Goal: Contribute content: Contribute content

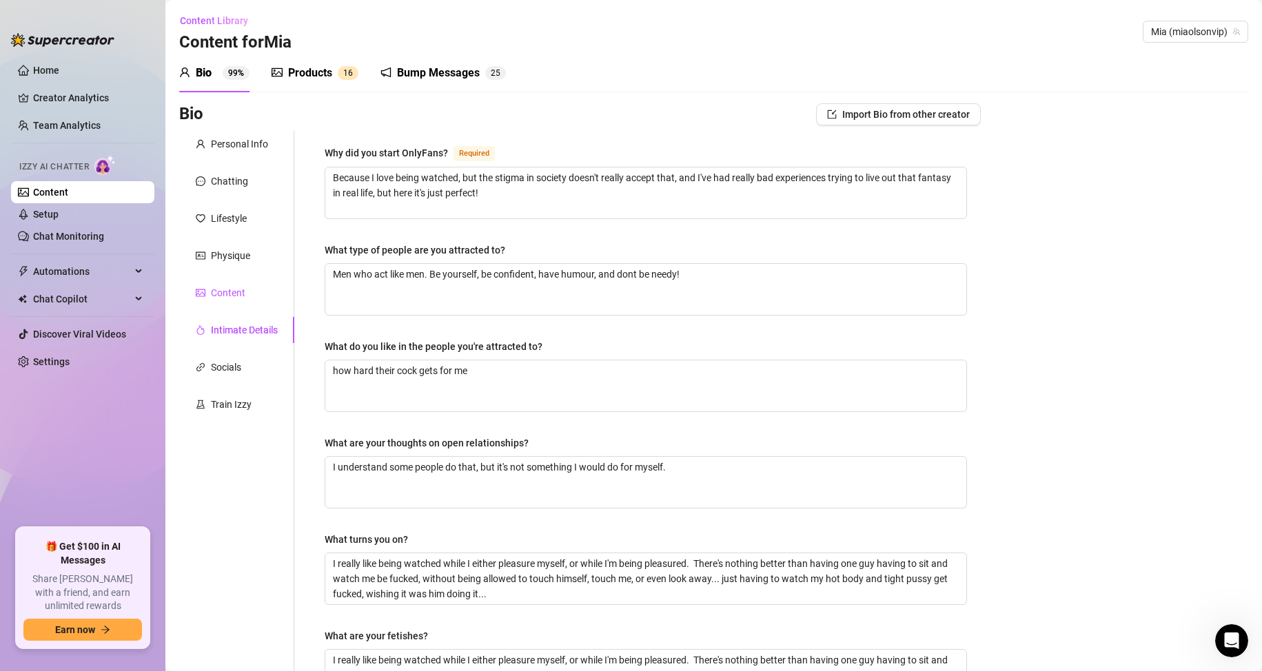
click at [243, 292] on div "Content" at bounding box center [228, 292] width 34 height 15
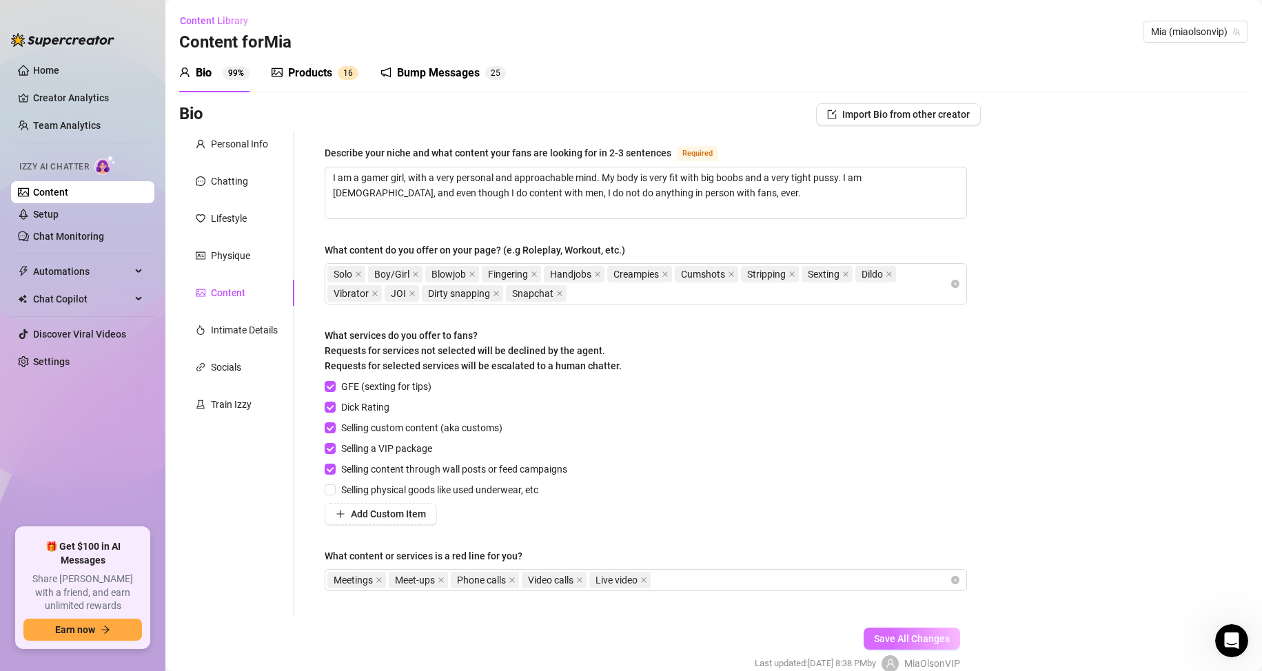
click at [909, 642] on span "Save All Changes" at bounding box center [912, 638] width 76 height 11
click at [301, 67] on div "Products" at bounding box center [310, 73] width 44 height 17
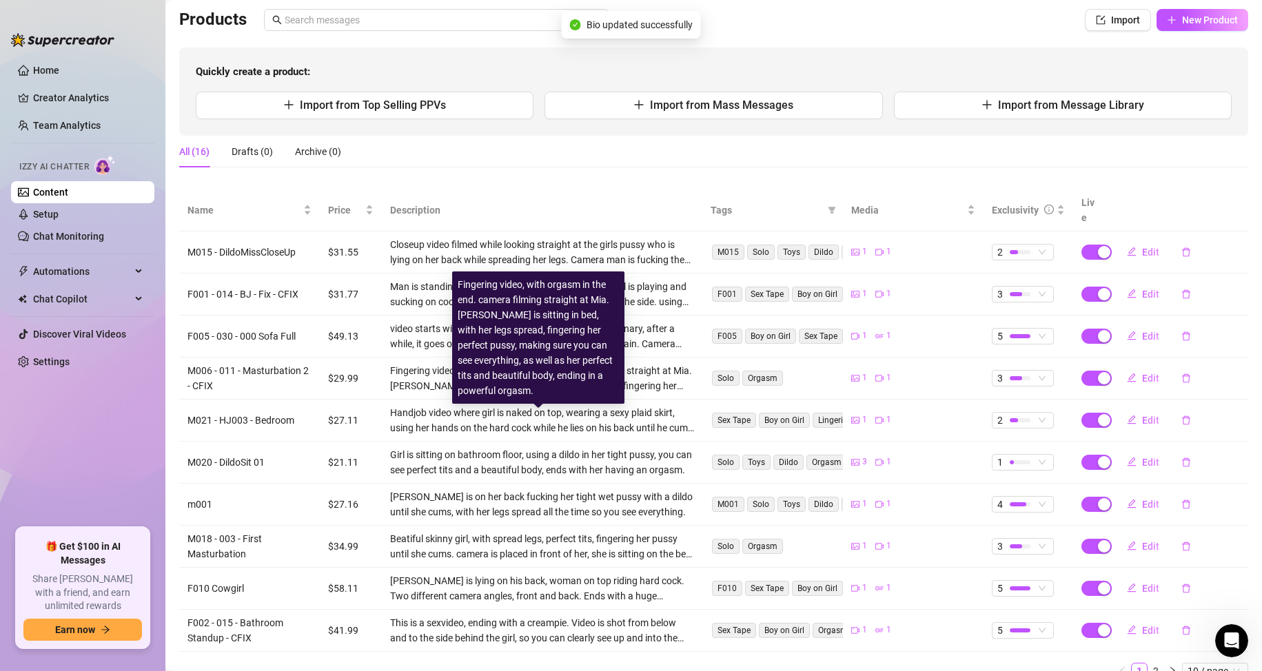
scroll to position [140, 0]
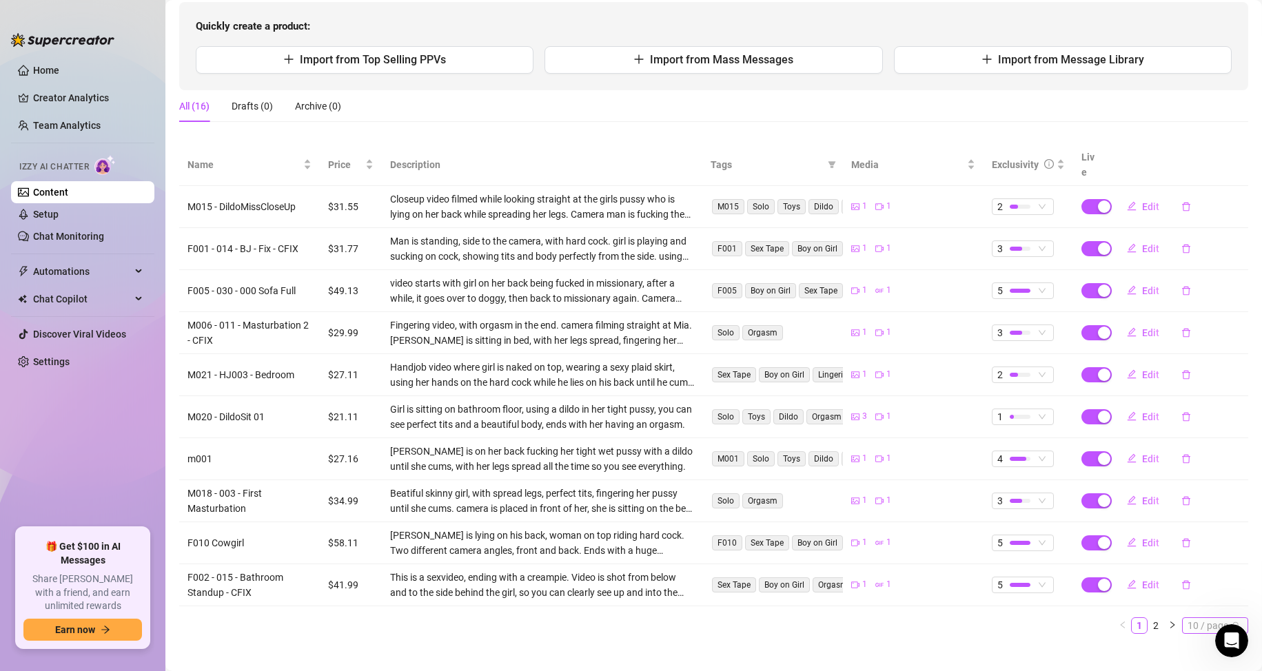
click at [1212, 618] on span "10 / page" at bounding box center [1215, 625] width 55 height 15
click at [1198, 549] on div "20 / page" at bounding box center [1216, 556] width 46 height 15
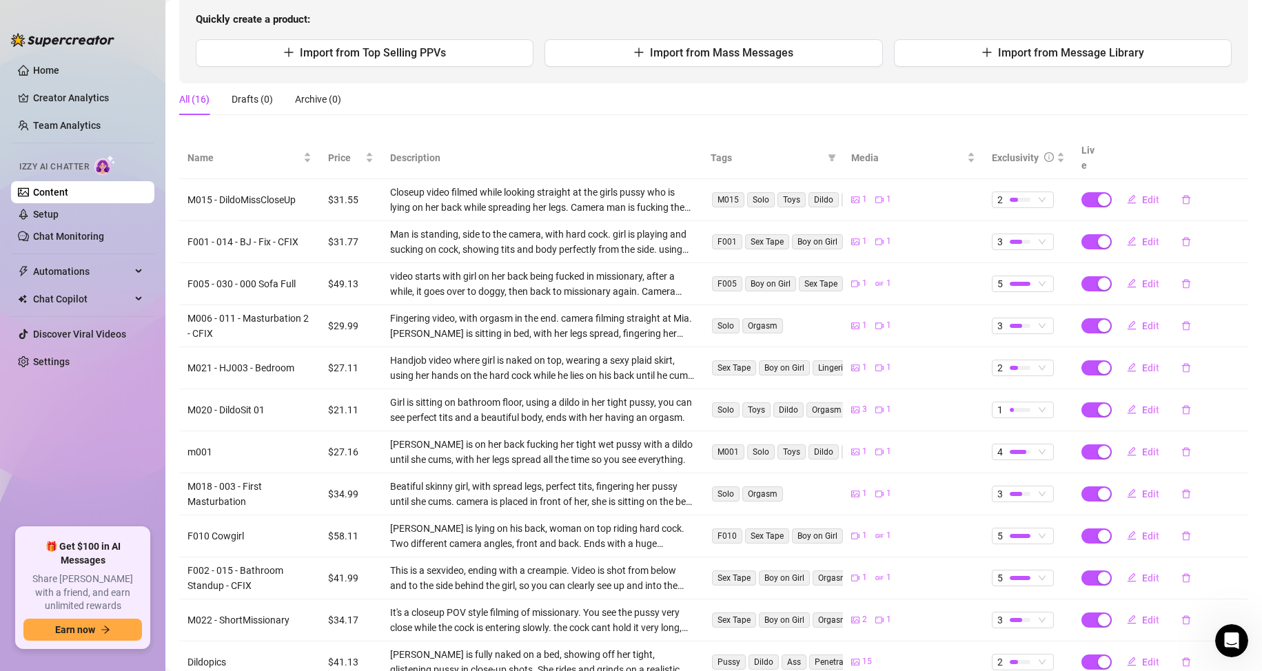
scroll to position [0, 0]
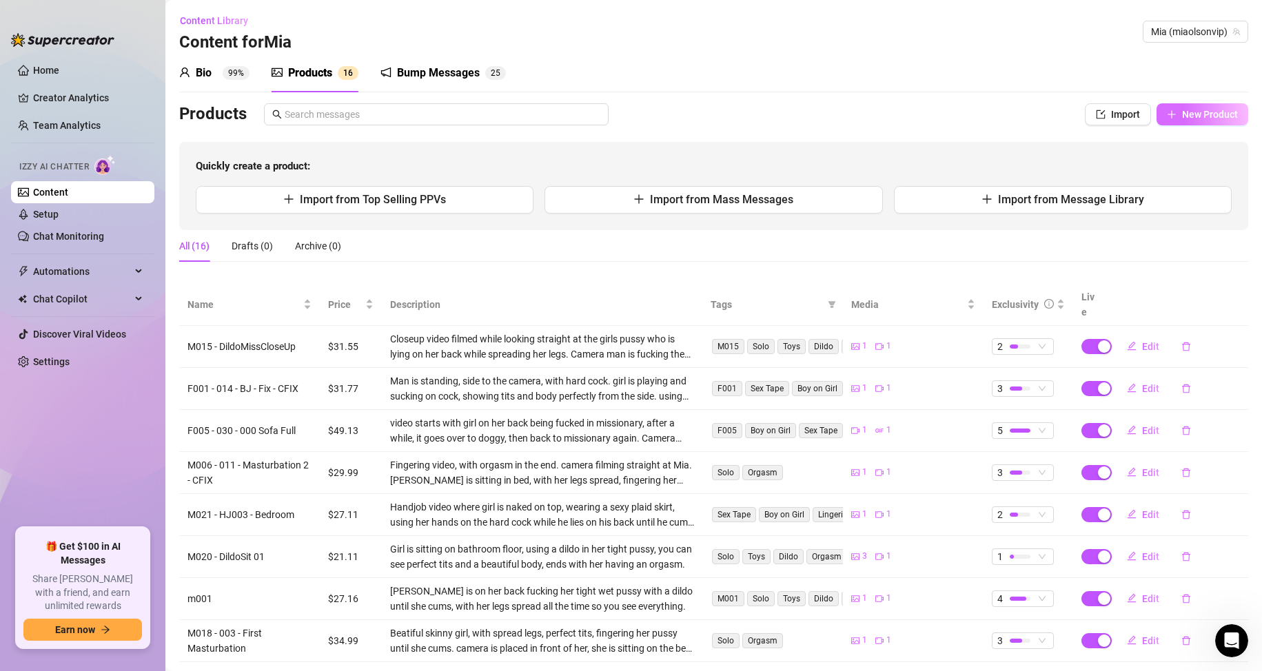
click at [1182, 111] on span "New Product" at bounding box center [1210, 114] width 56 height 11
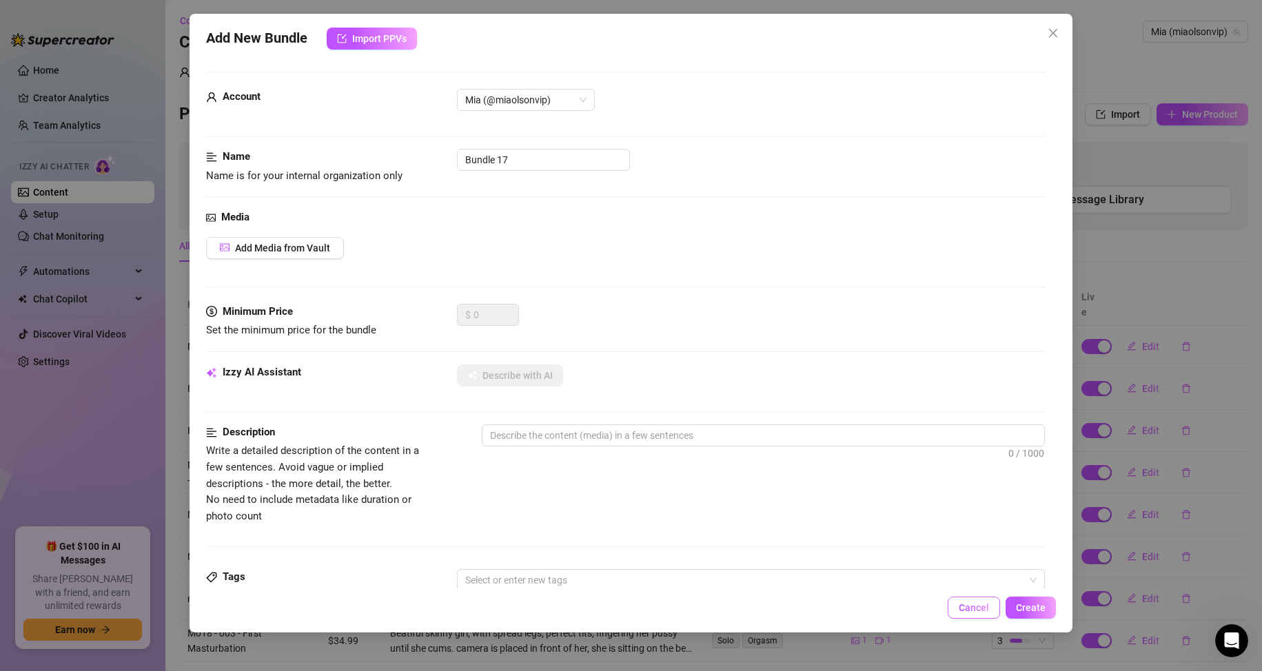
click at [970, 601] on button "Cancel" at bounding box center [974, 608] width 52 height 22
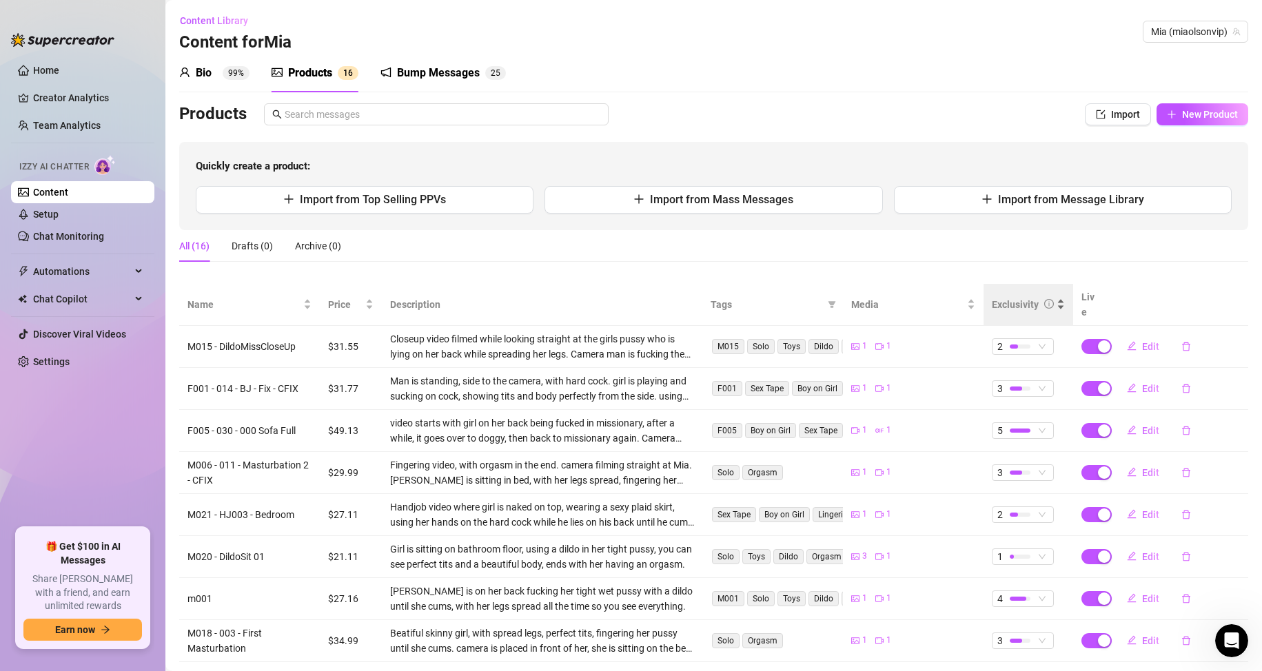
click at [1003, 301] on div "Exclusivity" at bounding box center [1015, 304] width 47 height 15
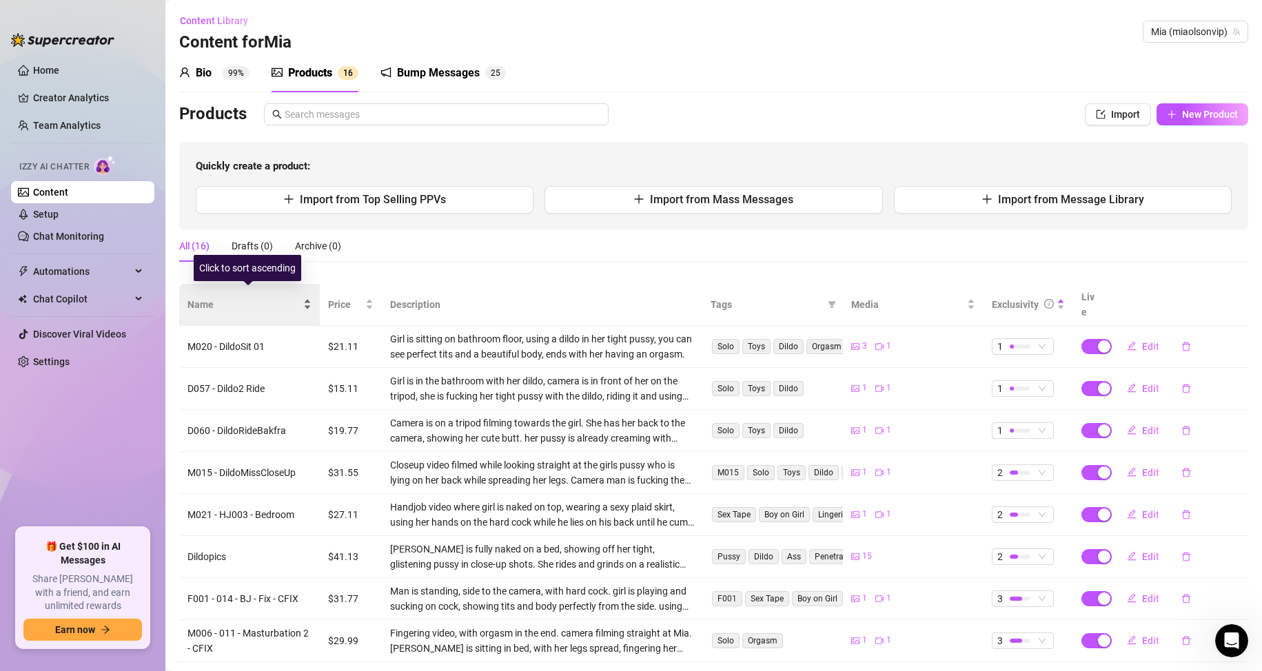
click at [200, 298] on span "Name" at bounding box center [243, 304] width 113 height 15
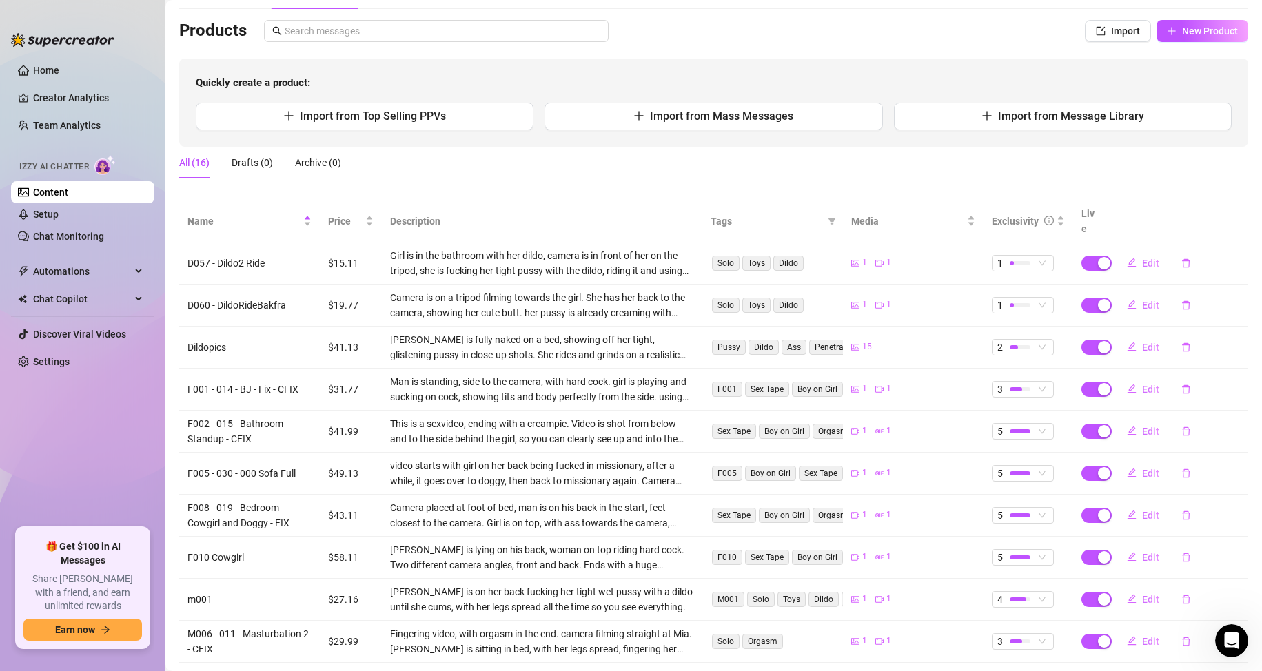
scroll to position [9, 0]
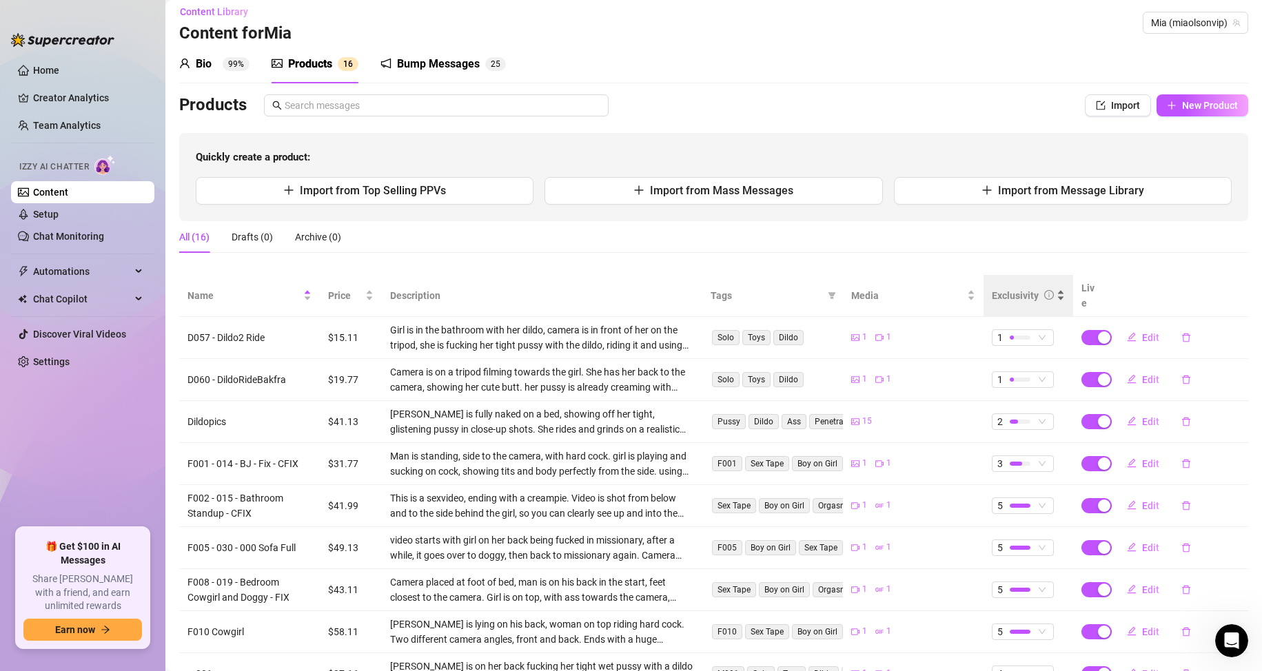
click at [1024, 289] on div "Exclusivity" at bounding box center [1015, 295] width 47 height 15
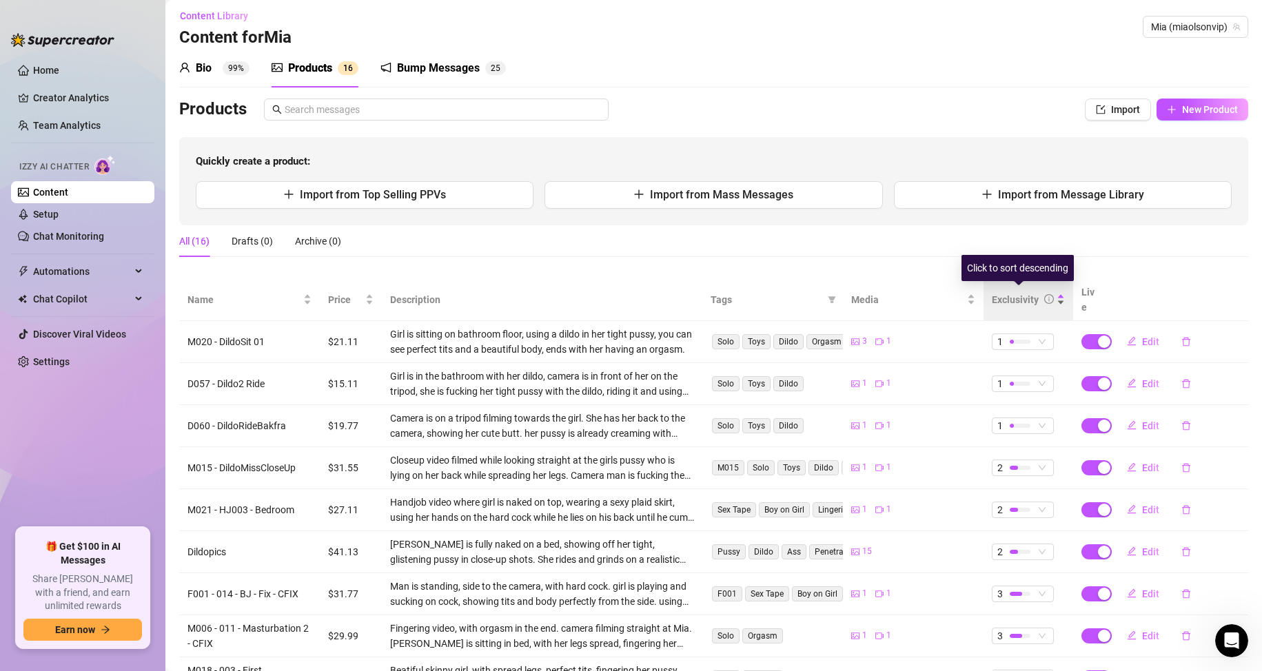
scroll to position [0, 0]
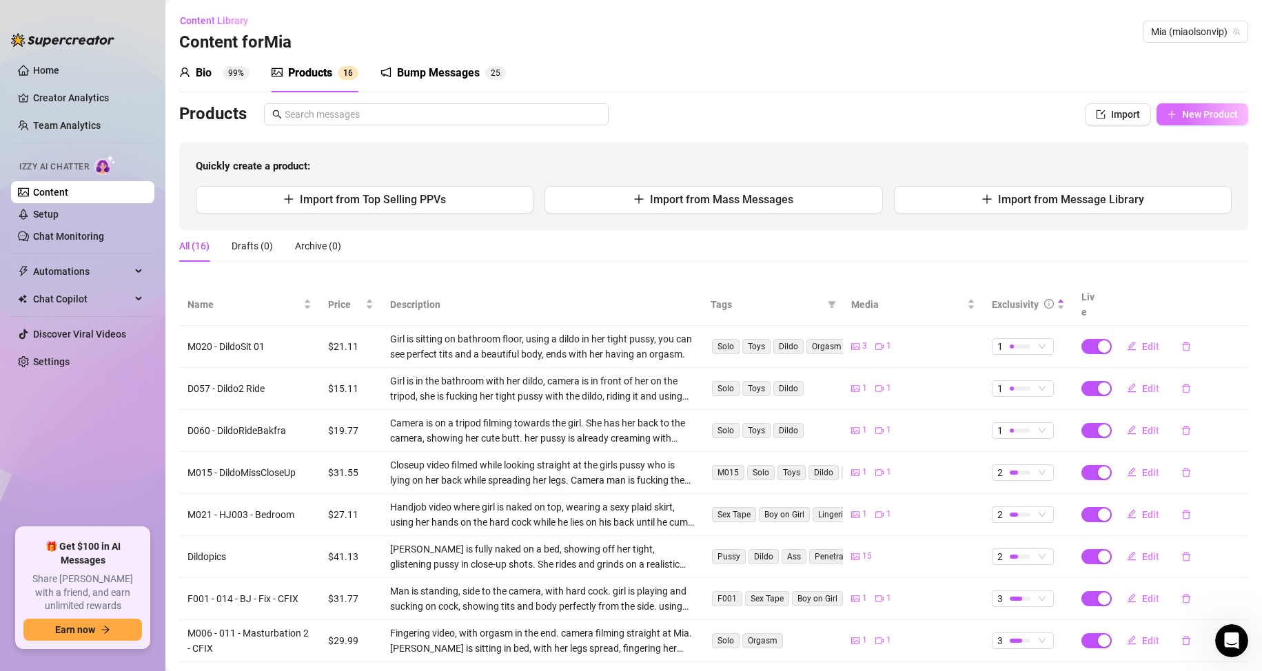
click at [1194, 123] on button "New Product" at bounding box center [1203, 114] width 92 height 22
type textarea "Type your message here..."
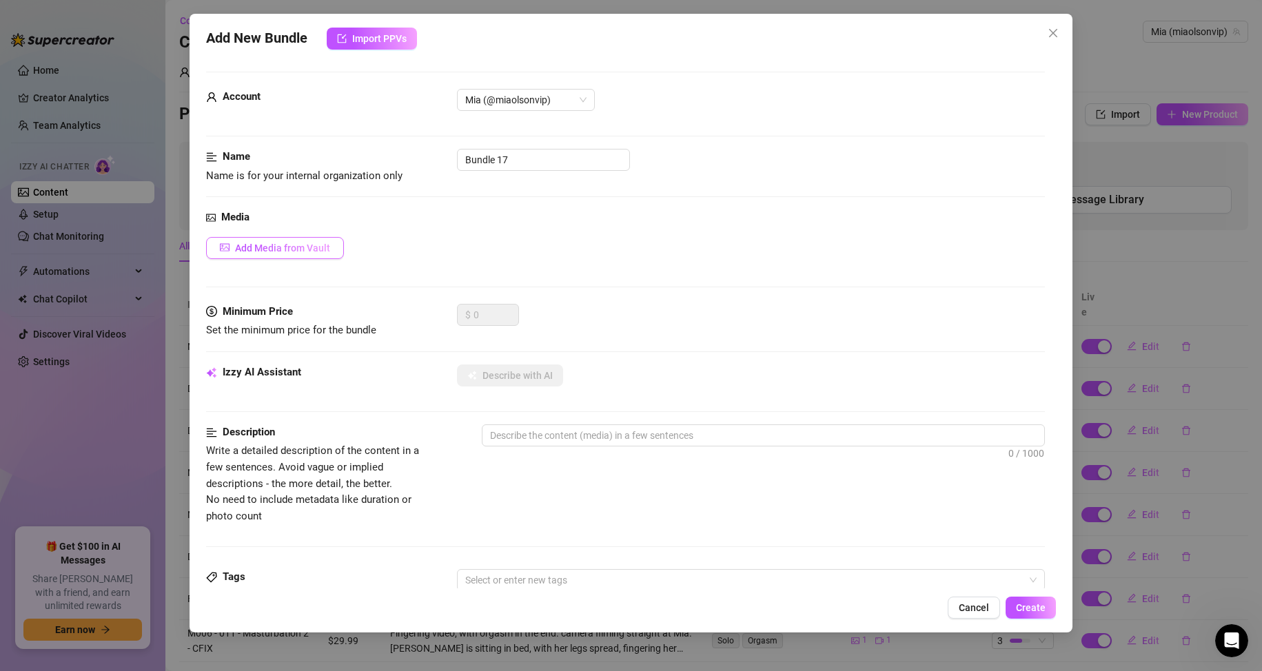
click at [318, 247] on span "Add Media from Vault" at bounding box center [282, 248] width 95 height 11
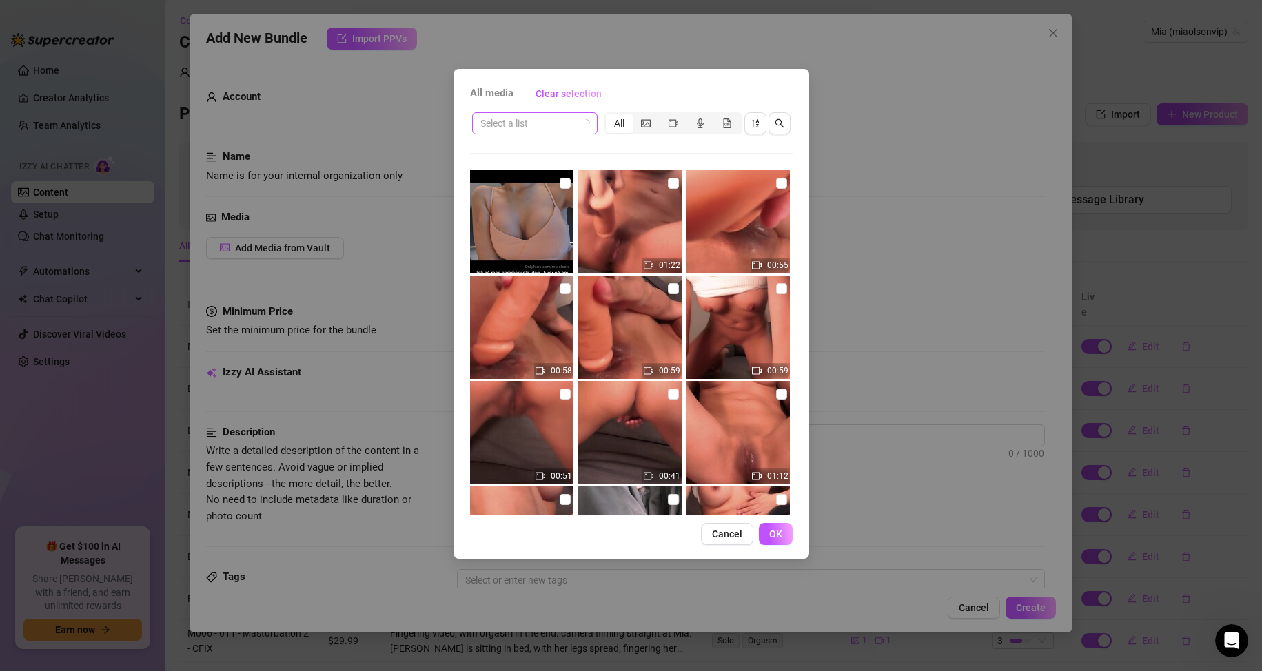
click at [540, 125] on input "search" at bounding box center [528, 123] width 96 height 21
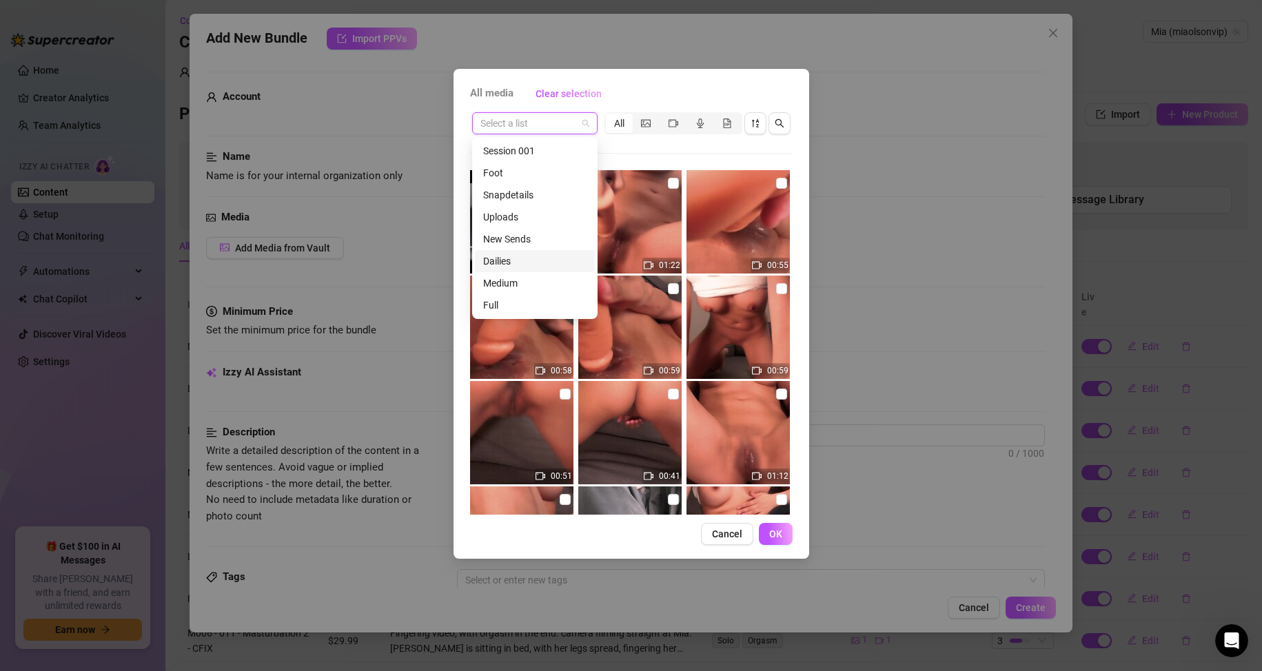
click at [520, 262] on div "Dailies" at bounding box center [534, 261] width 103 height 15
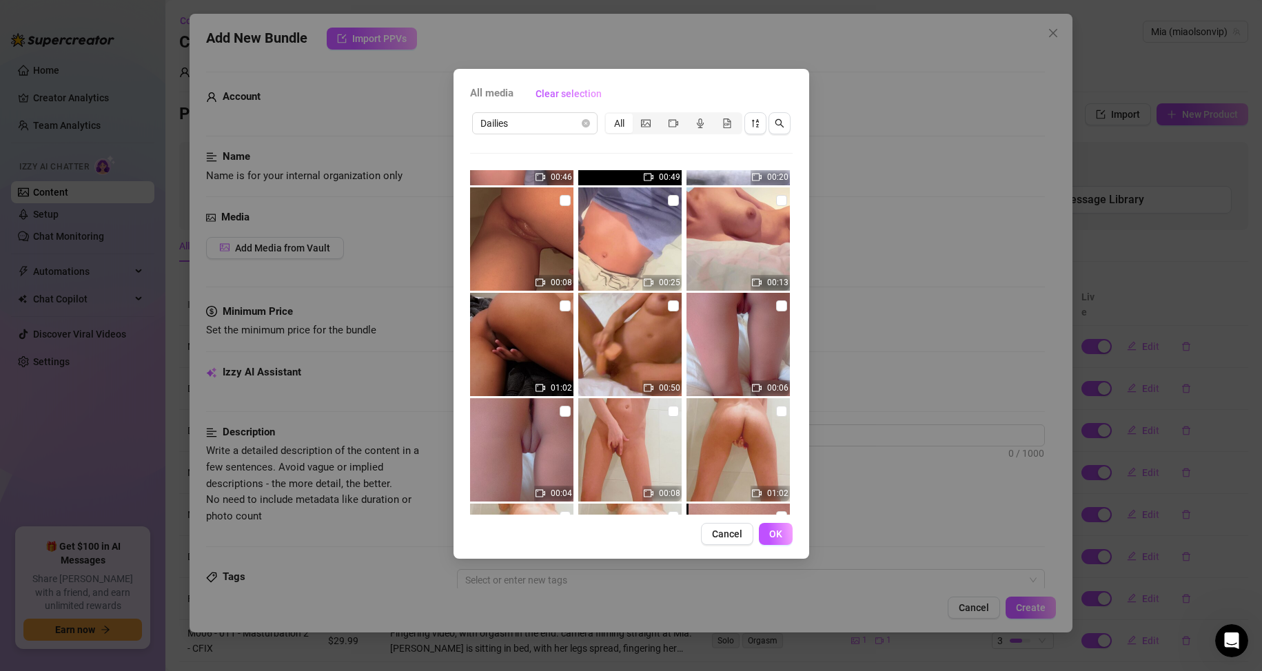
scroll to position [1241, 0]
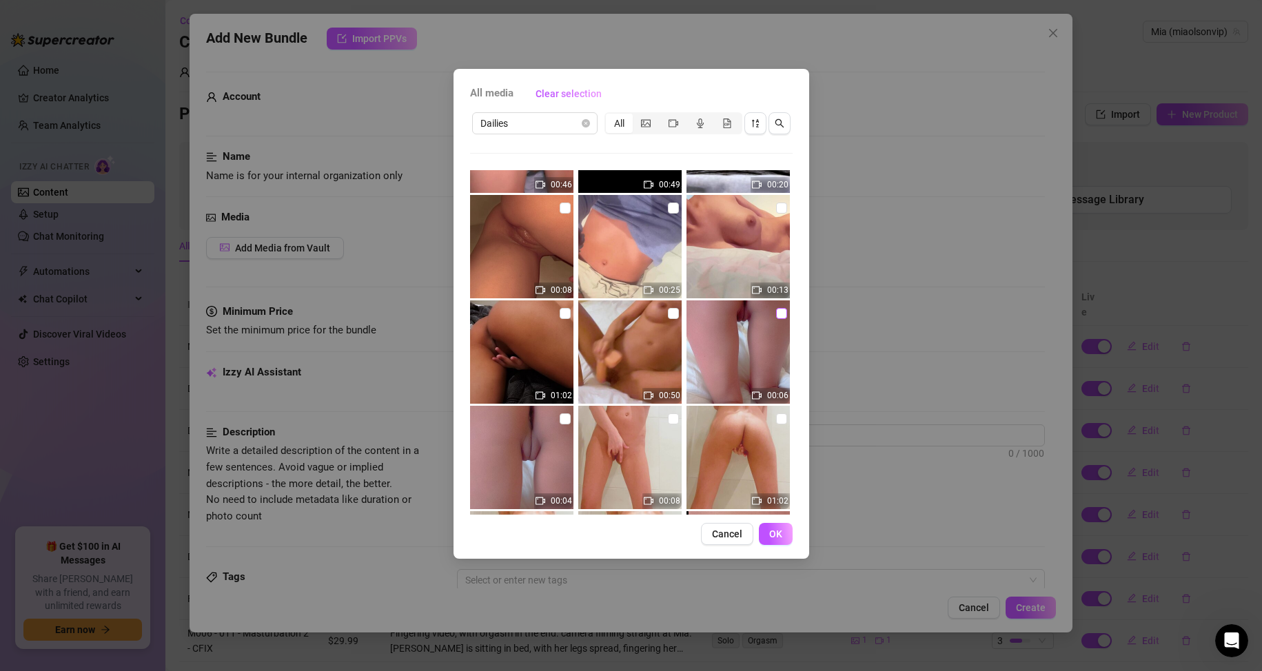
click at [776, 316] on input "checkbox" at bounding box center [781, 313] width 11 height 11
checkbox input "true"
click at [778, 532] on span "OK" at bounding box center [775, 534] width 13 height 11
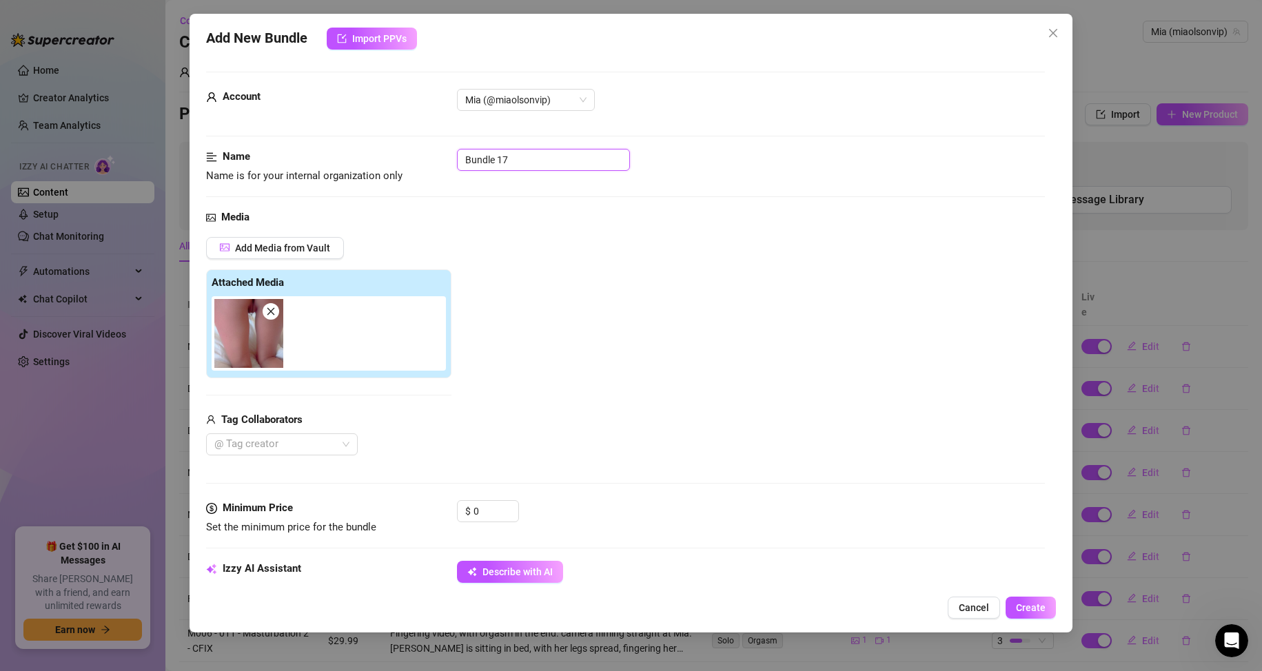
drag, startPoint x: 527, startPoint y: 160, endPoint x: 347, endPoint y: 169, distance: 180.8
click at [349, 169] on div "Name Name is for your internal organization only Bundle 17" at bounding box center [626, 166] width 840 height 35
paste input "D016 - 025 - Bakfra5sec"
type input "D016 - 025 - Bakfra5sec"
drag, startPoint x: 574, startPoint y: 160, endPoint x: 416, endPoint y: 156, distance: 158.6
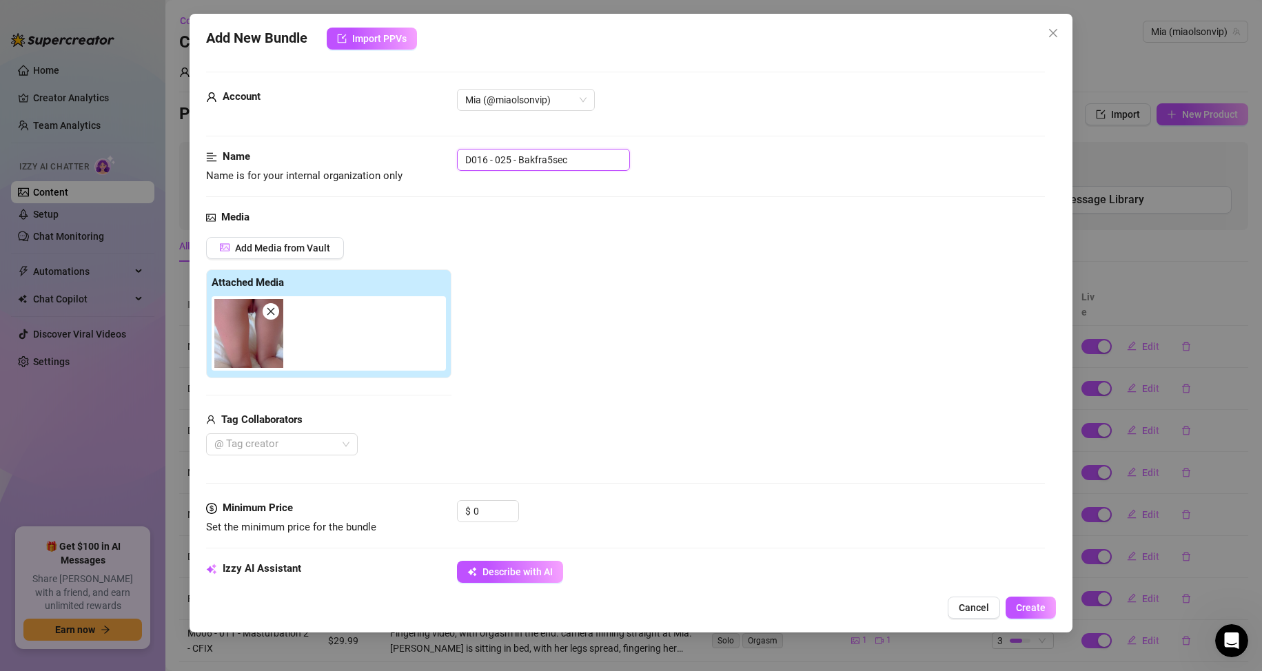
click at [416, 156] on div "Name Name is for your internal organization only D016 - 025 - Bakfra5sec" at bounding box center [626, 166] width 840 height 35
click at [989, 608] on span "Cancel" at bounding box center [974, 607] width 30 height 11
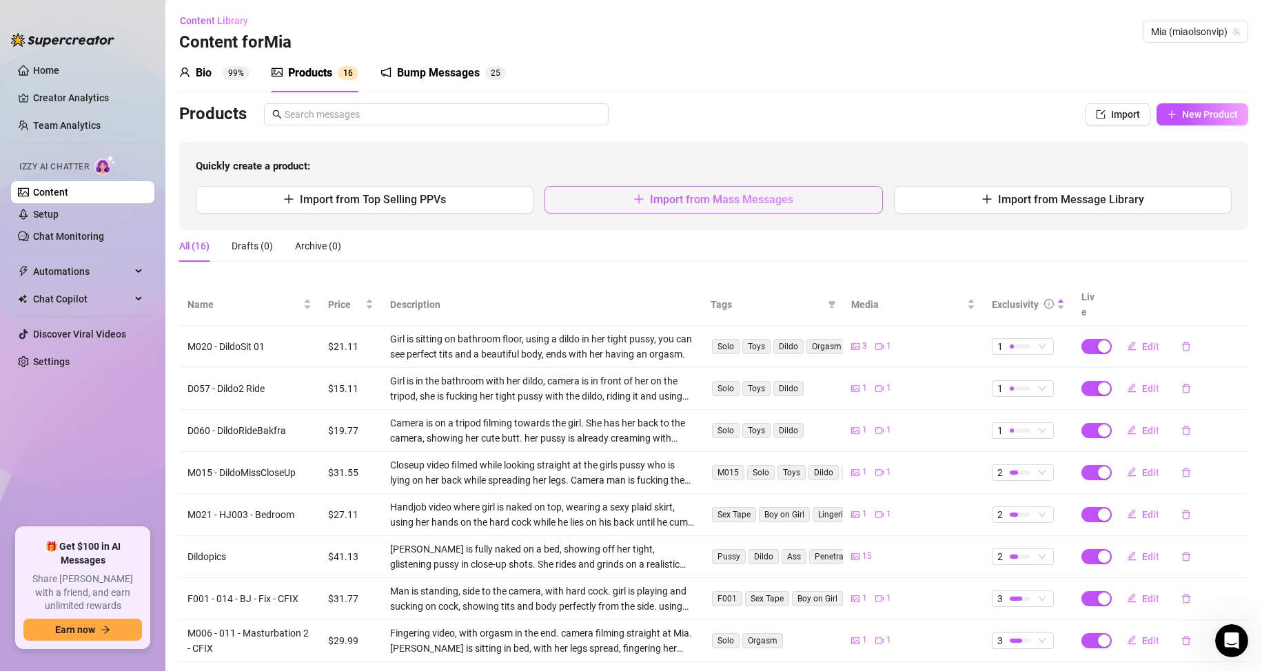
click at [748, 205] on span "Import from Mass Messages" at bounding box center [721, 199] width 143 height 13
type textarea "Type your message here..."
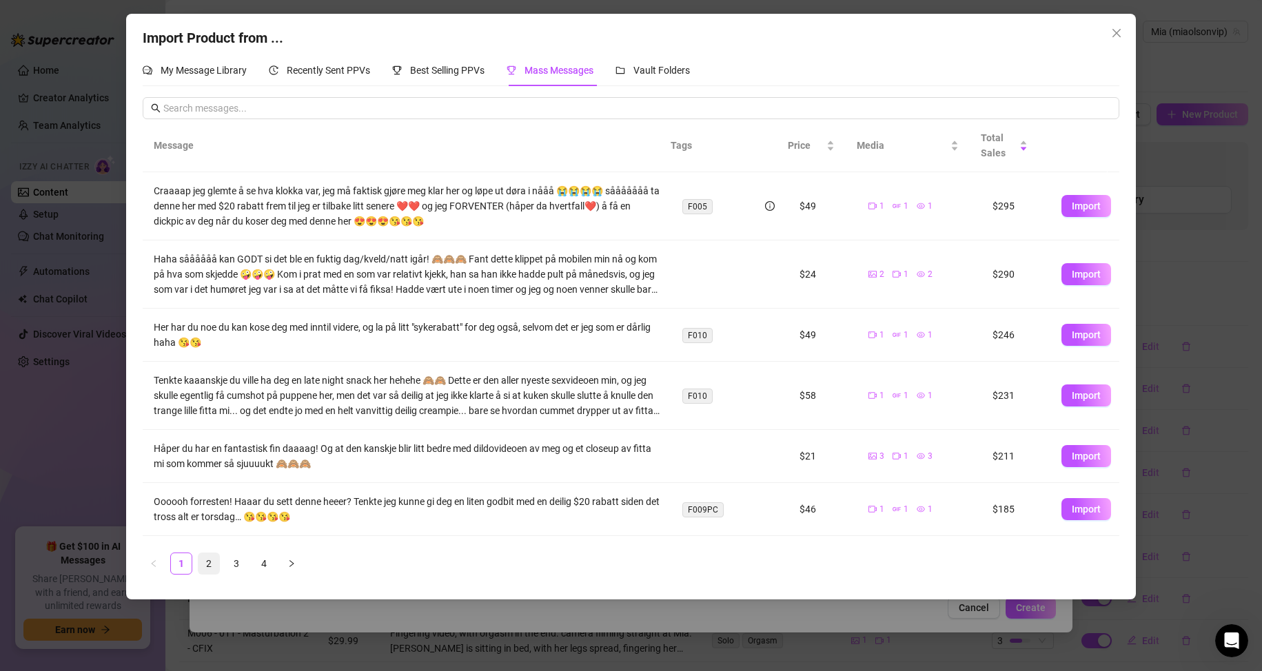
click at [205, 568] on link "2" at bounding box center [209, 563] width 21 height 21
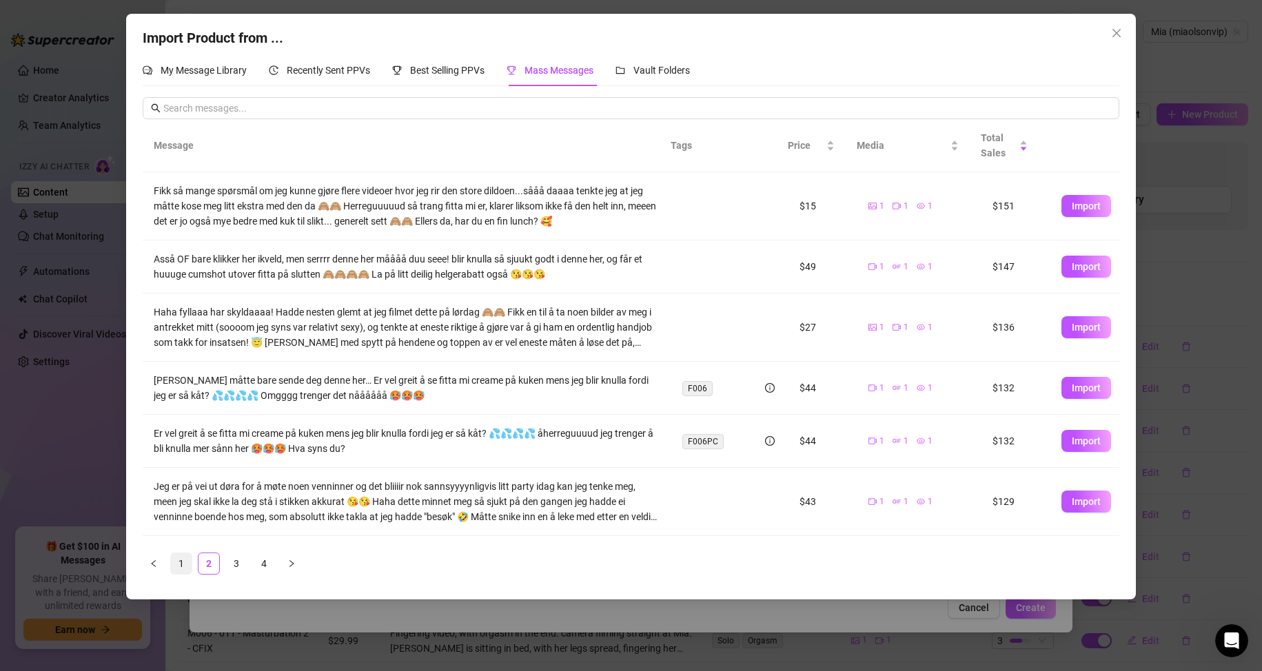
click at [192, 565] on link "1" at bounding box center [181, 563] width 21 height 21
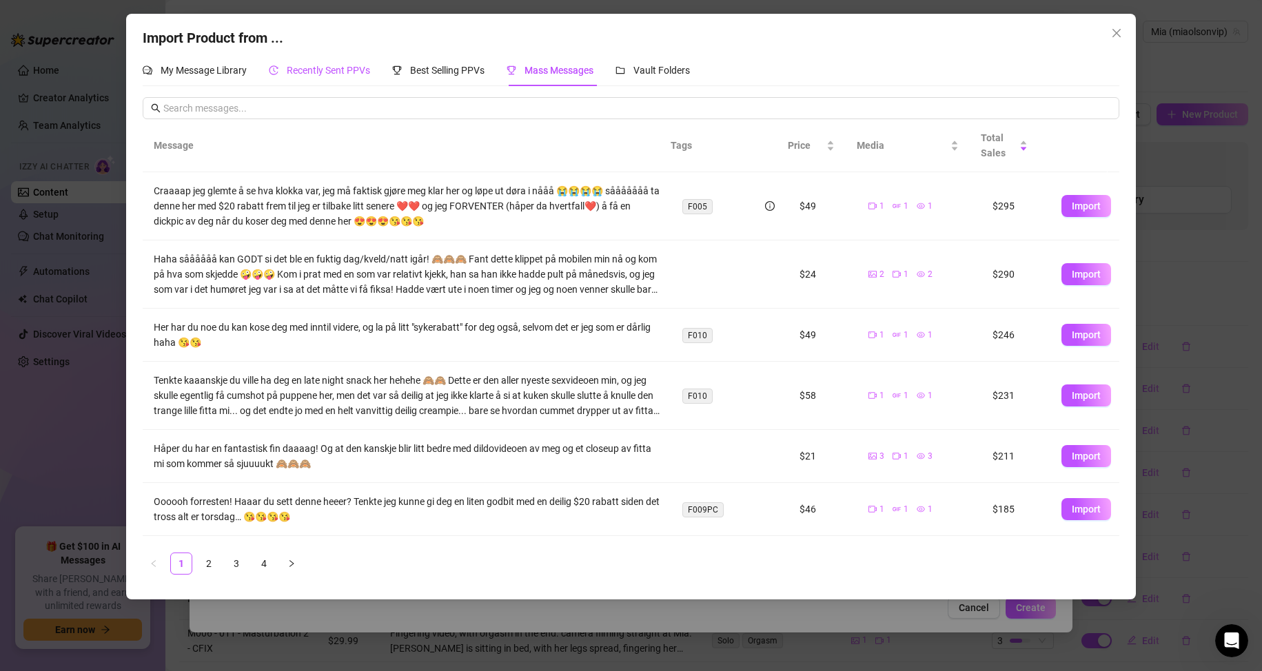
click at [316, 74] on span "Recently Sent PPVs" at bounding box center [328, 70] width 83 height 11
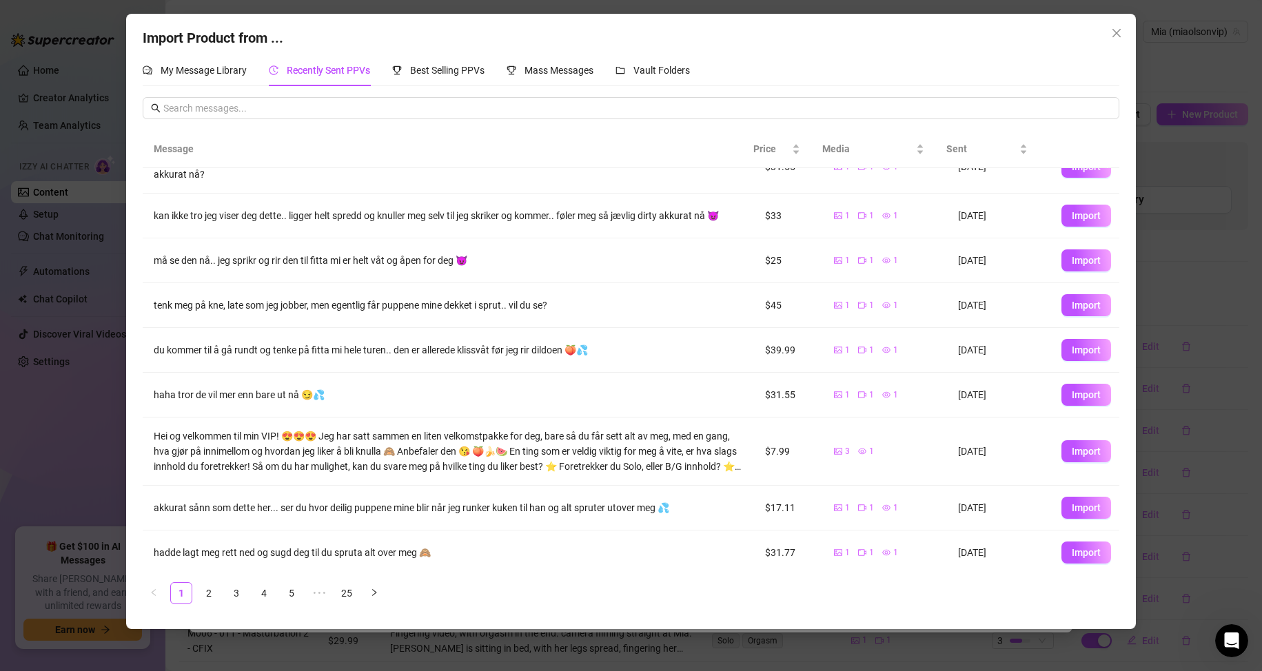
scroll to position [85, 0]
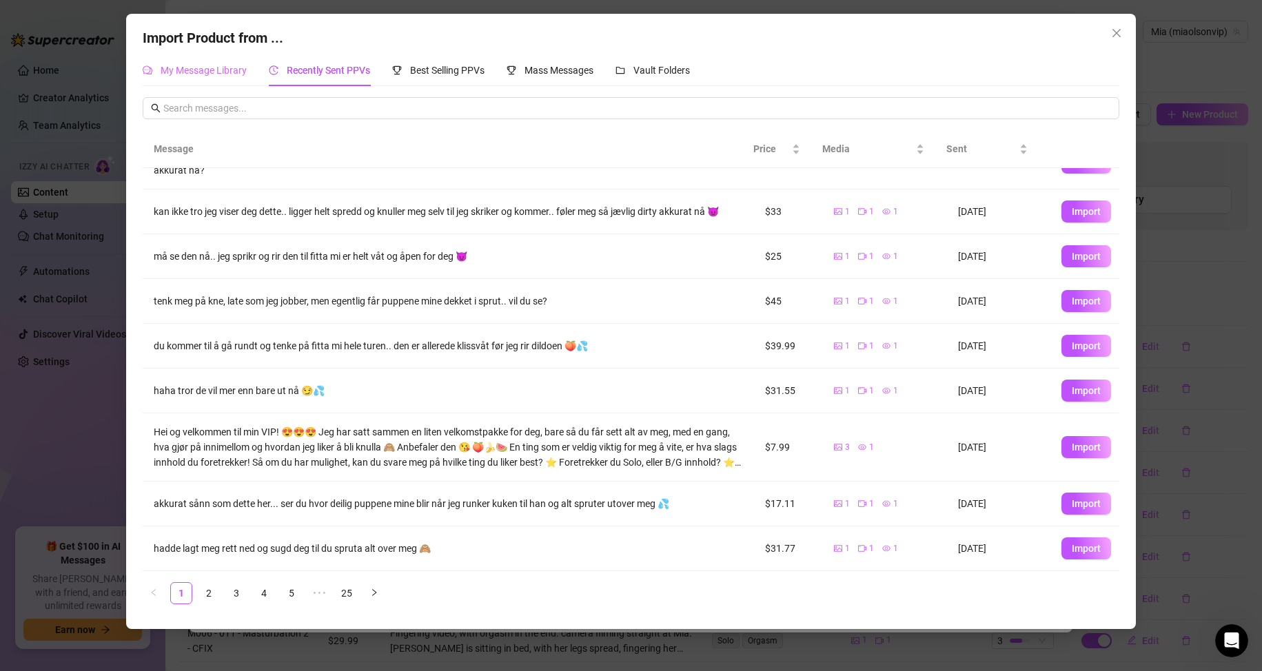
click at [219, 81] on div "My Message Library" at bounding box center [195, 70] width 104 height 32
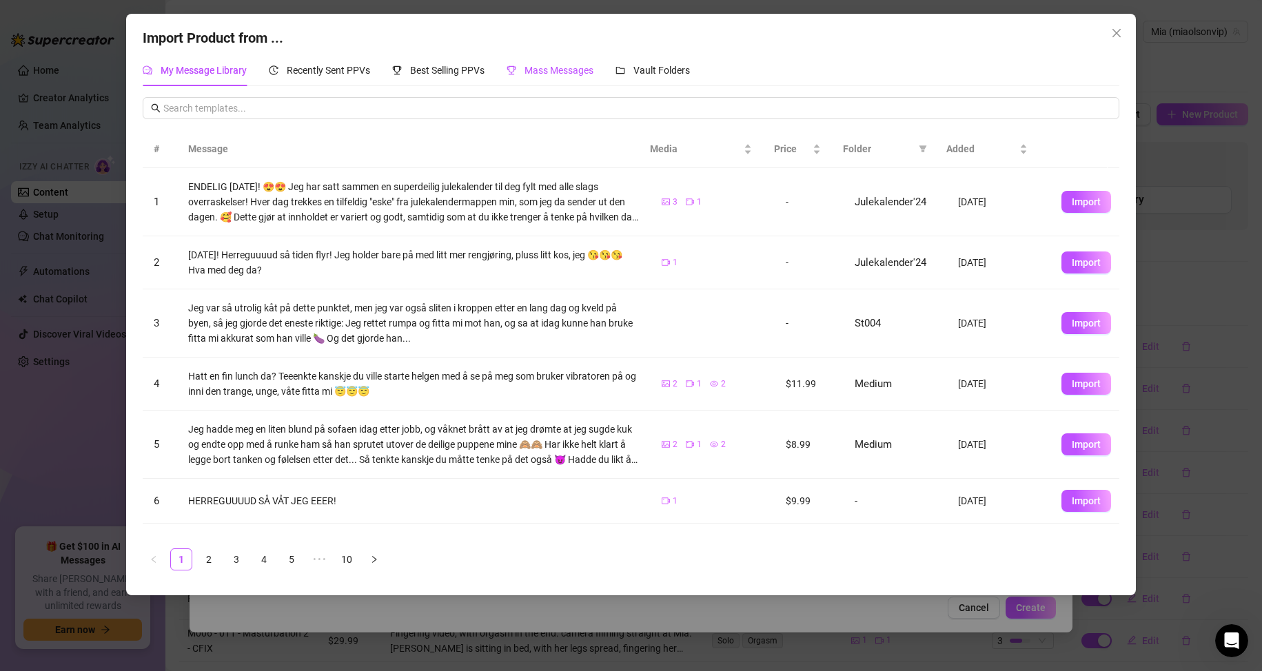
click at [554, 68] on span "Mass Messages" at bounding box center [559, 70] width 69 height 11
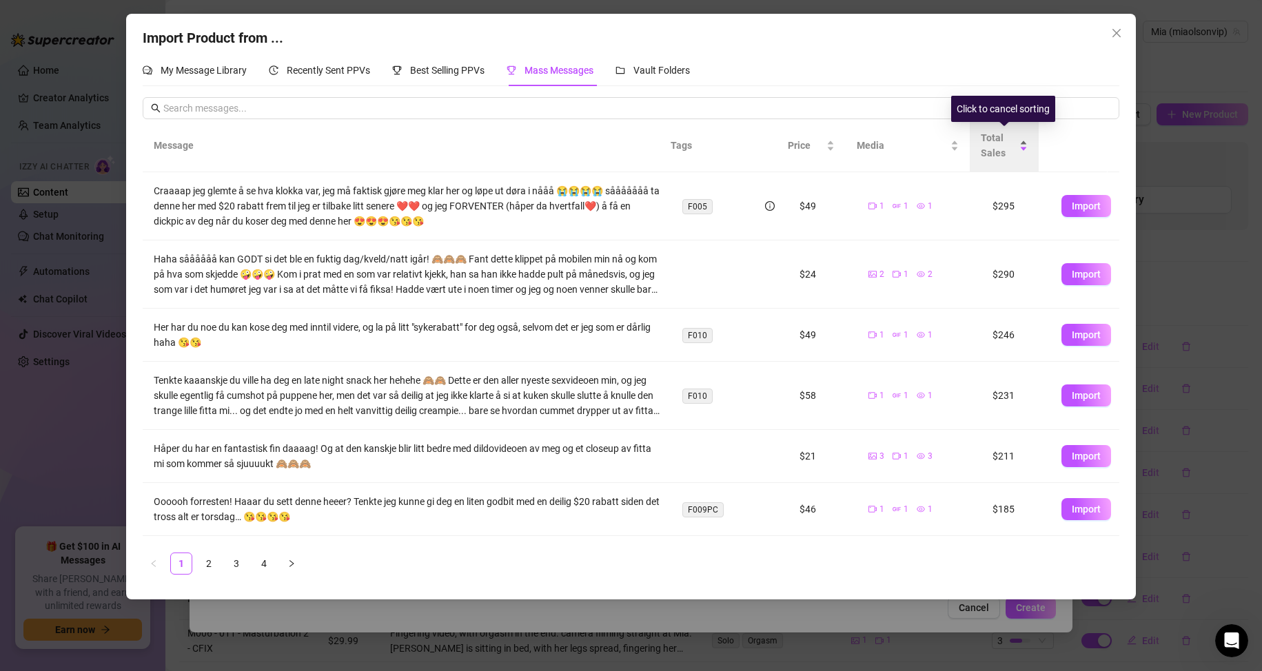
click at [1025, 148] on div "Total Sales" at bounding box center [1004, 145] width 47 height 30
click at [399, 150] on th "Message" at bounding box center [401, 145] width 517 height 53
click at [153, 145] on th "Message" at bounding box center [401, 145] width 517 height 53
click at [450, 79] on div "Best Selling PPVs" at bounding box center [438, 70] width 92 height 32
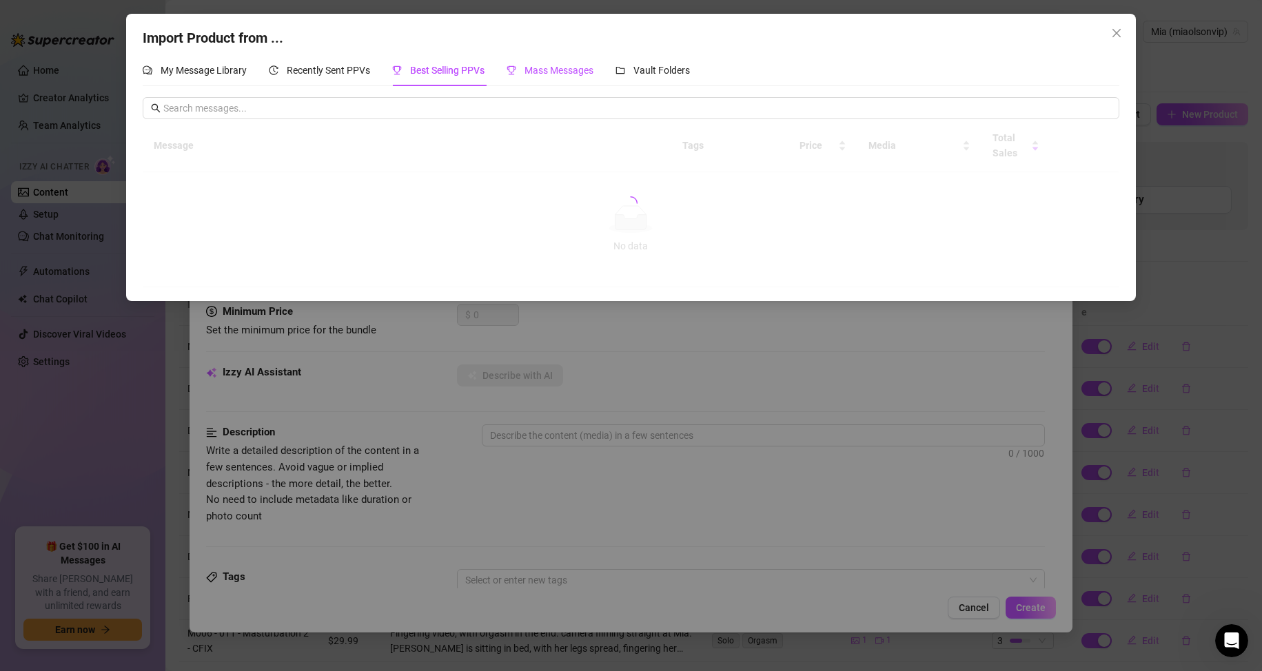
click at [560, 73] on span "Mass Messages" at bounding box center [559, 70] width 69 height 11
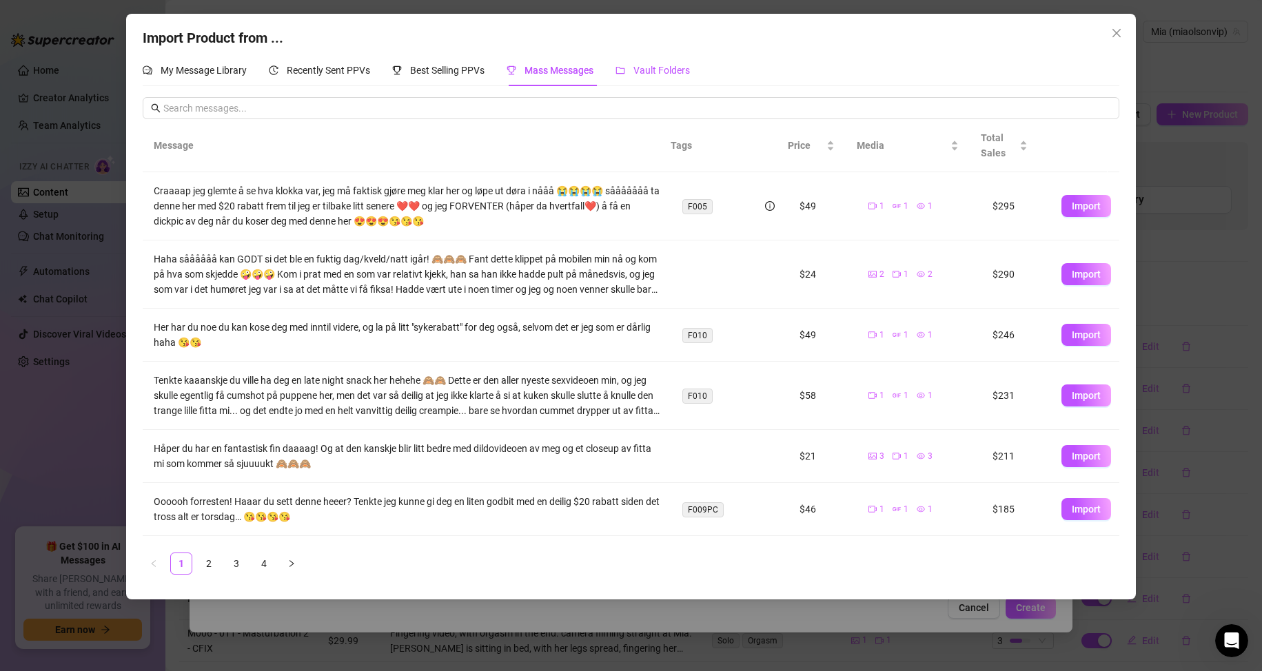
click at [658, 76] on span "Vault Folders" at bounding box center [661, 70] width 57 height 11
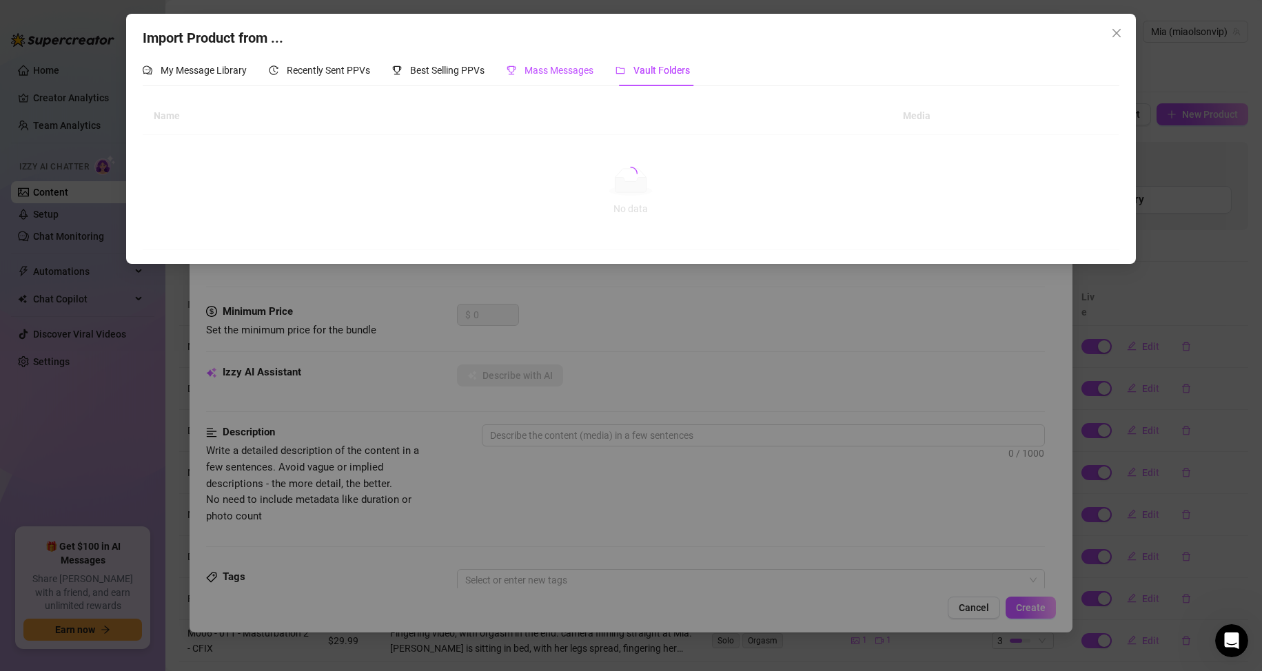
click at [561, 77] on div "Mass Messages" at bounding box center [550, 70] width 87 height 15
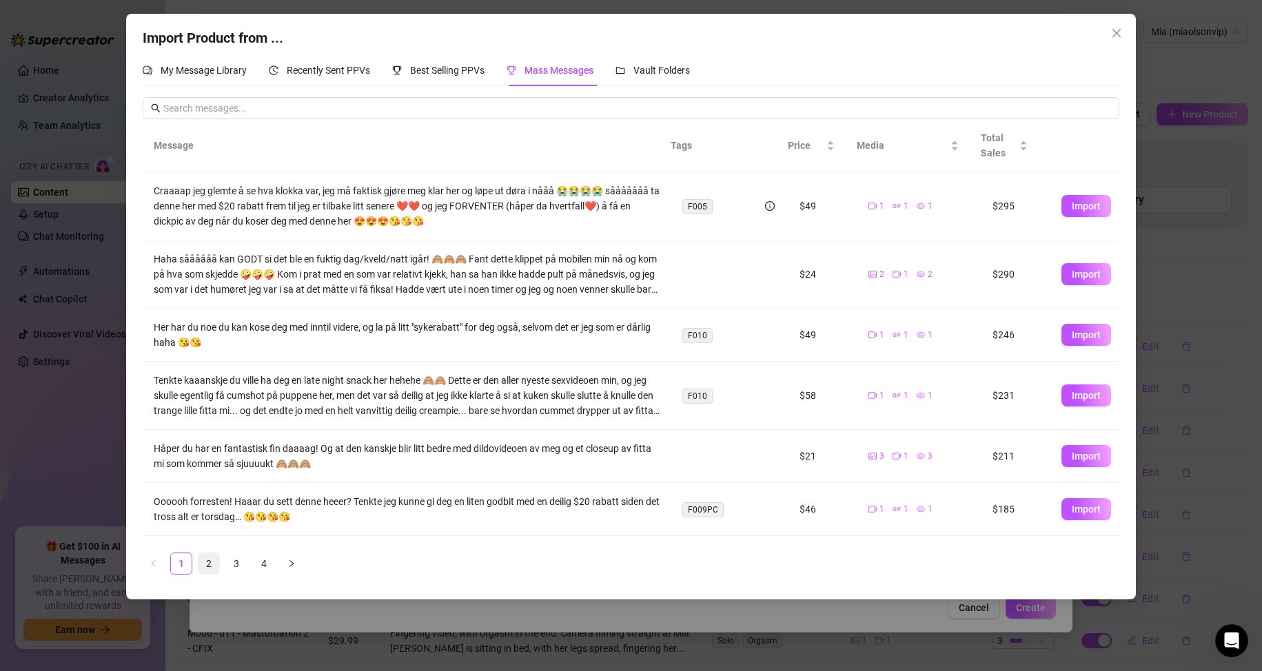
click at [212, 563] on link "2" at bounding box center [209, 563] width 21 height 21
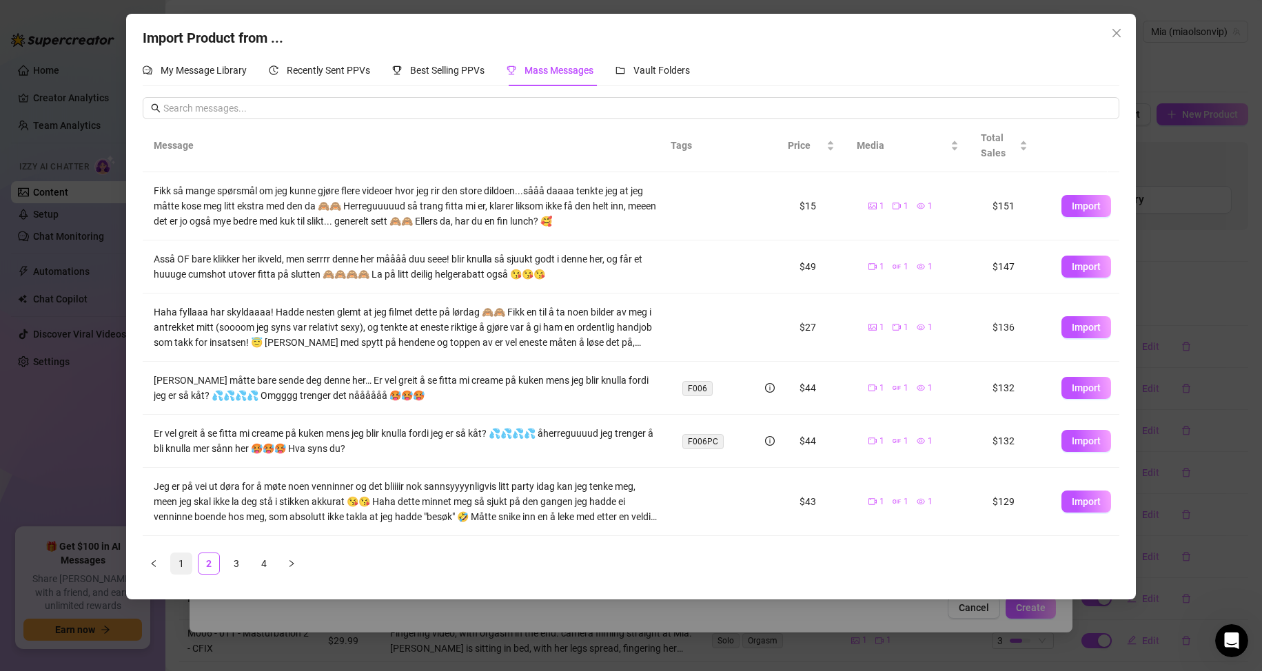
click at [181, 563] on link "1" at bounding box center [181, 563] width 21 height 21
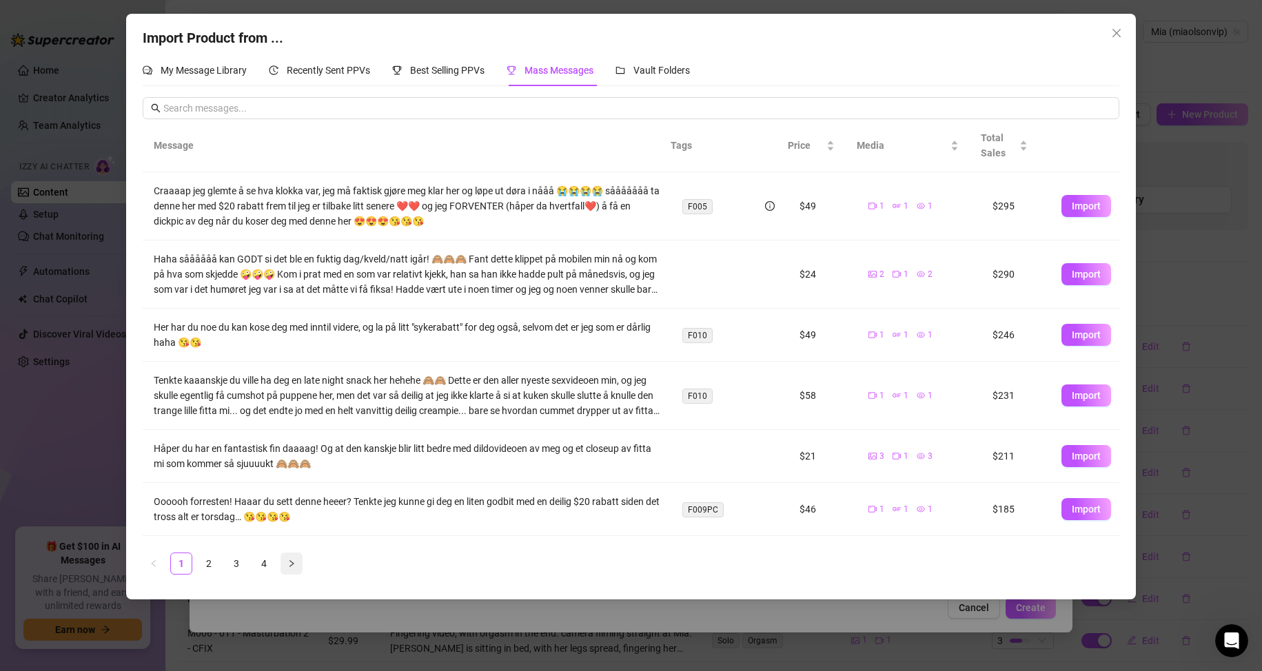
click at [292, 562] on icon "right" at bounding box center [291, 563] width 4 height 7
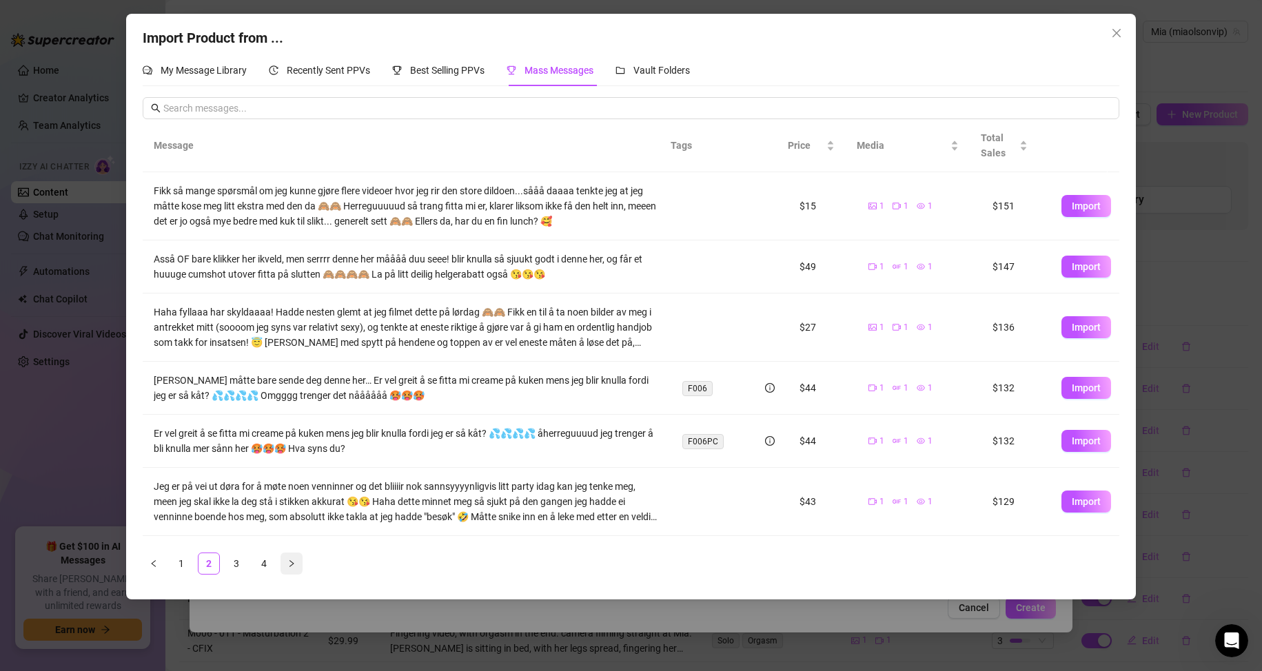
click at [292, 562] on icon "right" at bounding box center [291, 563] width 4 height 7
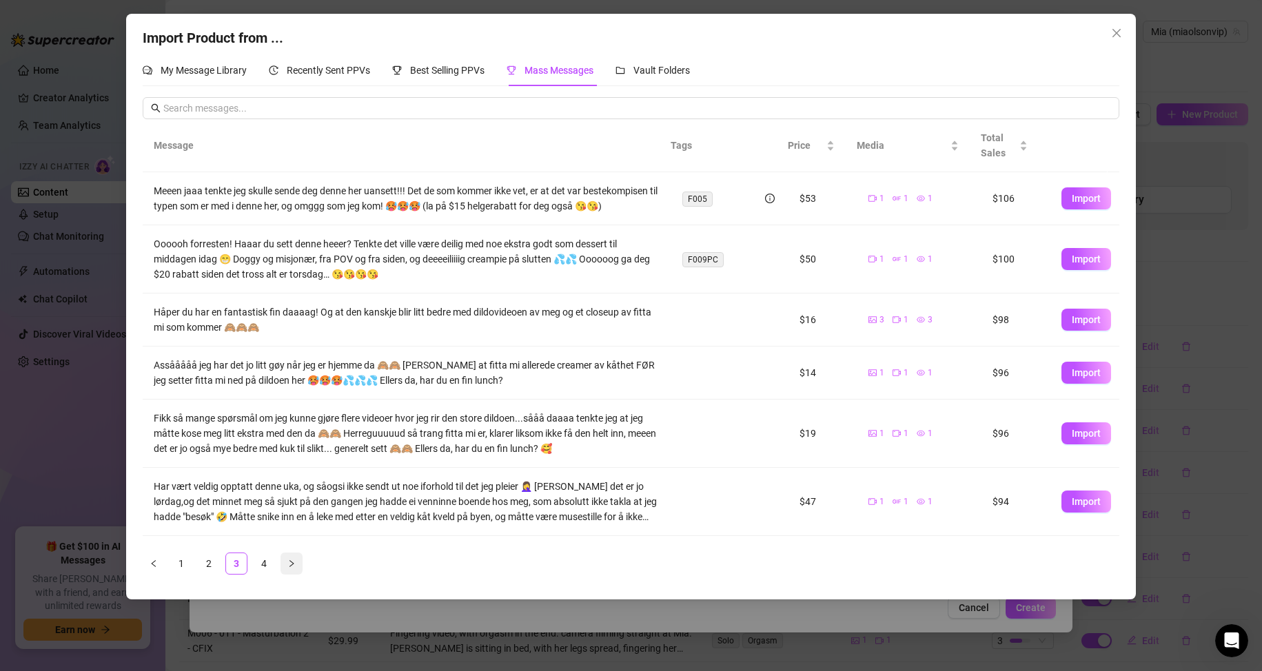
click at [292, 562] on icon "right" at bounding box center [291, 563] width 4 height 7
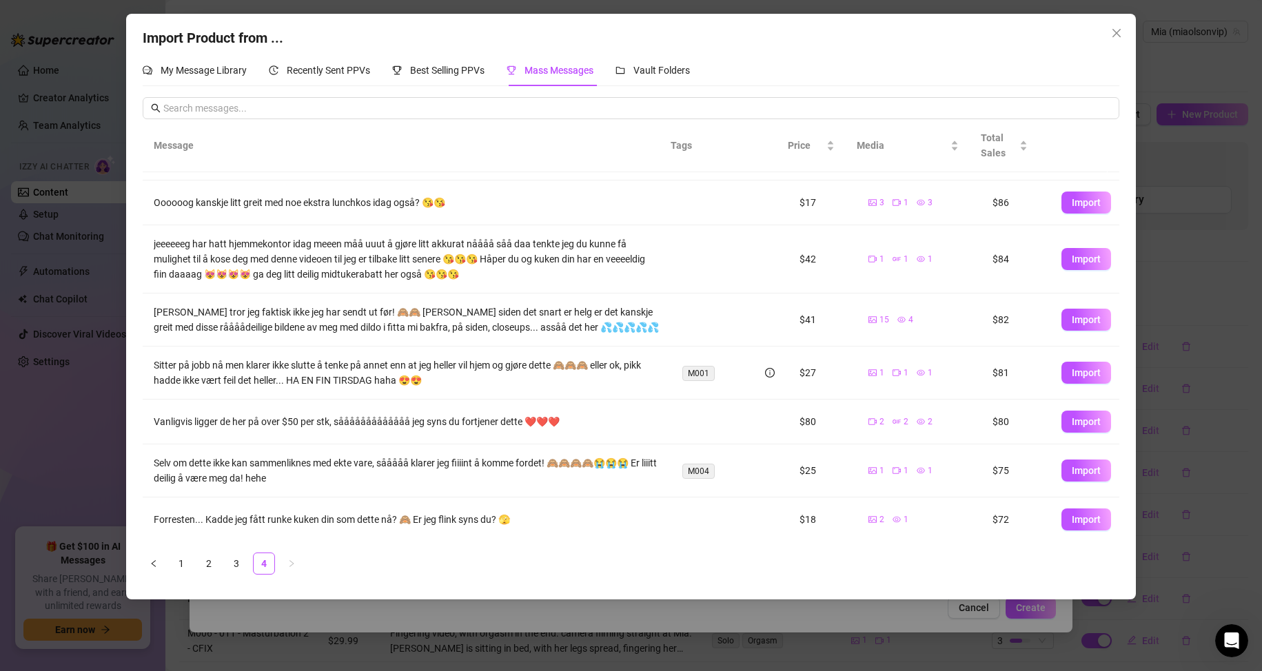
scroll to position [61, 0]
click at [1018, 149] on div "Total Sales" at bounding box center [1004, 145] width 47 height 30
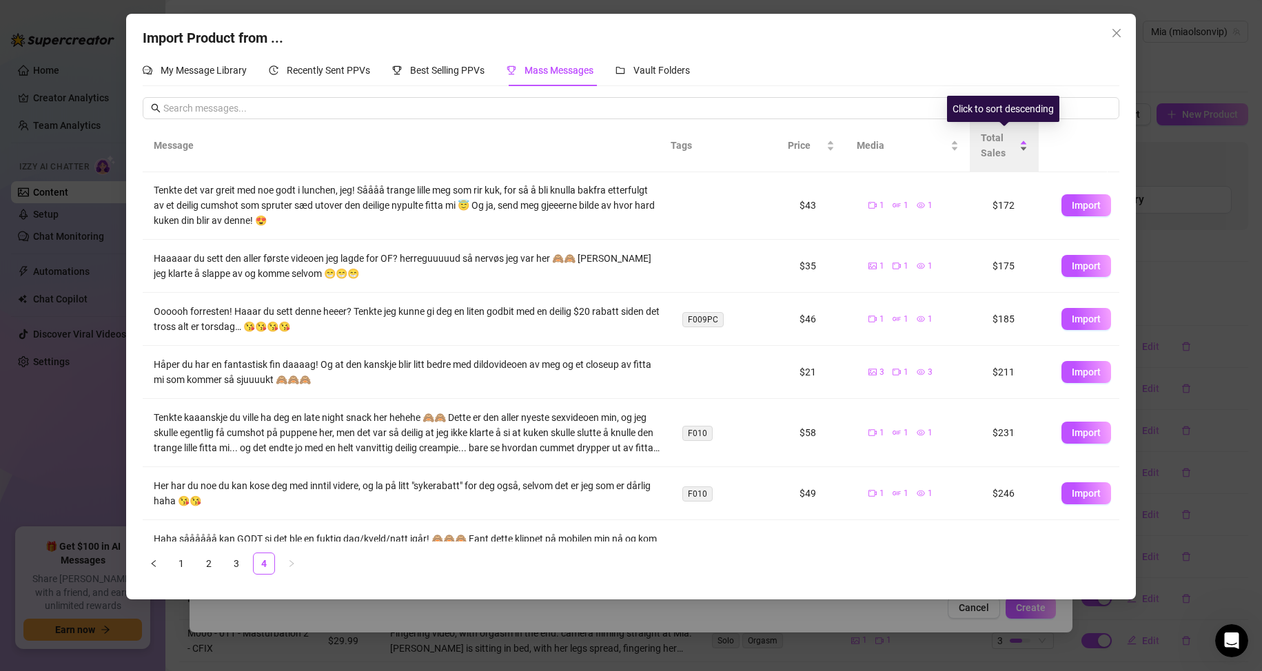
scroll to position [0, 0]
click at [183, 558] on link "1" at bounding box center [181, 563] width 21 height 21
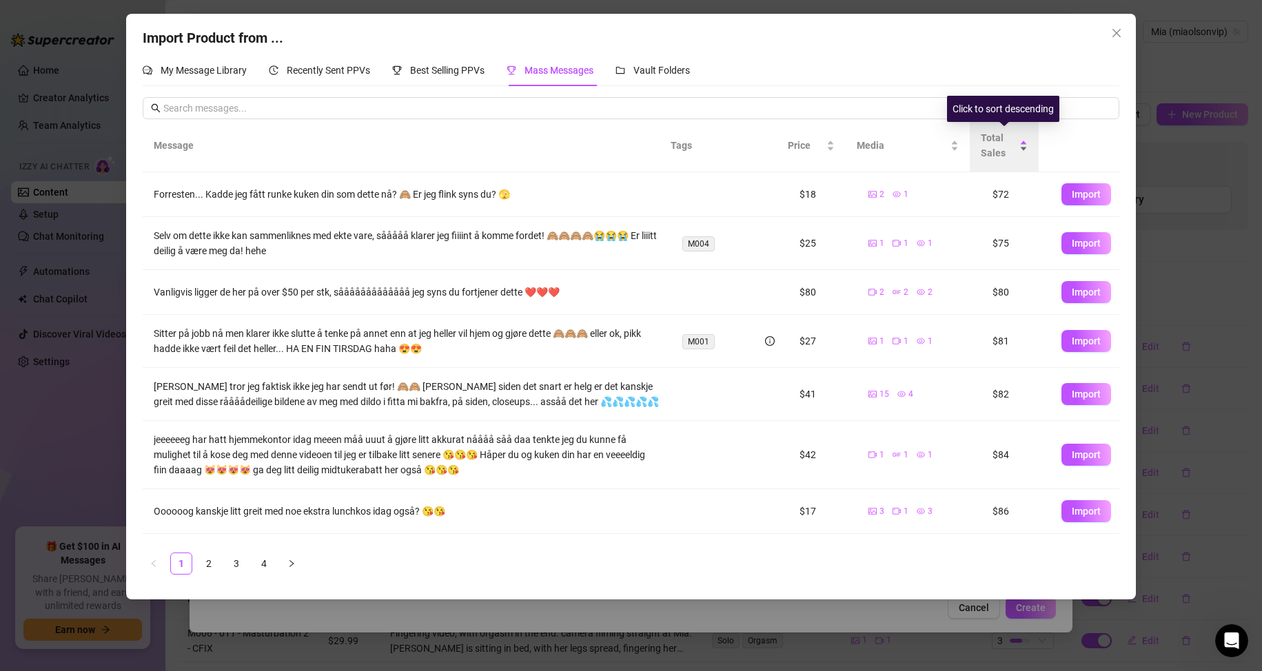
click at [1028, 148] on div "Total Sales" at bounding box center [1004, 145] width 47 height 30
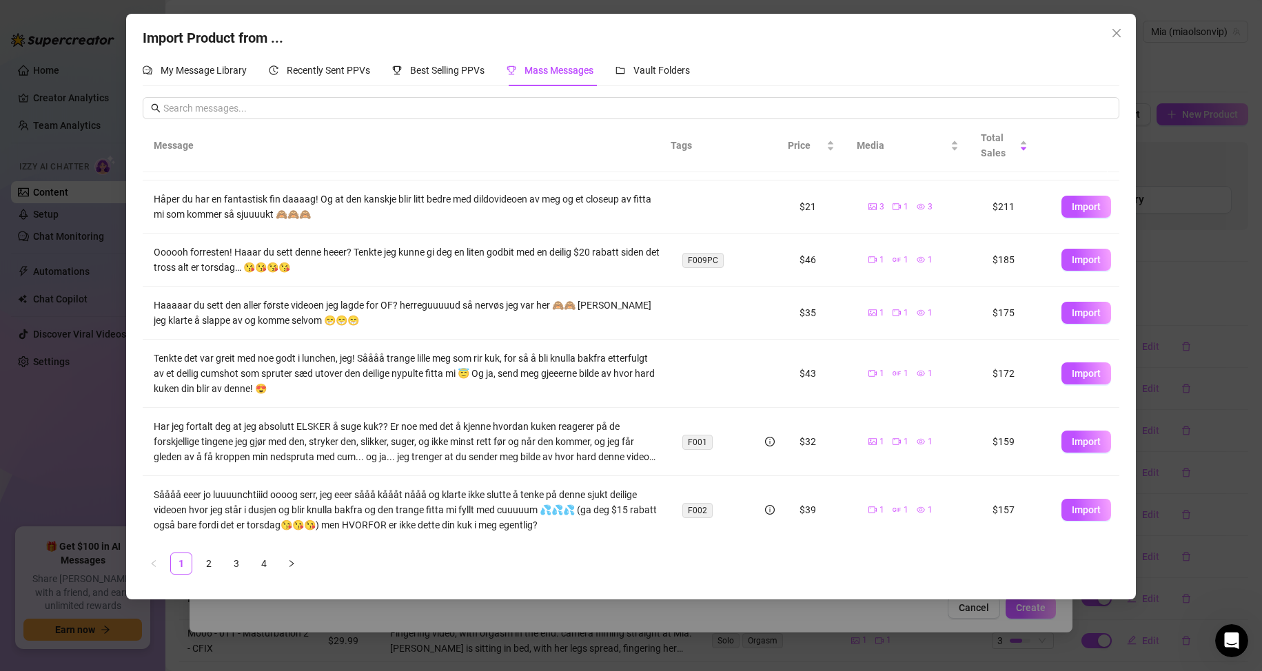
scroll to position [252, 0]
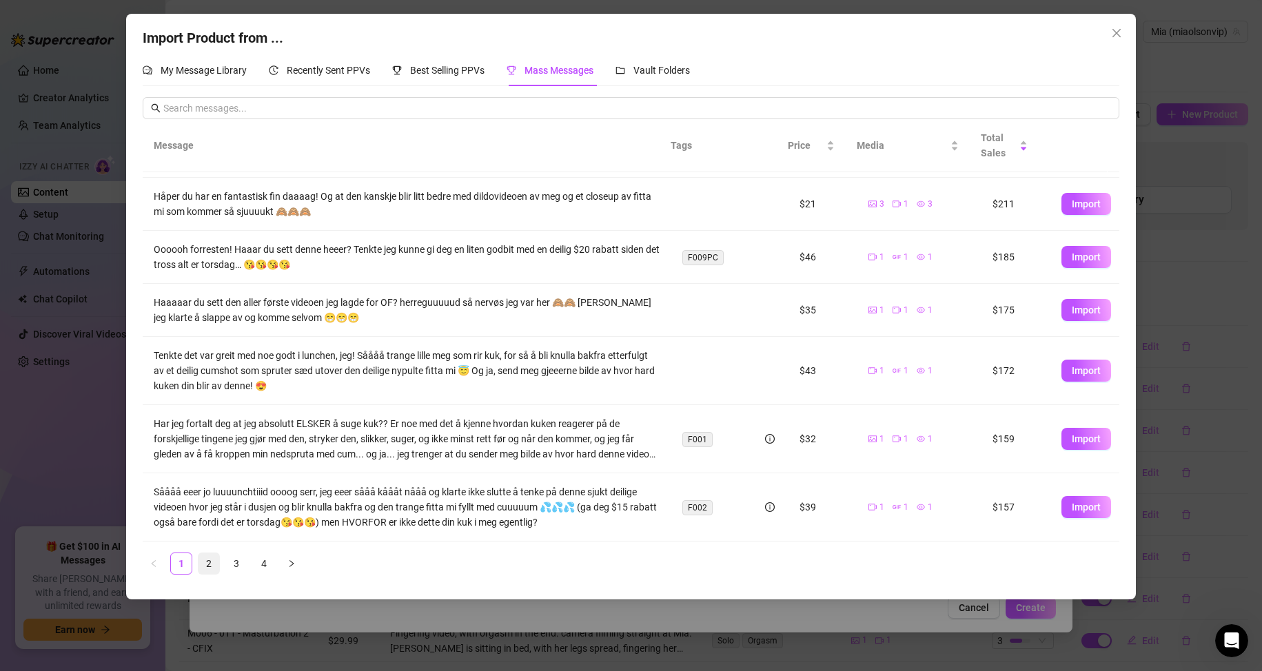
click at [207, 564] on link "2" at bounding box center [209, 563] width 21 height 21
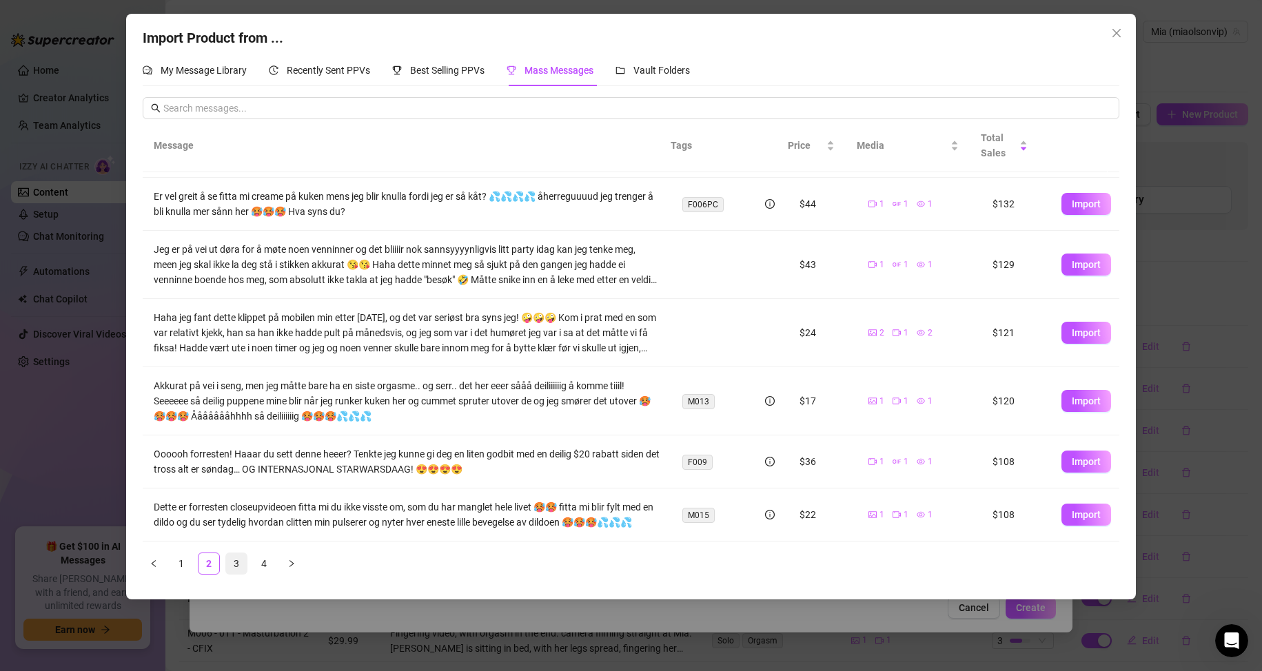
click at [238, 564] on link "3" at bounding box center [236, 563] width 21 height 21
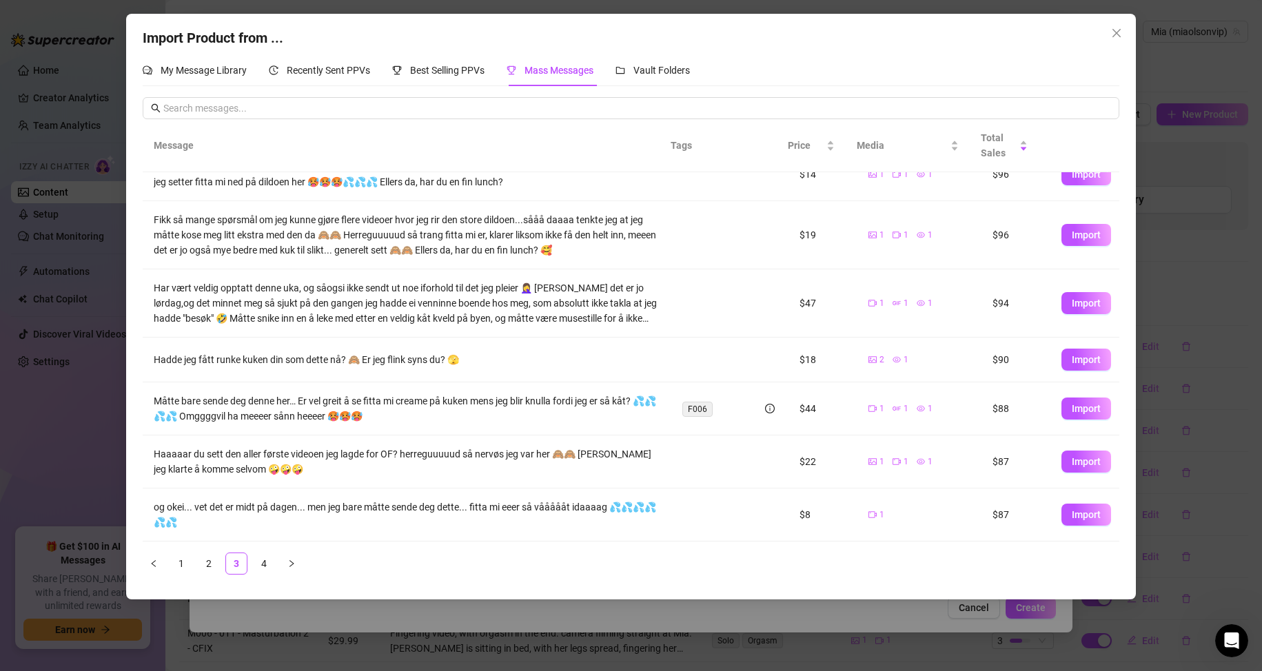
scroll to position [214, 0]
click at [1121, 32] on icon "close" at bounding box center [1116, 33] width 11 height 11
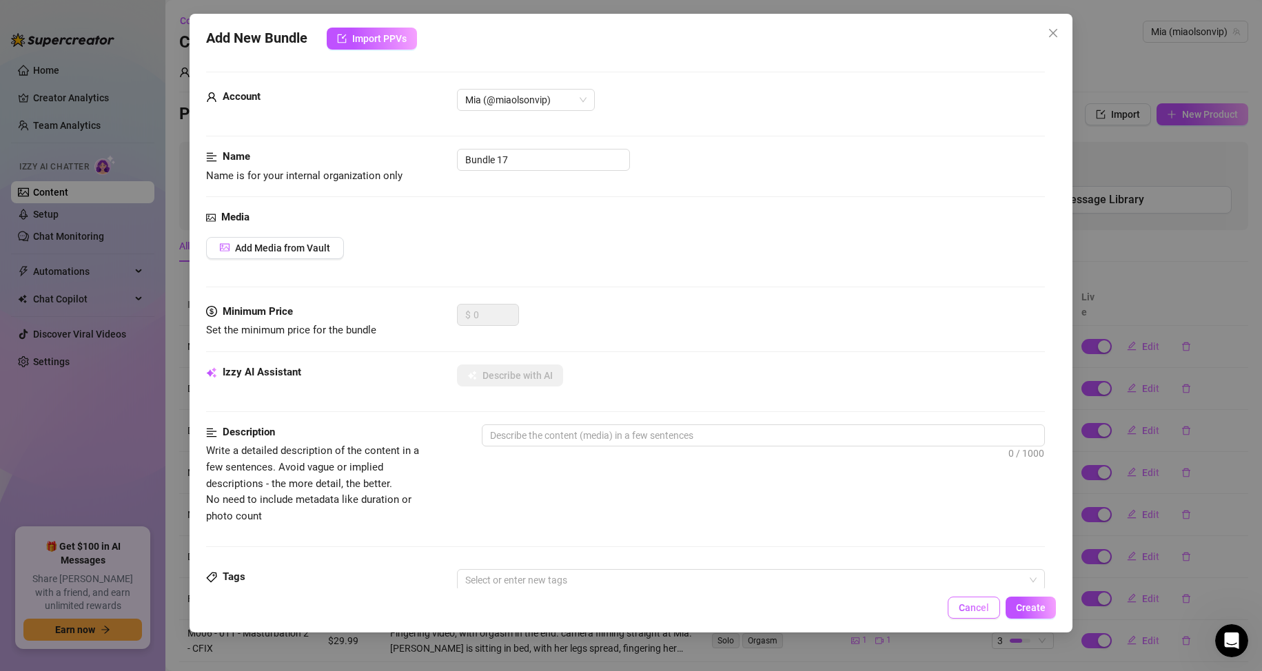
click at [982, 607] on span "Cancel" at bounding box center [974, 607] width 30 height 11
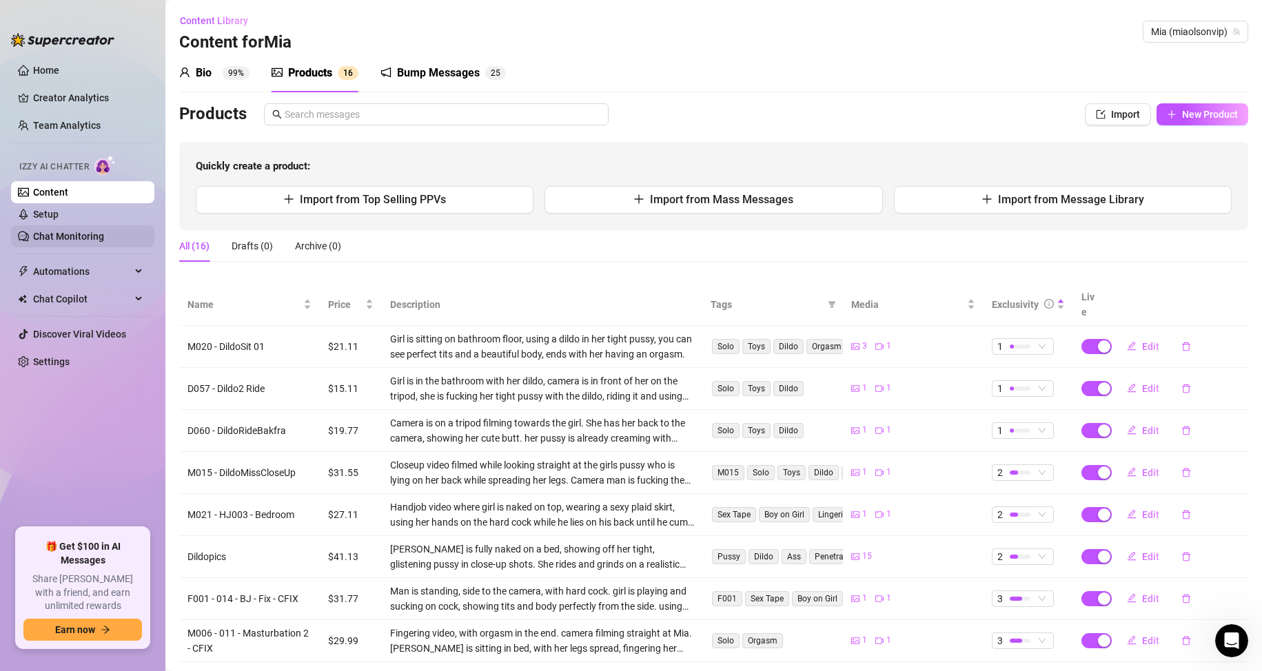
click at [72, 234] on link "Chat Monitoring" at bounding box center [68, 236] width 71 height 11
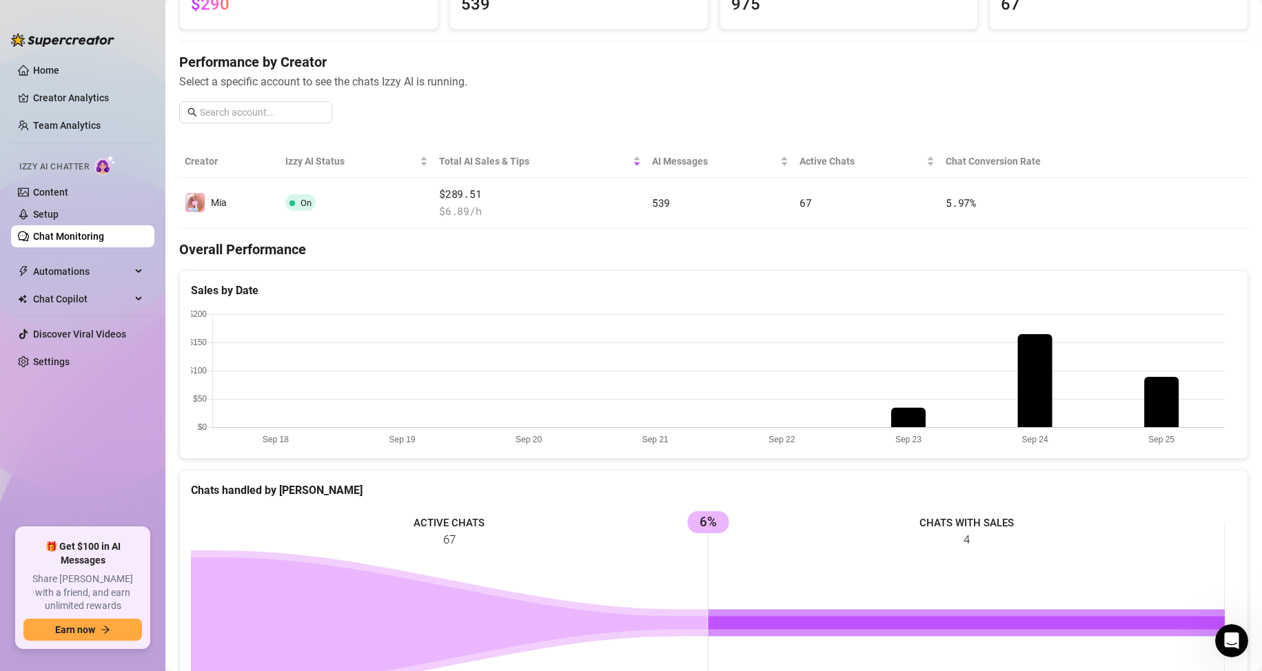
scroll to position [96, 0]
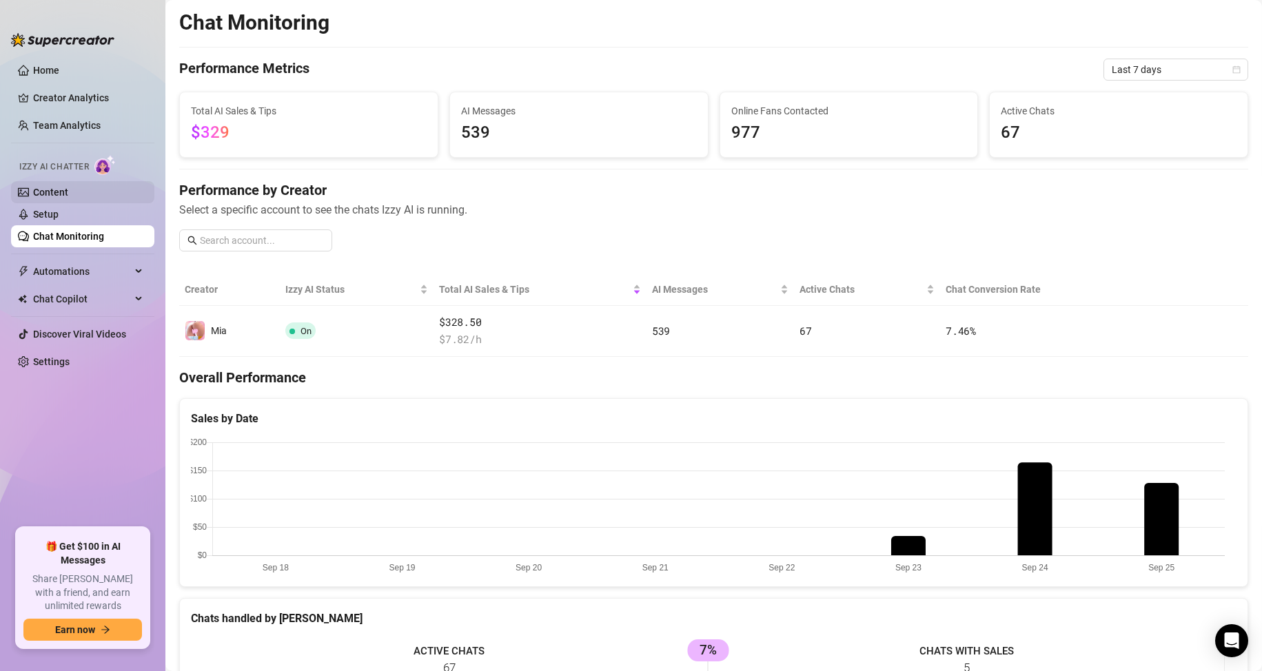
click at [60, 198] on link "Content" at bounding box center [50, 192] width 35 height 11
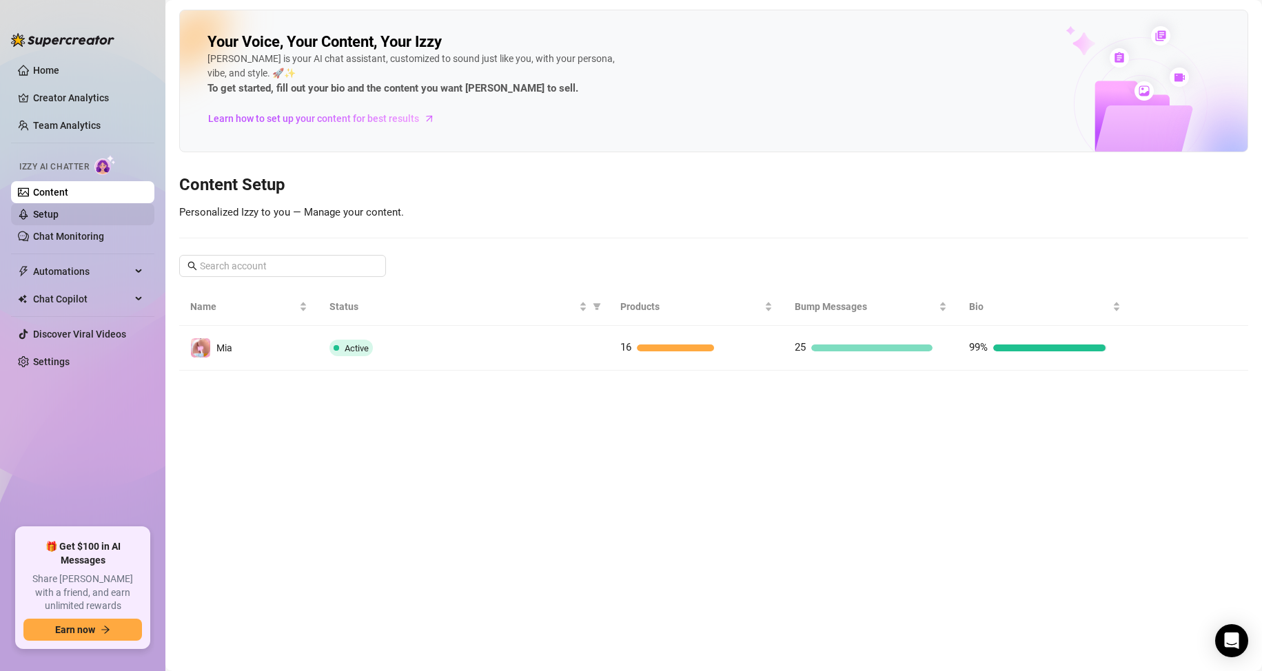
click at [59, 210] on link "Setup" at bounding box center [46, 214] width 26 height 11
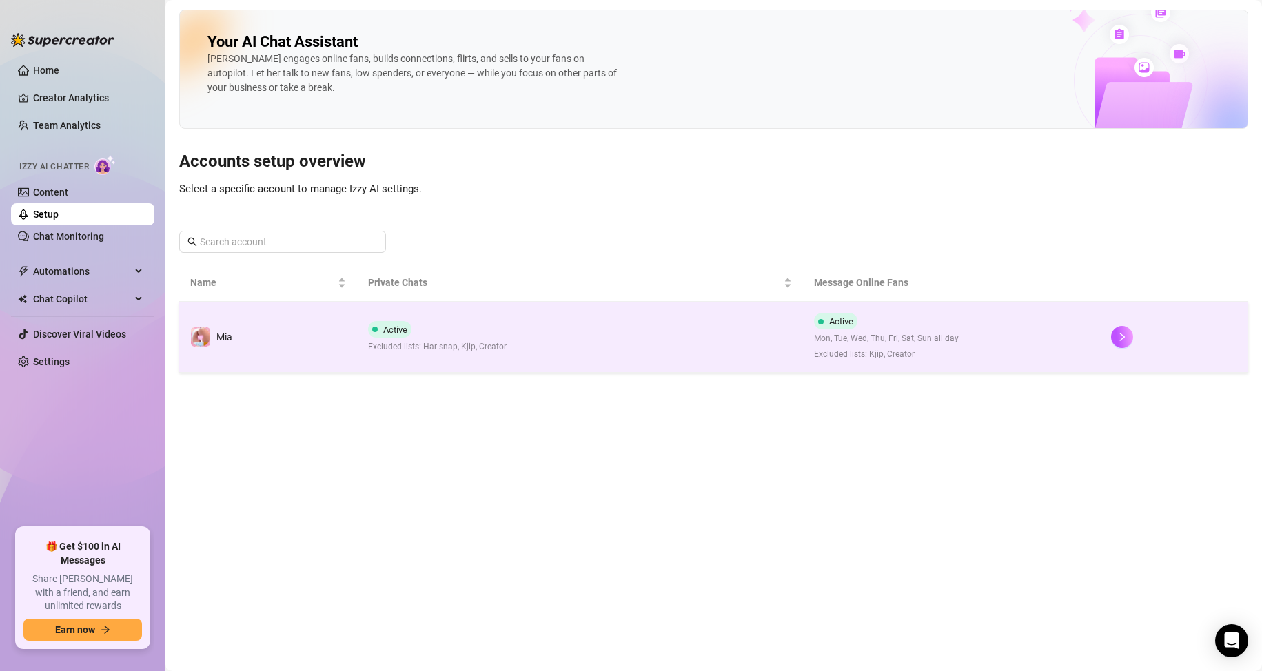
click at [591, 349] on td "Active Excluded lists: Har snap, Kjip, Creator" at bounding box center [579, 337] width 445 height 71
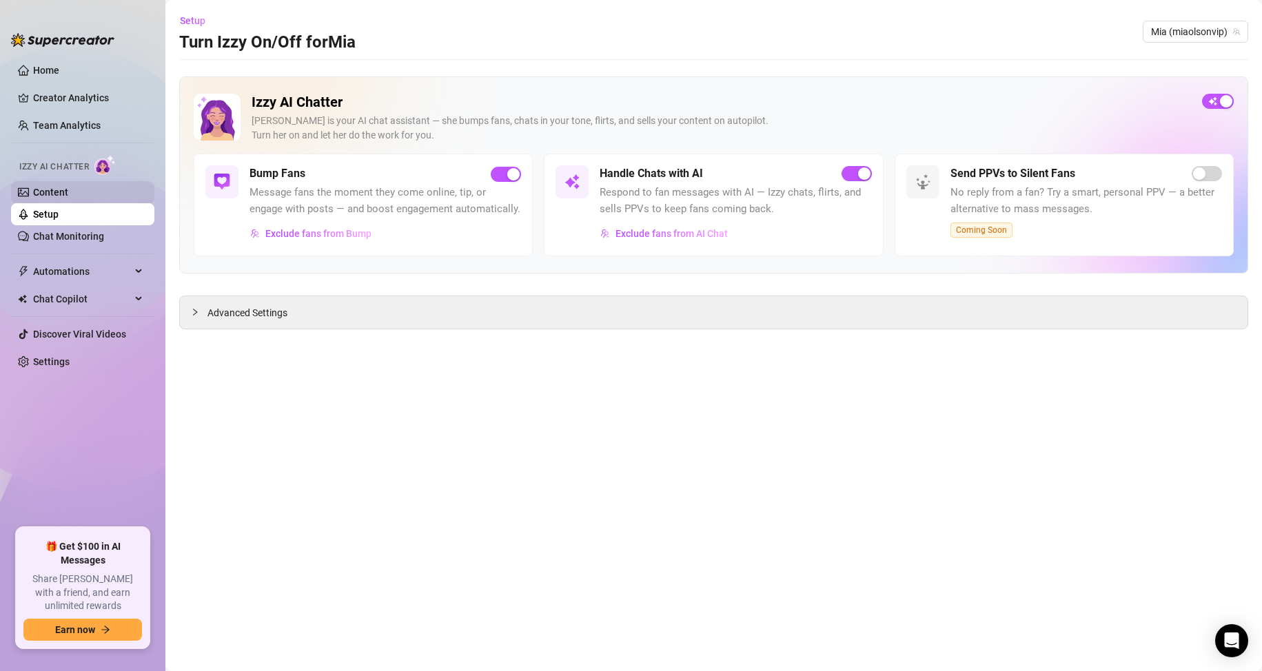
click at [68, 192] on link "Content" at bounding box center [50, 192] width 35 height 11
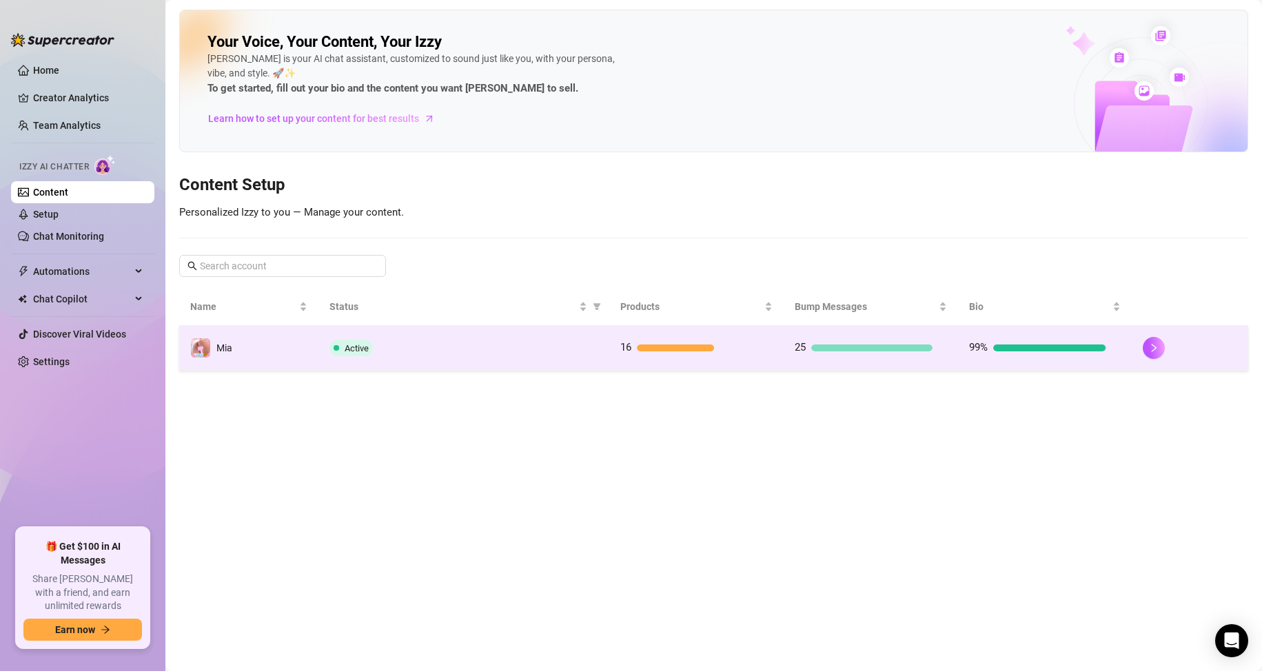
click at [655, 354] on div "16" at bounding box center [689, 348] width 138 height 17
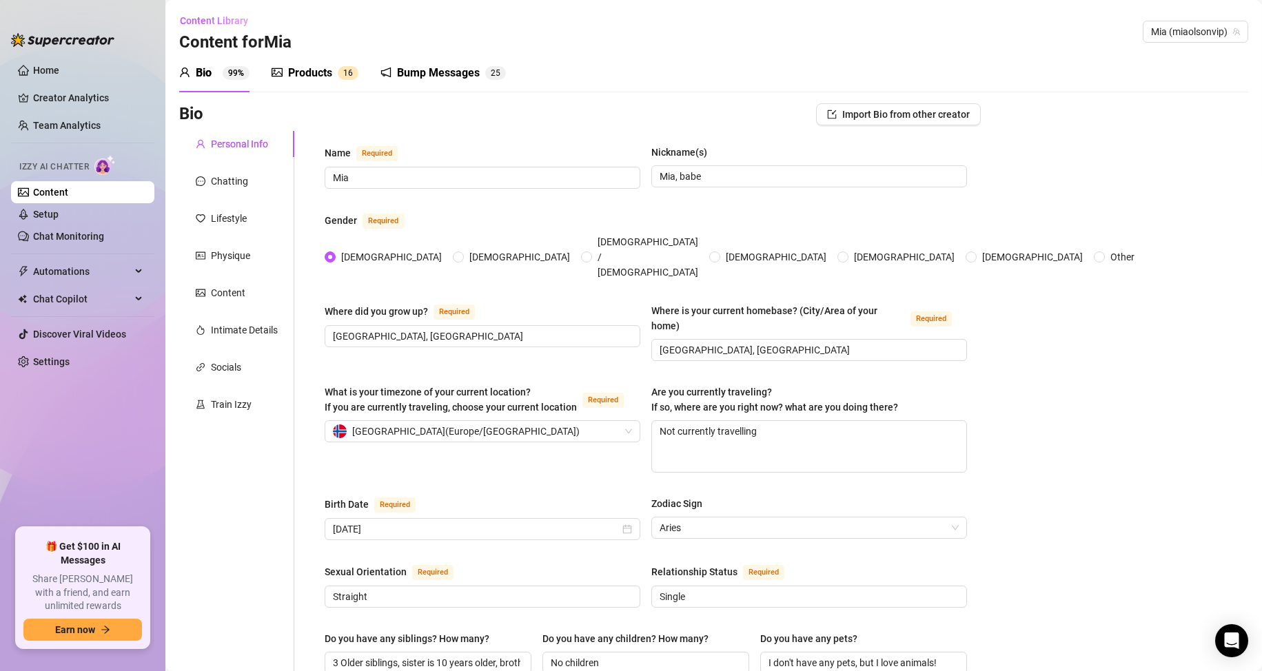
click at [298, 75] on div "Products" at bounding box center [310, 73] width 44 height 17
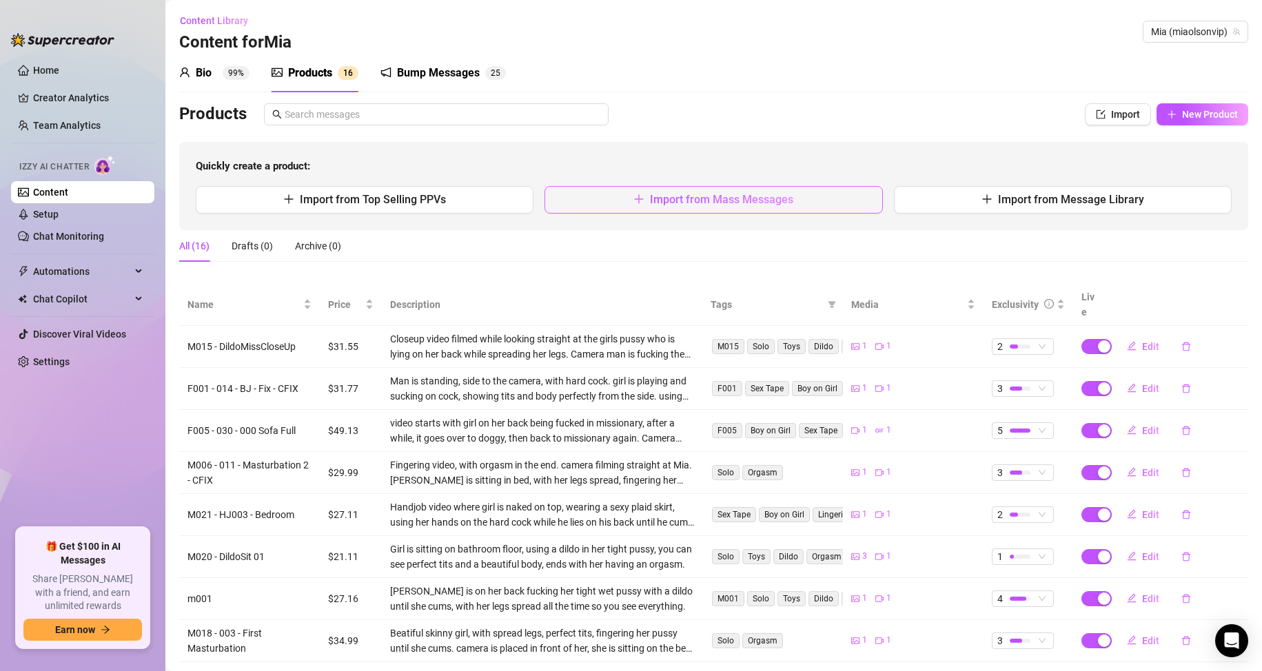
click at [784, 211] on button "Import from Mass Messages" at bounding box center [714, 200] width 338 height 28
type textarea "Type your message here..."
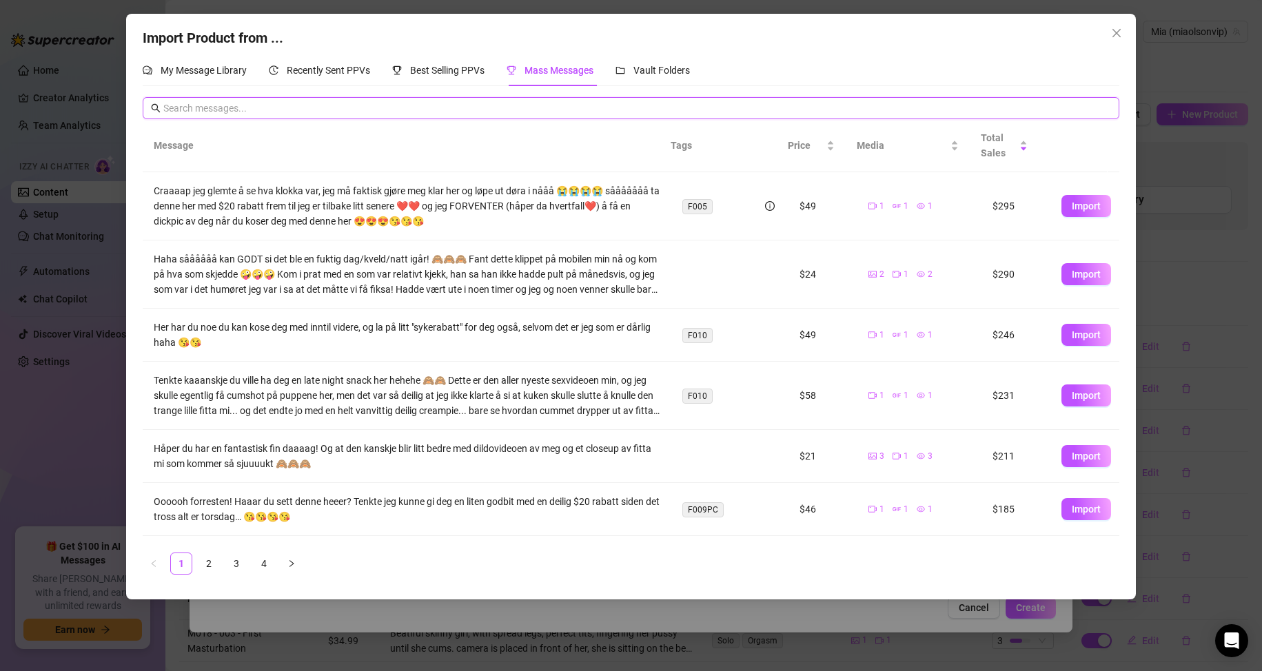
click at [198, 112] on input "text" at bounding box center [637, 108] width 948 height 15
paste input "D016 - 025 - Bakfra5sec"
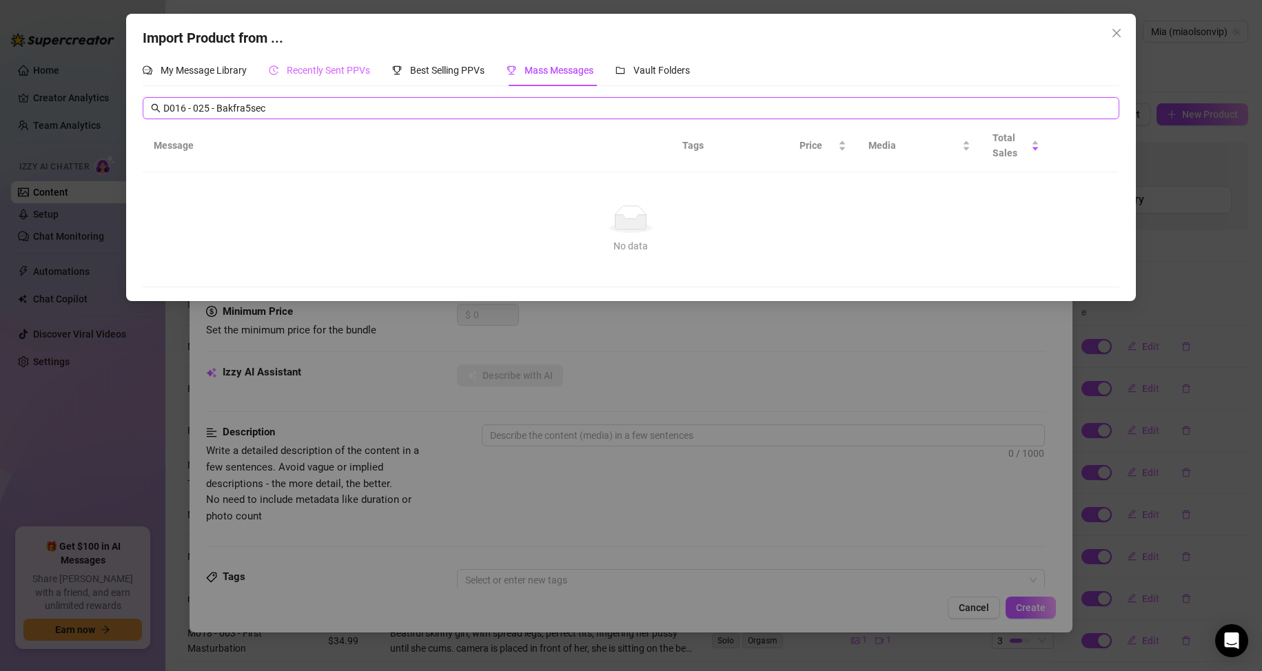
type input "D016 - 025 - Bakfra5sec"
click at [321, 74] on span "Recently Sent PPVs" at bounding box center [328, 70] width 83 height 11
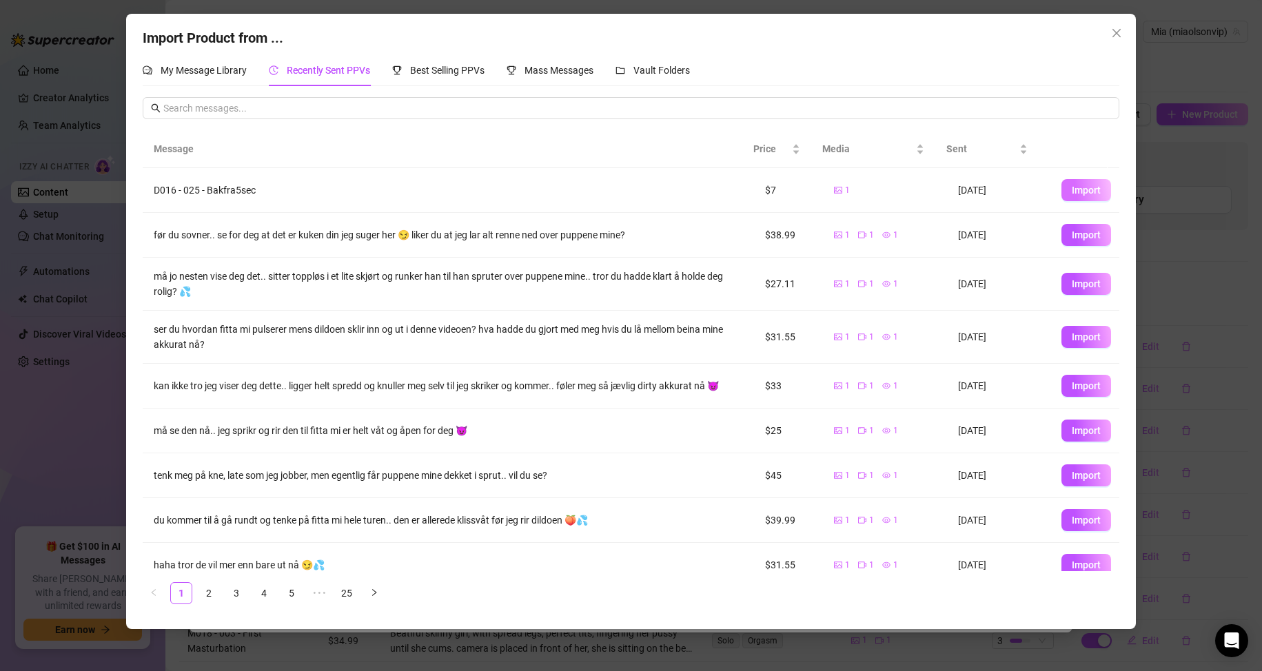
click at [1077, 189] on span "Import" at bounding box center [1086, 190] width 29 height 11
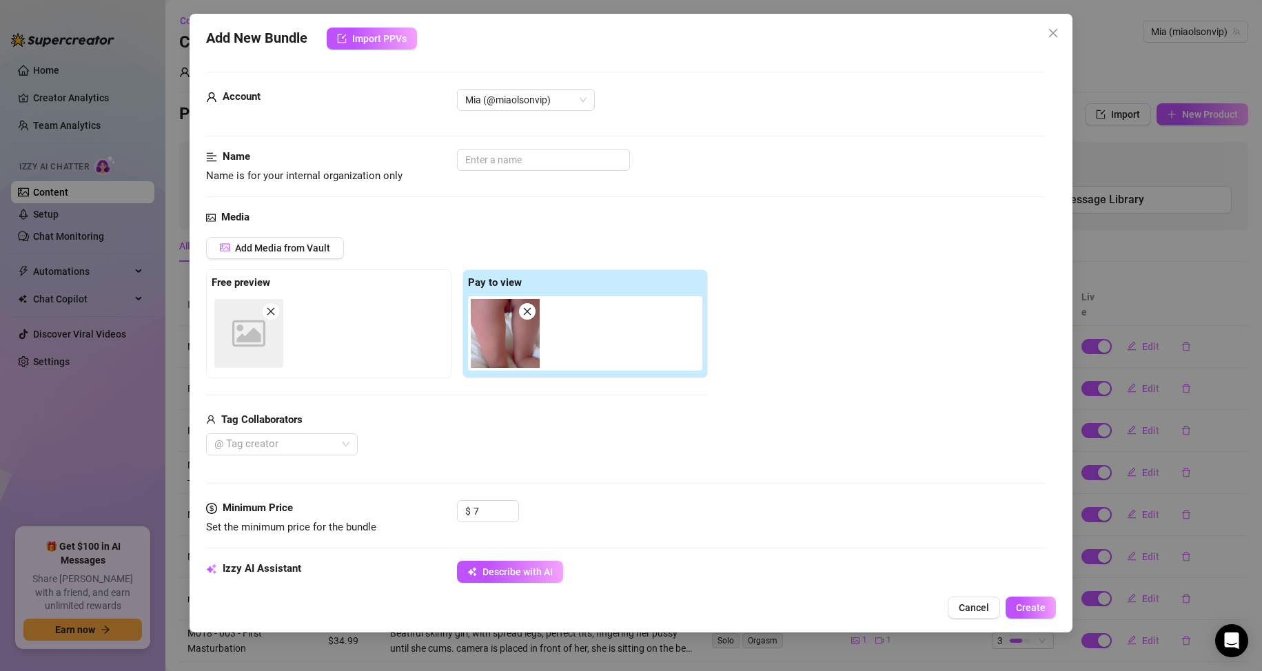
click at [267, 348] on div "Image placeholder" at bounding box center [248, 333] width 69 height 69
click at [507, 340] on img at bounding box center [505, 333] width 69 height 69
click at [970, 609] on span "Cancel" at bounding box center [974, 607] width 30 height 11
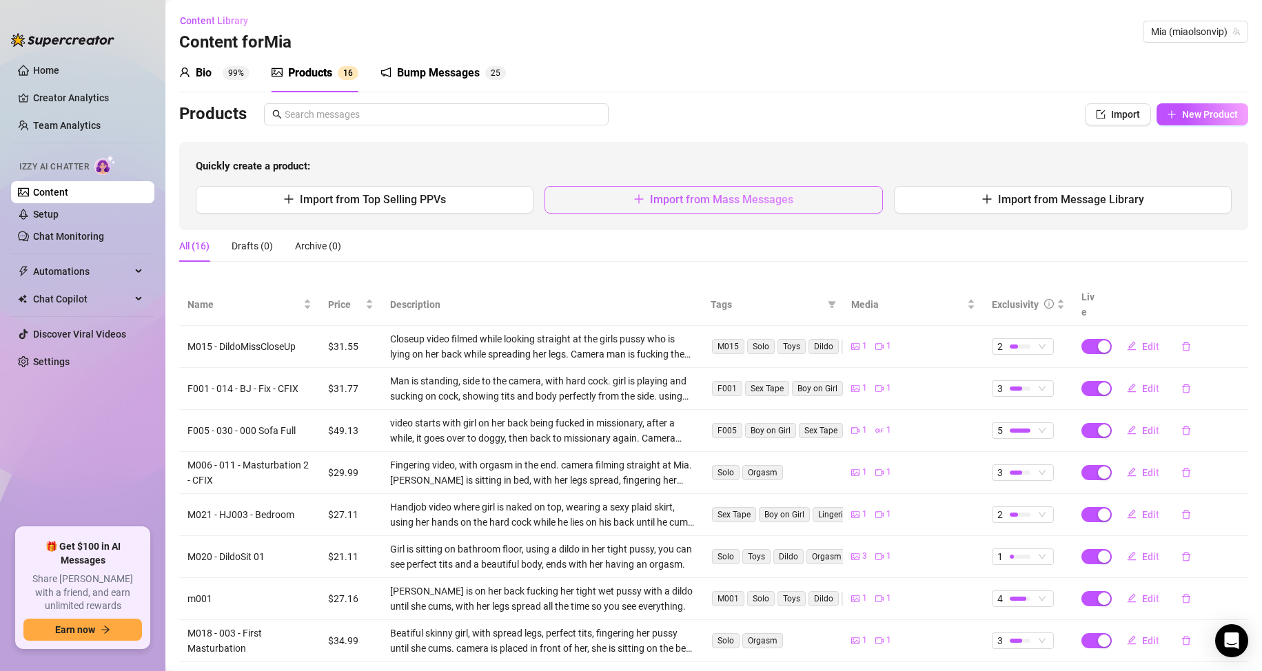
click at [735, 205] on span "Import from Mass Messages" at bounding box center [721, 199] width 143 height 13
type textarea "Type your message here..."
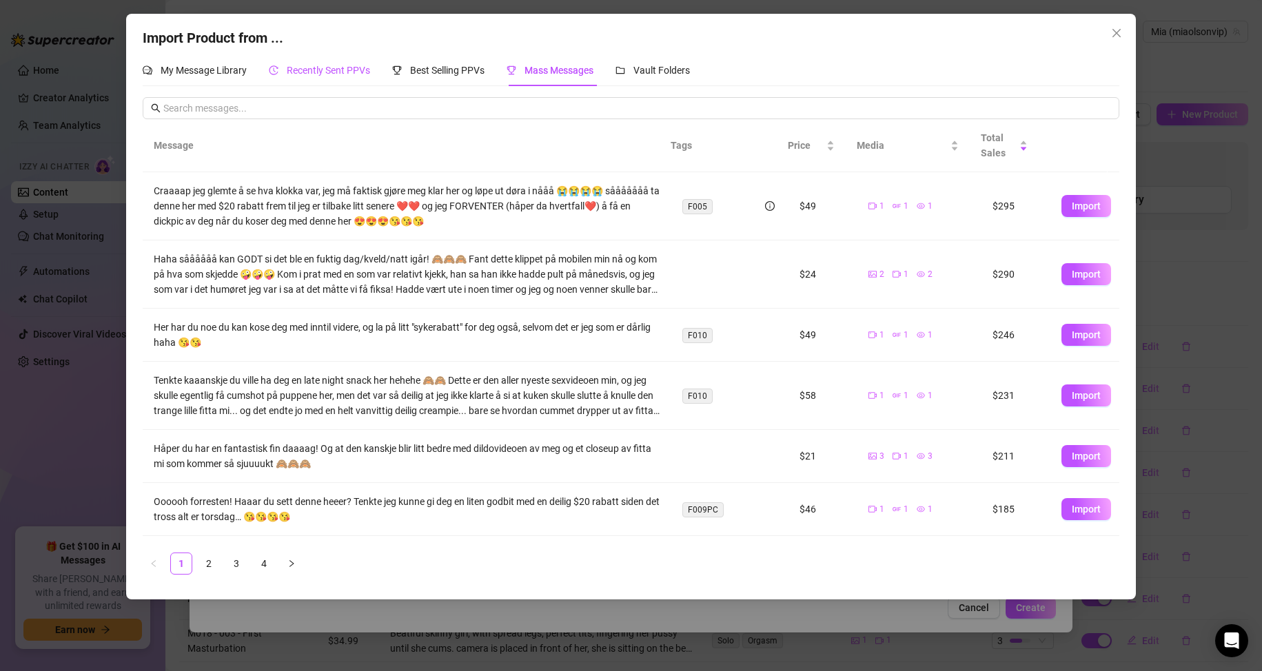
click at [342, 74] on span "Recently Sent PPVs" at bounding box center [328, 70] width 83 height 11
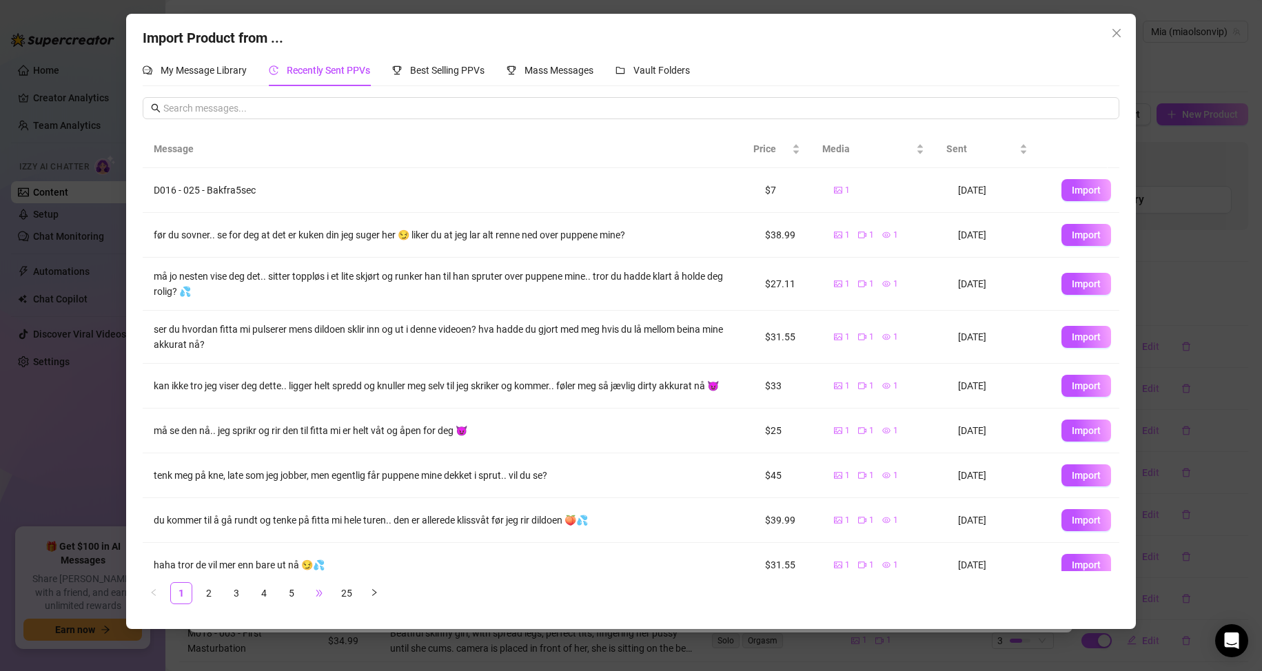
click at [323, 595] on span "•••" at bounding box center [319, 593] width 22 height 22
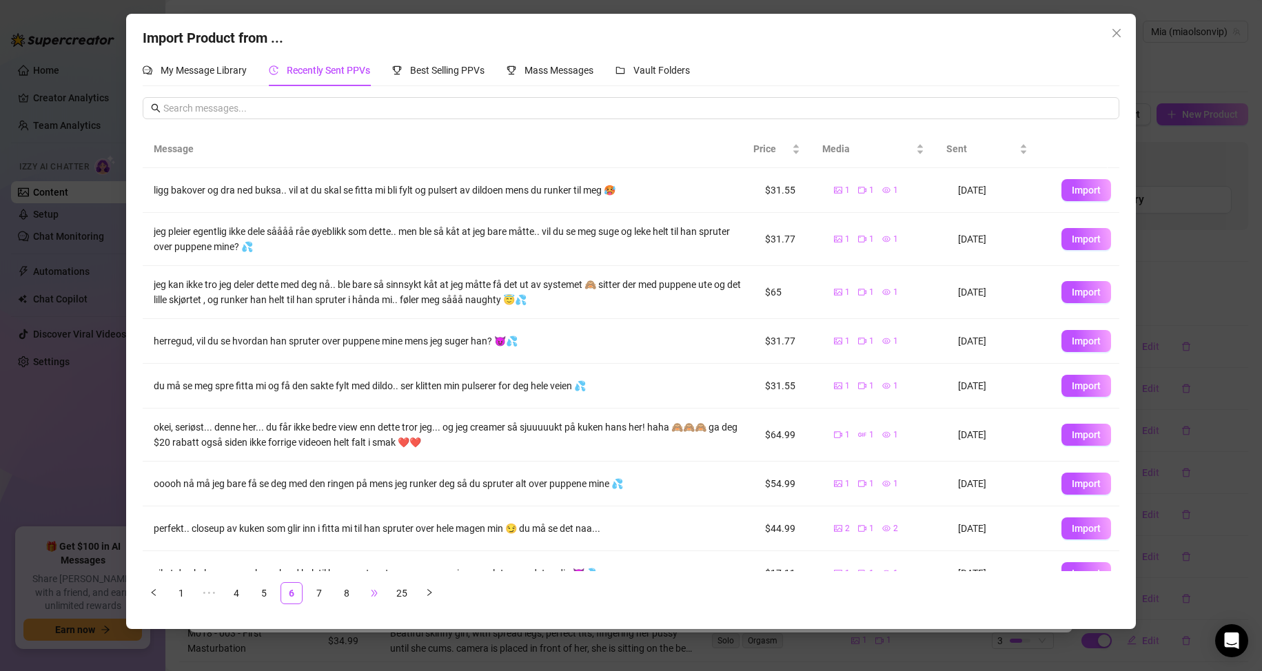
click at [372, 591] on span "•••" at bounding box center [374, 593] width 22 height 22
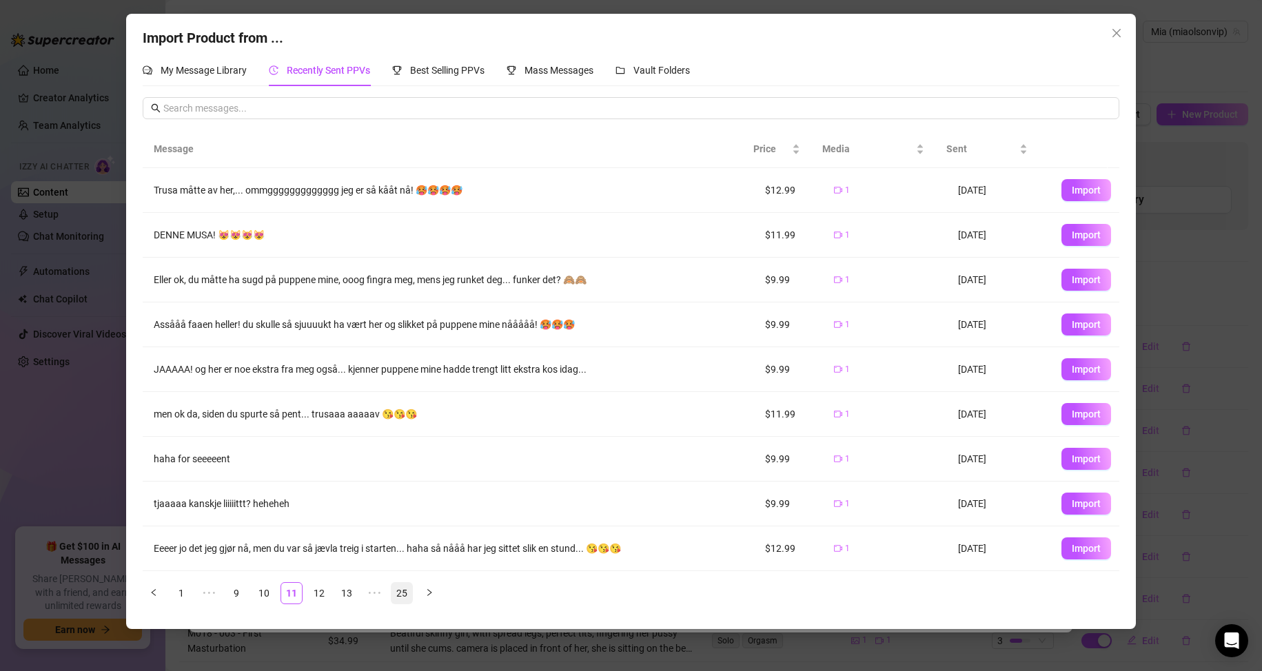
click at [399, 591] on link "25" at bounding box center [402, 593] width 21 height 21
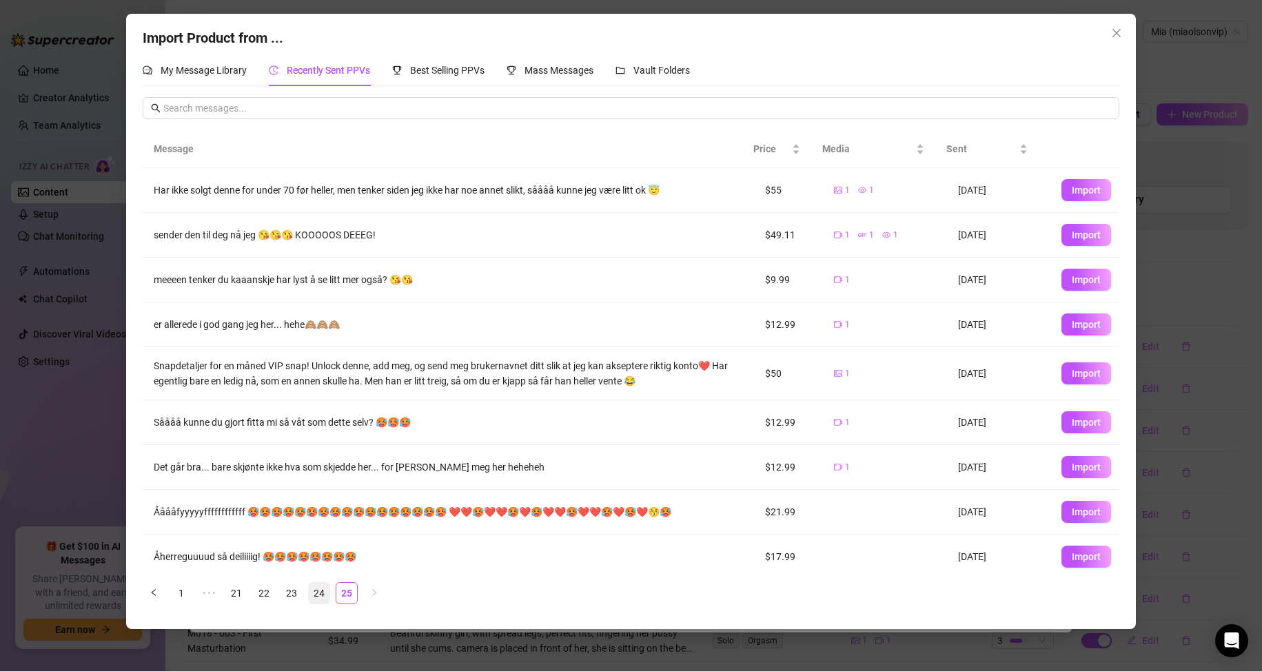
click at [320, 591] on link "24" at bounding box center [319, 593] width 21 height 21
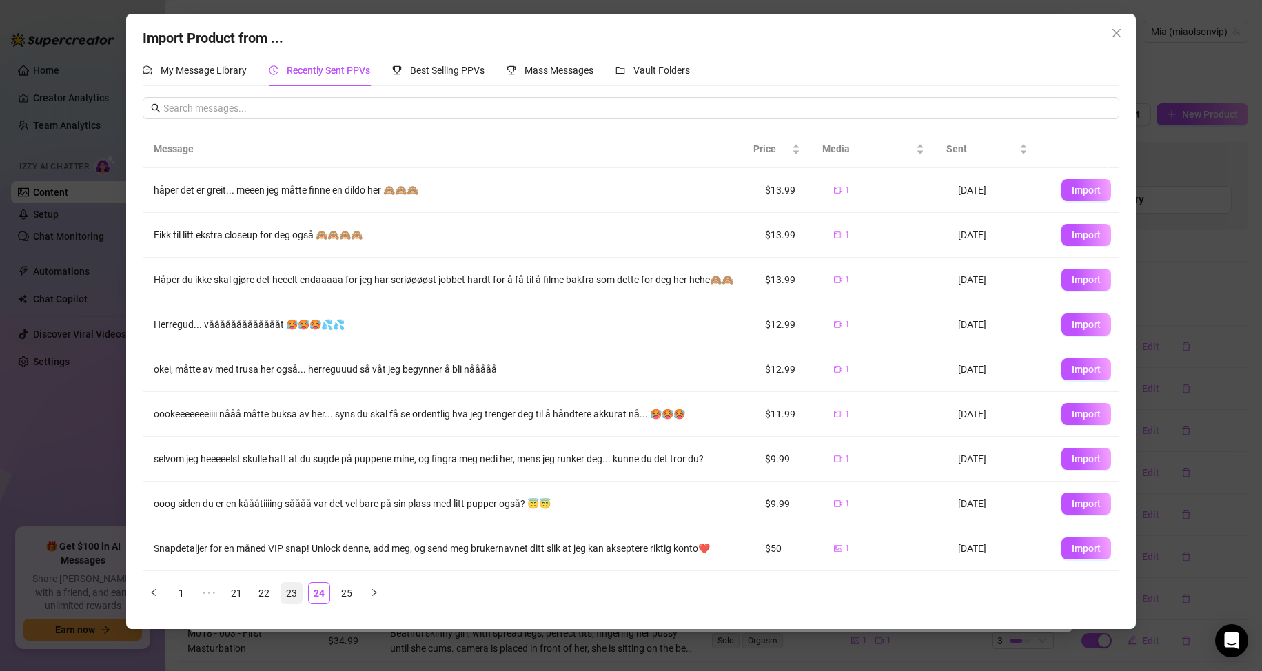
click at [300, 595] on link "23" at bounding box center [291, 593] width 21 height 21
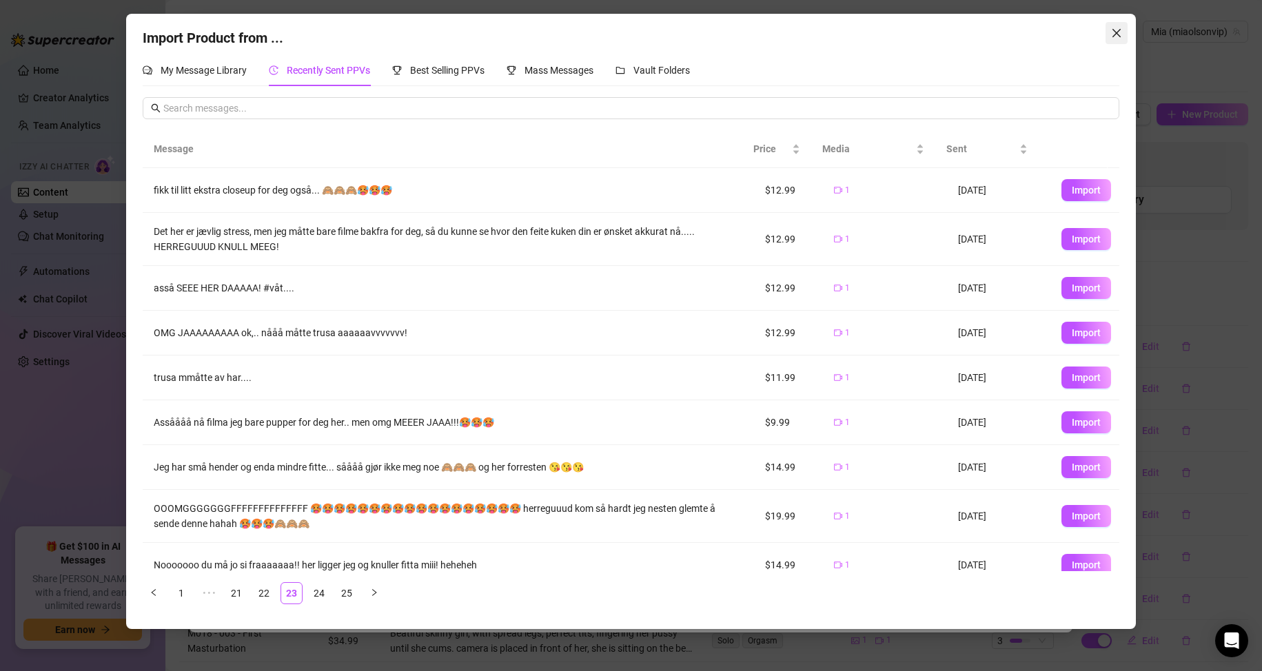
click at [1122, 36] on span "Close" at bounding box center [1117, 33] width 22 height 11
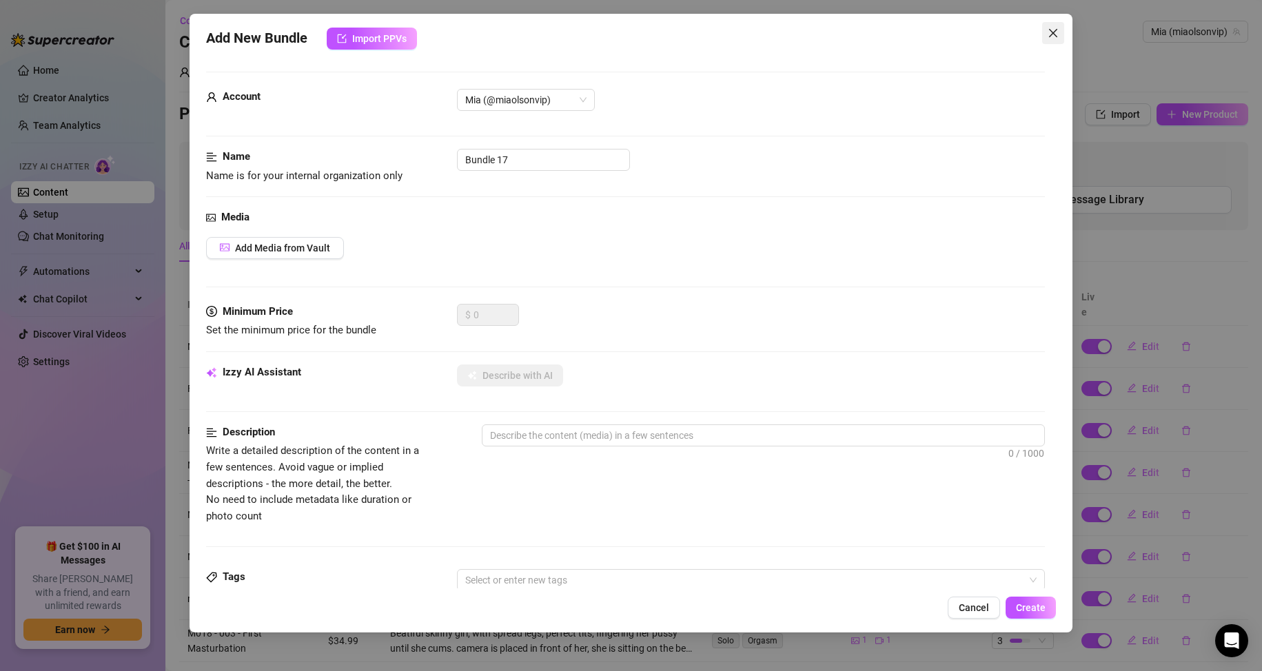
click at [1064, 28] on span "Close" at bounding box center [1053, 33] width 22 height 11
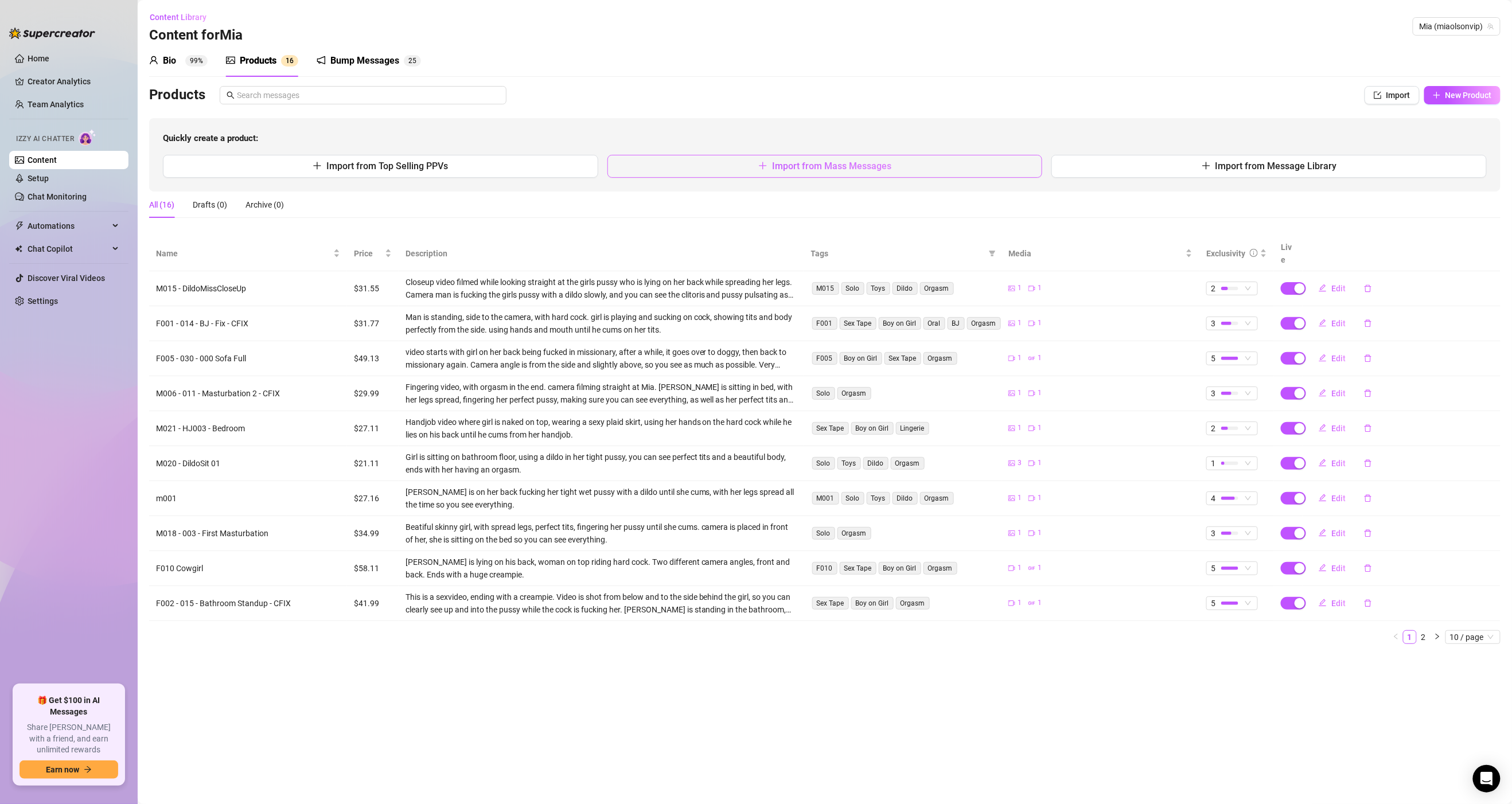
click at [776, 176] on button "Import from Mass Messages" at bounding box center [825, 166] width 435 height 23
type textarea "Type your message here..."
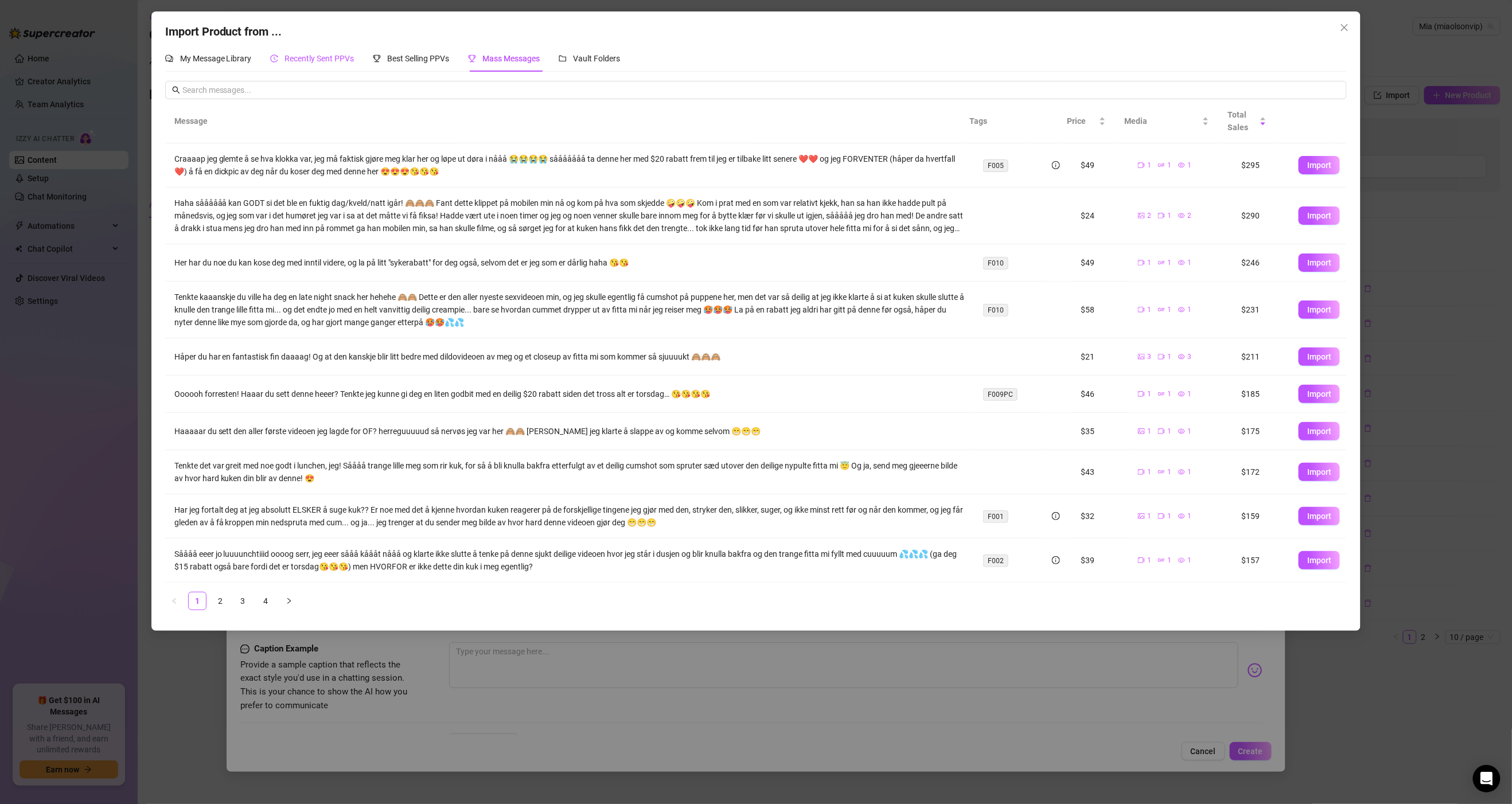
click at [342, 59] on span "Recently Sent PPVs" at bounding box center [320, 58] width 69 height 9
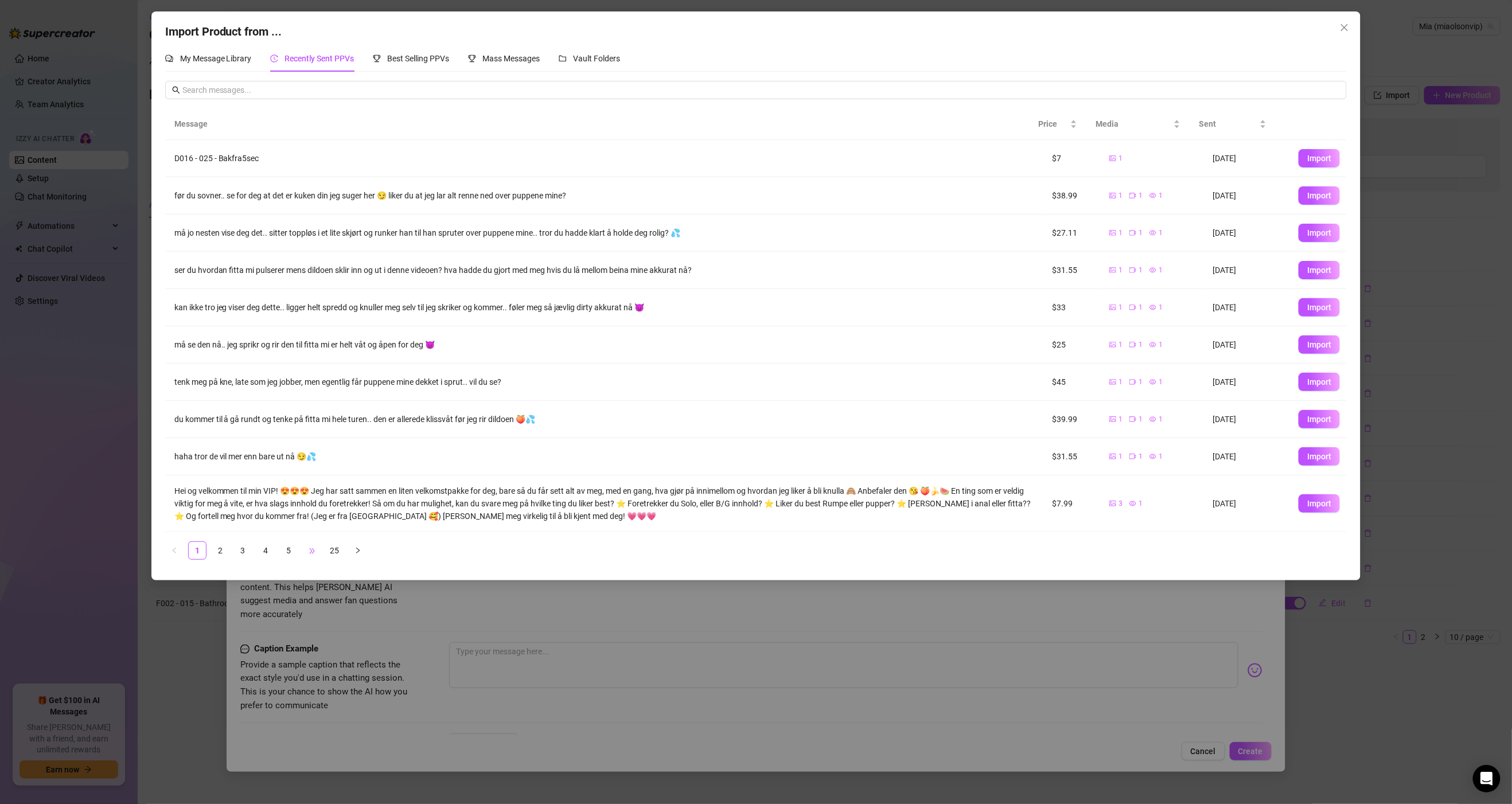
click at [313, 554] on span "•••" at bounding box center [312, 551] width 18 height 18
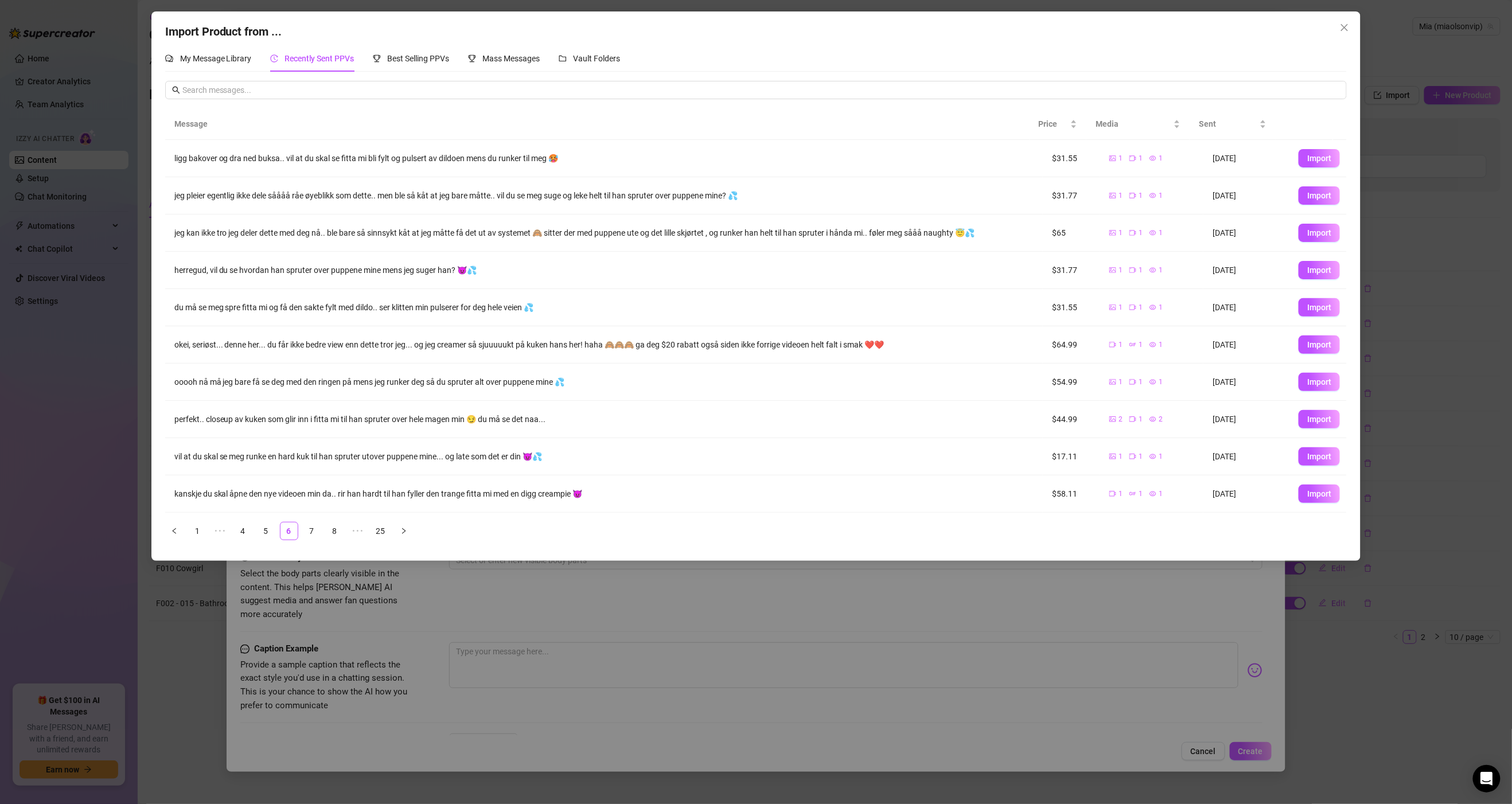
click at [345, 534] on ul "1 ••• 4 5 6 7 8 ••• 25" at bounding box center [756, 531] width 1182 height 18
click at [337, 533] on link "8" at bounding box center [335, 531] width 17 height 17
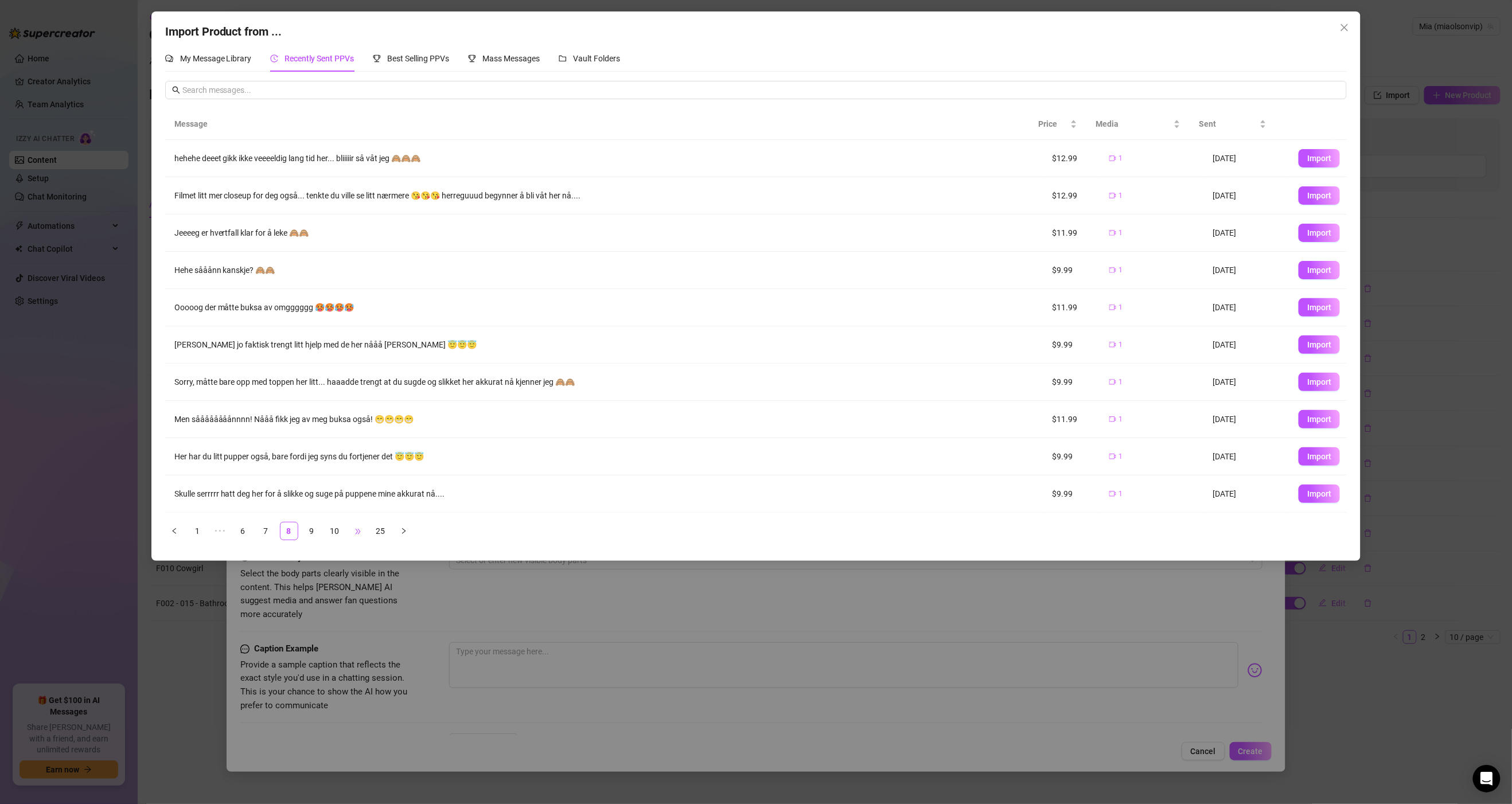
click at [363, 537] on span "•••" at bounding box center [358, 531] width 18 height 18
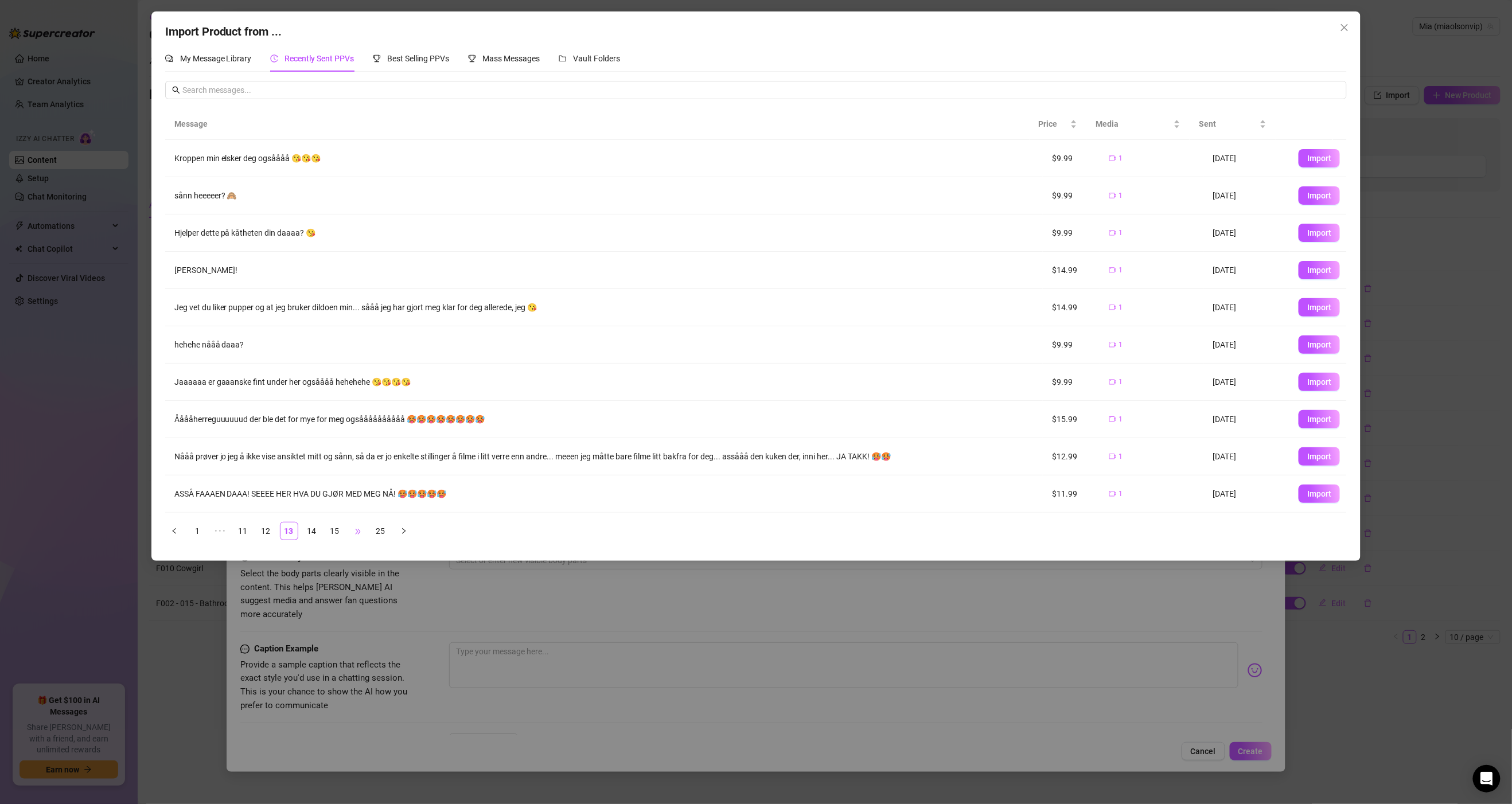
click at [361, 535] on span "•••" at bounding box center [358, 531] width 18 height 18
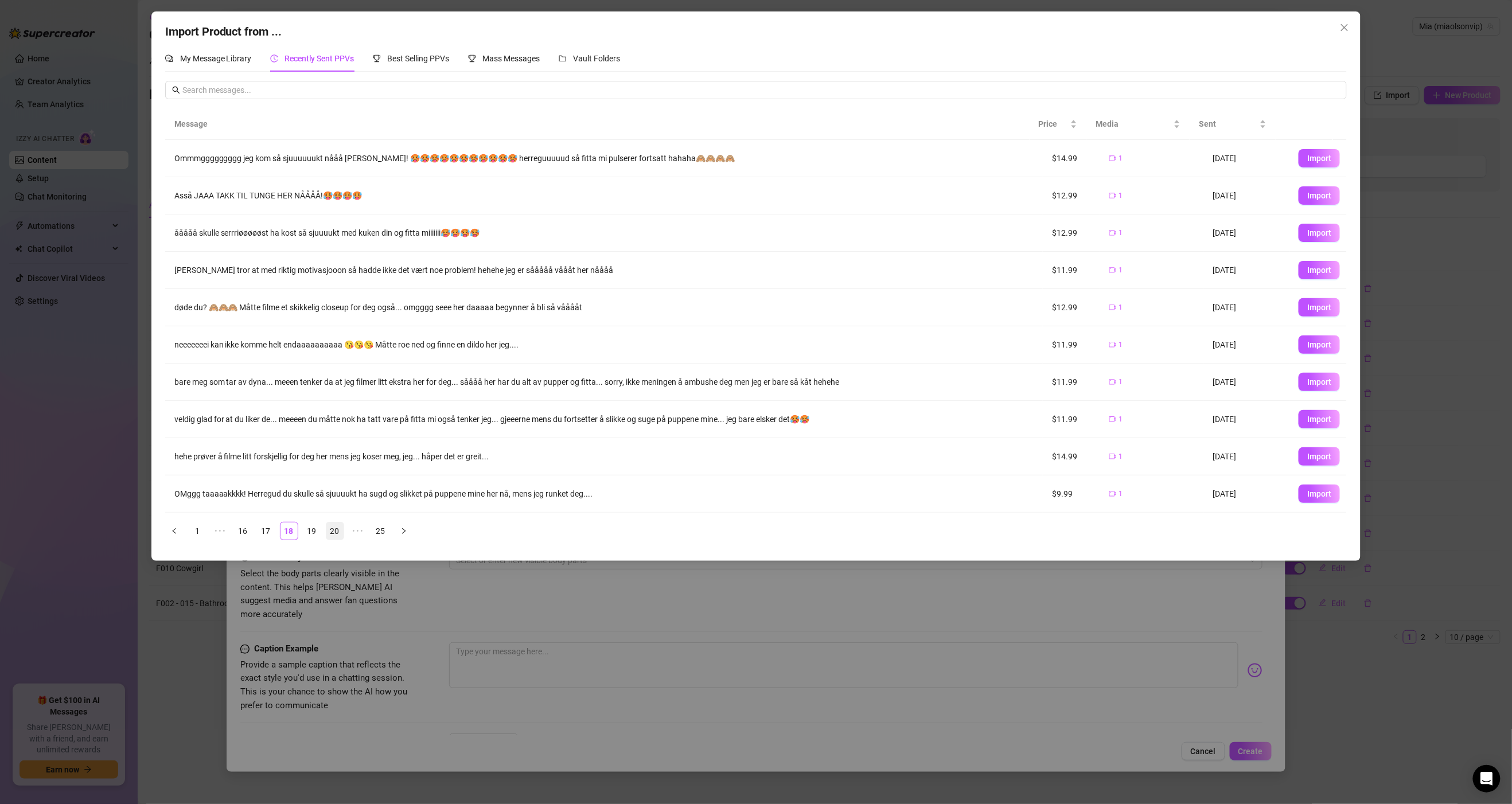
click at [339, 534] on link "20" at bounding box center [335, 531] width 17 height 17
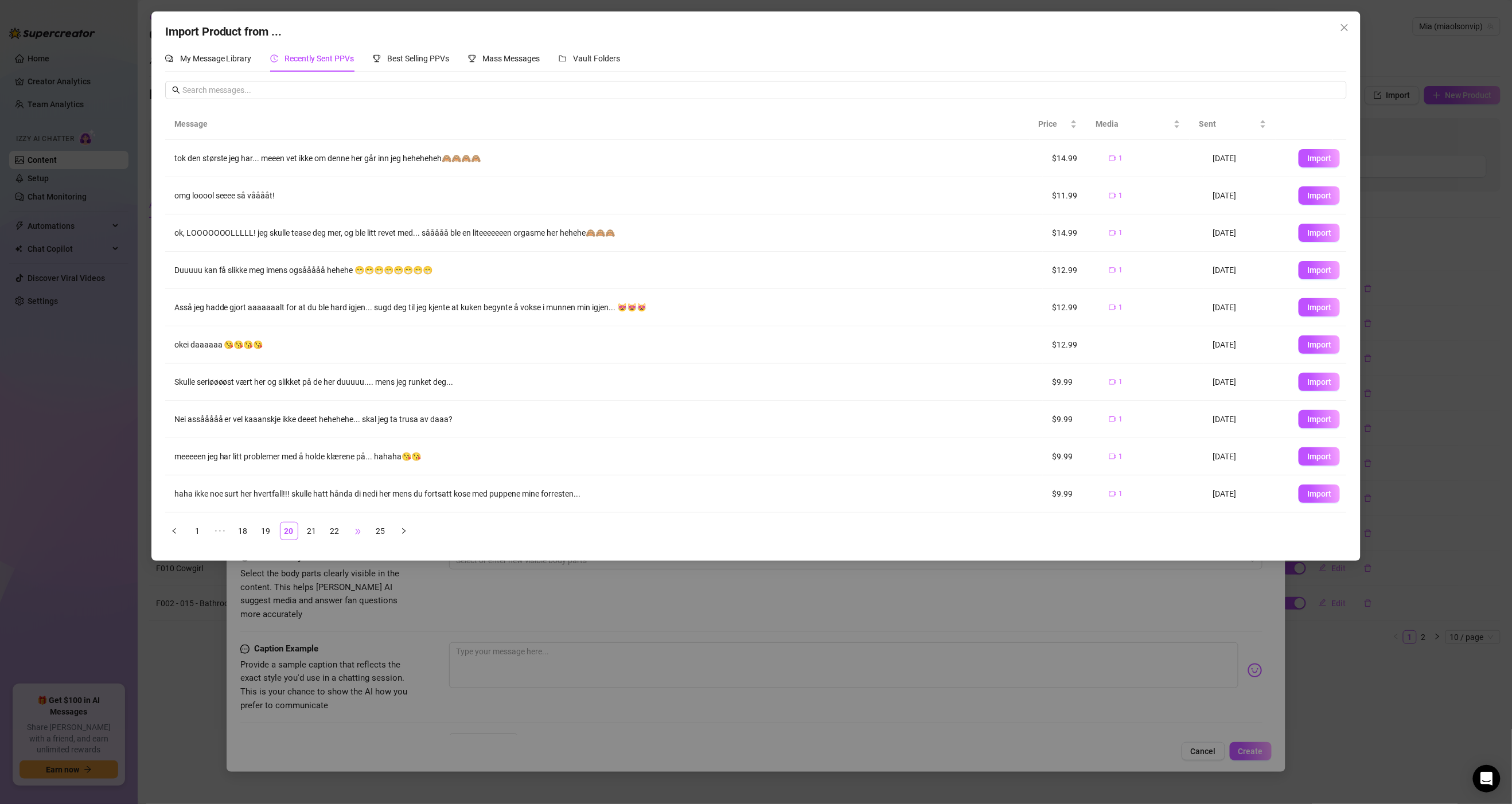
click at [357, 537] on span "•••" at bounding box center [358, 531] width 18 height 18
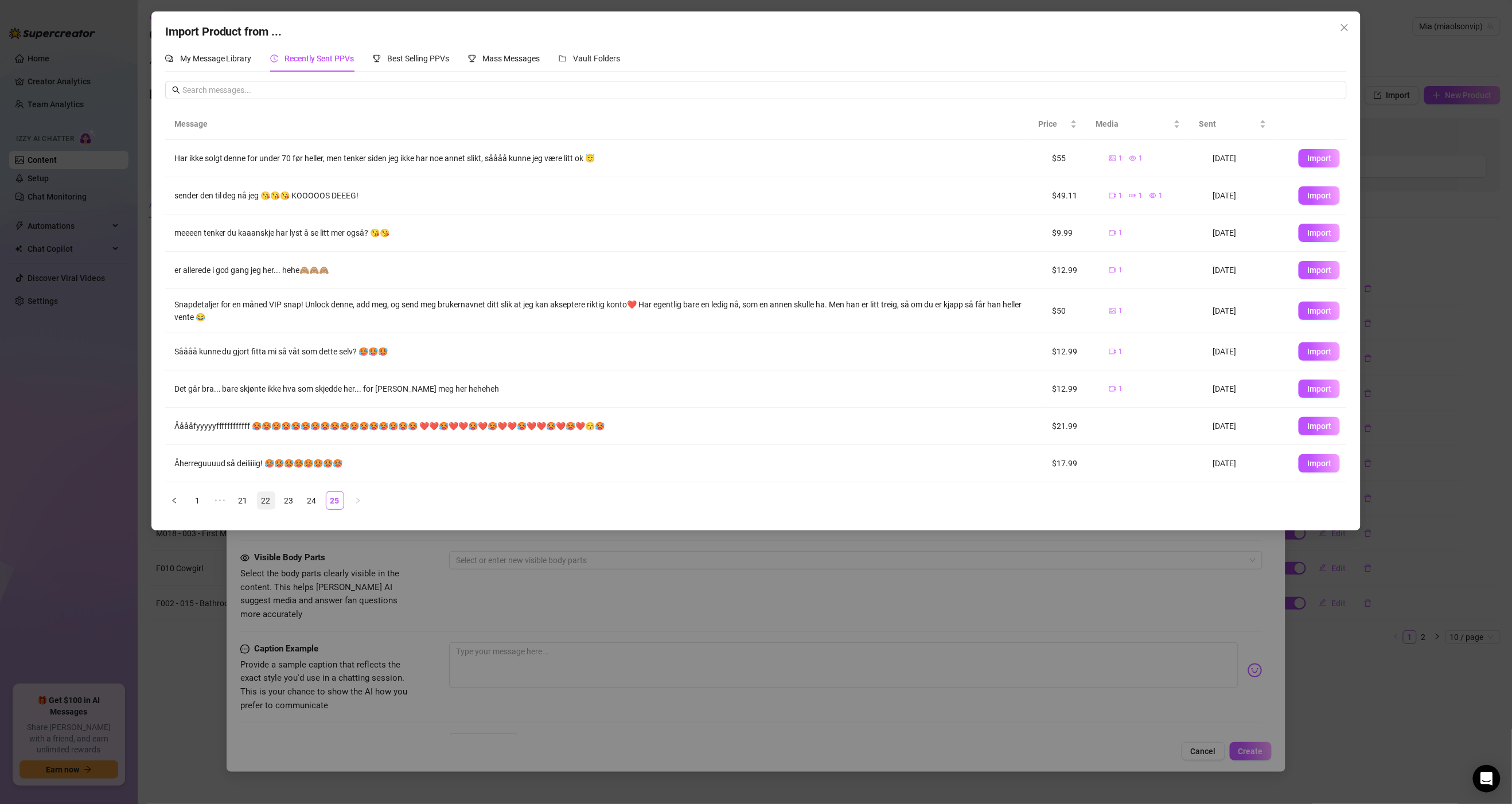
click at [257, 504] on link "22" at bounding box center [265, 500] width 17 height 17
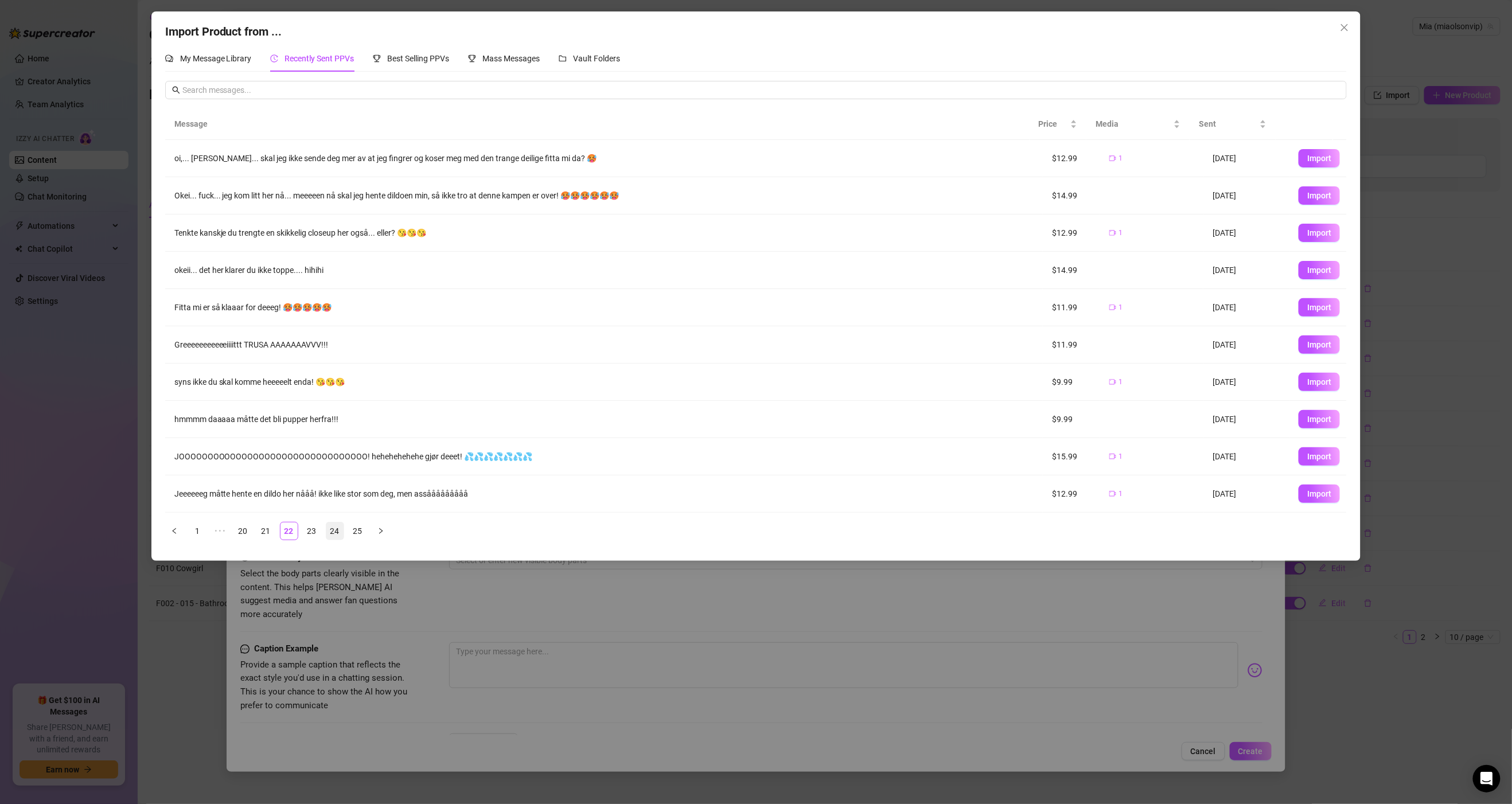
click at [335, 531] on link "24" at bounding box center [335, 531] width 17 height 17
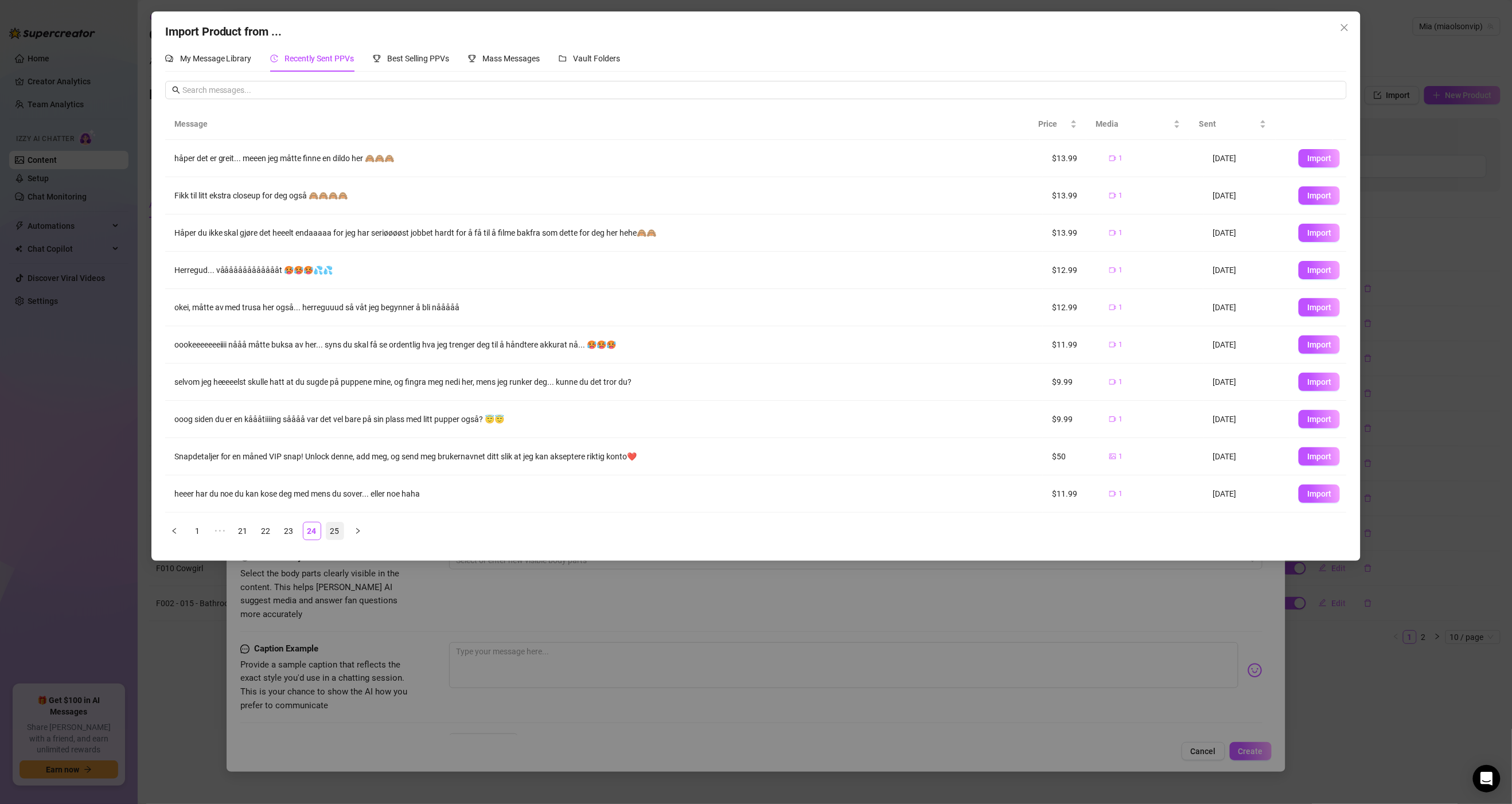
click at [339, 535] on link "25" at bounding box center [335, 531] width 17 height 17
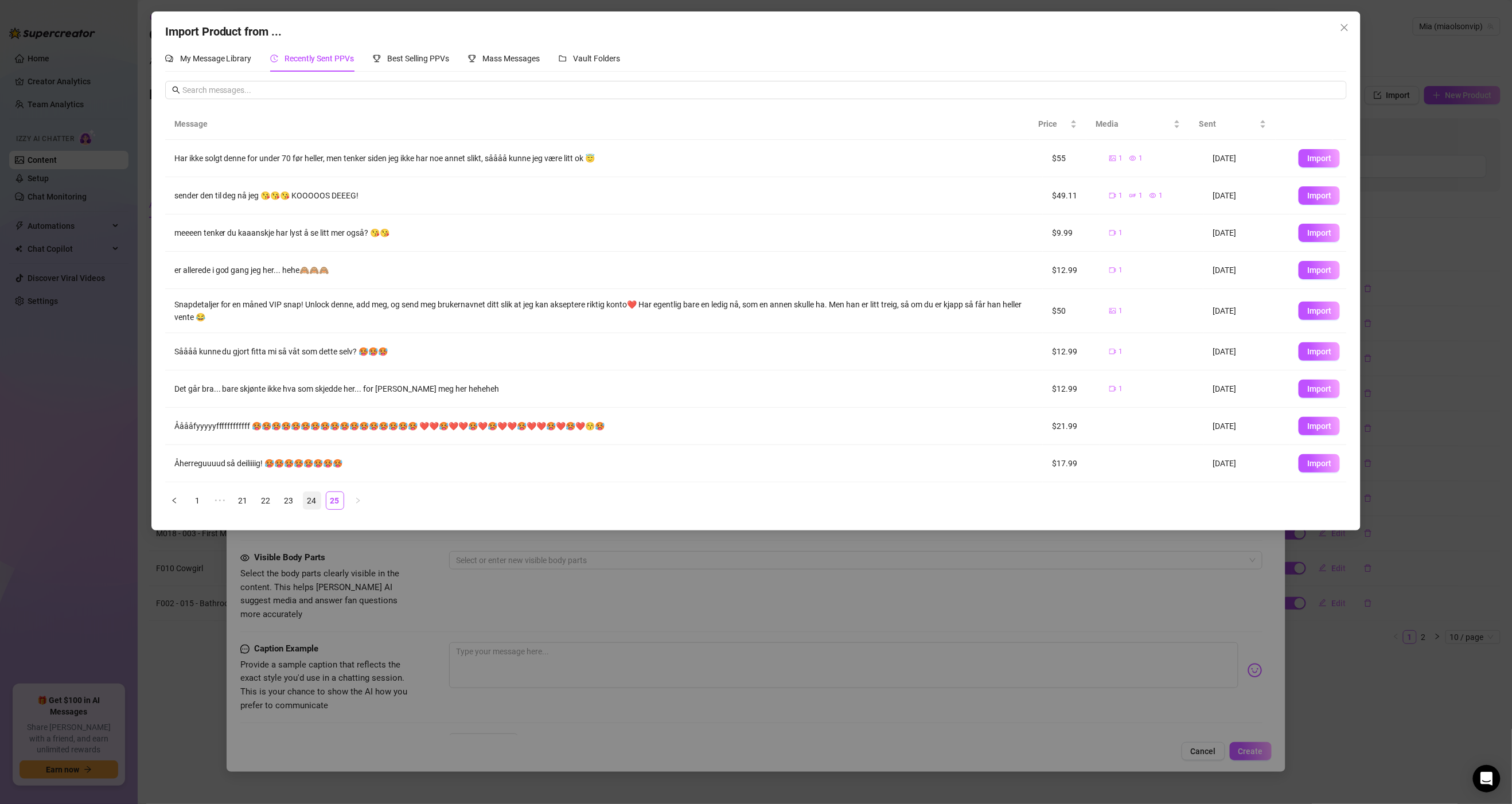
click at [313, 501] on link "24" at bounding box center [312, 500] width 17 height 17
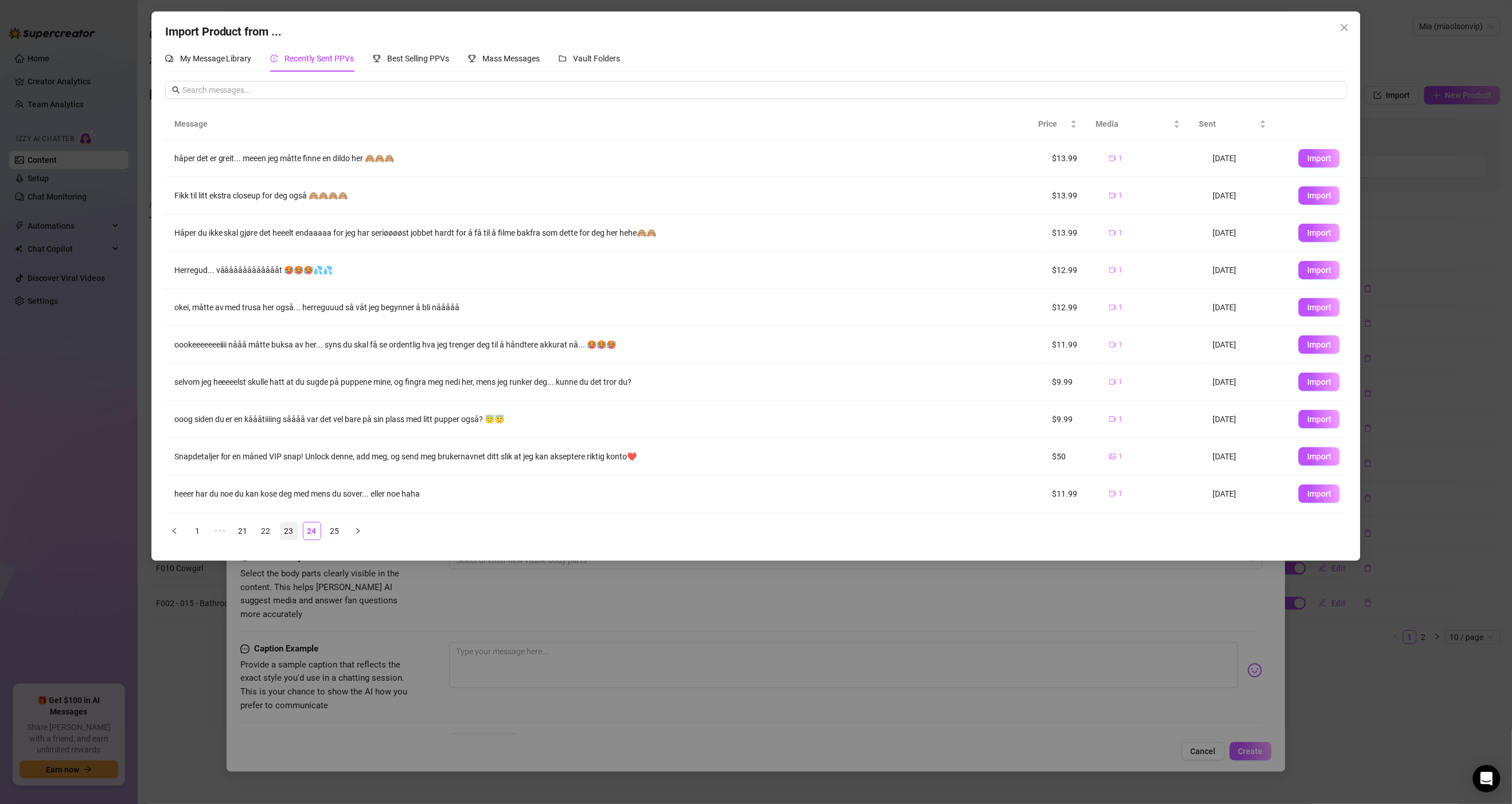
click at [295, 539] on link "23" at bounding box center [289, 531] width 17 height 17
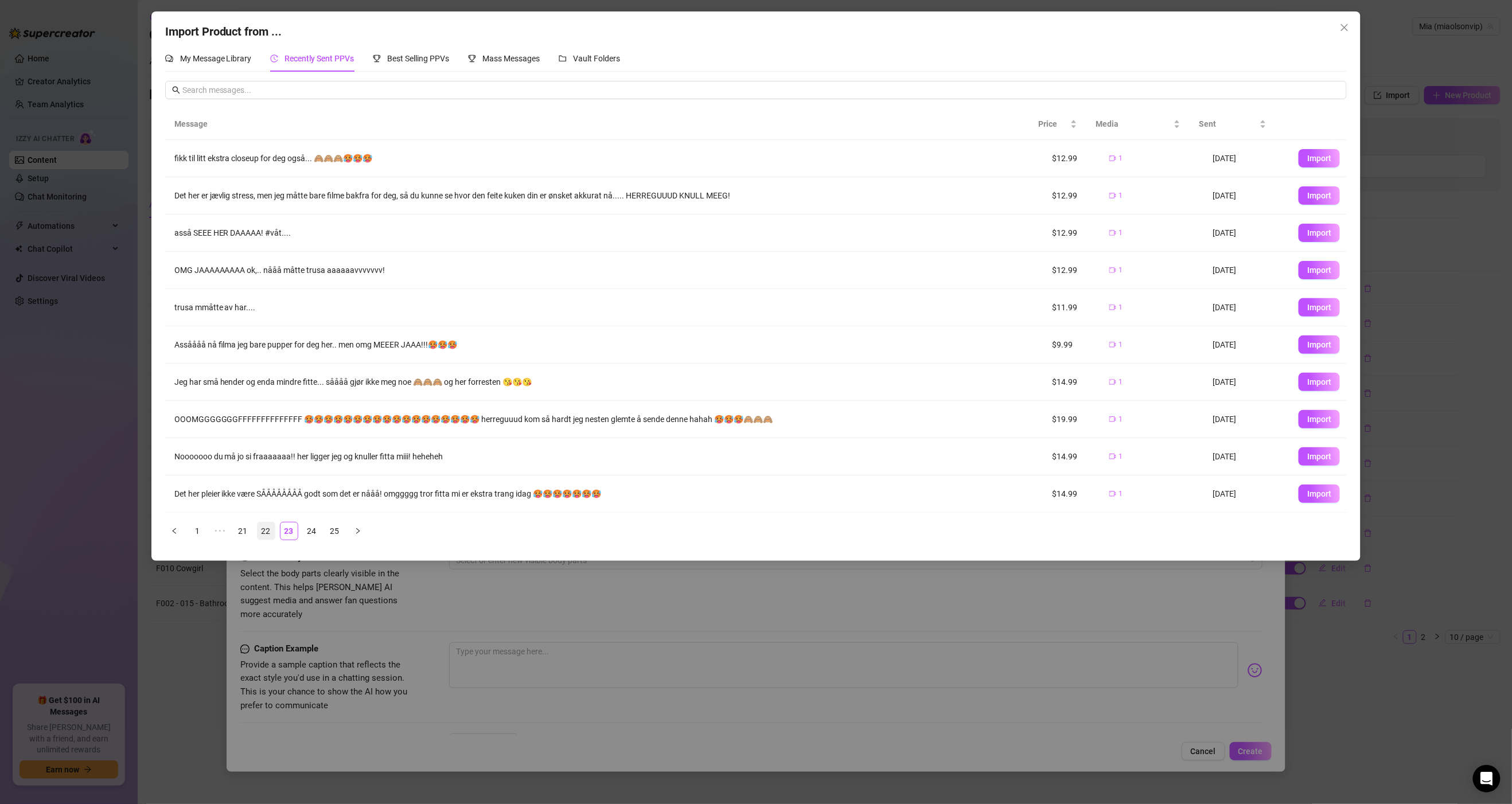
click at [262, 536] on link "22" at bounding box center [265, 531] width 17 height 17
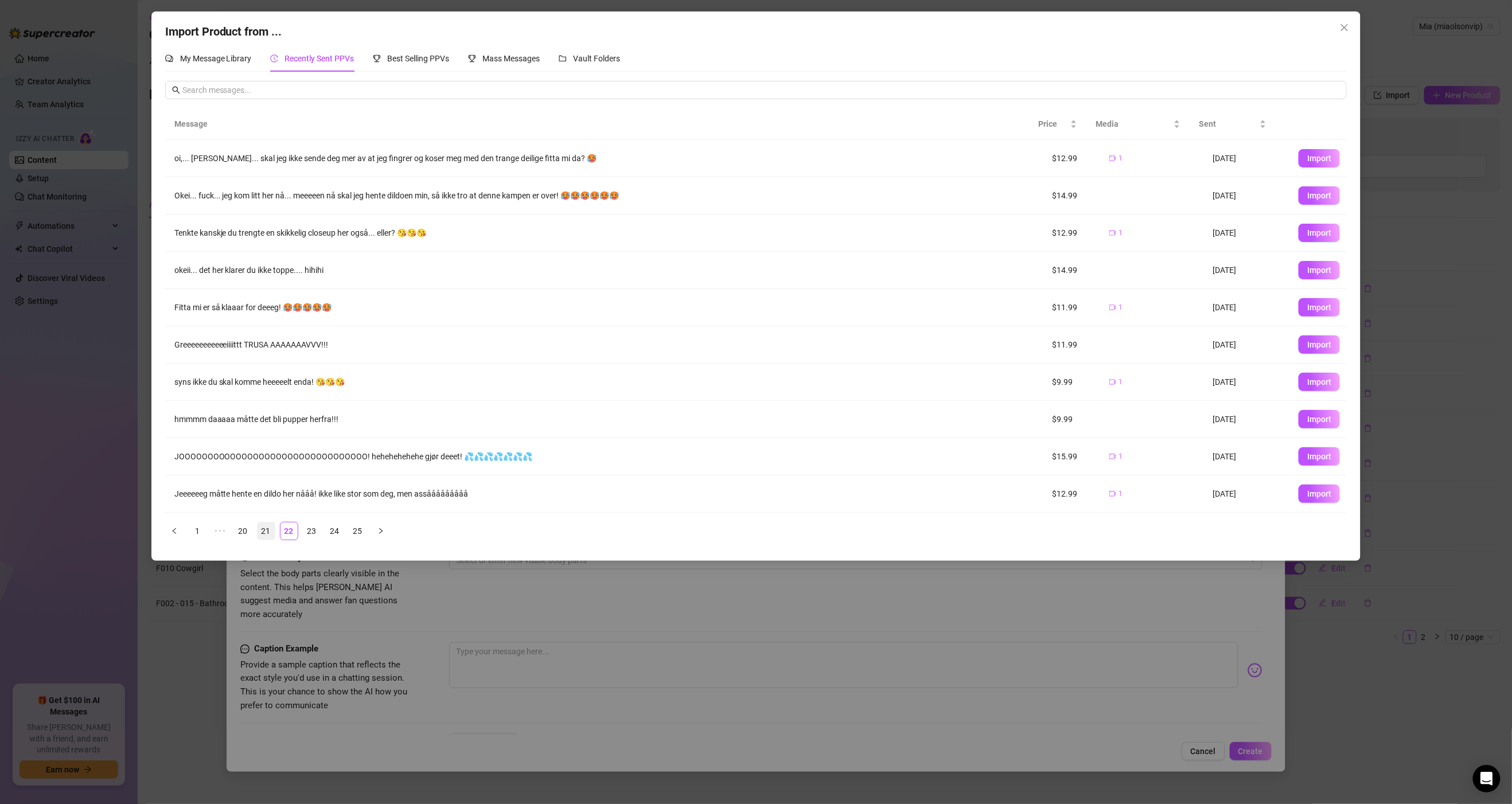
click at [261, 535] on link "21" at bounding box center [265, 531] width 17 height 17
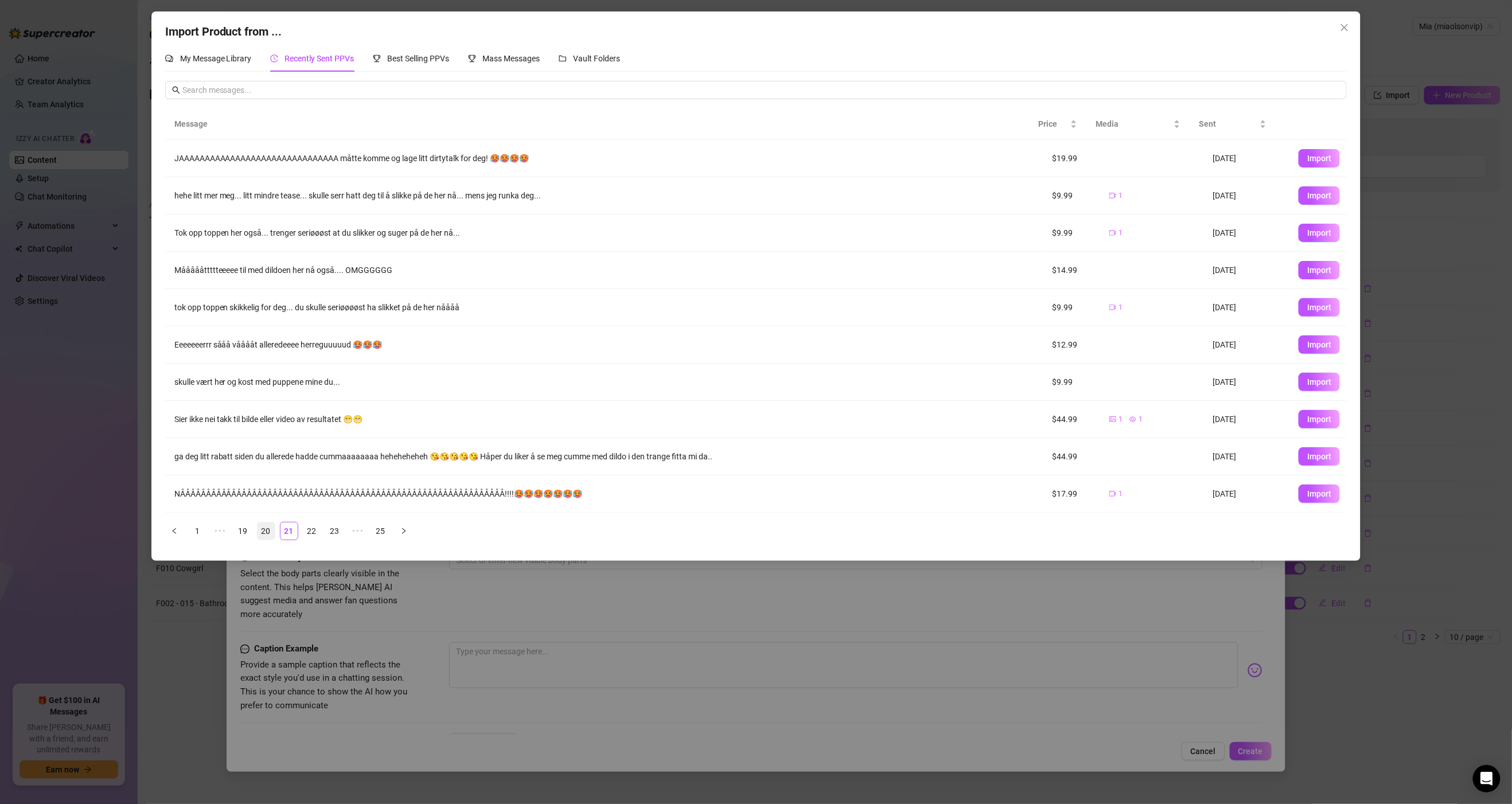
click at [267, 530] on link "20" at bounding box center [265, 531] width 17 height 17
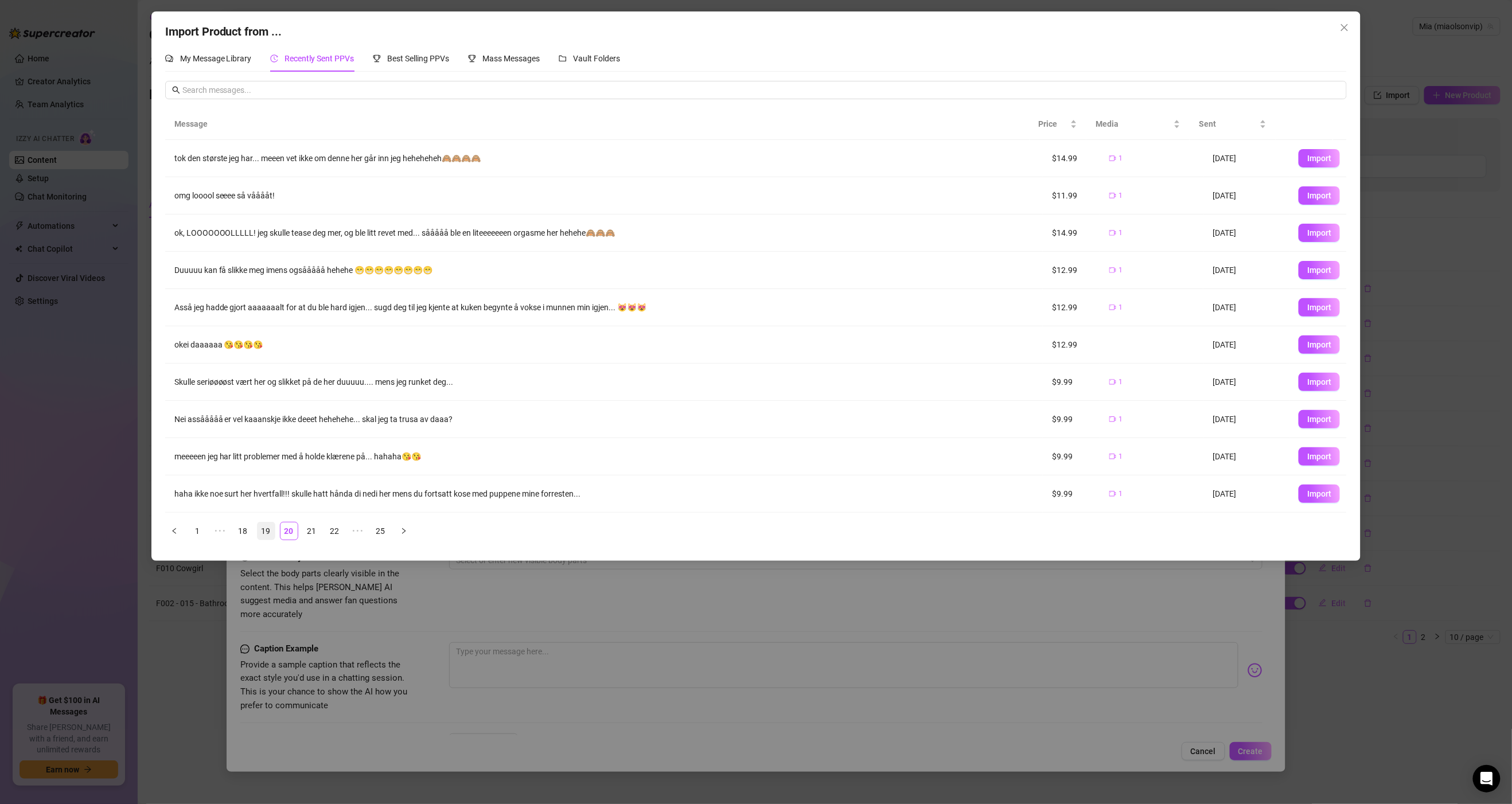
click at [265, 537] on link "19" at bounding box center [265, 531] width 17 height 17
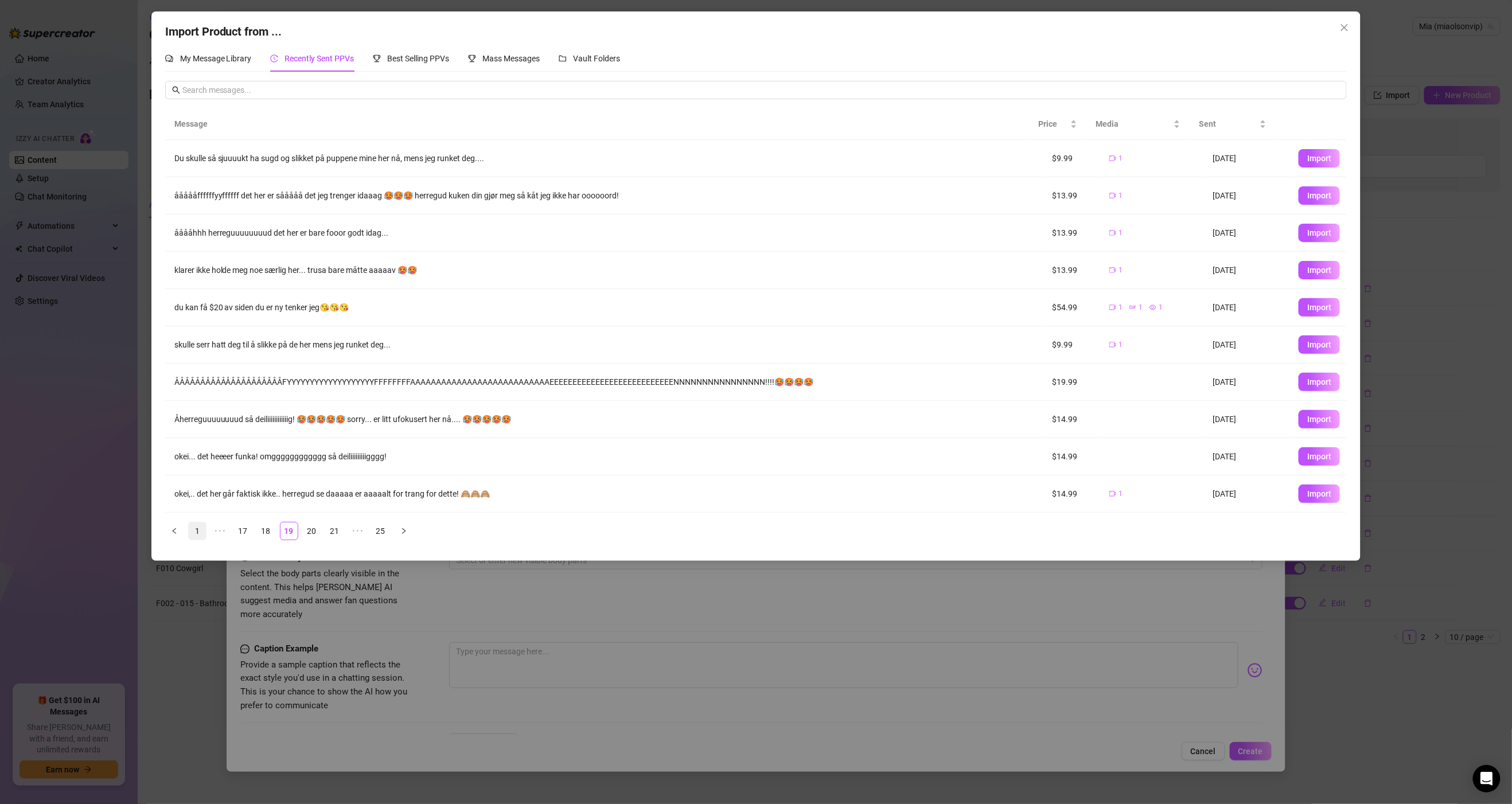
click at [194, 534] on link "1" at bounding box center [197, 531] width 17 height 17
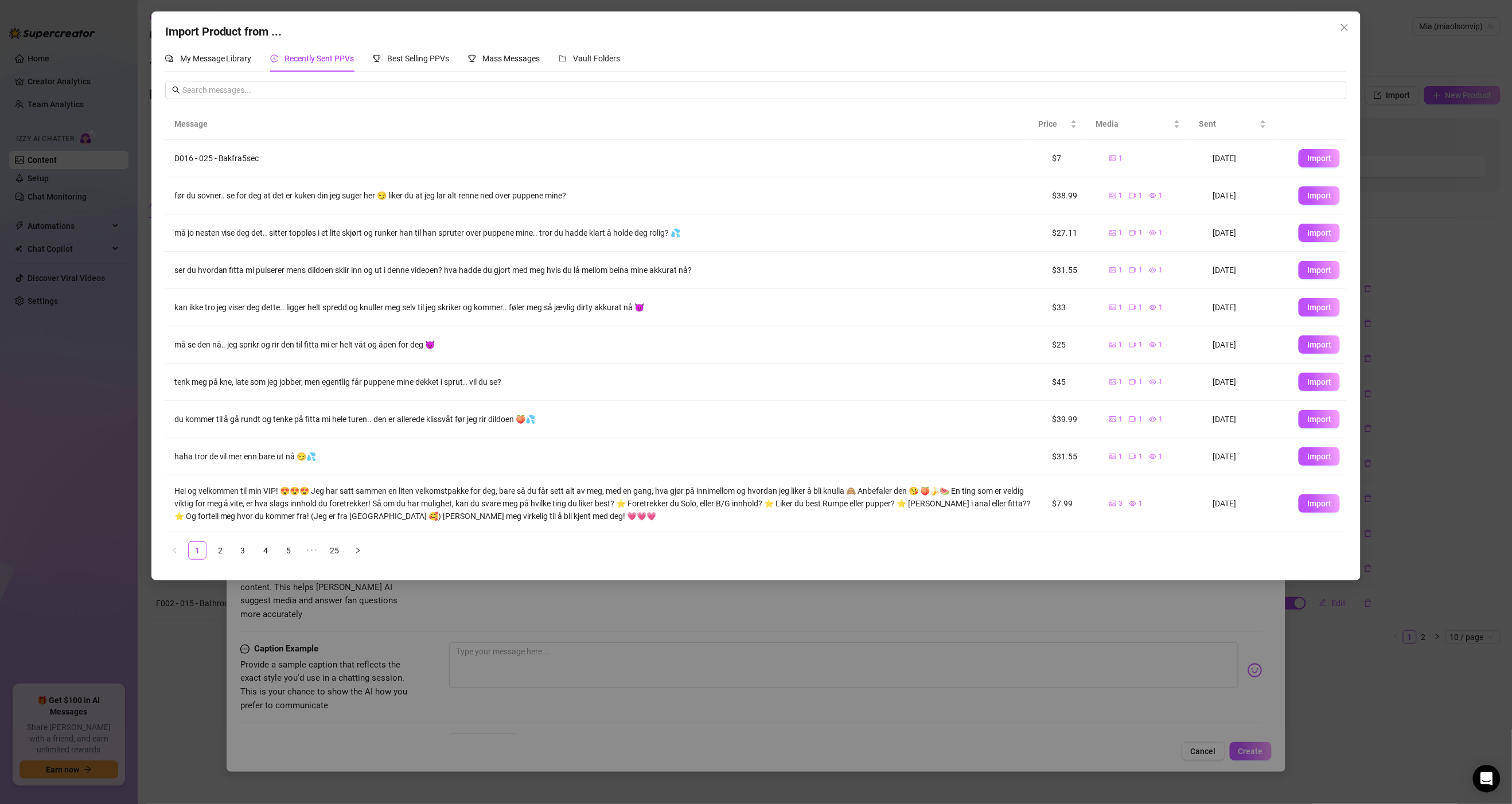
click at [1049, 31] on div "Import Product from ... My Message Library Recently Sent PPVs Best Selling PPVs…" at bounding box center [756, 296] width 1210 height 569
click at [1049, 27] on icon "close" at bounding box center [1344, 27] width 9 height 9
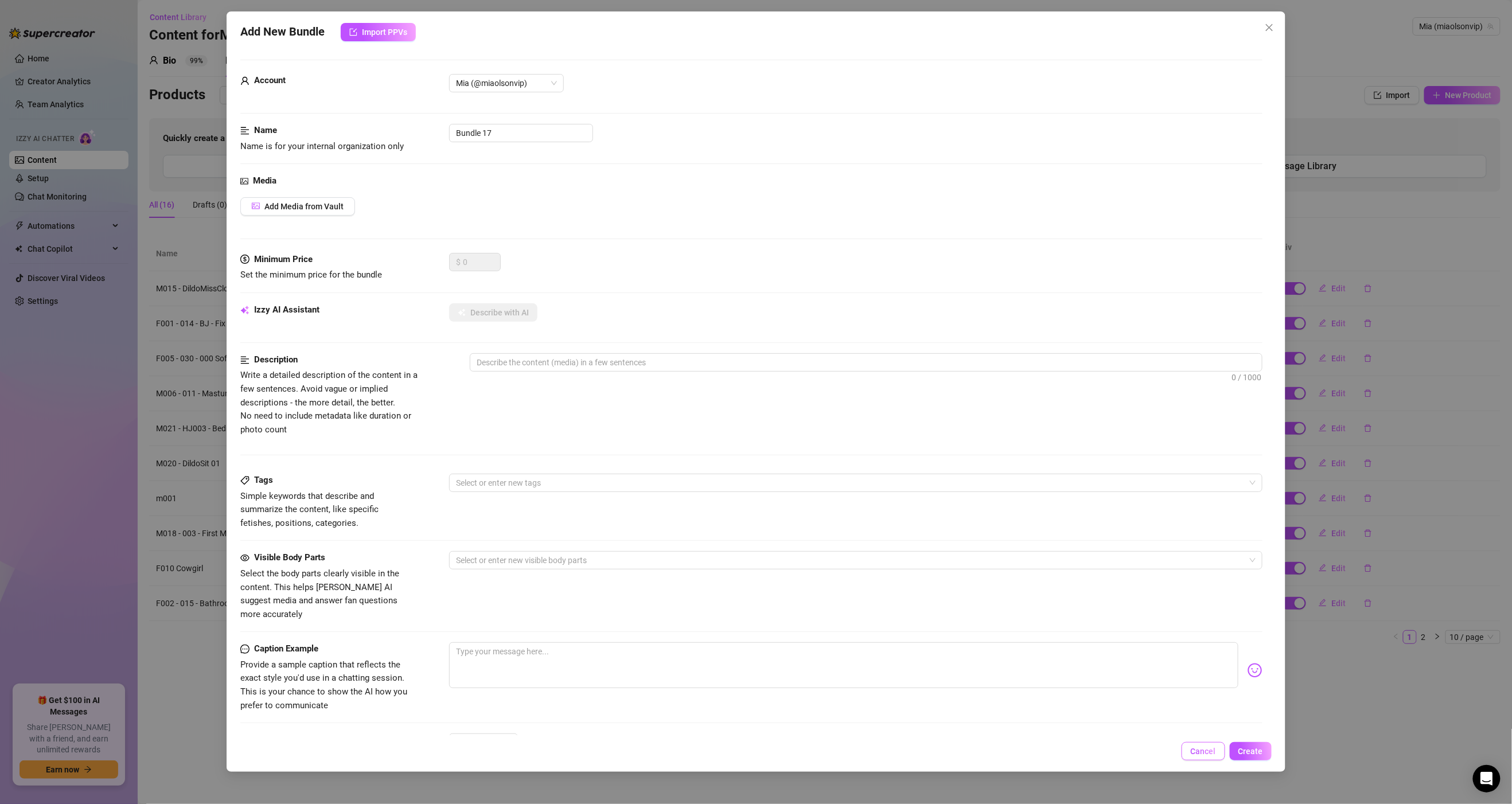
click at [1049, 558] on span "Cancel" at bounding box center [1203, 751] width 25 height 9
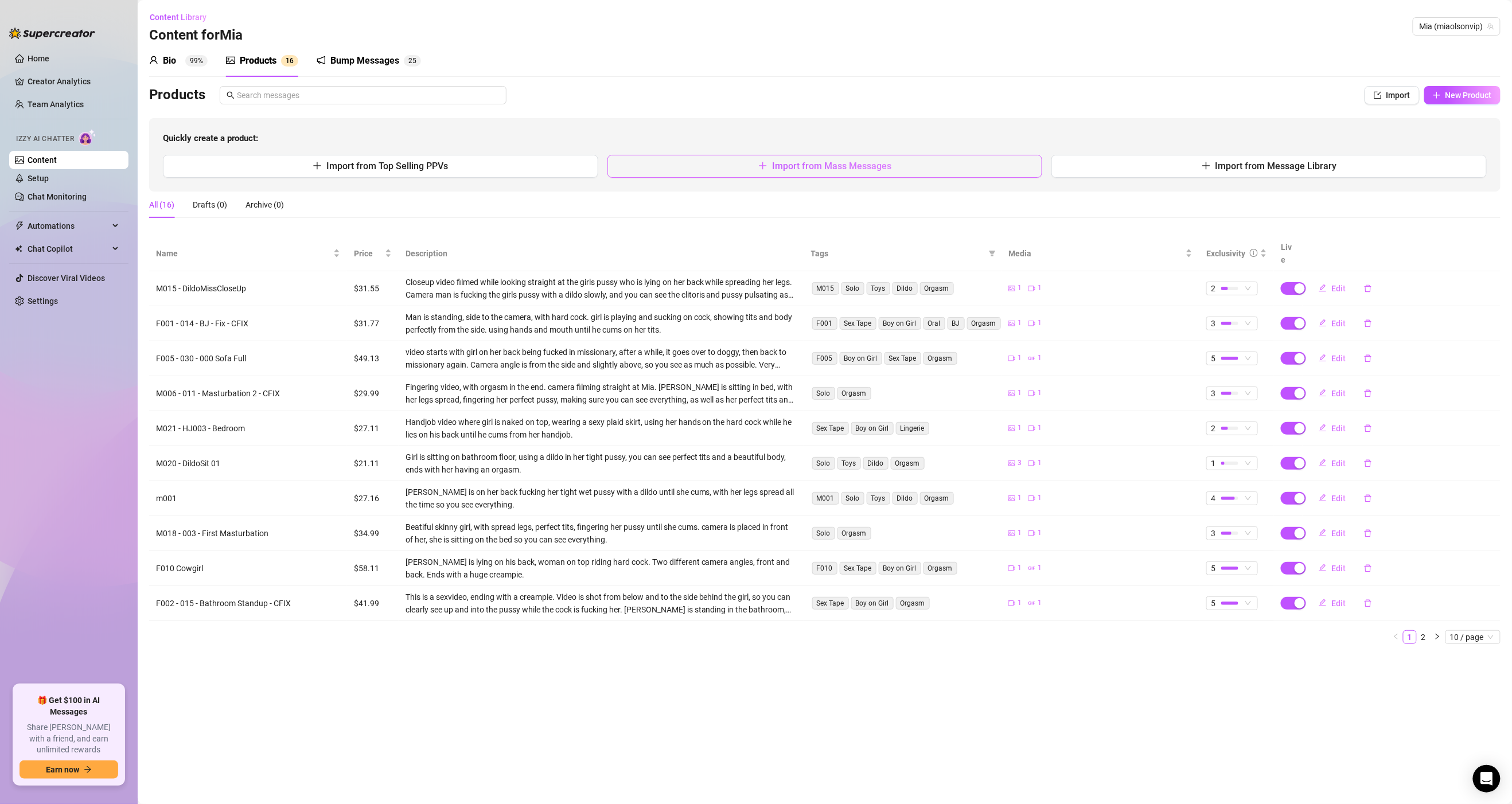
click at [859, 170] on span "Import from Mass Messages" at bounding box center [831, 166] width 119 height 11
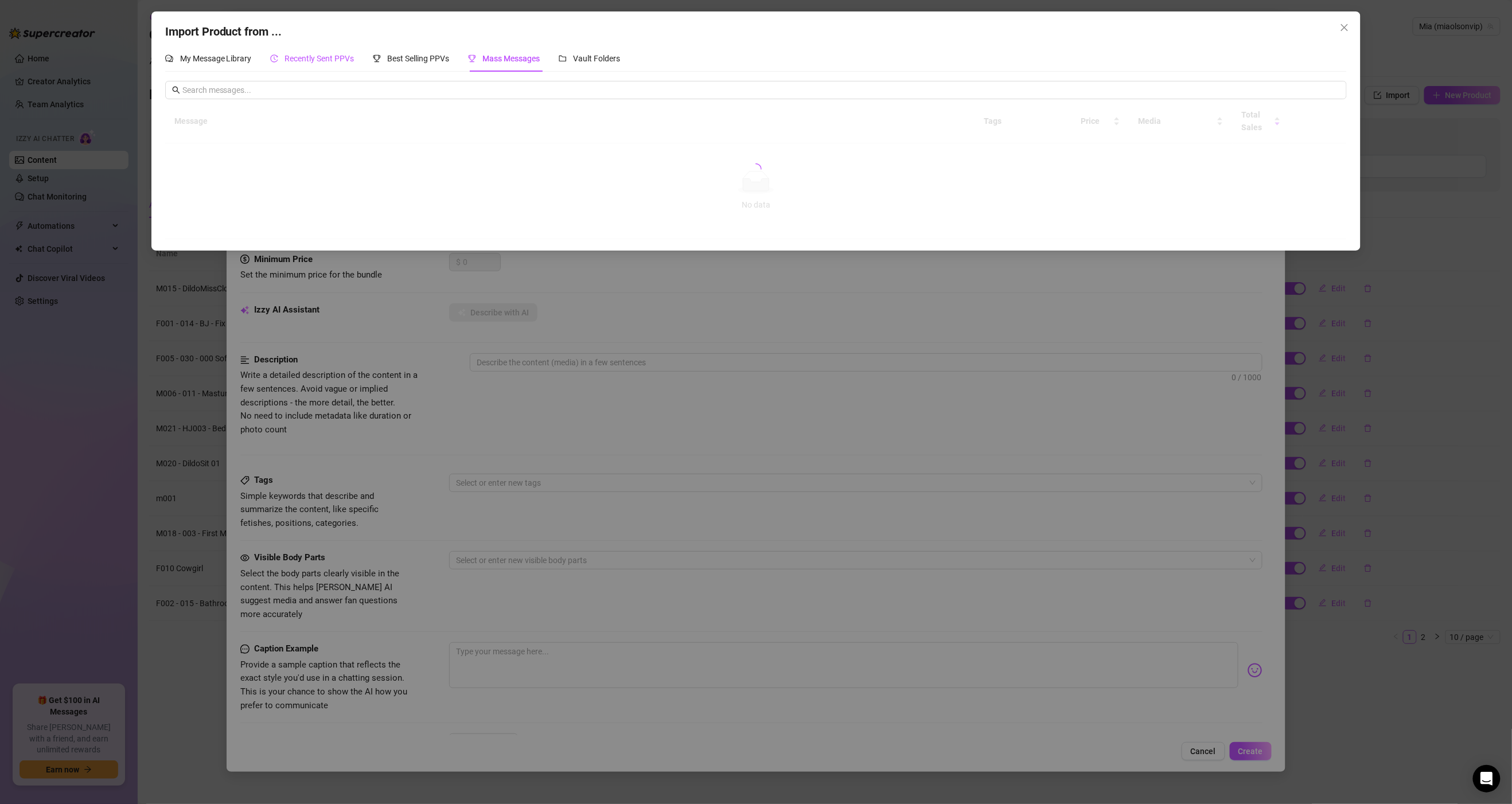
click at [308, 62] on span "Recently Sent PPVs" at bounding box center [320, 58] width 69 height 9
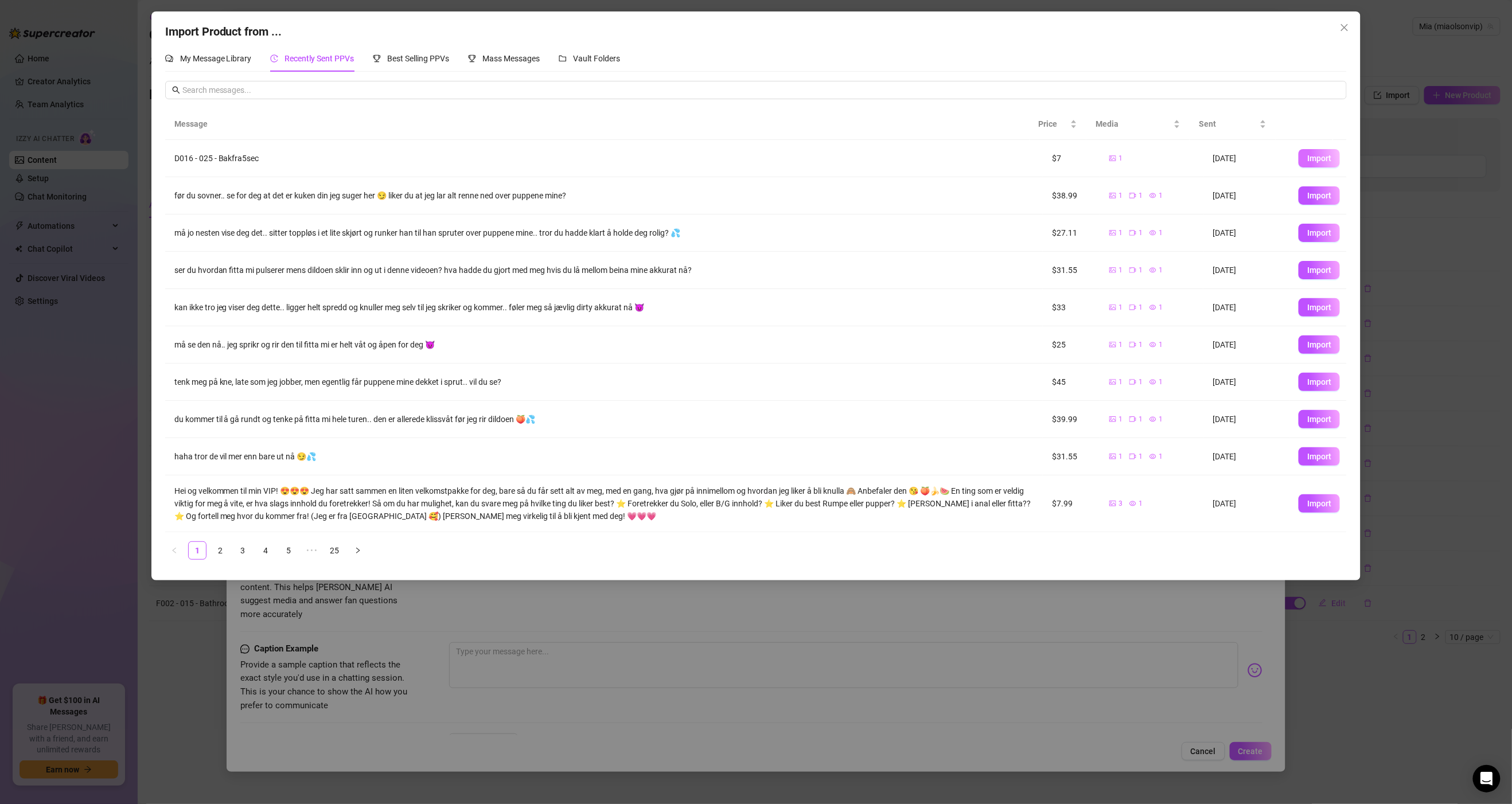
click at [1307, 158] on span "Import" at bounding box center [1319, 158] width 24 height 9
type textarea "D016 - 025 - Bakfra5sec"
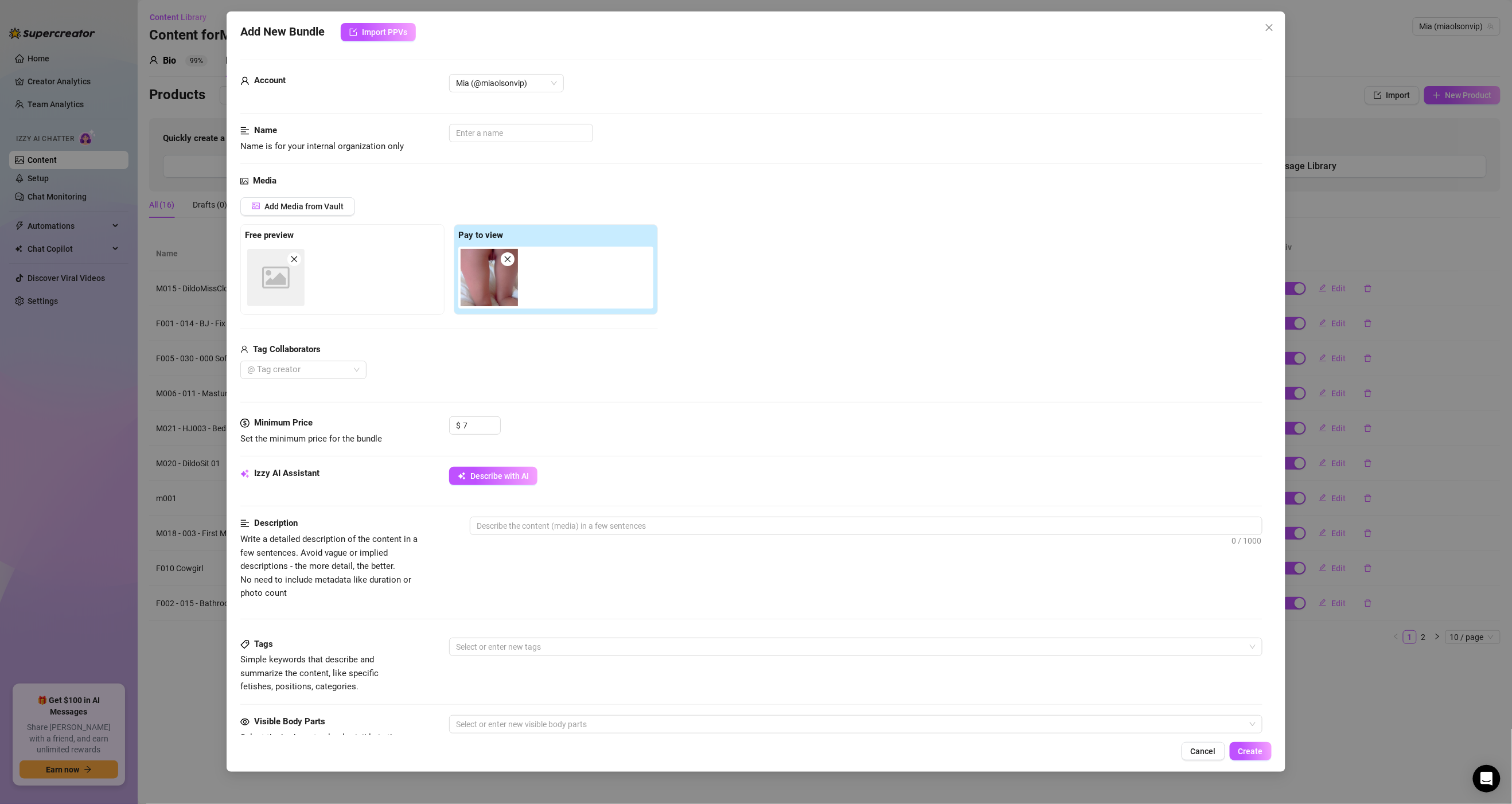
click at [293, 273] on div "Image placeholder" at bounding box center [275, 277] width 57 height 57
click at [299, 209] on span "Add Media from Vault" at bounding box center [304, 206] width 79 height 9
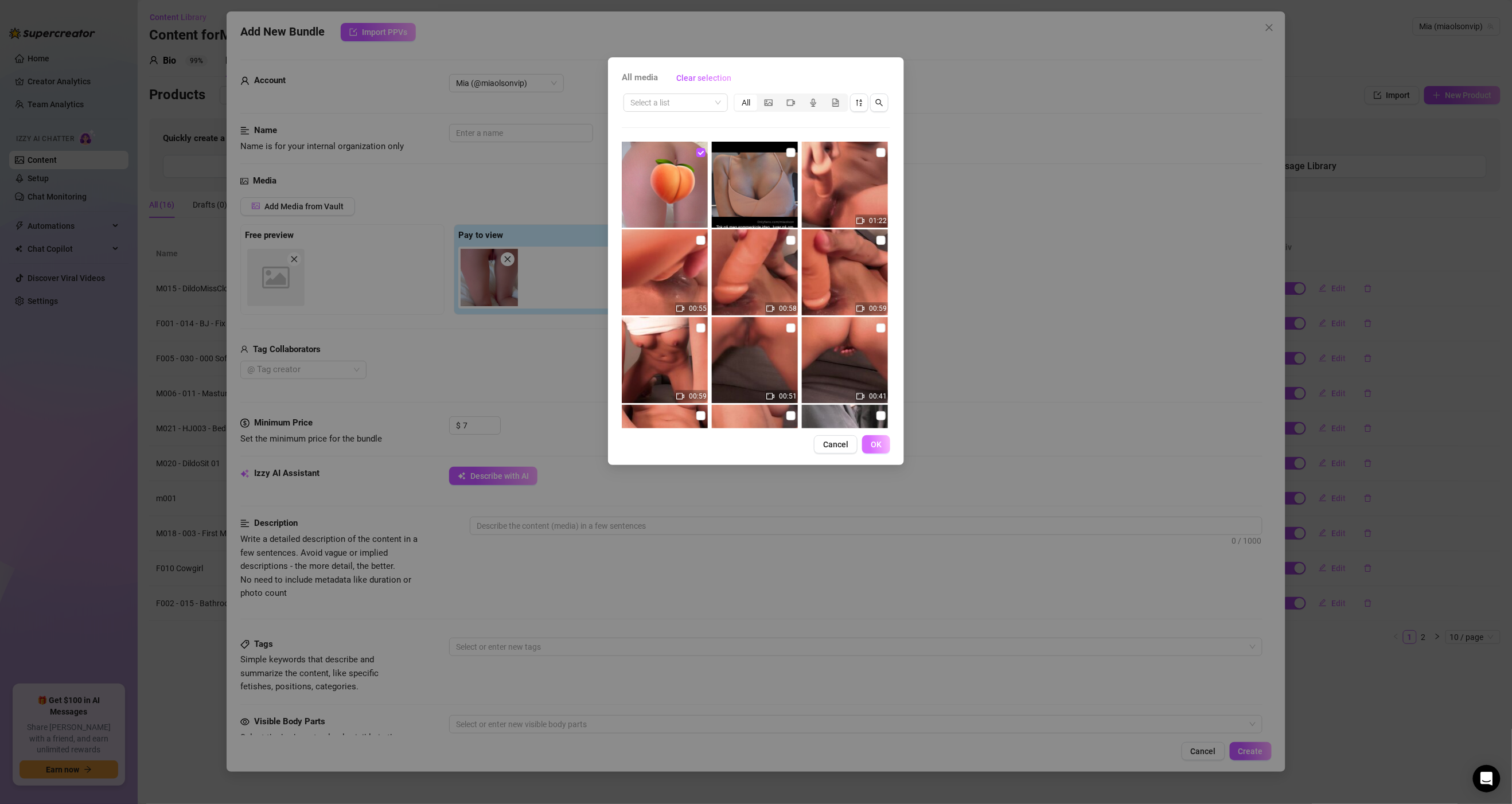
click at [879, 444] on span "OK" at bounding box center [875, 444] width 11 height 9
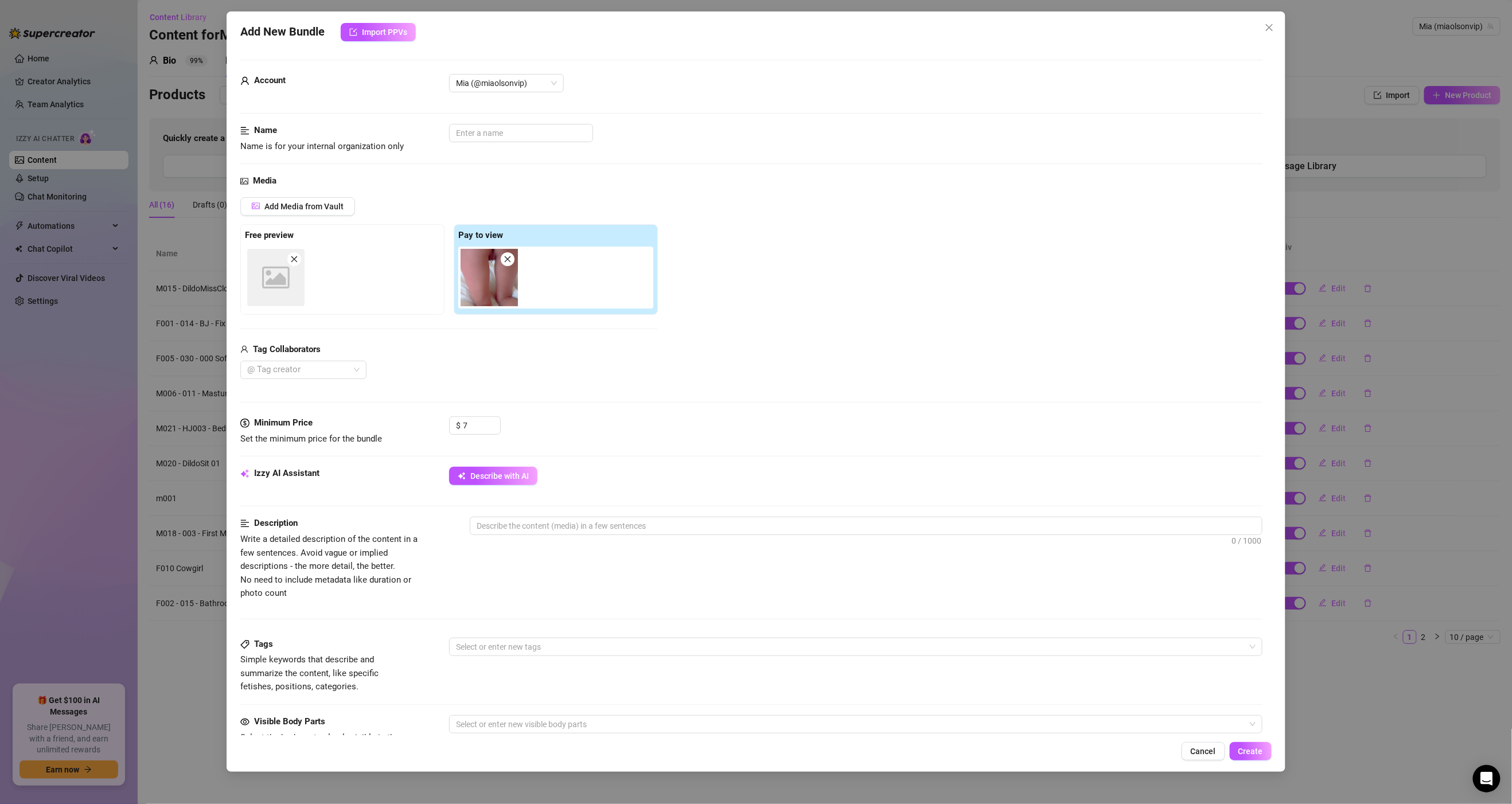
click at [295, 257] on icon "close" at bounding box center [295, 260] width 8 height 8
click at [293, 206] on span "Add Media from Vault" at bounding box center [304, 206] width 79 height 9
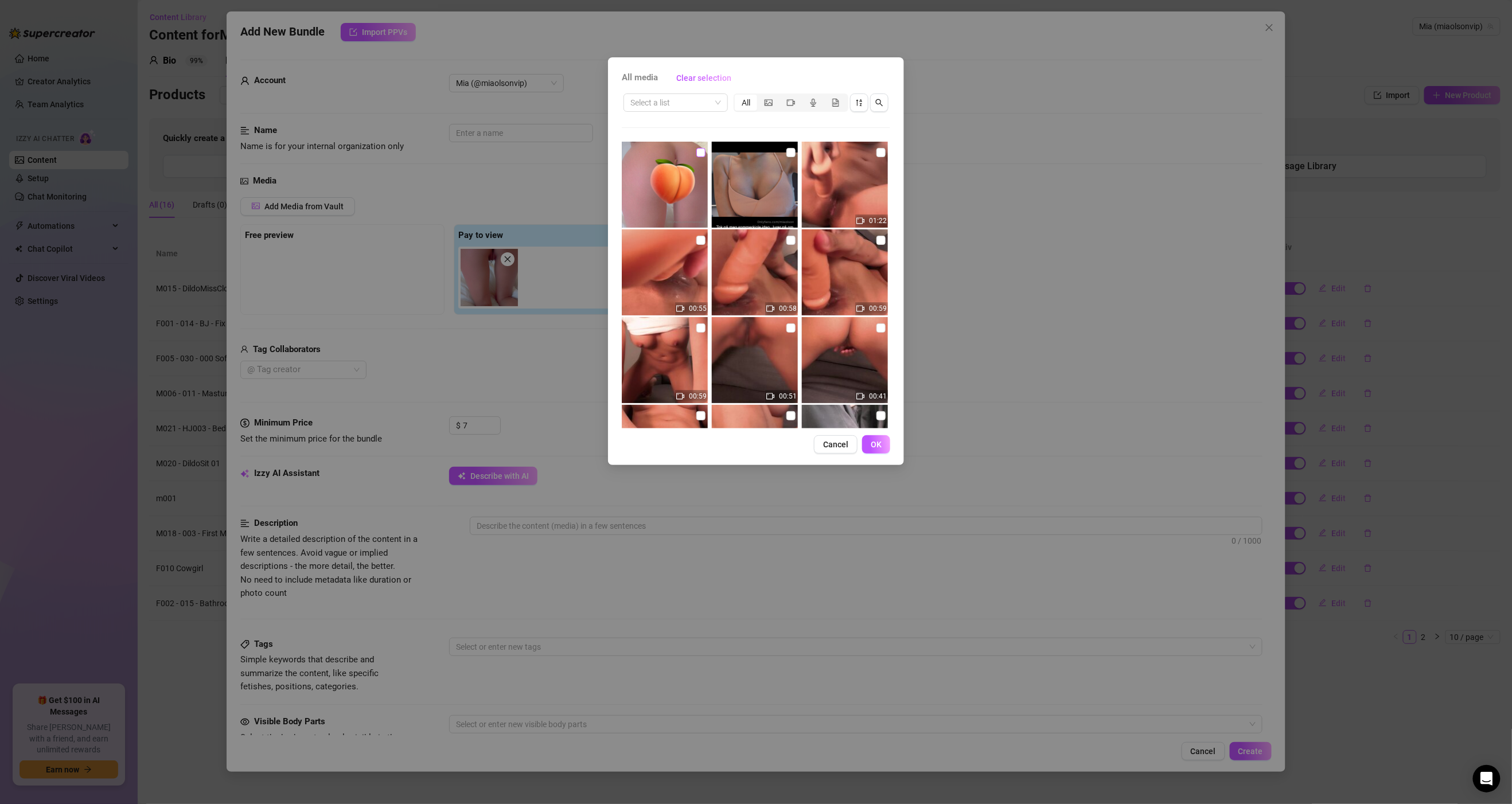
click at [697, 151] on input "checkbox" at bounding box center [701, 152] width 9 height 9
checkbox input "true"
click at [870, 442] on span "OK" at bounding box center [875, 444] width 11 height 9
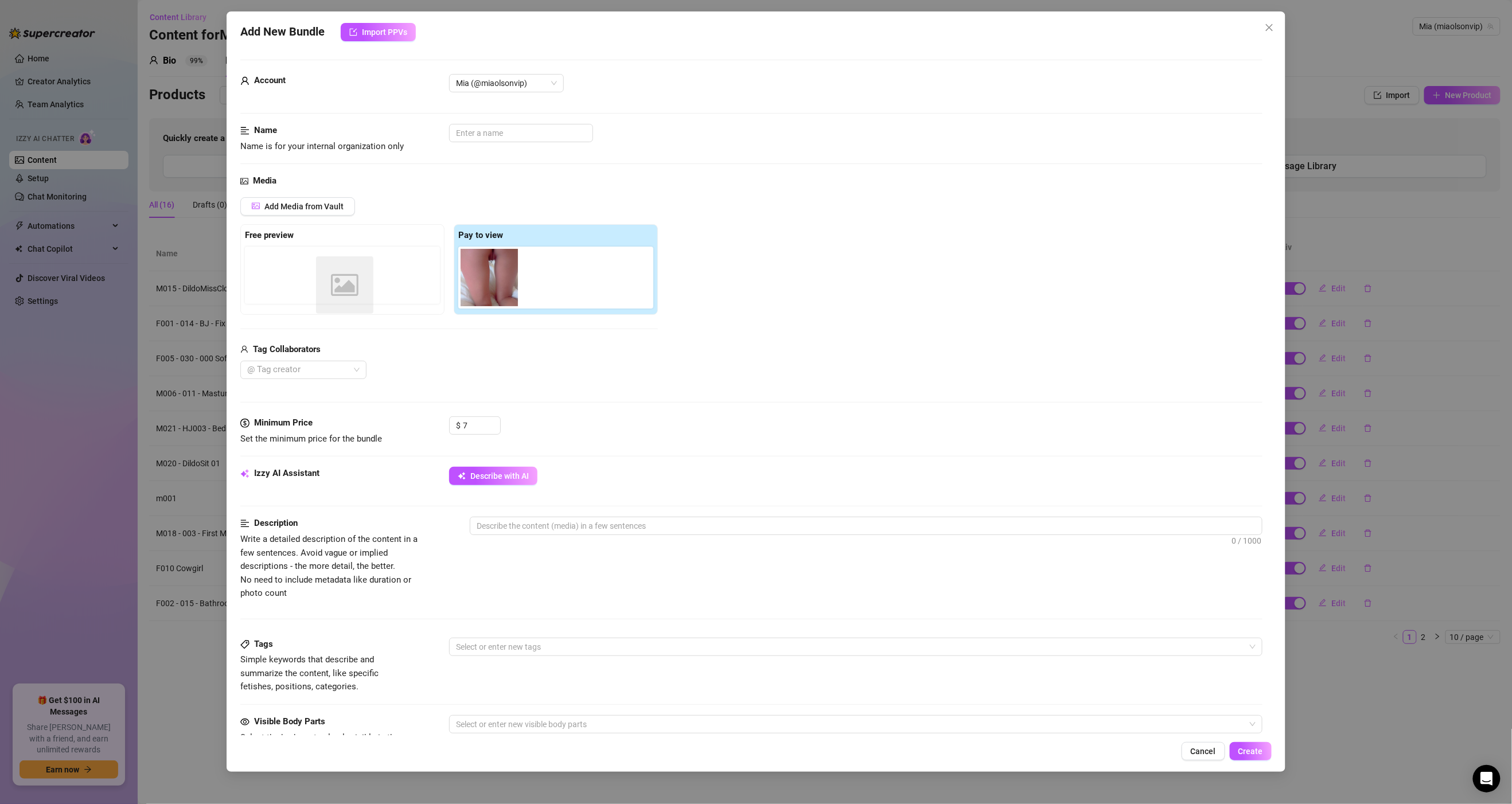
drag, startPoint x: 558, startPoint y: 286, endPoint x: 342, endPoint y: 294, distance: 216.1
click at [342, 294] on div "Free preview Pay to view Image placeholder" at bounding box center [449, 270] width 418 height 91
drag, startPoint x: 557, startPoint y: 286, endPoint x: 280, endPoint y: 280, distance: 277.1
click at [281, 280] on div "Free preview Pay to view Image placeholder" at bounding box center [449, 270] width 418 height 91
click at [575, 529] on textarea at bounding box center [865, 526] width 791 height 17
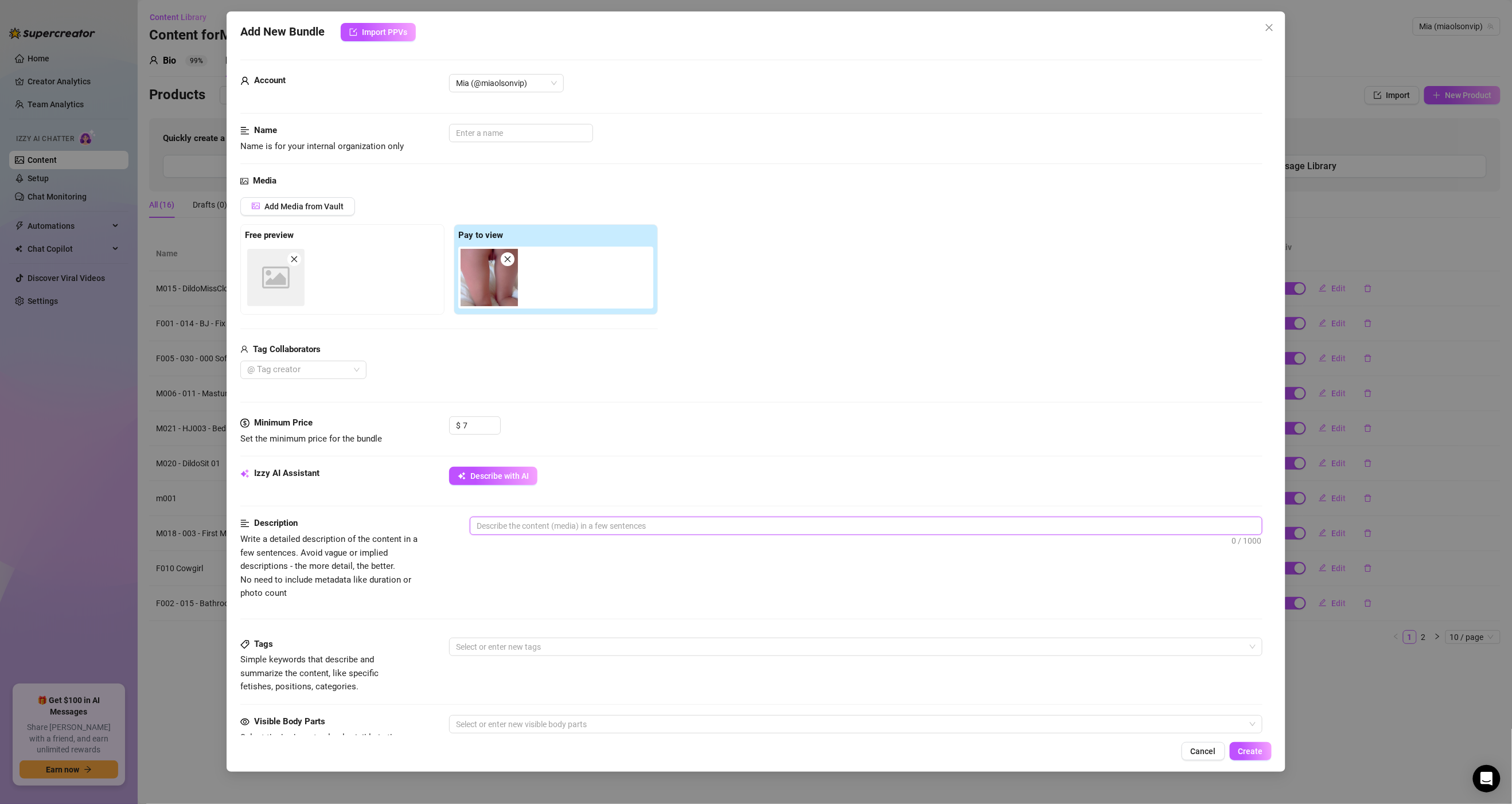
type textarea "A"
type textarea "A s"
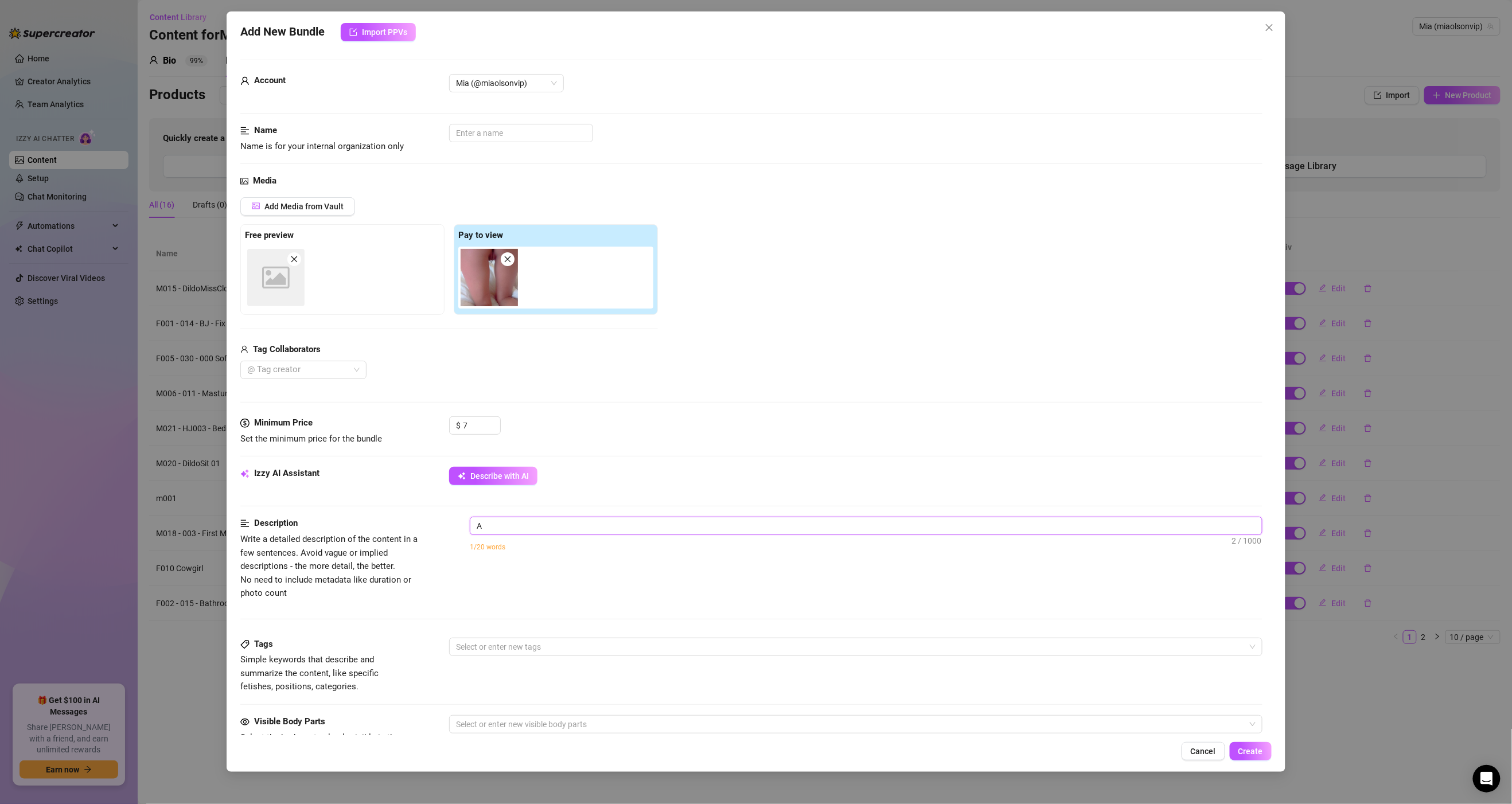
type textarea "A s"
type textarea "A sh"
type textarea "A sho"
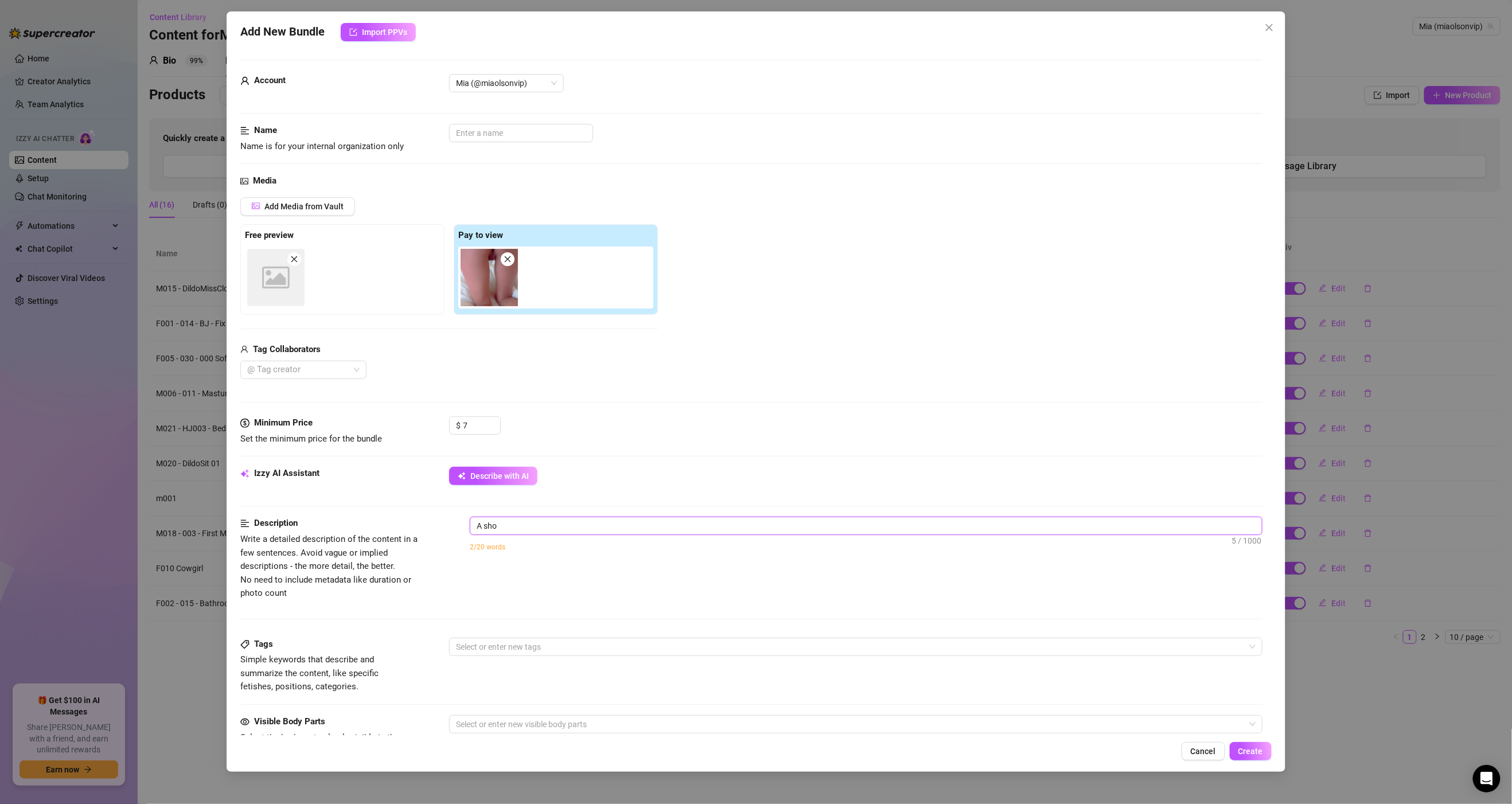
type textarea "A shor"
type textarea "A short"
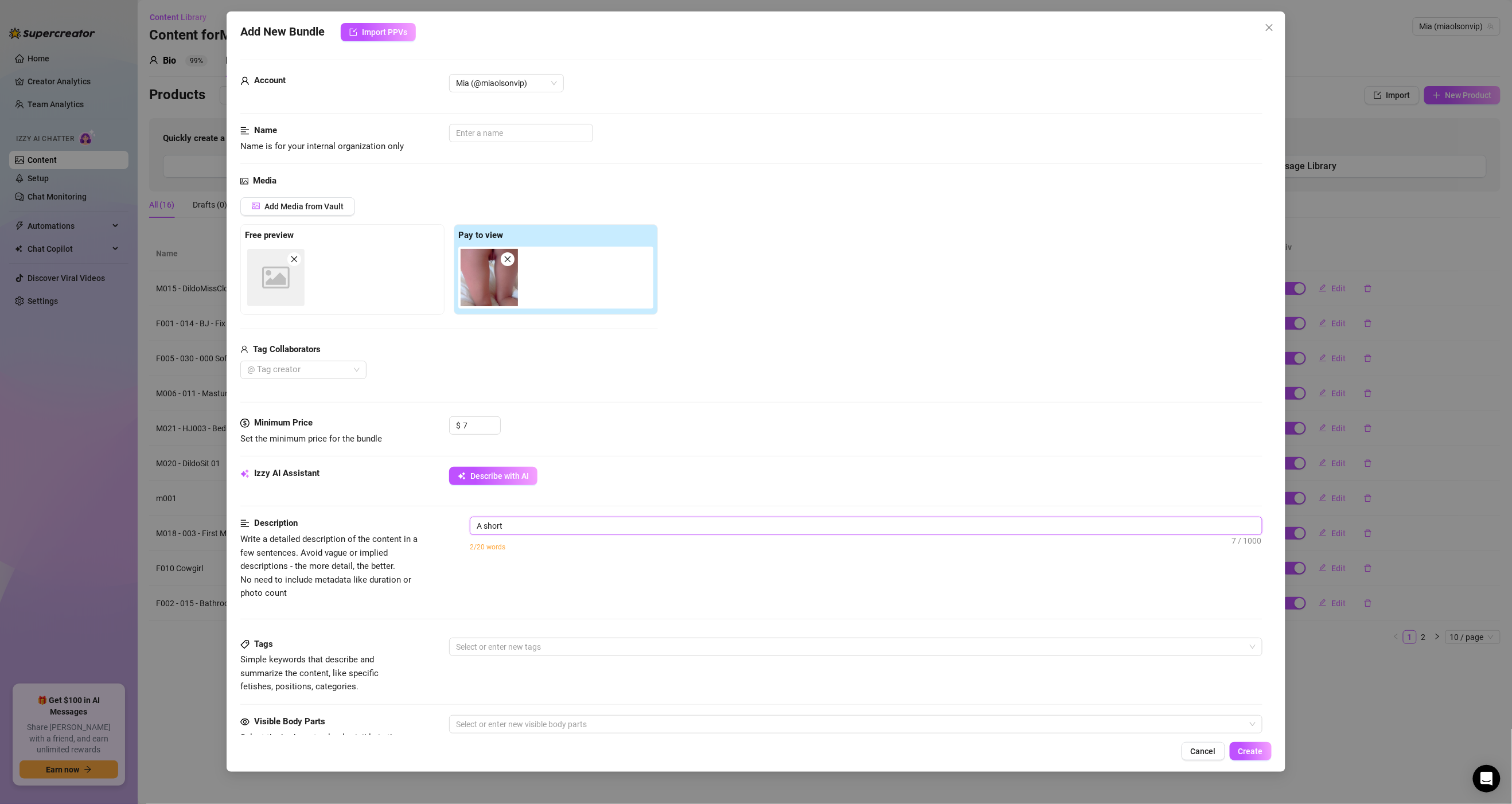
type textarea "A short"
type textarea "A shor"
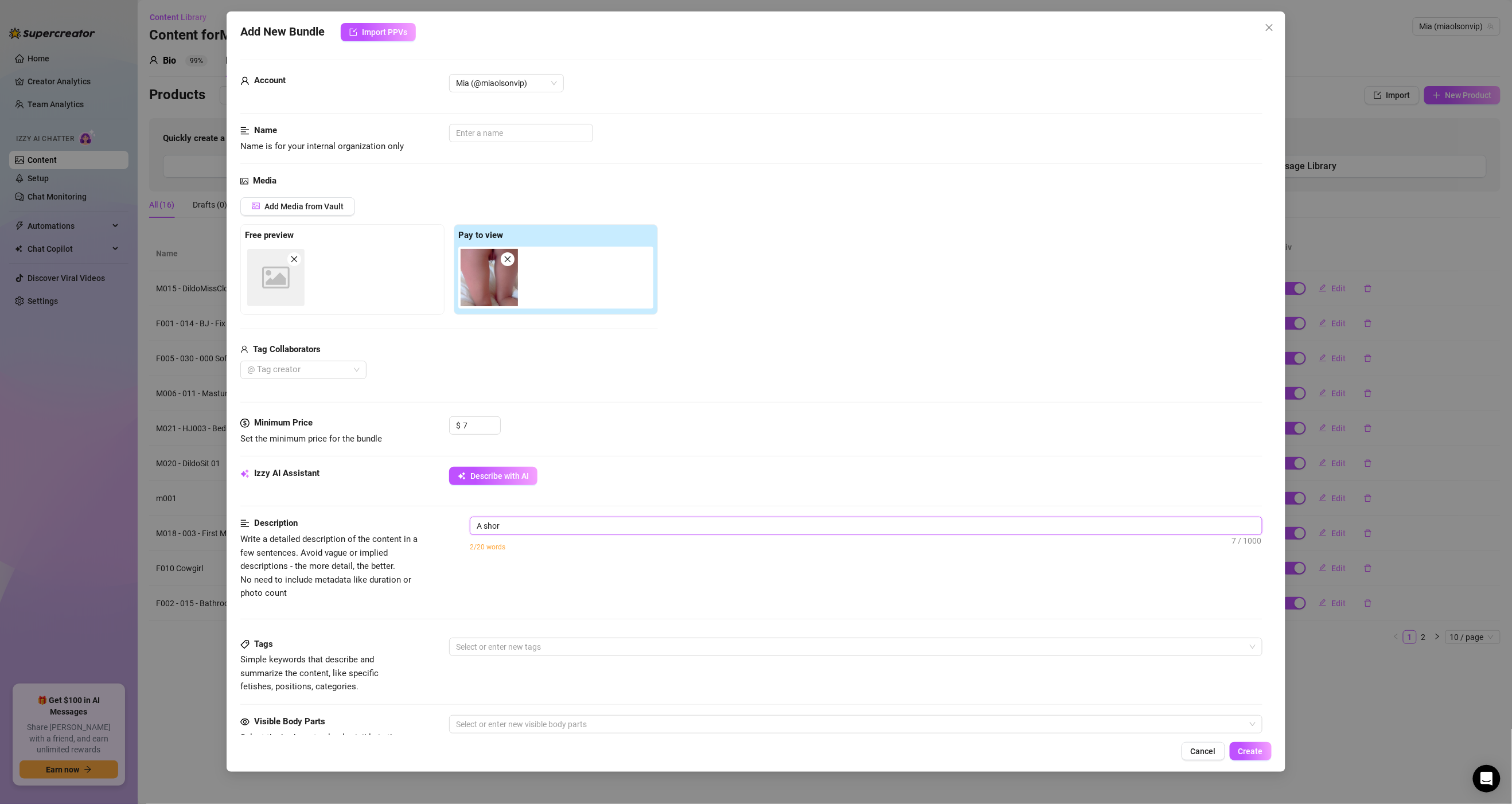
type textarea "A sho"
type textarea "A sh"
type textarea "A s"
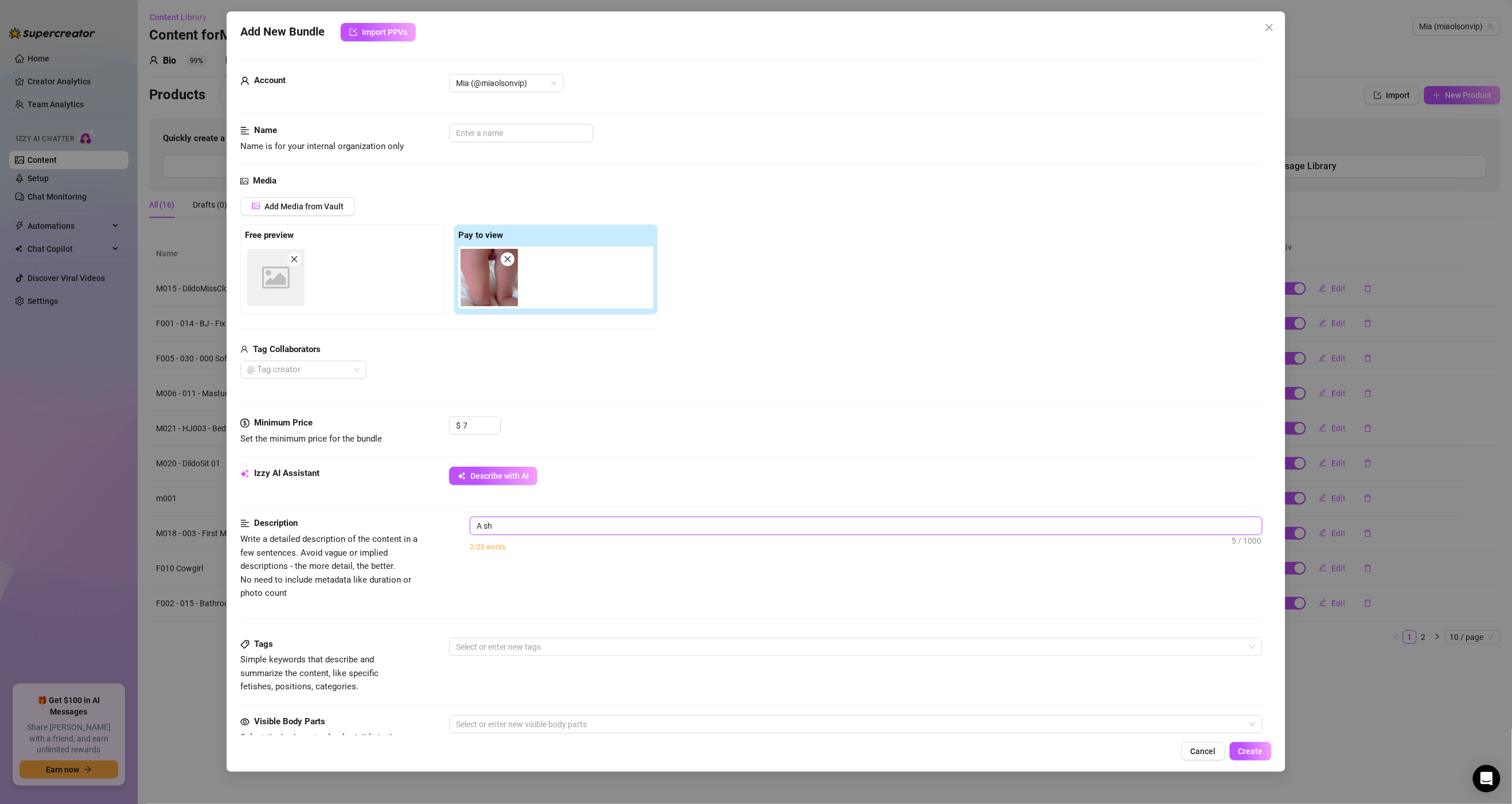
type textarea "A s"
type textarea "A"
type textarea "A v"
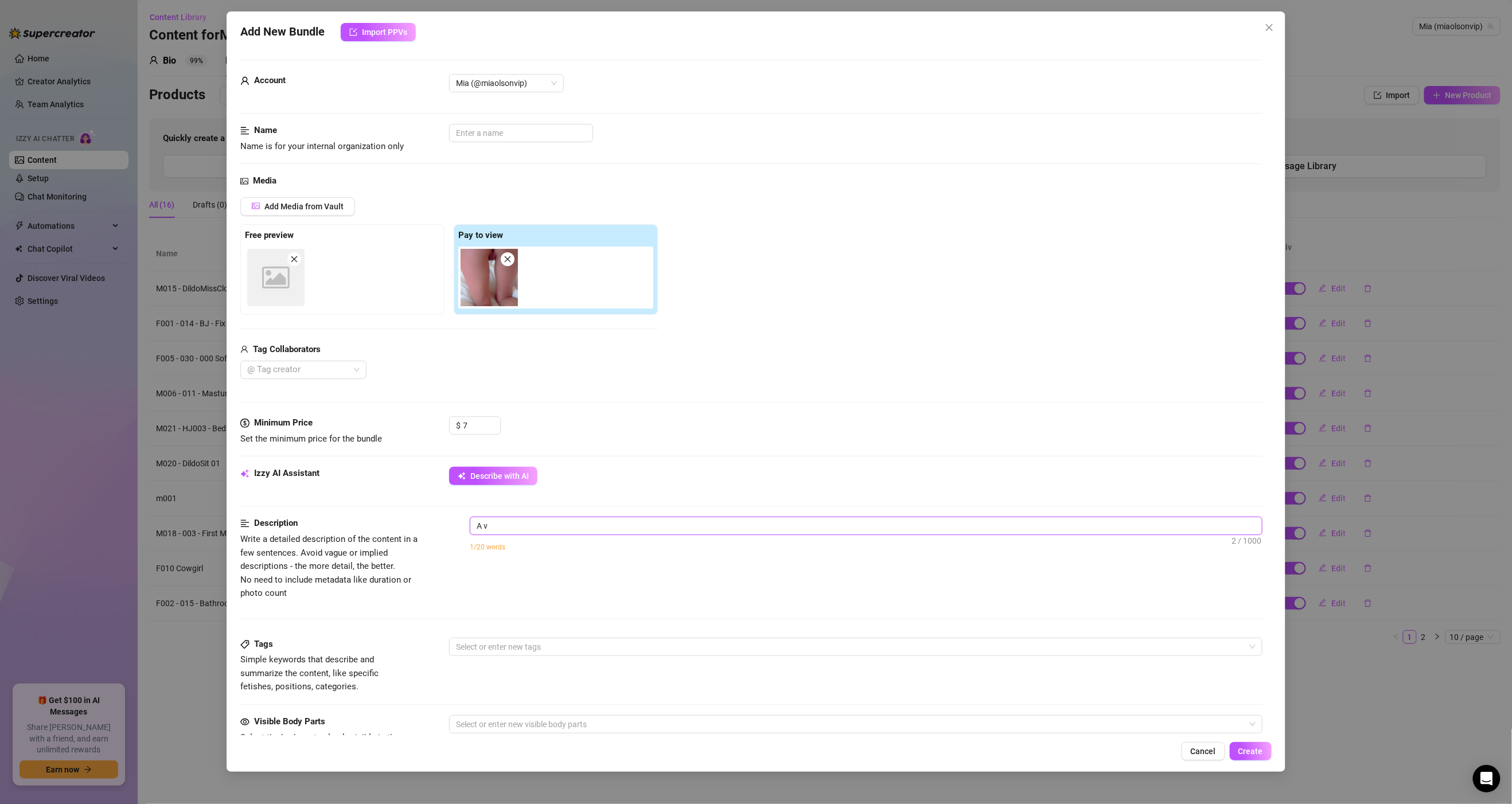
type textarea "A ve"
type textarea "A ver"
type textarea "A very"
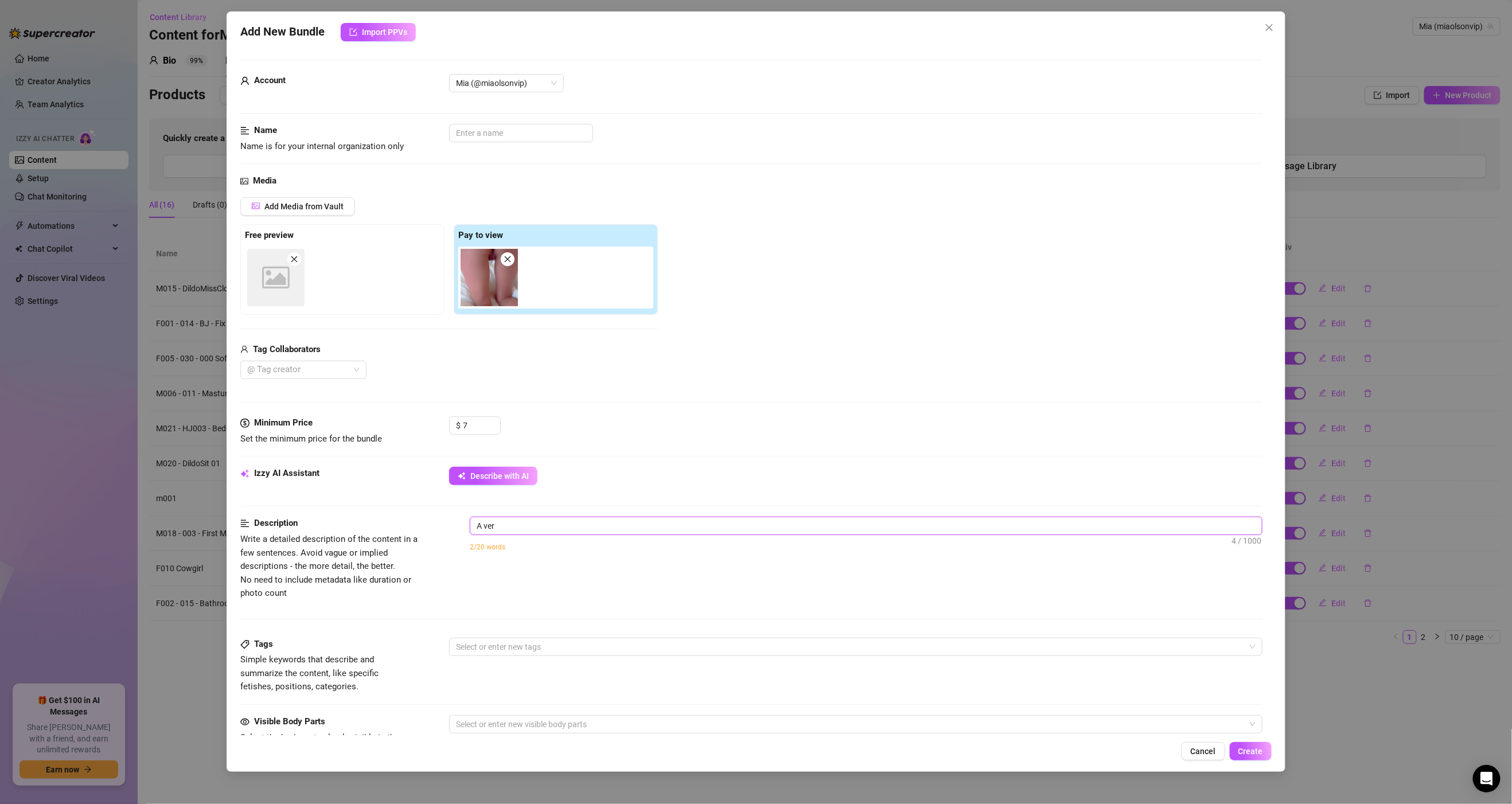
type textarea "A very"
type textarea "A very s"
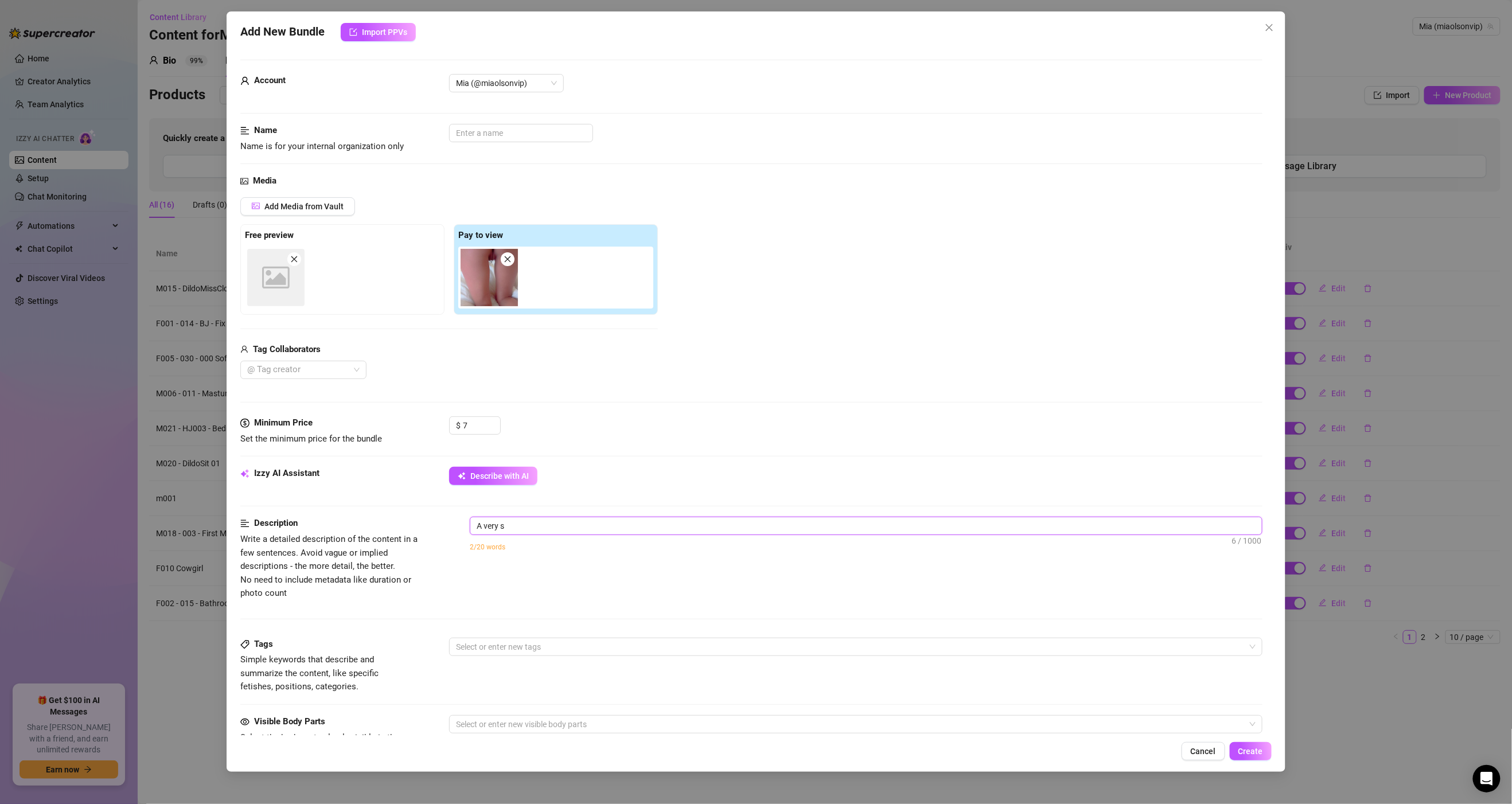
type textarea "A very sh"
type textarea "A very sho"
type textarea "A very shor"
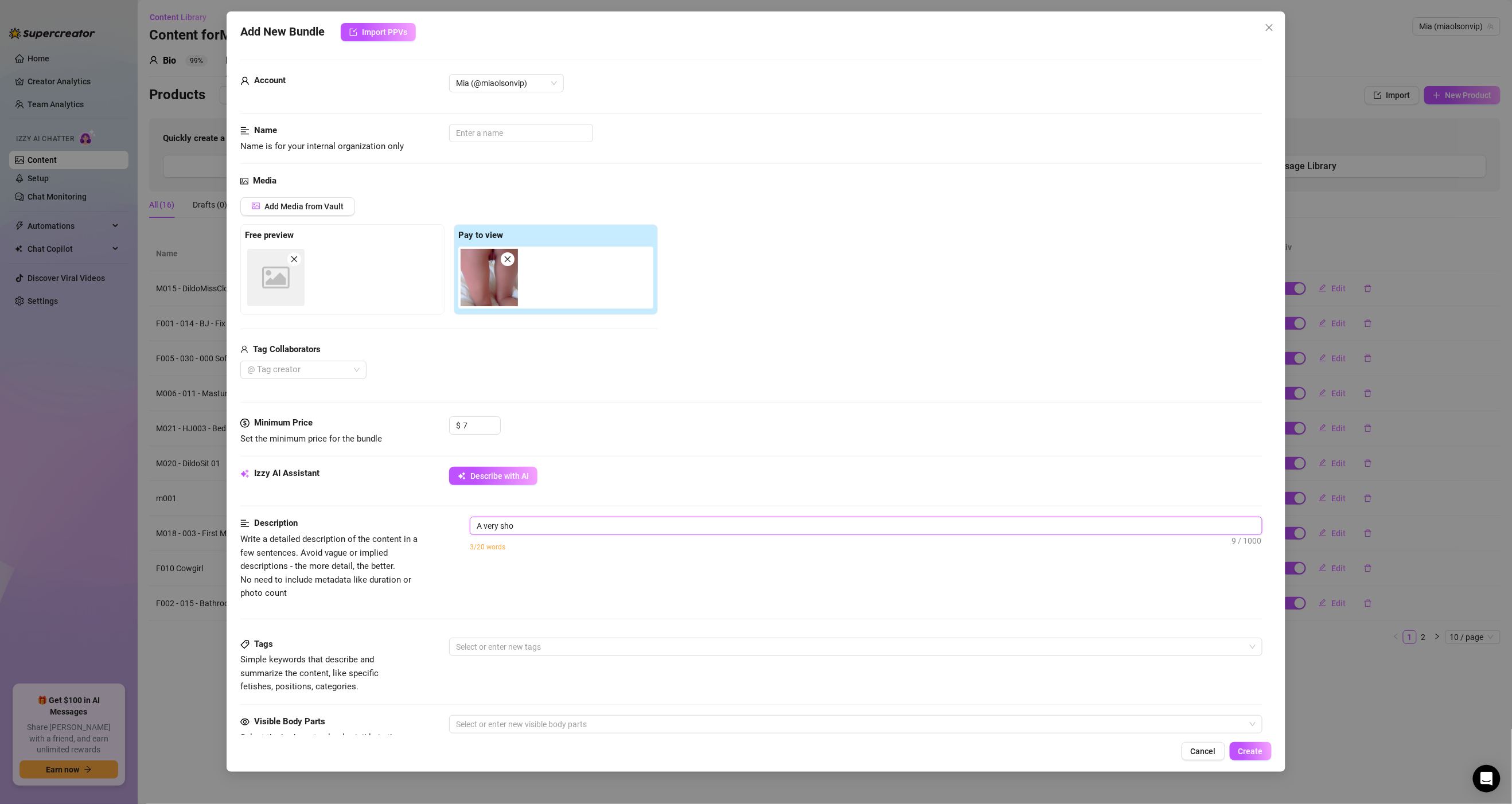
type textarea "A very shor"
type textarea "A very shor t"
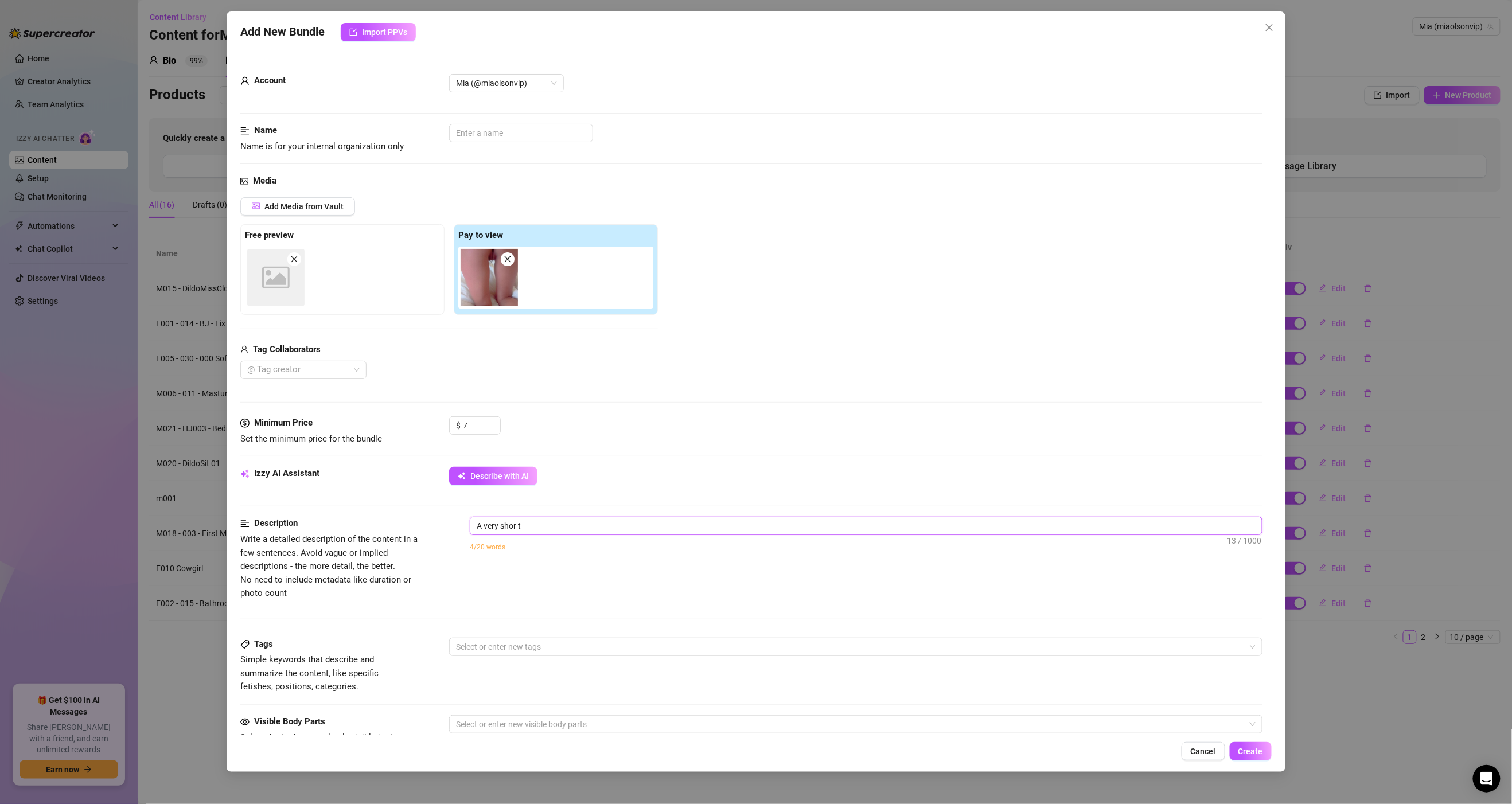
type textarea "A very shor"
type textarea "A very short"
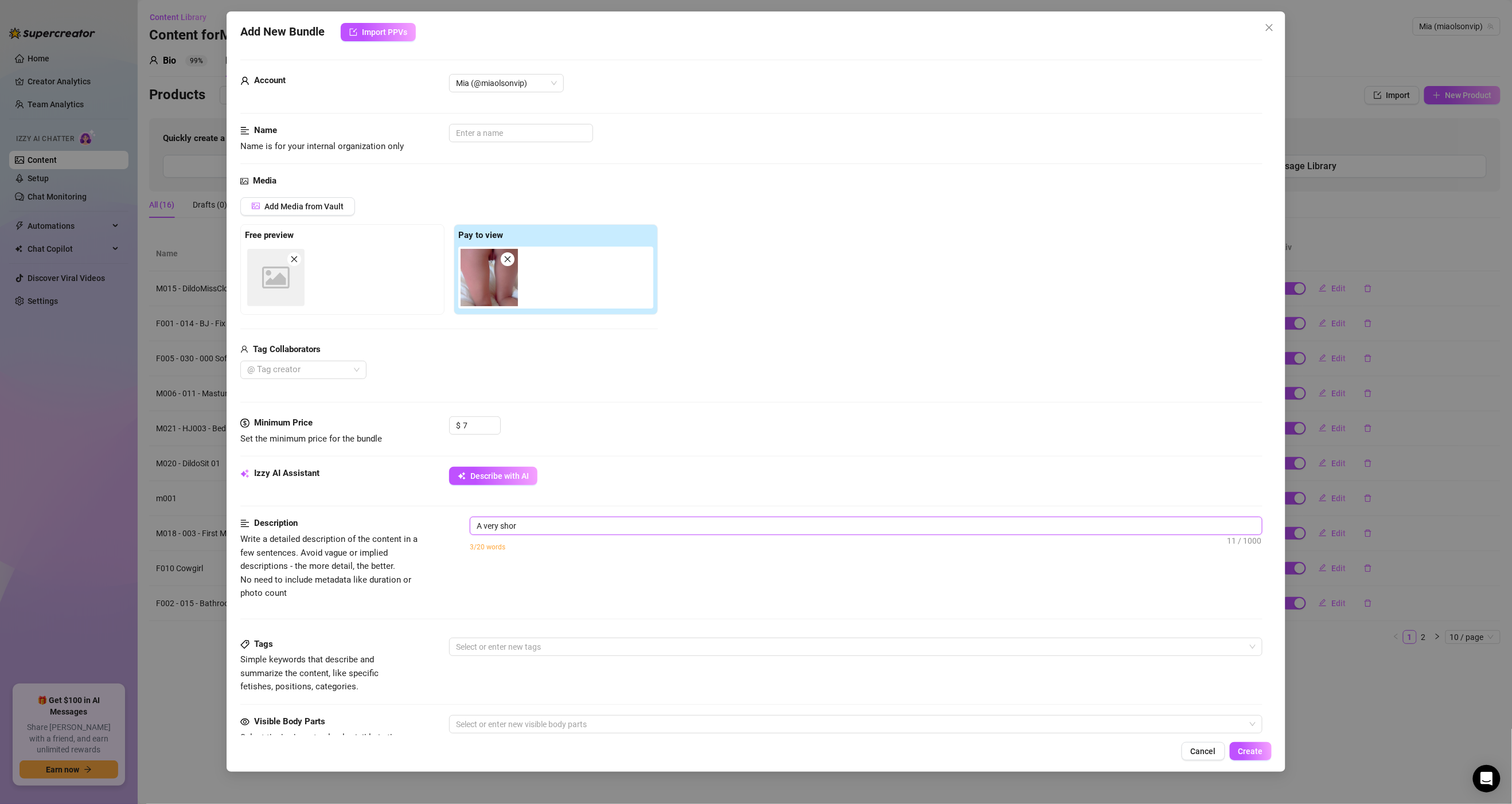
type textarea "A very short"
type textarea "A very short c"
type textarea "A very short cl"
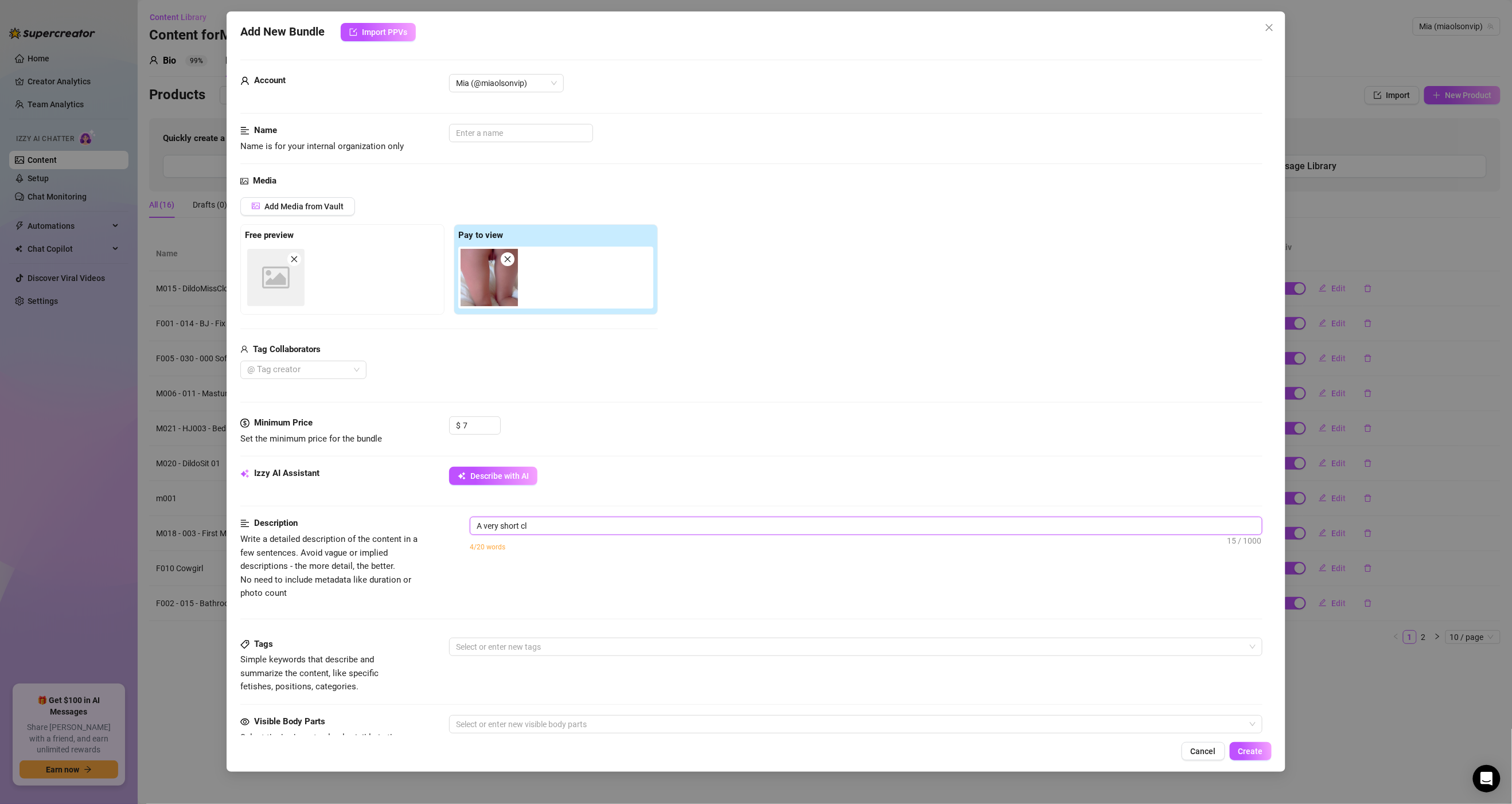
type textarea "A very short cli"
type textarea "A very short clip"
type textarea "A very short clip,"
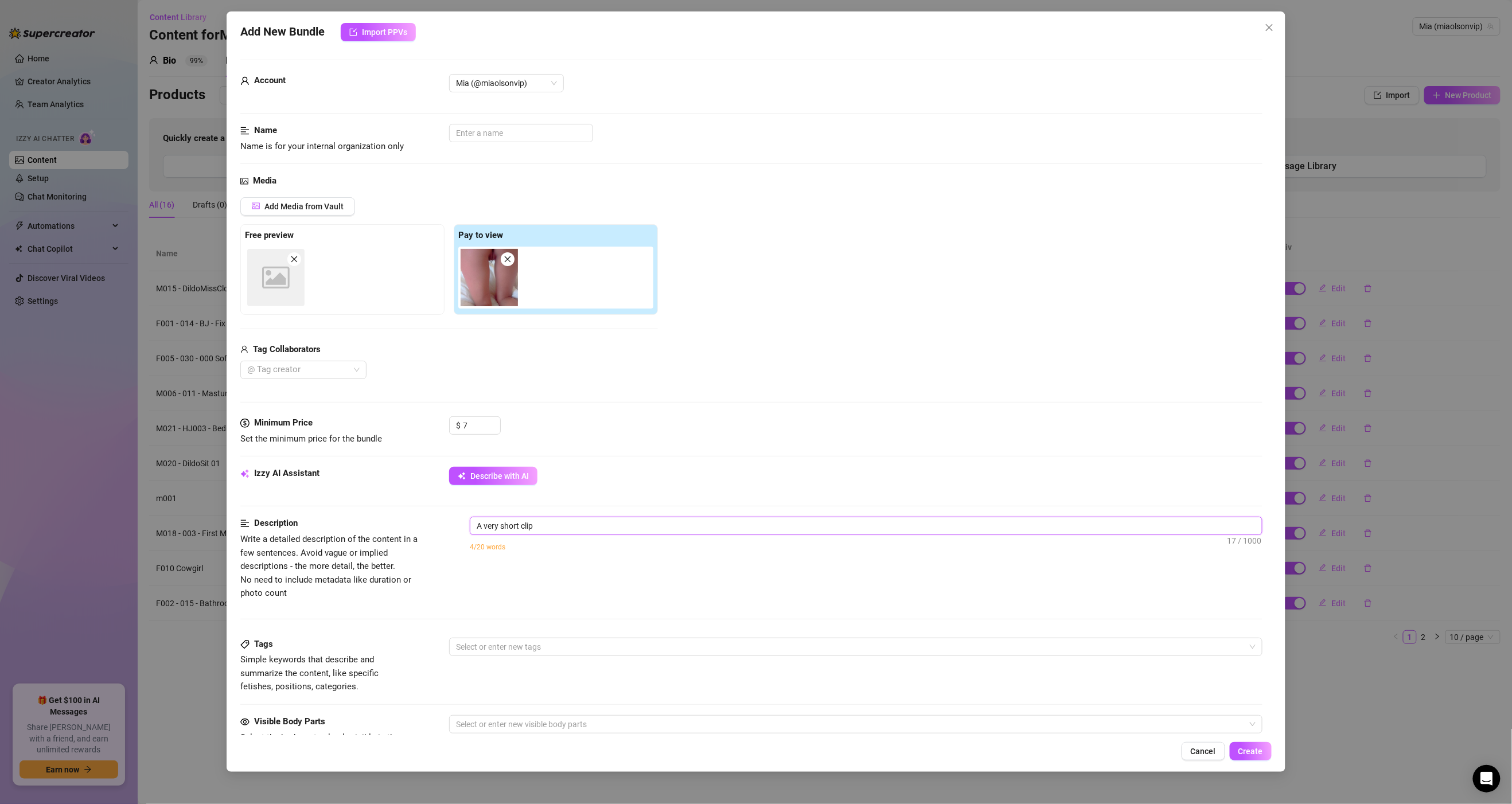
type textarea "A very short clip,"
type textarea "A very short clip, s"
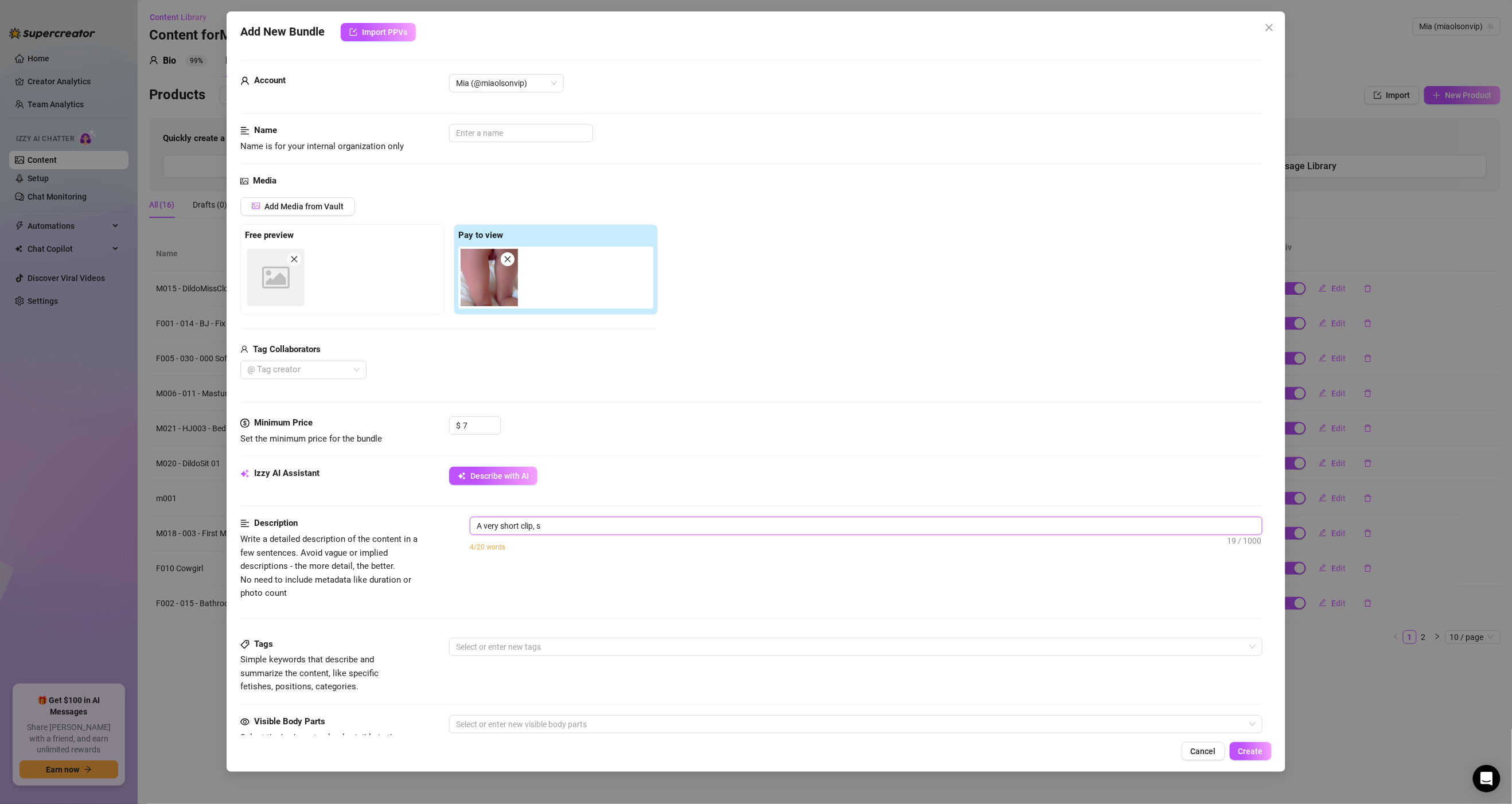
type textarea "A very short clip, sh"
type textarea "A very short clip, sho"
type textarea "A very short clip, show"
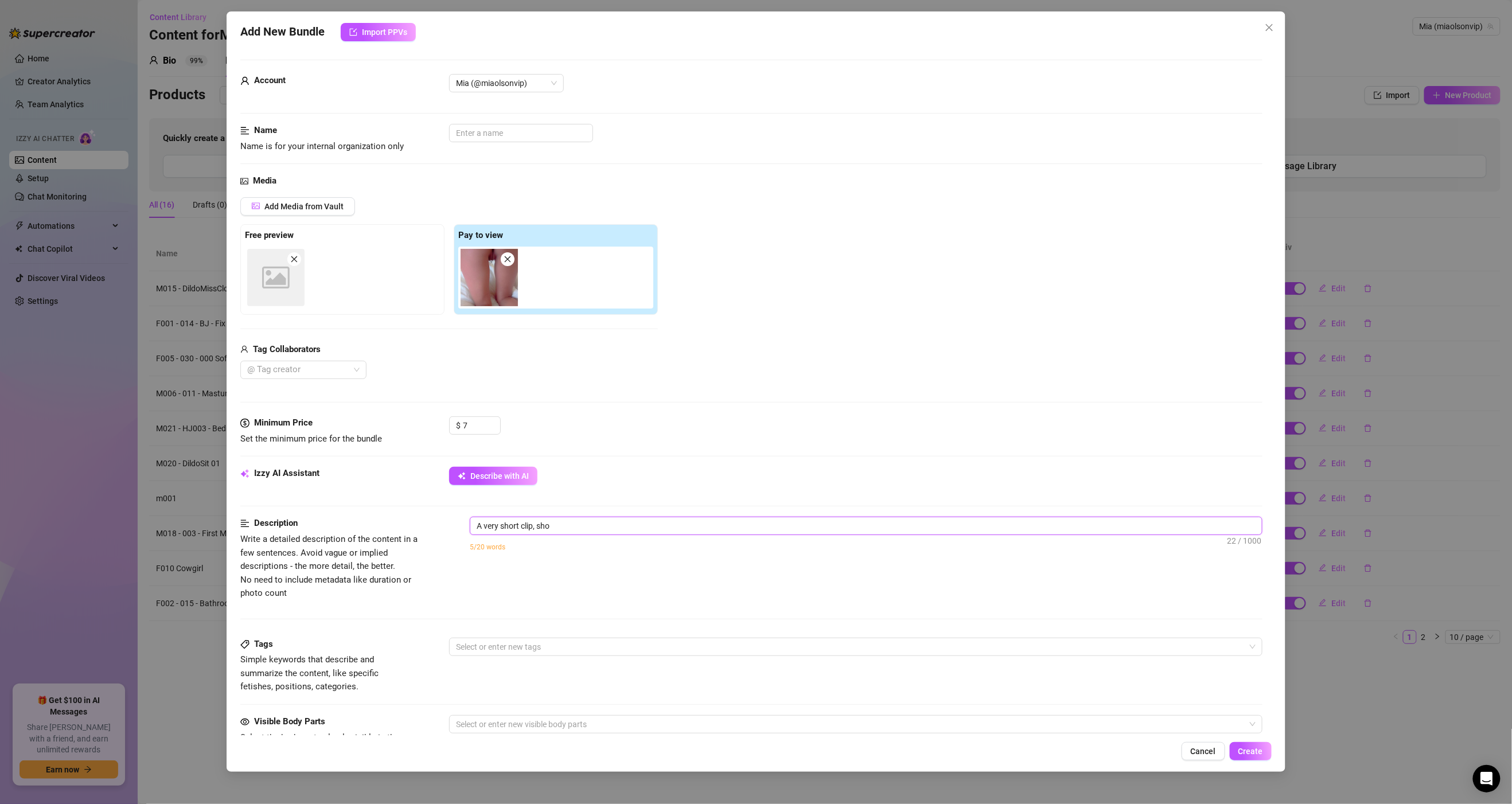
type textarea "A very short clip, show"
type textarea "A very short clip, showi"
type textarea "A very short clip, showin"
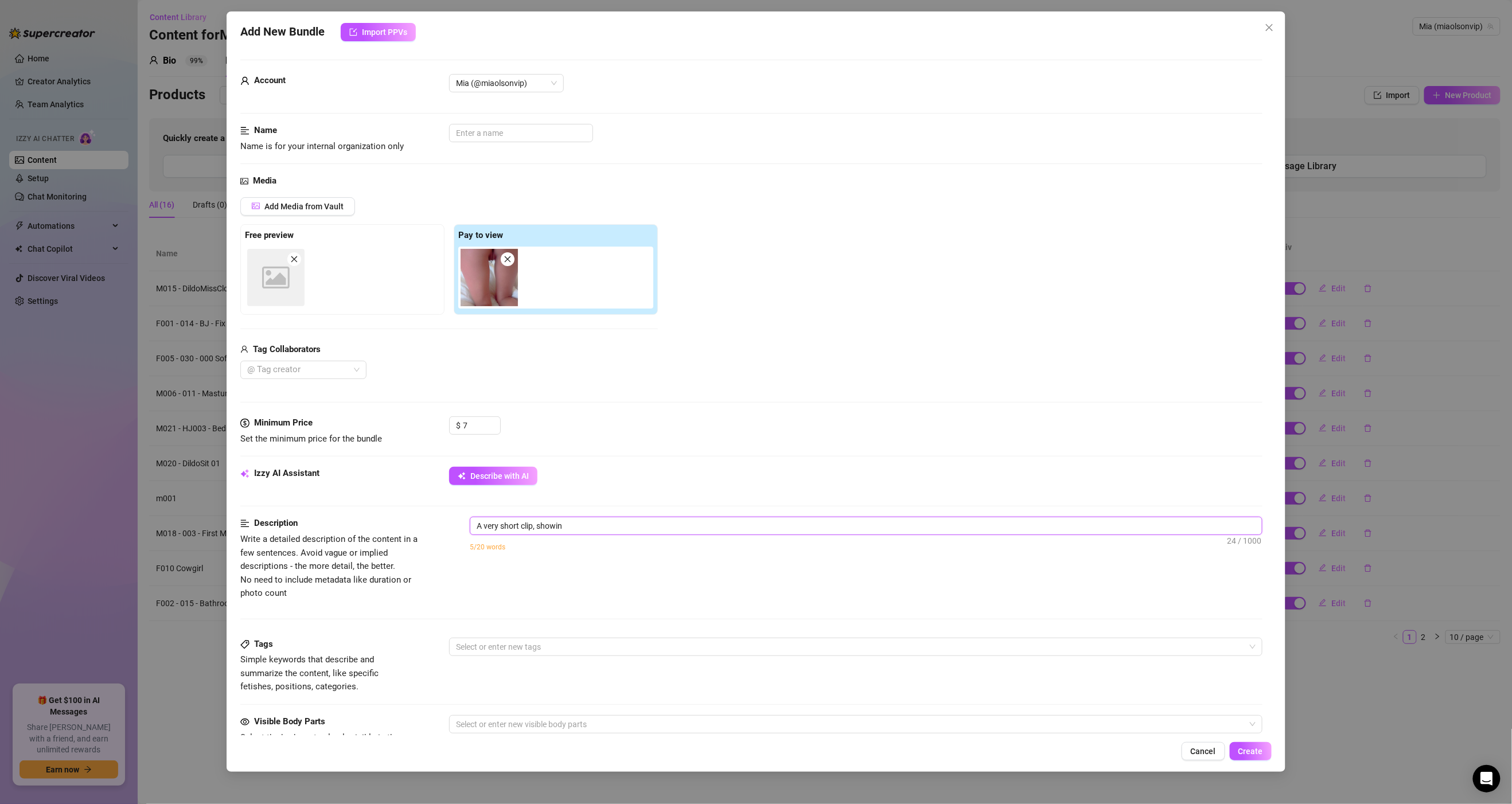
type textarea "A very short clip, showing"
type textarea "A very short clip, showing t"
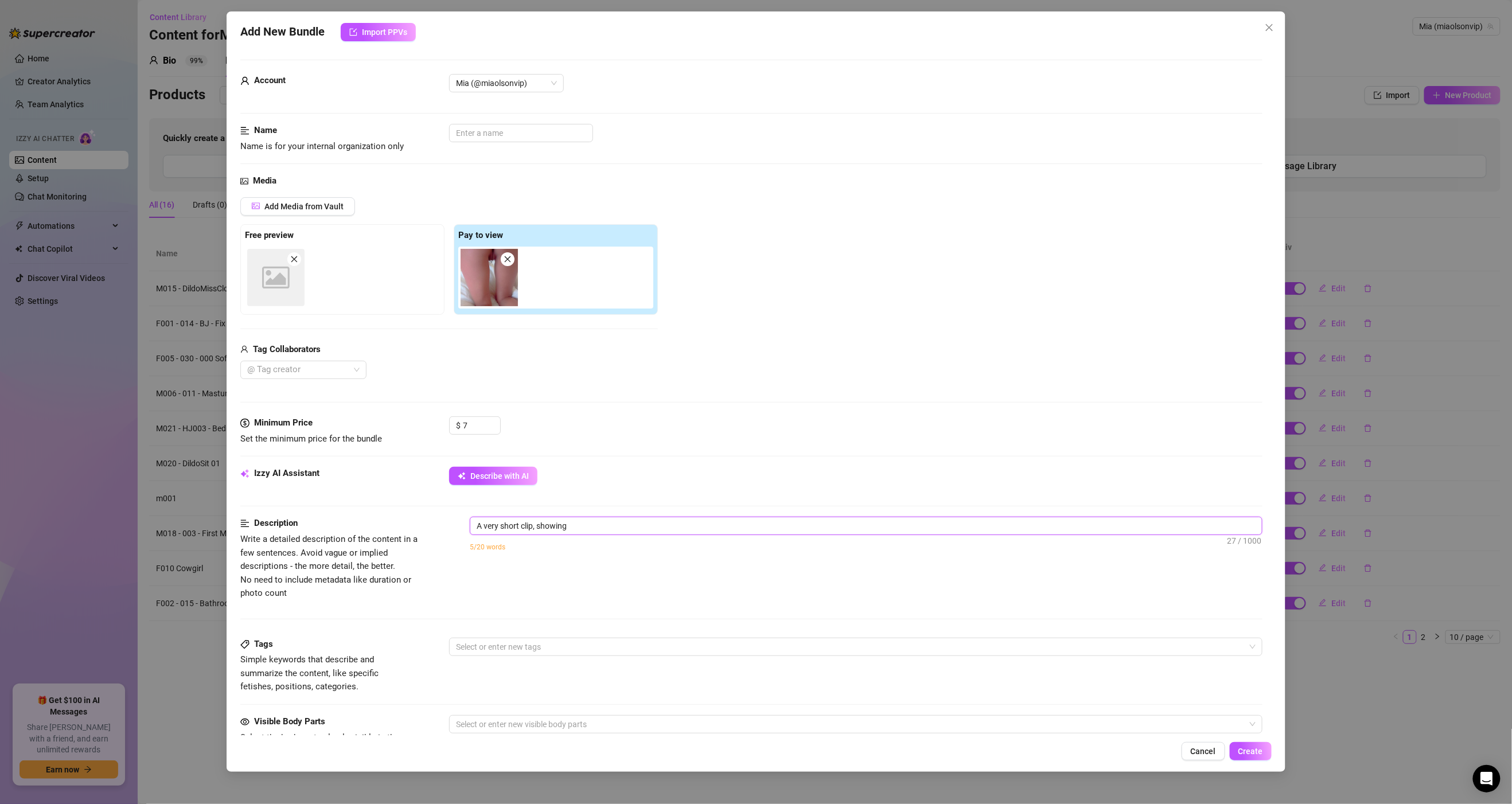
type textarea "A very short clip, showing t"
type textarea "A very short clip, showing th"
type textarea "A very short clip, showing the"
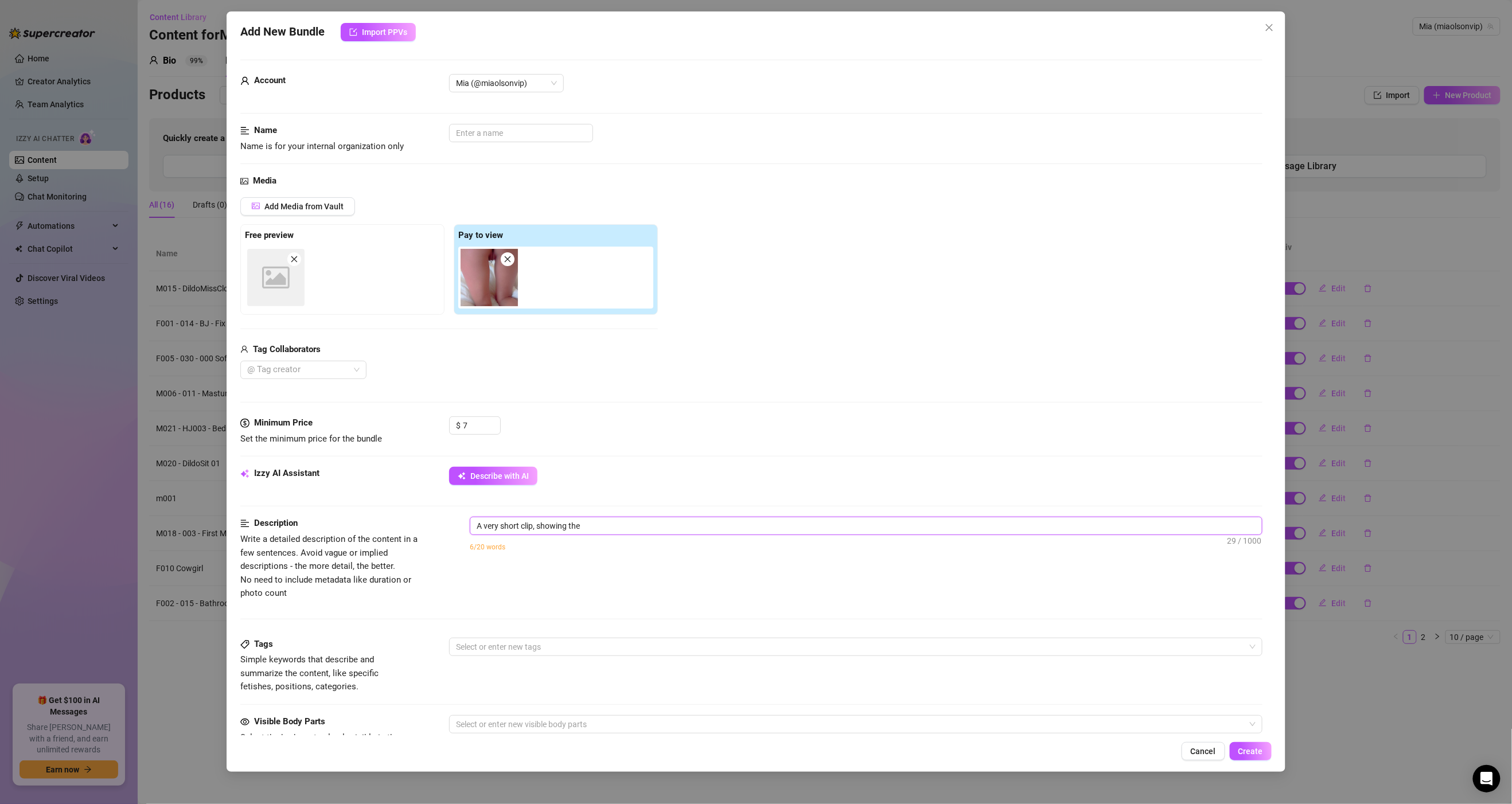
type textarea "A very short clip, showing the"
type textarea "A very short clip, showing the b"
type textarea "A very short clip, showing the be"
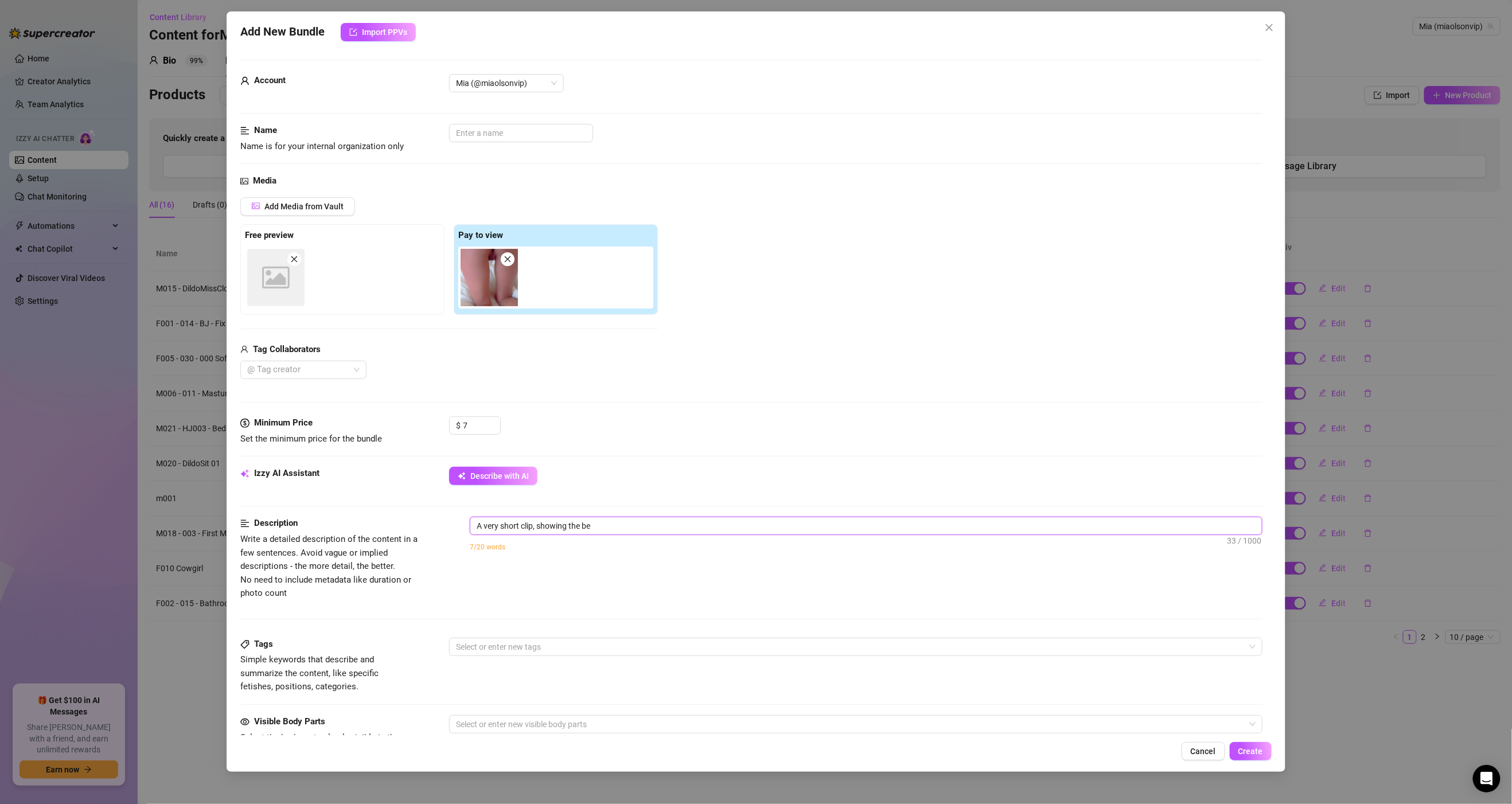
type textarea "A very short clip, showing the bea"
type textarea "A very short clip, showing the beau"
type textarea "A very short clip, showing the beaut"
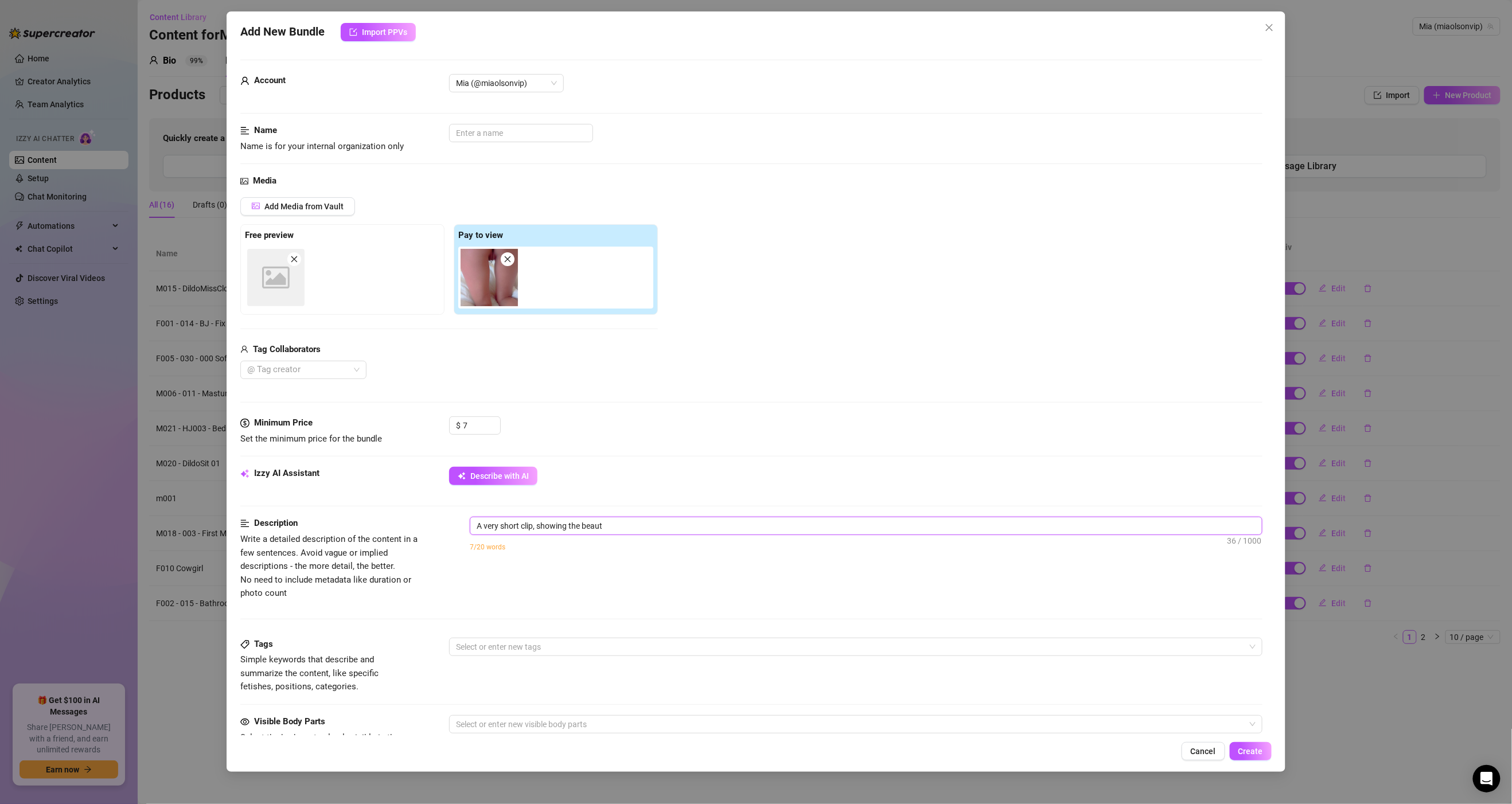
type textarea "A very short clip, showing the beauty"
type textarea "A very short clip, showing the beauty a"
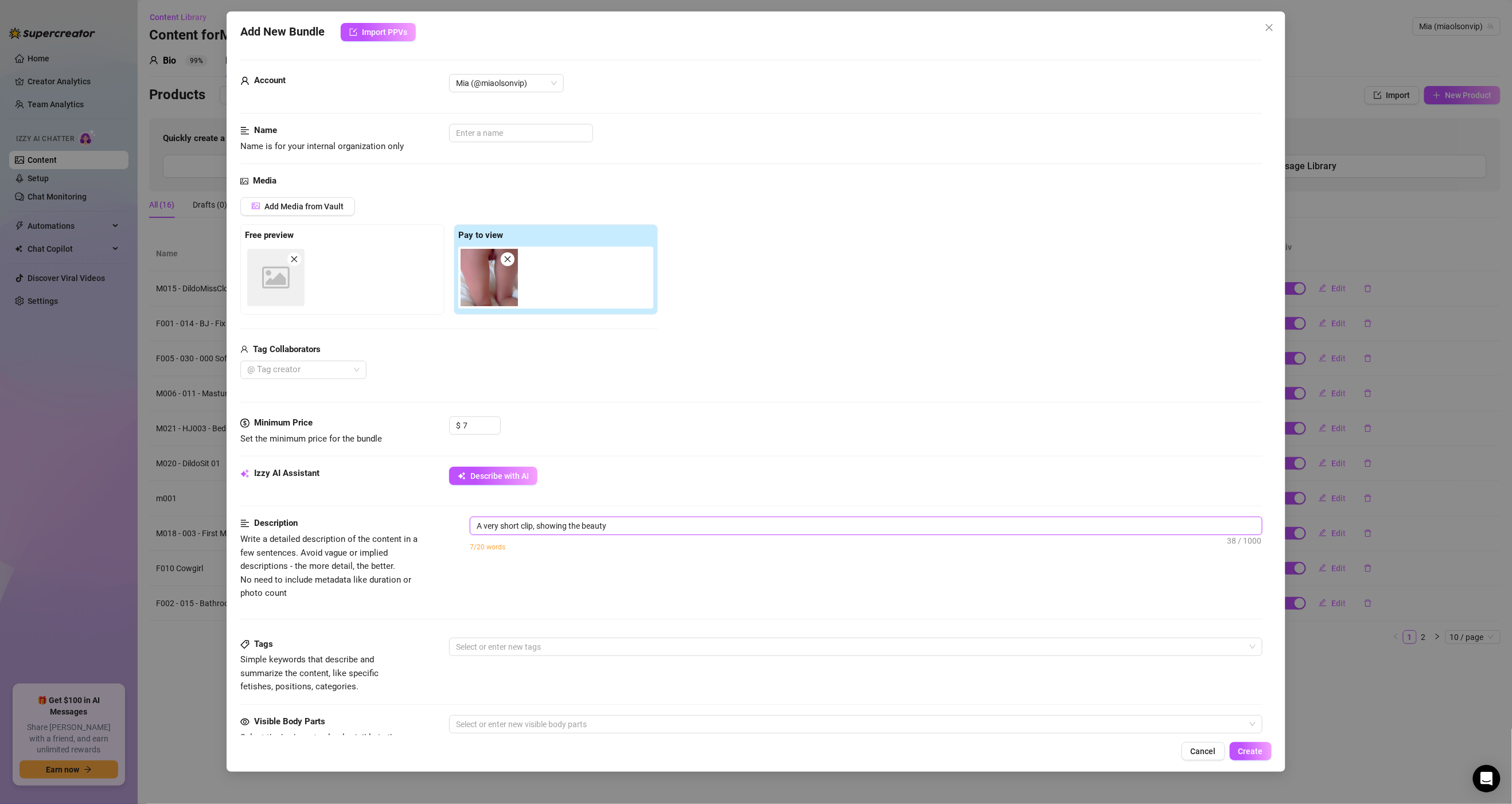
type textarea "A very short clip, showing the beauty a"
type textarea "A very short clip, showing the beauty an"
type textarea "A very short clip, showing the beauty and"
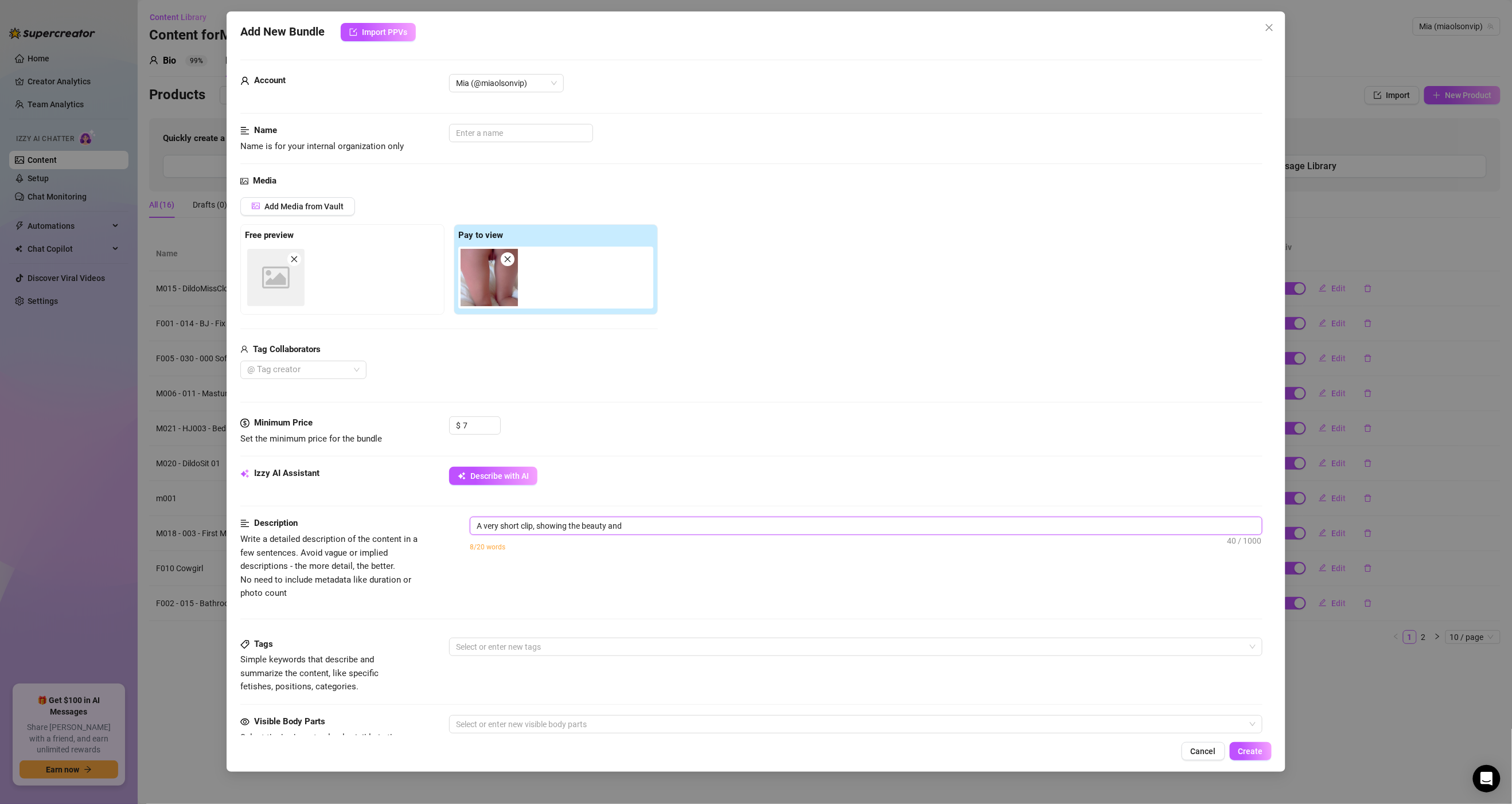
type textarea "A very short clip, showing the beauty and"
type textarea "A very short clip, showing the beauty and p"
type textarea "A very short clip, showing the beauty and pe"
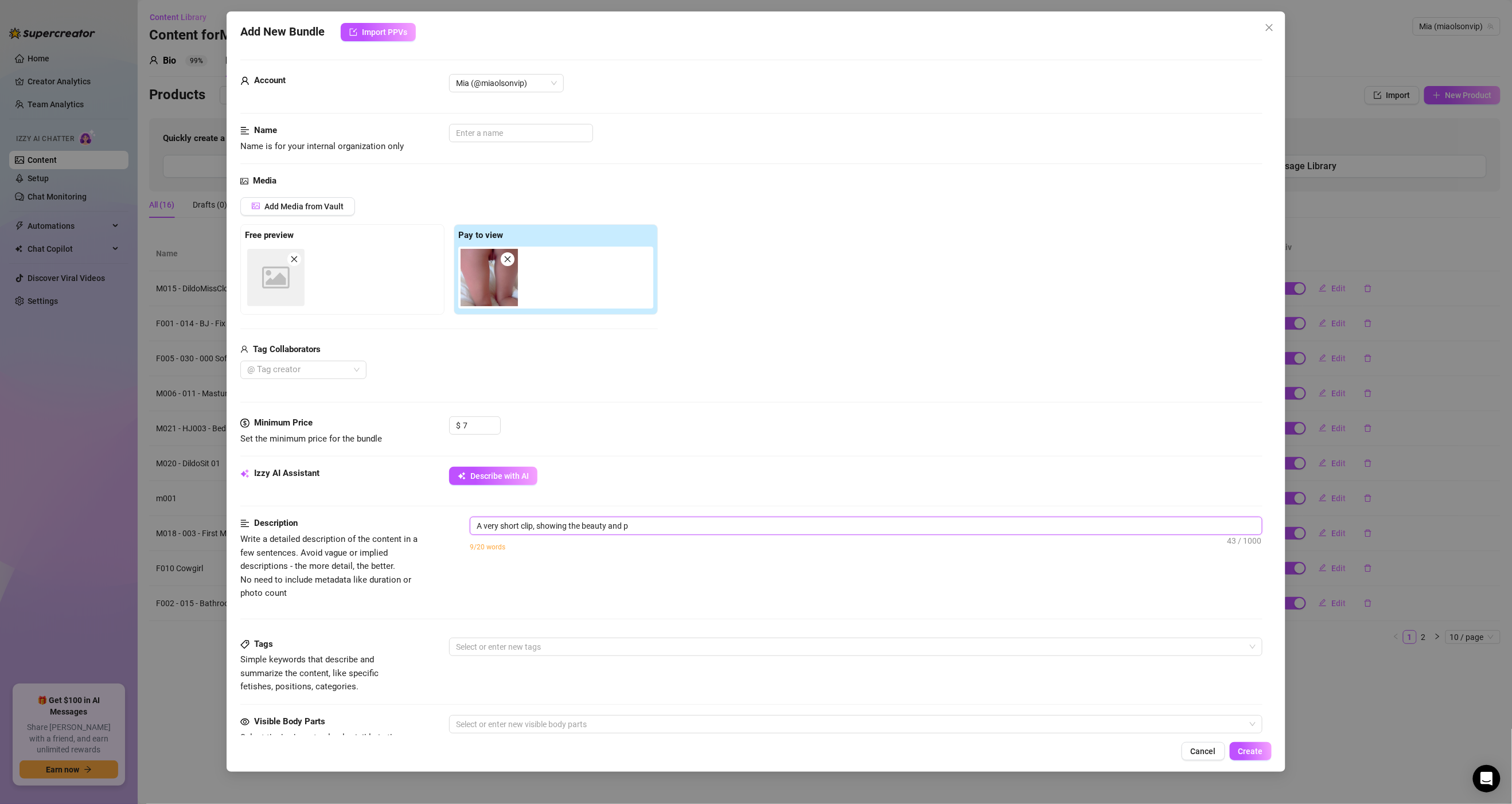
type textarea "A very short clip, showing the beauty and pe"
type textarea "A very short clip, showing the beauty and per"
type textarea "A very short clip, showing the beauty and perf"
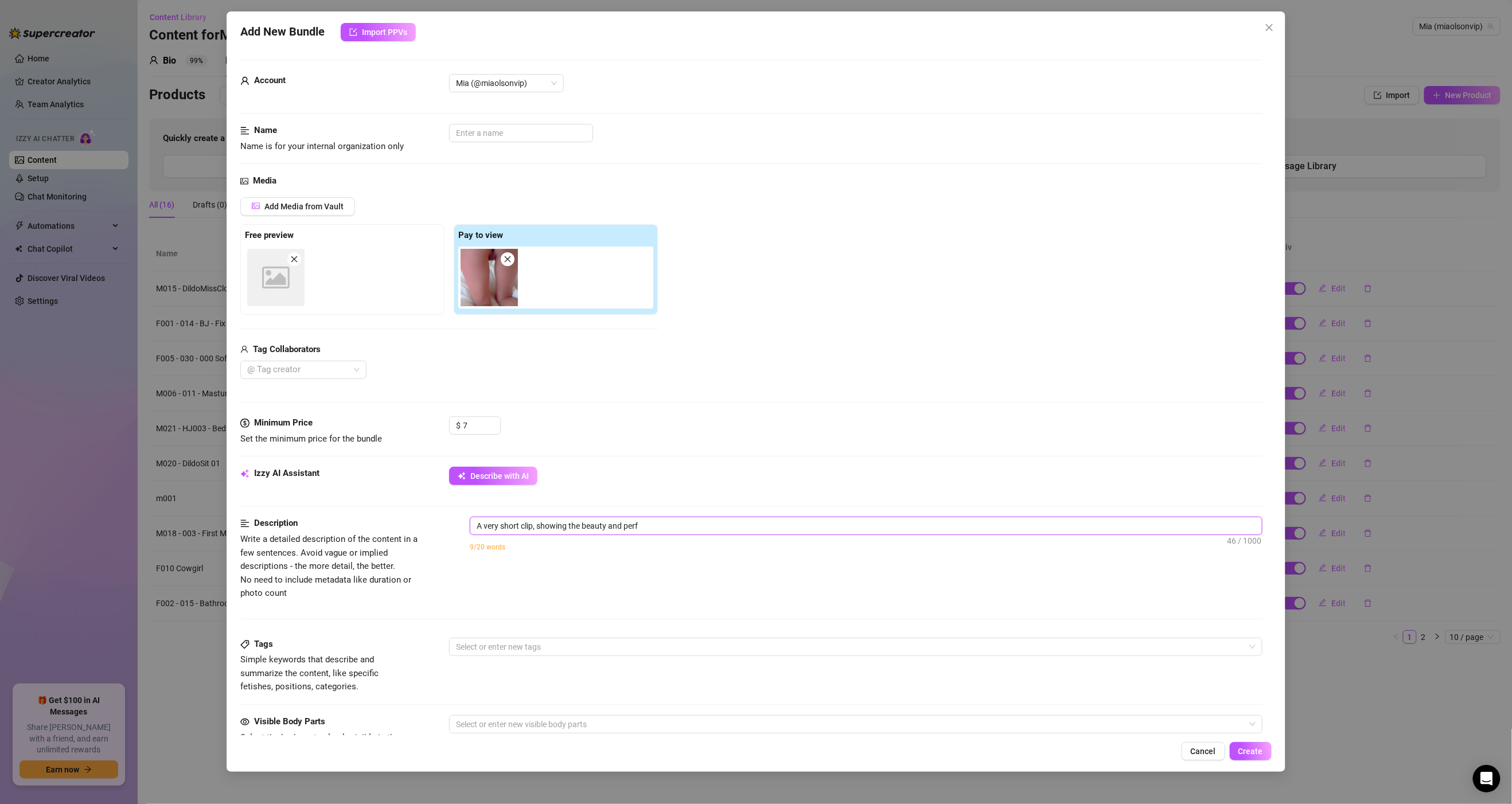
type textarea "A very short clip, showing the beauty and perfe"
type textarea "A very short clip, showing the beauty and perfec"
type textarea "A very short clip, showing the beauty and perfect"
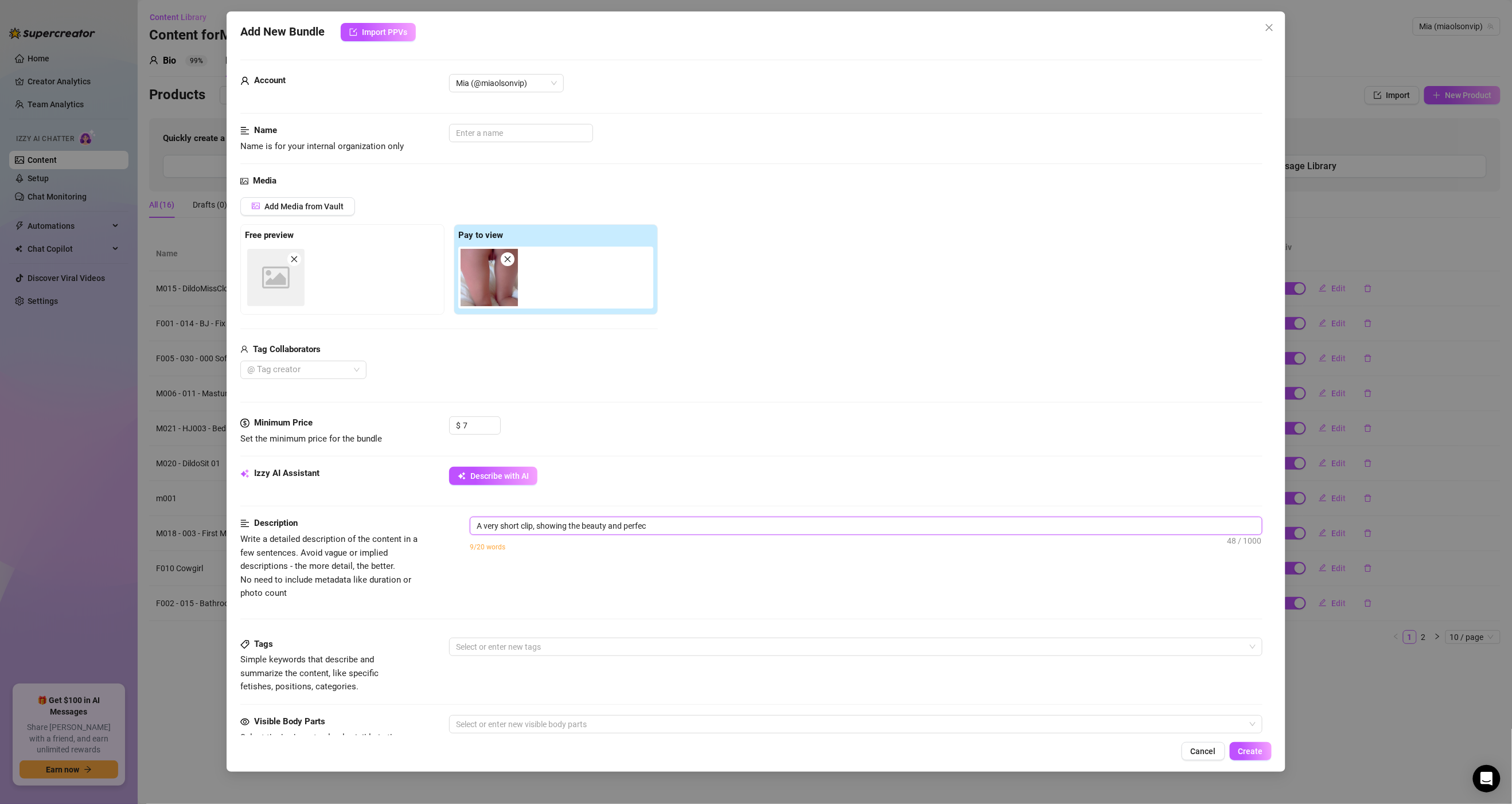
type textarea "A very short clip, showing the beauty and perfect"
type textarea "A very short clip, showing the beauty and perfecti"
type textarea "A very short clip, showing the beauty and perfectio"
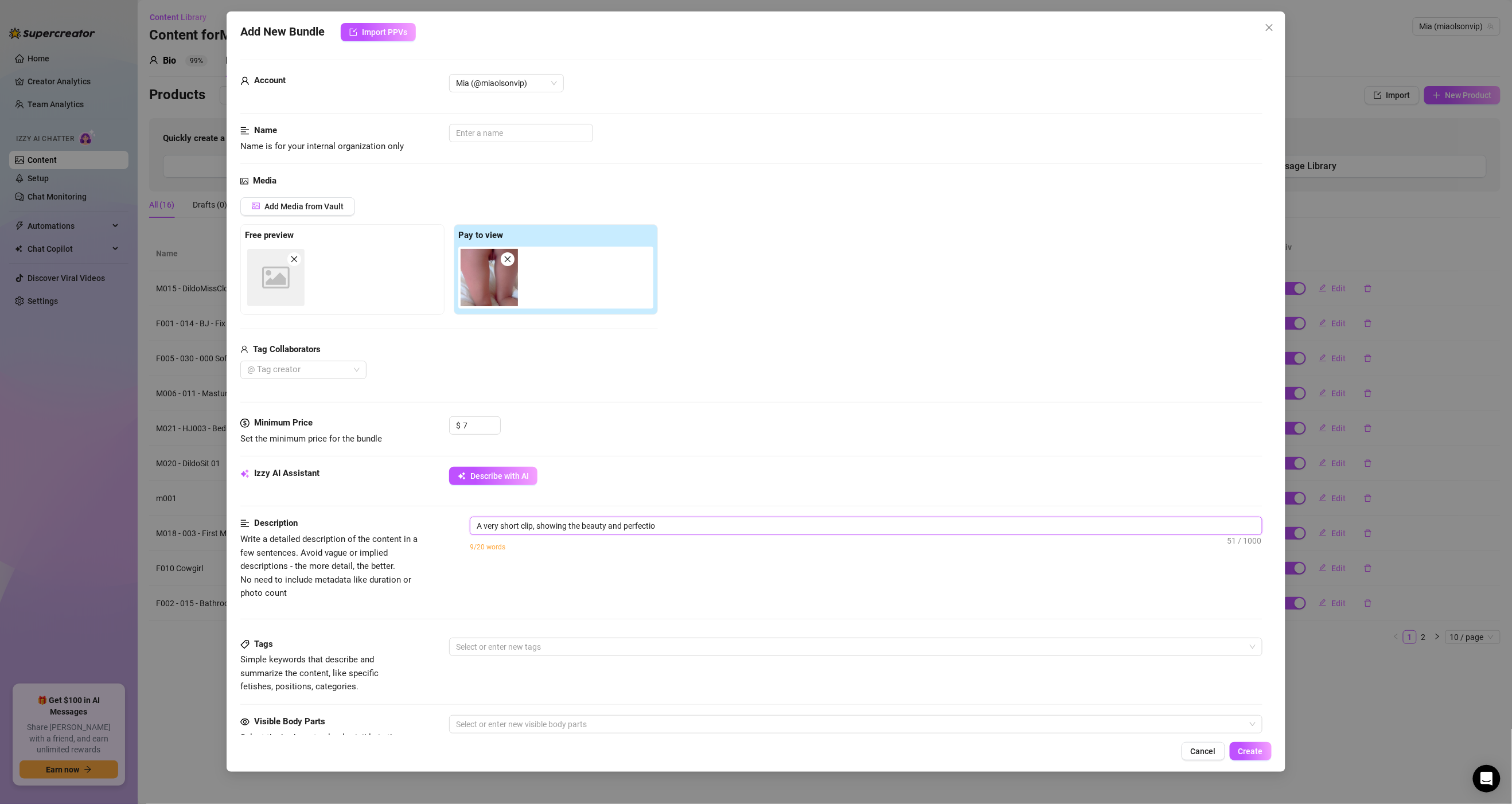
type textarea "A very short clip, showing the beauty and perfection"
type textarea "A very short clip, showing the beauty and perfection t"
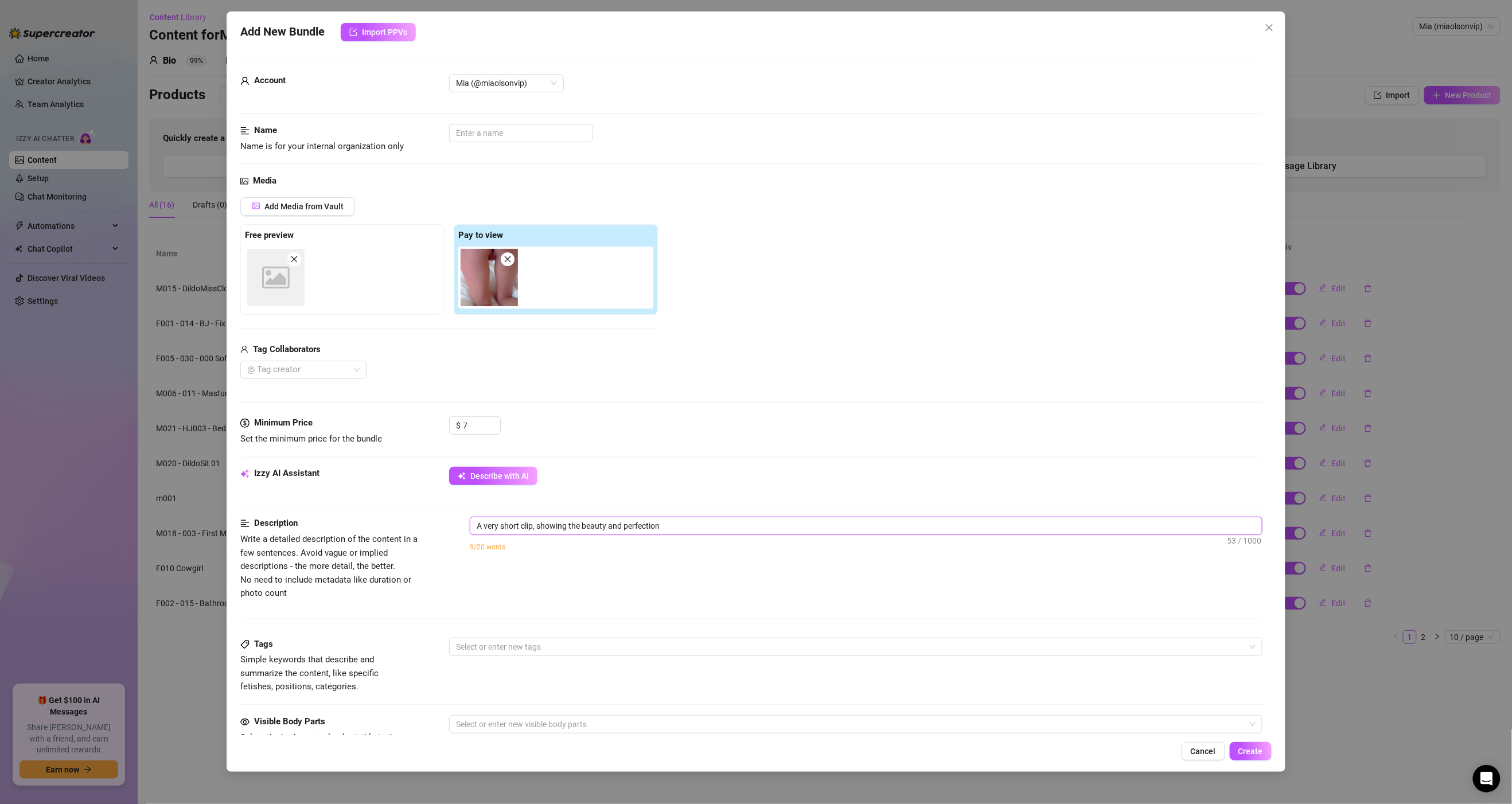
type textarea "A very short clip, showing the beauty and perfection t"
type textarea "A very short clip, showing the beauty and perfection th"
type textarea "A very short clip, showing the beauty and perfection tha"
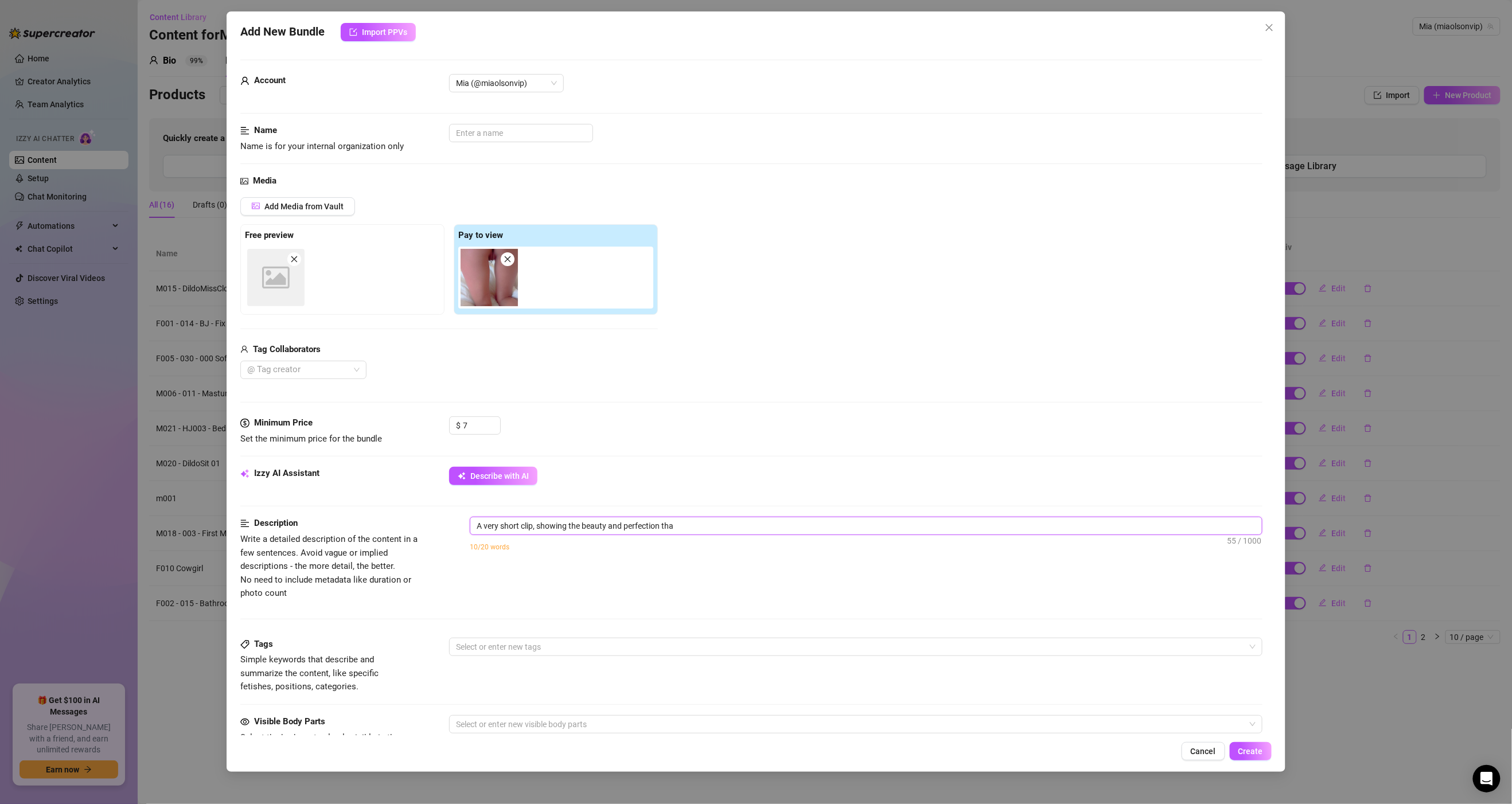
type textarea "A very short clip, showing the beauty and perfection that"
type textarea "A very short clip, showing the beauty and perfection that i"
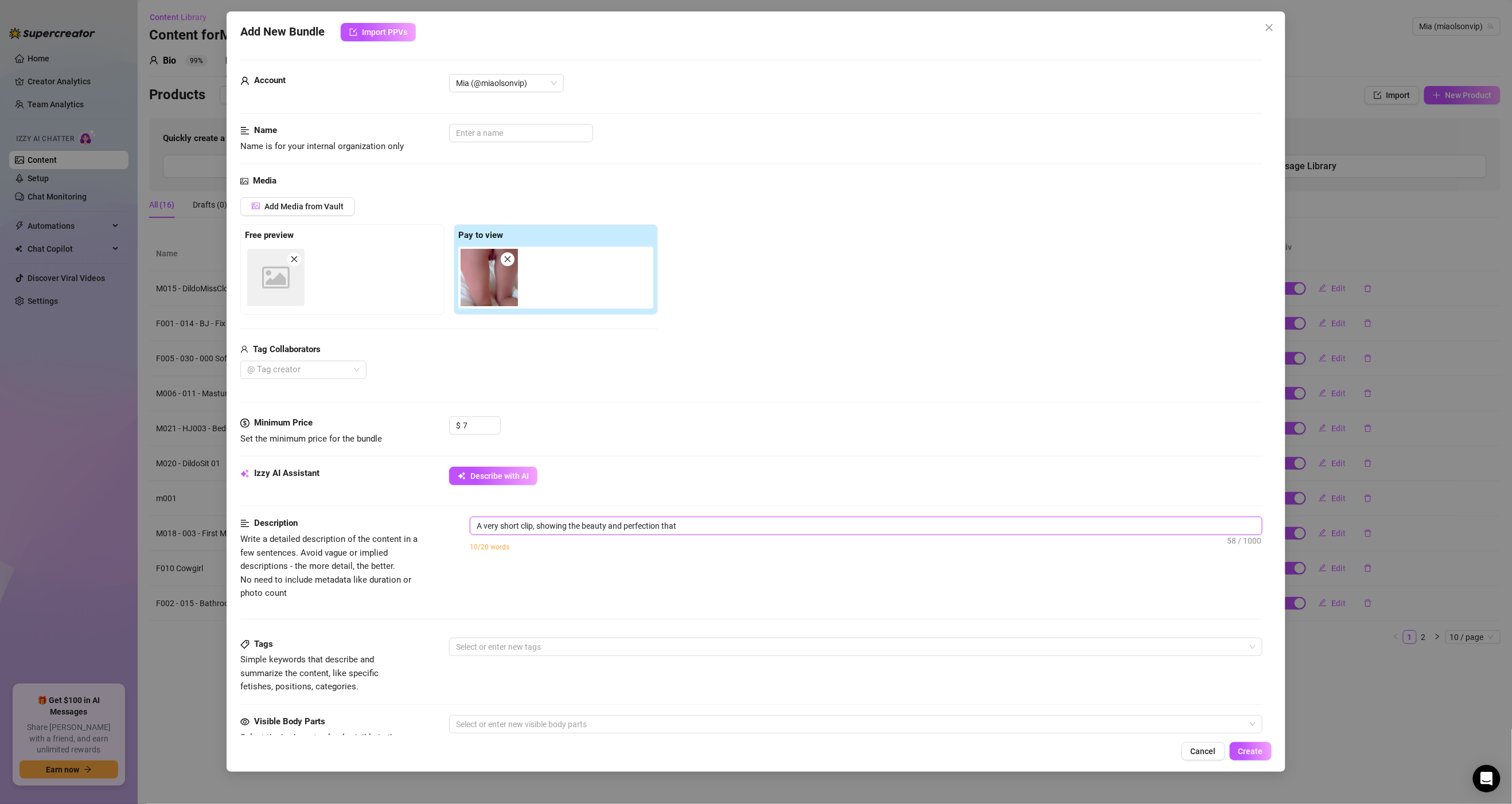
type textarea "A very short clip, showing the beauty and perfection that i"
type textarea "A very short clip, showing the beauty and perfection that is"
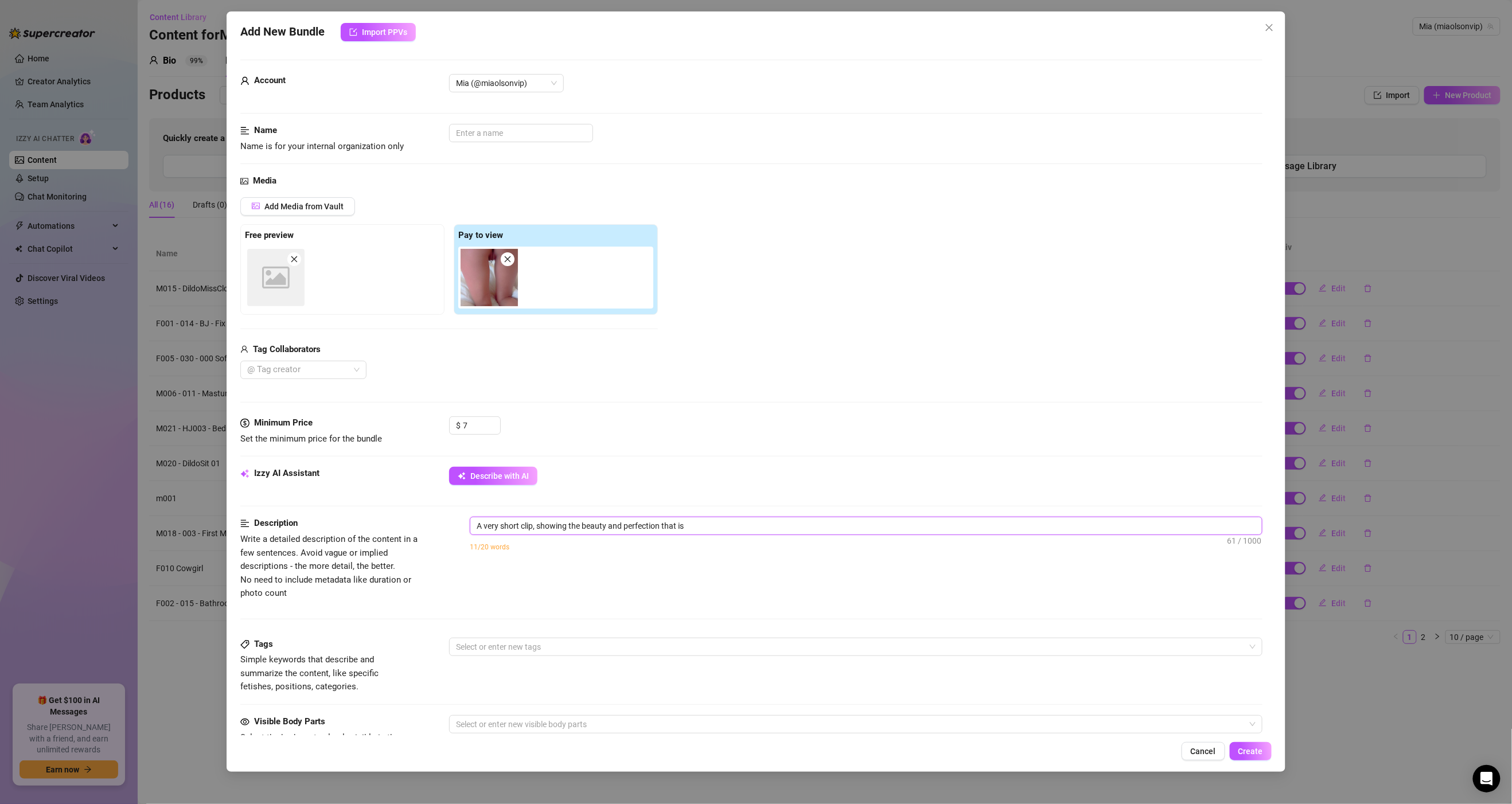
type textarea "A very short clip, showing the beauty and perfection that is m"
type textarea "A very short clip, showing the beauty and perfection that is mi"
type textarea "A very short clip, showing the beauty and perfection that is mia"
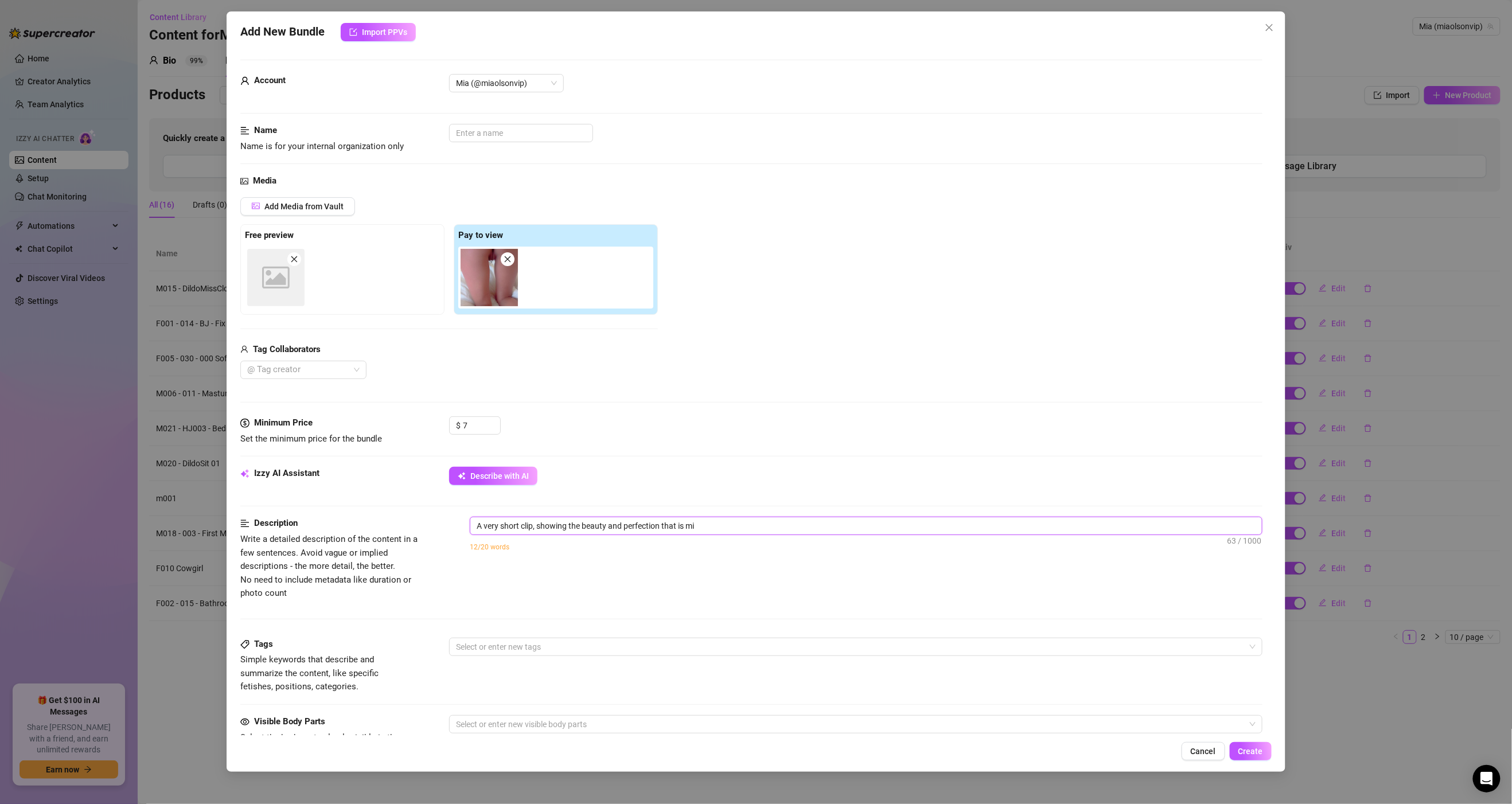
type textarea "A very short clip, showing the beauty and perfection that is mia"
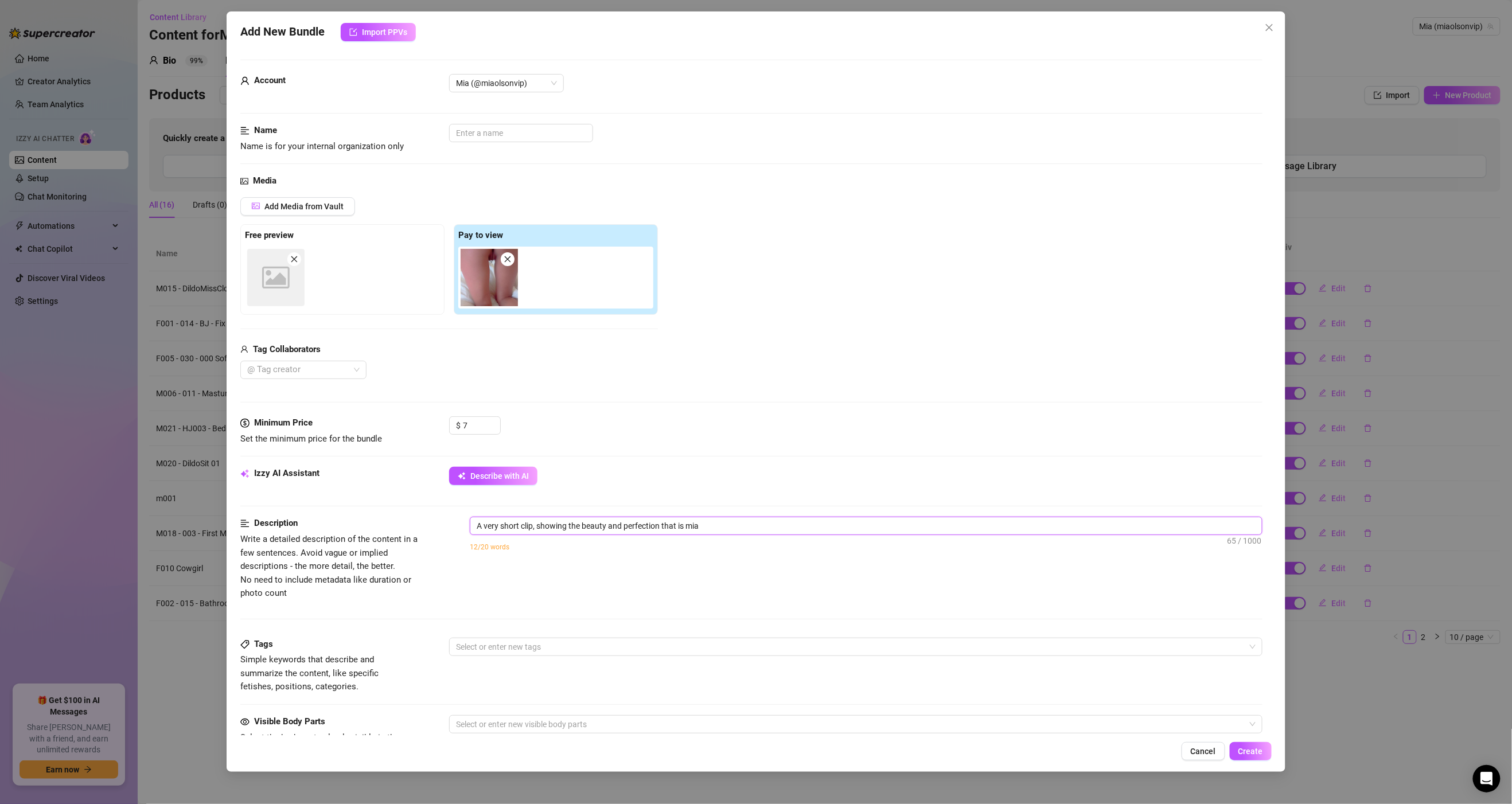
type textarea "A very short clip, showing the beauty and perfection that is mias"
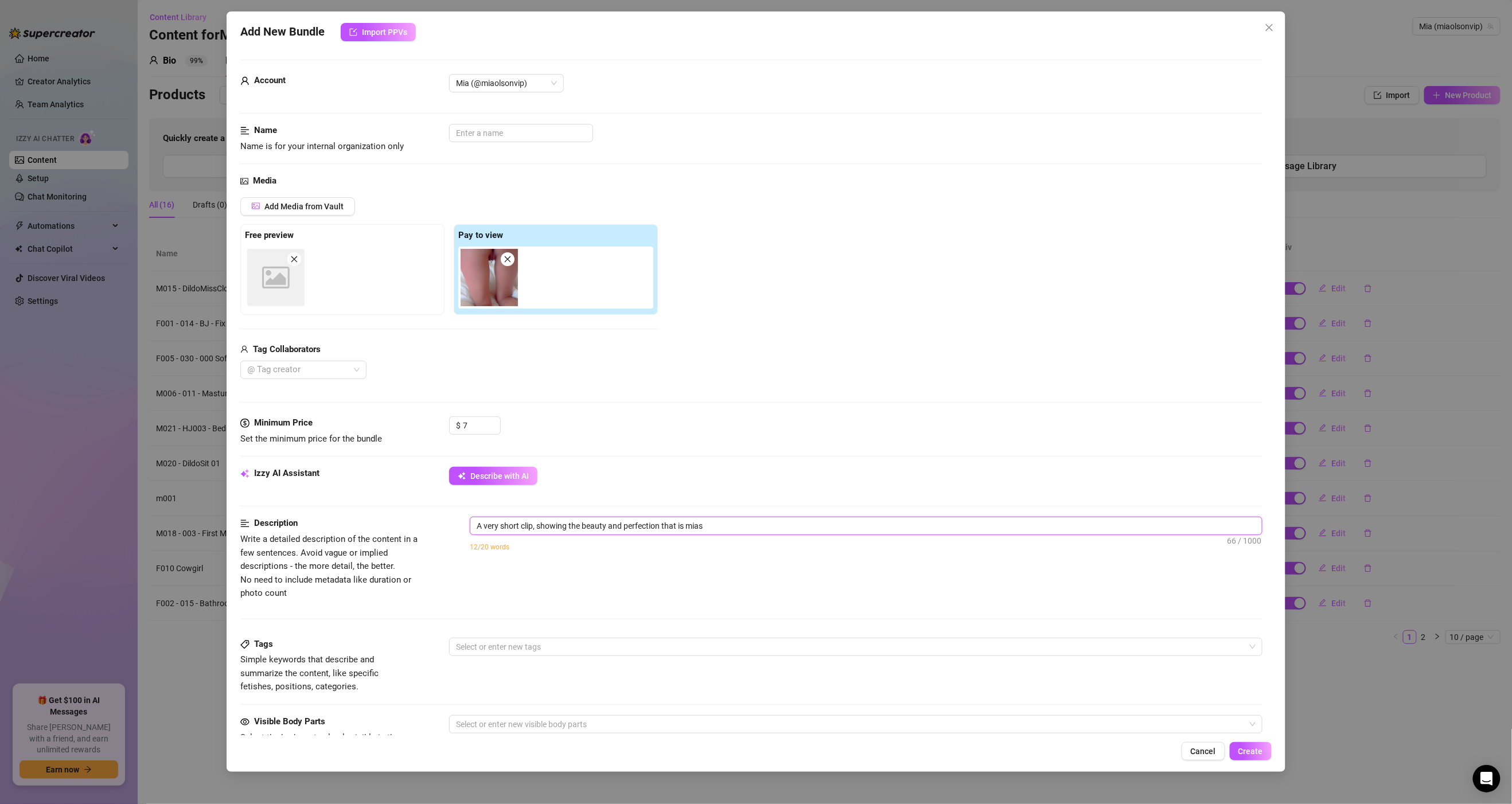
type textarea "A very short clip, showing the beauty and perfection that is mias"
type textarea "A very short clip, showing the beauty and perfection that is mia"
type textarea "A very short clip, showing the beauty and perfection that is mia'"
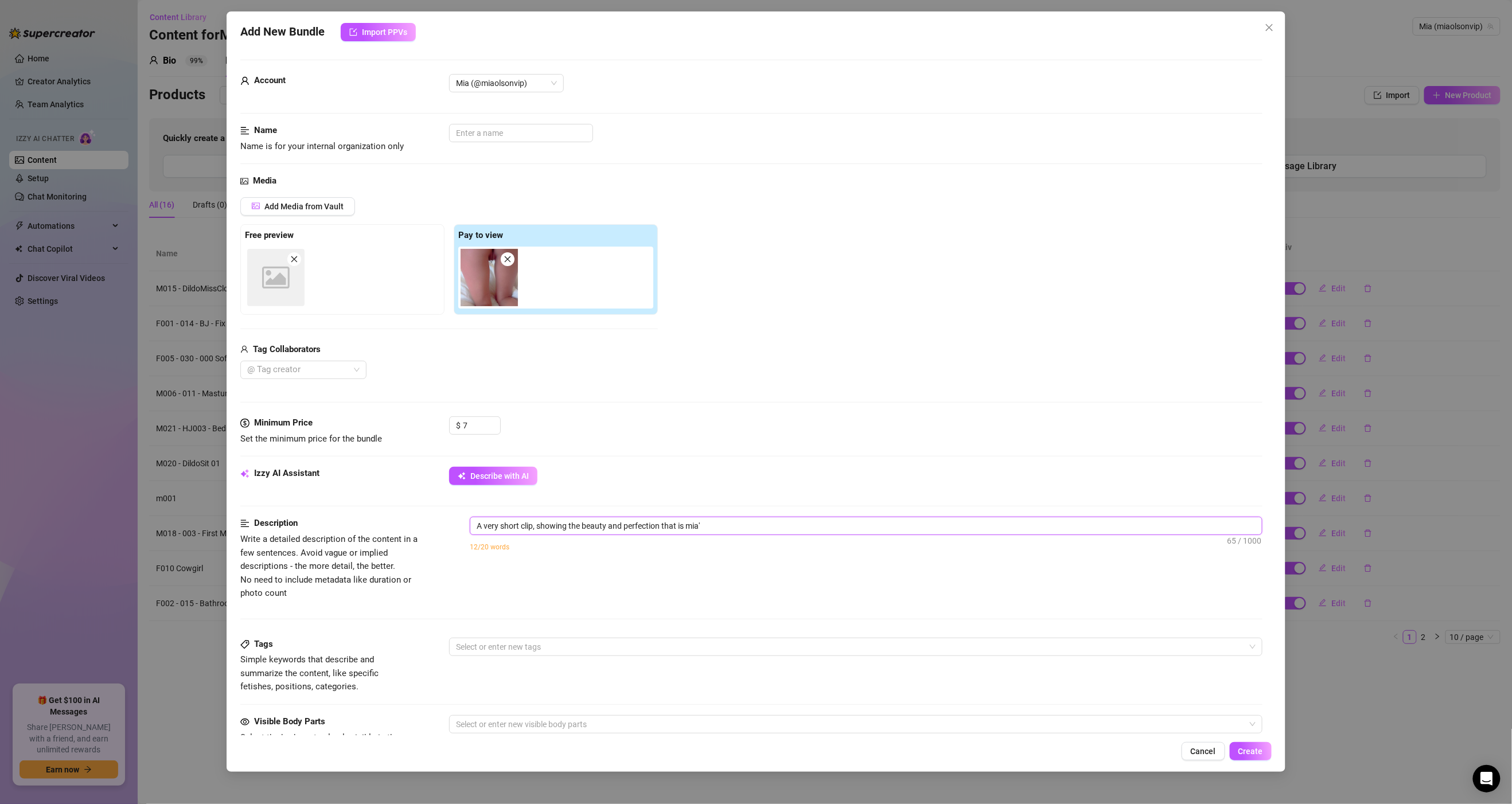
type textarea "A very short clip, showing the beauty and perfection that is mia's"
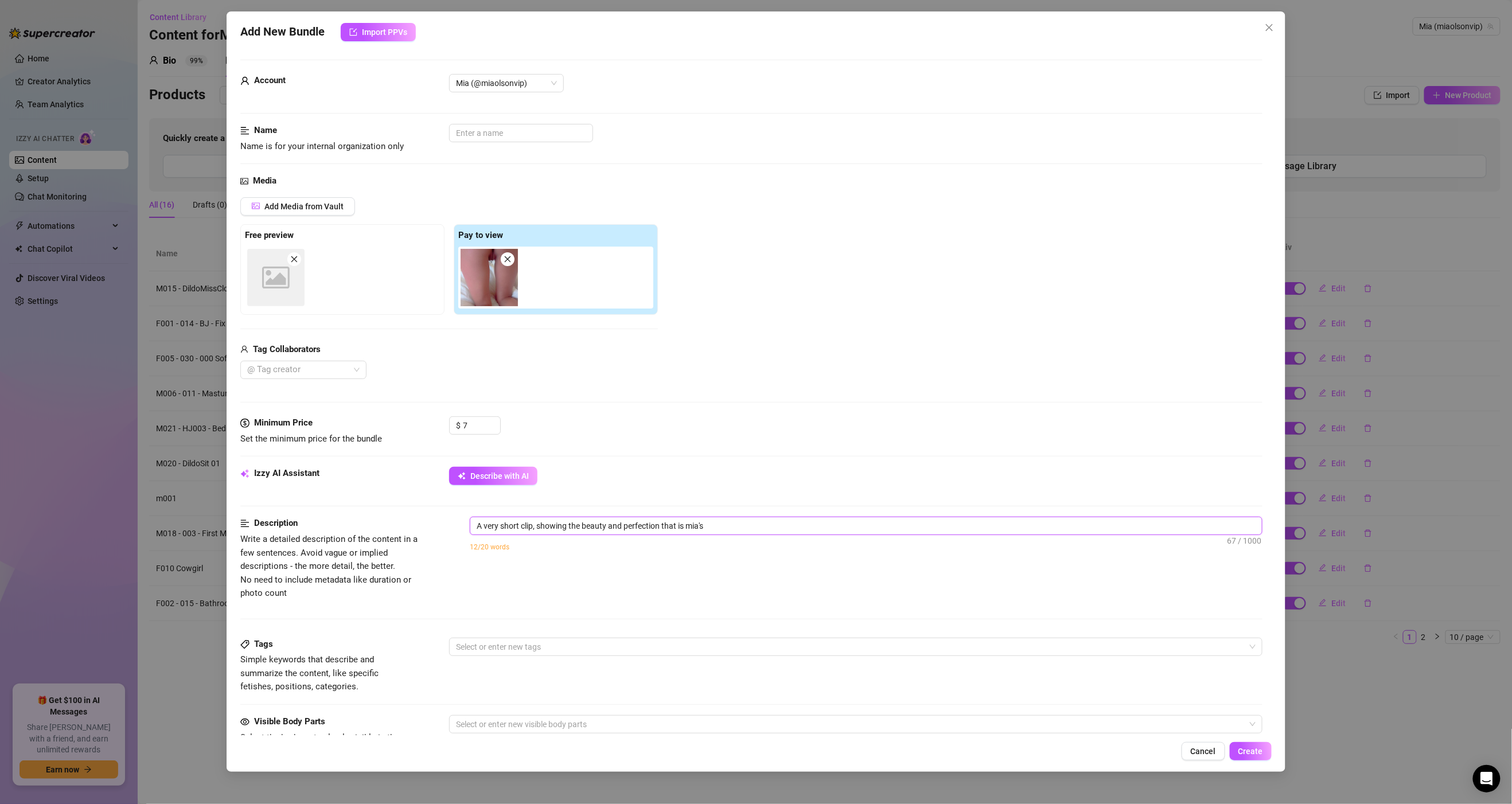
type textarea "A very short clip, showing the beauty and perfection that is mia's"
type textarea "A very short clip, showing the beauty and perfection that is mia'"
type textarea "A very short clip, showing the beauty and perfection that is mia's"
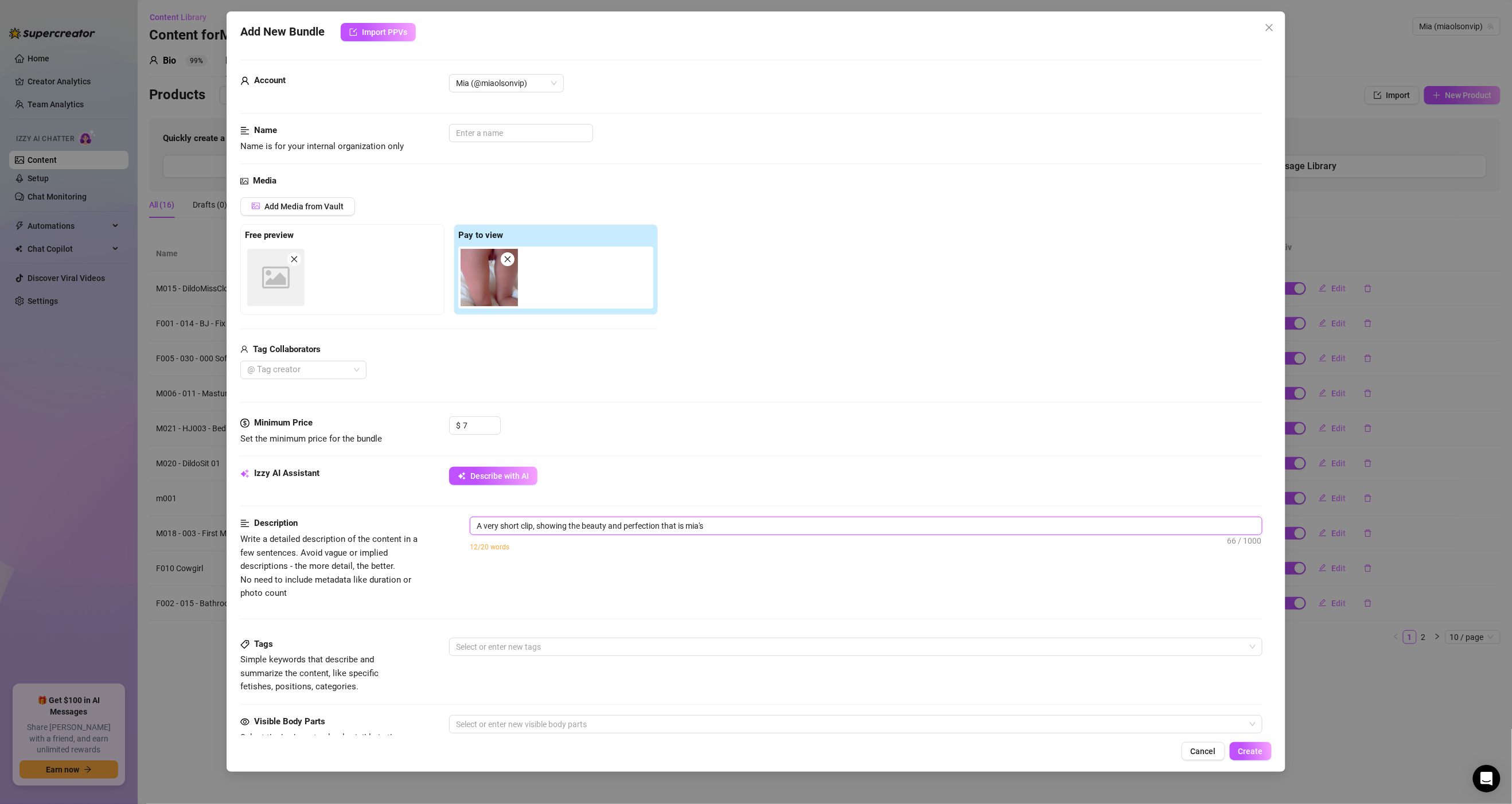
type textarea "A very short clip, showing the beauty and perfection that is mia's"
type textarea "A very short clip, showing the beauty and perfection that is mia's a"
type textarea "A very short clip, showing the beauty and perfection that is mia's as"
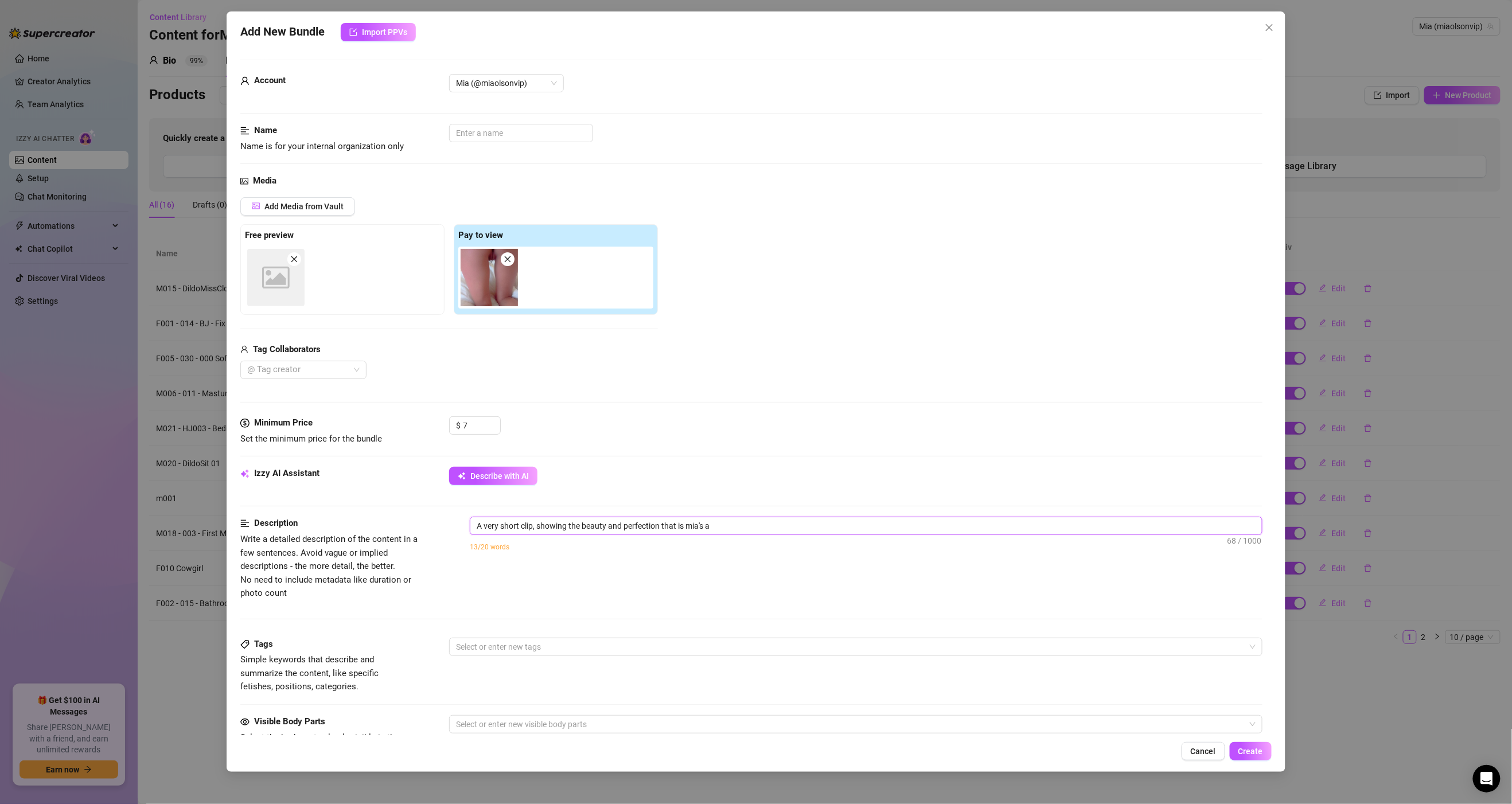
type textarea "A very short clip, showing the beauty and perfection that is mia's as"
type textarea "A very short clip, showing the beauty and perfection that is mia's ass"
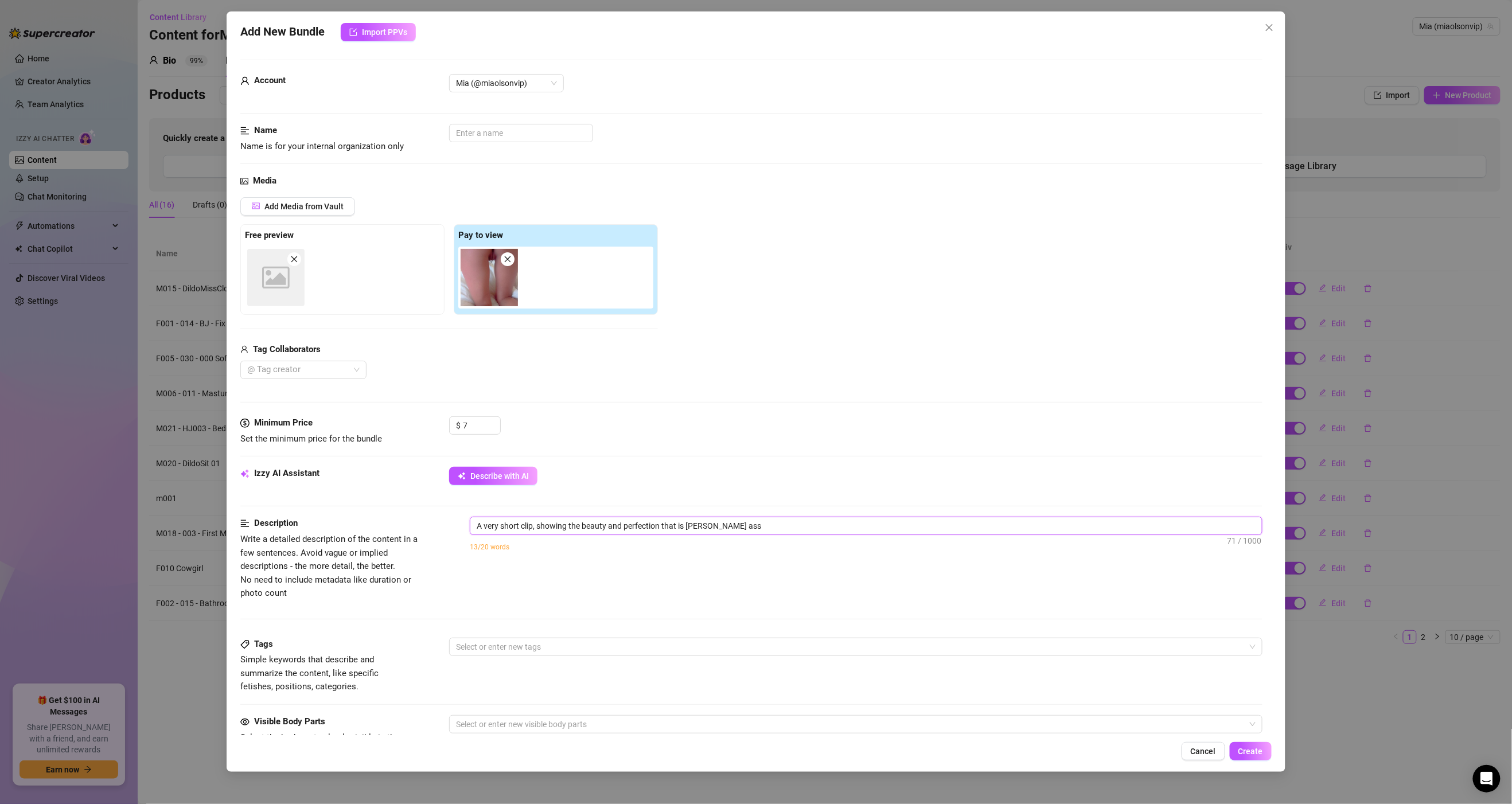
type textarea "A very short clip, showing the beauty and perfection that is mia's ass a"
type textarea "A very short clip, showing the beauty and perfection that is mia's ass an"
type textarea "A very short clip, showing the beauty and perfection that is mia's ass and"
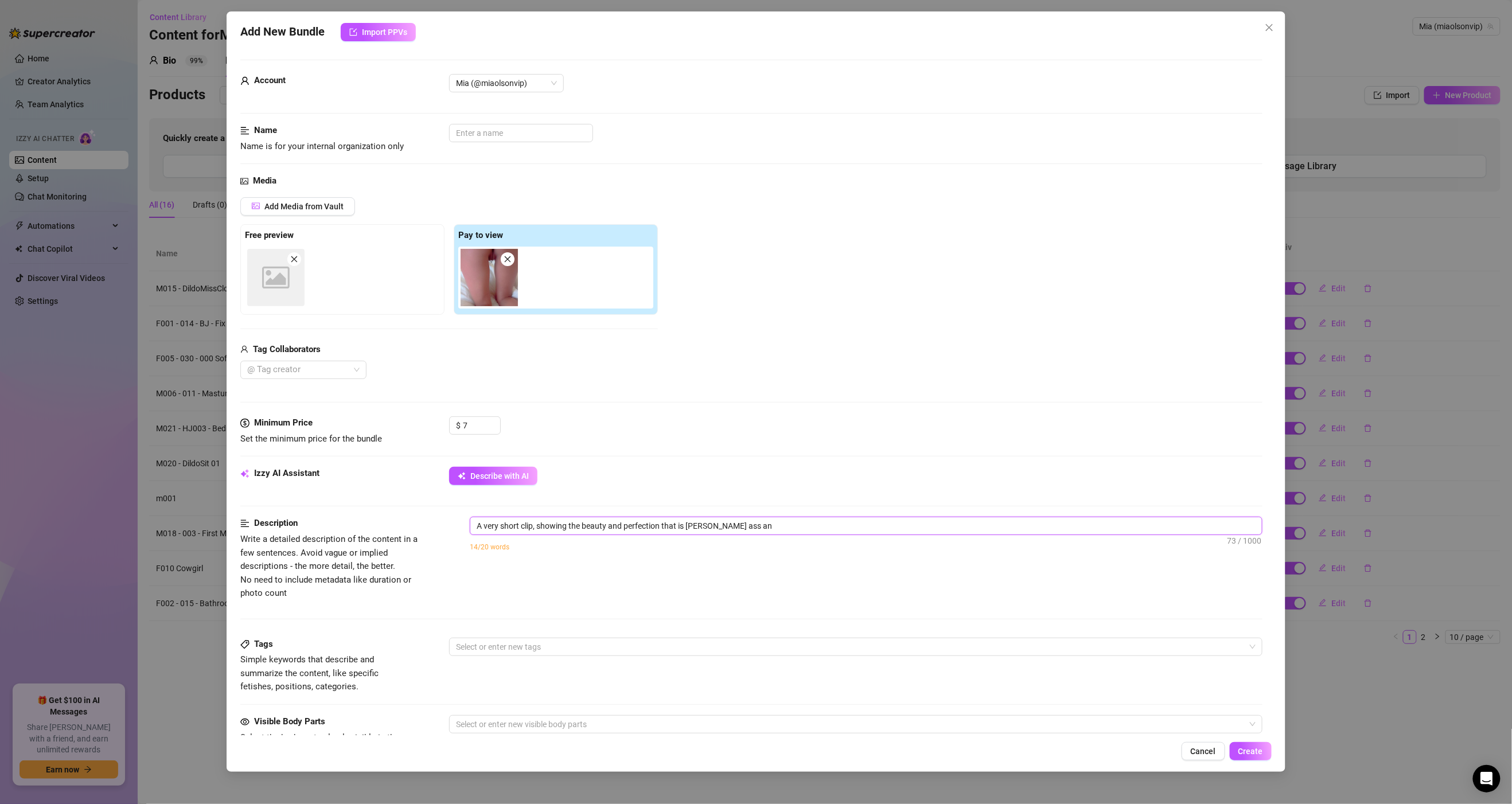
type textarea "A very short clip, showing the beauty and perfection that is mia's ass and"
click at [466, 132] on input "text" at bounding box center [521, 133] width 144 height 18
paste input "D016 - 025 - Bakfra5sec"
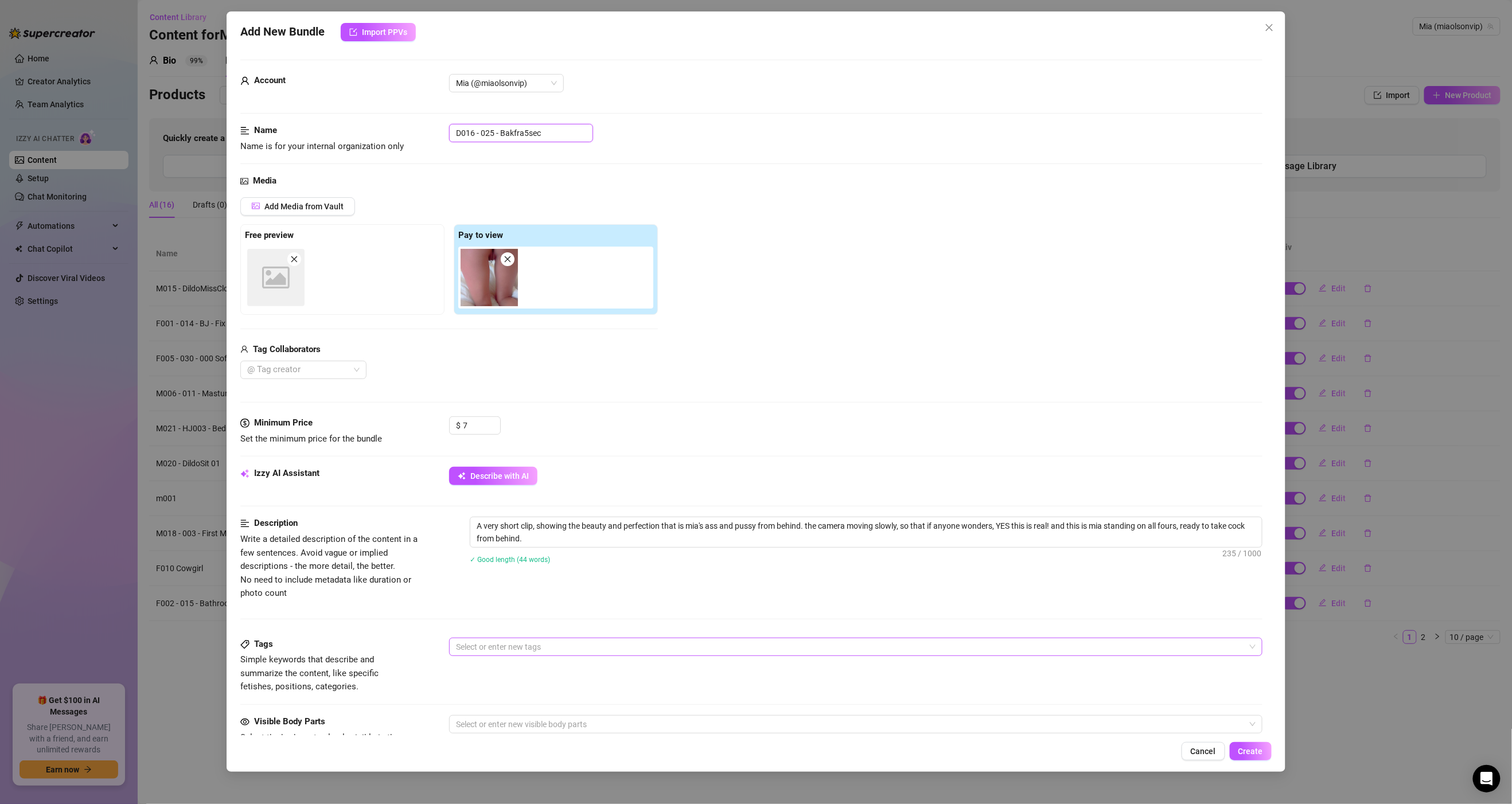
click at [529, 647] on div at bounding box center [849, 647] width 796 height 16
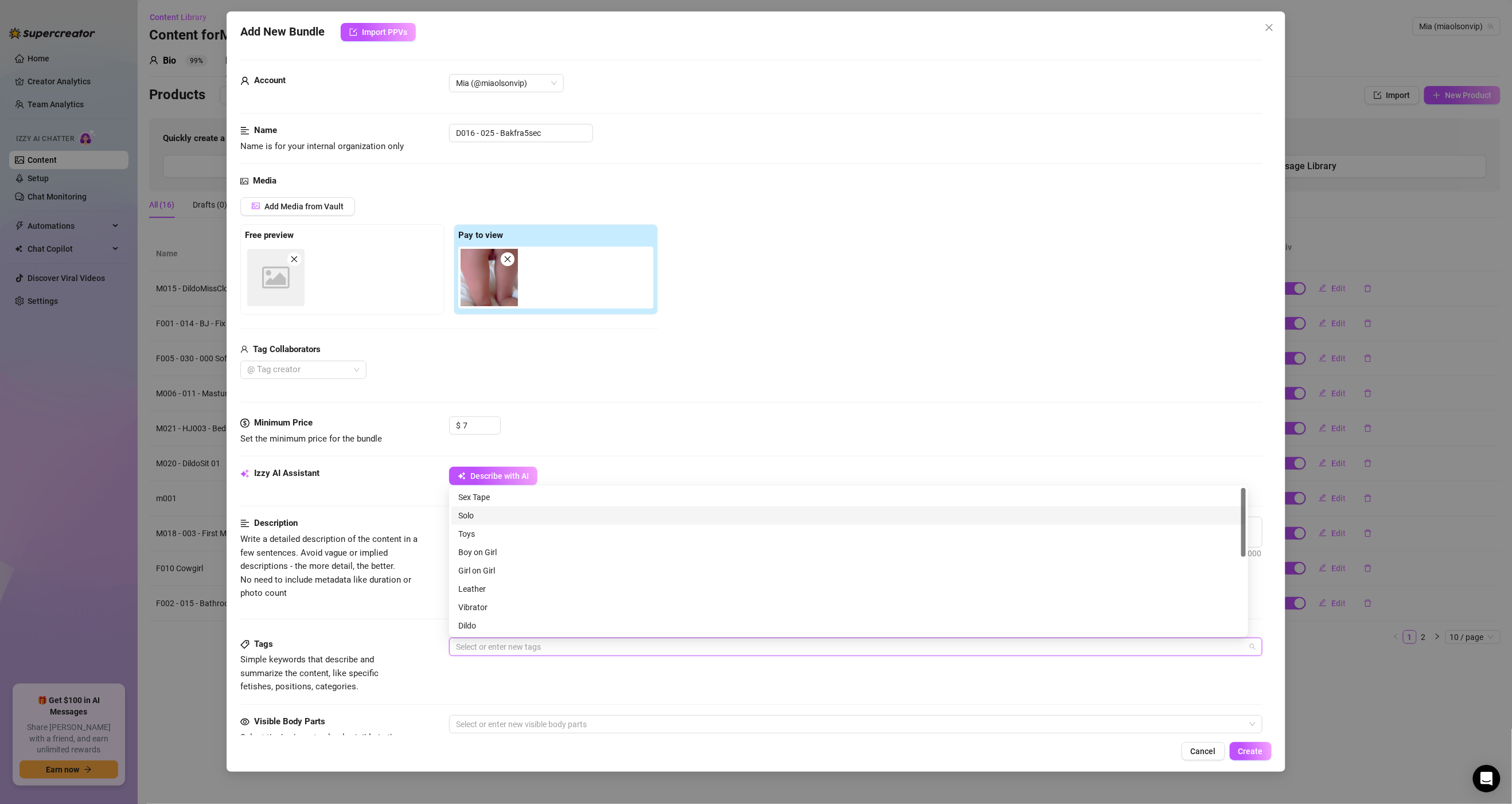
click at [473, 514] on div "Solo" at bounding box center [849, 515] width 781 height 12
click at [500, 560] on div "Cheap Content" at bounding box center [849, 561] width 781 height 12
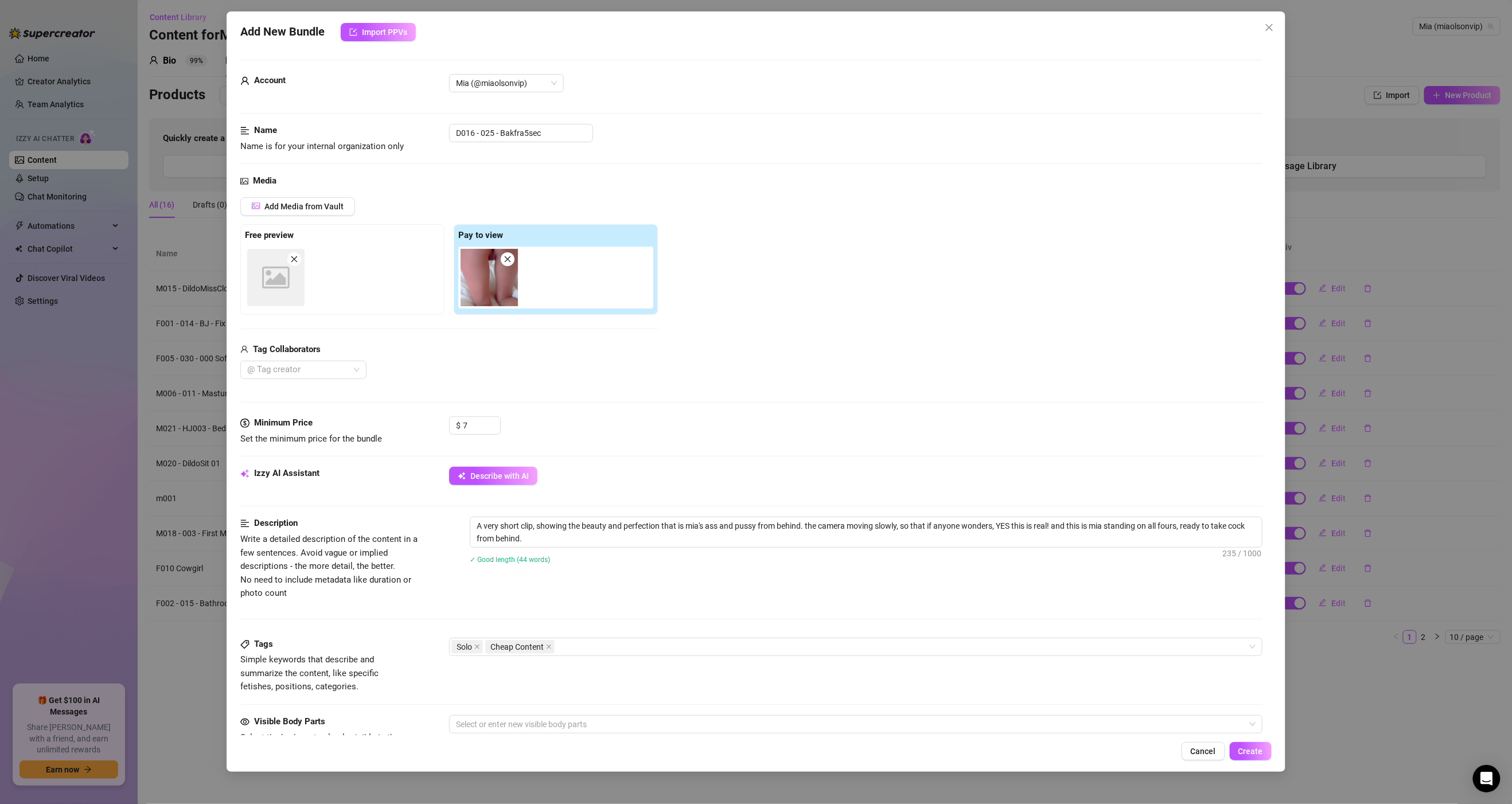
click at [626, 680] on div "Tags Simple keywords that describe and summarize the content, like specific fet…" at bounding box center [751, 666] width 1022 height 57
click at [532, 726] on div at bounding box center [849, 724] width 796 height 16
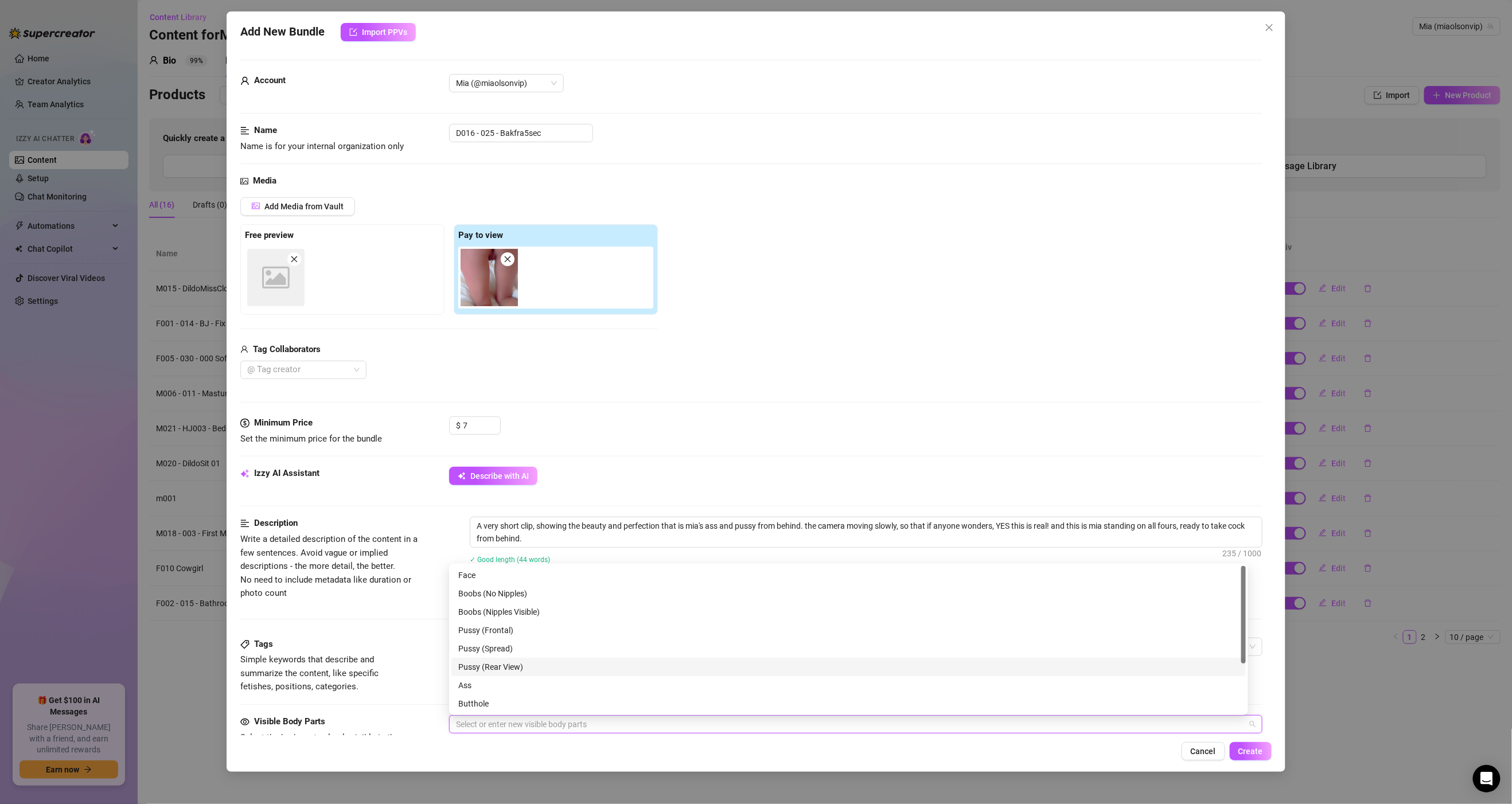
click at [508, 663] on div "Pussy (Rear View)" at bounding box center [849, 667] width 781 height 12
click at [511, 686] on div "Ass" at bounding box center [849, 685] width 781 height 12
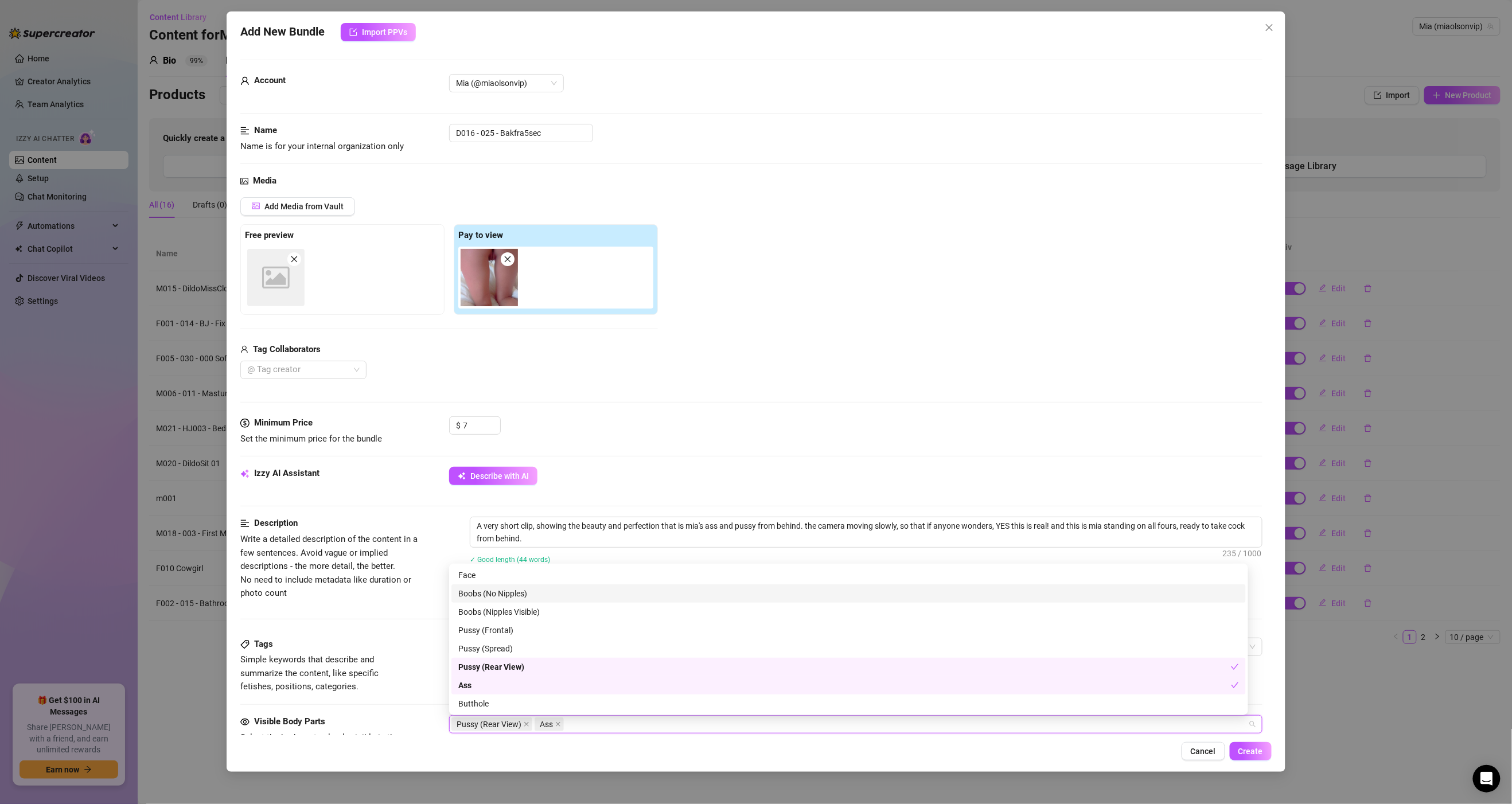
click at [513, 593] on div "Boobs (No Nipples)" at bounding box center [849, 593] width 781 height 12
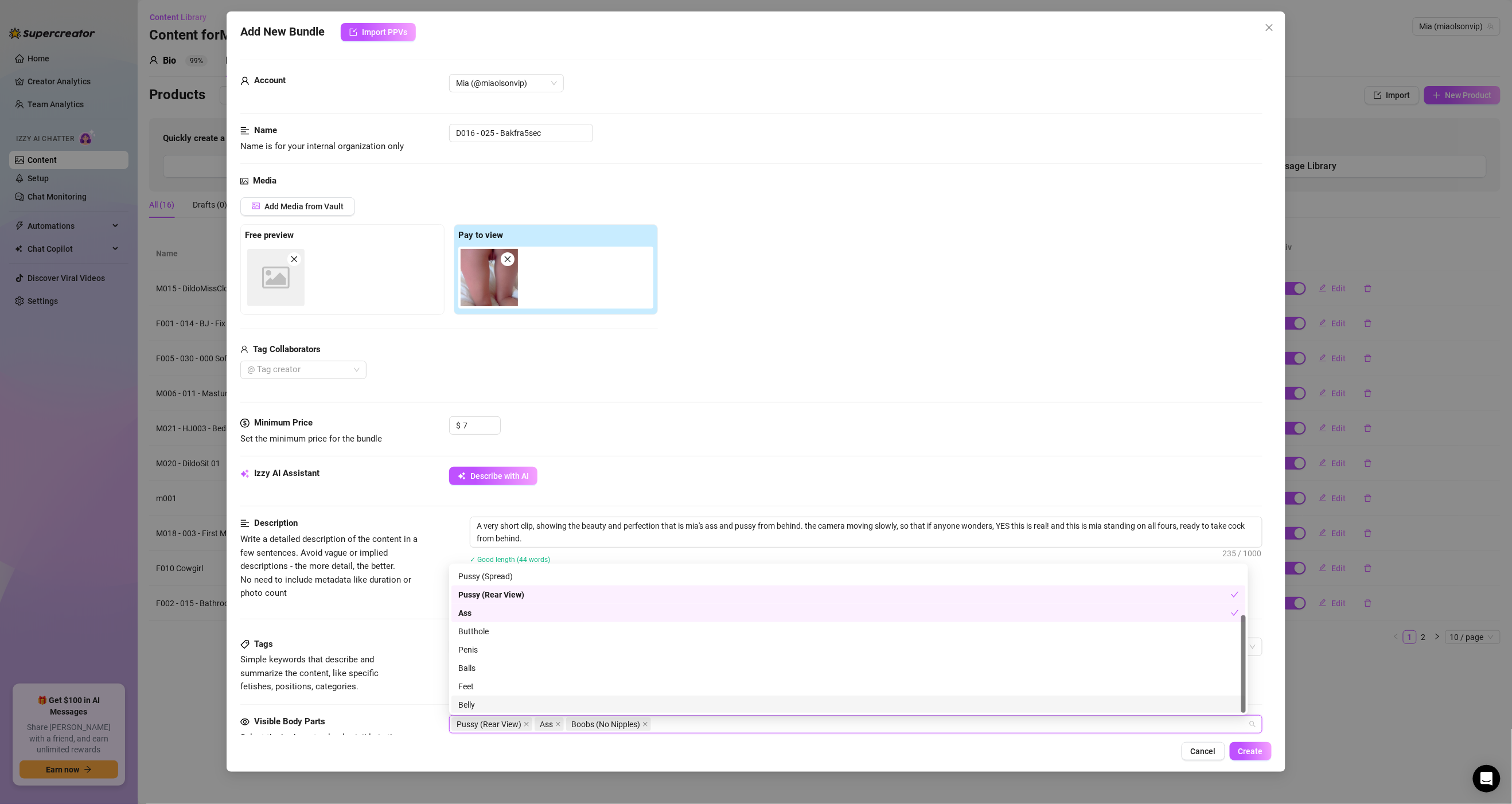
click at [413, 751] on div "Cancel Create" at bounding box center [756, 752] width 1031 height 18
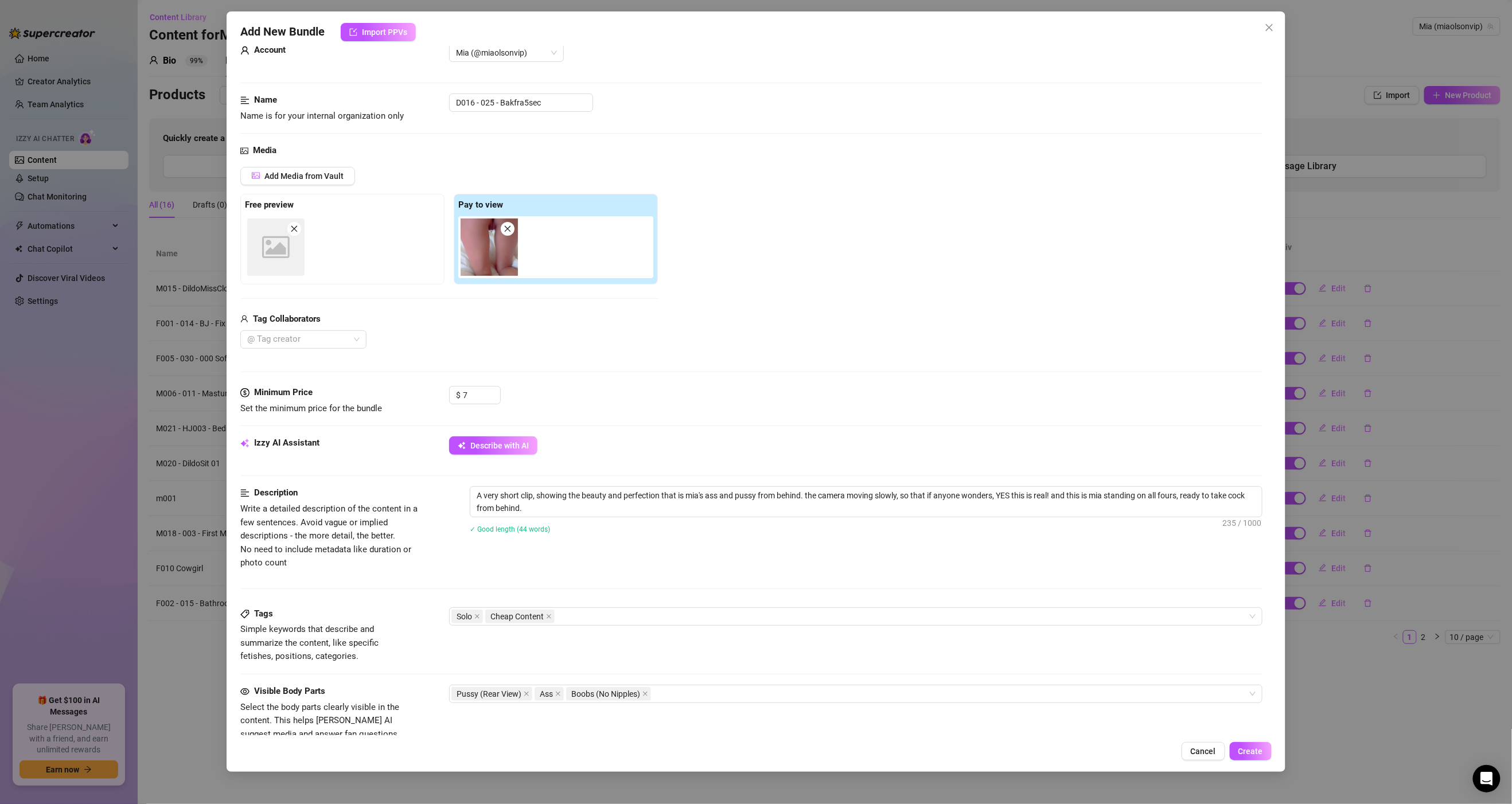
scroll to position [0, 0]
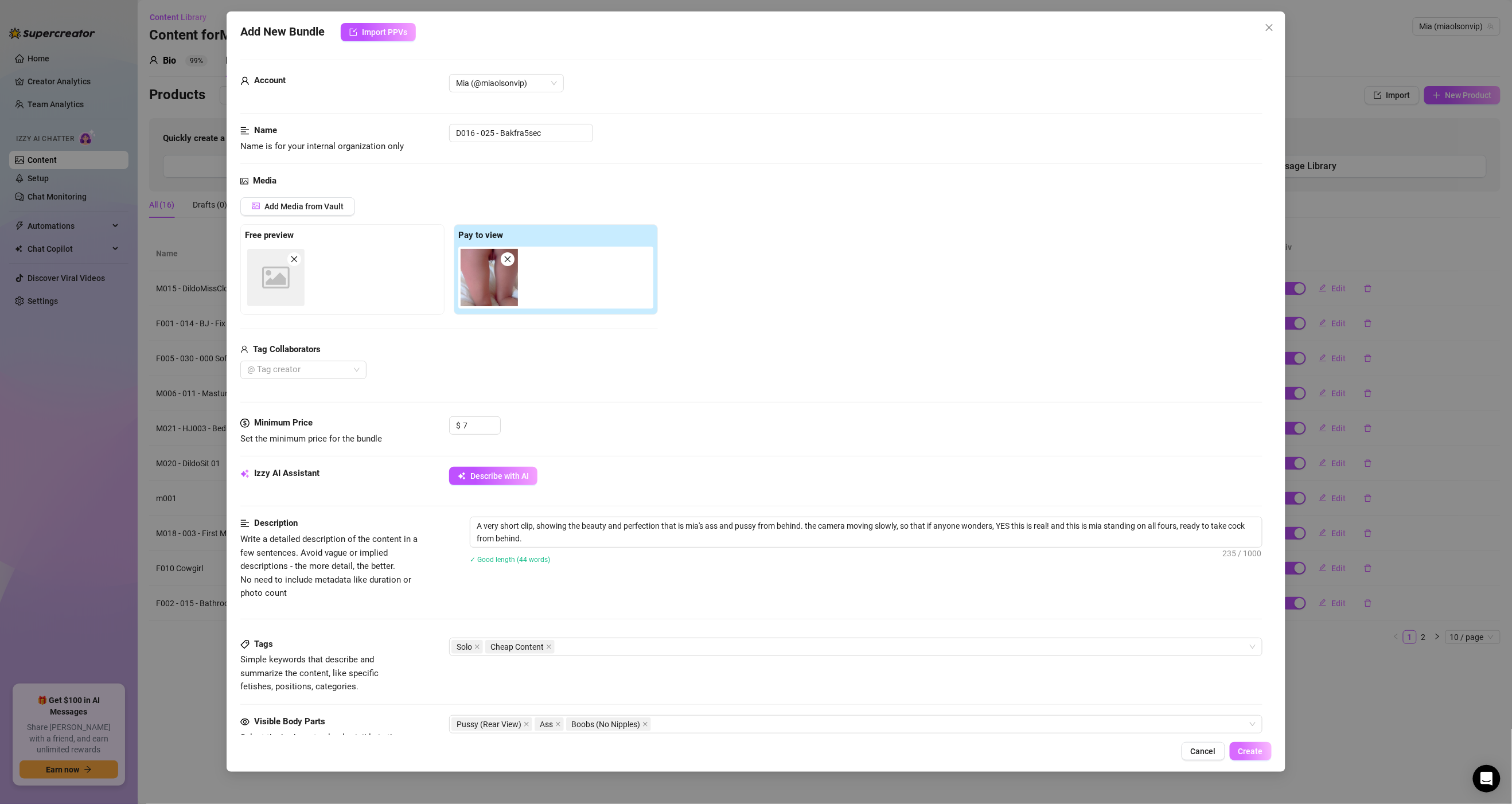
click at [1252, 752] on span "Create" at bounding box center [1251, 751] width 25 height 9
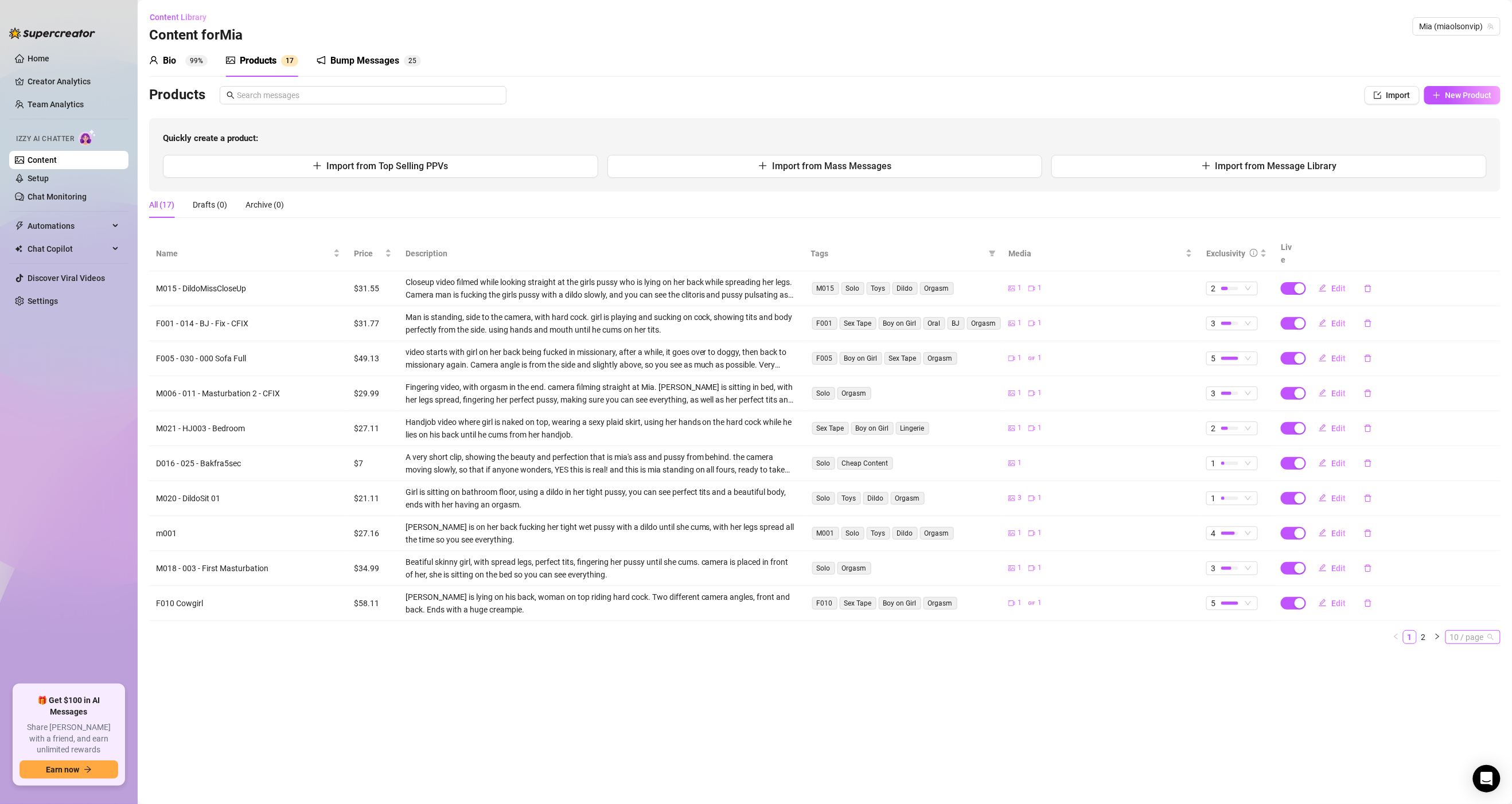
click at [1481, 631] on span "10 / page" at bounding box center [1472, 637] width 46 height 12
click at [1473, 688] on div "50 / page" at bounding box center [1474, 694] width 38 height 12
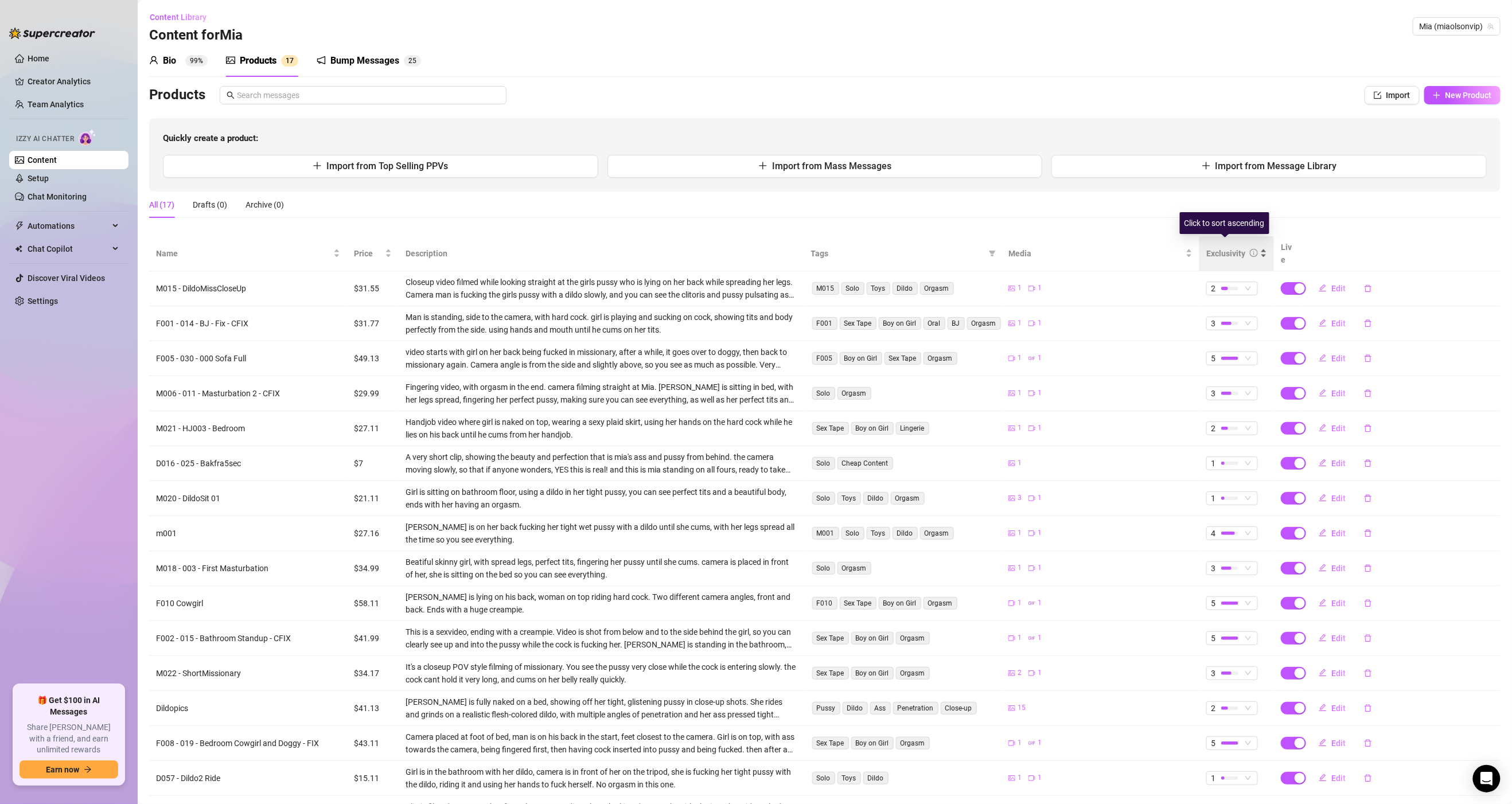
click at [1227, 248] on div "Exclusivity" at bounding box center [1226, 253] width 39 height 12
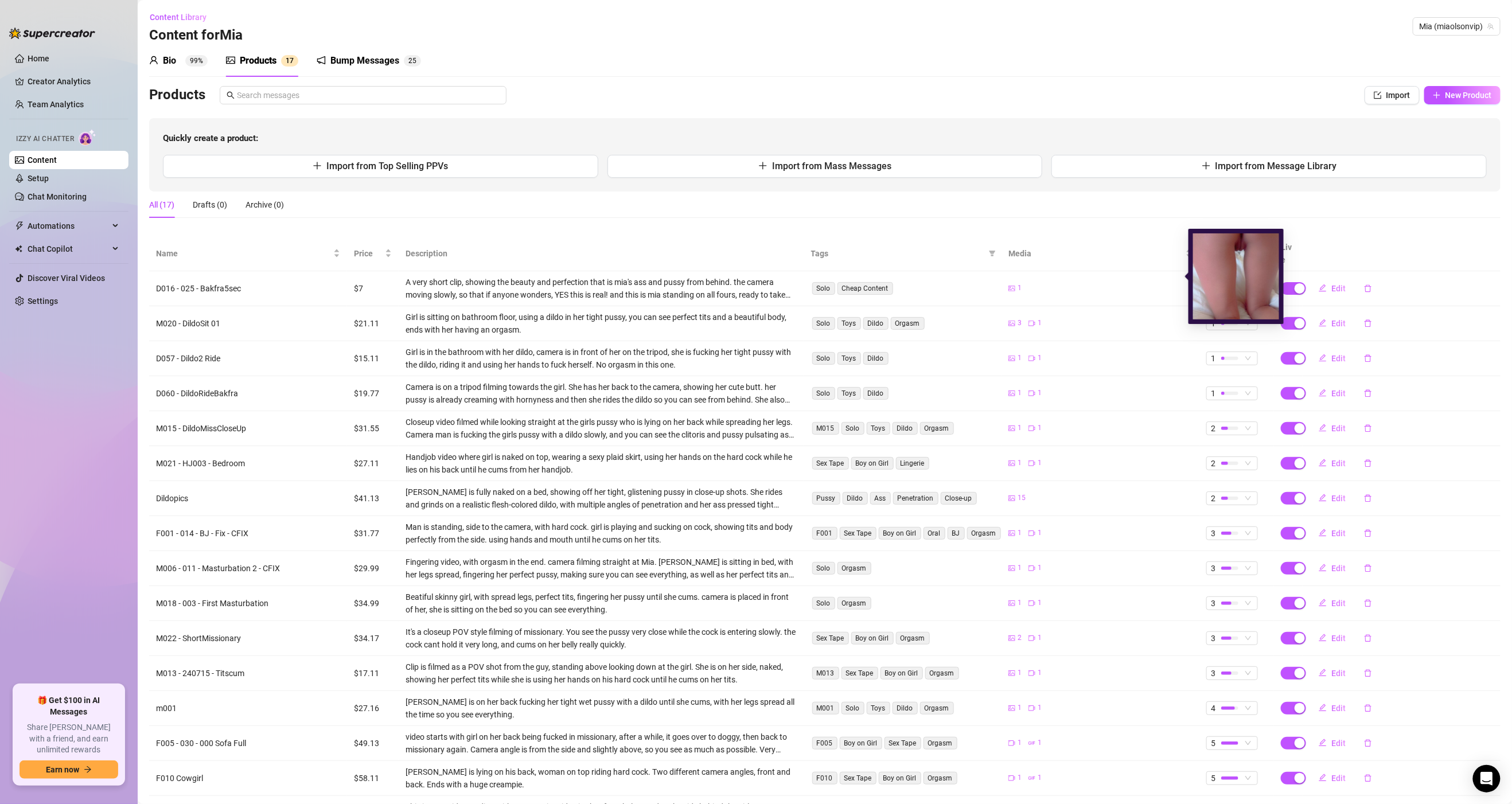
click at [1009, 285] on icon "picture" at bounding box center [1012, 289] width 7 height 7
click at [1331, 284] on span "Edit" at bounding box center [1338, 288] width 14 height 9
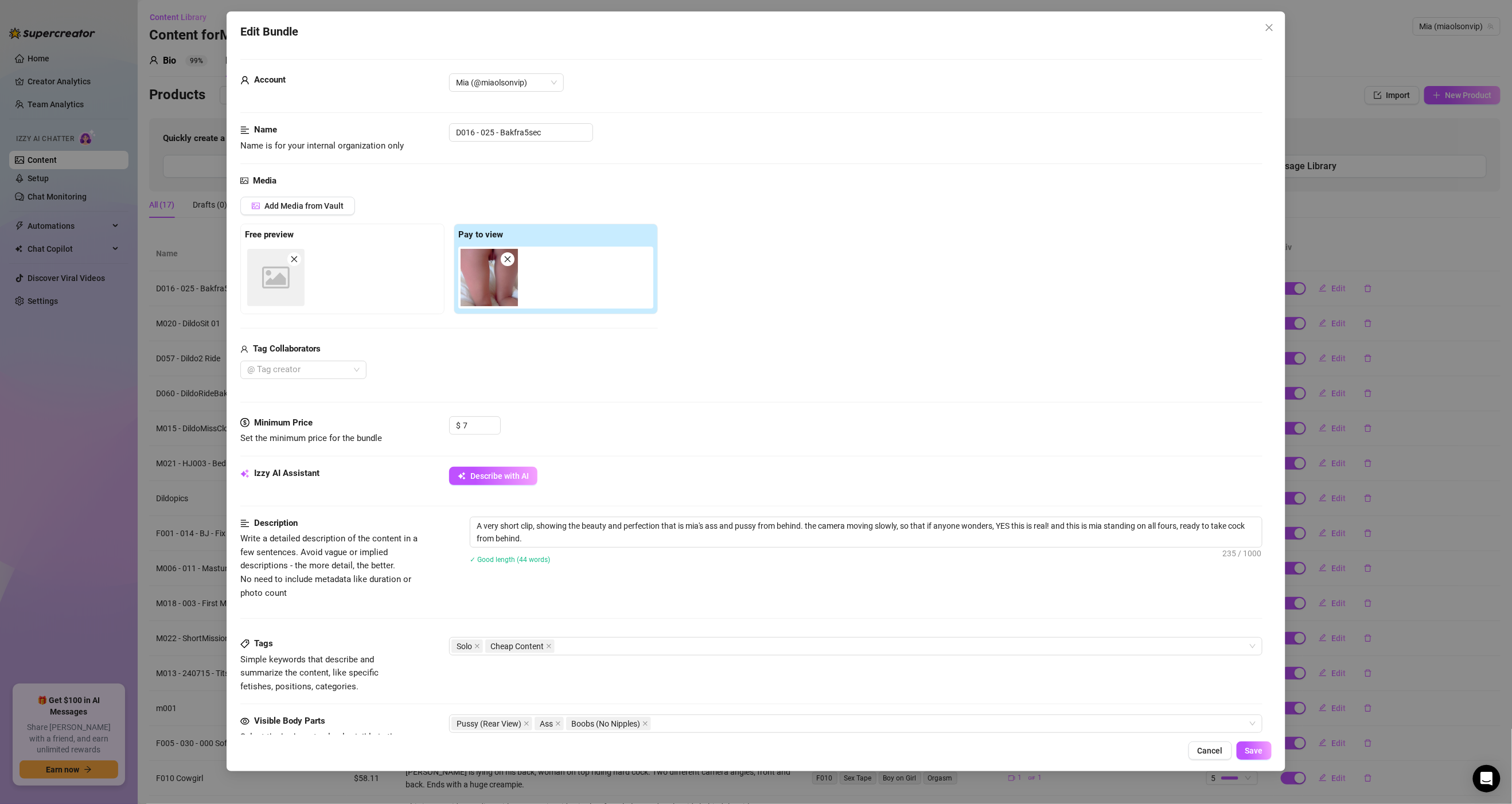
click at [277, 287] on icon "Image placeholder" at bounding box center [275, 277] width 27 height 27
click at [1243, 747] on button "Save" at bounding box center [1254, 751] width 35 height 18
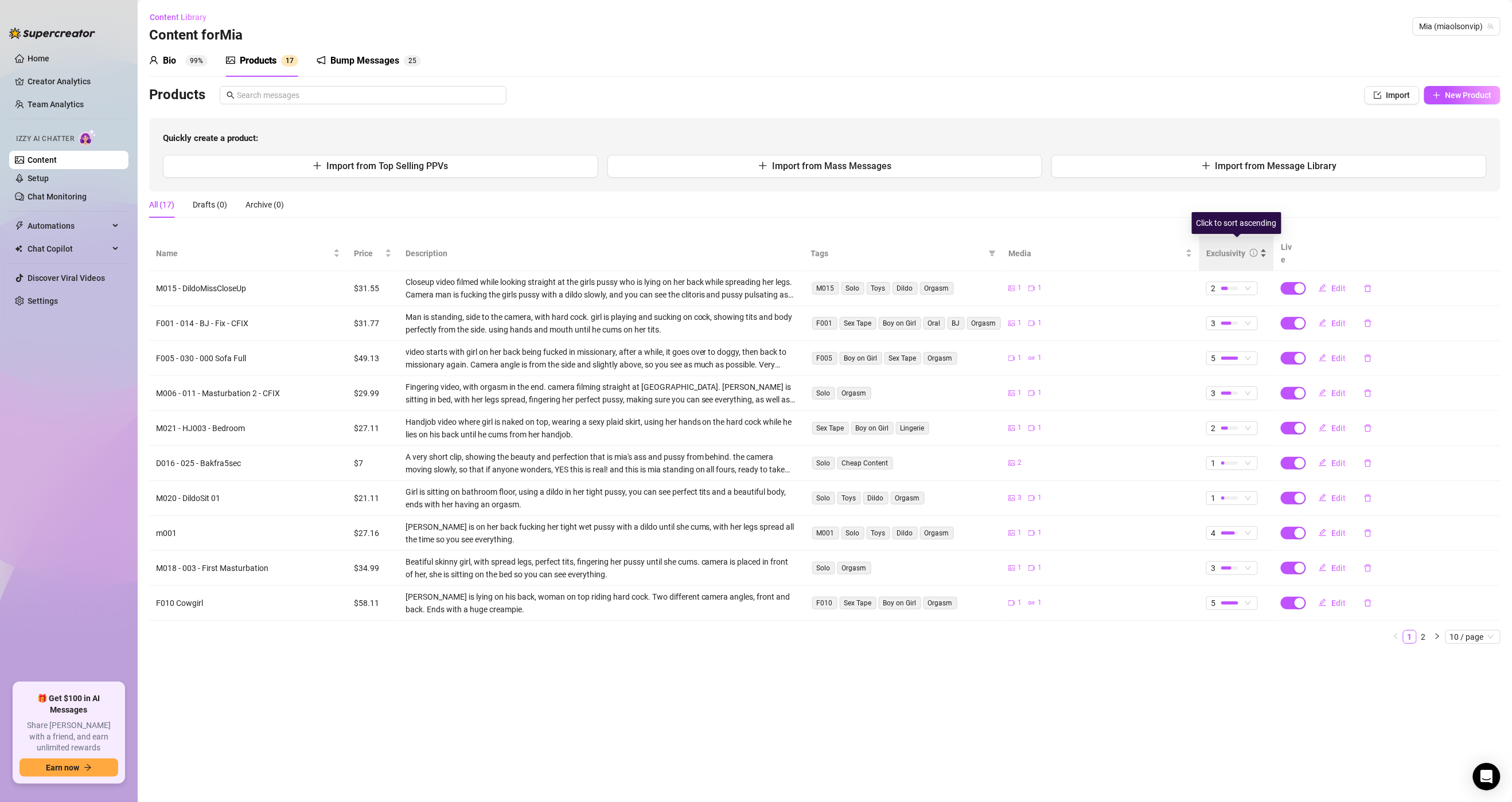
click at [721, 247] on div "Exclusivity" at bounding box center [1232, 253] width 52 height 12
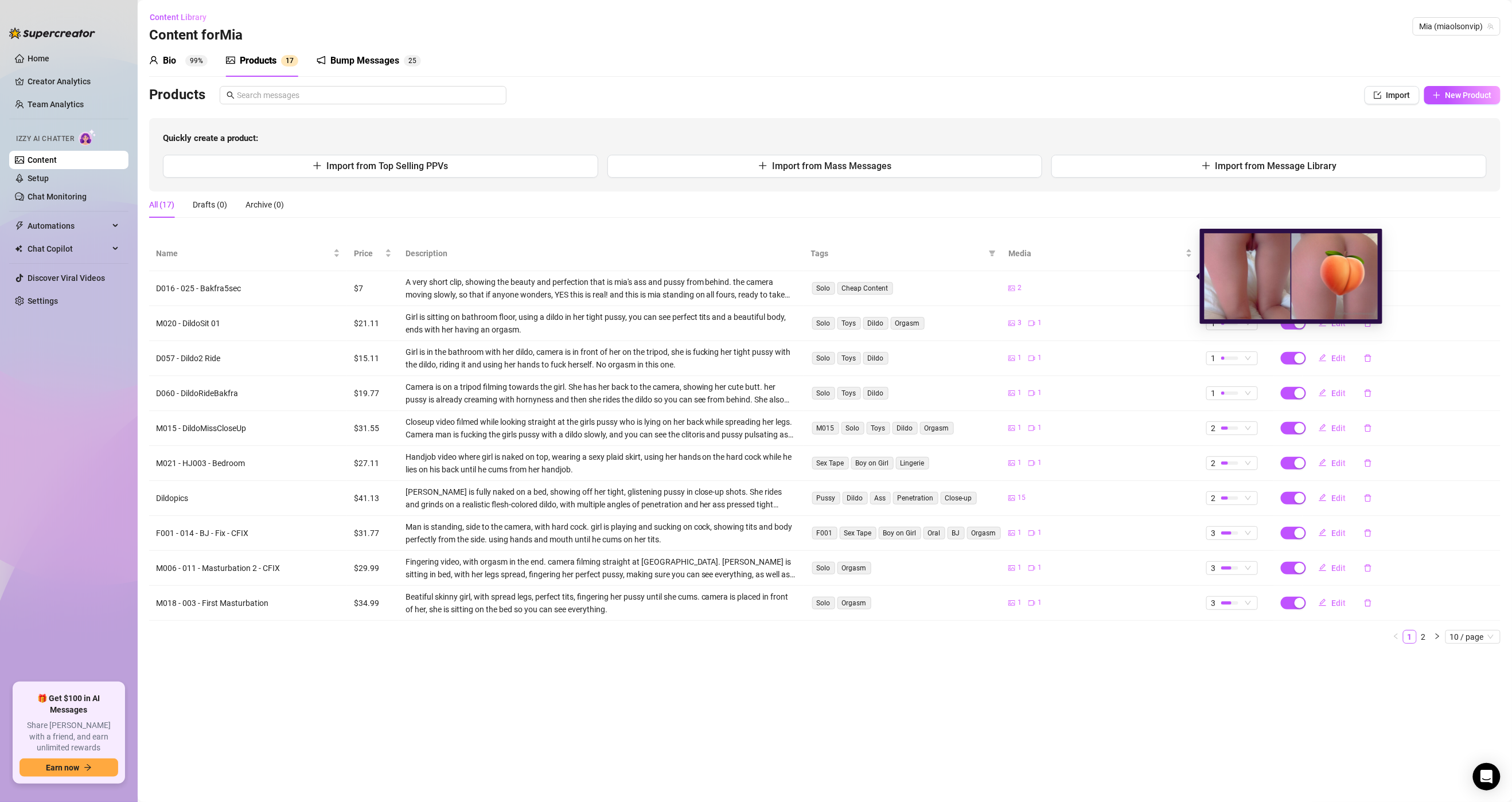
click at [721, 283] on span "2" at bounding box center [1019, 288] width 4 height 11
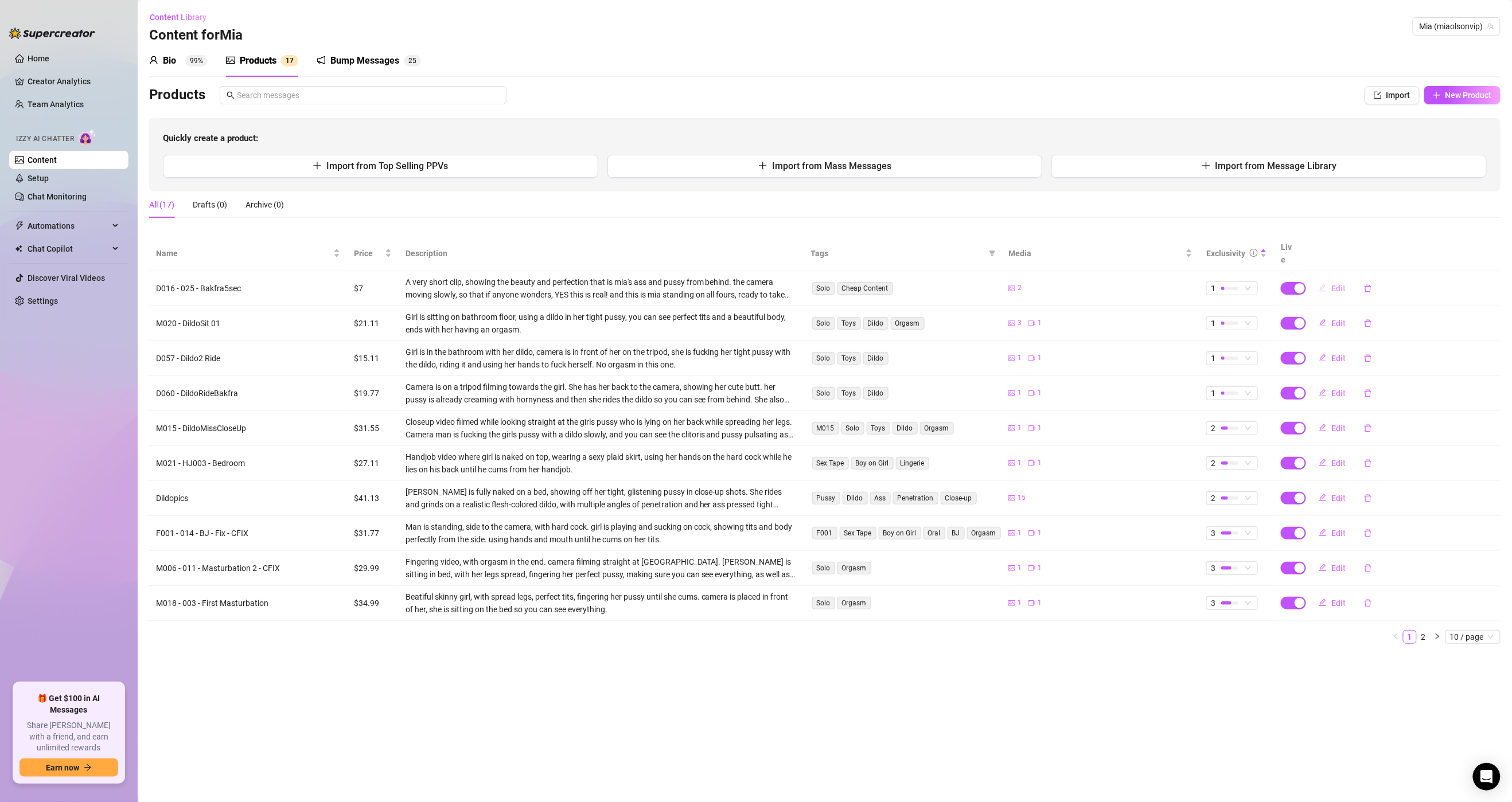
click at [721, 284] on span "Edit" at bounding box center [1338, 288] width 14 height 9
type textarea "D016 - 025 - Bakfra5sec"
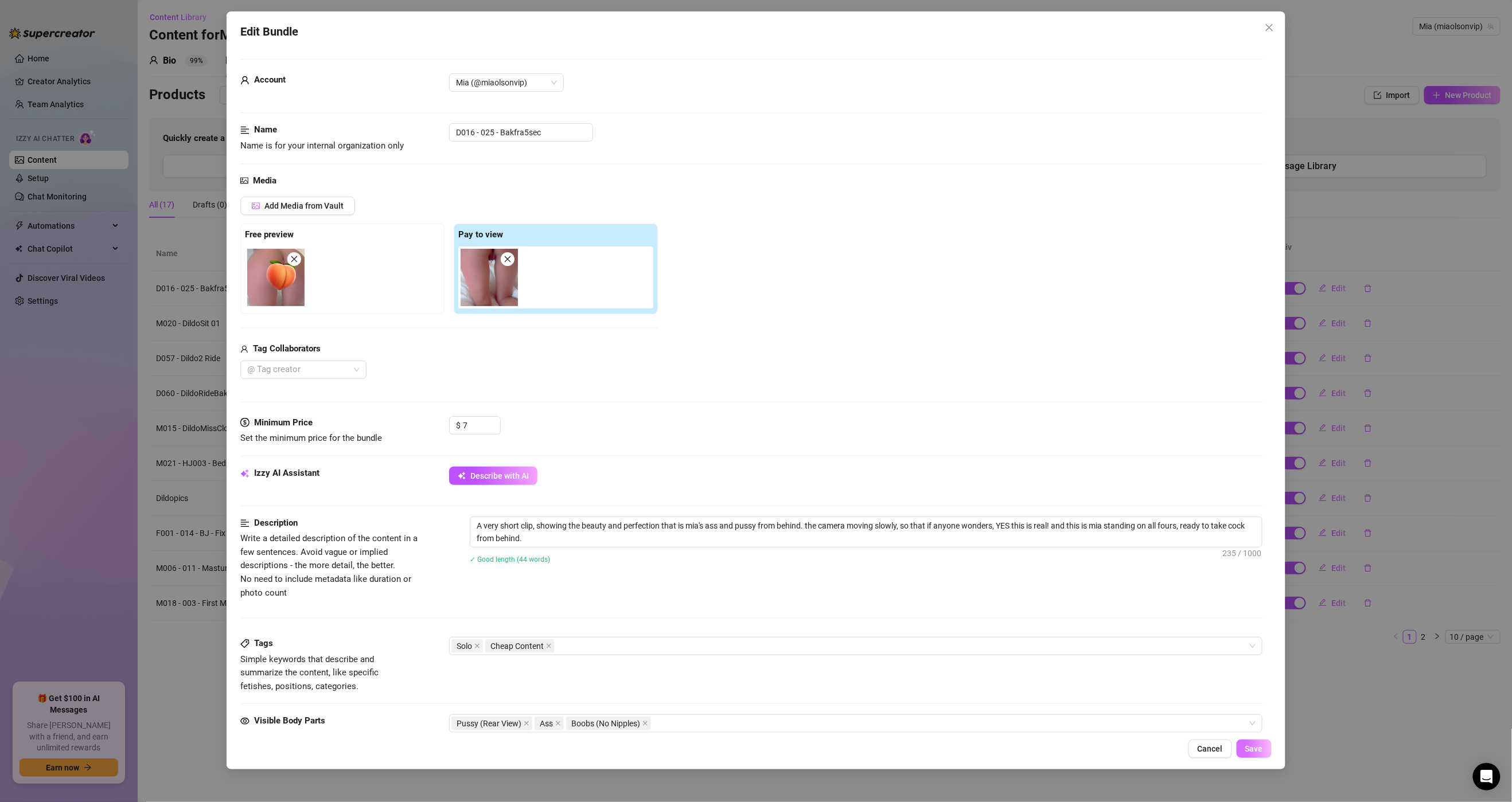
click at [721, 753] on span "Save" at bounding box center [1253, 749] width 17 height 9
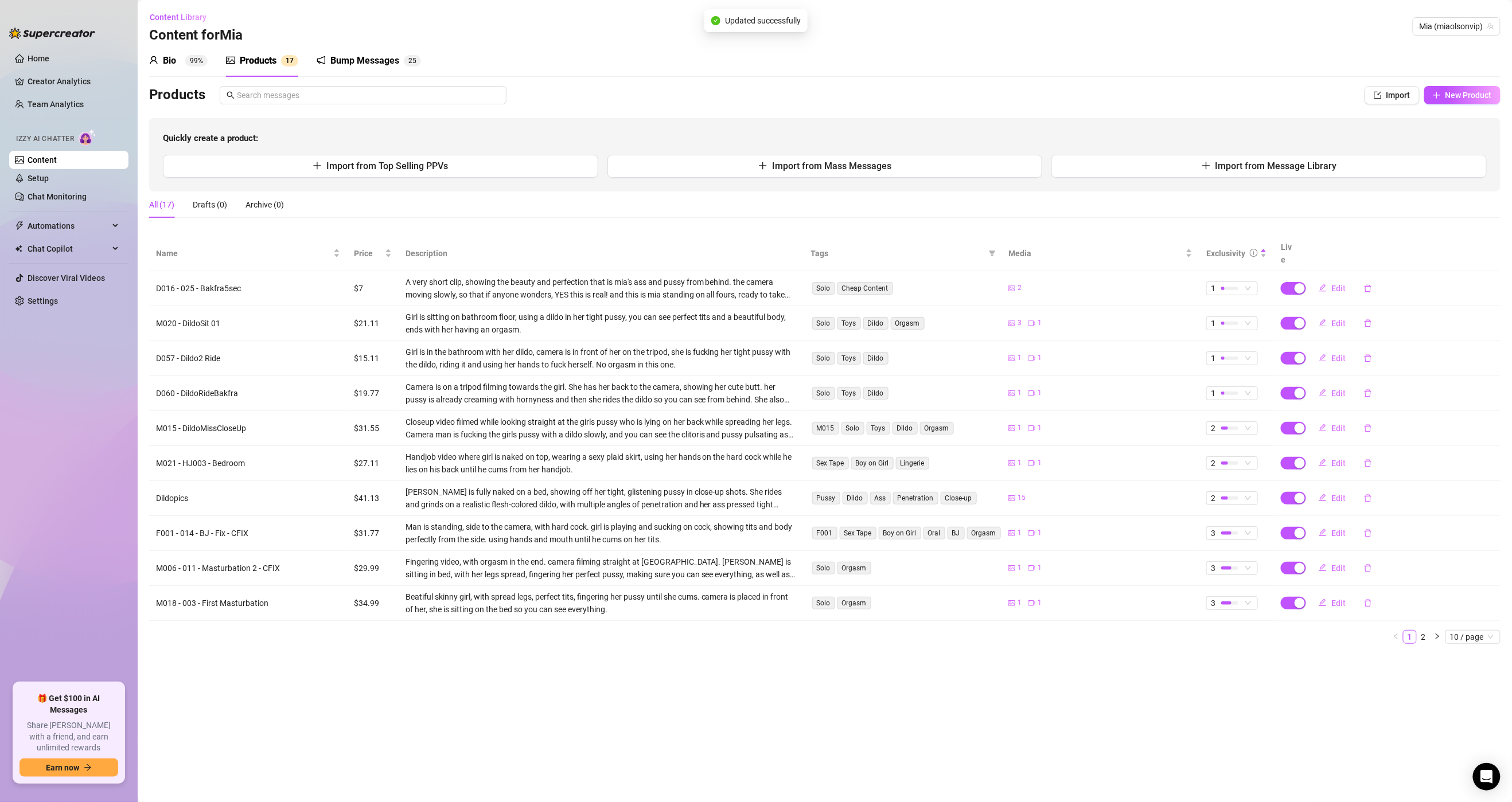
click at [721, 735] on main "Content Library Content for Mia Mia (miaolsonvip) Bio 99% Products 1 7 Bump Mes…" at bounding box center [824, 401] width 1374 height 802
click at [721, 631] on span "10 / page" at bounding box center [1472, 636] width 46 height 12
click at [721, 688] on div "50 / page" at bounding box center [1474, 694] width 38 height 12
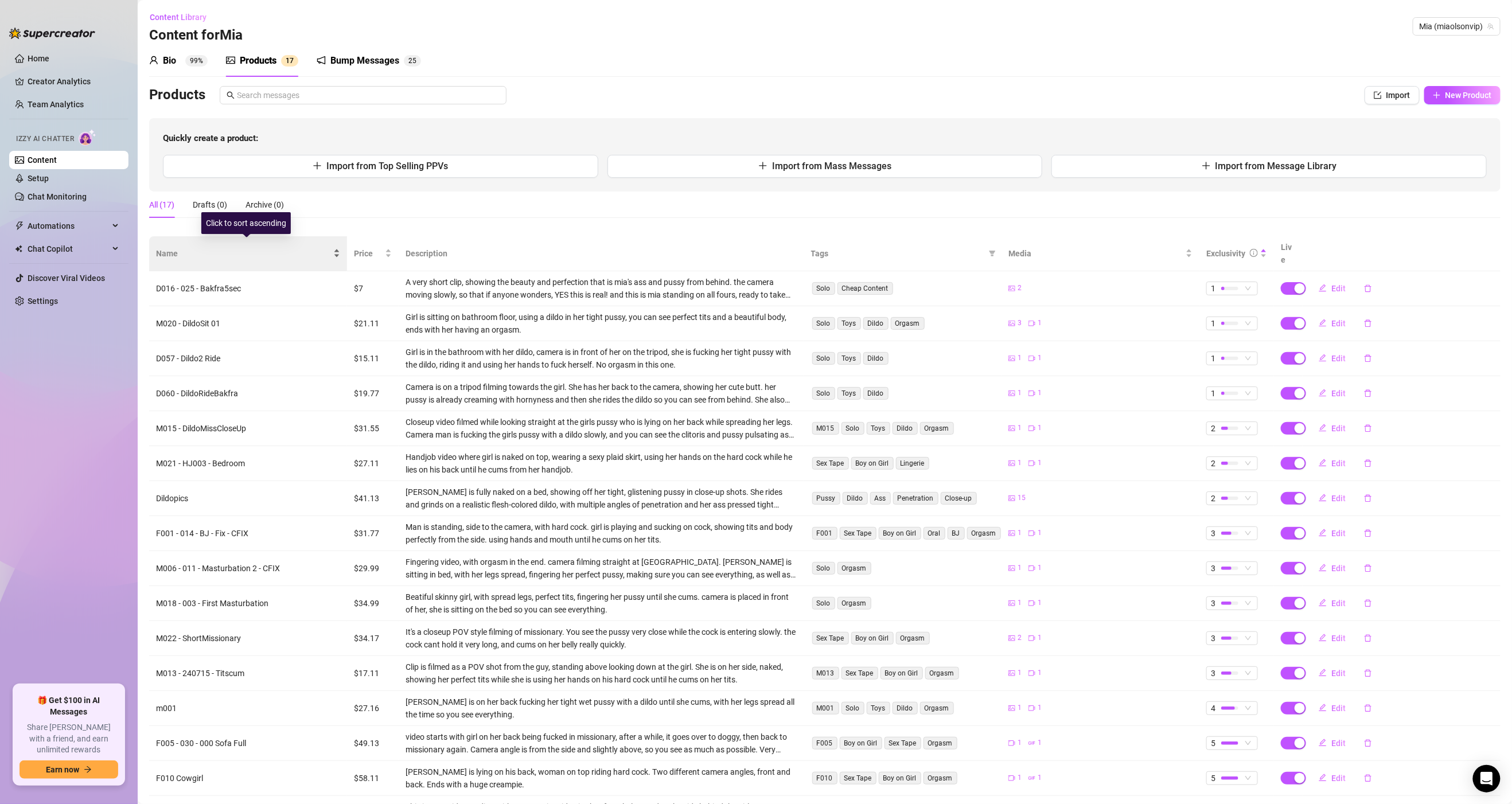
click at [177, 247] on span "Name" at bounding box center [243, 253] width 175 height 12
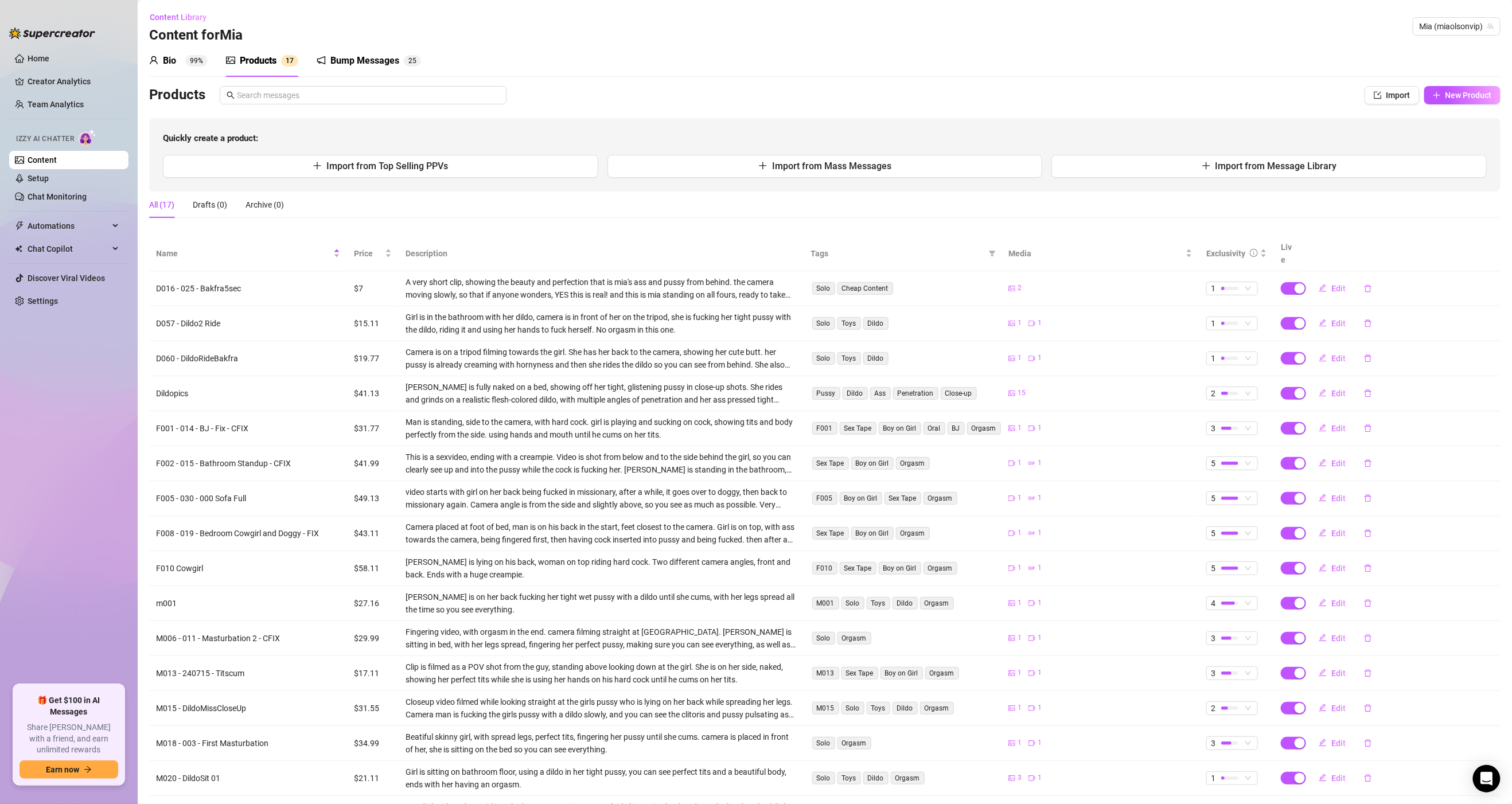
click at [721, 446] on td "1 1" at bounding box center [1100, 464] width 198 height 35
click at [49, 174] on link "Setup" at bounding box center [38, 178] width 22 height 9
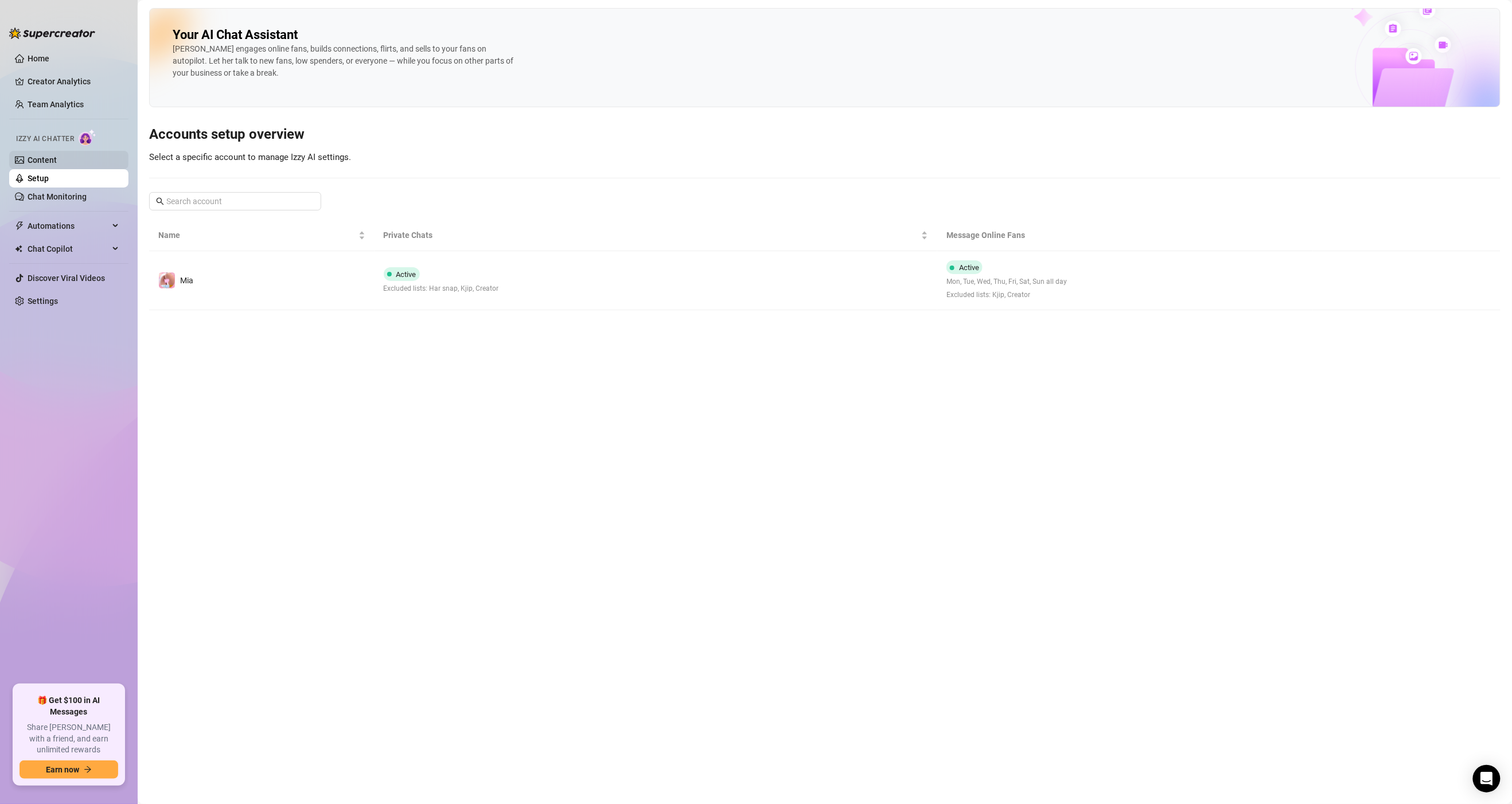
click at [51, 161] on link "Content" at bounding box center [42, 160] width 29 height 9
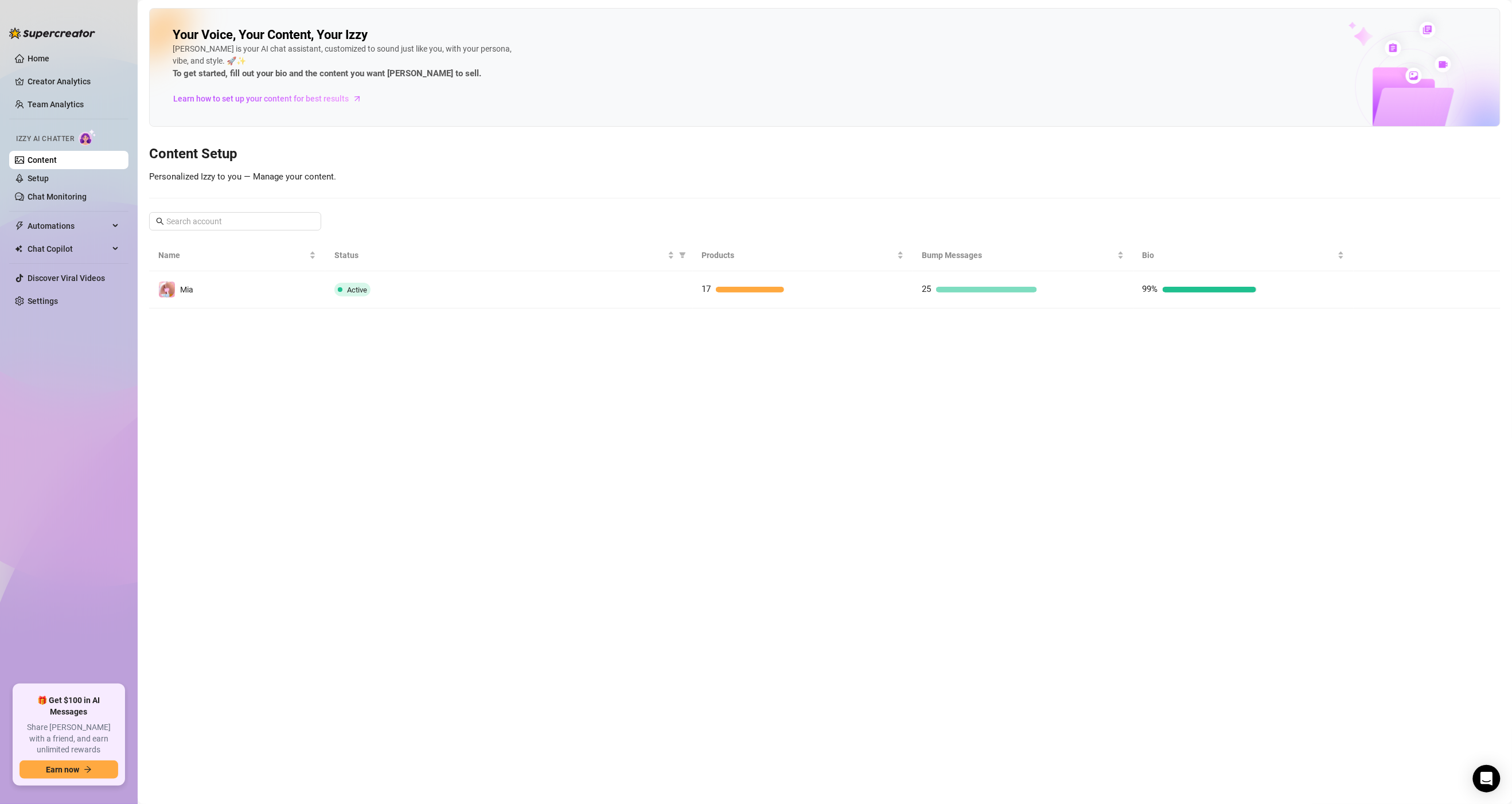
click at [695, 292] on td "17" at bounding box center [803, 290] width 221 height 37
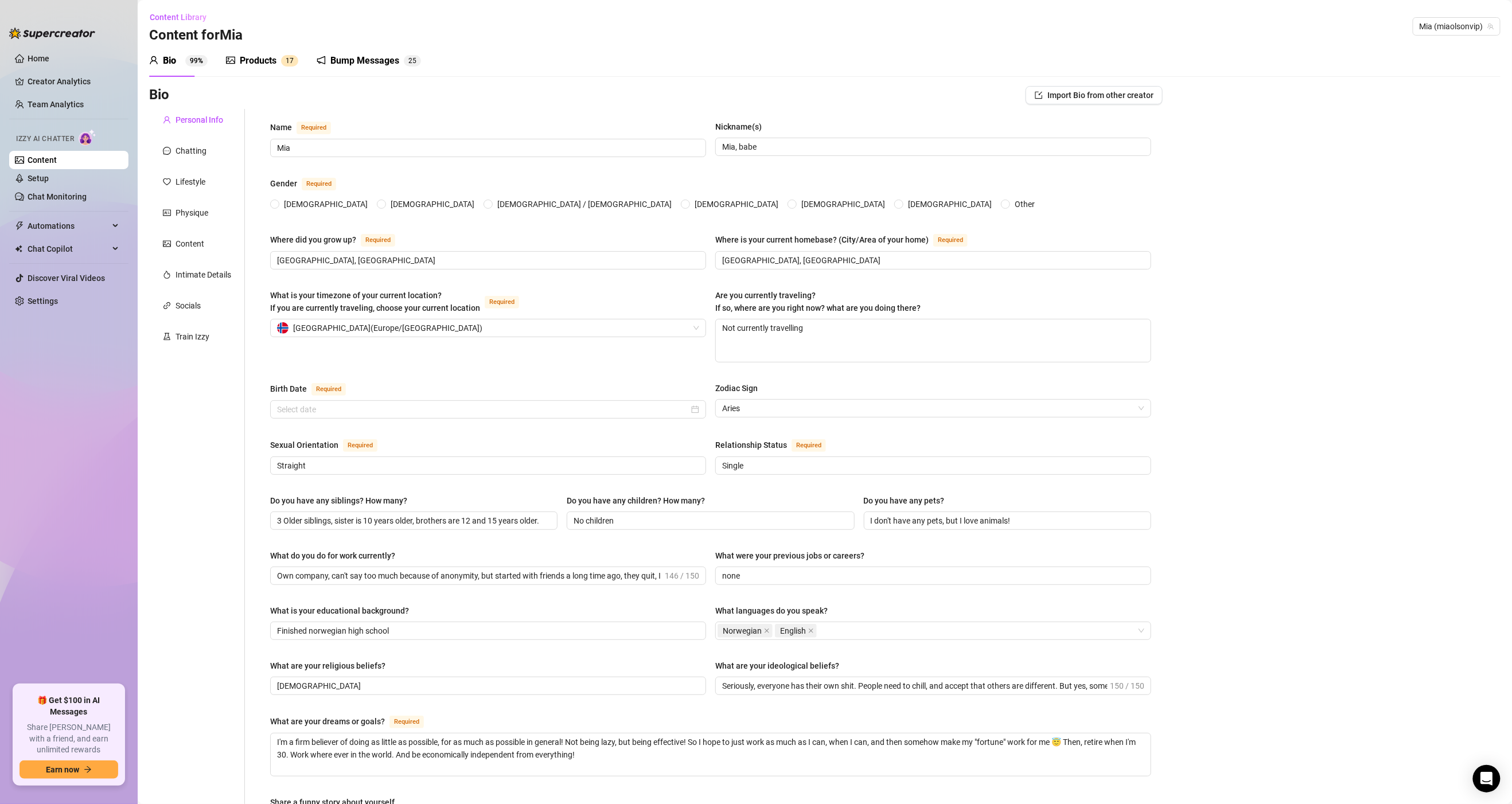
radio input "true"
type input "[DATE]"
click at [245, 61] on div "Products" at bounding box center [258, 61] width 37 height 14
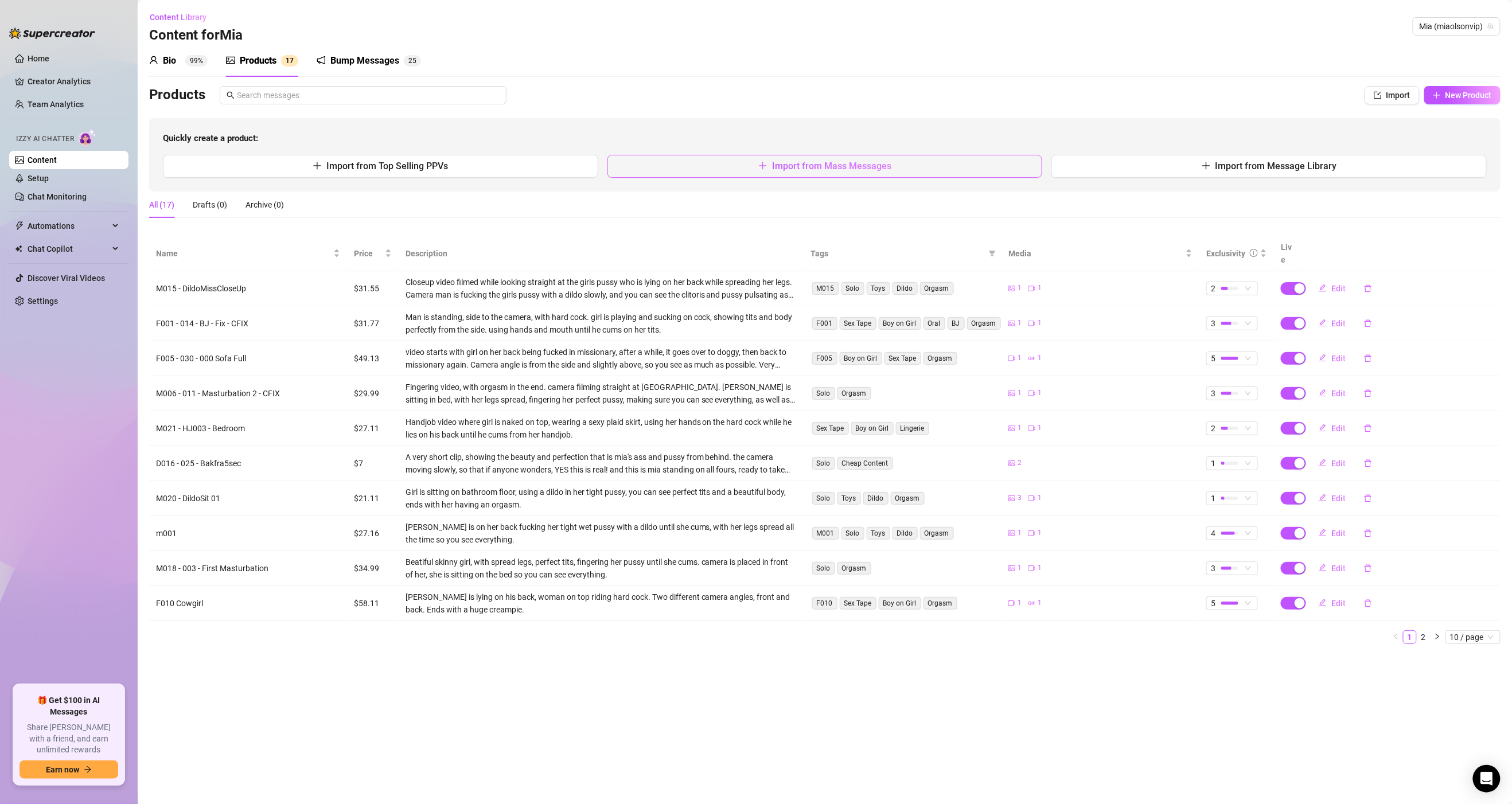
click at [749, 169] on button "Import from Mass Messages" at bounding box center [825, 166] width 435 height 23
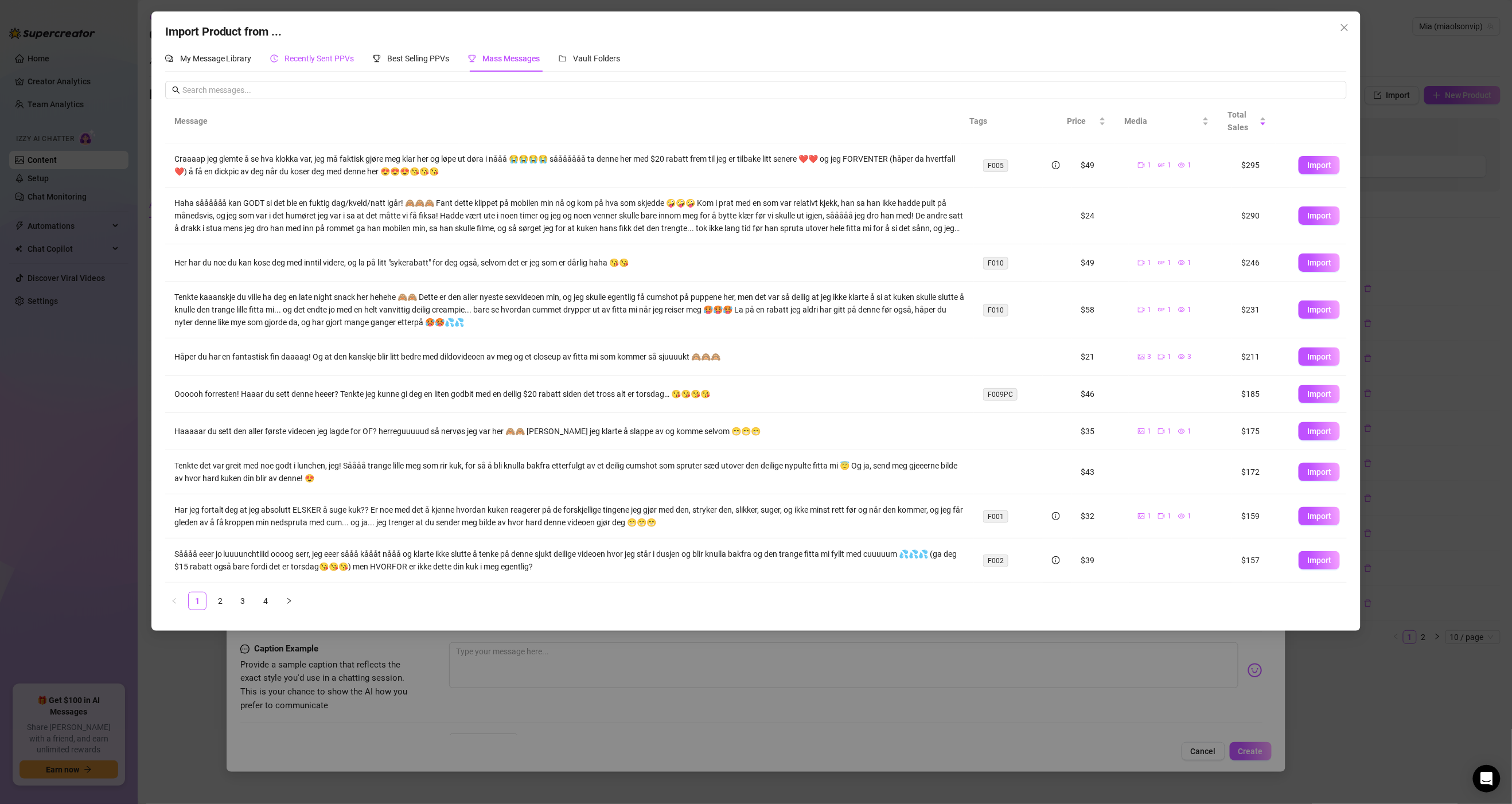
click at [291, 57] on span "Recently Sent PPVs" at bounding box center [320, 58] width 69 height 9
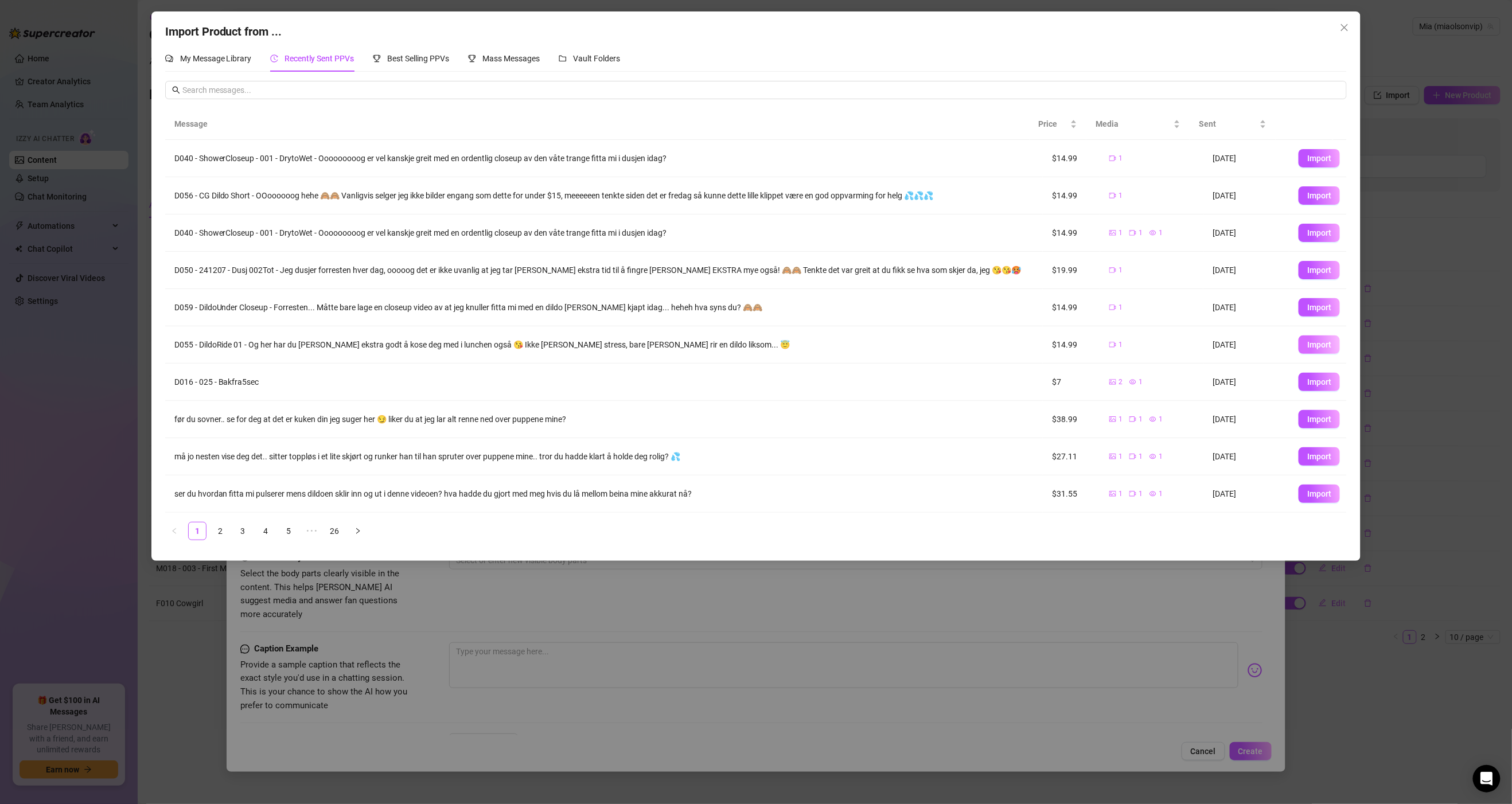
click at [1307, 348] on span "Import" at bounding box center [1319, 345] width 24 height 9
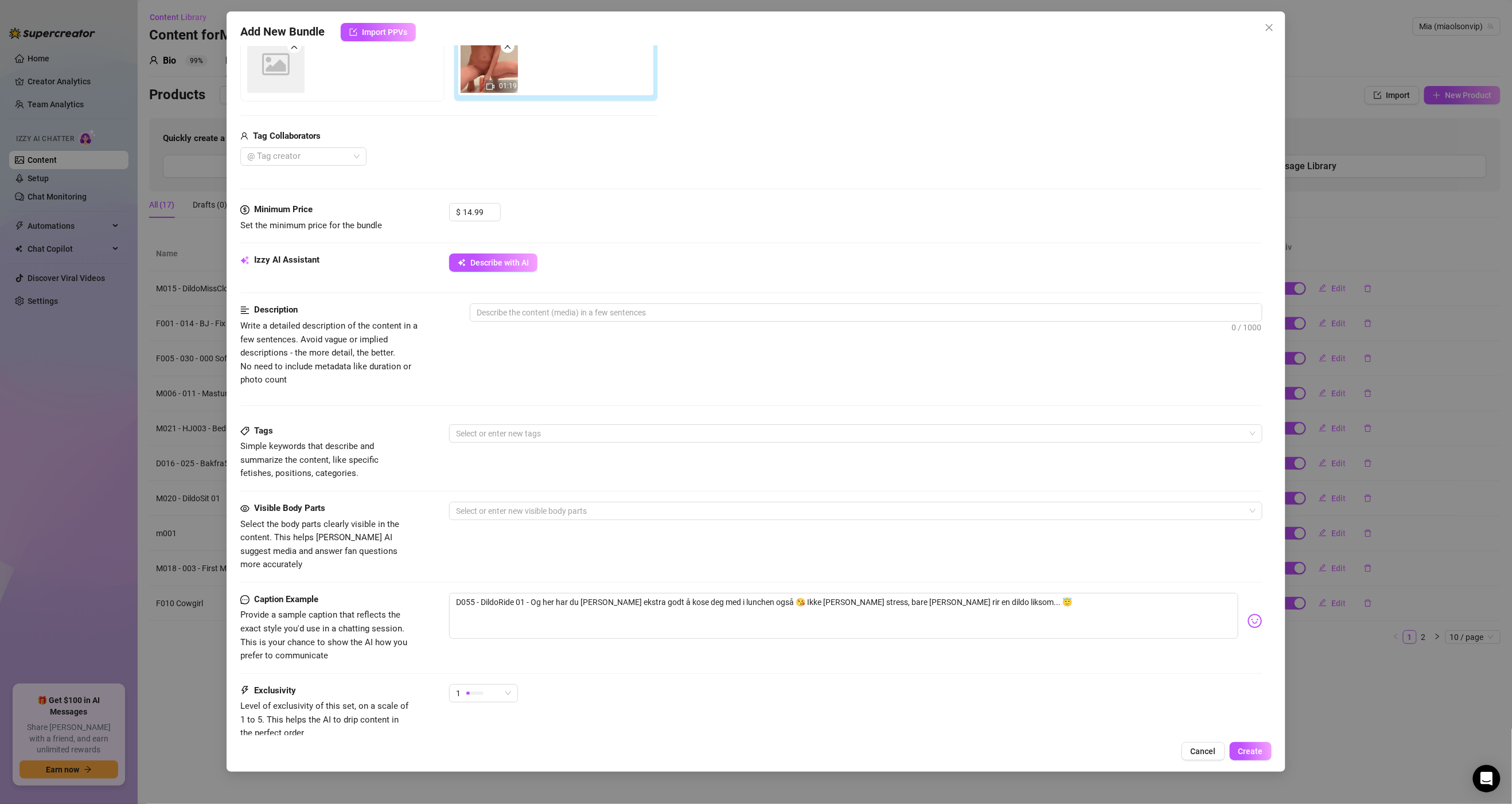
scroll to position [248, 0]
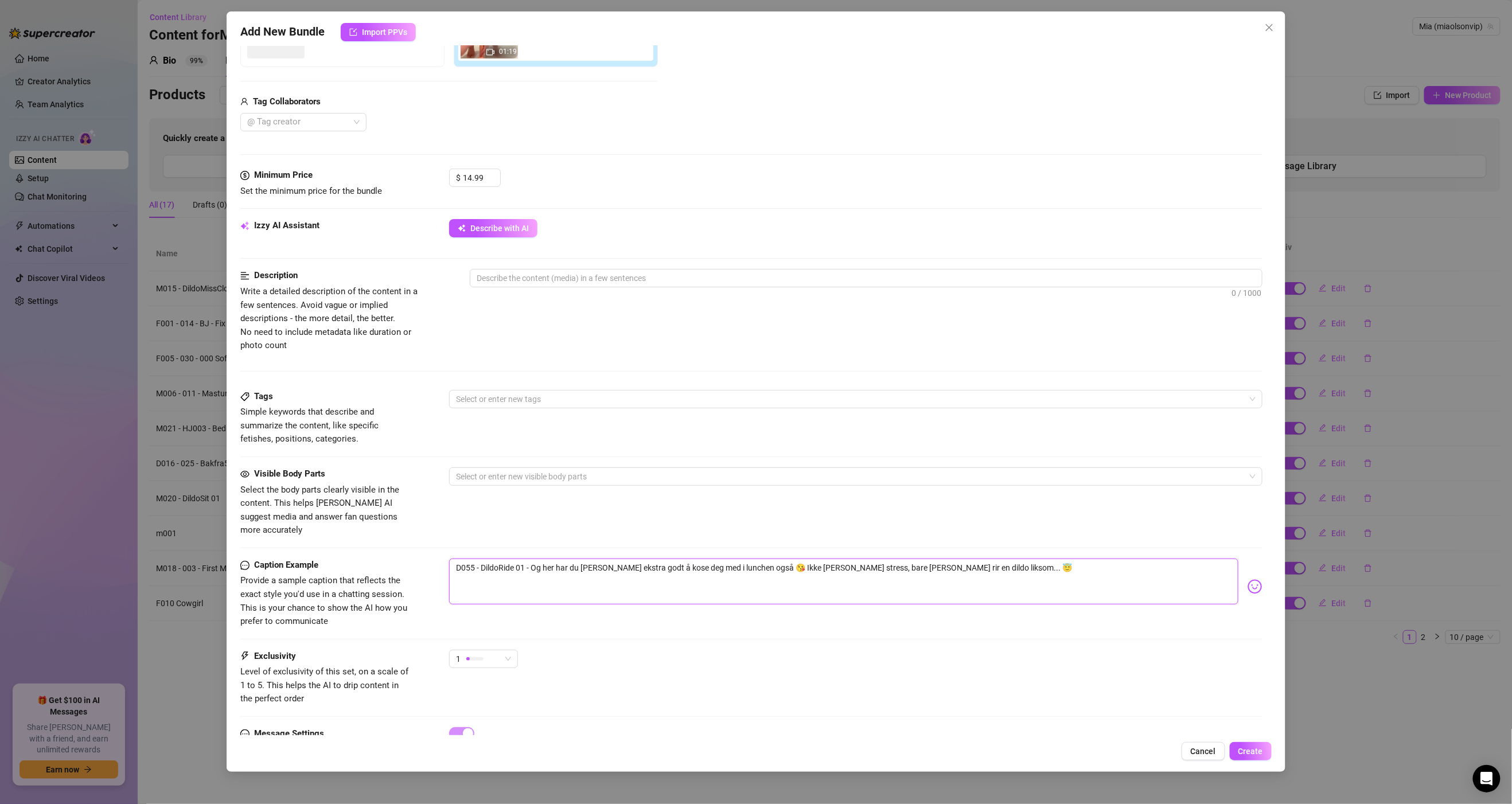
drag, startPoint x: 455, startPoint y: 560, endPoint x: 525, endPoint y: 566, distance: 70.3
click at [525, 566] on textarea "D055 - DildoRide 01 - Og her har du [PERSON_NAME] ekstra godt å kose deg med i …" at bounding box center [844, 581] width 789 height 46
type textarea "- Og her har du [PERSON_NAME] ekstra godt å kose deg med i lunchen også 😘 Ikke …"
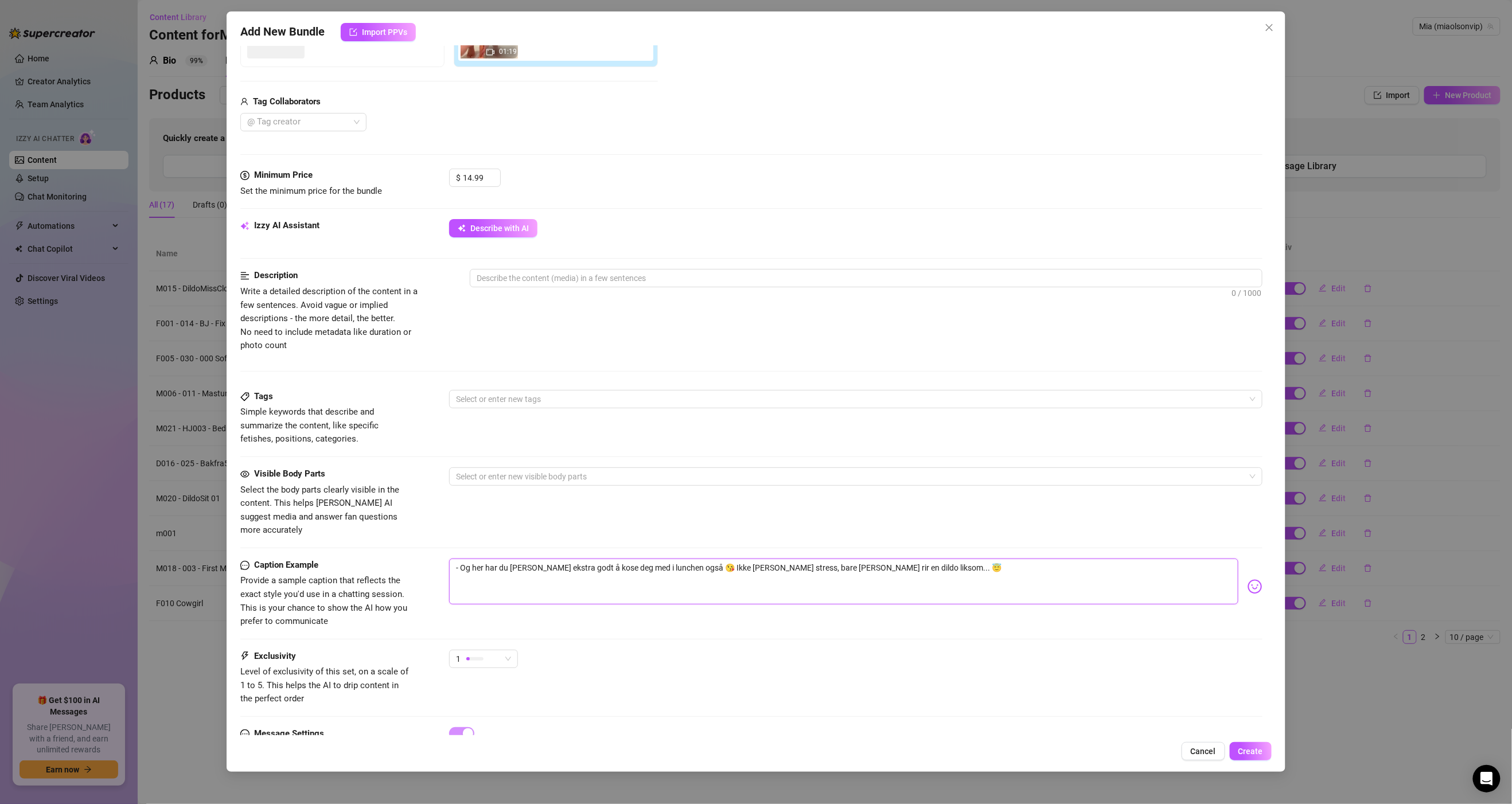
type textarea "- Og her har du [PERSON_NAME] ekstra godt å kose deg med i lunchen også 😘 Ikke …"
type textarea "Og her har du [PERSON_NAME] ekstra godt å kose deg med i lunchen også 😘 Ikke [P…"
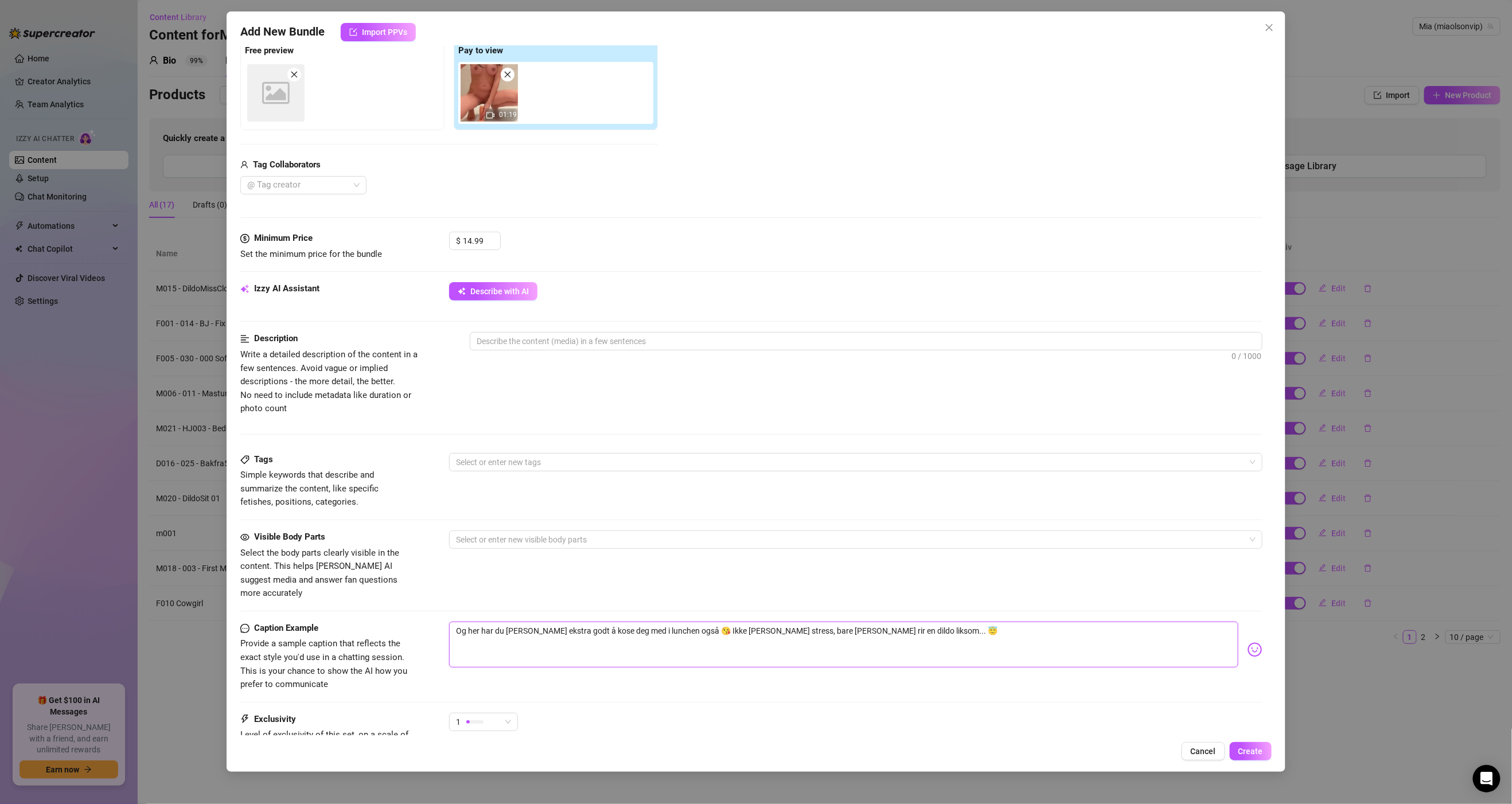
scroll to position [0, 0]
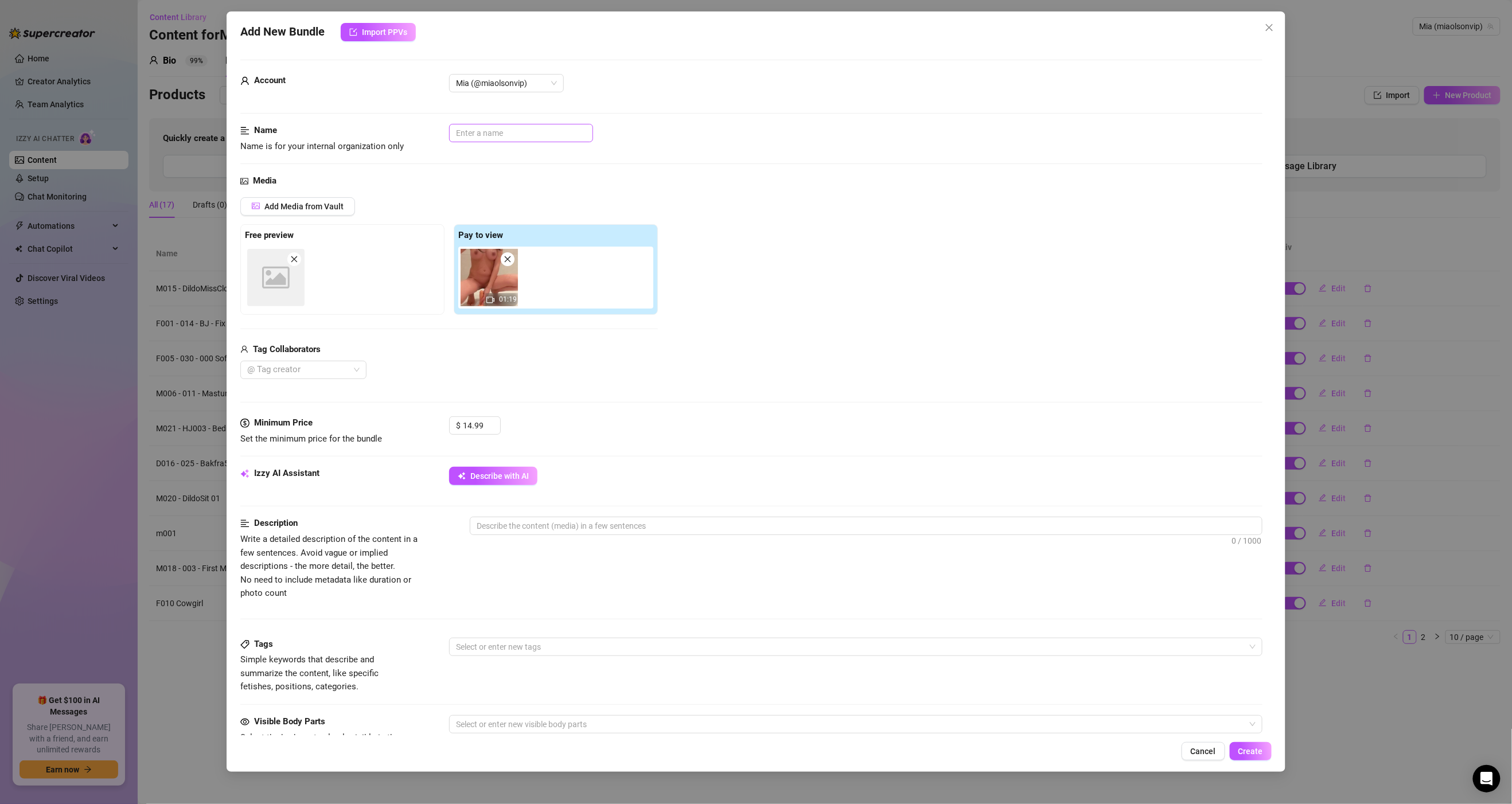
type textarea "Og her har du [PERSON_NAME] ekstra godt å kose deg med i lunchen også 😘 Ikke [P…"
click at [491, 136] on input "text" at bounding box center [521, 133] width 144 height 18
paste input "D055 - DildoRide 01"
type input "D055 - DildoRide 01"
click at [726, 541] on div at bounding box center [866, 547] width 792 height 18
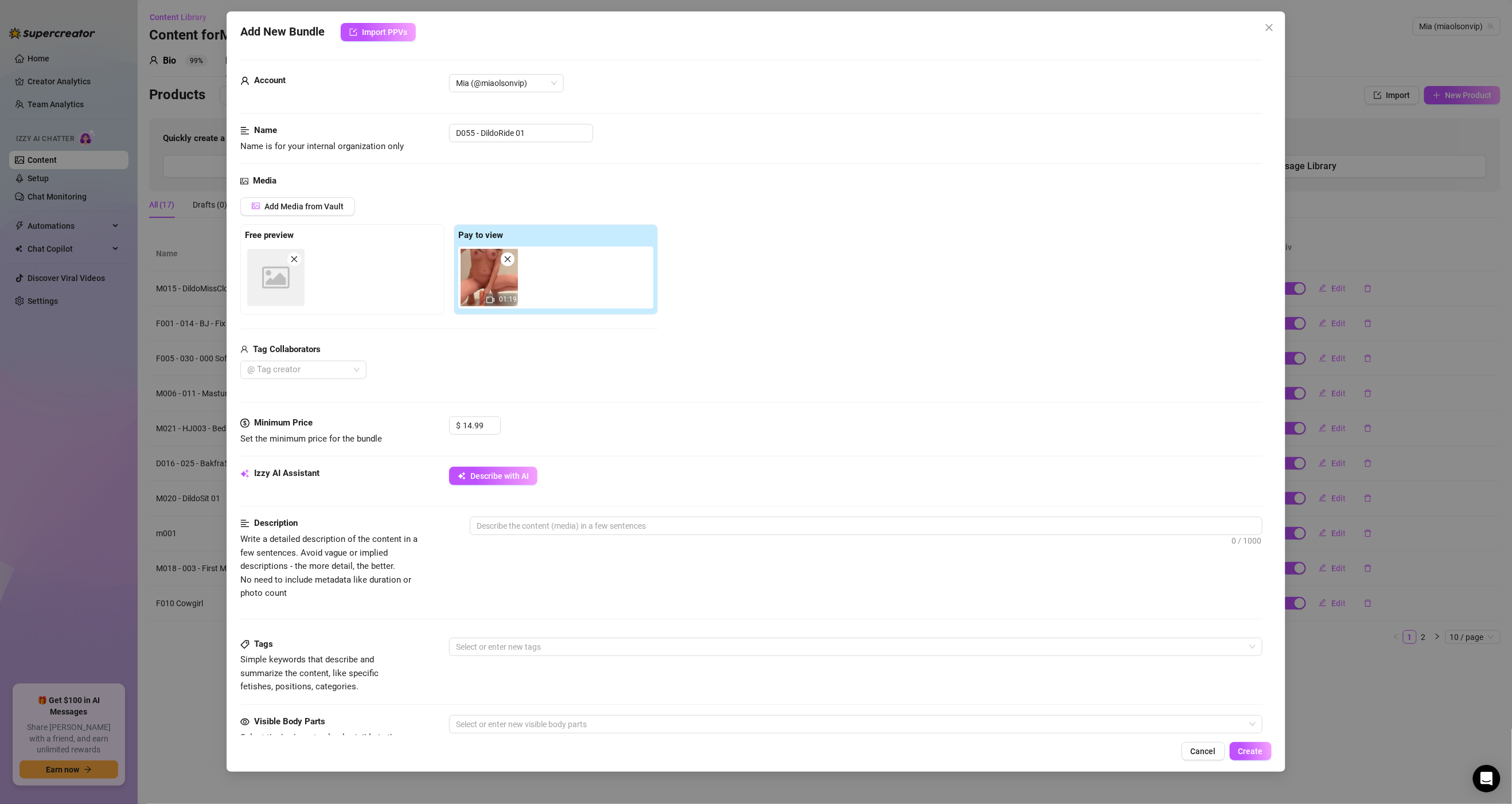
click at [728, 577] on div "Description Write a detailed description of the content in a few sentences. Avo…" at bounding box center [751, 558] width 1022 height 83
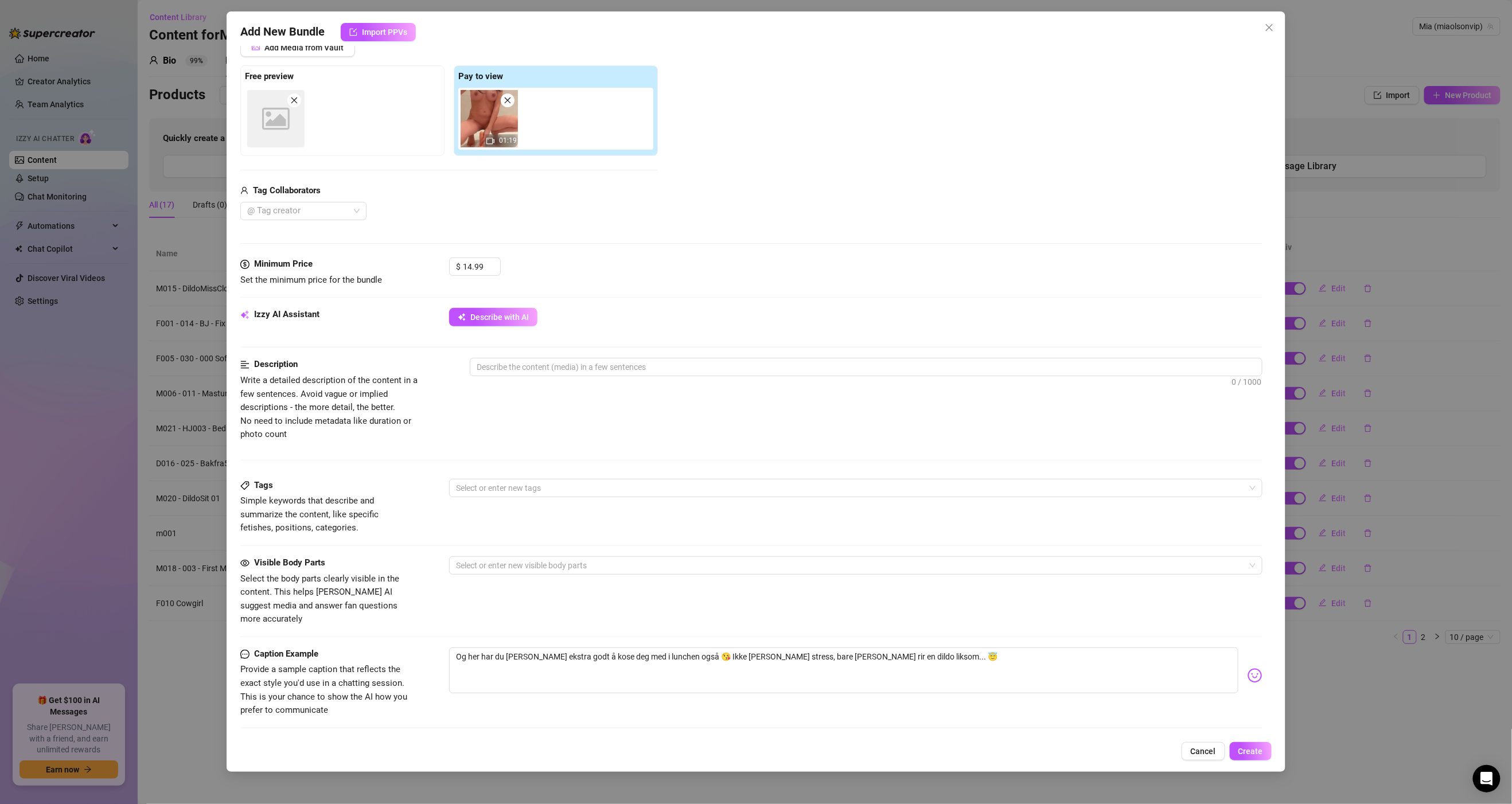
scroll to position [166, 0]
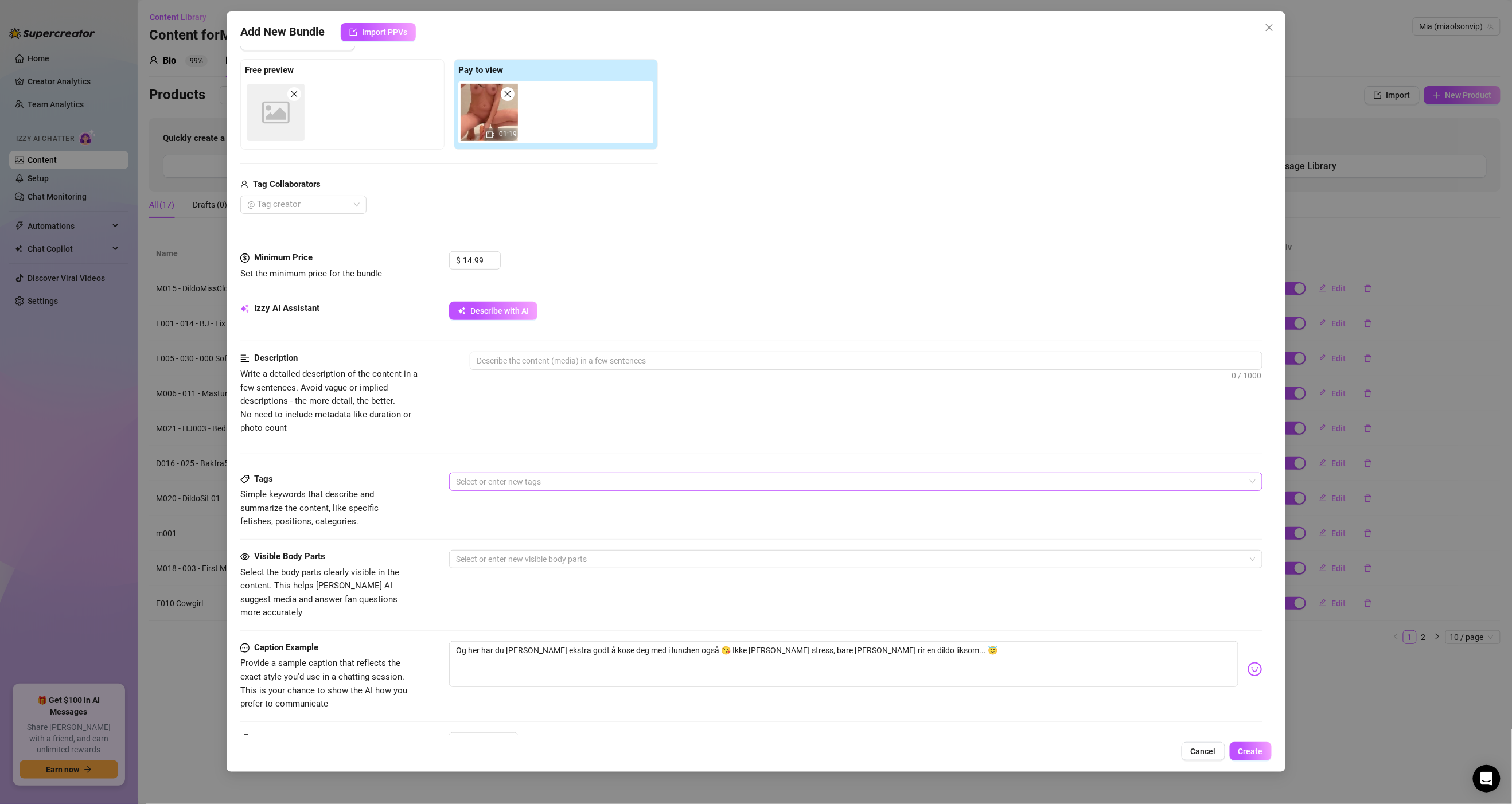
click at [492, 489] on div at bounding box center [849, 481] width 796 height 16
click at [521, 424] on div "Description Write a detailed description of the content in a few sentences. Avo…" at bounding box center [751, 394] width 1022 height 83
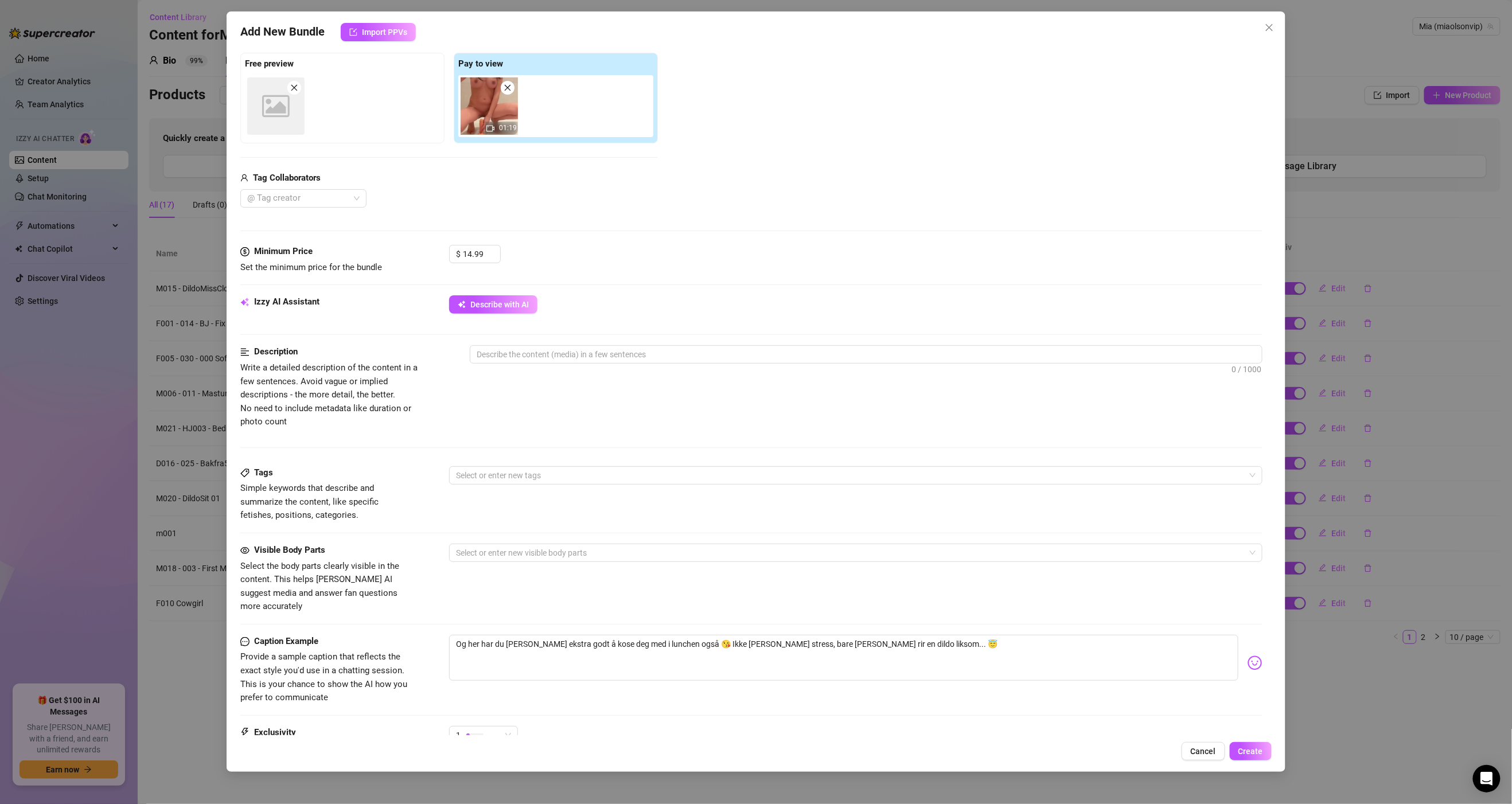
scroll to position [211, 0]
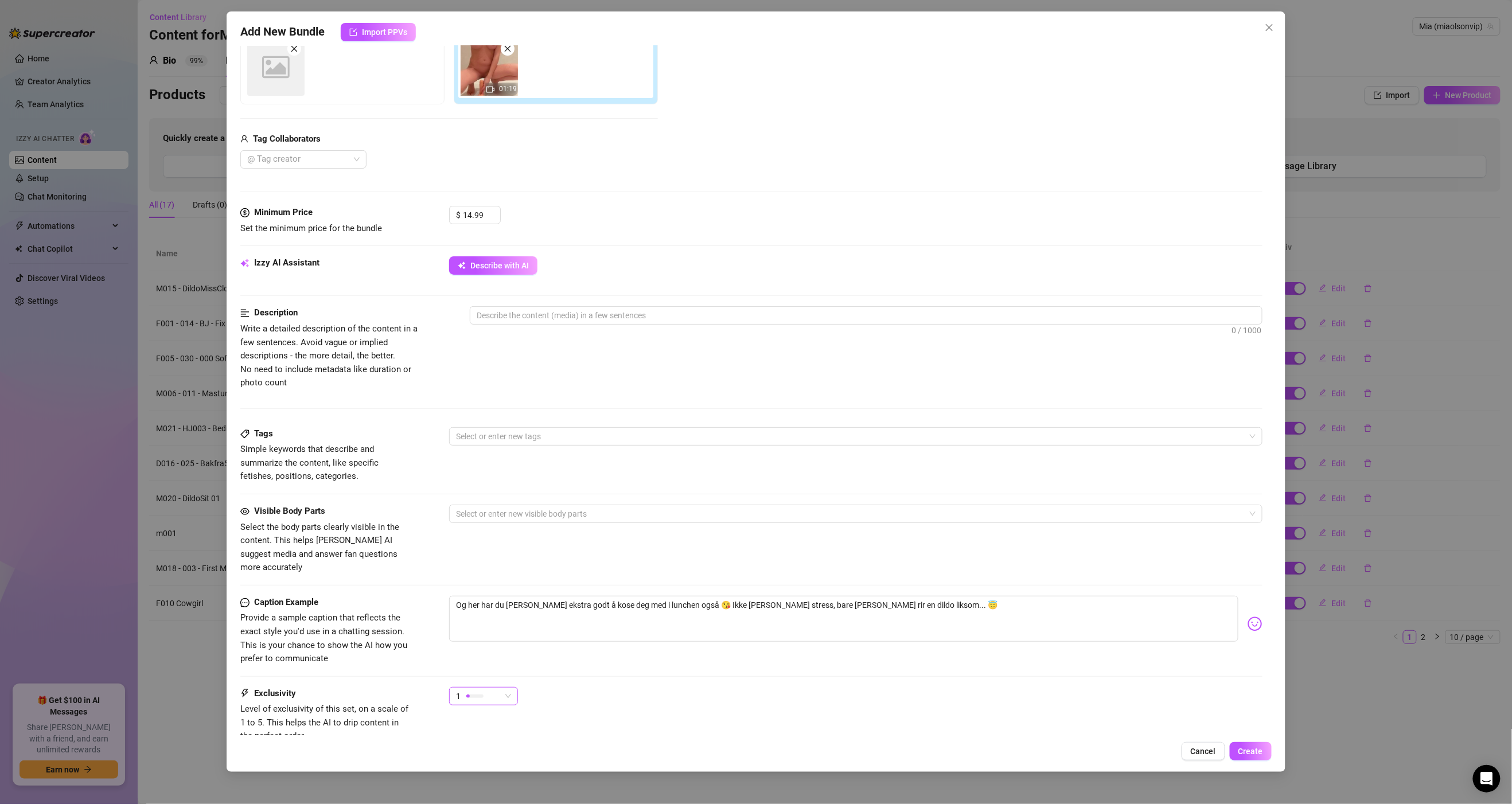
click at [496, 687] on div "1" at bounding box center [478, 696] width 45 height 17
click at [483, 727] on span "2" at bounding box center [496, 727] width 75 height 12
click at [518, 429] on div "Select or enter new tags" at bounding box center [855, 437] width 813 height 18
click at [557, 381] on div "Description Write a detailed description of the content in a few sentences. Avo…" at bounding box center [751, 348] width 1022 height 83
click at [535, 330] on div at bounding box center [866, 336] width 792 height 18
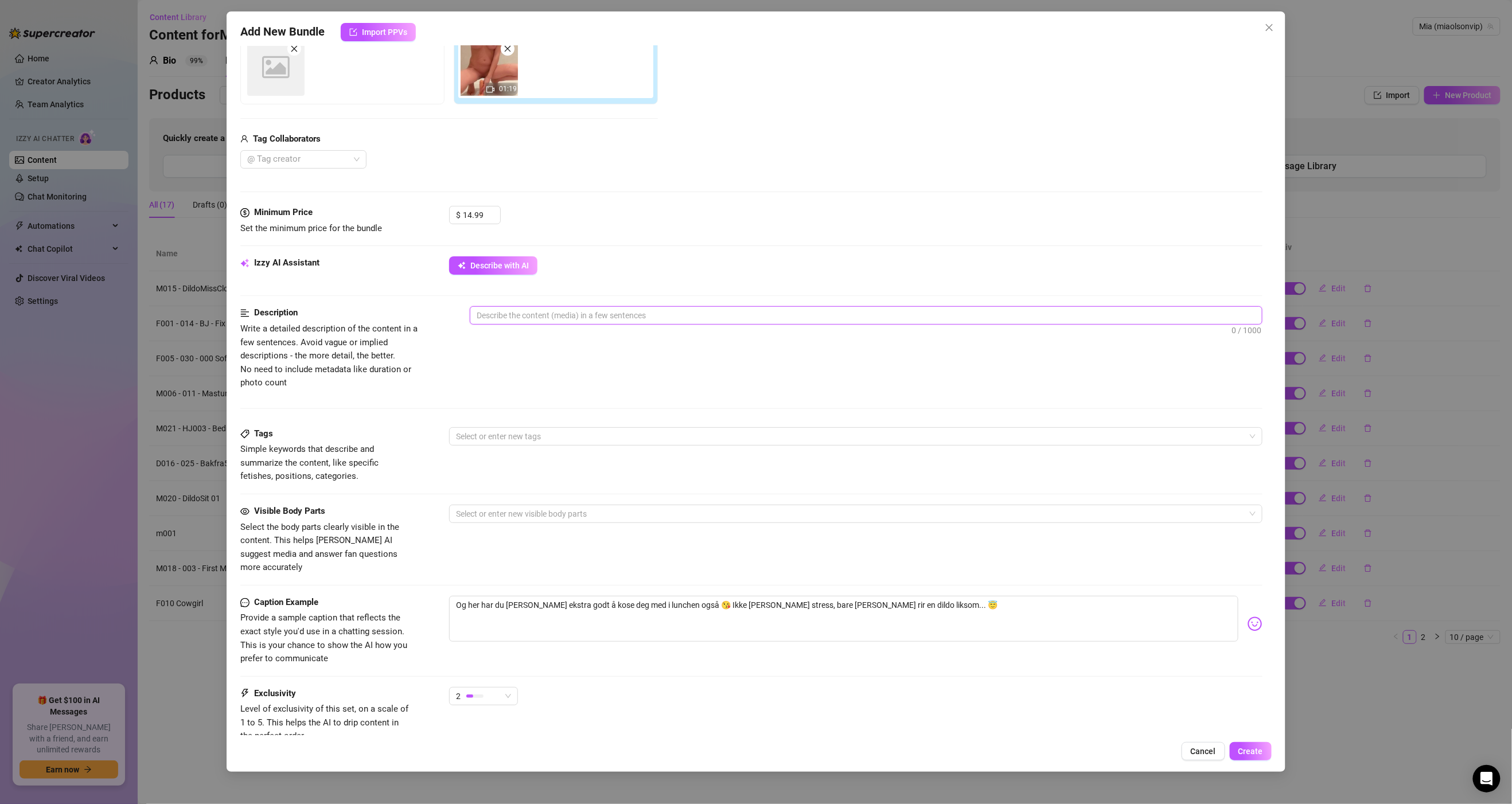
click at [543, 320] on textarea at bounding box center [865, 315] width 791 height 17
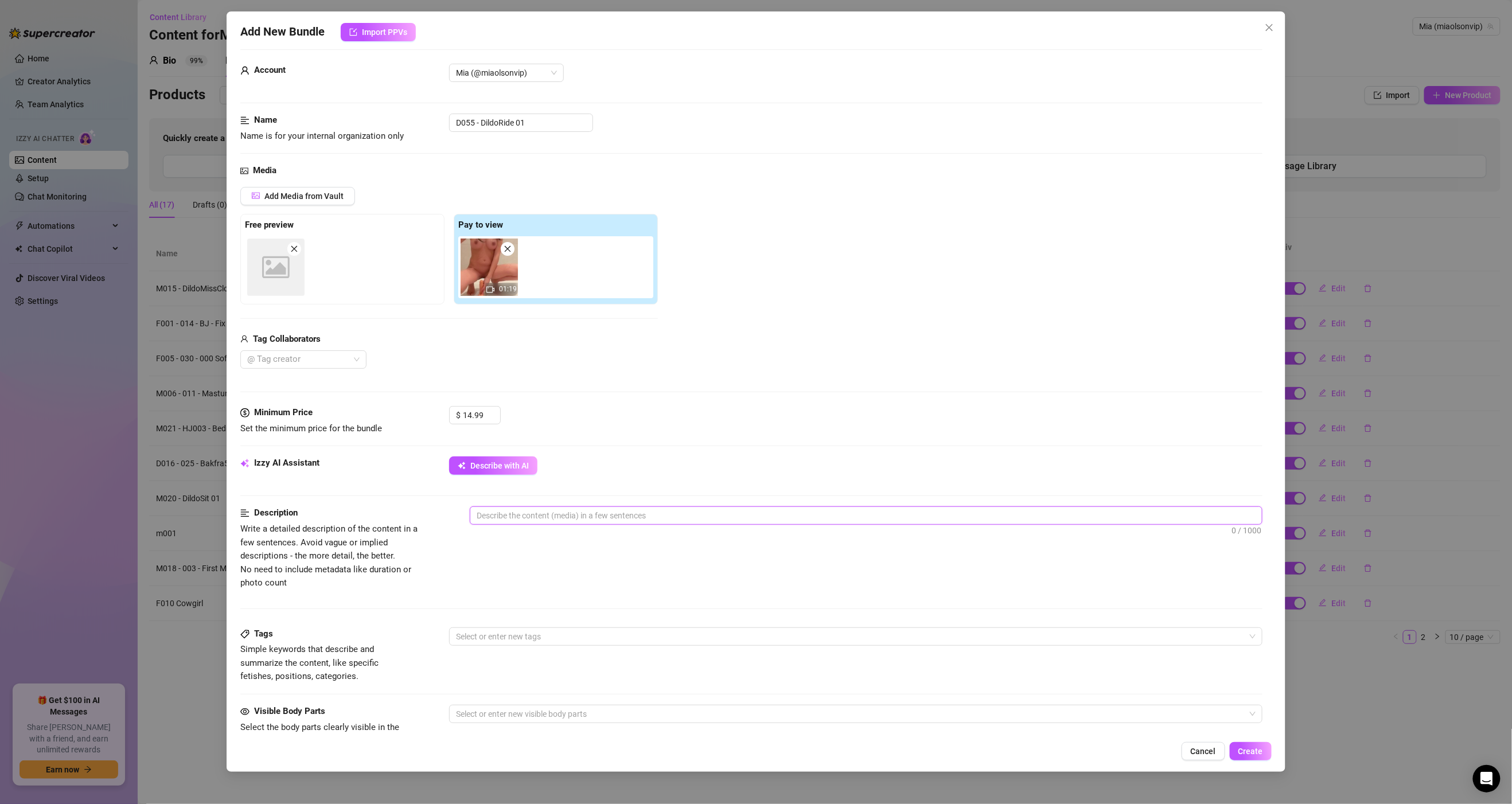
scroll to position [0, 0]
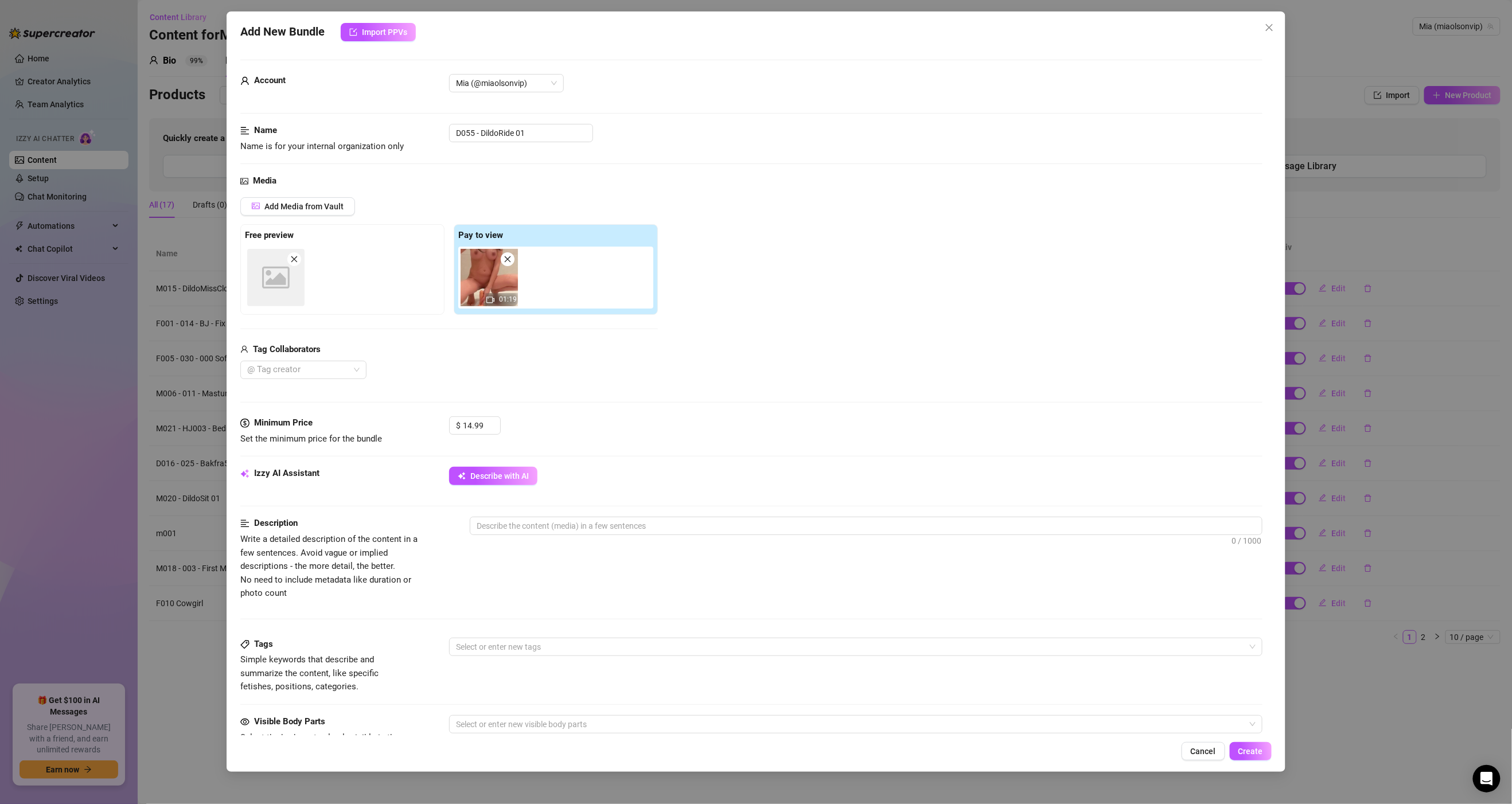
click at [930, 615] on div "Description Write a detailed description of the content in a few sentences. Avo…" at bounding box center [751, 577] width 1022 height 121
click at [588, 530] on textarea at bounding box center [865, 526] width 791 height 17
type textarea "M"
type textarea "Mi"
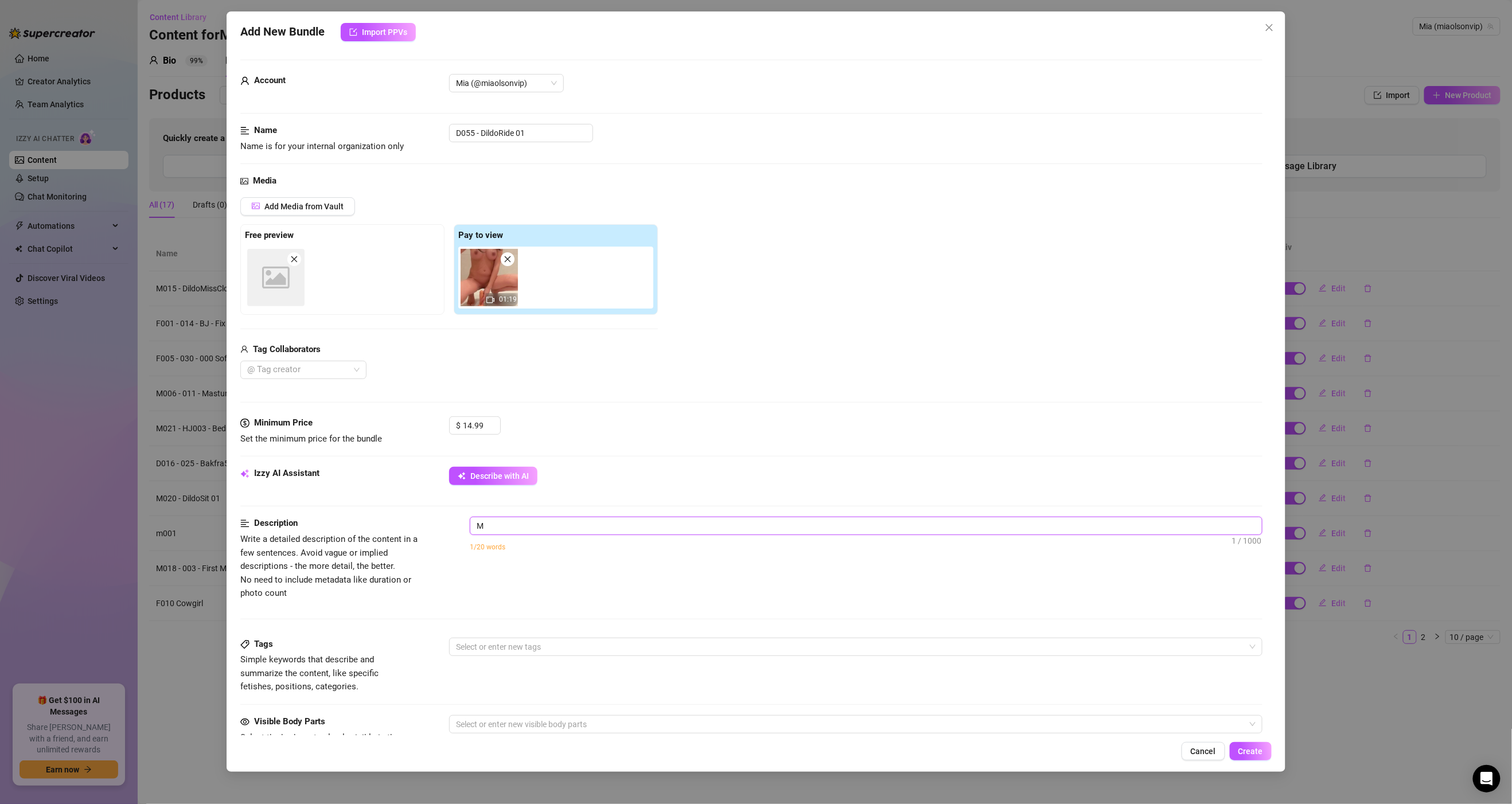
type textarea "Mi"
type textarea "Mia"
type textarea "[PERSON_NAME],"
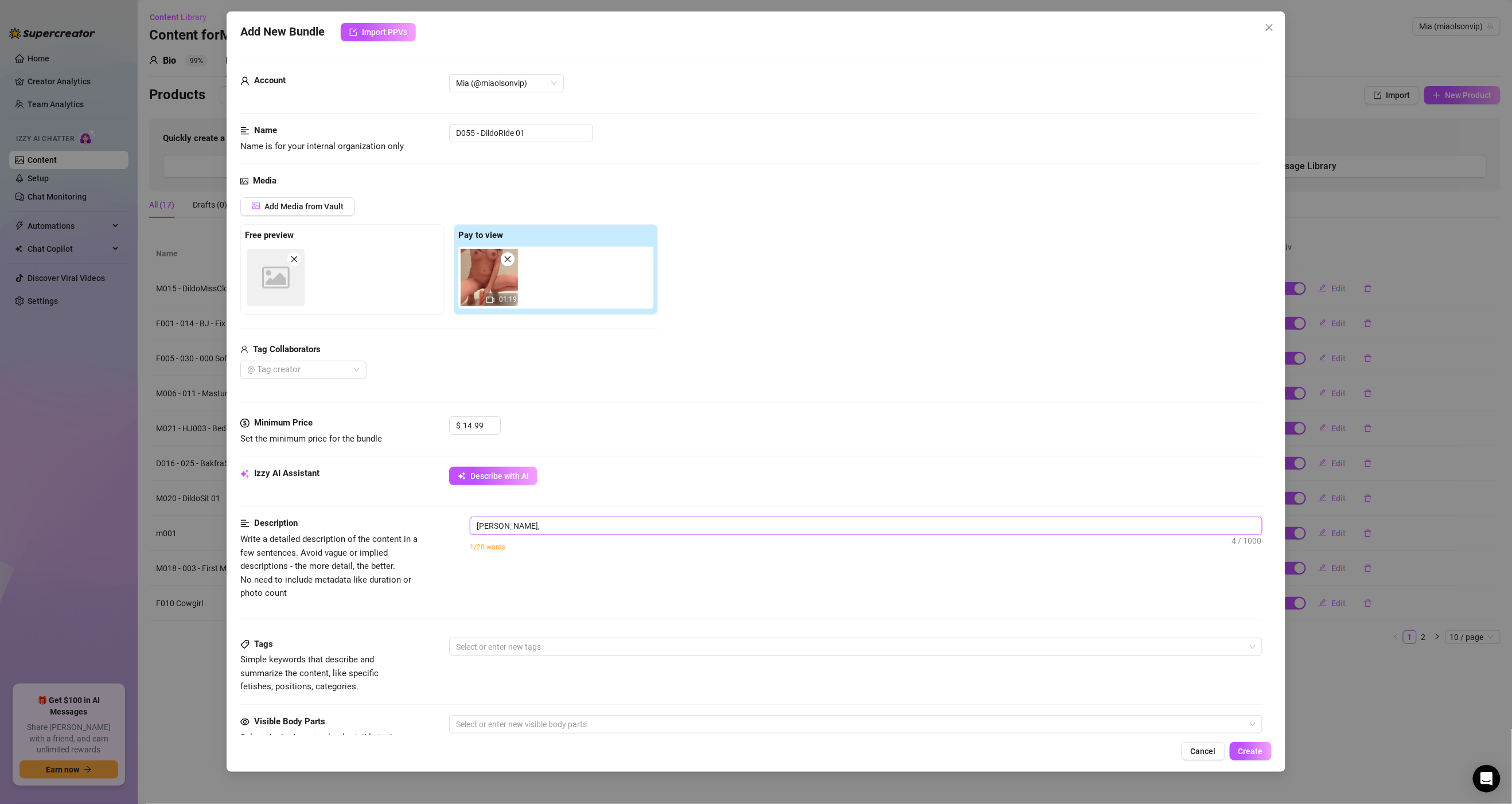
type textarea "[PERSON_NAME],"
type textarea "Mia, s"
type textarea "Mia, st"
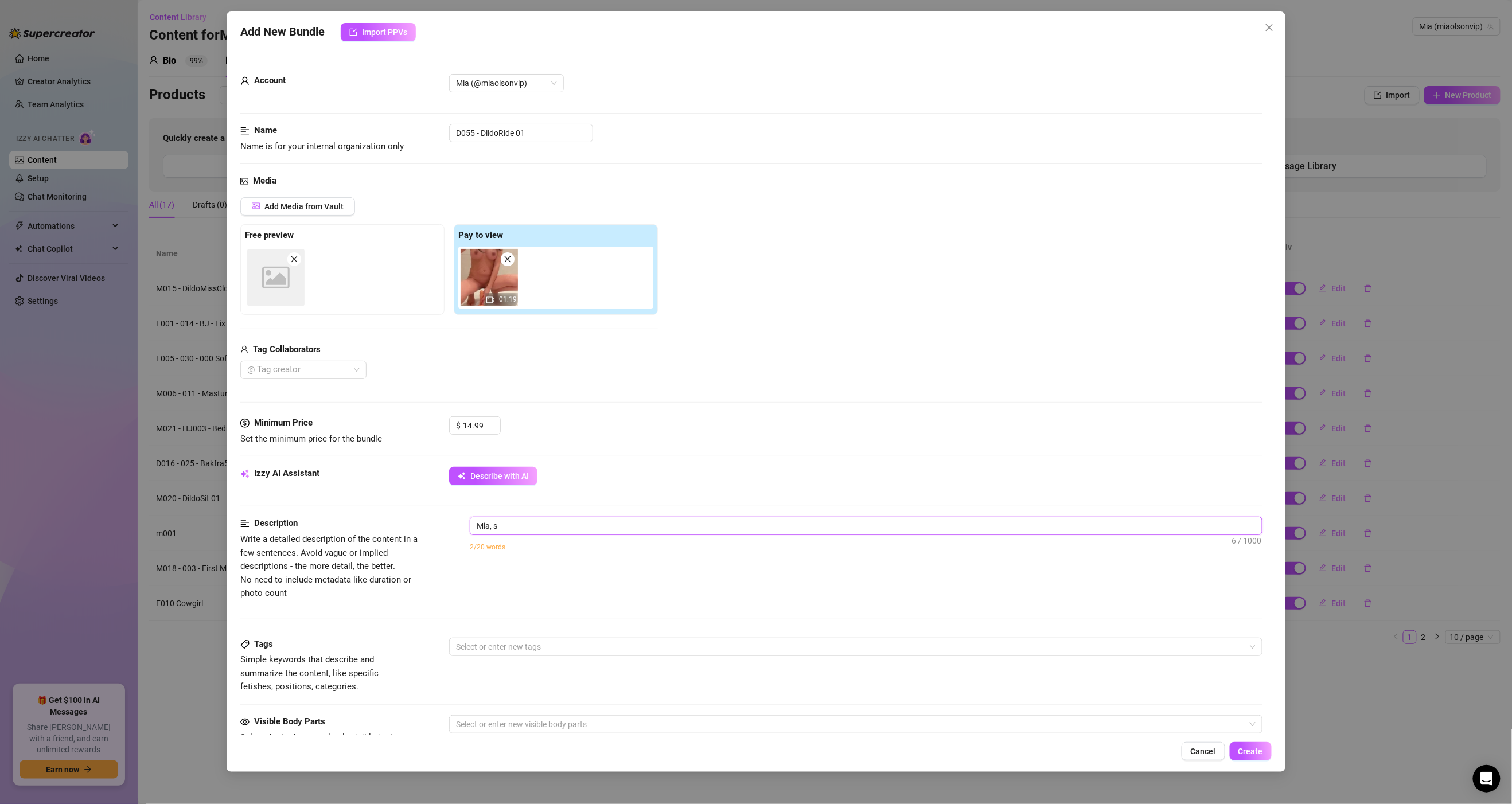
type textarea "Mia, st"
type textarea "Mia, str"
type textarea "Mia, stra"
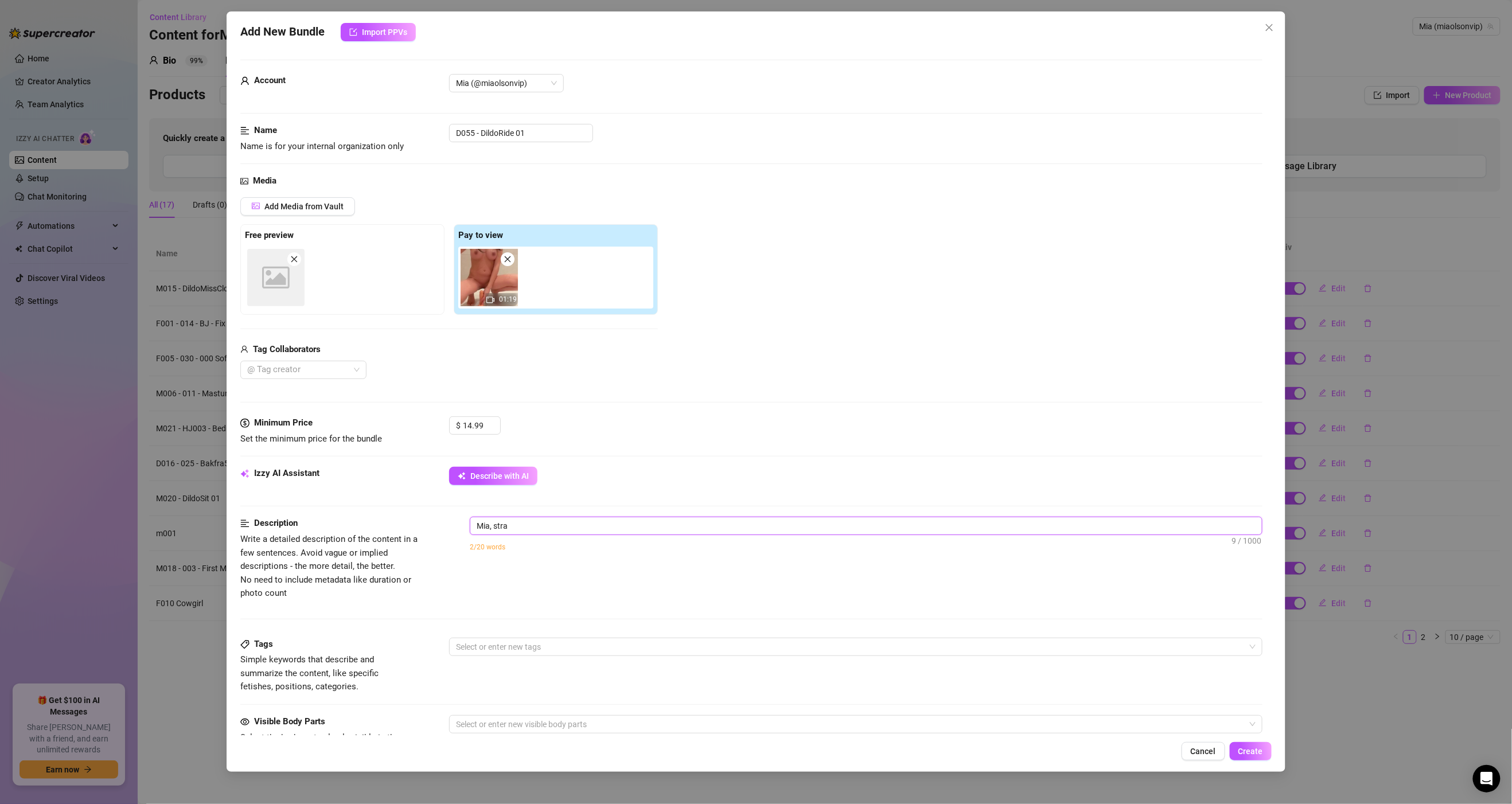
type textarea "Mia, strad"
type textarea "Mia, stradd"
type textarea "Mia, strad"
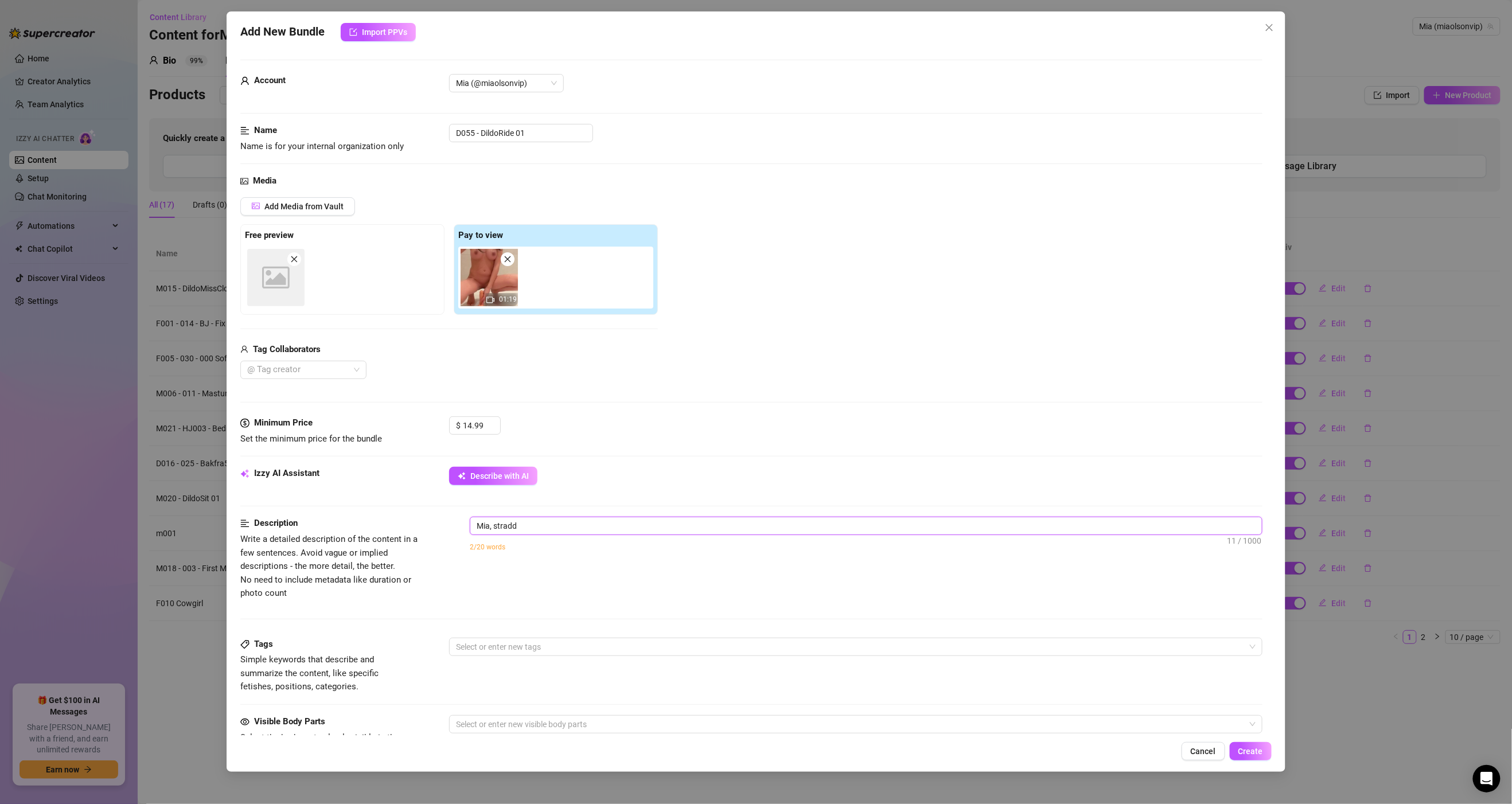
type textarea "Mia, strad"
type textarea "Mia, stra"
type textarea "Mia, str"
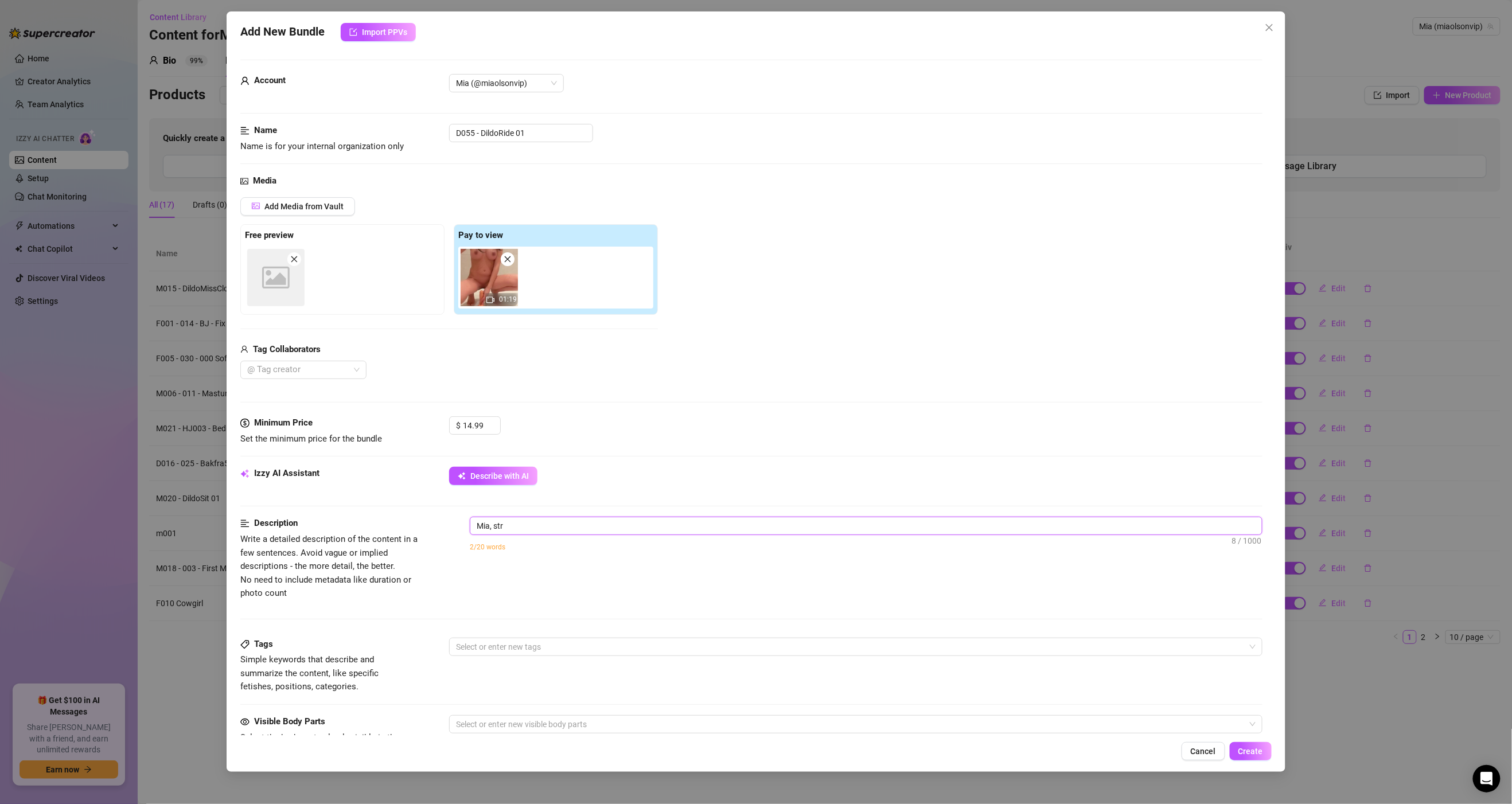
type textarea "Mia, st"
type textarea "Mia, s"
type textarea "[PERSON_NAME],"
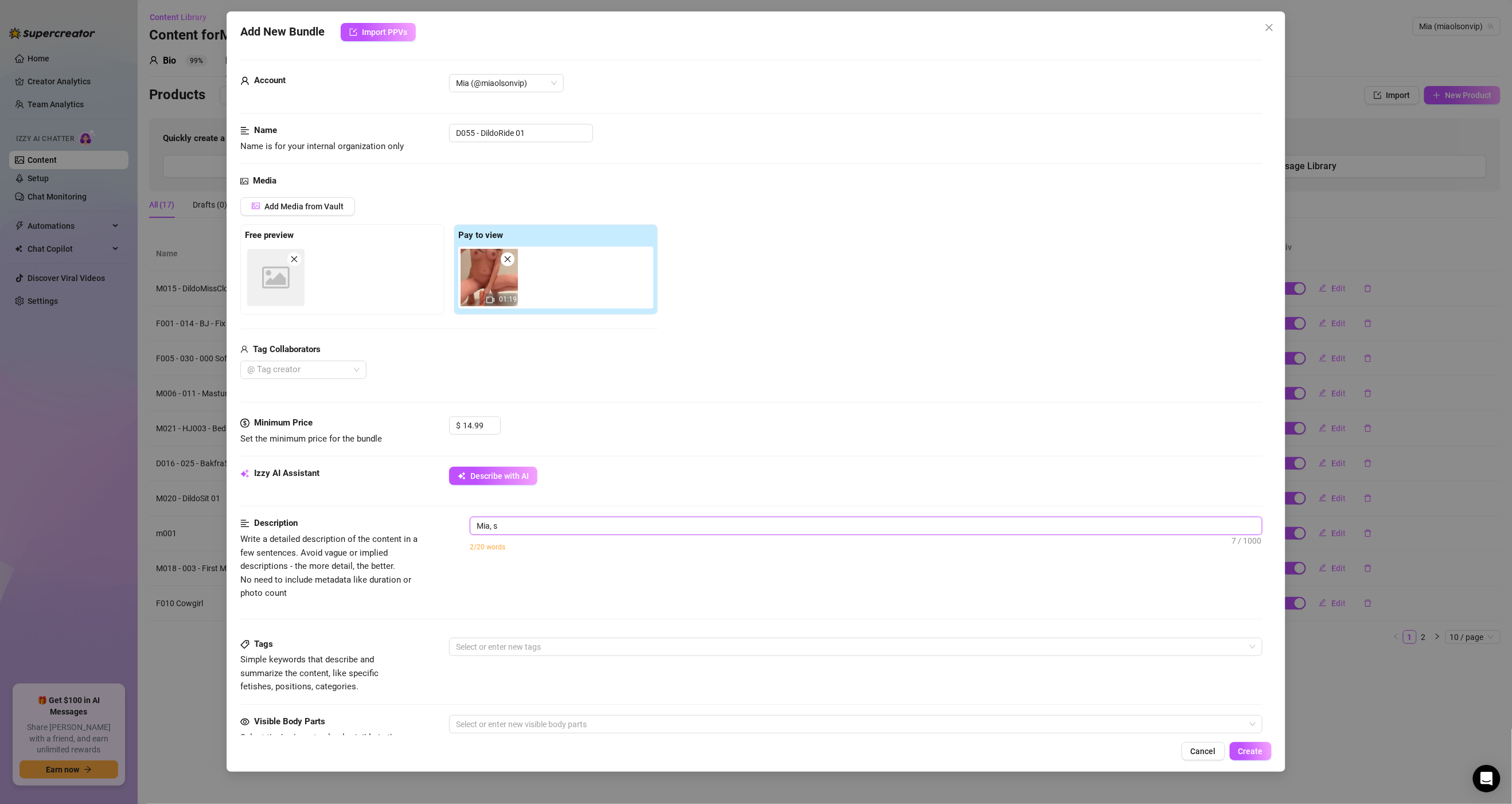
type textarea "[PERSON_NAME],"
type textarea "Mia, f"
type textarea "Mia, fi"
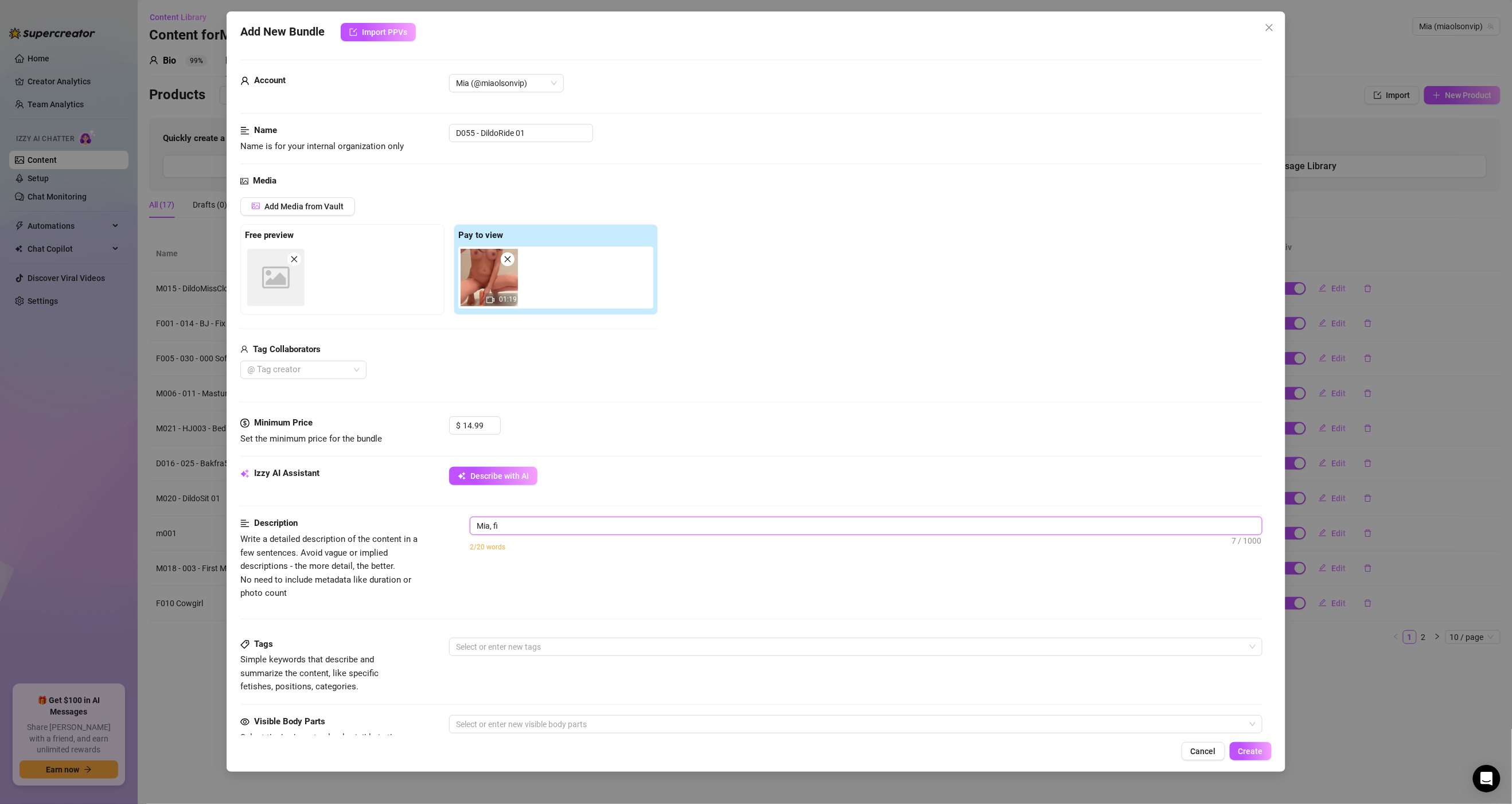
type textarea "Mia, fir"
type textarea "Mia, firs"
type textarea "Mia, first"
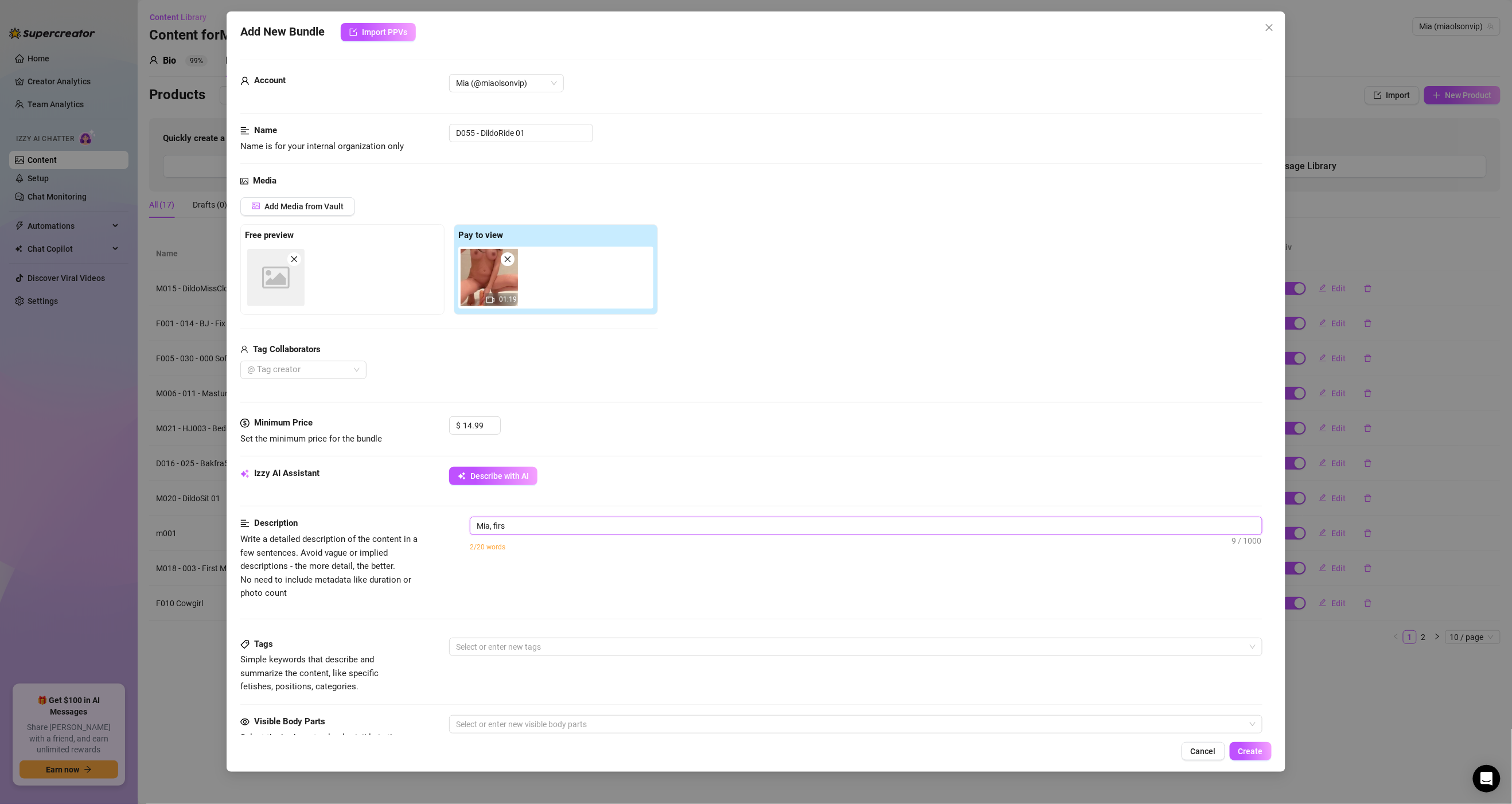
type textarea "Mia, first"
type textarea "Mia, first s"
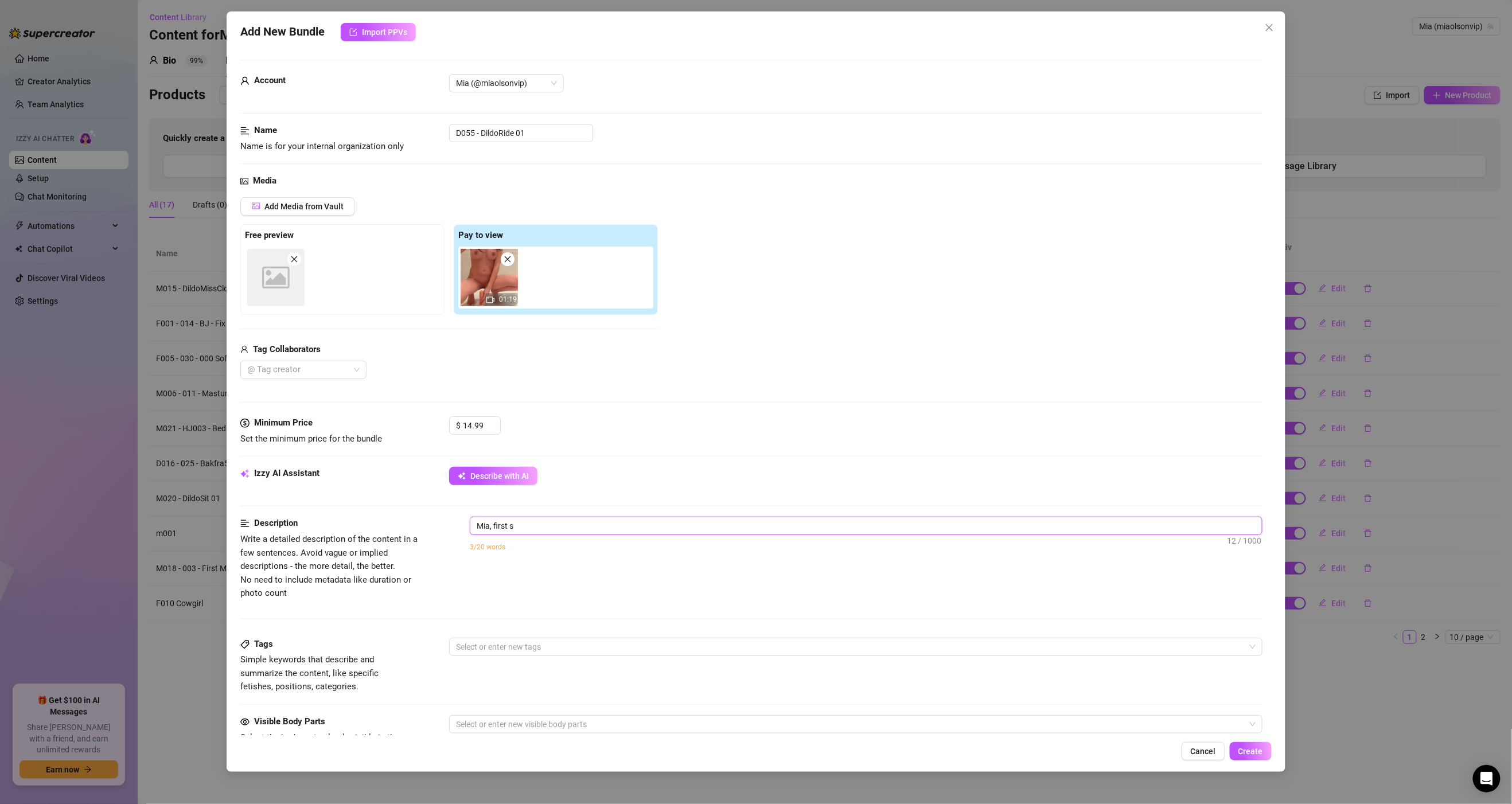
type textarea "Mia, first st"
type textarea "Mia, first str"
type textarea "Mia, first stra"
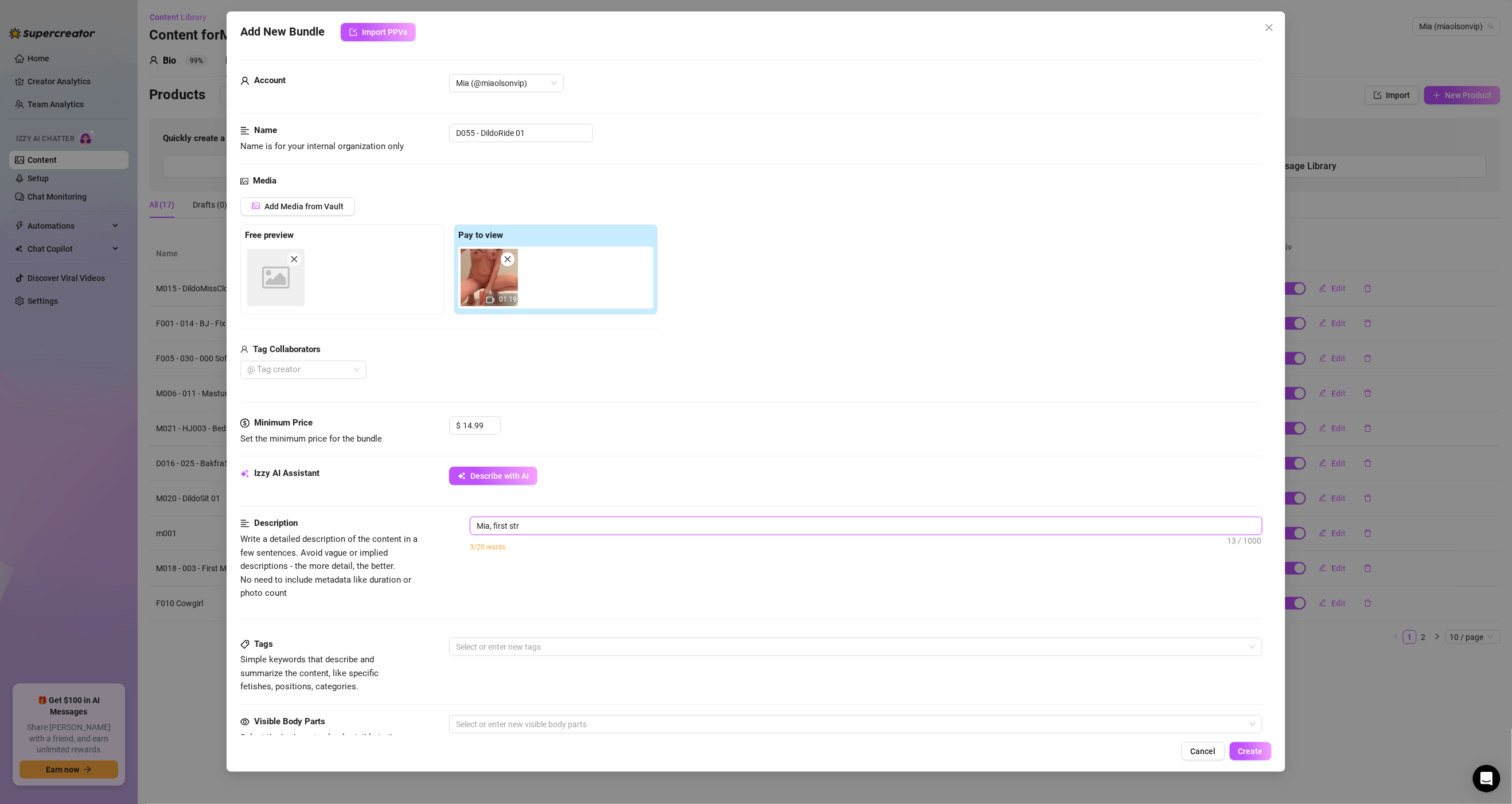
type textarea "Mia, first stra"
type textarea "Mia, first strad"
type textarea "Mia, first stradd"
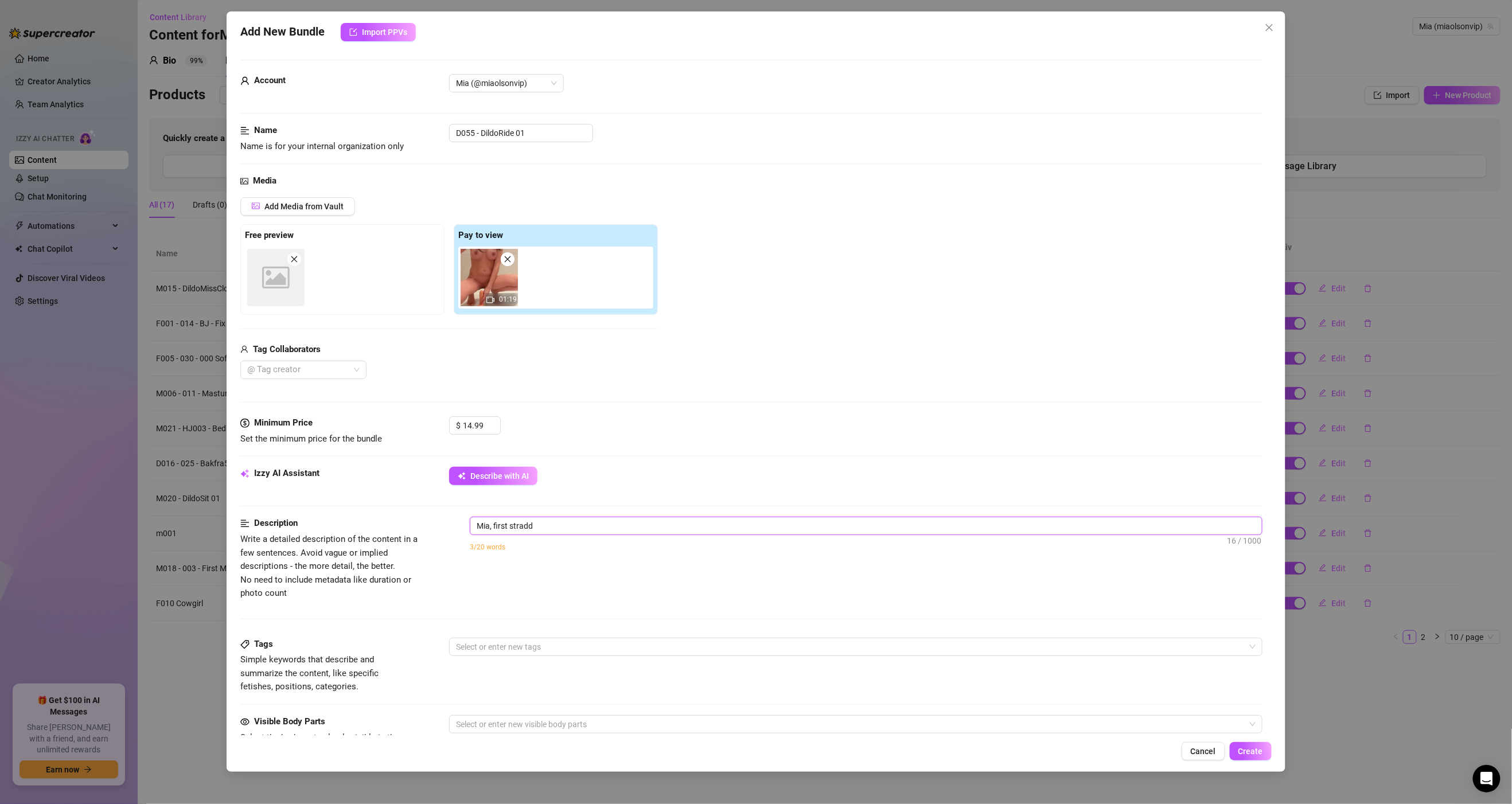
type textarea "Mia, first straddl"
type textarea "Mia, first straddli"
type textarea "[PERSON_NAME], first straddlin"
type textarea "Mia, first straddling"
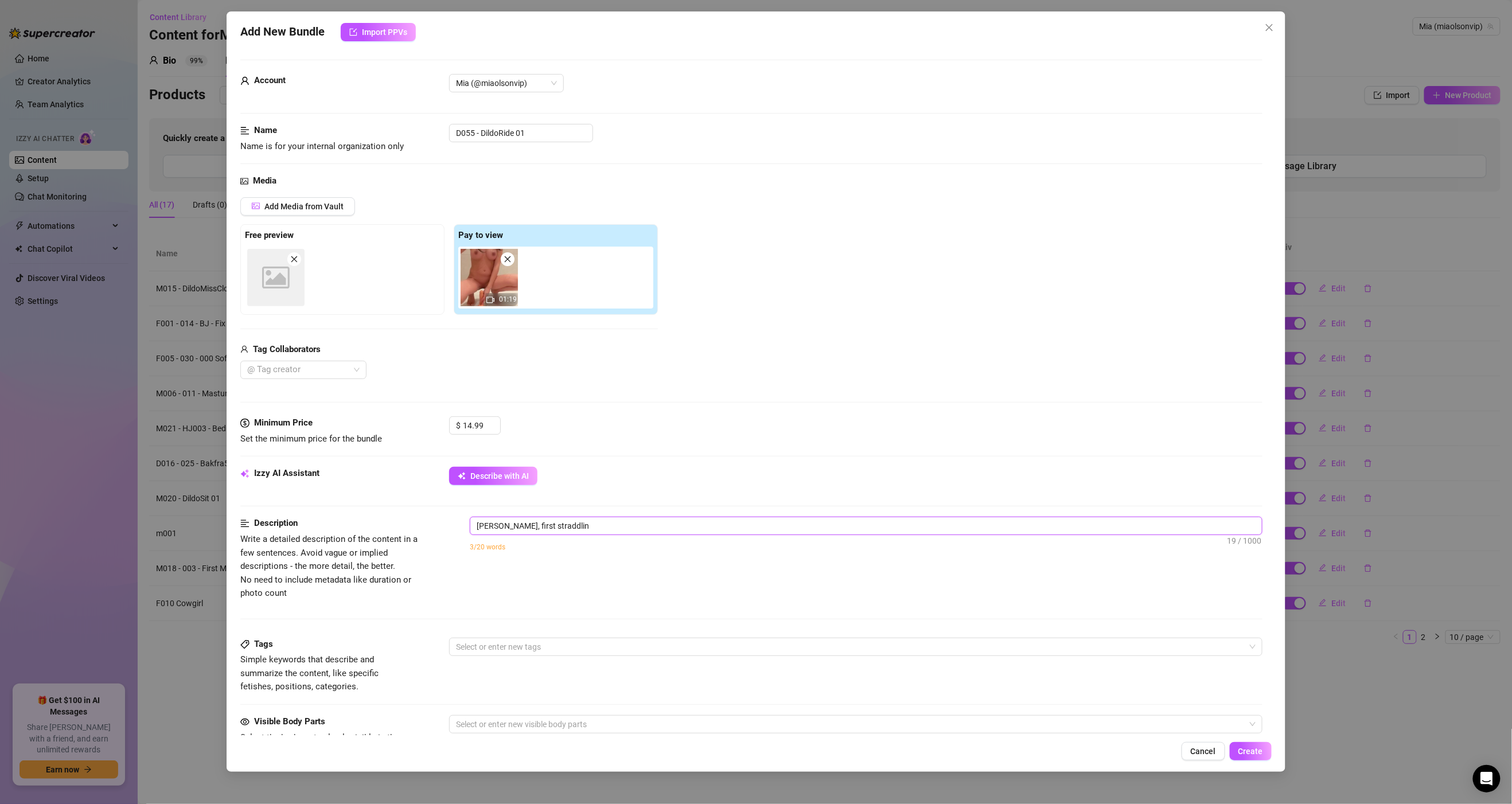
type textarea "Mia, first straddling"
type textarea "Mia, first straddling o"
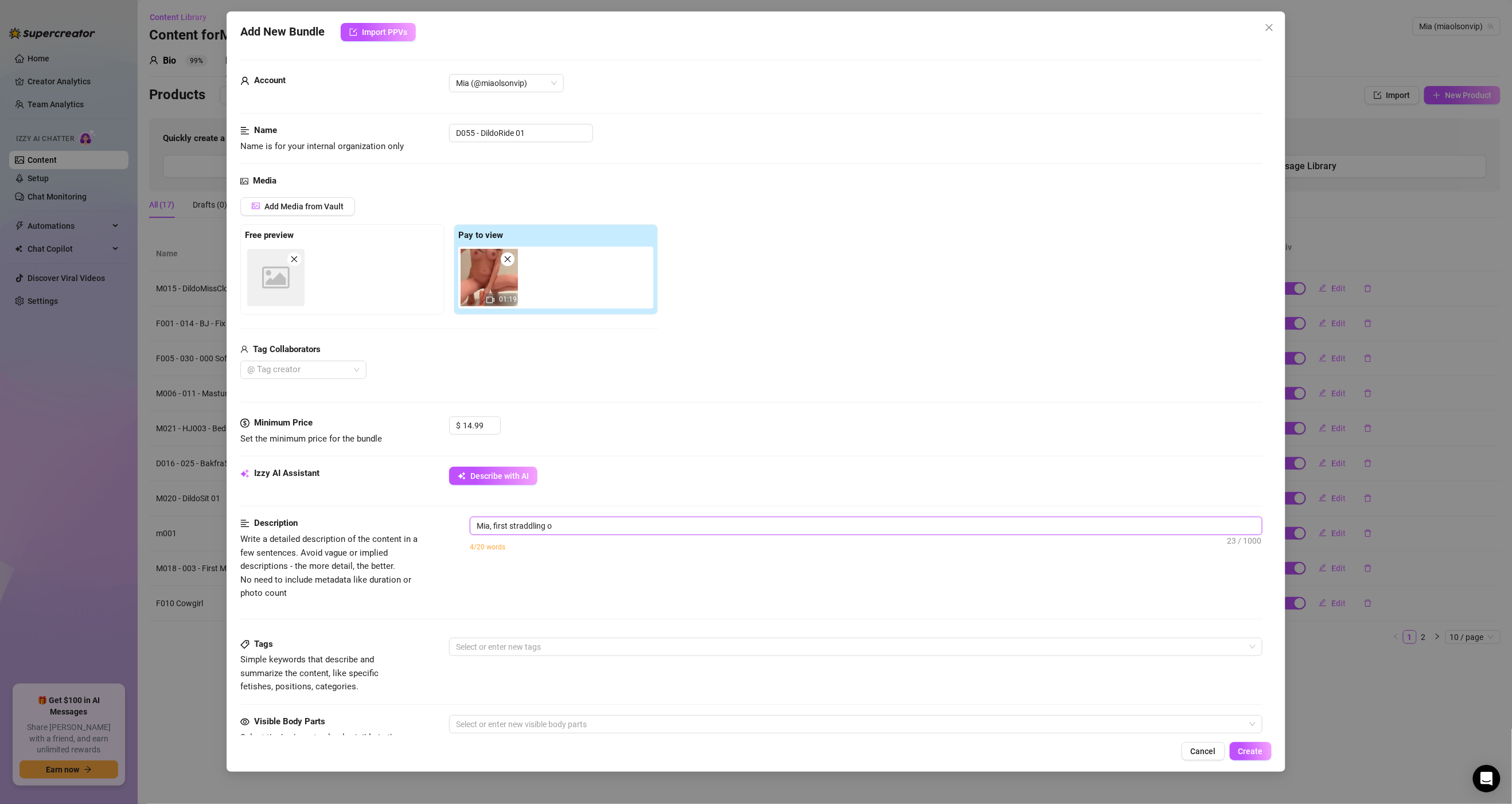
type textarea "Mia, first straddling ov"
type textarea "Mia, first straddling ove"
type textarea "[PERSON_NAME], first straddling over"
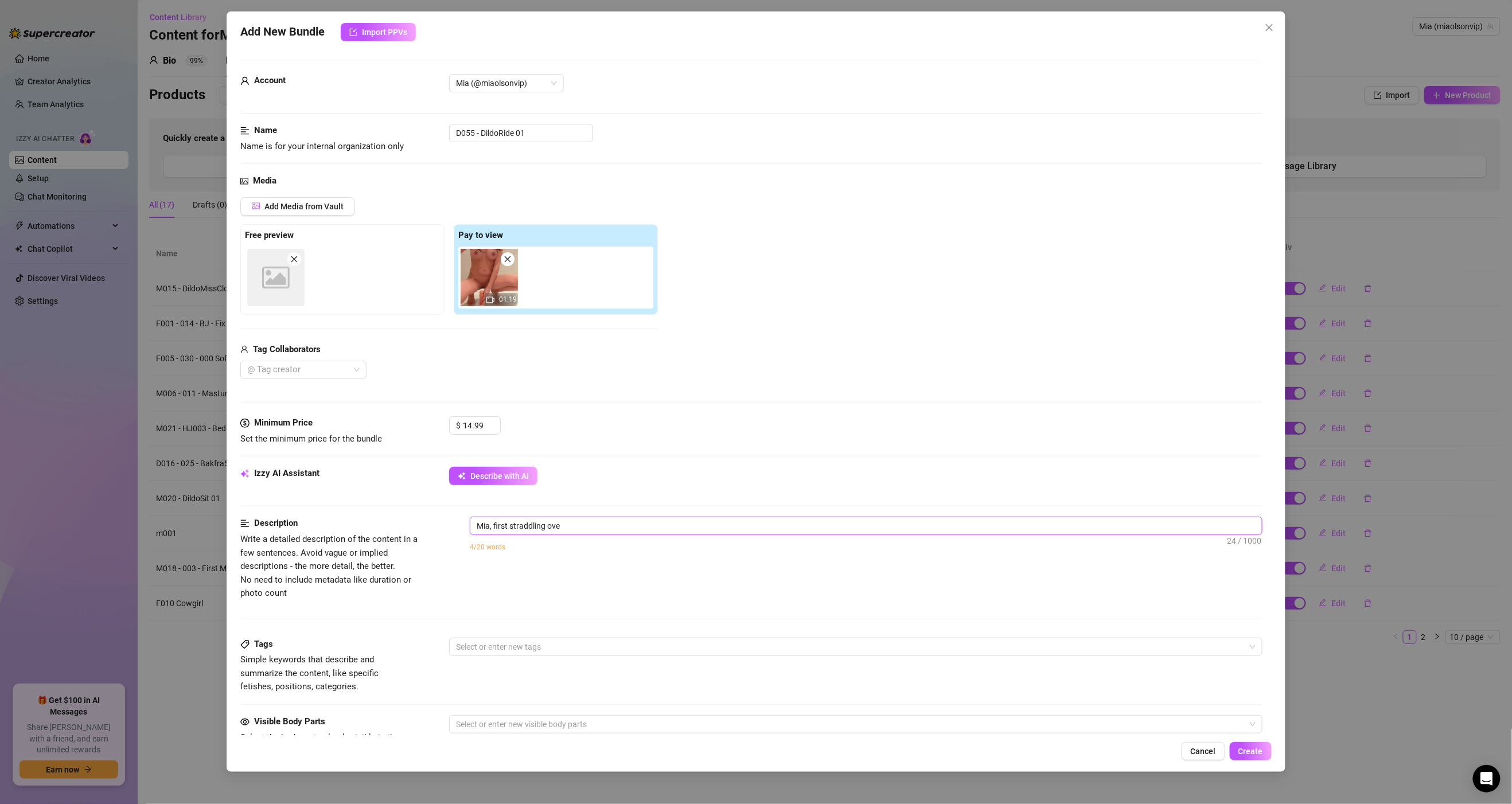
type textarea "[PERSON_NAME], first straddling over"
type textarea "[PERSON_NAME], first straddling over a"
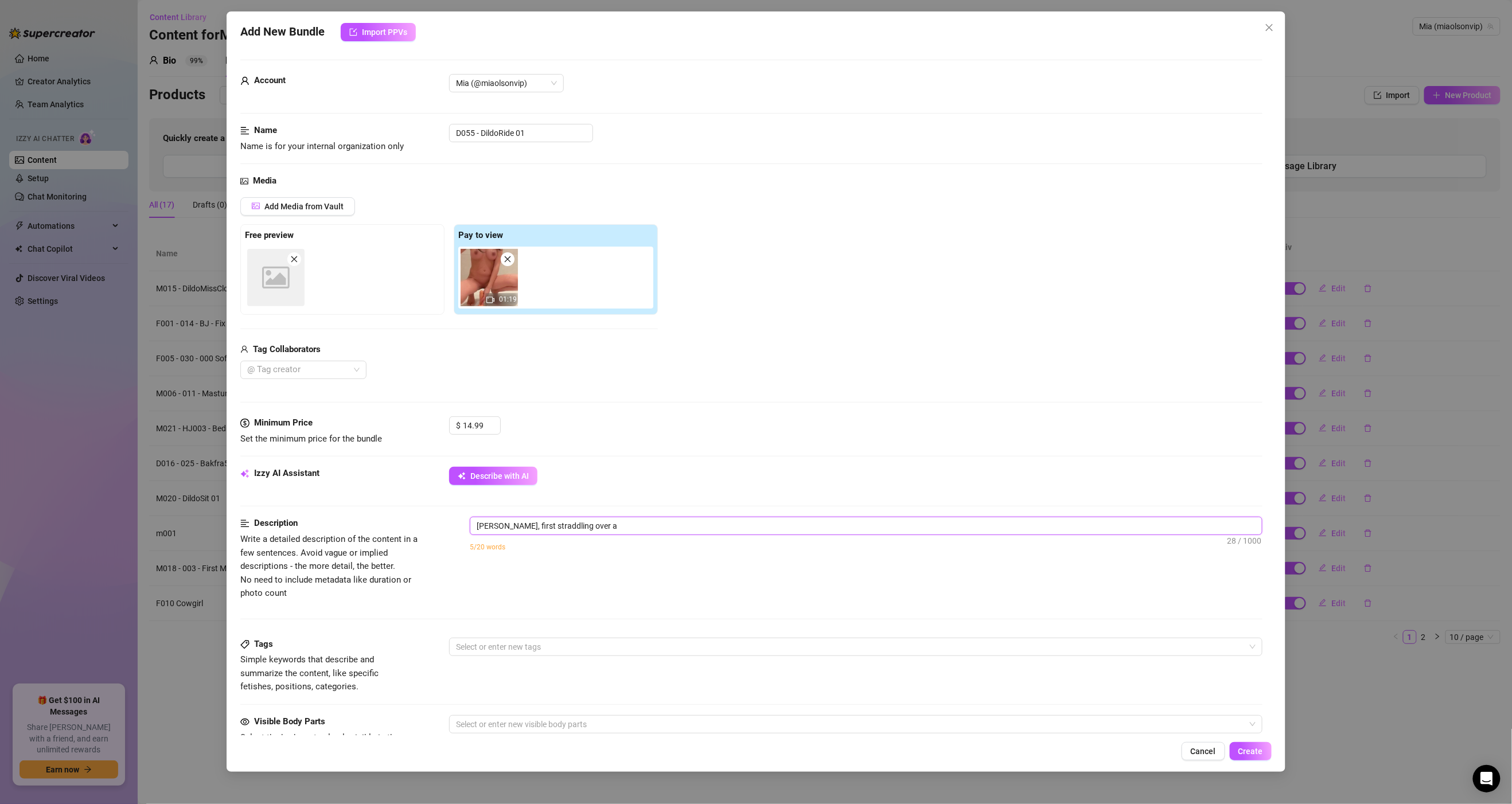
type textarea "[PERSON_NAME], first straddling over a"
type textarea "[PERSON_NAME], first straddling over a d"
type textarea "[PERSON_NAME], first straddling over a di"
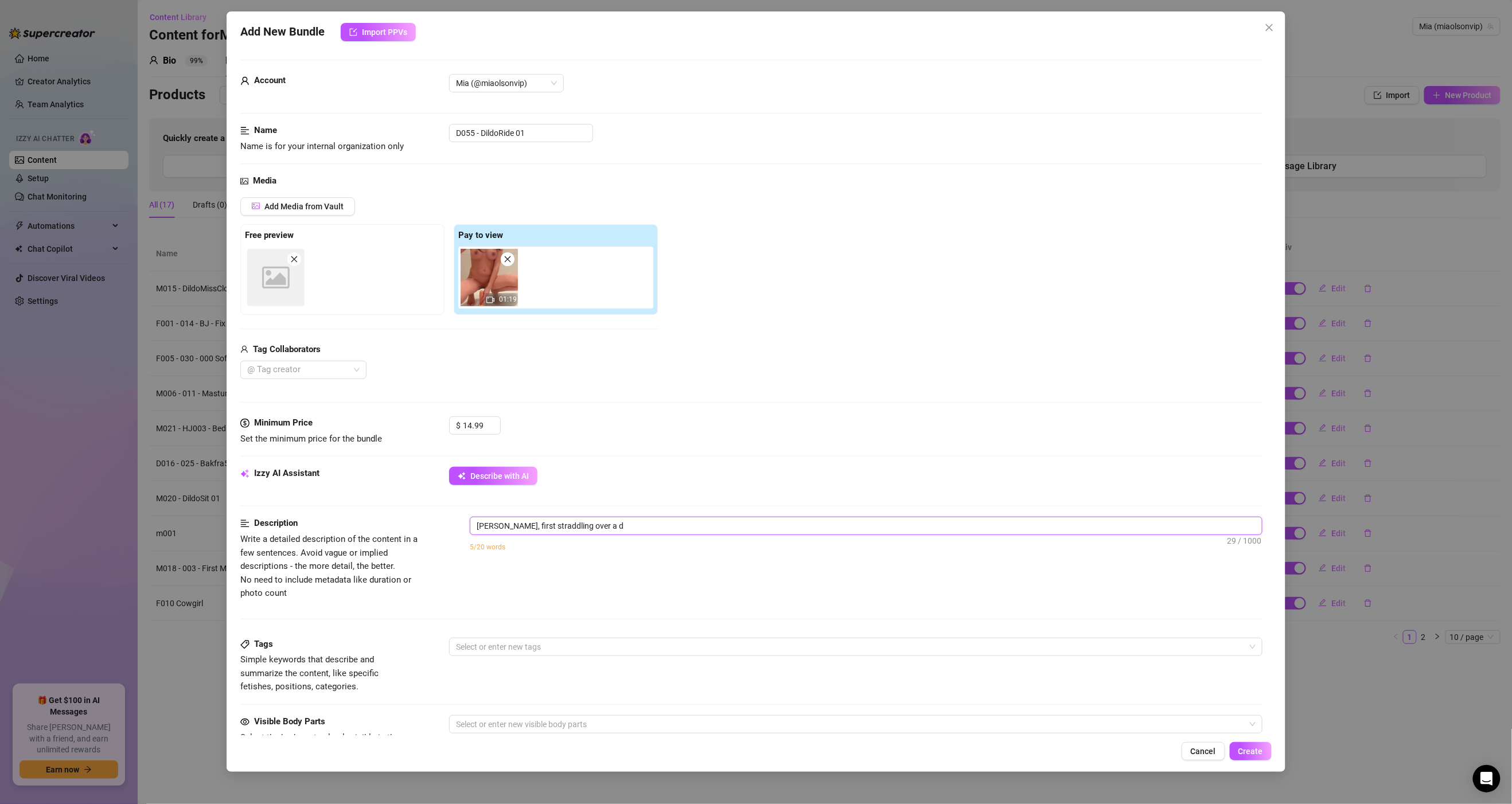
type textarea "[PERSON_NAME], first straddling over a di"
type textarea "[PERSON_NAME], first straddling over a dil"
type textarea "[PERSON_NAME], first straddling over a dild"
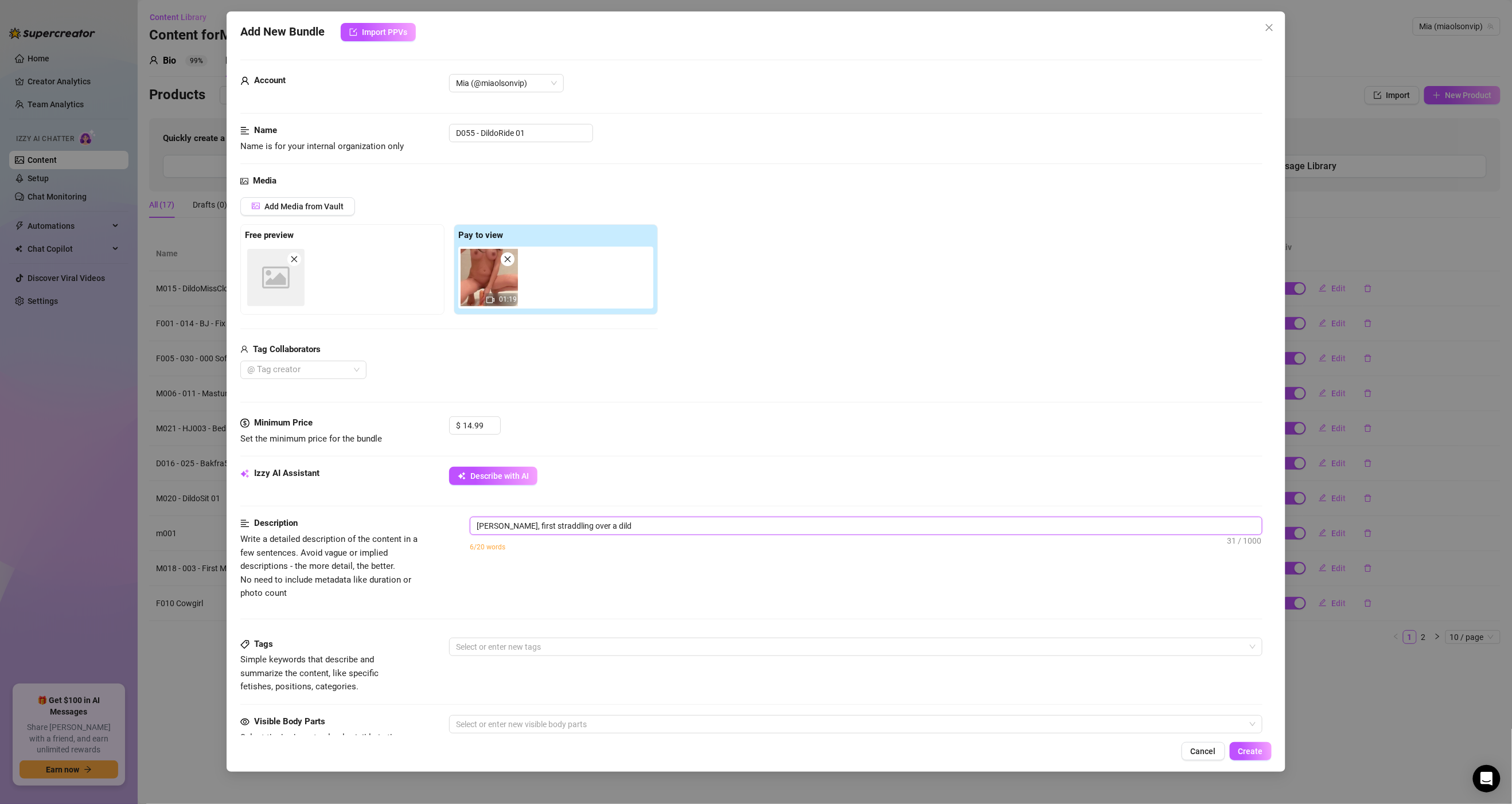
type textarea "[PERSON_NAME], first straddling over a dildo"
type textarea "Mia, first straddling over a dildo,"
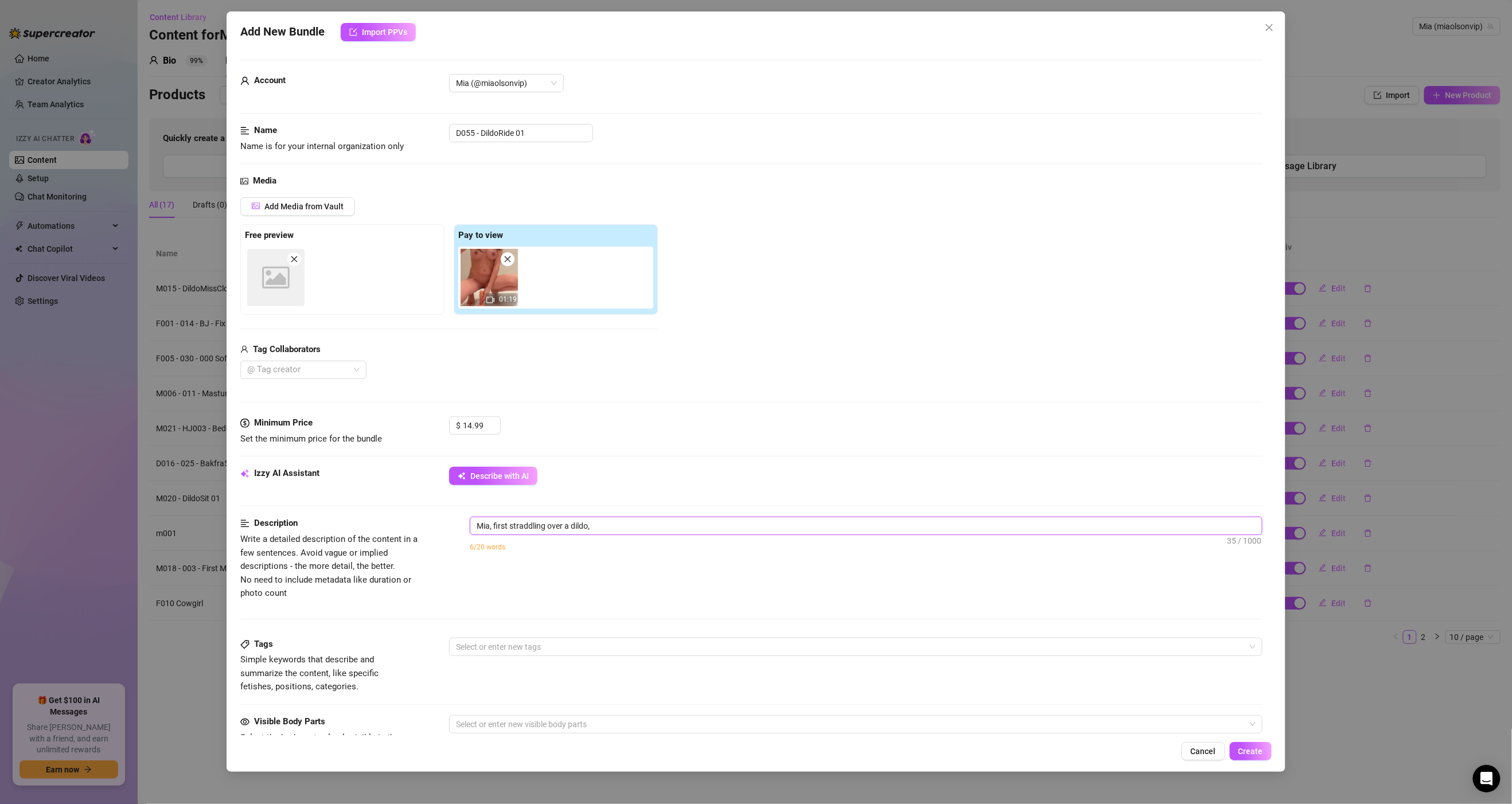
type textarea "Mia, first straddling over a dildo,"
type textarea "[PERSON_NAME], first straddling over a dildo, t"
type textarea "Mia, first straddling over a dildo, th"
type textarea "[PERSON_NAME], first straddling over a dildo, the"
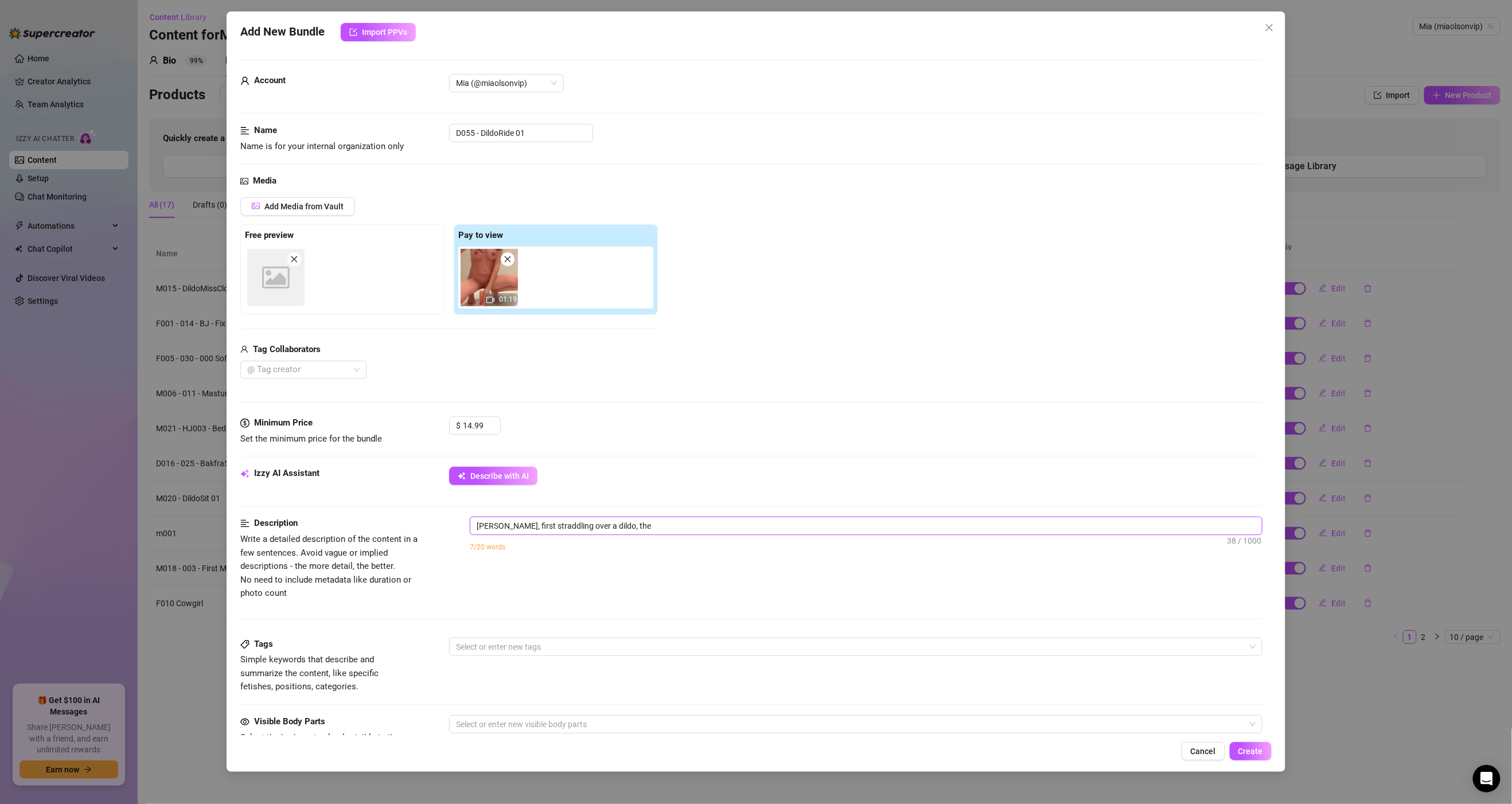
type textarea "Mia, first straddling over a dildo, then"
type textarea "Mia, first straddling over a dildo, then s"
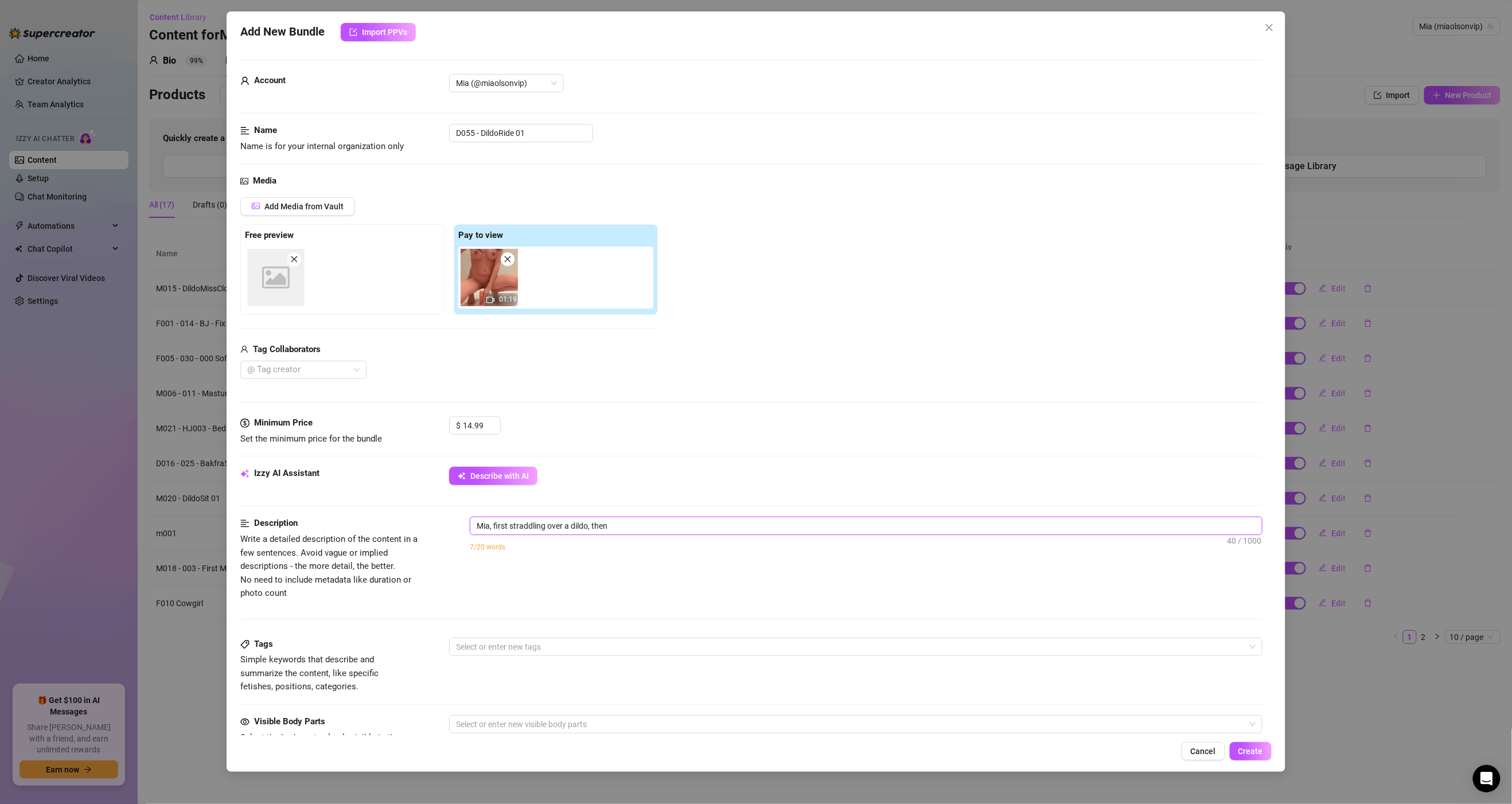
type textarea "Mia, first straddling over a dildo, then s"
type textarea "Mia, first straddling over a dildo, then si"
type textarea "Mia, first straddling over a dildo, then sit"
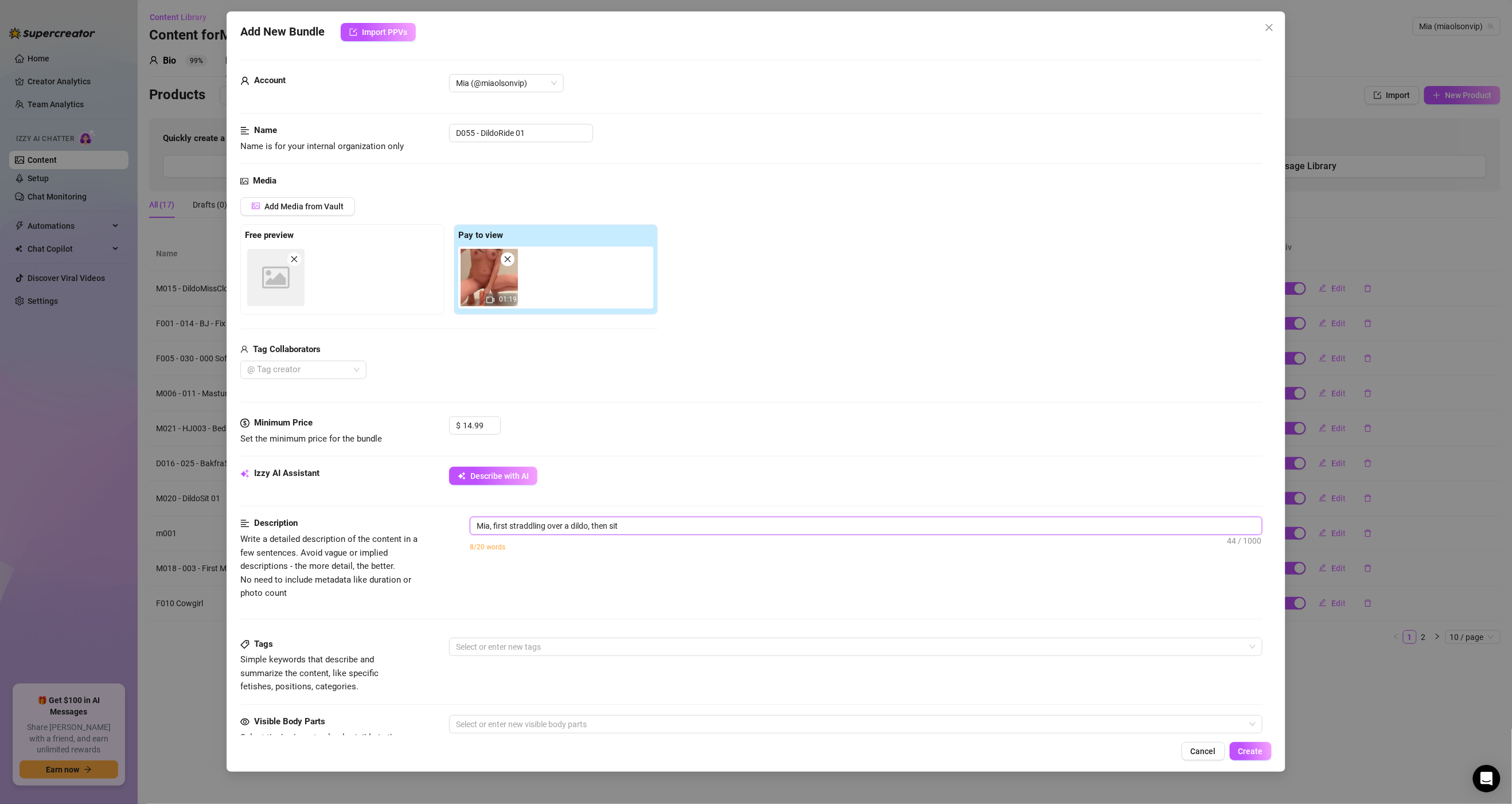
type textarea "[PERSON_NAME], first straddling over a dildo, then sitt"
type textarea "[PERSON_NAME], first straddling over a dildo, then sitti"
type textarea "Mia, first straddling over a dildo, then sittin"
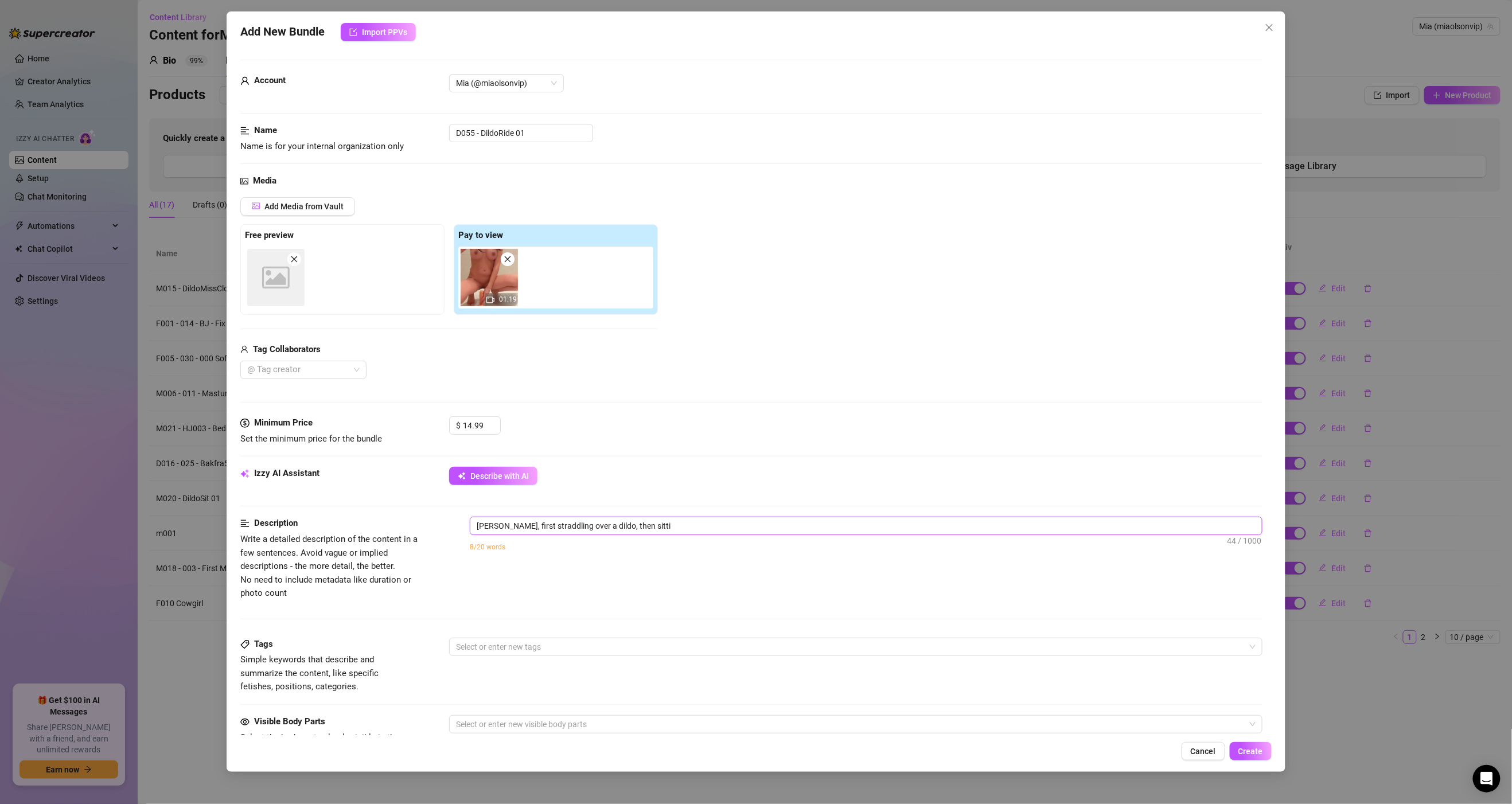
type textarea "Mia, first straddling over a dildo, then sittin"
type textarea "Mia, first straddling over a dildo, then sitting"
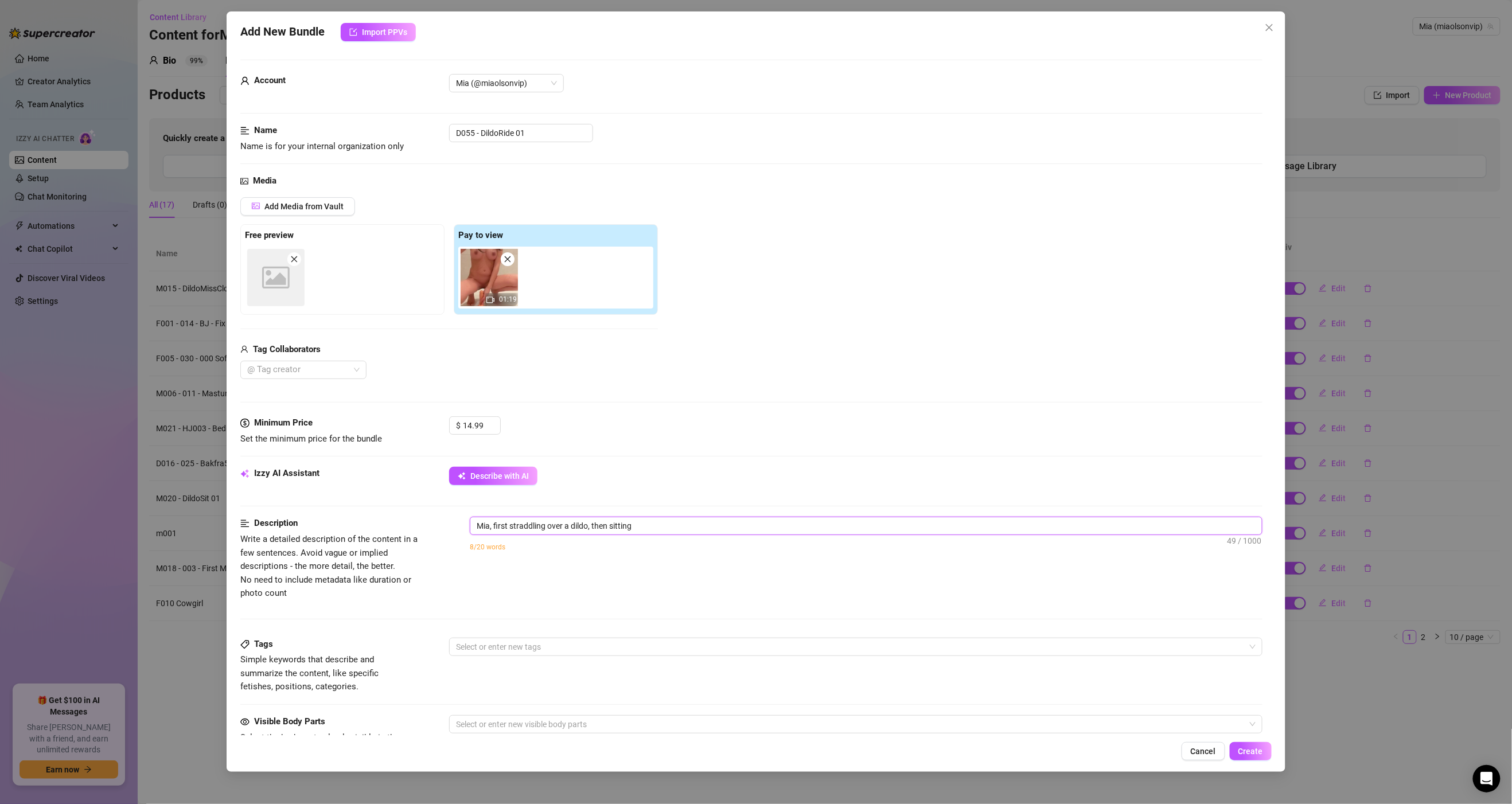
type textarea "[PERSON_NAME], first straddling over a dildo, then sitting d"
type textarea "[PERSON_NAME], first straddling over a dildo, then sitting do"
type textarea "[PERSON_NAME], first straddling over a dildo, then sitting dow"
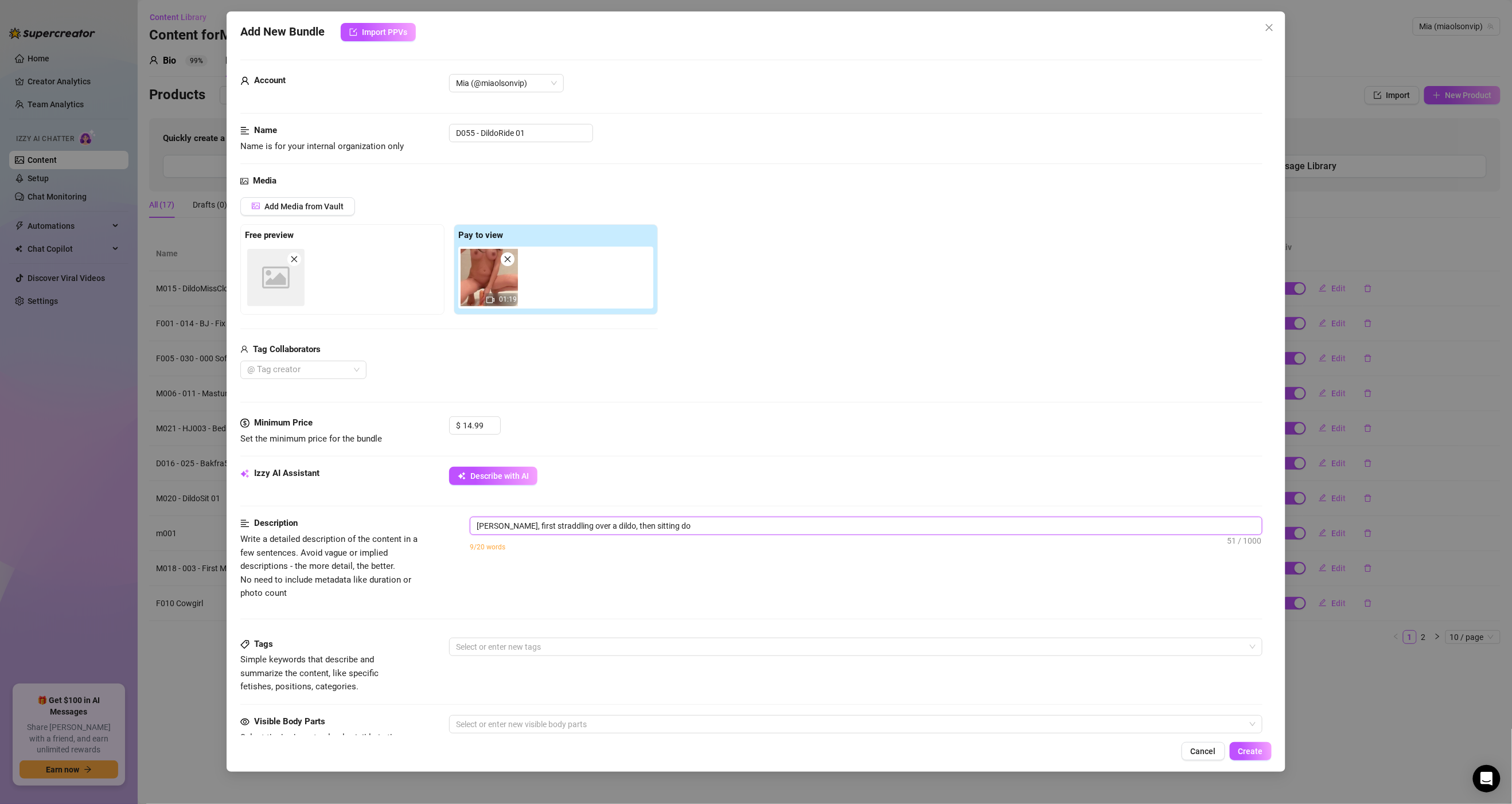
type textarea "[PERSON_NAME], first straddling over a dildo, then sitting dow"
type textarea "[PERSON_NAME], first straddling over a dildo, then sitting down"
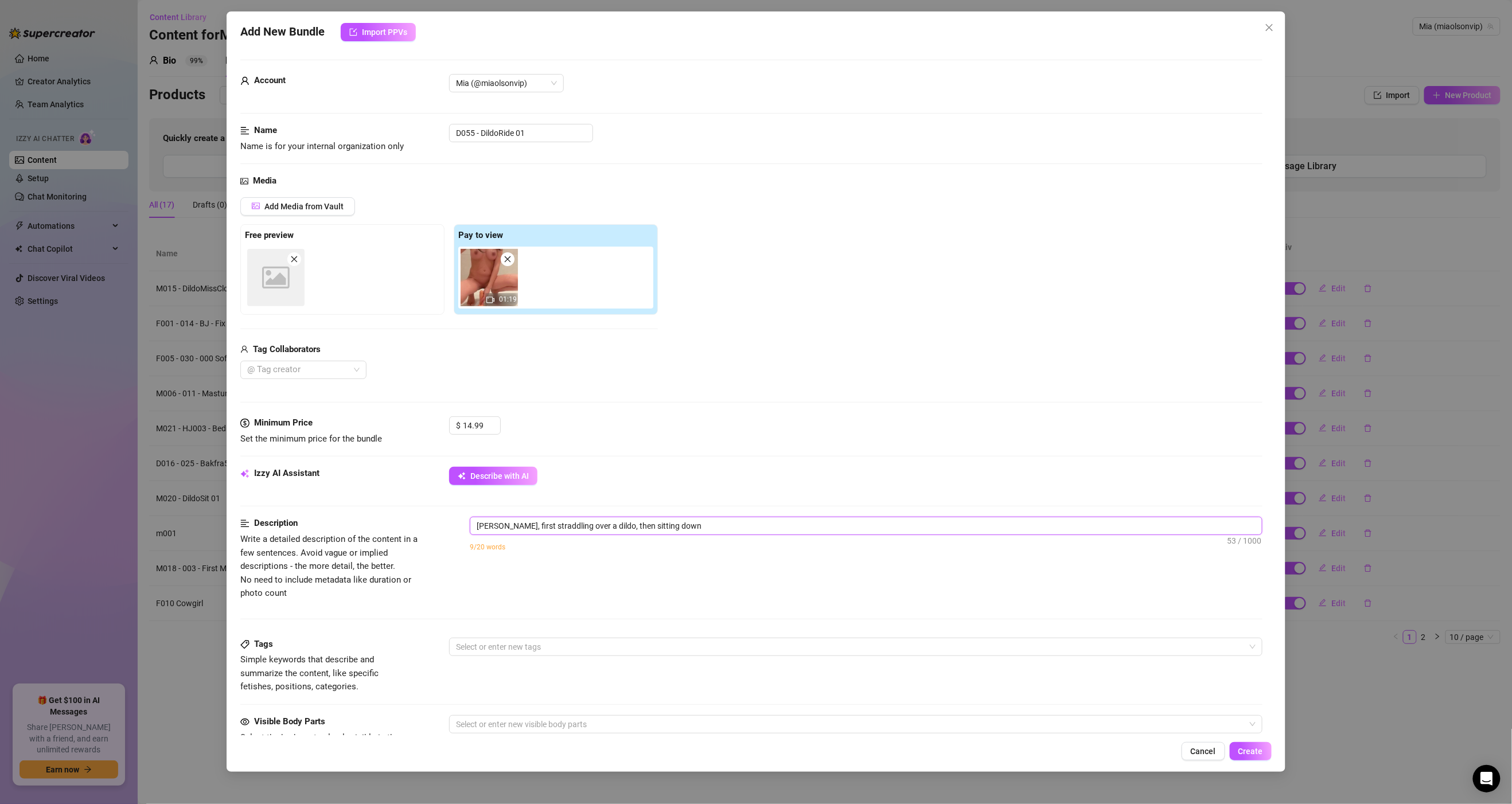
type textarea "[PERSON_NAME], first straddling over a dildo, then sitting down o"
type textarea "[PERSON_NAME], first straddling over a dildo, then sitting down on"
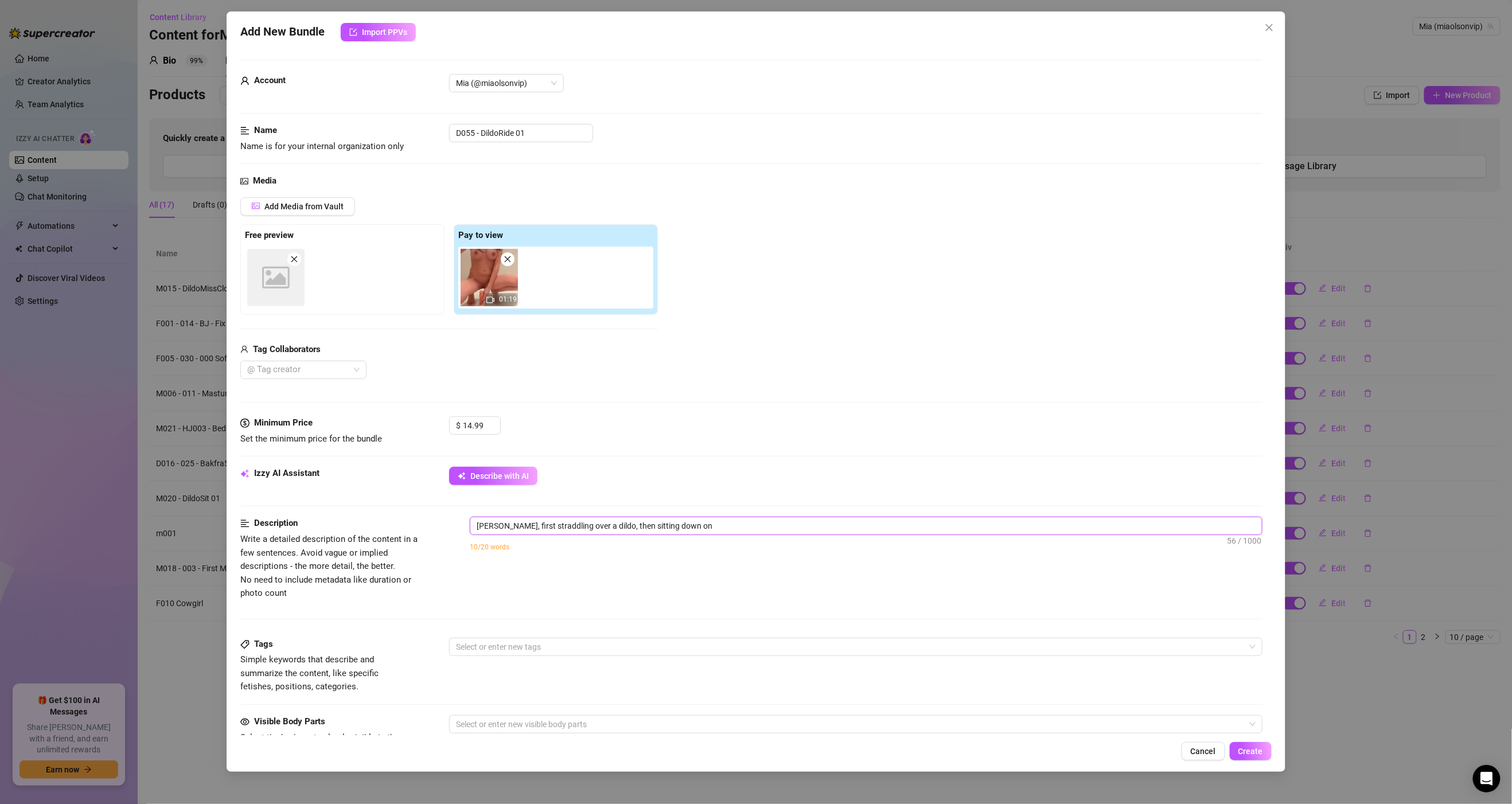
type textarea "[PERSON_NAME], first straddling over a dildo, then sitting down on"
type textarea "[PERSON_NAME], first straddling over a dildo, then sitting down on i"
type textarea "[PERSON_NAME], first straddling over a dildo, then sitting down on it"
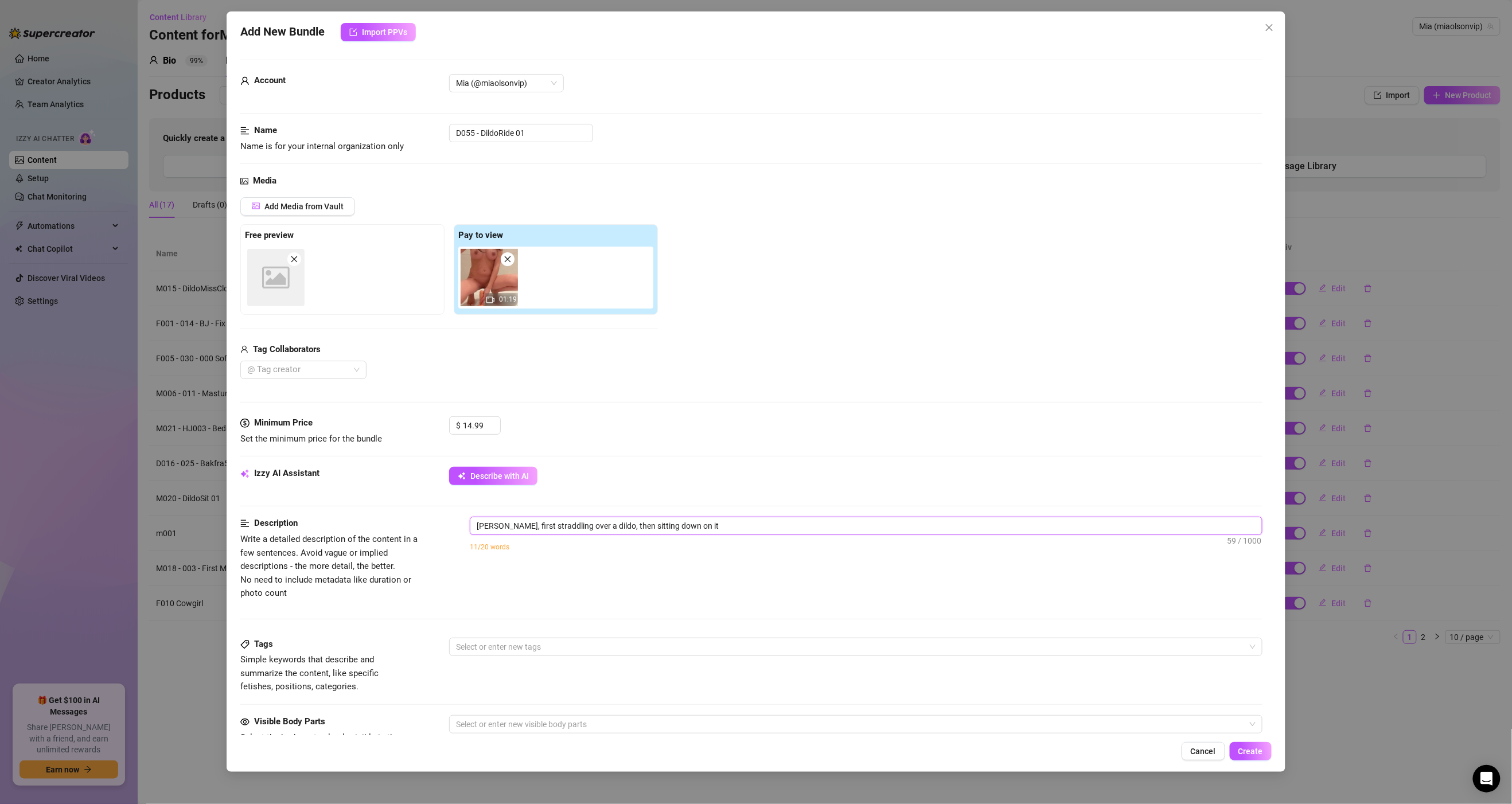
type textarea "[PERSON_NAME], first straddling over a dildo, then sitting down on it,"
type textarea "[PERSON_NAME], first straddling over a dildo, then sitting down on it, r"
type textarea "[PERSON_NAME], first straddling over a dildo, then sitting down on it, ri"
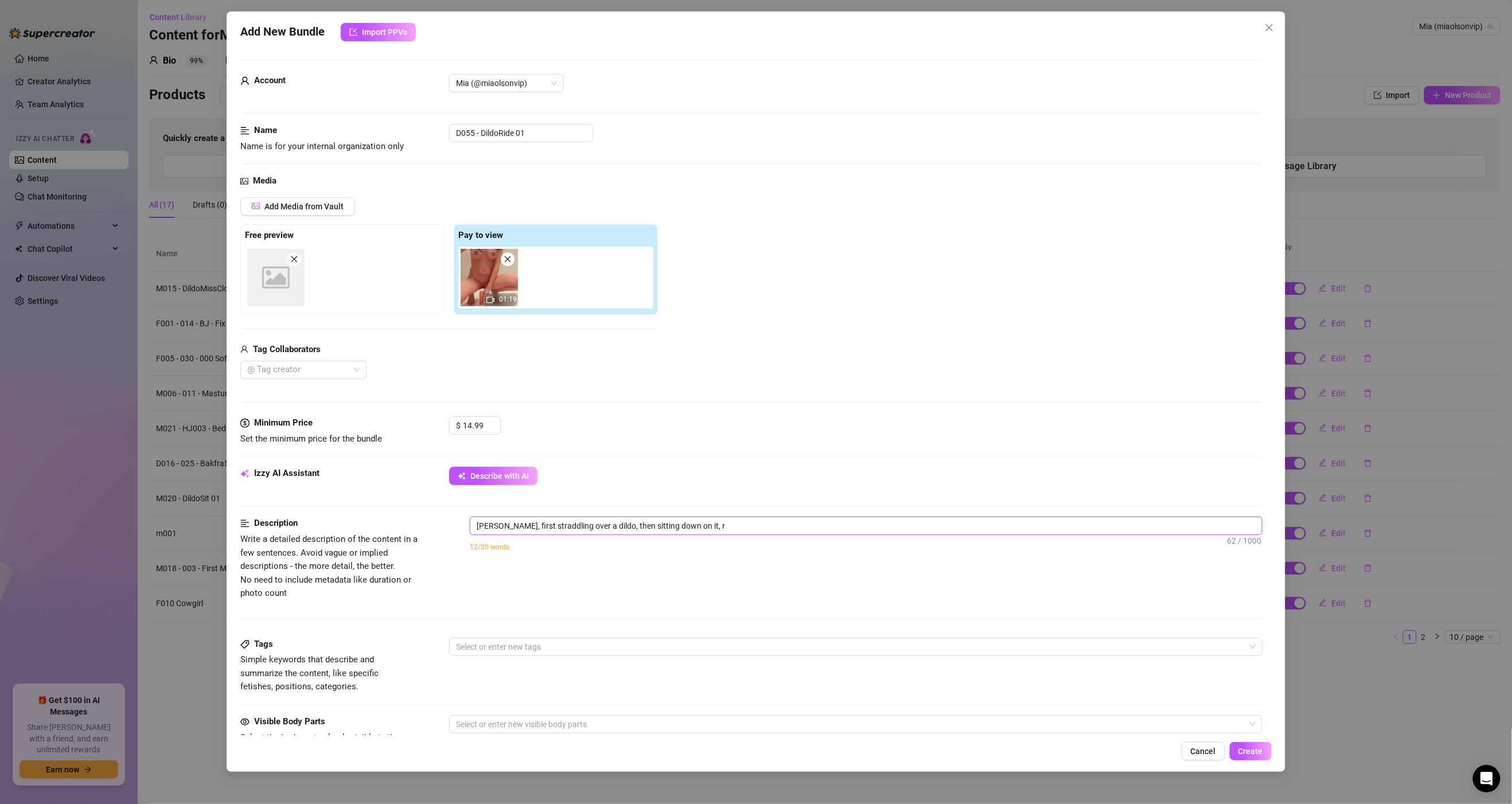
type textarea "[PERSON_NAME], first straddling over a dildo, then sitting down on it, ri"
type textarea "[PERSON_NAME], first straddling over a dildo, then sitting down on it, rid"
type textarea "[PERSON_NAME], first straddling over a dildo, then sitting down on it, ridi"
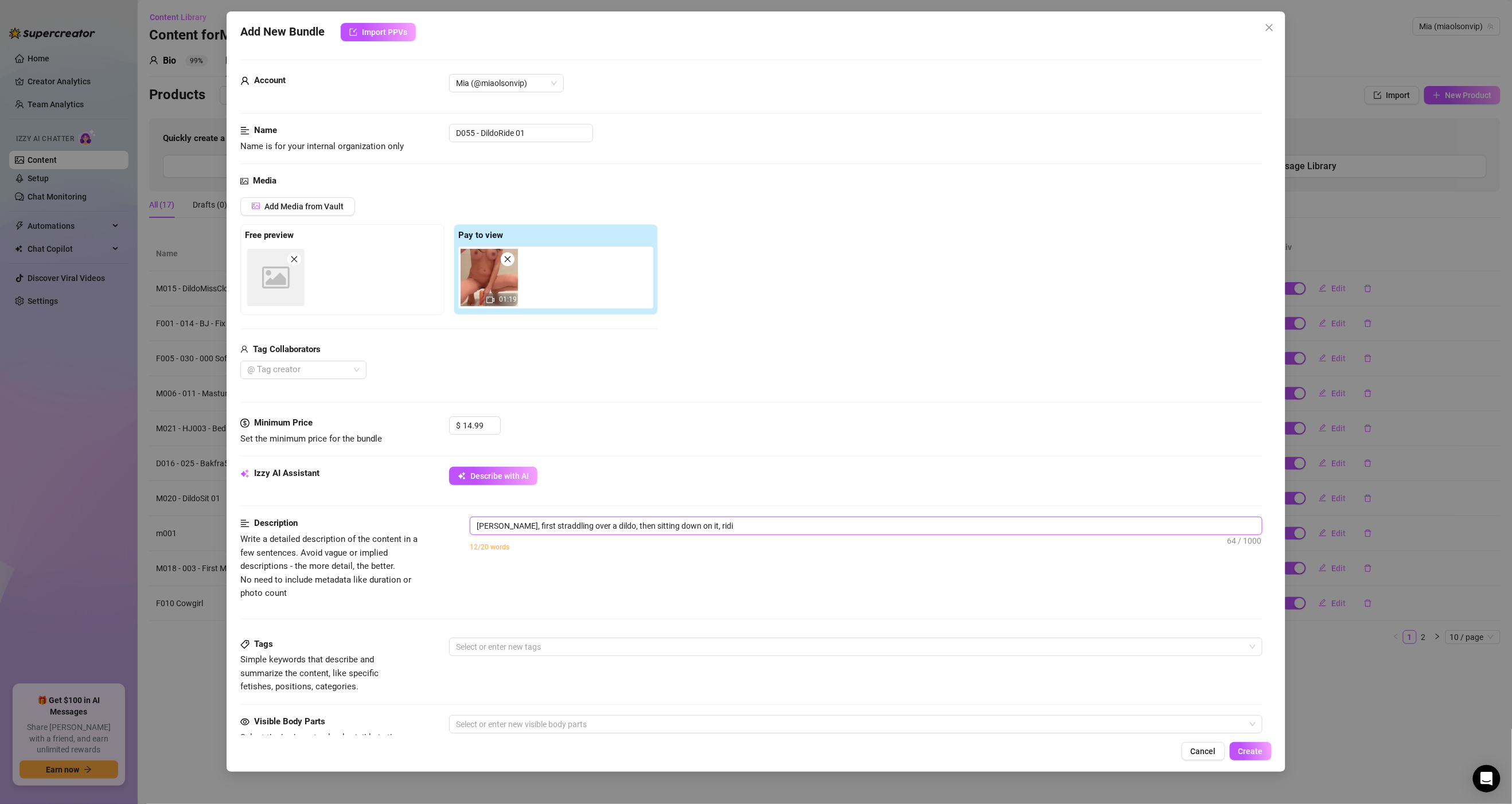
type textarea "[PERSON_NAME], first straddling over a dildo, then sitting down on it, ridin"
type textarea "[PERSON_NAME], first straddling over a dildo, then sitting down on it, riding"
type textarea "[PERSON_NAME], first straddling over a dildo, then sitting down on it, riding i"
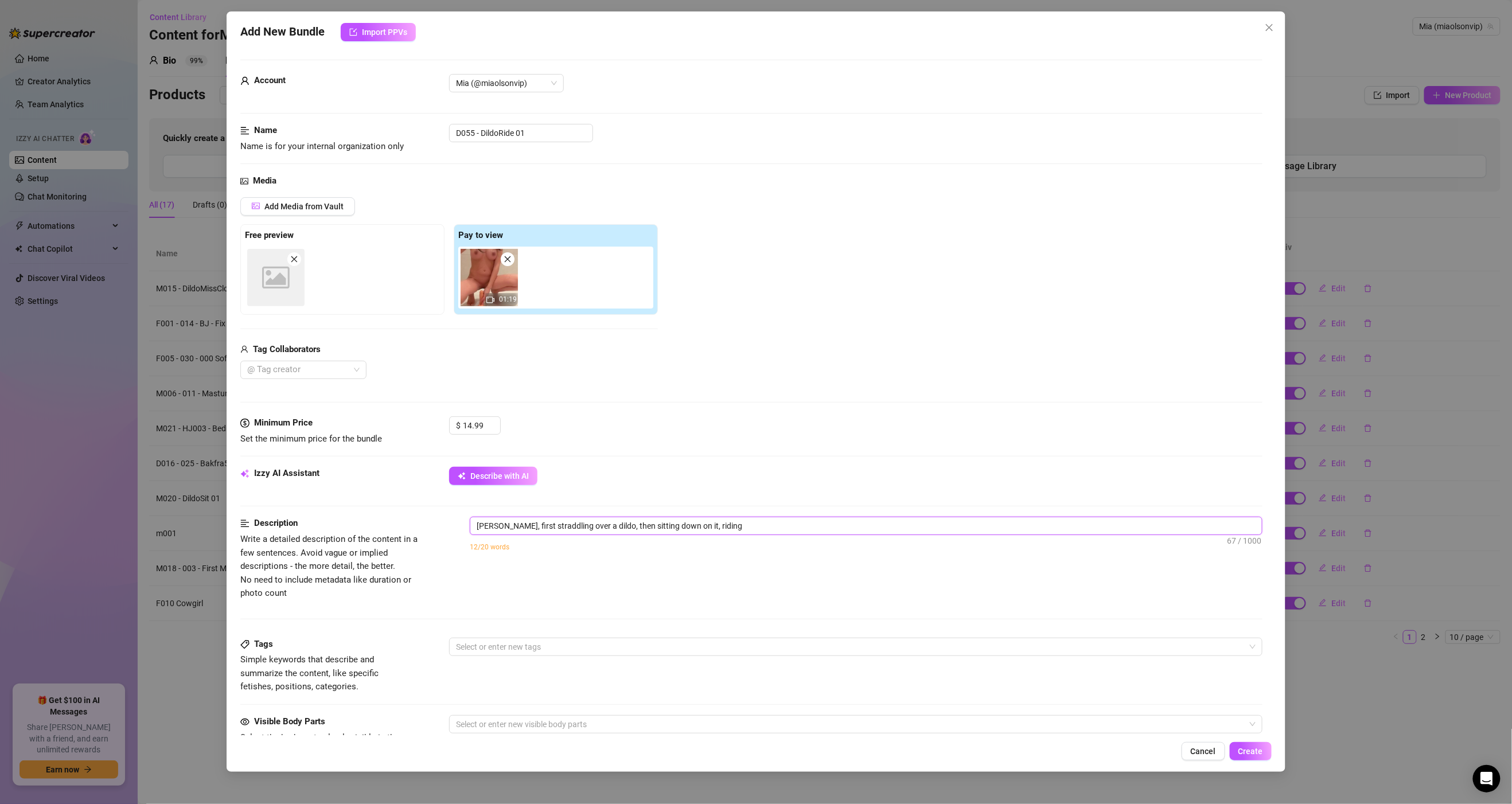
type textarea "[PERSON_NAME], first straddling over a dildo, then sitting down on it, riding i"
type textarea "[PERSON_NAME], first straddling over a dildo, then sitting down on it, riding it"
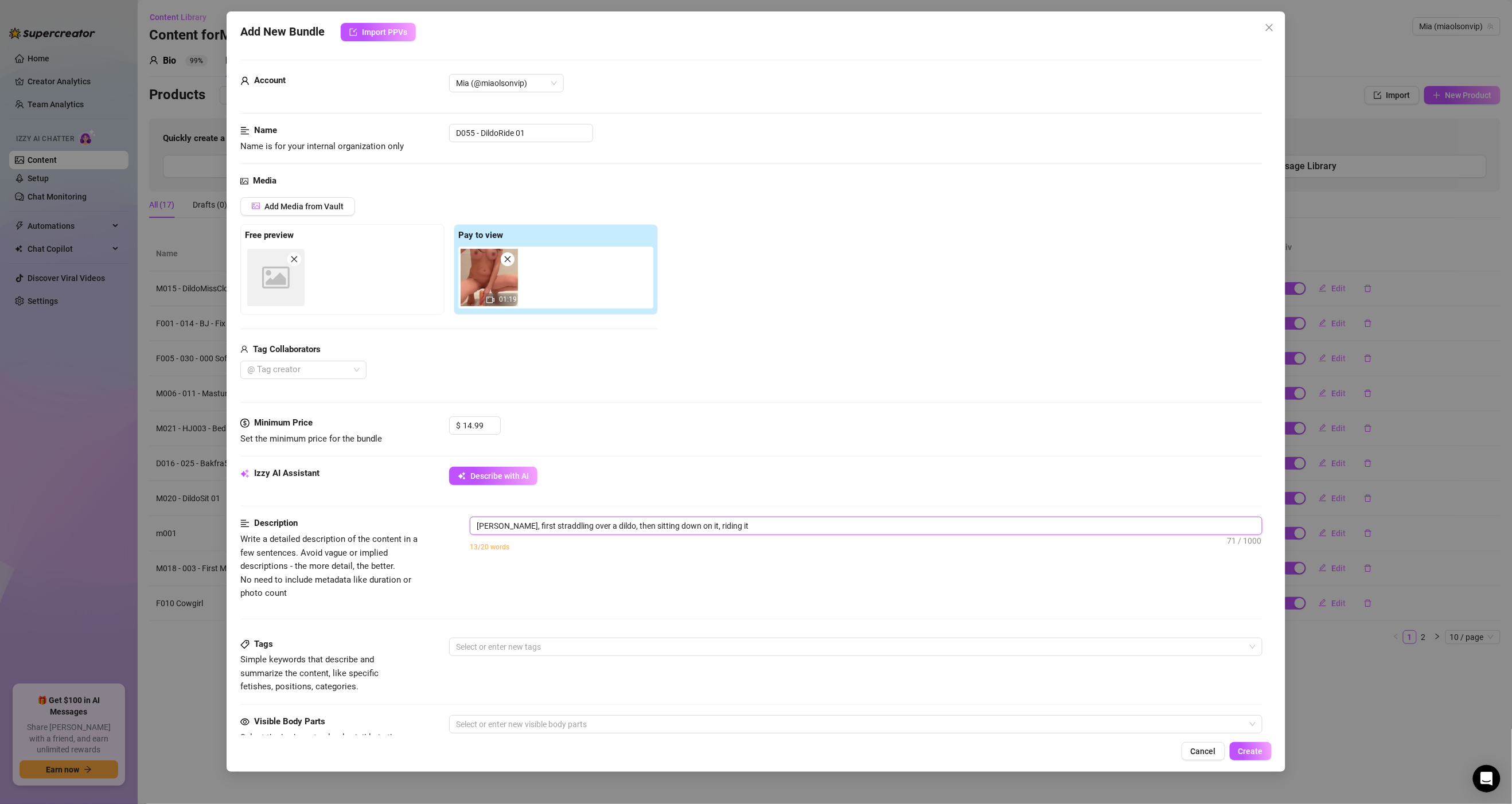
type textarea "[PERSON_NAME], first straddling over a dildo, then sitting down on it, riding i…"
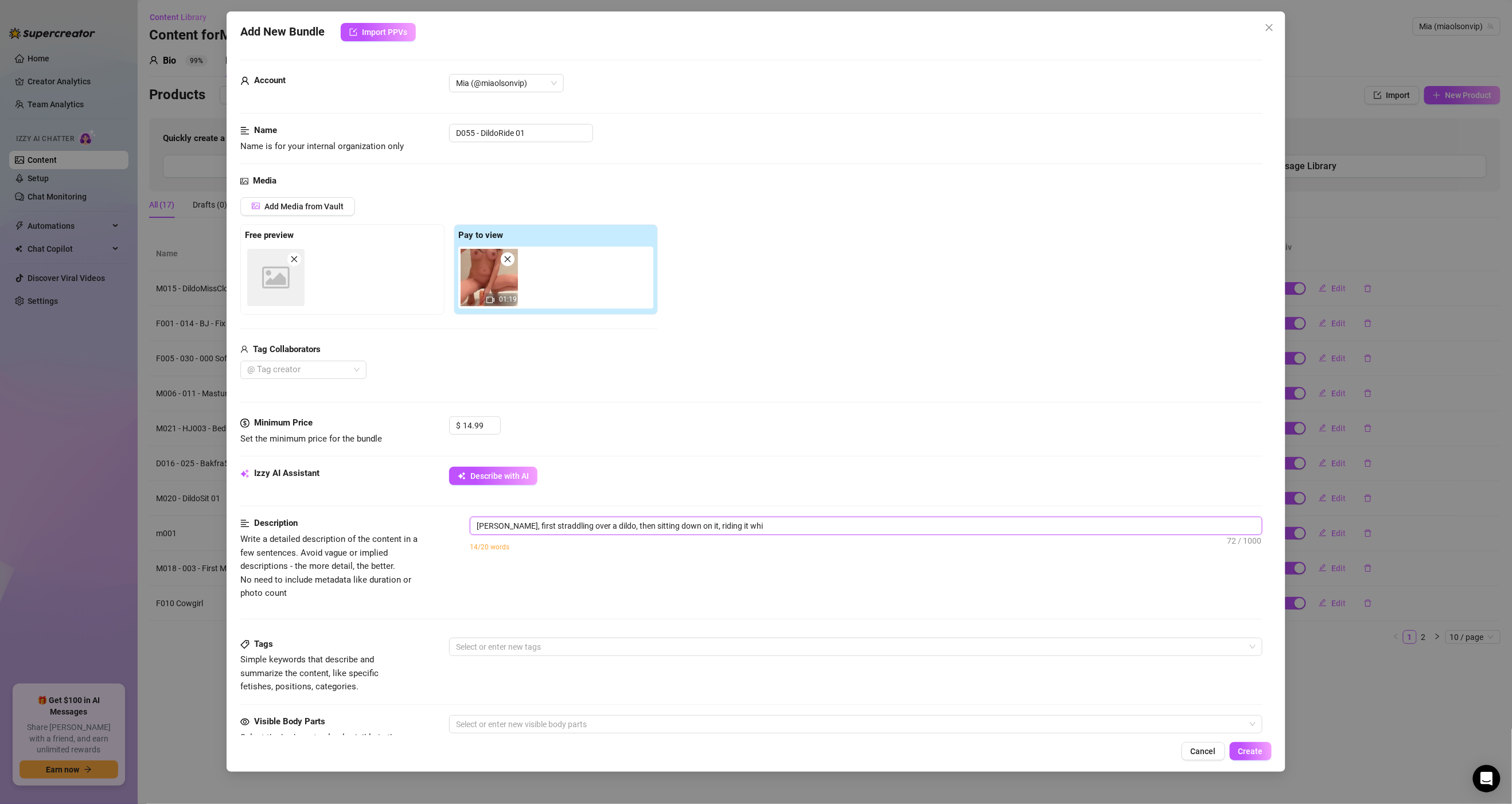
type textarea "[PERSON_NAME], first straddling over a dildo, then sitting down on it, riding i…"
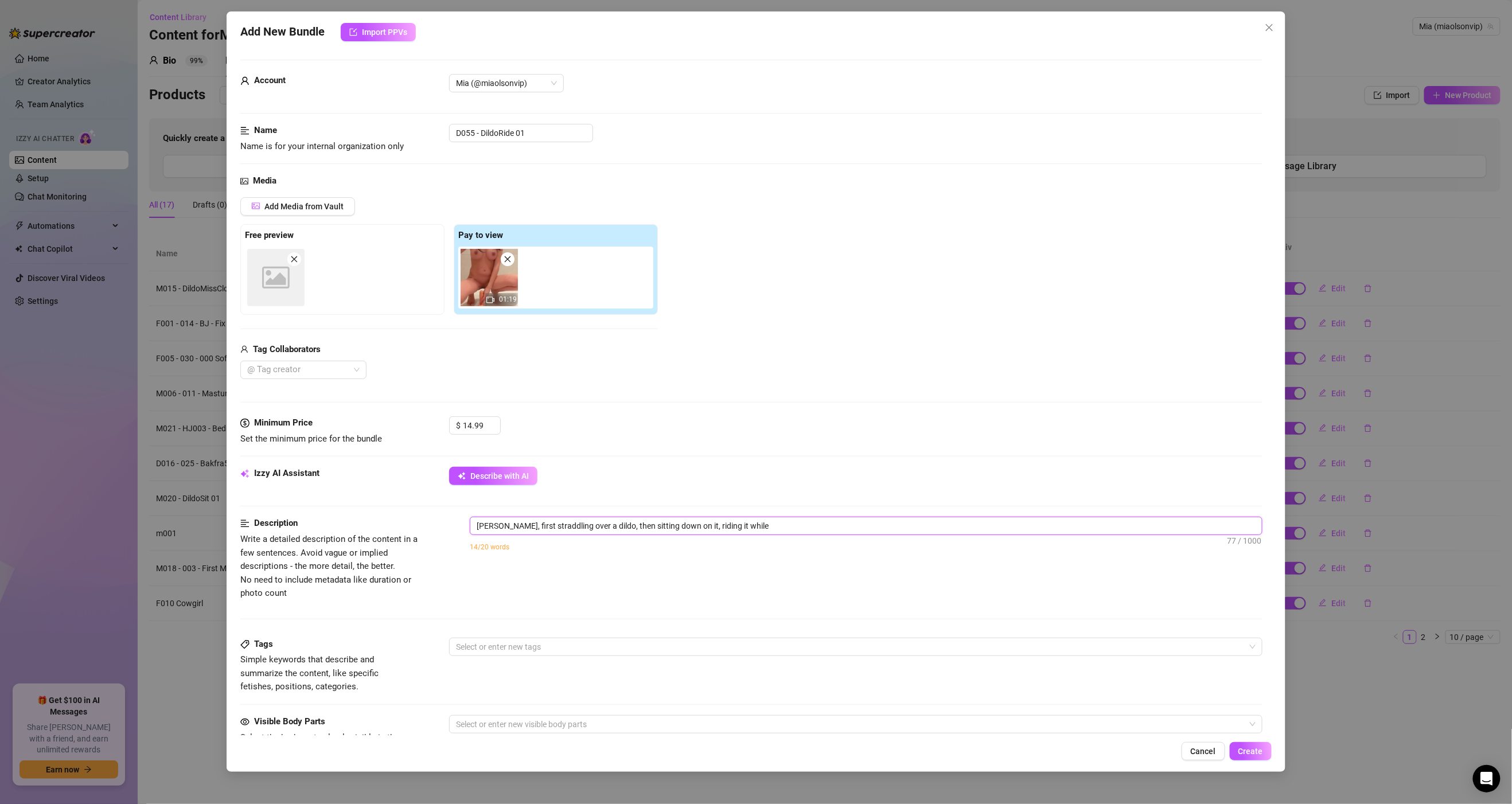
type textarea "[PERSON_NAME], first straddling over a dildo, then sitting down on it, riding i…"
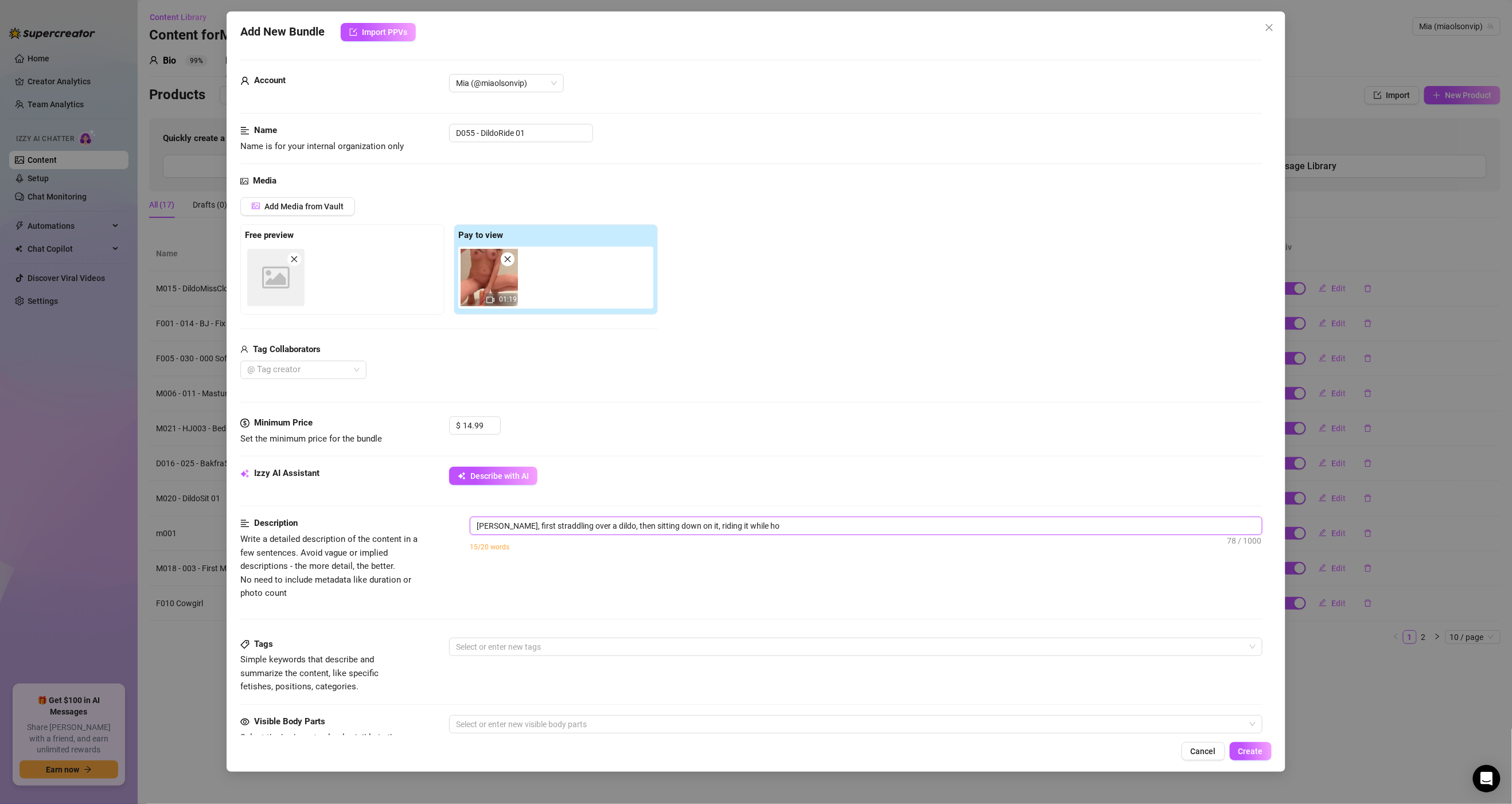
type textarea "[PERSON_NAME], first straddling over a dildo, then sitting down on it, riding i…"
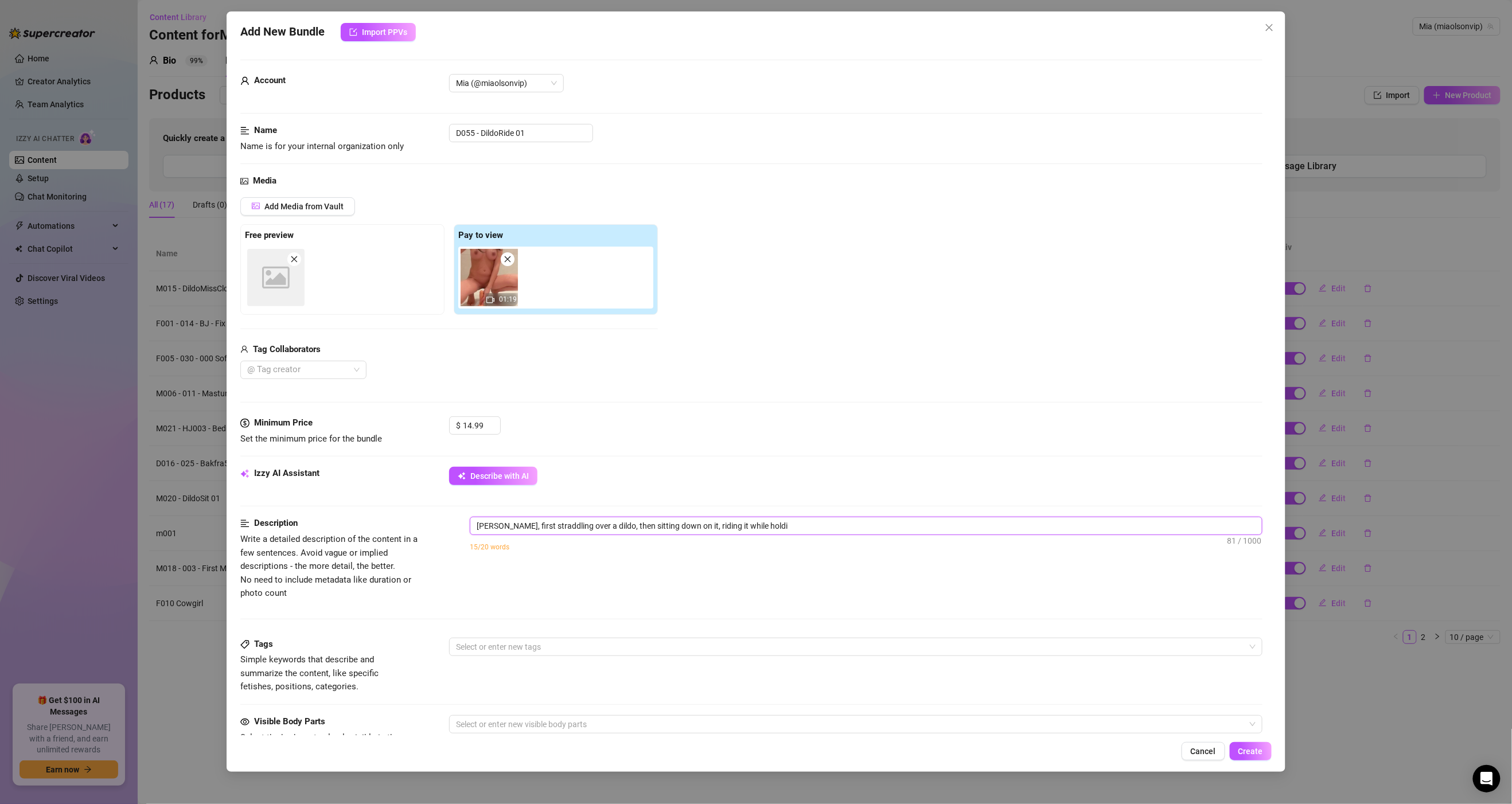
type textarea "[PERSON_NAME], first straddling over a dildo, then sitting down on it, riding i…"
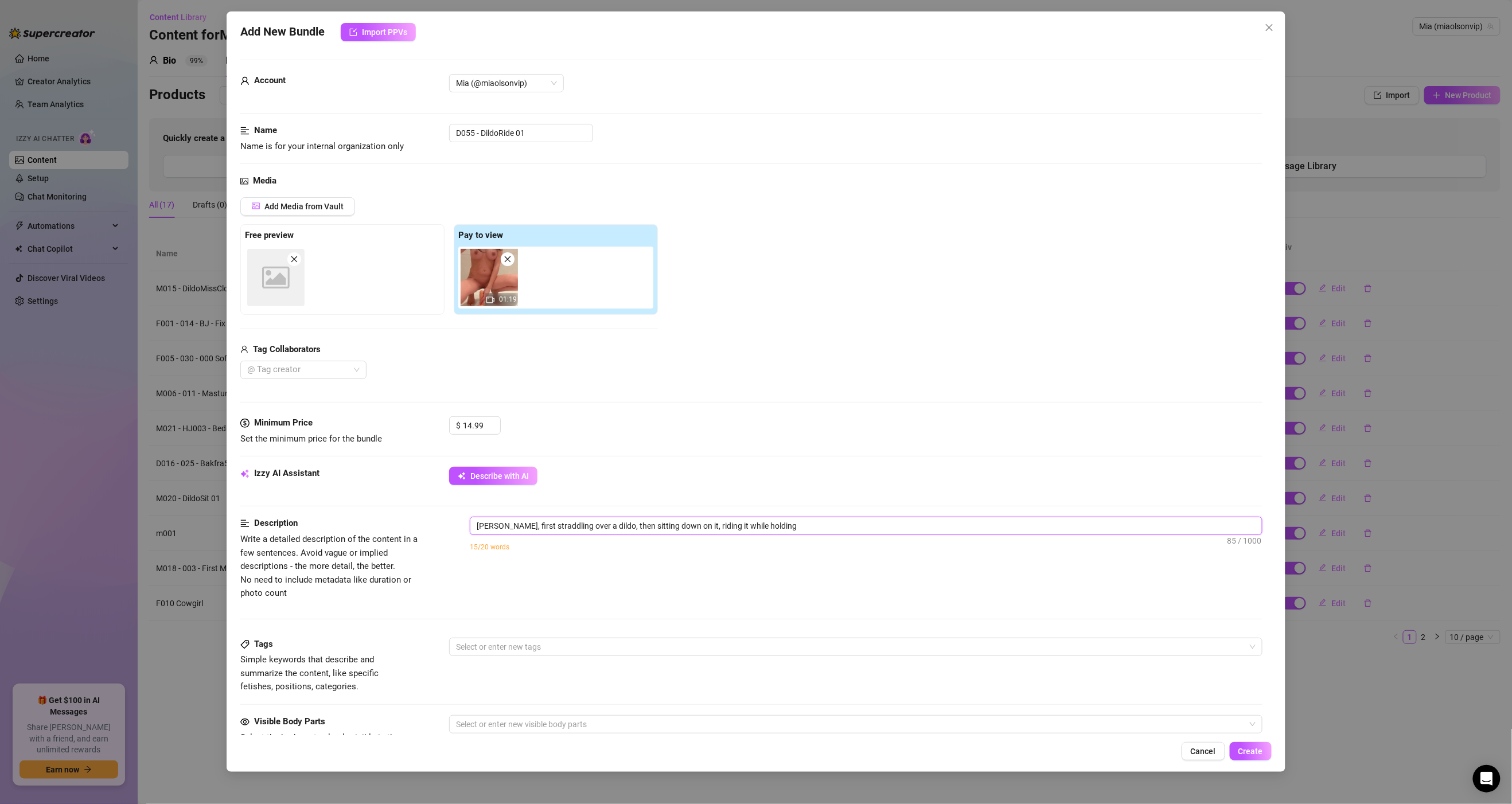
type textarea "[PERSON_NAME], first straddling over a dildo, then sitting down on it, riding i…"
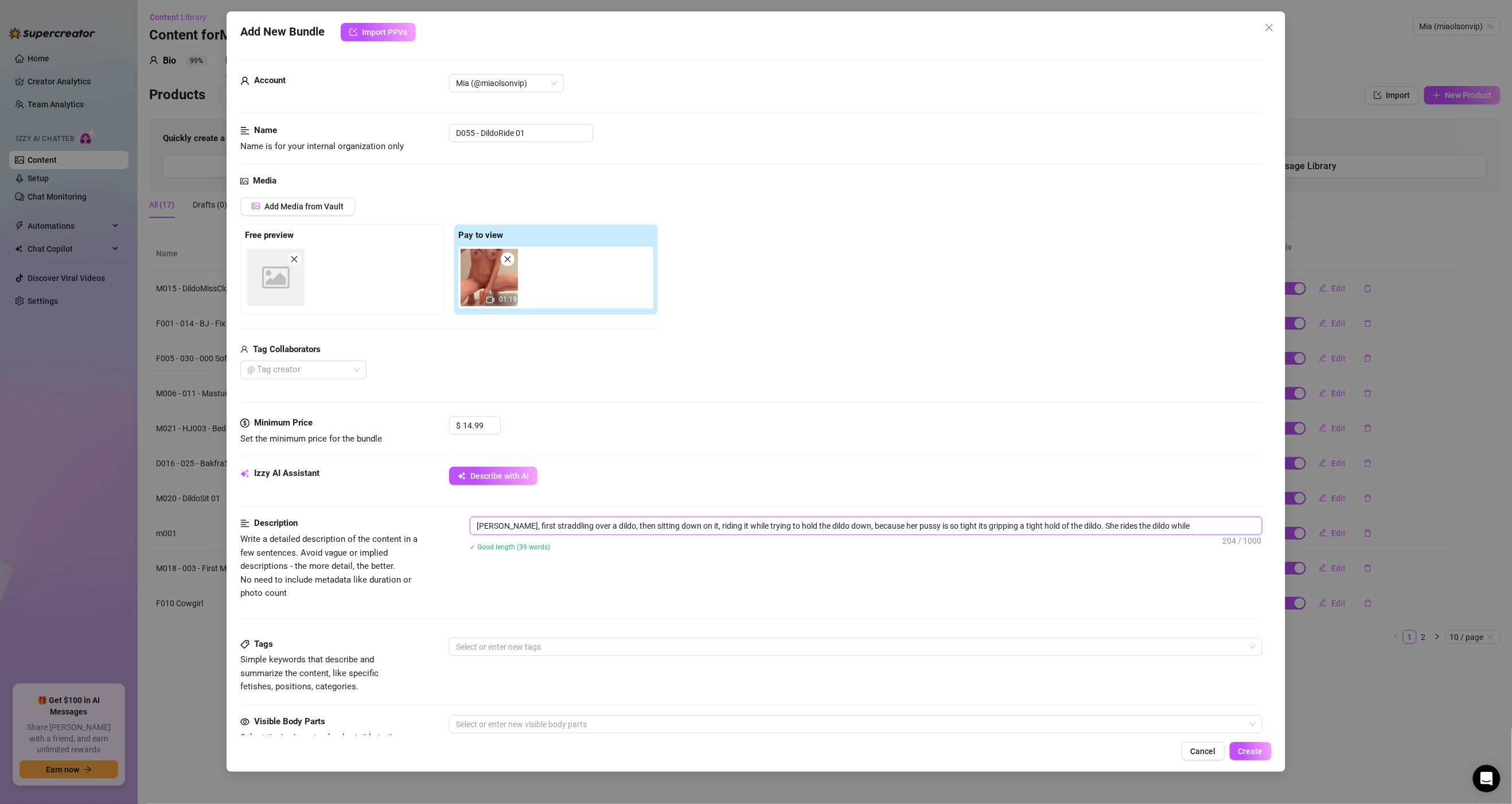
click at [477, 527] on textarea "[PERSON_NAME], first straddling over a dildo, then sitting down on it, riding i…" at bounding box center [865, 526] width 791 height 17
click at [1204, 524] on textarea "a clip of [PERSON_NAME], first straddling over a dildo, then sitting down on it…" at bounding box center [865, 526] width 791 height 17
click at [497, 645] on div at bounding box center [849, 647] width 796 height 16
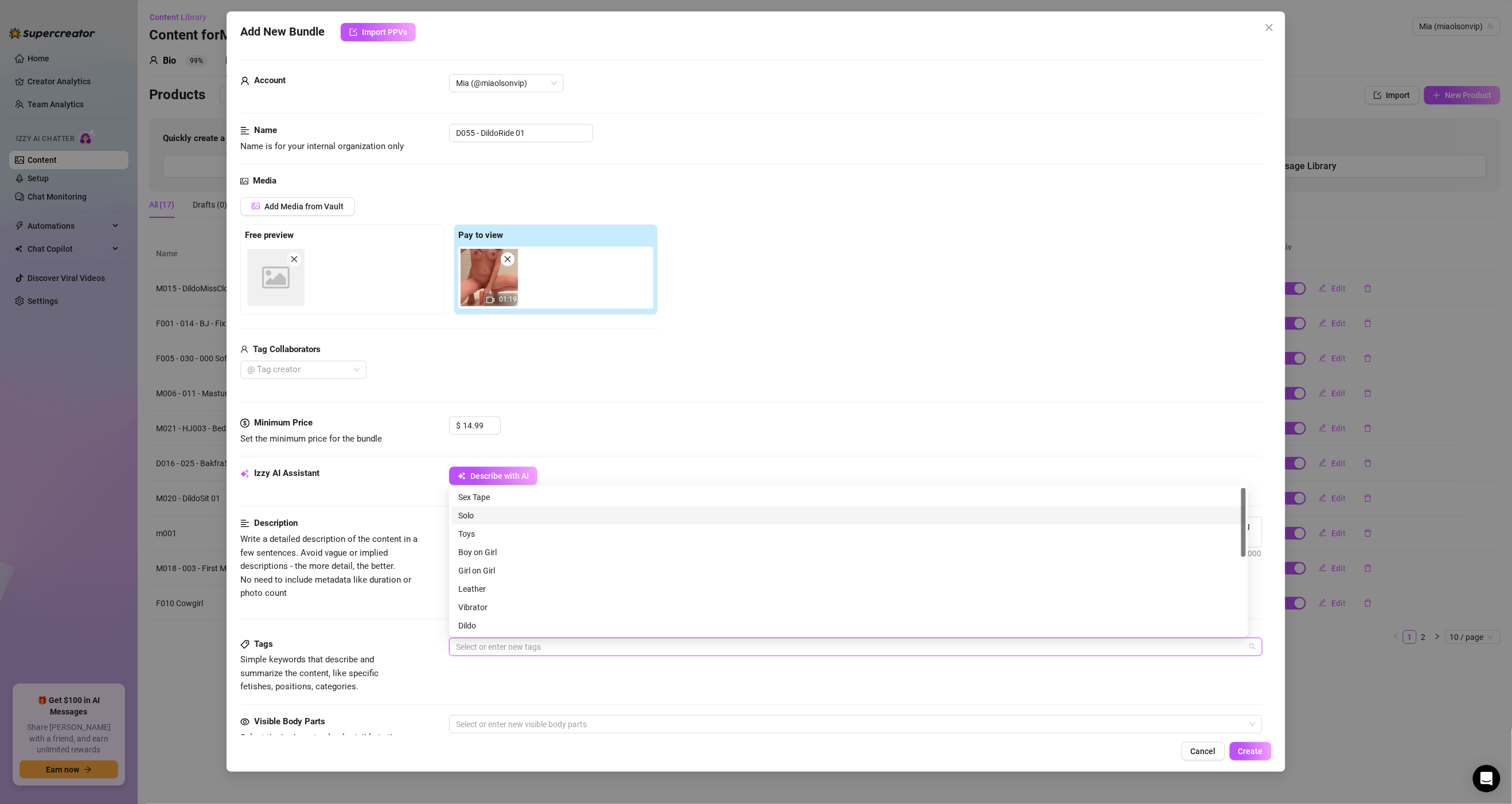
click at [475, 522] on div "Solo" at bounding box center [849, 515] width 781 height 12
click at [472, 540] on div "Toys" at bounding box center [849, 534] width 781 height 12
click at [482, 628] on div "Dildo" at bounding box center [849, 625] width 781 height 12
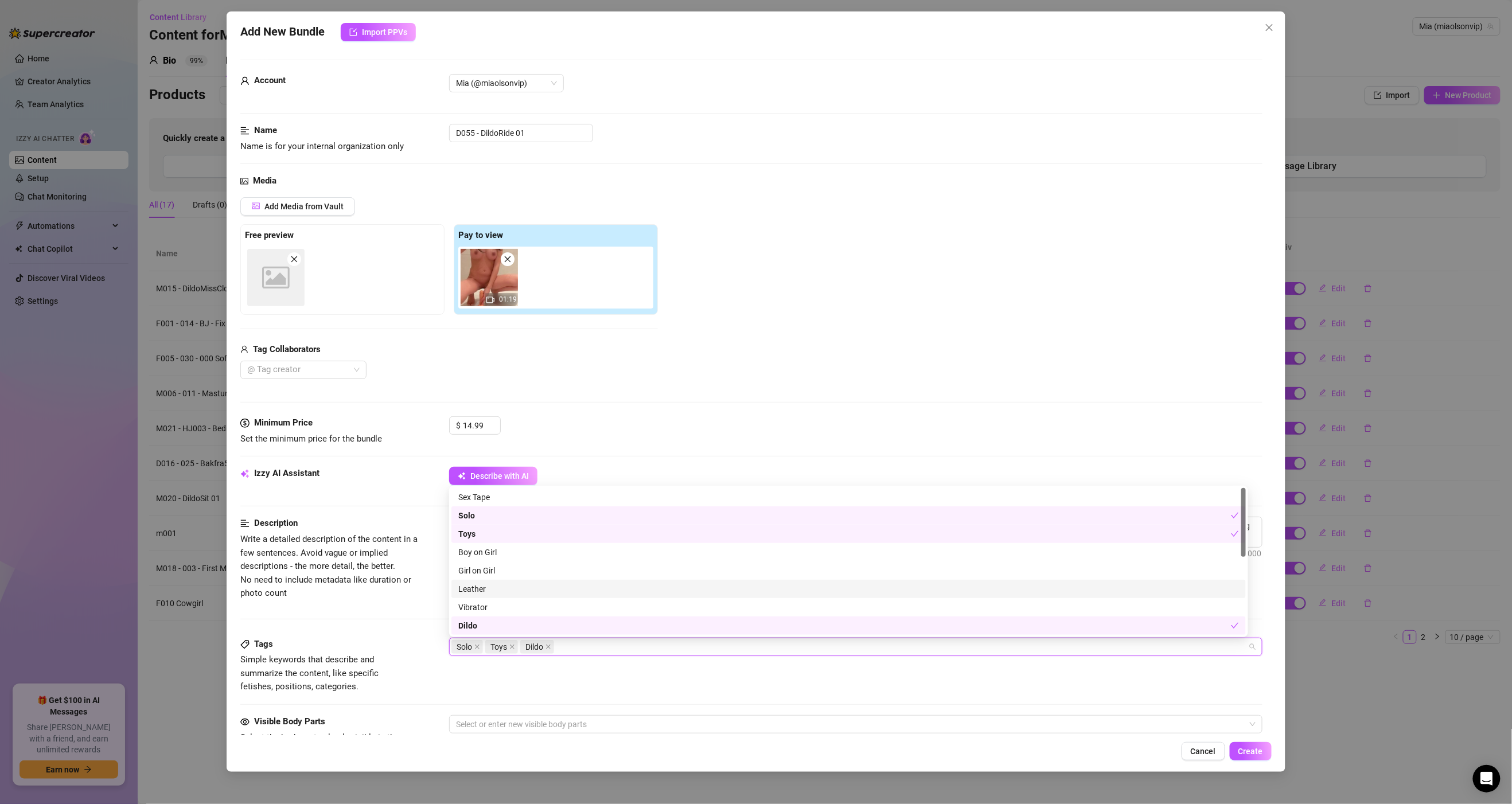
scroll to position [166, 0]
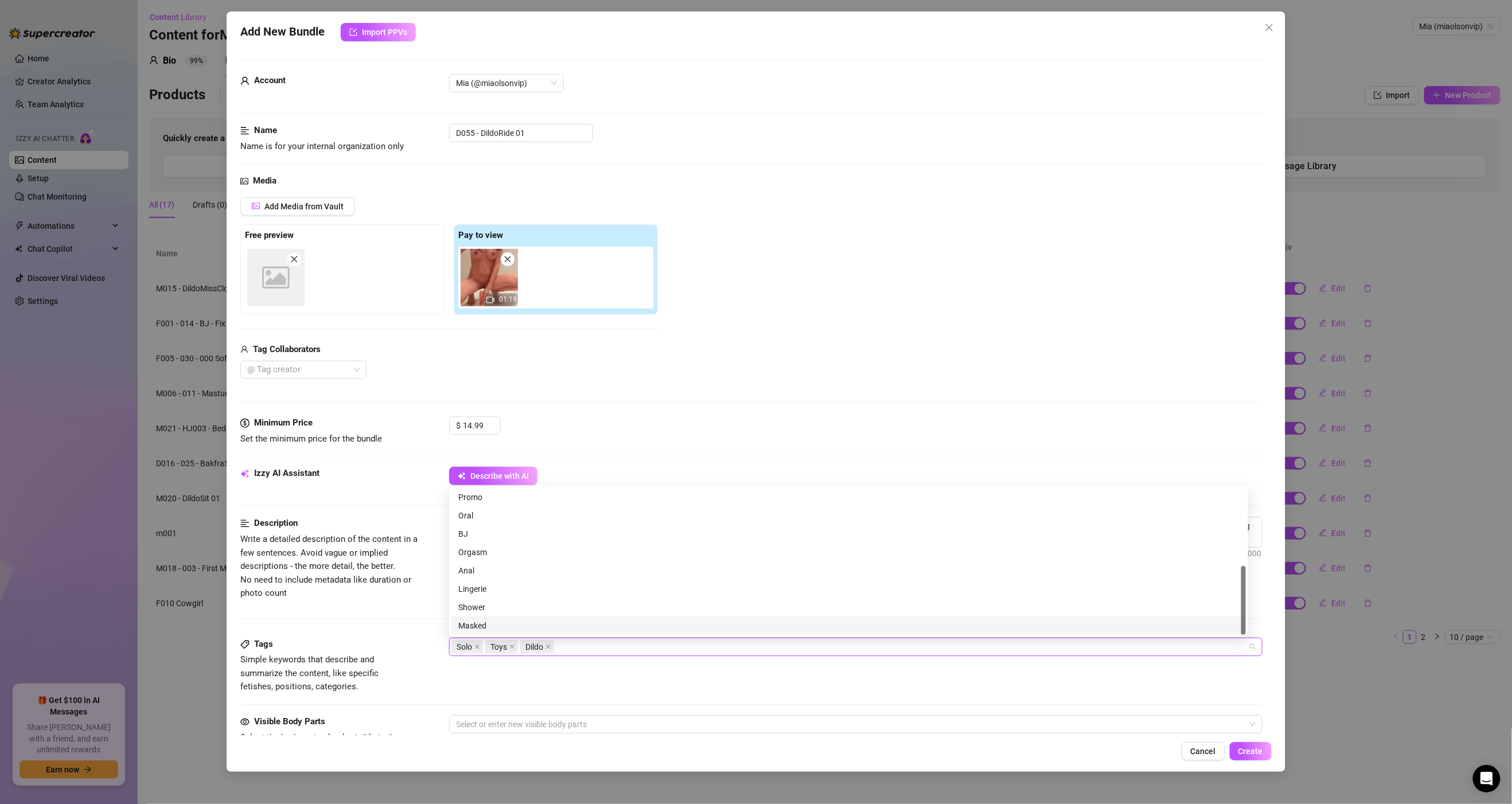
click at [402, 619] on div "Description Write a detailed description of the content in a few sentences. Avo…" at bounding box center [751, 577] width 1022 height 121
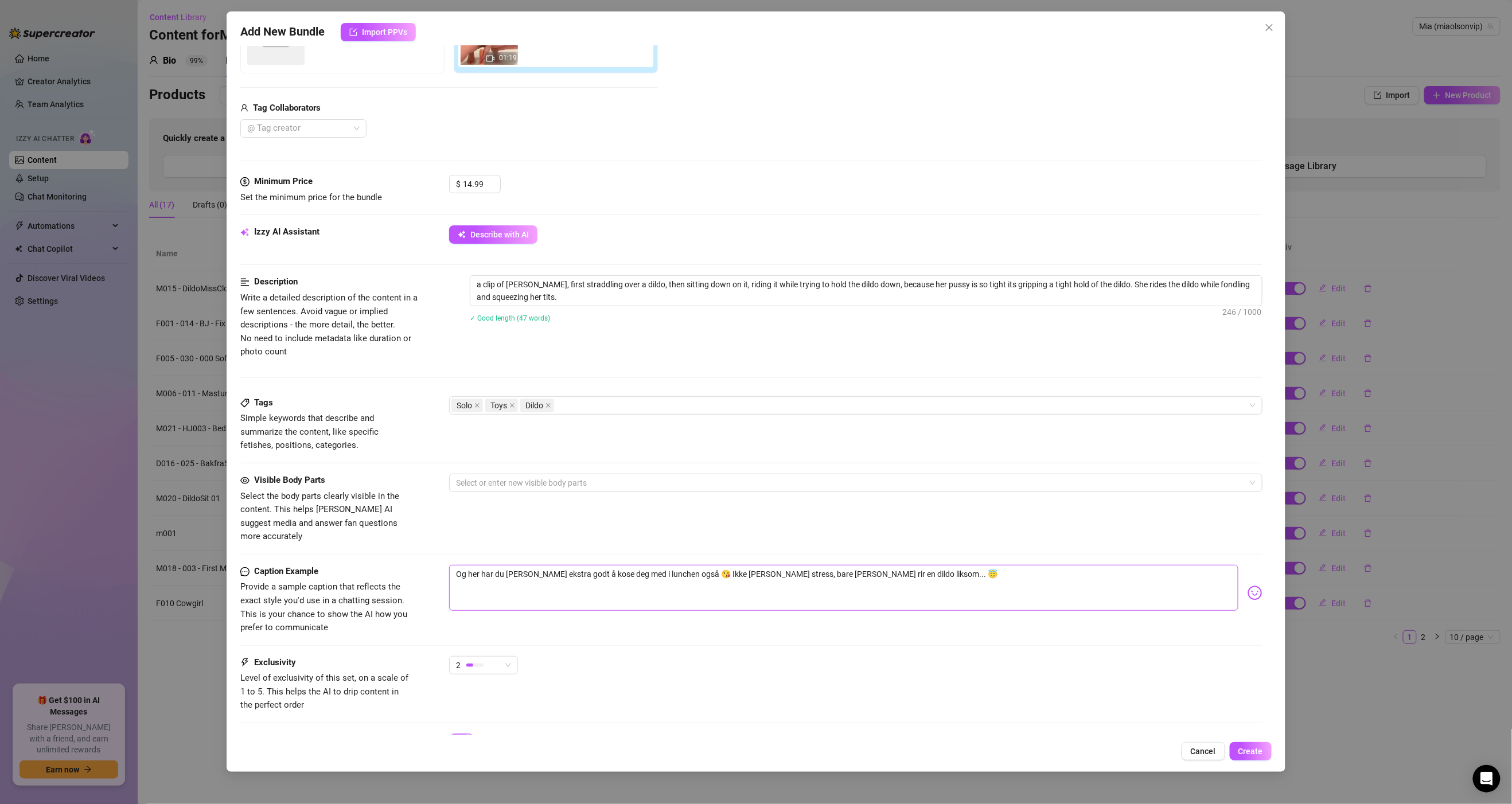
scroll to position [248, 0]
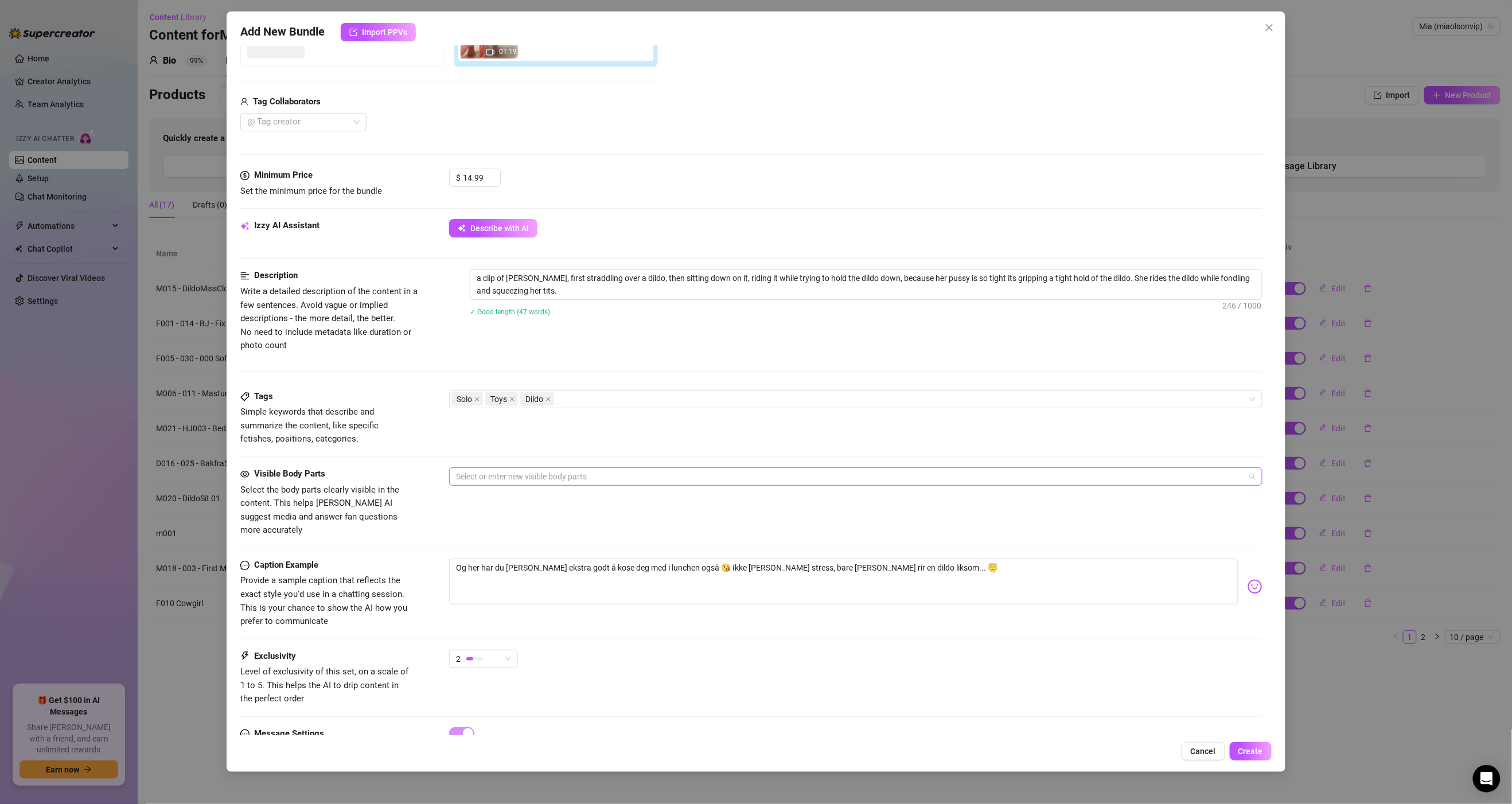
click at [507, 477] on div at bounding box center [849, 476] width 796 height 16
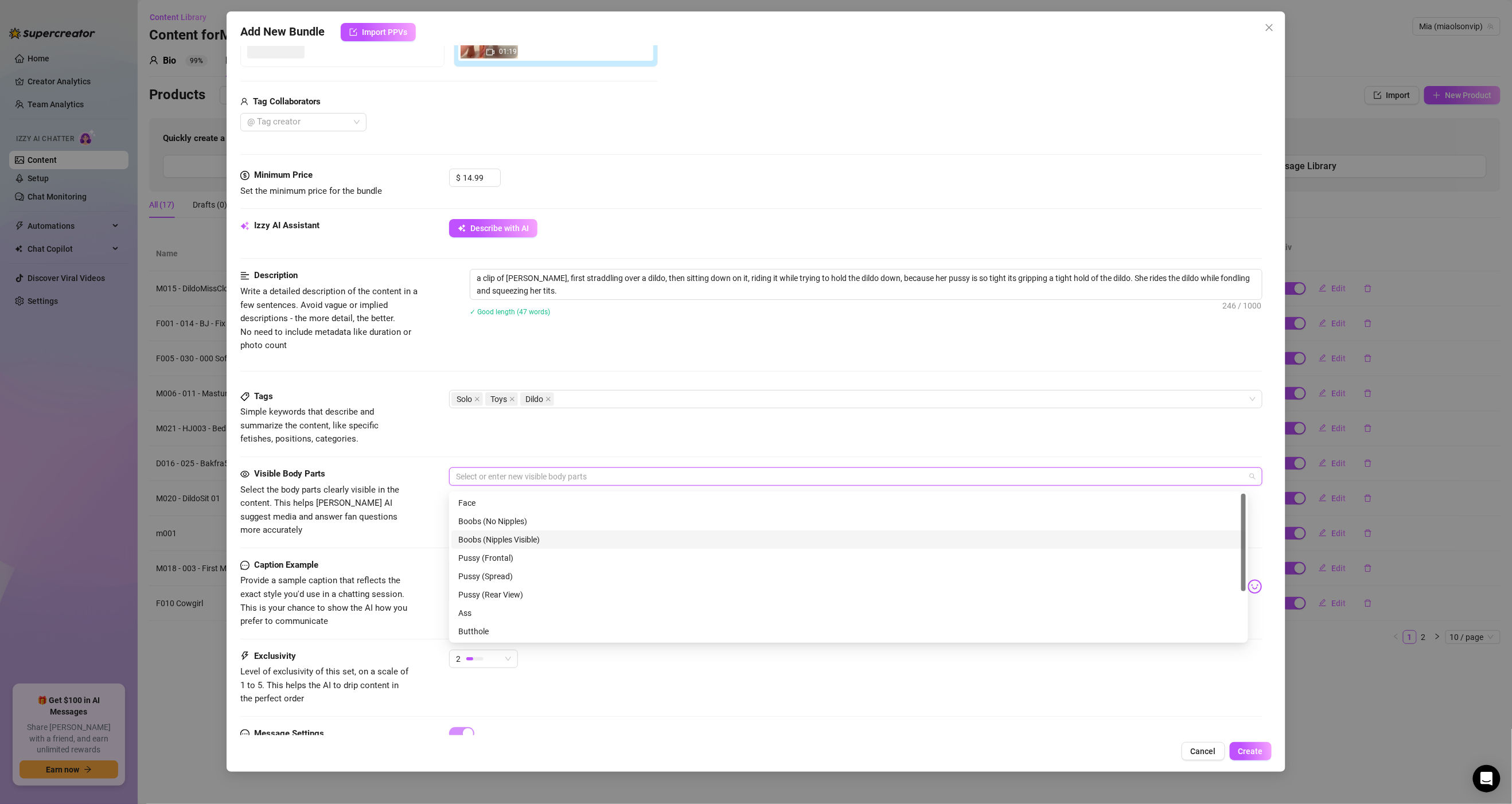
click at [529, 538] on div "Boobs (Nipples Visible)" at bounding box center [849, 539] width 781 height 12
click at [521, 562] on div "Pussy (Frontal)" at bounding box center [849, 558] width 781 height 12
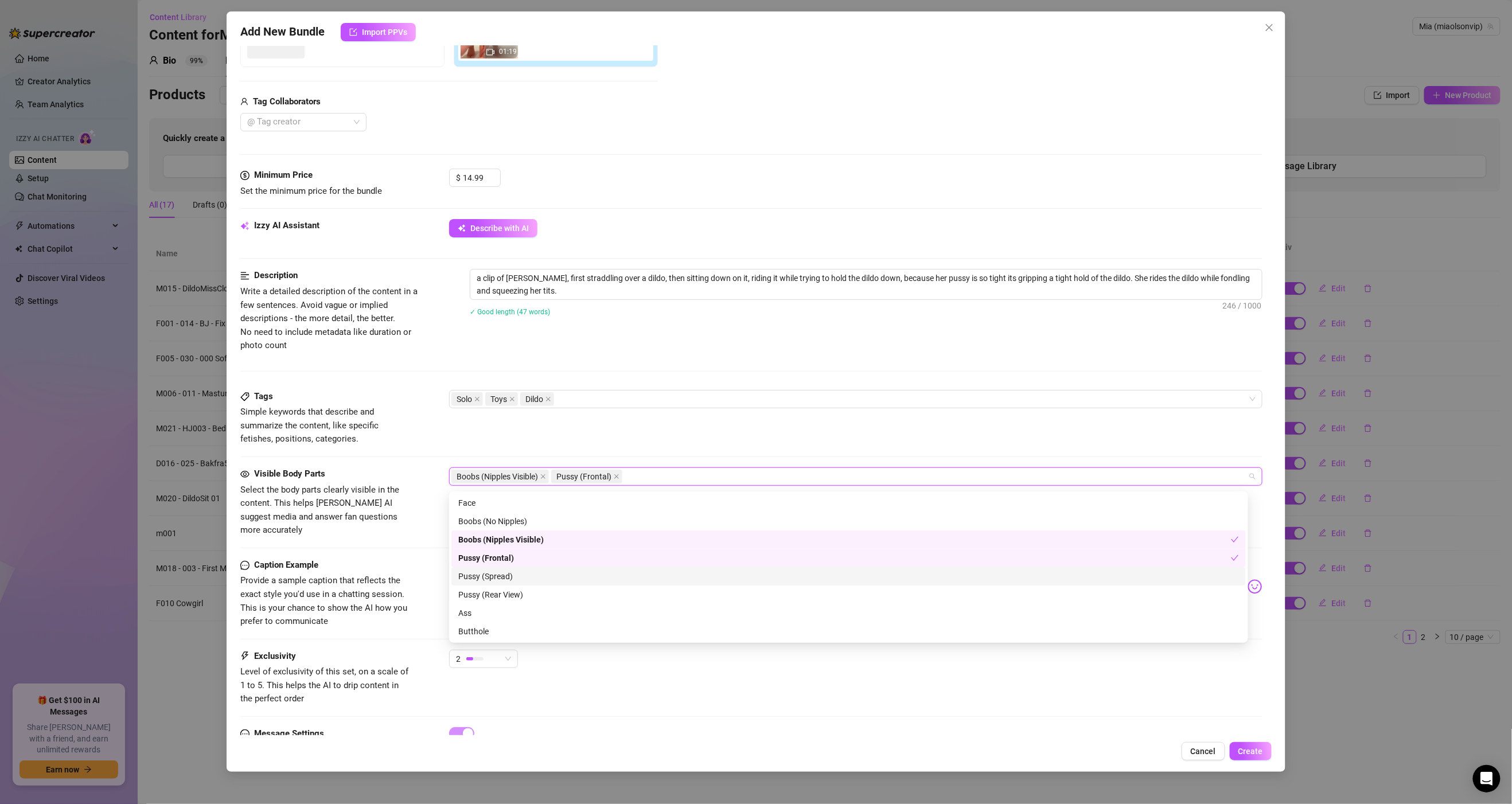
click at [515, 577] on div "Pussy (Spread)" at bounding box center [849, 576] width 781 height 12
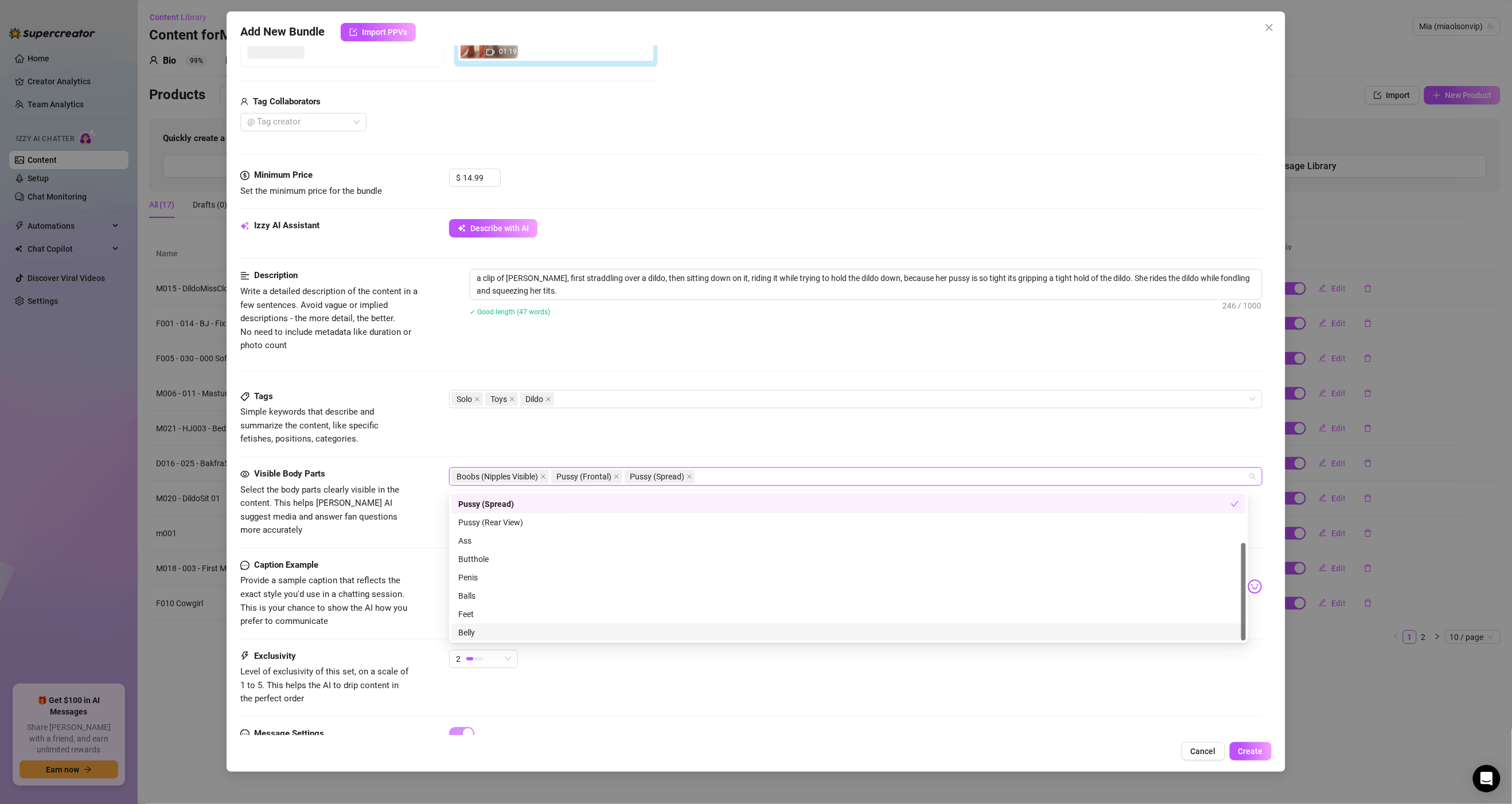
click at [500, 633] on div "Belly" at bounding box center [849, 633] width 781 height 12
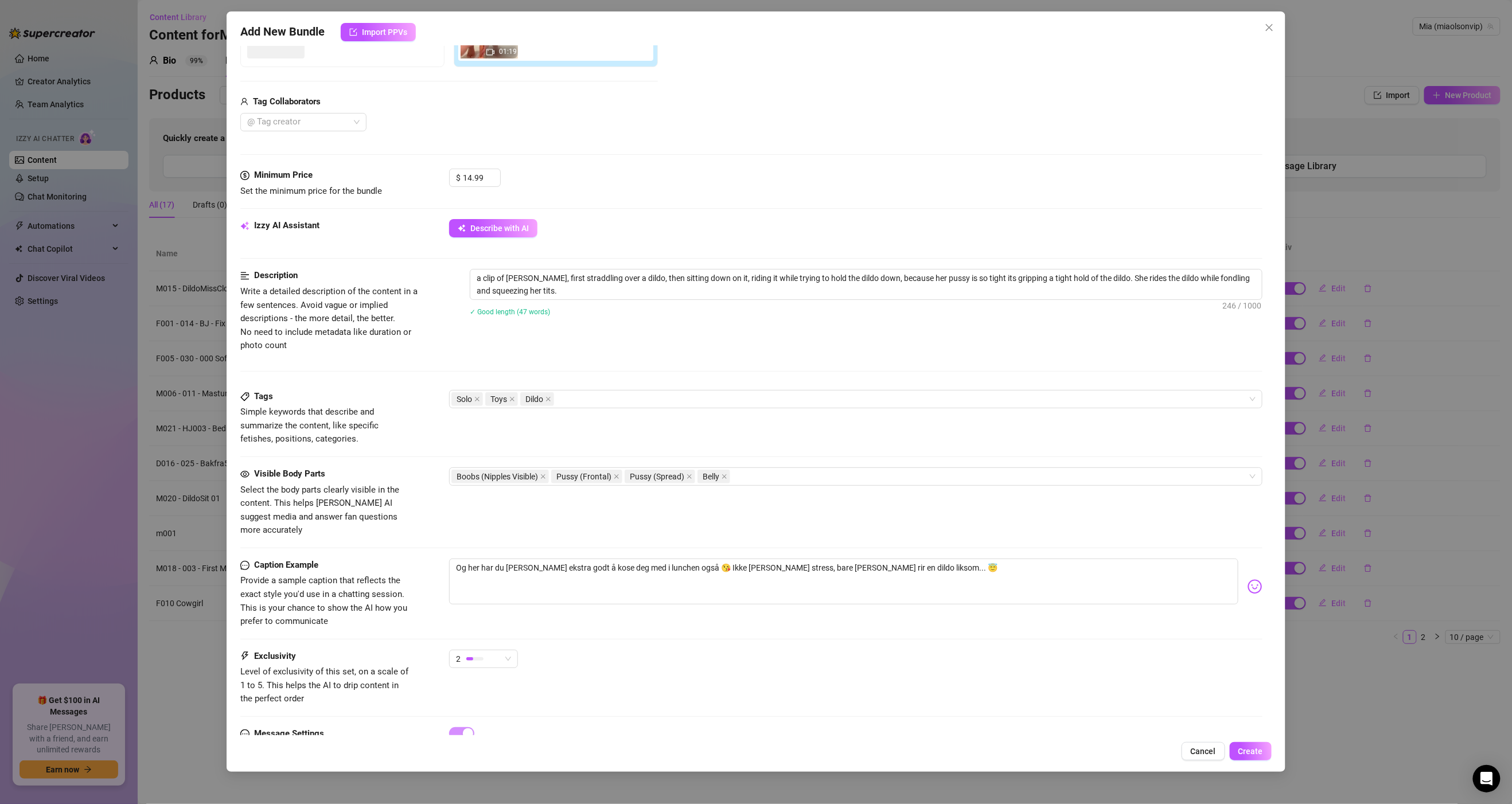
click at [419, 548] on div at bounding box center [751, 548] width 1022 height 1
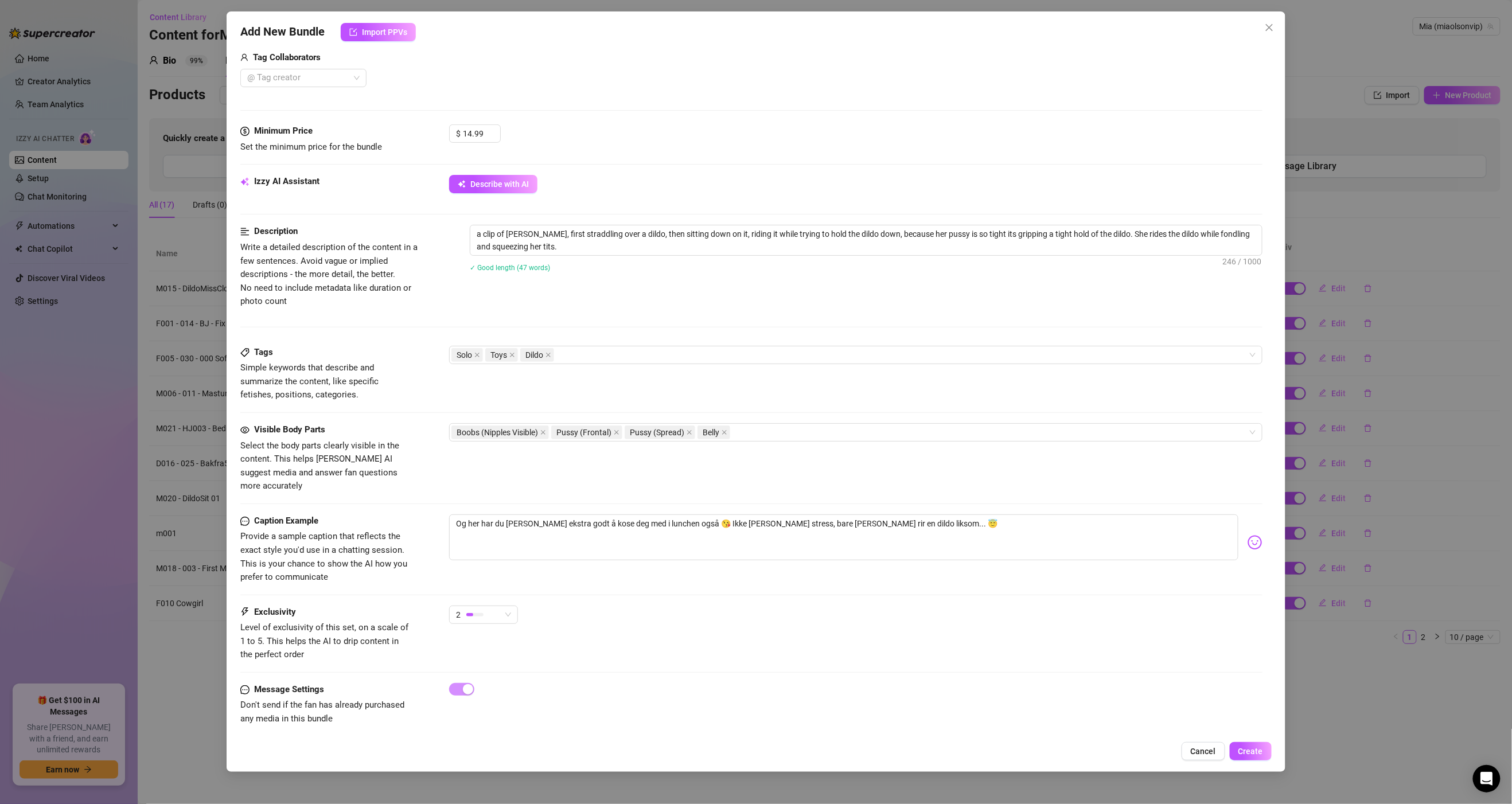
scroll to position [293, 0]
click at [1243, 748] on span "Create" at bounding box center [1251, 751] width 25 height 9
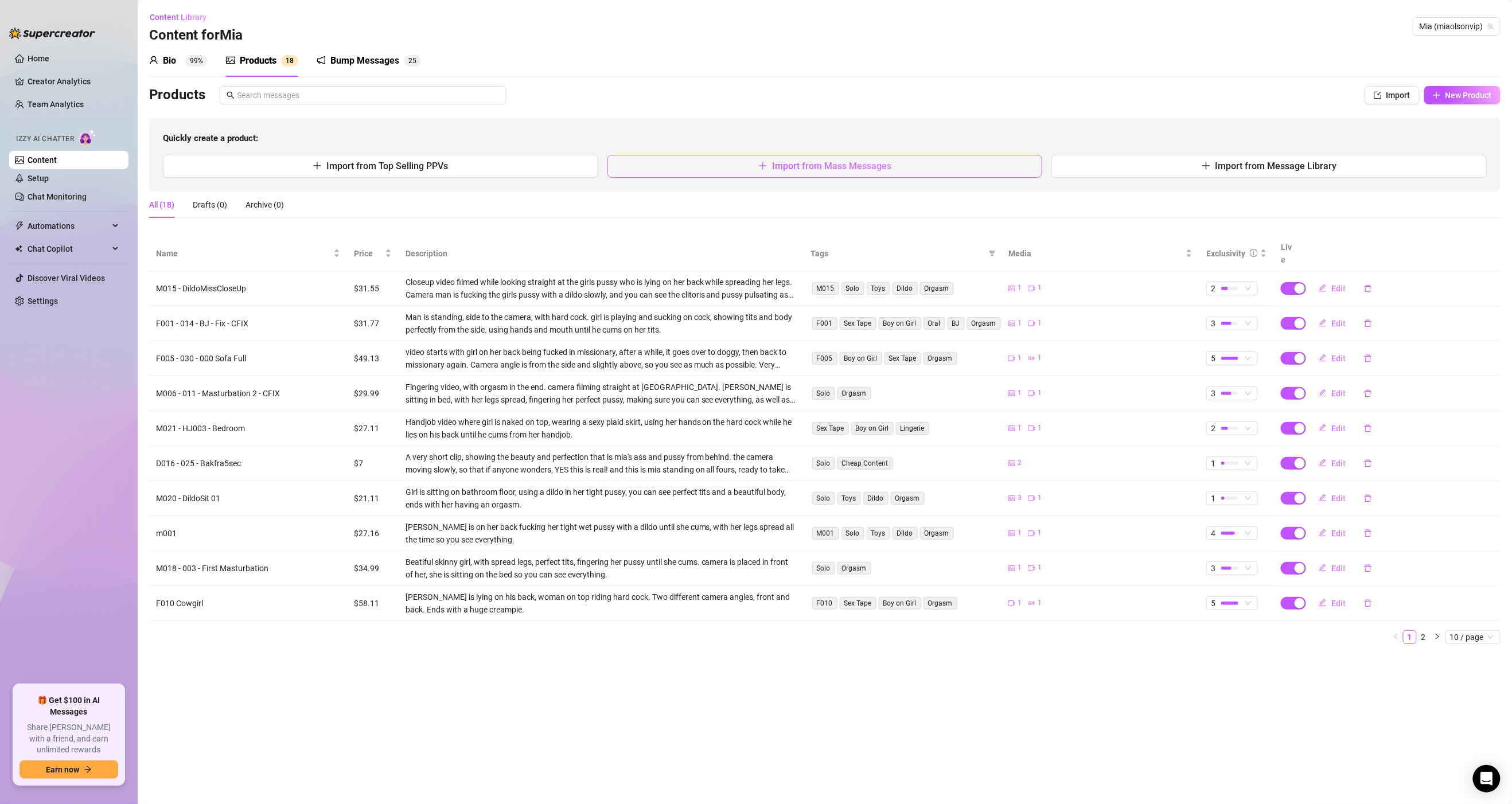
click at [742, 166] on button "Import from Mass Messages" at bounding box center [825, 166] width 435 height 23
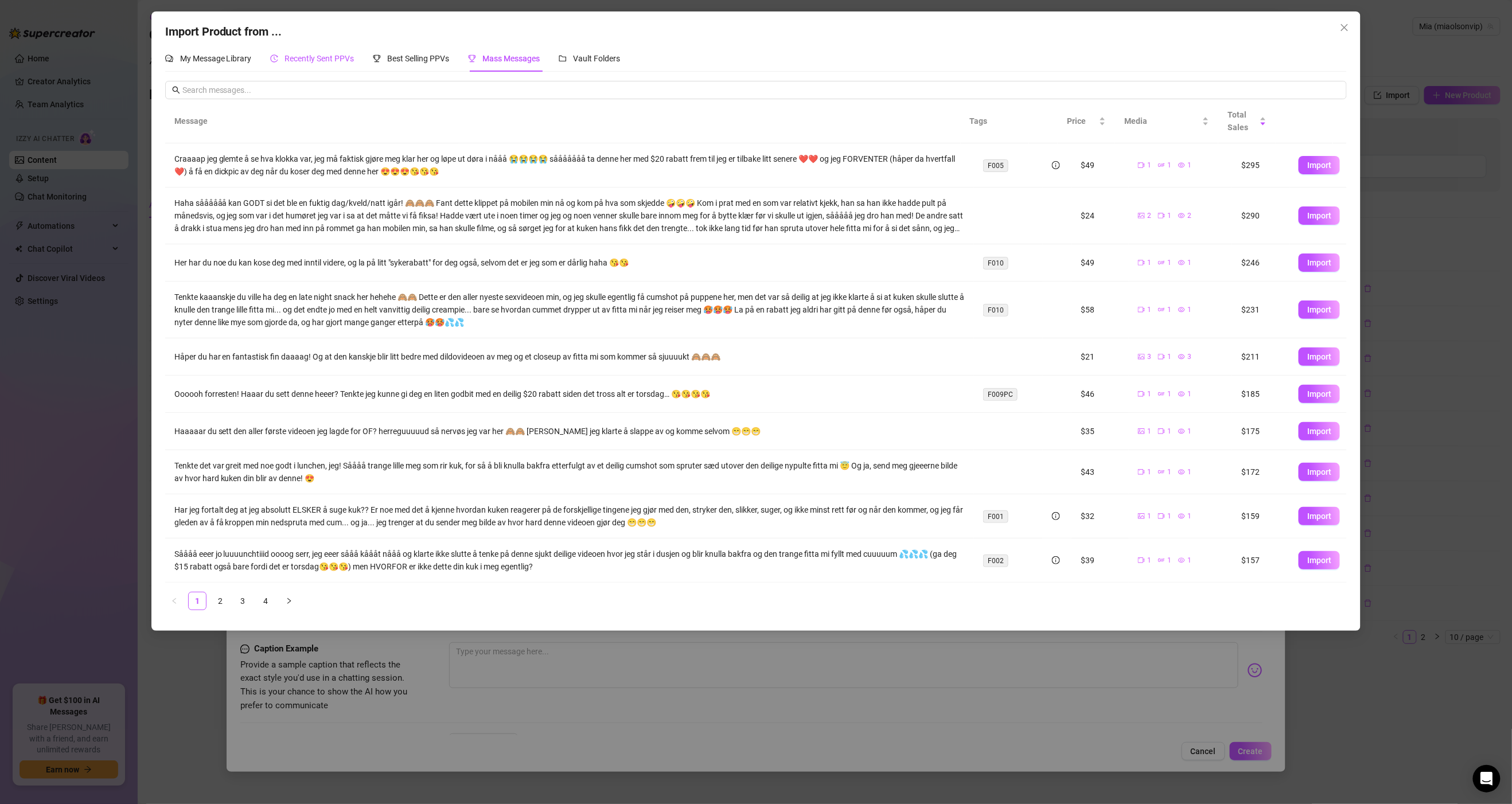
click at [316, 60] on span "Recently Sent PPVs" at bounding box center [320, 58] width 69 height 9
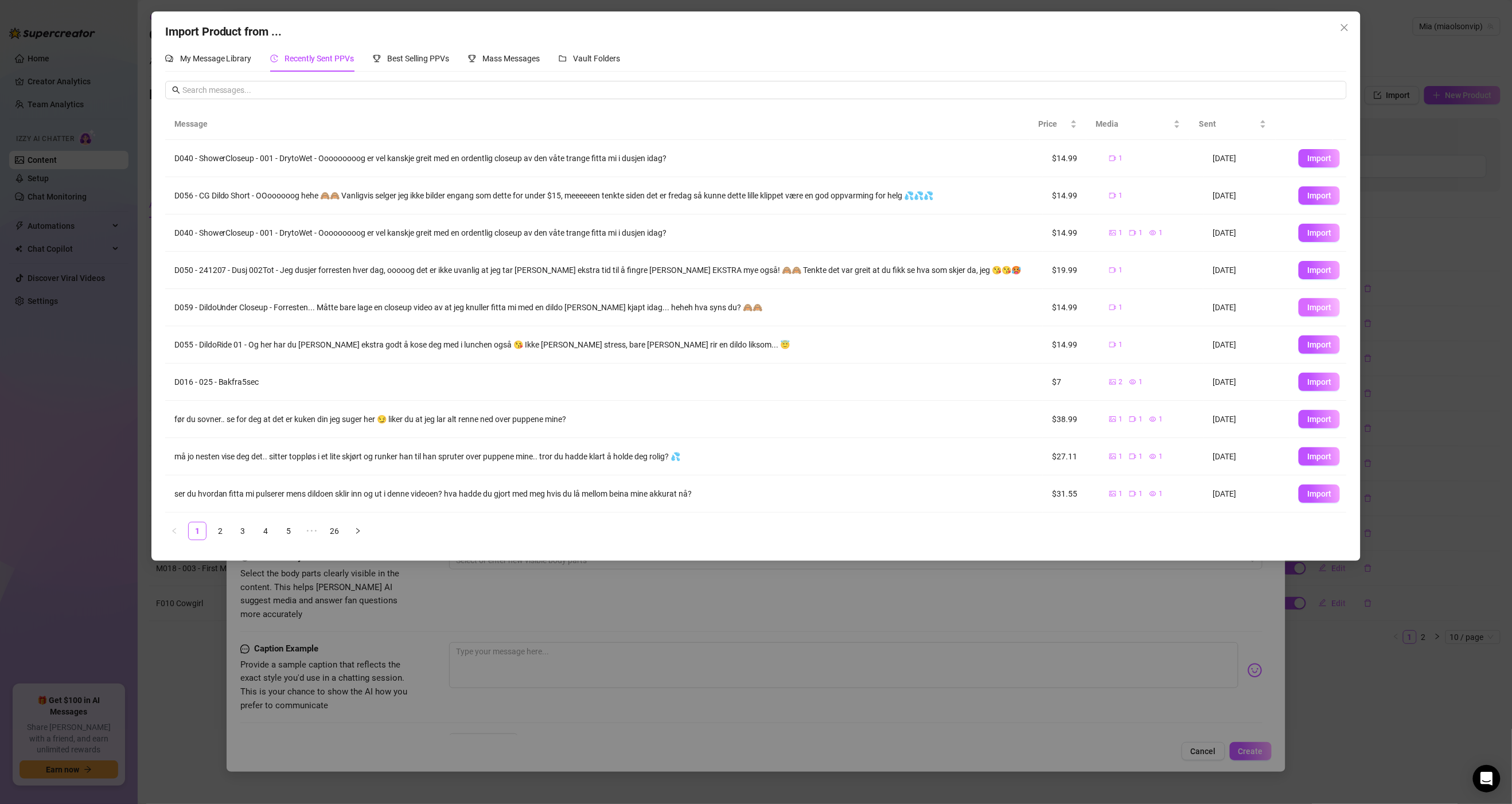
click at [1307, 306] on span "Import" at bounding box center [1319, 307] width 24 height 9
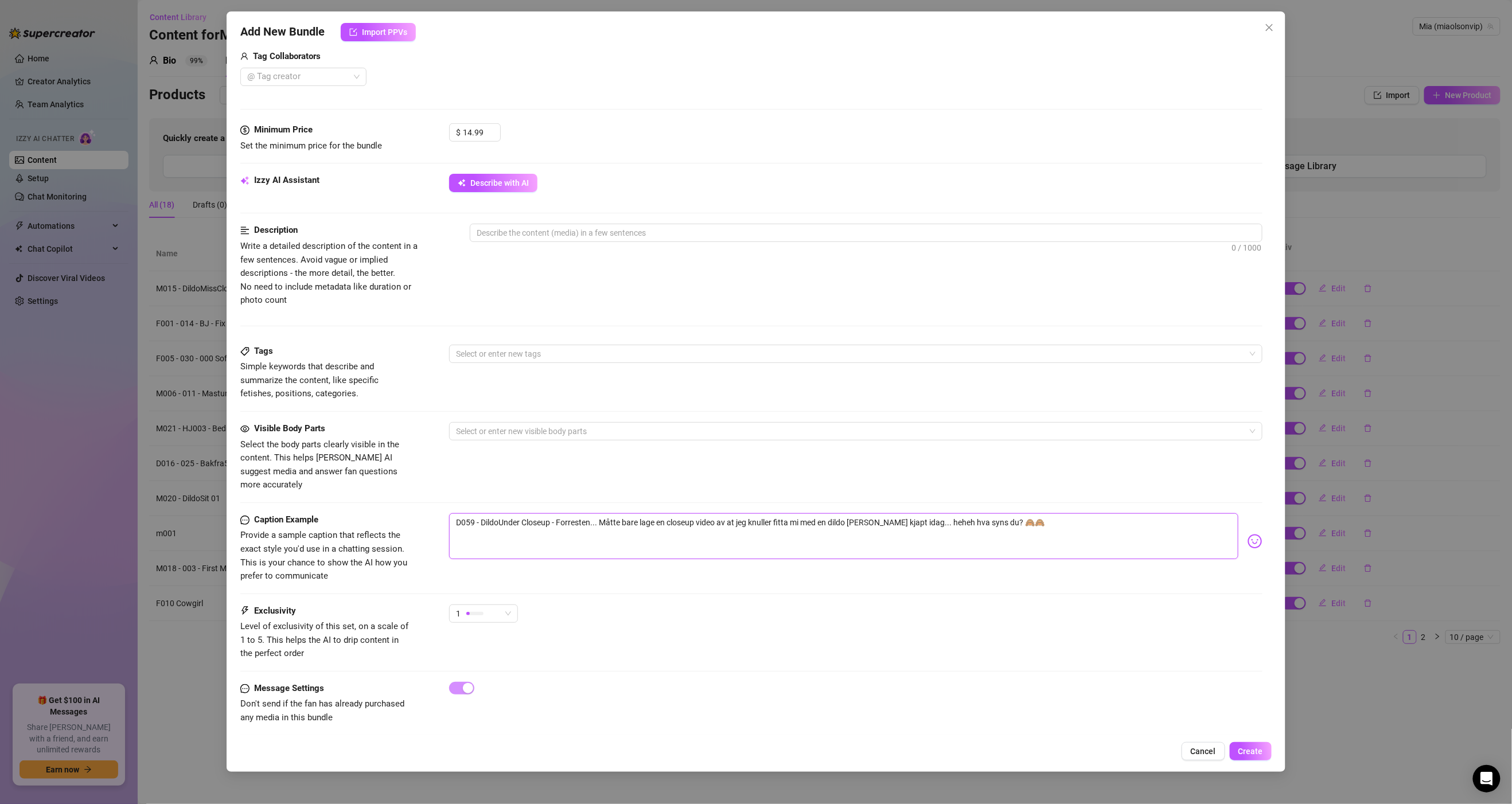
drag, startPoint x: 457, startPoint y: 514, endPoint x: 558, endPoint y: 519, distance: 101.1
click at [558, 519] on textarea "D059 - DildoUnder Closeup - Forresten... Måtte bare lage en closeup video av at…" at bounding box center [844, 536] width 789 height 46
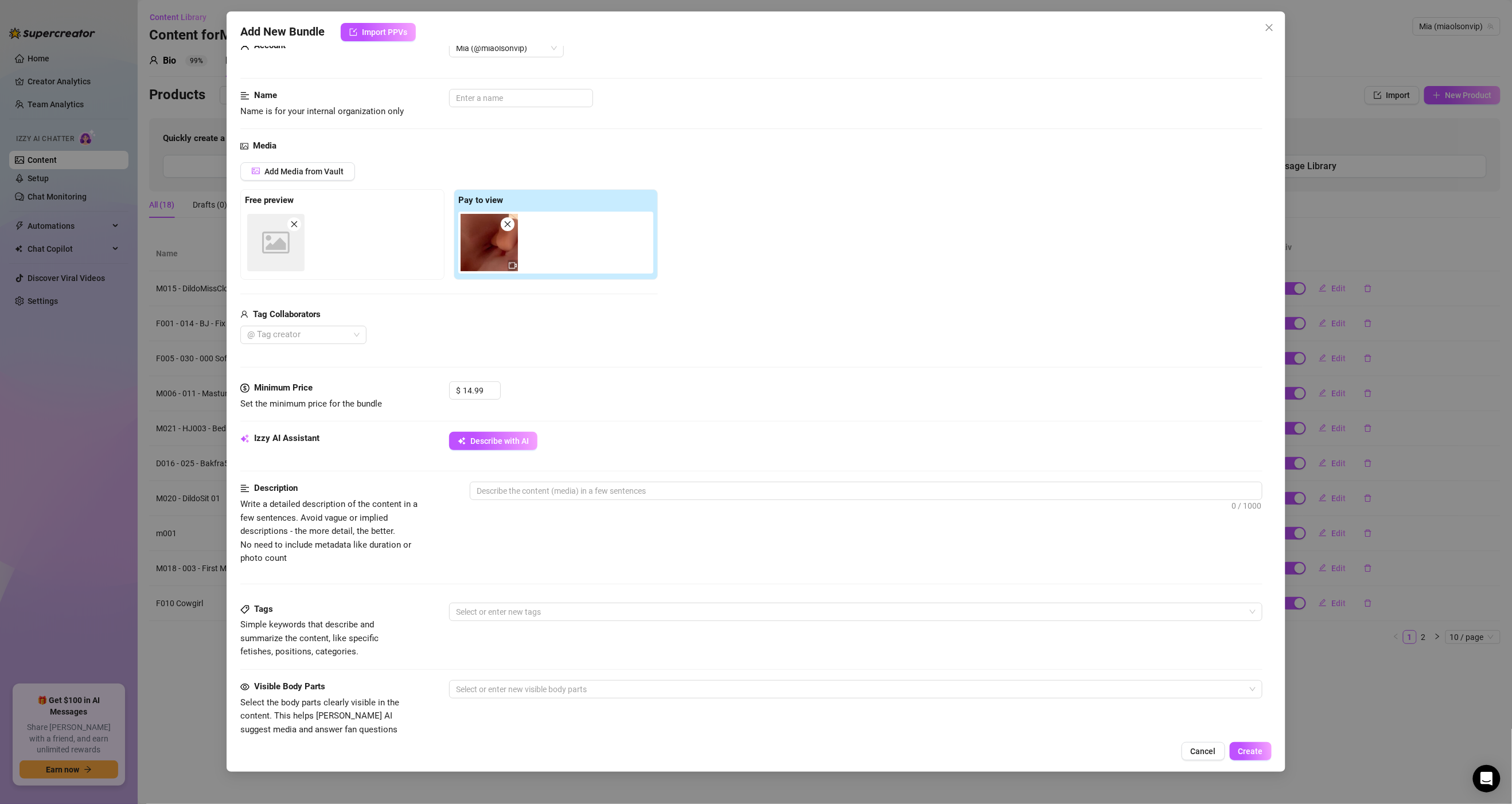
scroll to position [0, 0]
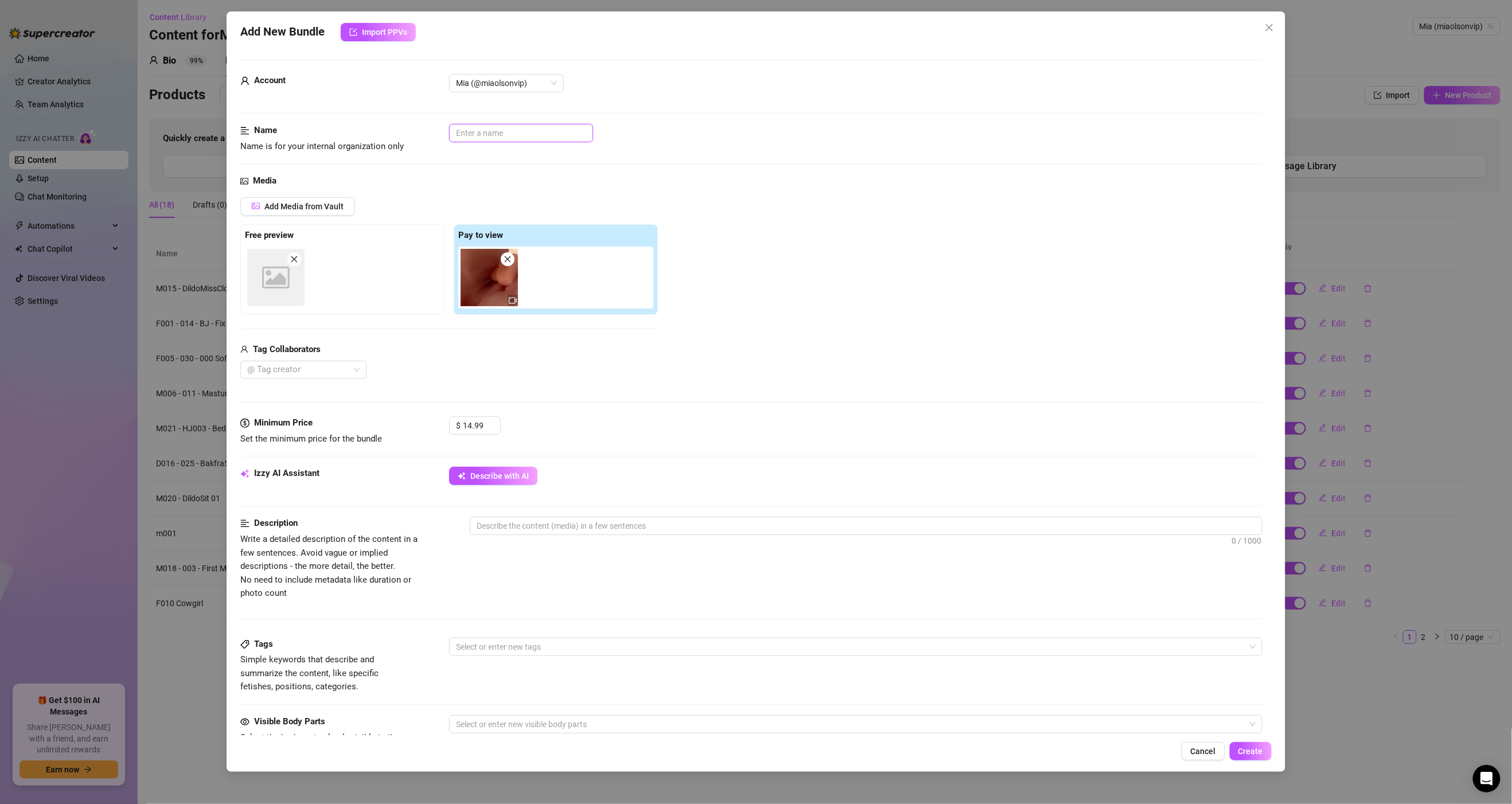
click at [502, 139] on input "text" at bounding box center [521, 133] width 144 height 18
paste input "D059 - DildoUnder Closeup -"
click at [614, 583] on div "Description Write a detailed description of the content in a few sentences. Avo…" at bounding box center [751, 558] width 1022 height 83
click at [528, 531] on textarea at bounding box center [865, 526] width 791 height 17
click at [564, 534] on textarea "A closeup video of mias pussy, filmed from underneath, showing her pussy fucked…" at bounding box center [865, 526] width 791 height 17
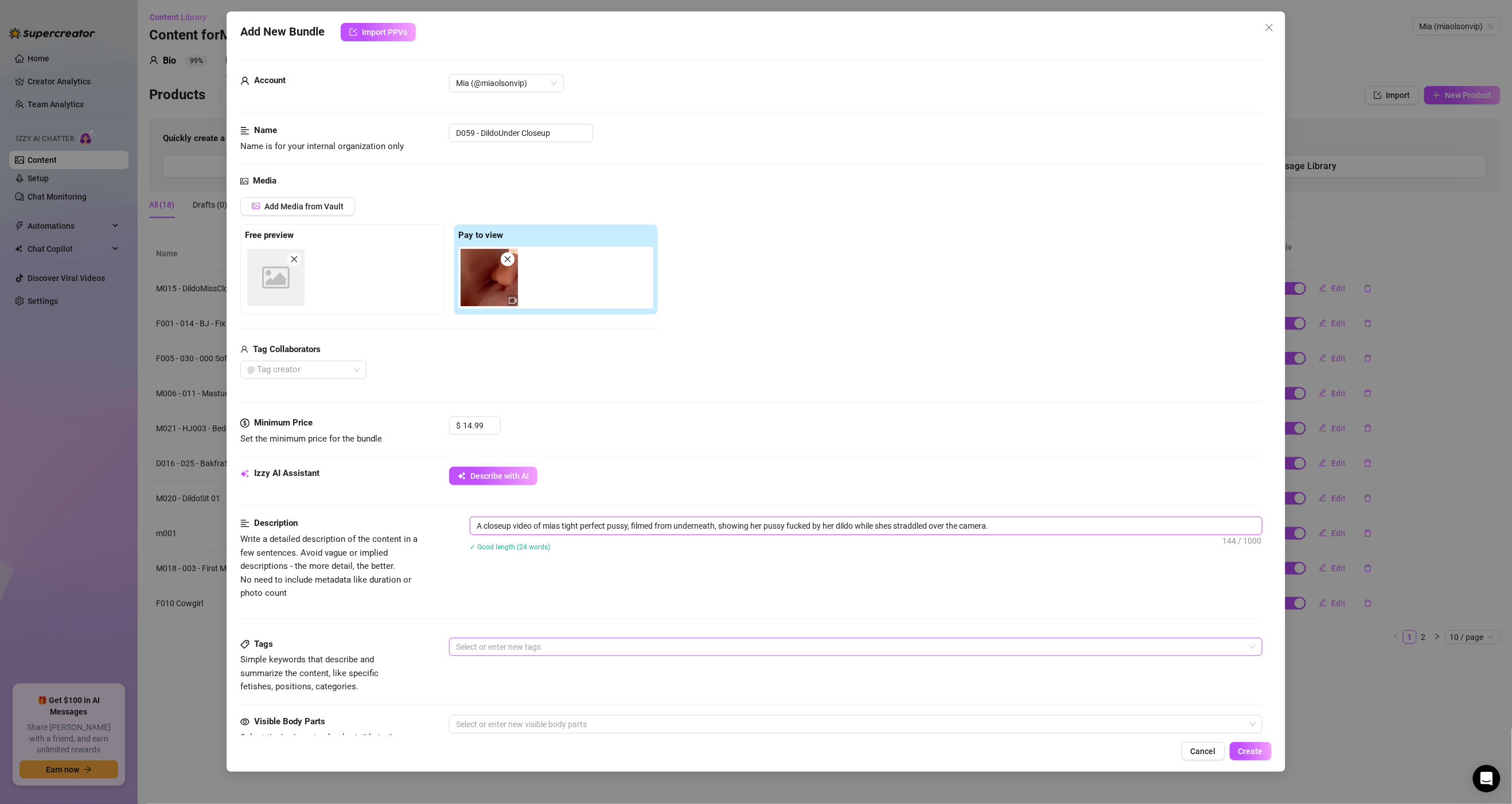
click at [569, 646] on div at bounding box center [849, 647] width 796 height 16
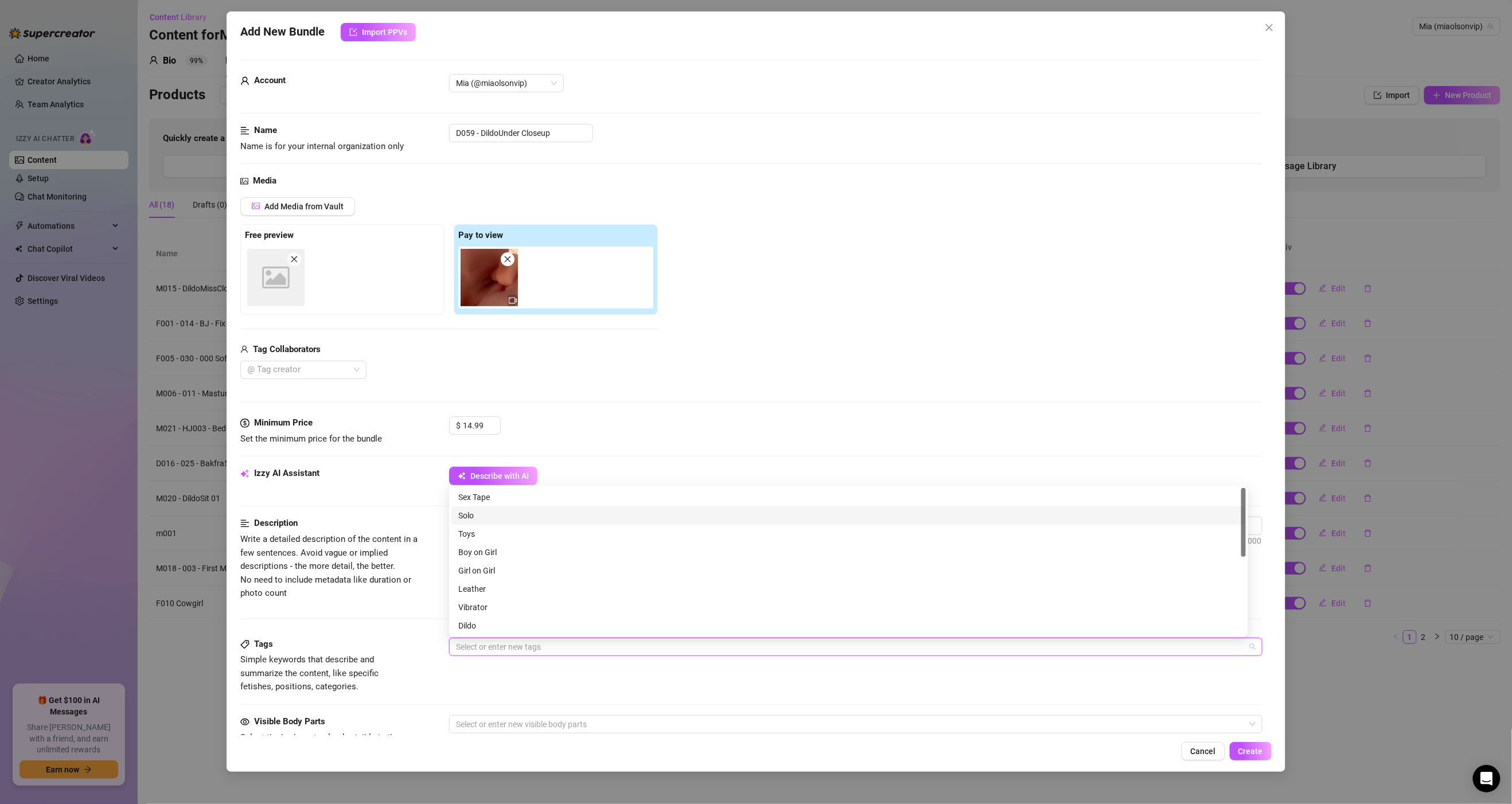
click at [481, 513] on div "Solo" at bounding box center [849, 515] width 781 height 12
click at [479, 529] on div "Toys" at bounding box center [849, 534] width 781 height 12
click at [498, 623] on div "Dildo" at bounding box center [849, 625] width 781 height 12
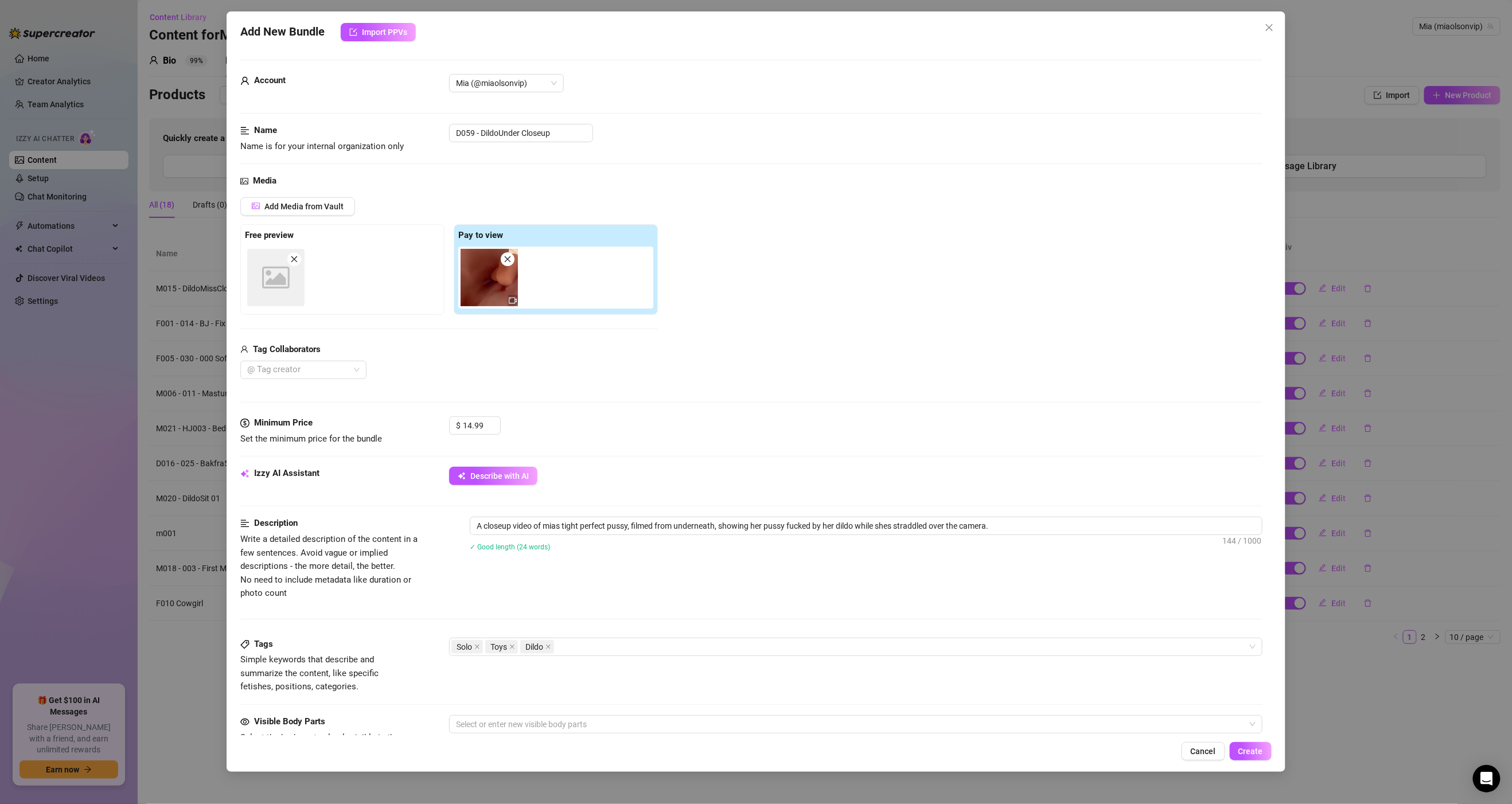
click at [394, 628] on div "Description Write a detailed description of the content in a few sentences. Avo…" at bounding box center [751, 577] width 1022 height 121
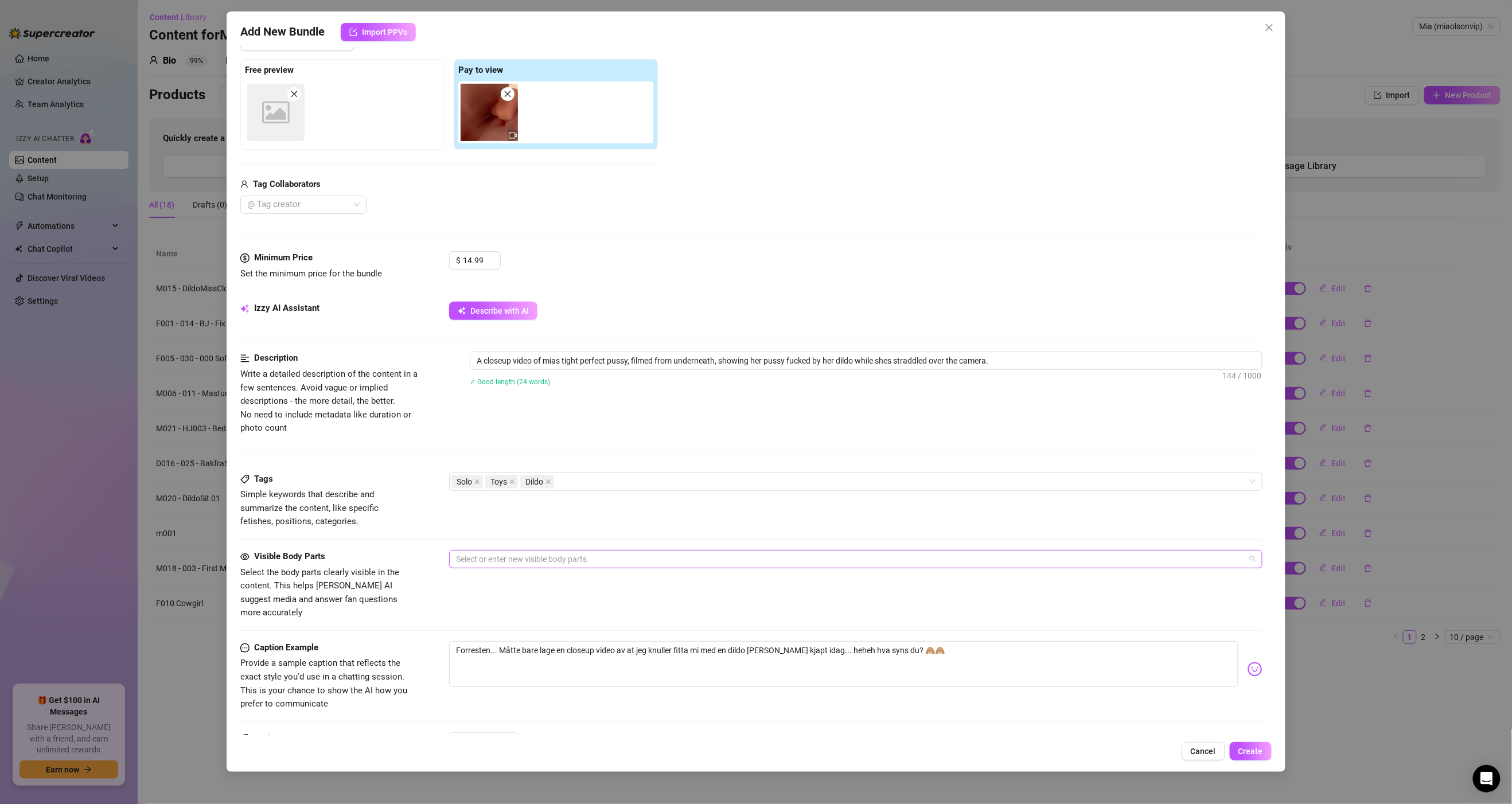
click at [519, 560] on div at bounding box center [849, 558] width 796 height 16
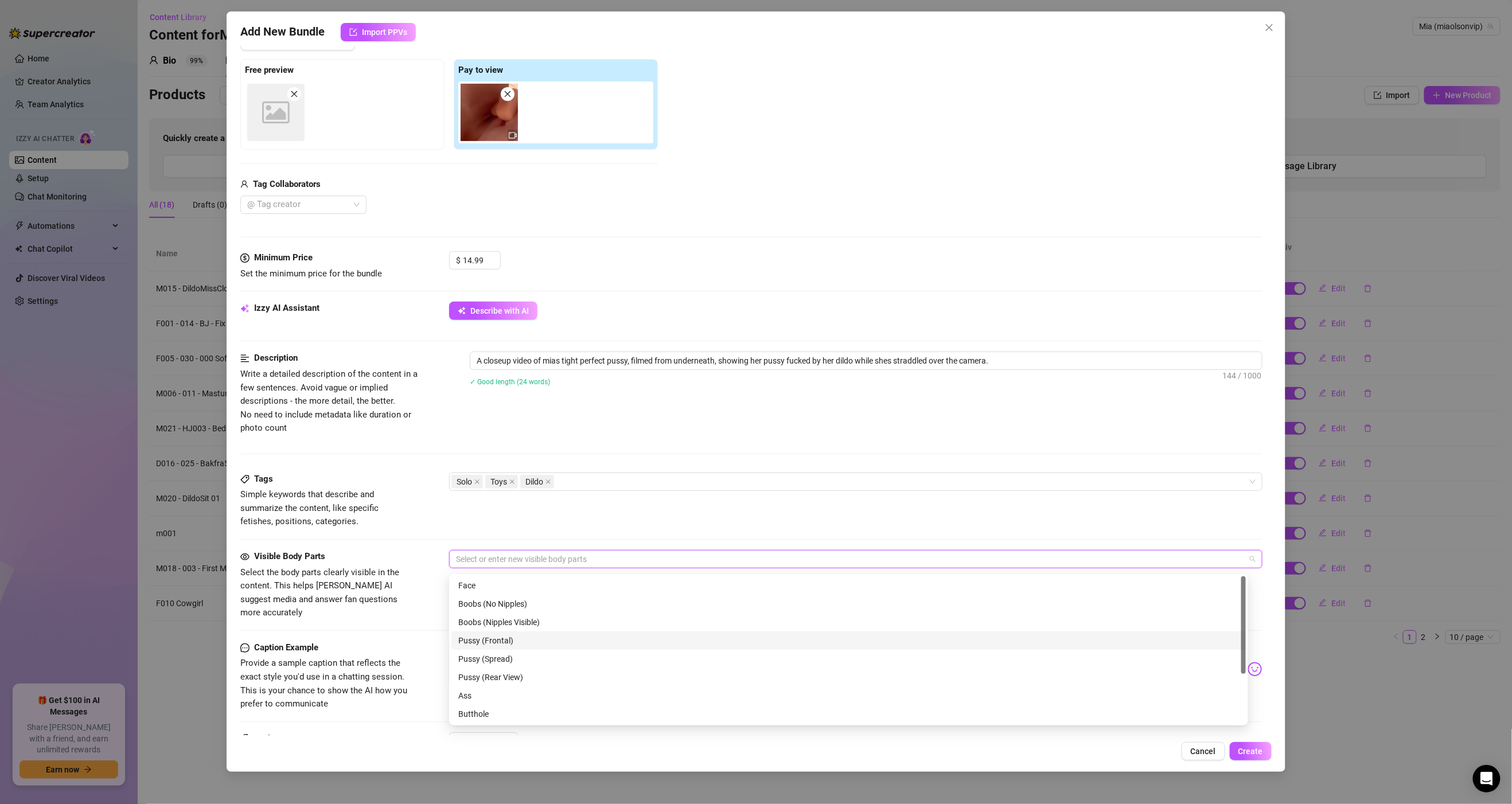
click at [518, 644] on div "Pussy (Frontal)" at bounding box center [849, 640] width 781 height 12
click at [517, 660] on div "Pussy (Spread)" at bounding box center [849, 658] width 781 height 12
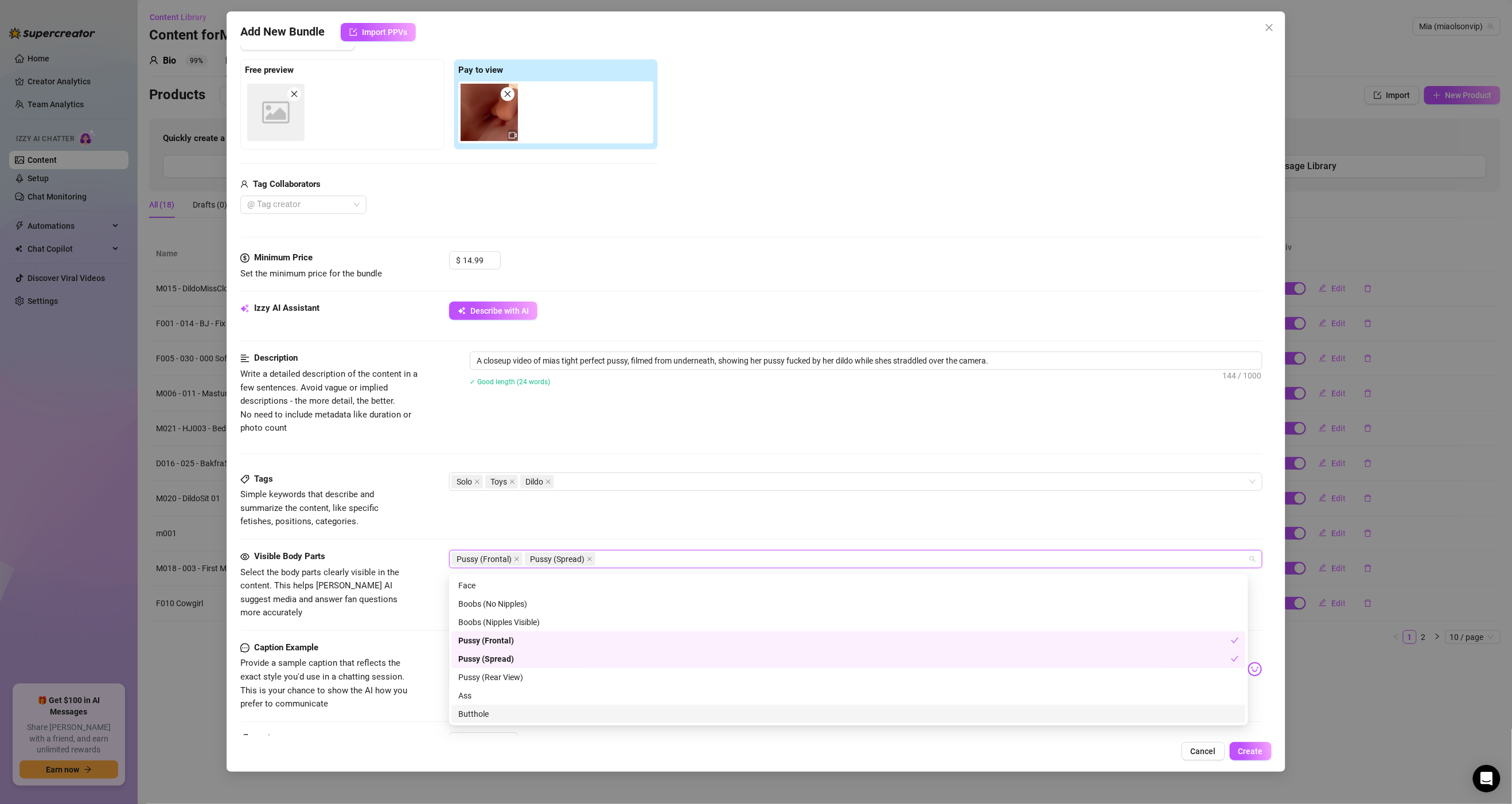
scroll to position [72, 0]
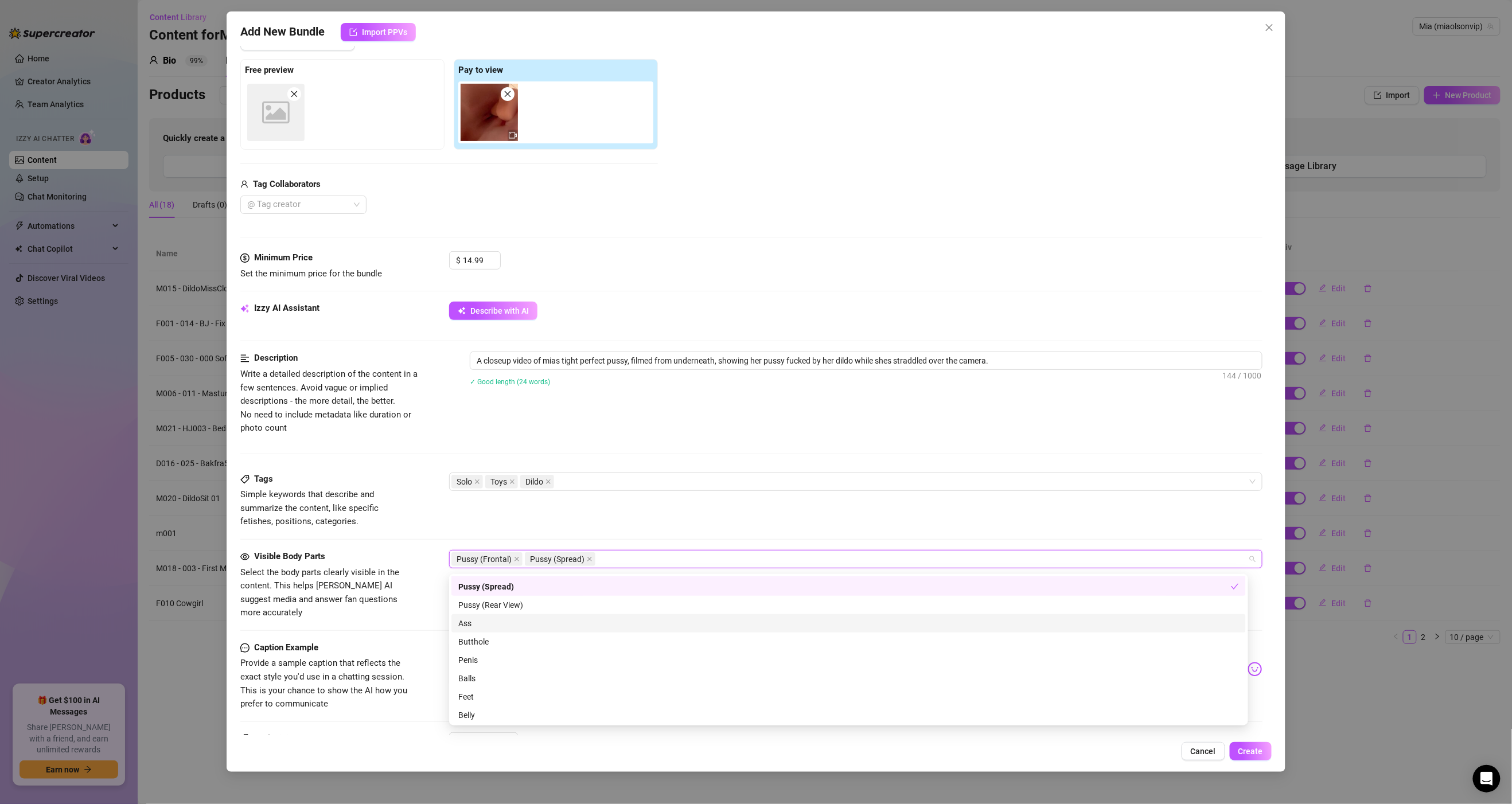
click at [418, 463] on div "Description Write a detailed description of the content in a few sentences. Avo…" at bounding box center [751, 412] width 1022 height 121
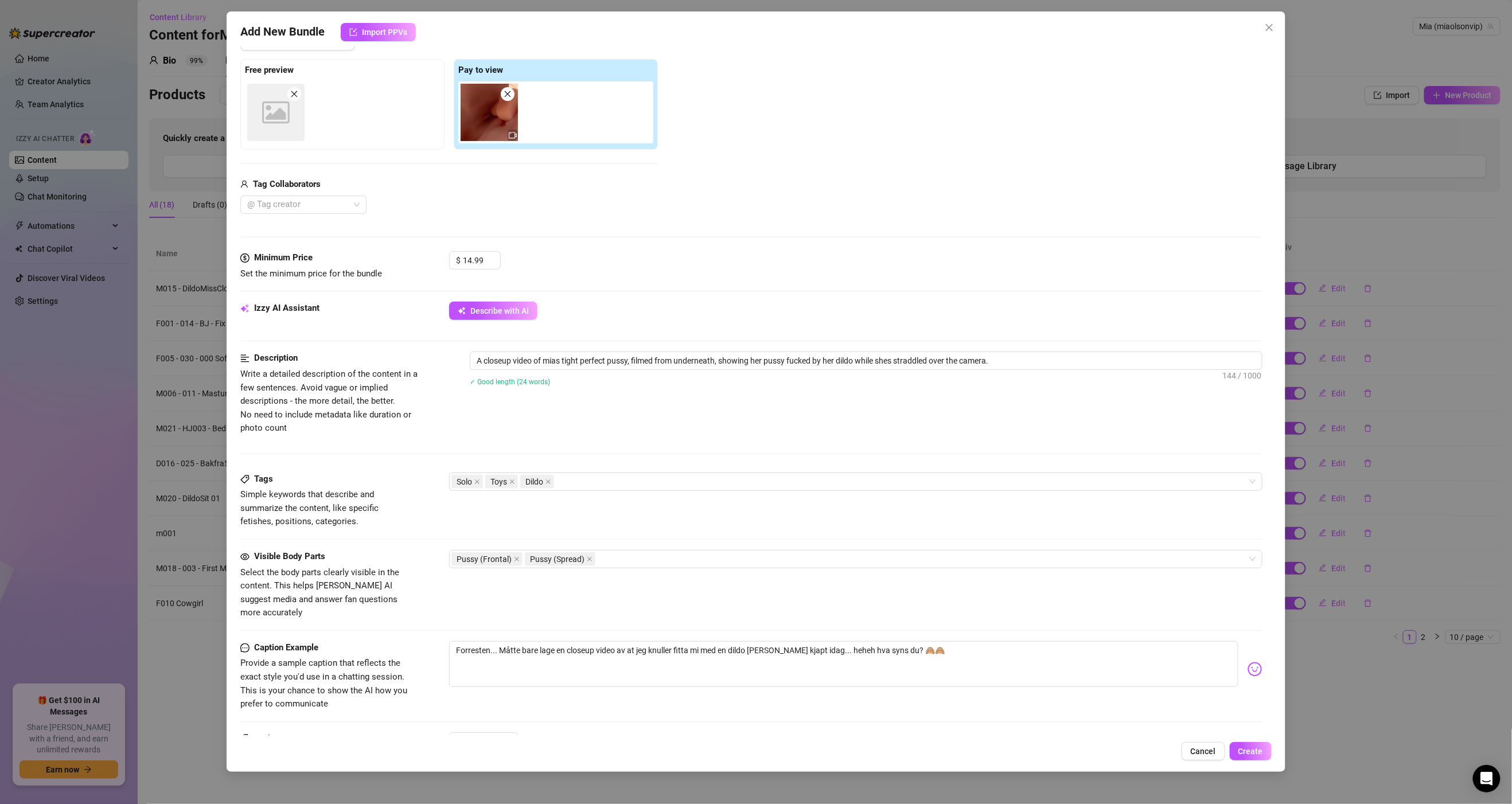
click at [900, 499] on div "Tags Simple keywords that describe and summarize the content, like specific fet…" at bounding box center [751, 501] width 1022 height 57
click at [935, 413] on div "Description Write a detailed description of the content in a few sentences. Avo…" at bounding box center [751, 394] width 1022 height 83
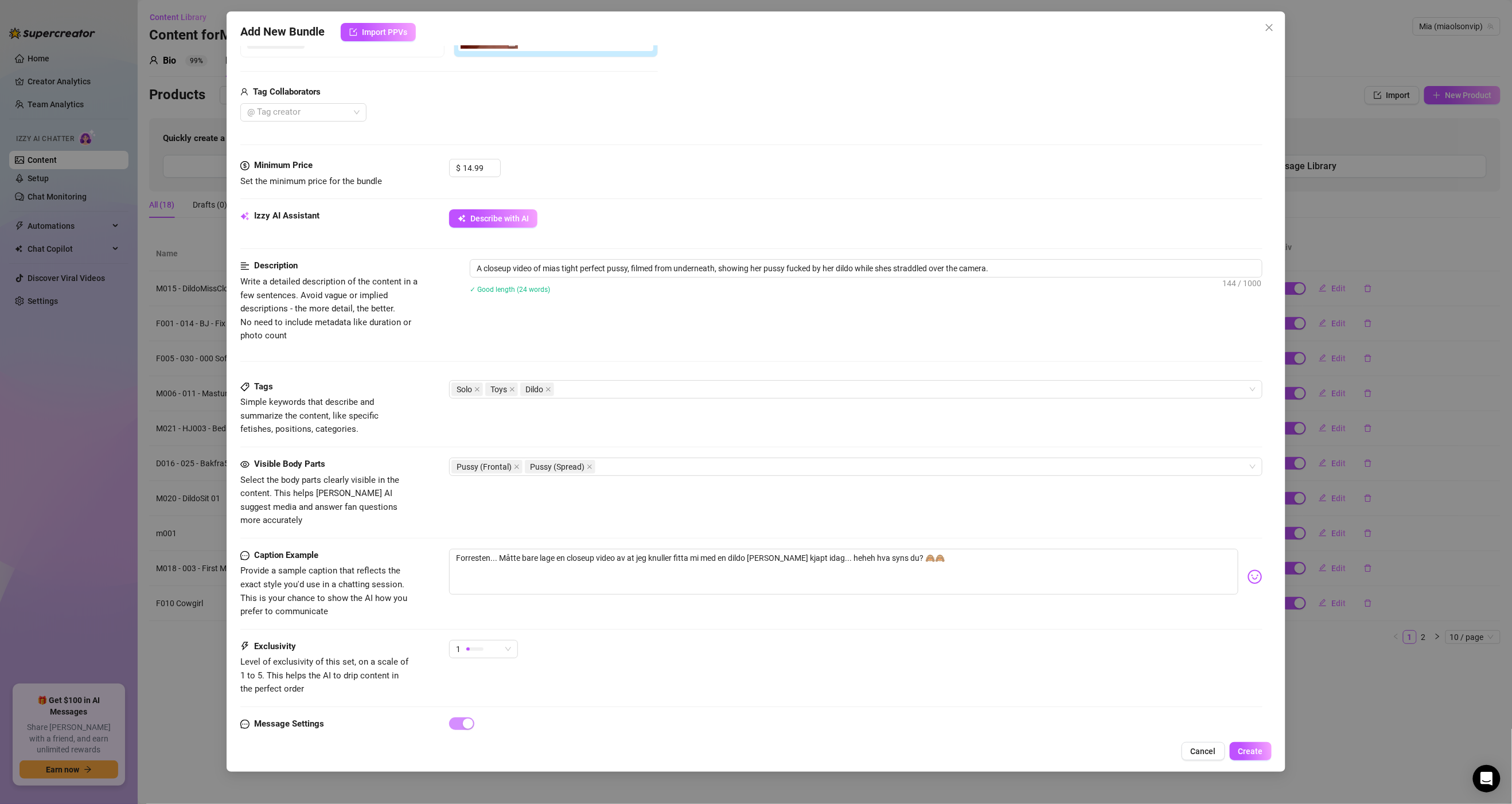
scroll to position [293, 0]
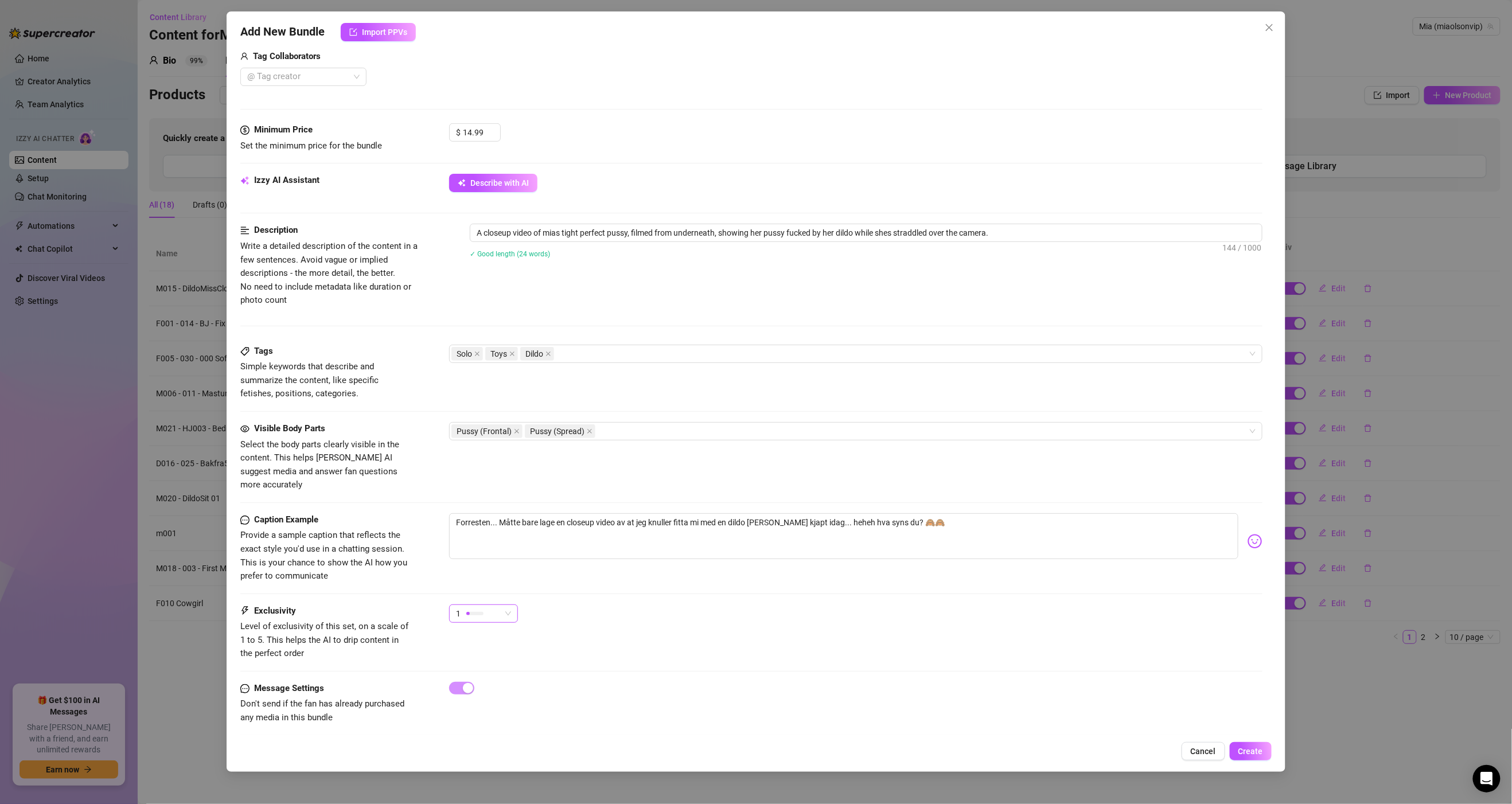
click at [496, 605] on div "1" at bounding box center [478, 613] width 45 height 17
click at [468, 643] on span "2" at bounding box center [496, 644] width 75 height 12
click at [1252, 755] on span "Create" at bounding box center [1251, 751] width 25 height 9
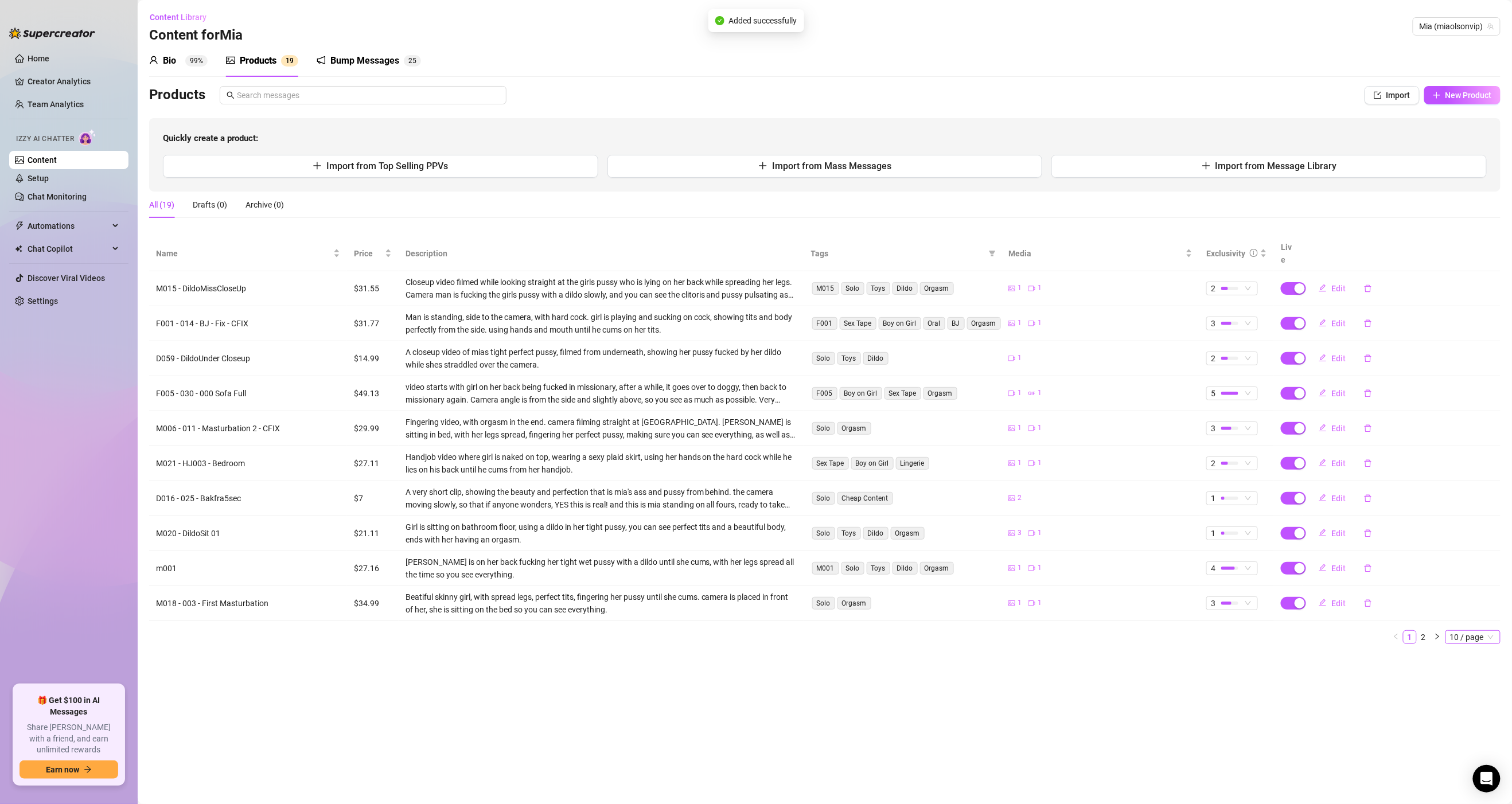
click at [1491, 631] on span "10 / page" at bounding box center [1472, 637] width 46 height 12
click at [1469, 686] on div "50 / page" at bounding box center [1474, 695] width 52 height 18
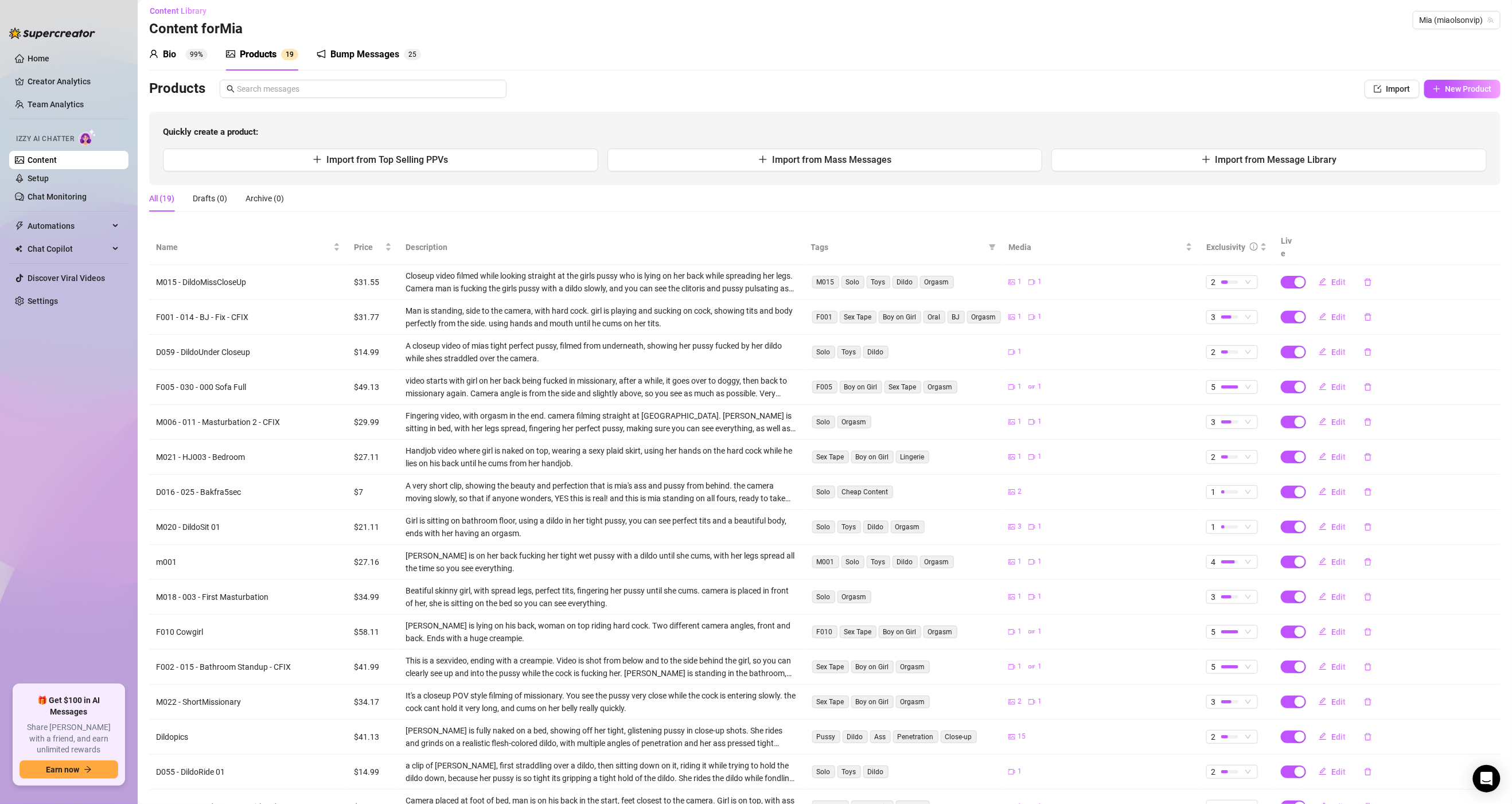
scroll to position [0, 0]
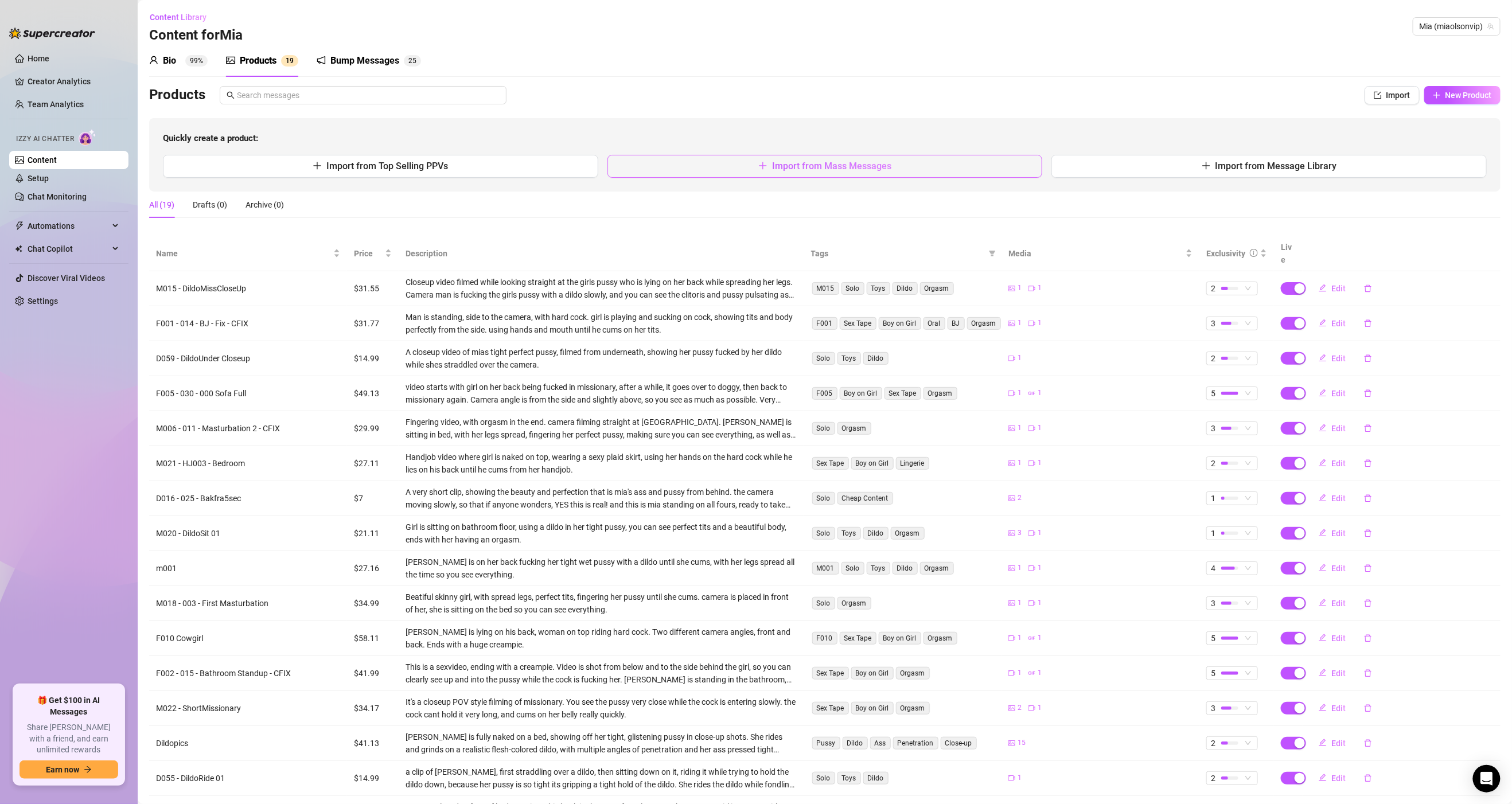
click at [736, 166] on button "Import from Mass Messages" at bounding box center [825, 166] width 435 height 23
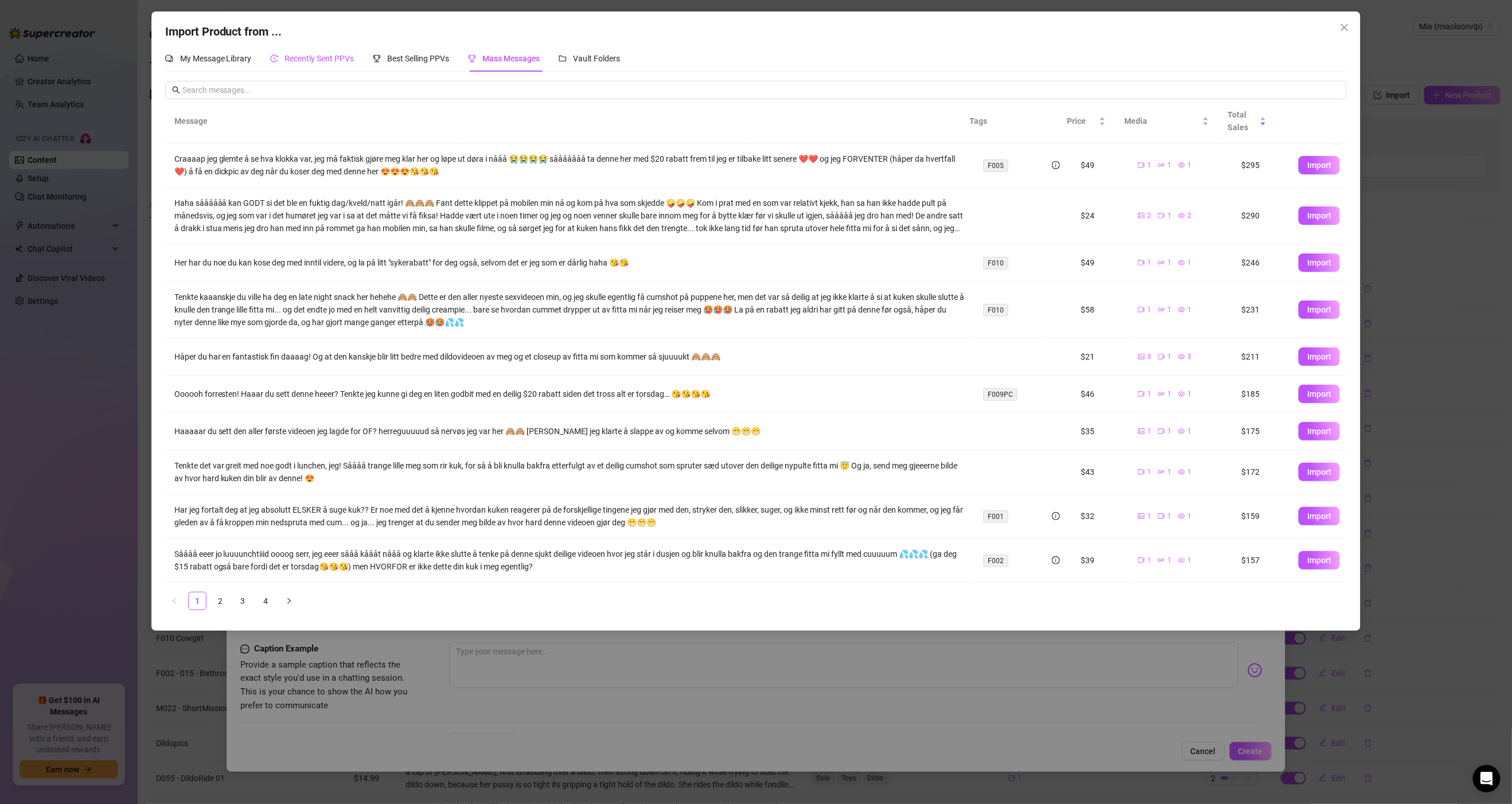
click at [300, 52] on div "Recently Sent PPVs" at bounding box center [312, 58] width 84 height 12
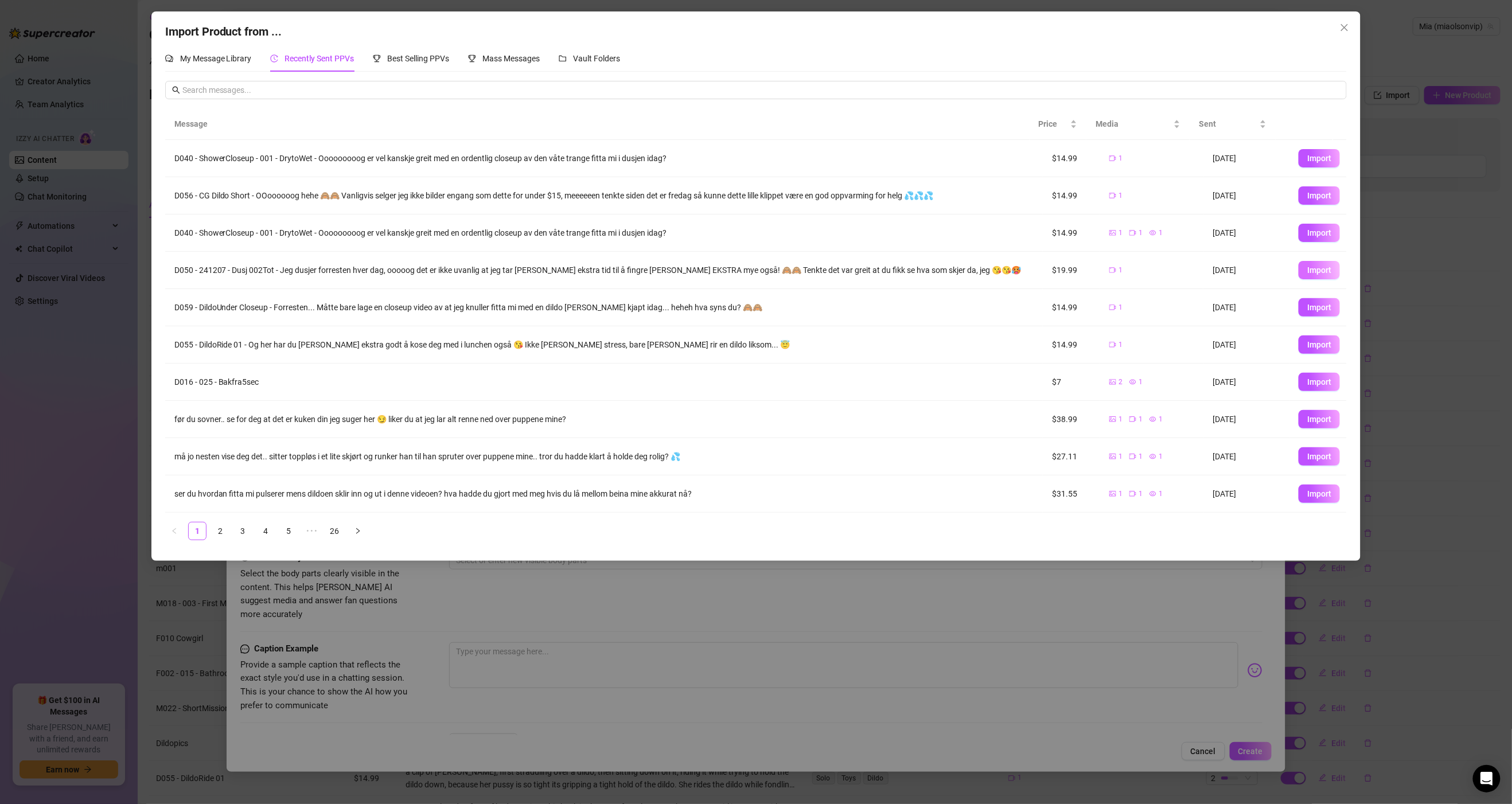
click at [1307, 270] on span "Import" at bounding box center [1319, 270] width 24 height 9
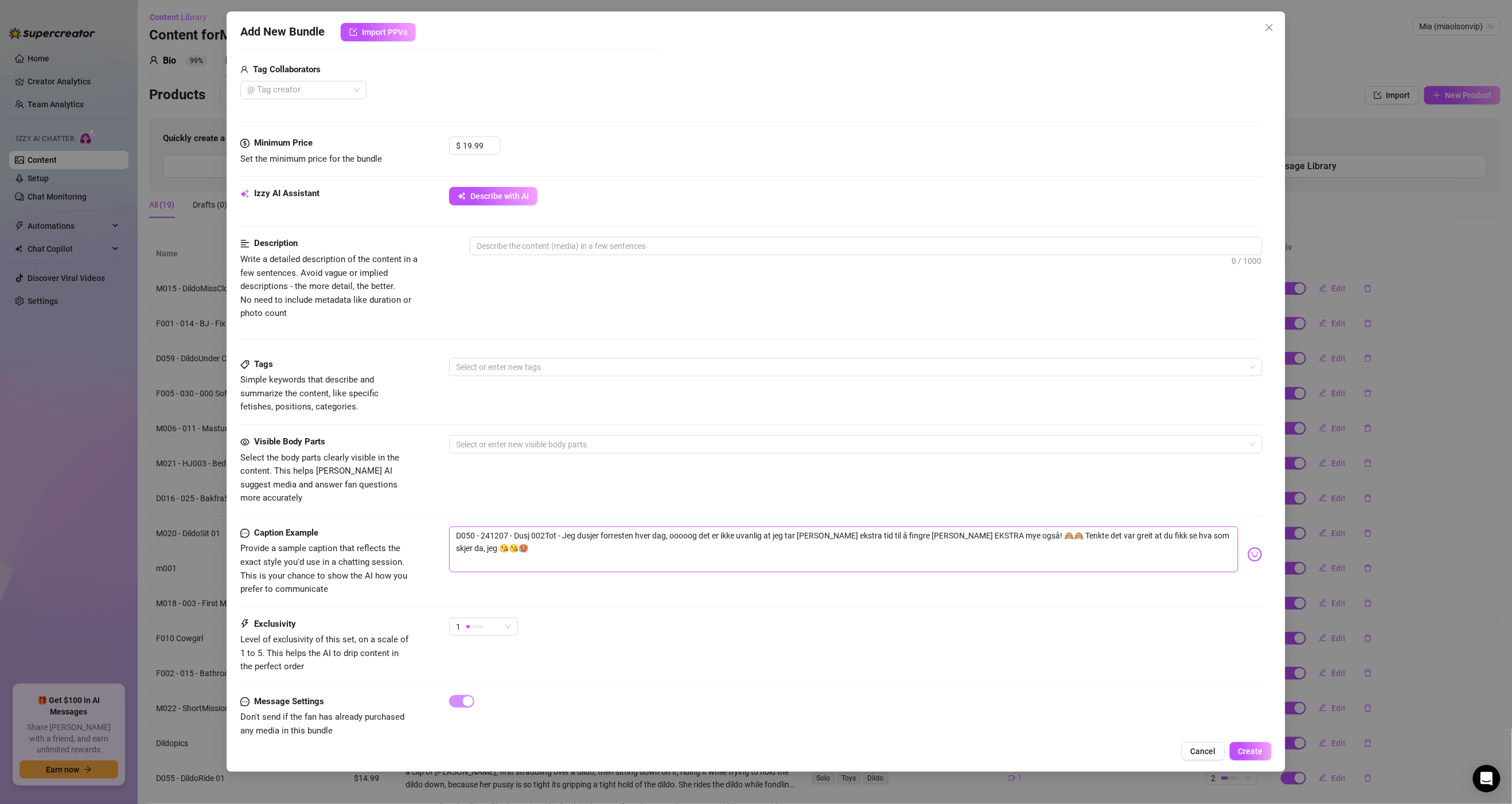
scroll to position [293, 0]
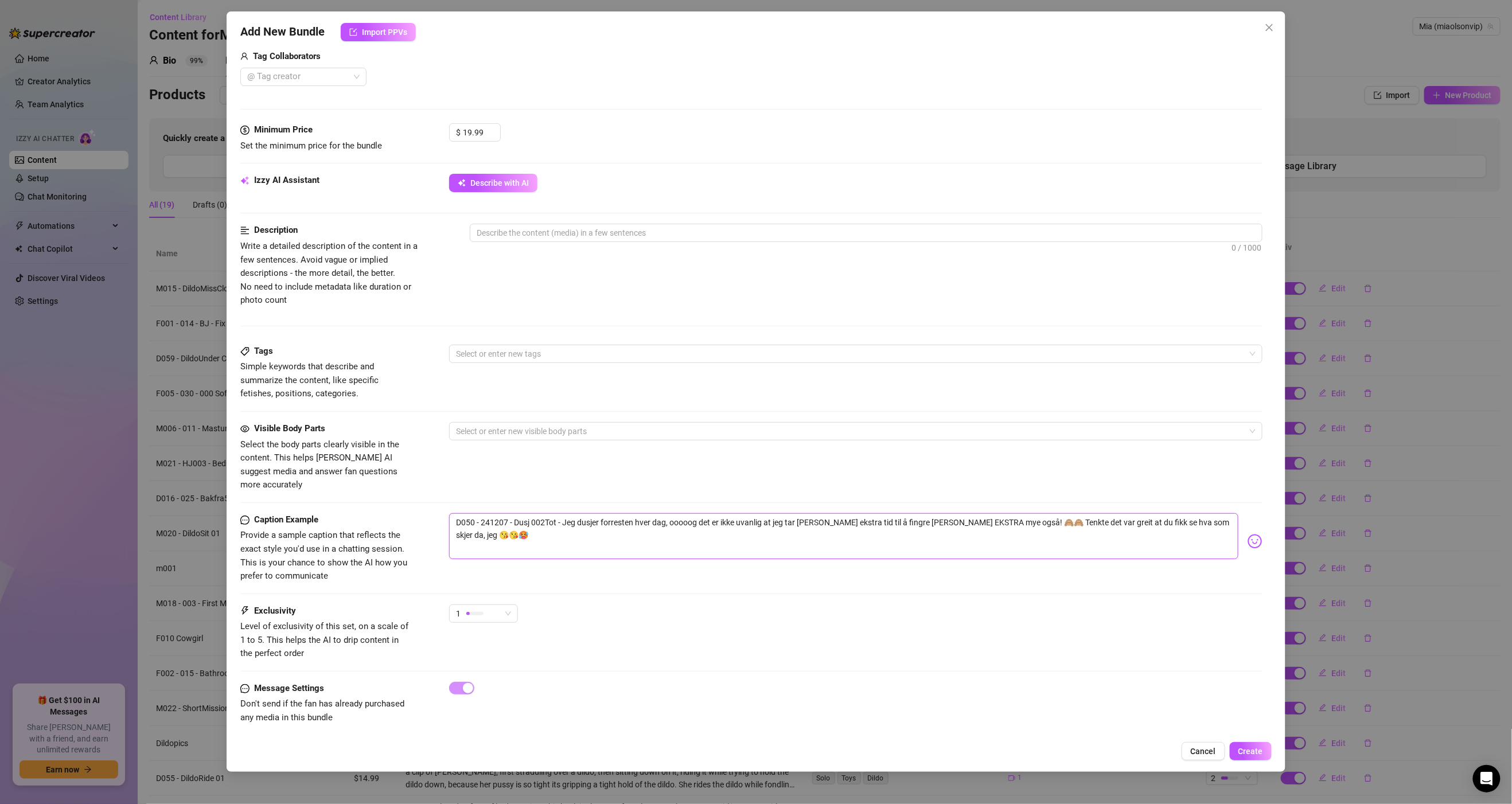
drag, startPoint x: 455, startPoint y: 513, endPoint x: 564, endPoint y: 514, distance: 109.0
click at [564, 514] on textarea "D050 - 241207 - Dusj 002Tot - Jeg dusjer forresten hver dag, ooooog det er ikke…" at bounding box center [844, 536] width 789 height 46
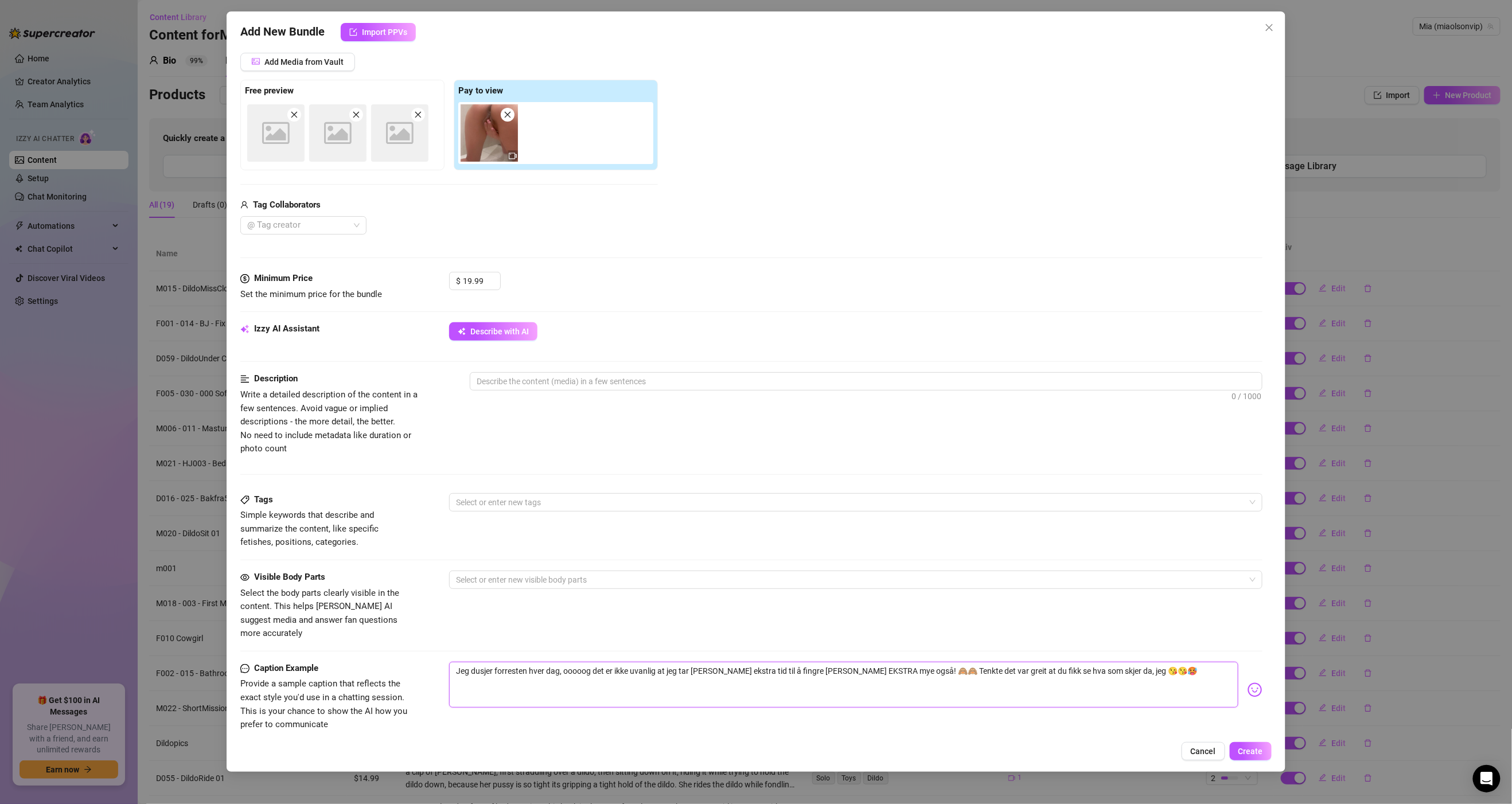
scroll to position [0, 0]
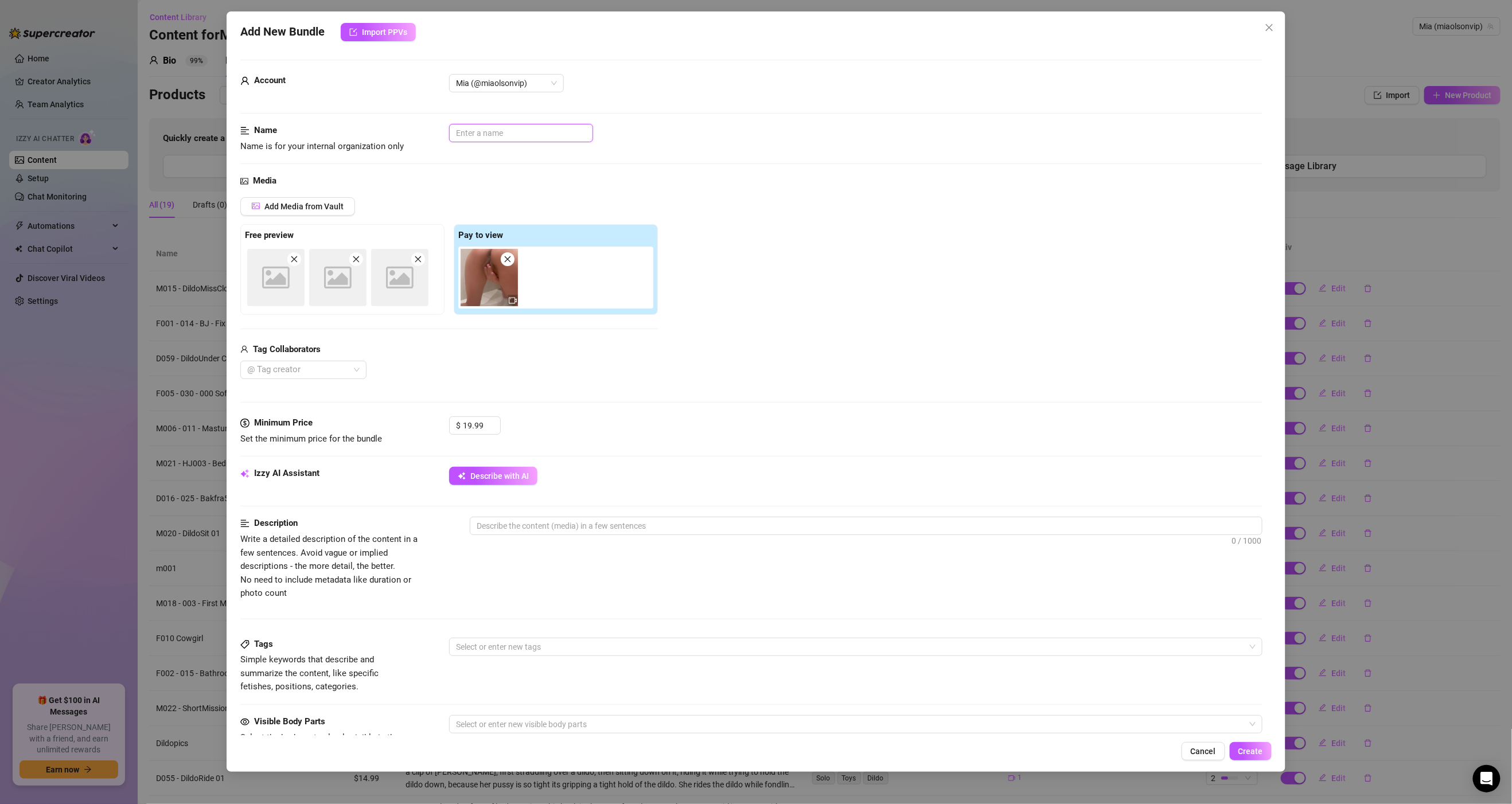
click at [481, 136] on input "text" at bounding box center [521, 133] width 144 height 18
paste input "D050 - 241207 - Dusj 002Tot -"
click at [801, 409] on div "Media Add Media from Vault Free preview Image placeholder Image placeholder Ima…" at bounding box center [751, 295] width 1022 height 242
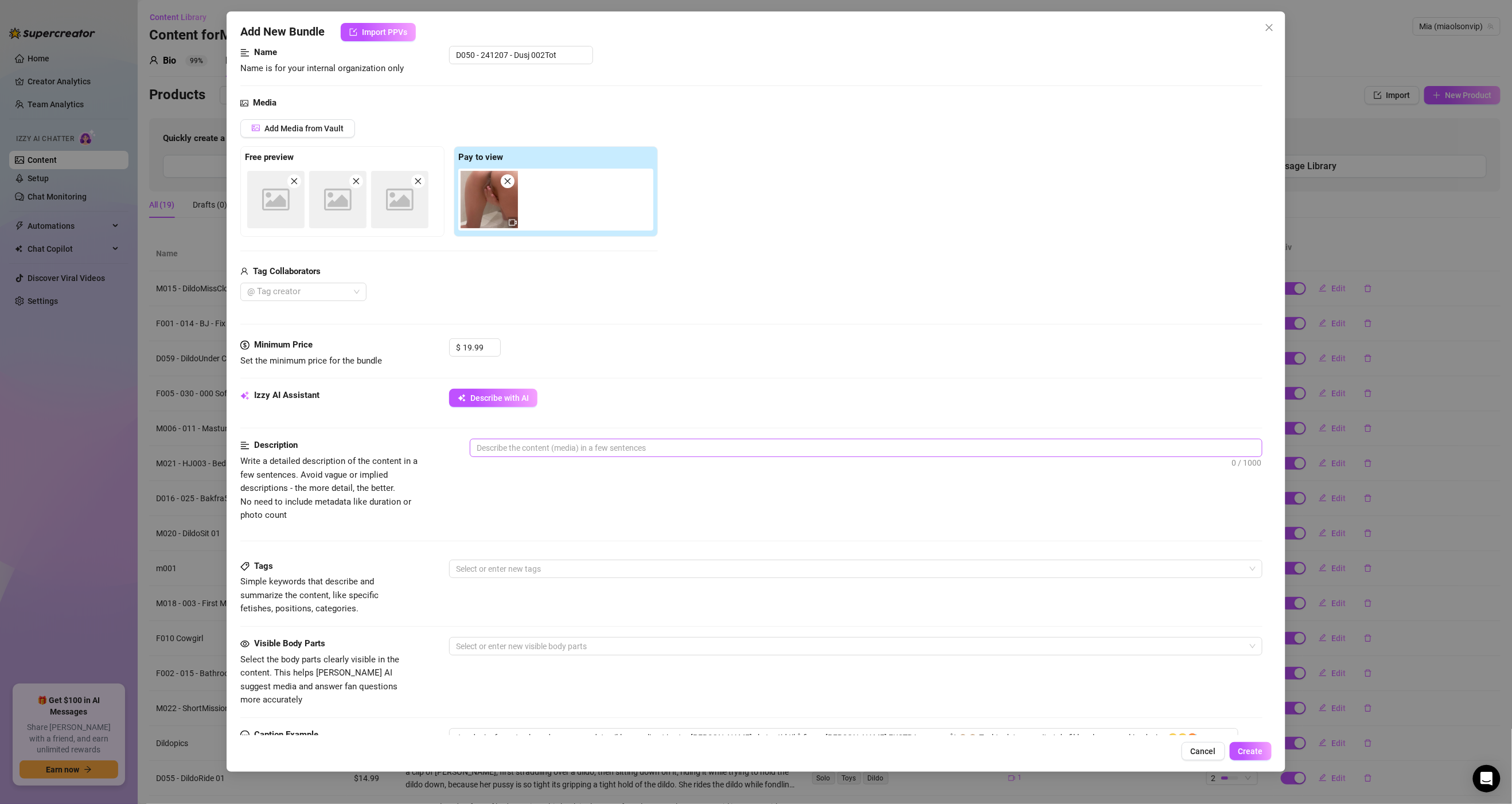
scroll to position [82, 0]
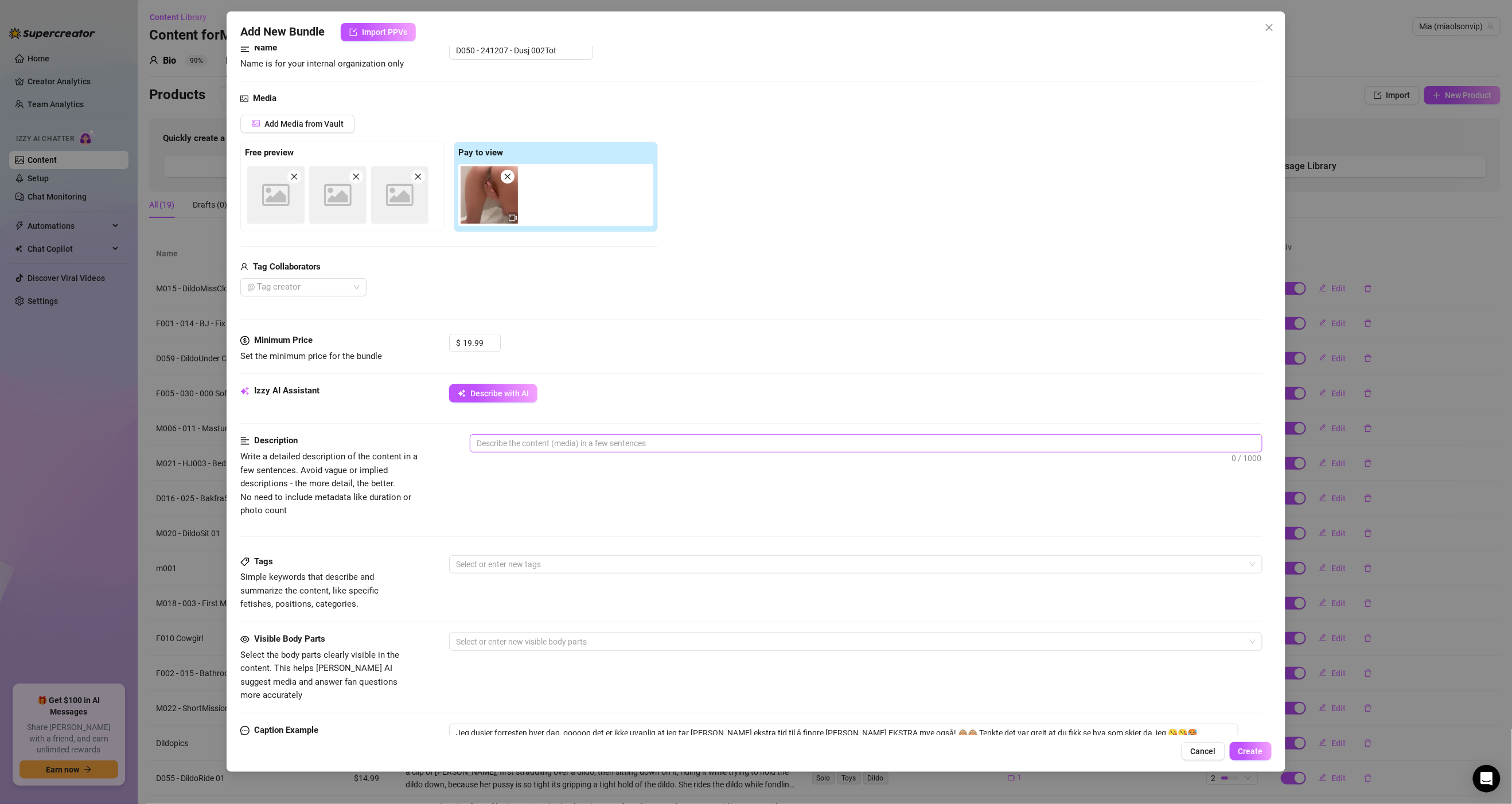
click at [527, 436] on span "0 / 1000" at bounding box center [866, 444] width 792 height 18
click at [527, 442] on textarea at bounding box center [865, 443] width 791 height 17
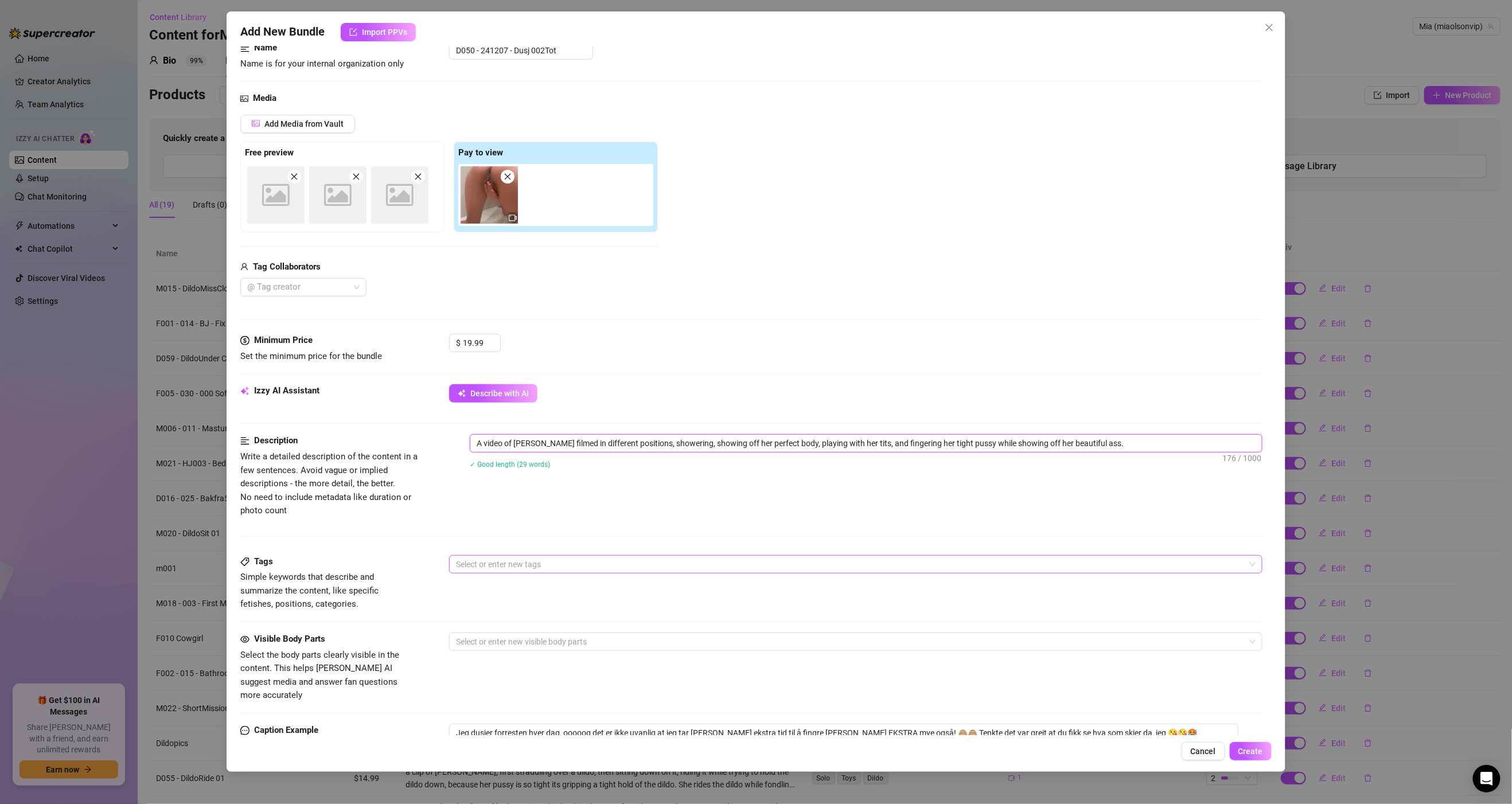
click at [491, 568] on div at bounding box center [849, 564] width 796 height 16
click at [479, 612] on div "Solo" at bounding box center [849, 608] width 781 height 12
click at [490, 702] on div "Shower" at bounding box center [849, 700] width 781 height 12
click at [584, 524] on div "Description Write a detailed description of the content in a few sentences. Avo…" at bounding box center [751, 494] width 1022 height 121
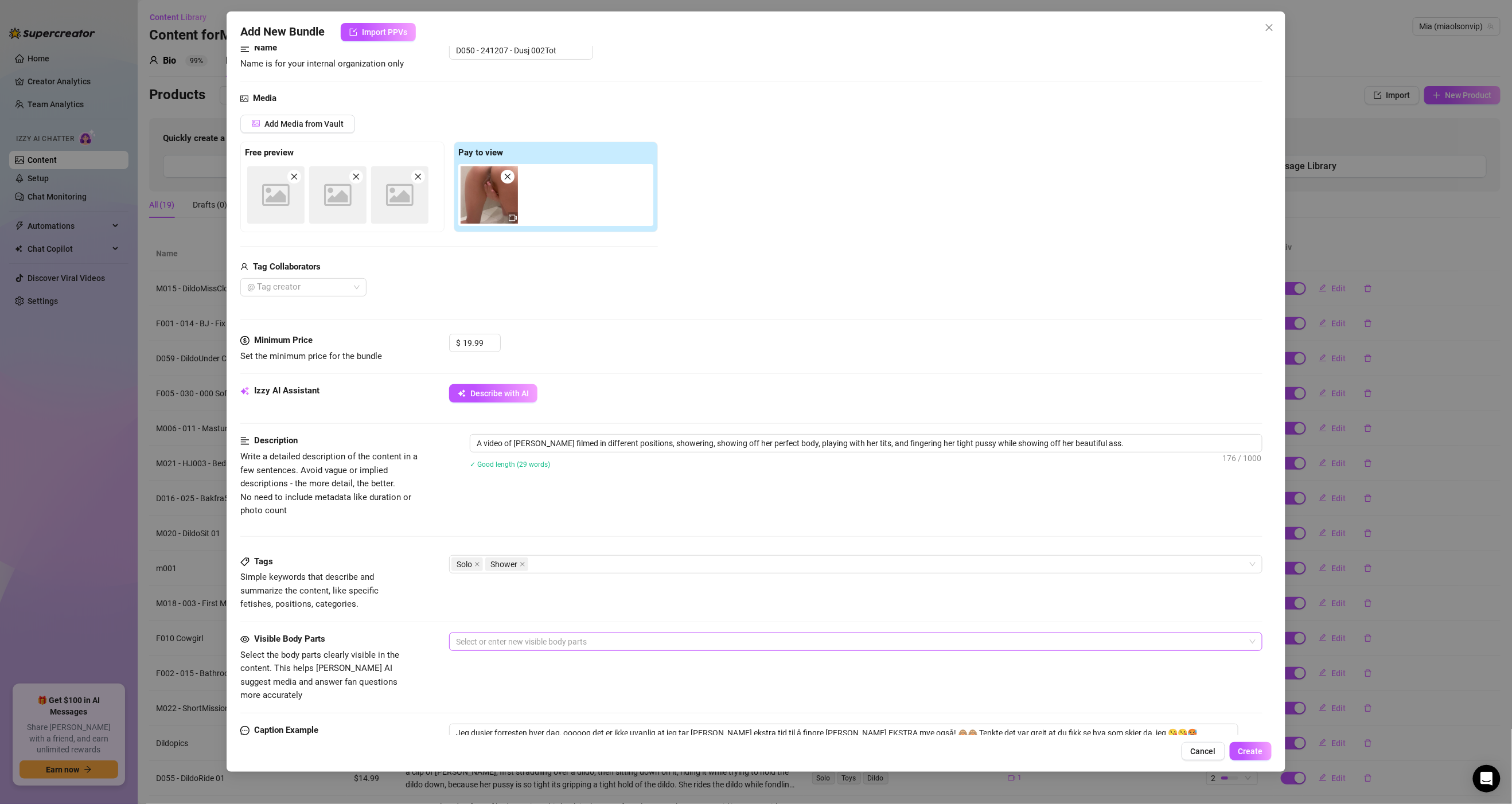
click at [496, 650] on div at bounding box center [849, 642] width 796 height 16
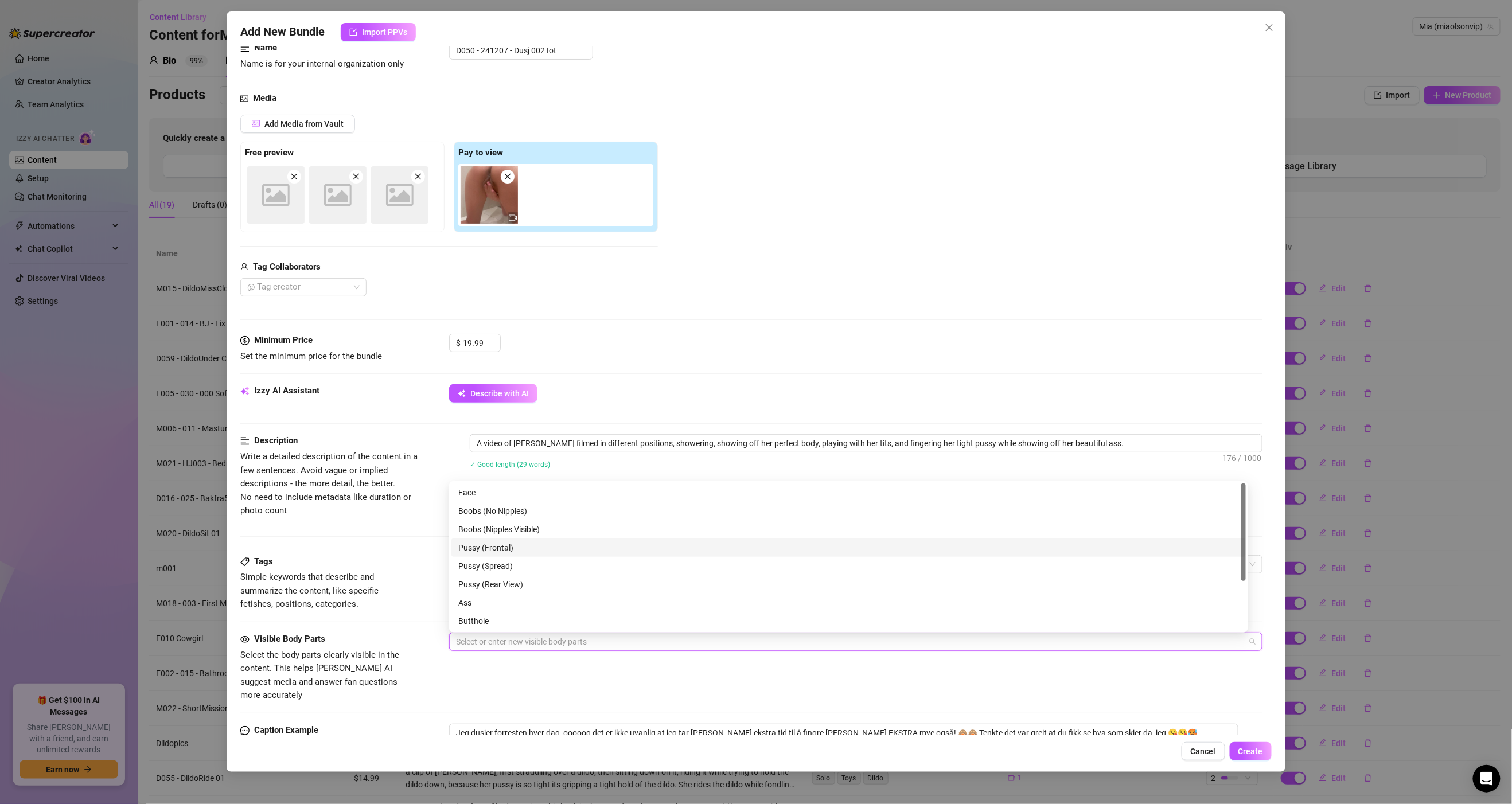
click at [505, 553] on div "Pussy (Frontal)" at bounding box center [849, 548] width 781 height 12
click at [504, 568] on div "Pussy (Spread)" at bounding box center [849, 566] width 781 height 12
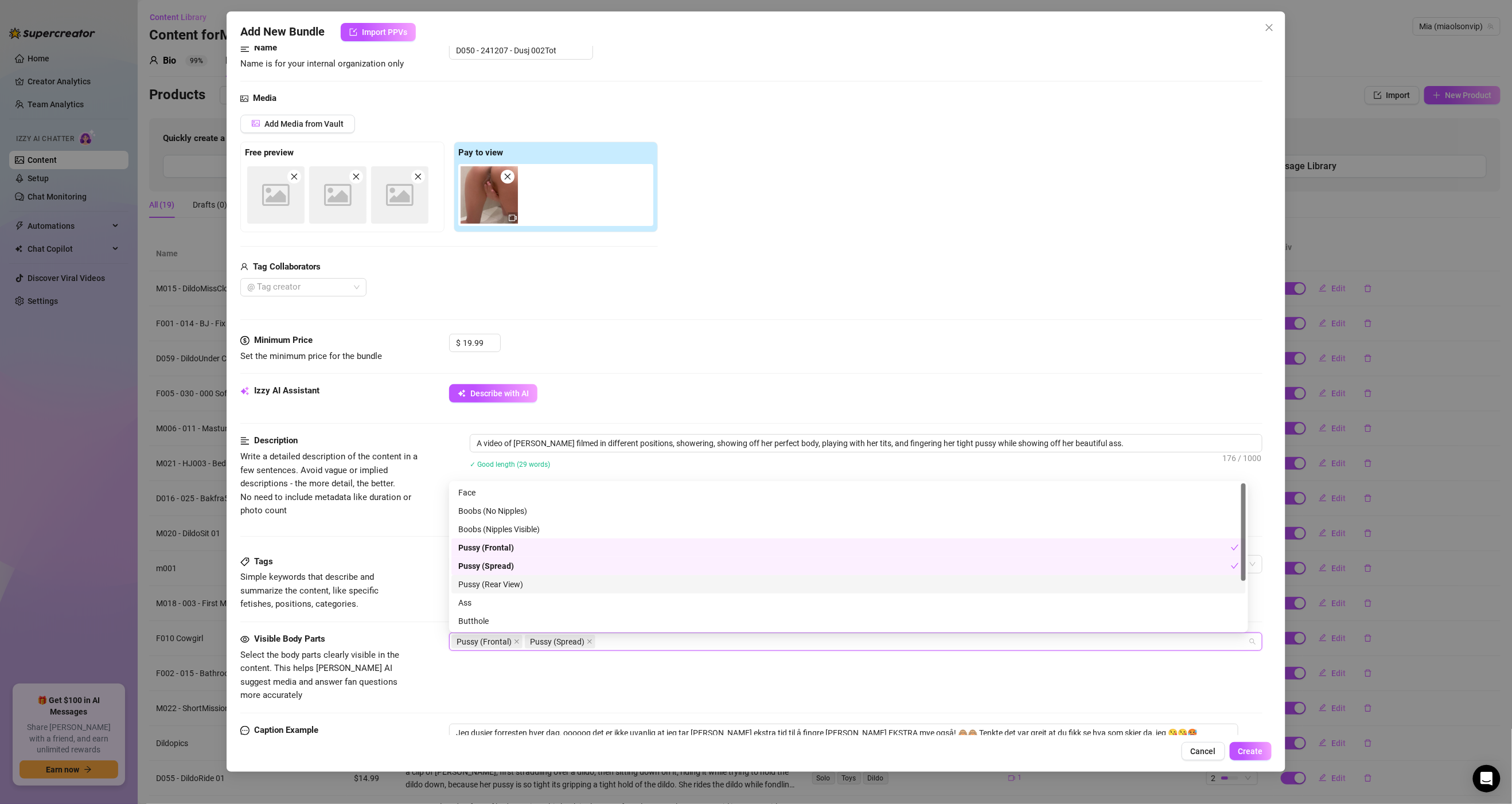
click at [507, 583] on div "Pussy (Rear View)" at bounding box center [849, 584] width 781 height 12
click at [520, 532] on div "Boobs (Nipples Visible)" at bounding box center [849, 529] width 781 height 12
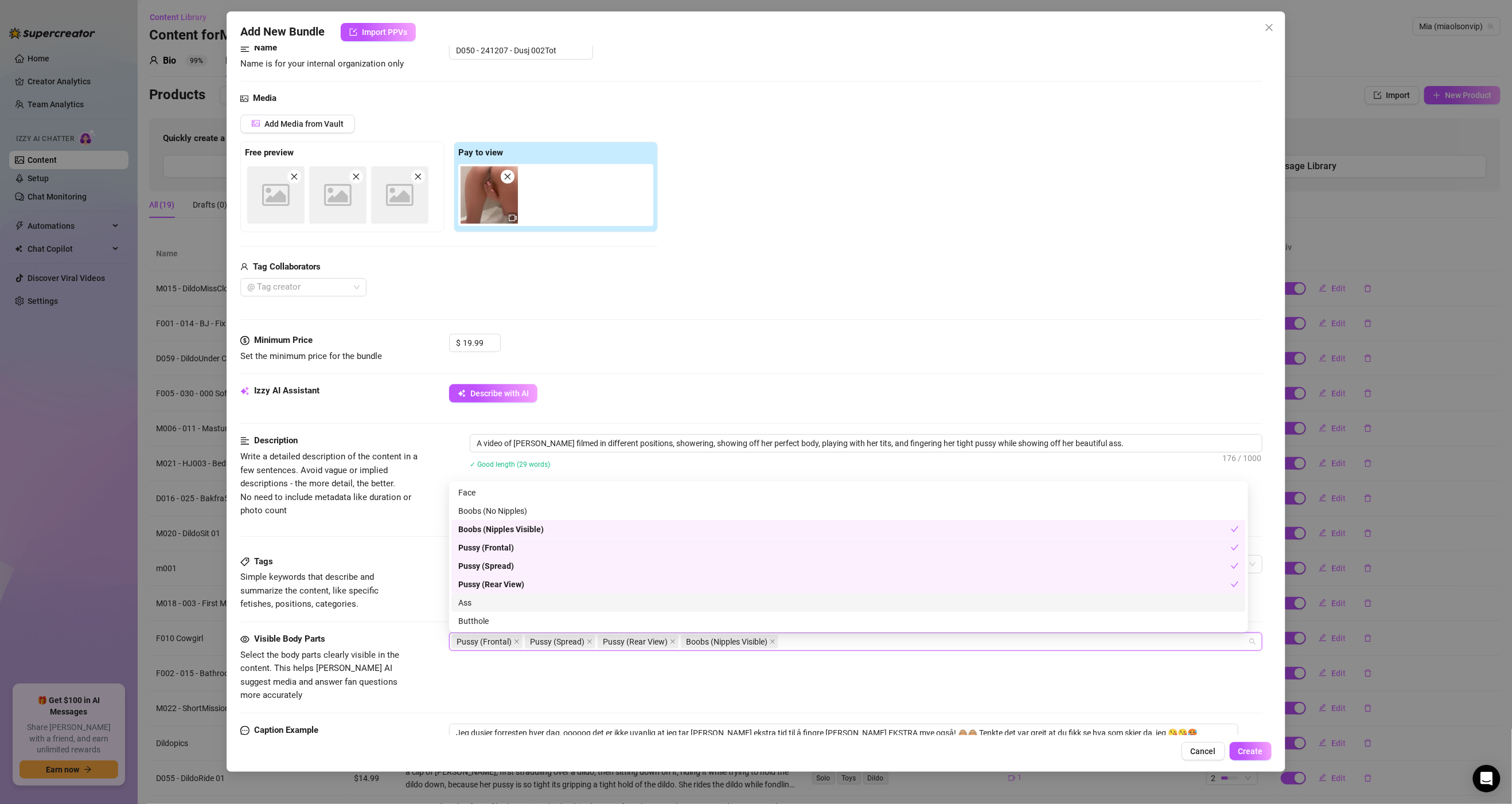
scroll to position [72, 0]
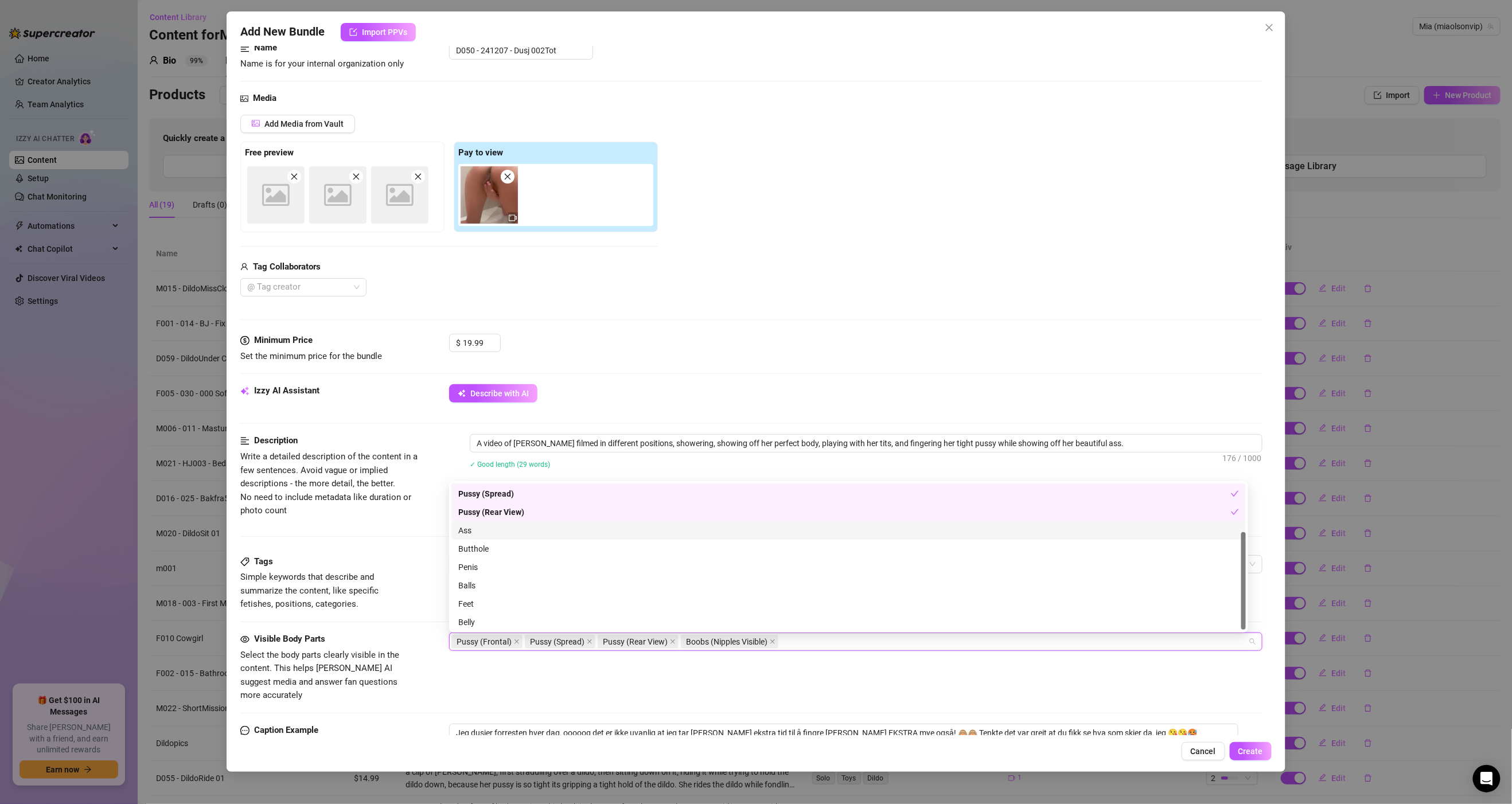
click at [488, 535] on div "Ass" at bounding box center [849, 530] width 781 height 12
click at [486, 547] on div "Butthole" at bounding box center [849, 548] width 781 height 12
click at [492, 621] on div "Belly" at bounding box center [849, 622] width 781 height 12
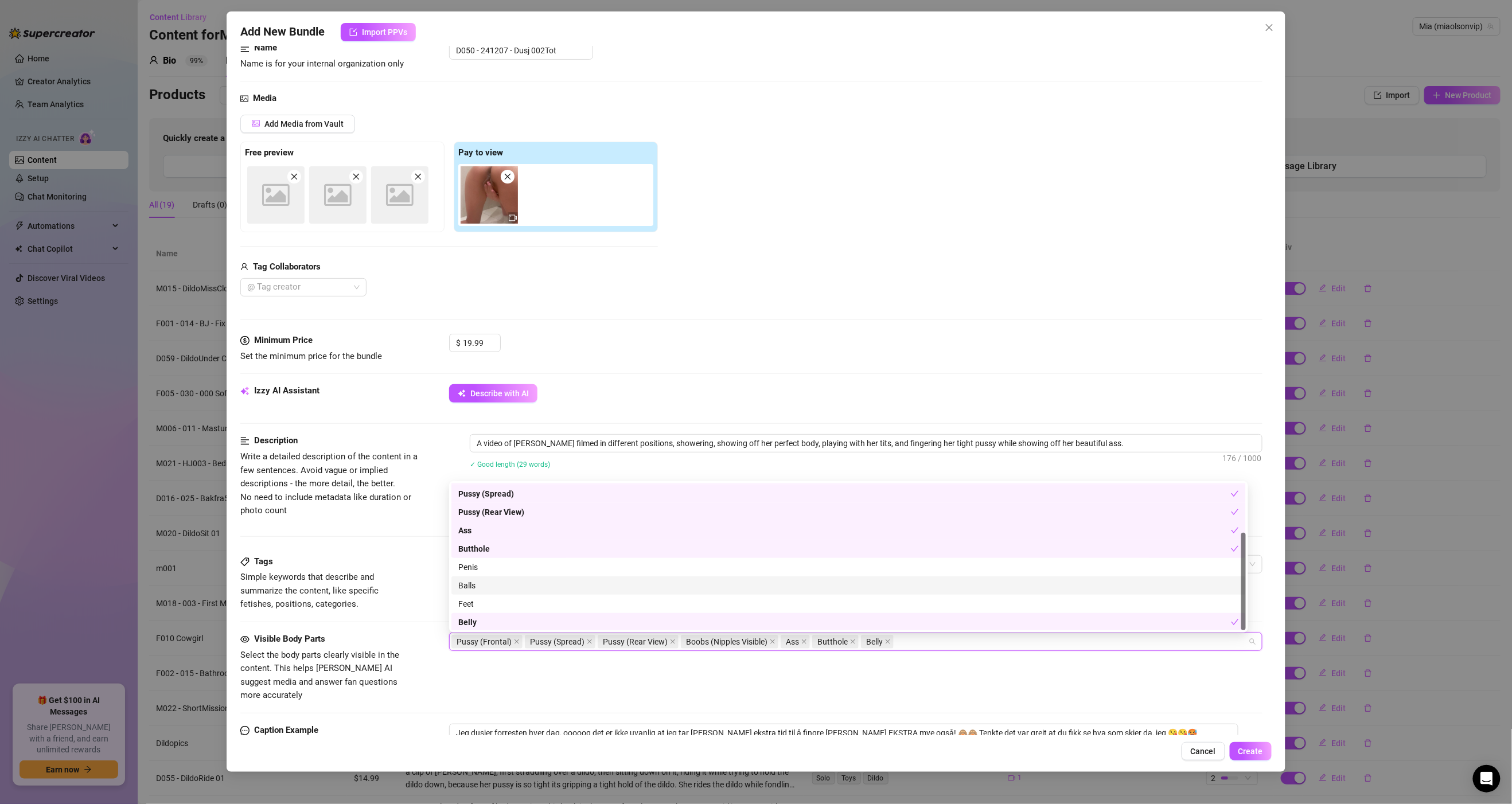
click at [409, 532] on div "Description Write a detailed description of the content in a few sentences. Avo…" at bounding box center [751, 494] width 1022 height 121
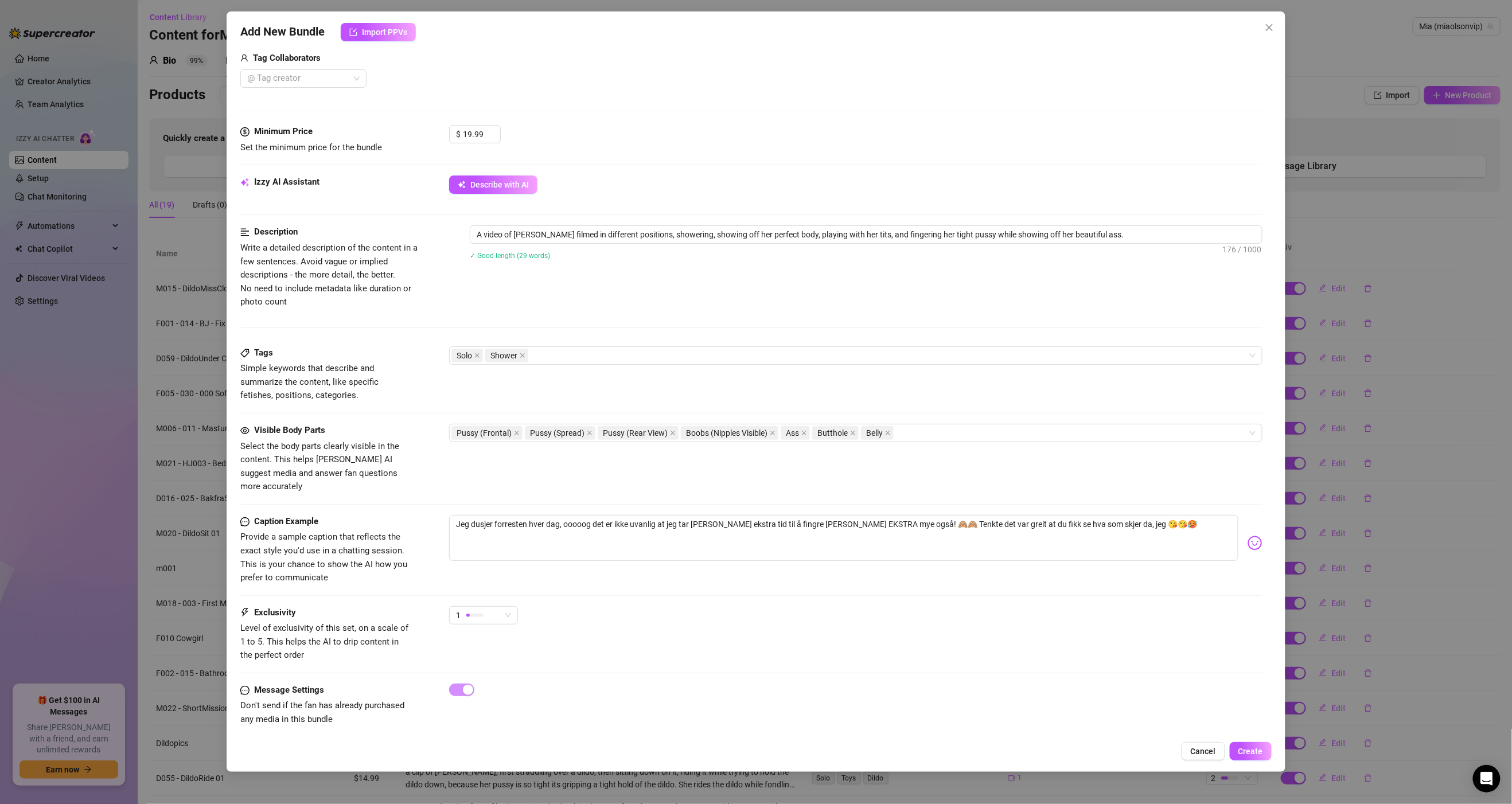
scroll to position [293, 0]
click at [505, 605] on span "1" at bounding box center [483, 613] width 55 height 17
click at [485, 645] on span "2" at bounding box center [496, 644] width 75 height 12
click at [833, 637] on div "Exclusivity Level of exclusivity of this set, on a scale of 1 to 5. This helps …" at bounding box center [751, 633] width 1022 height 57
click at [1240, 747] on span "Create" at bounding box center [1251, 751] width 25 height 9
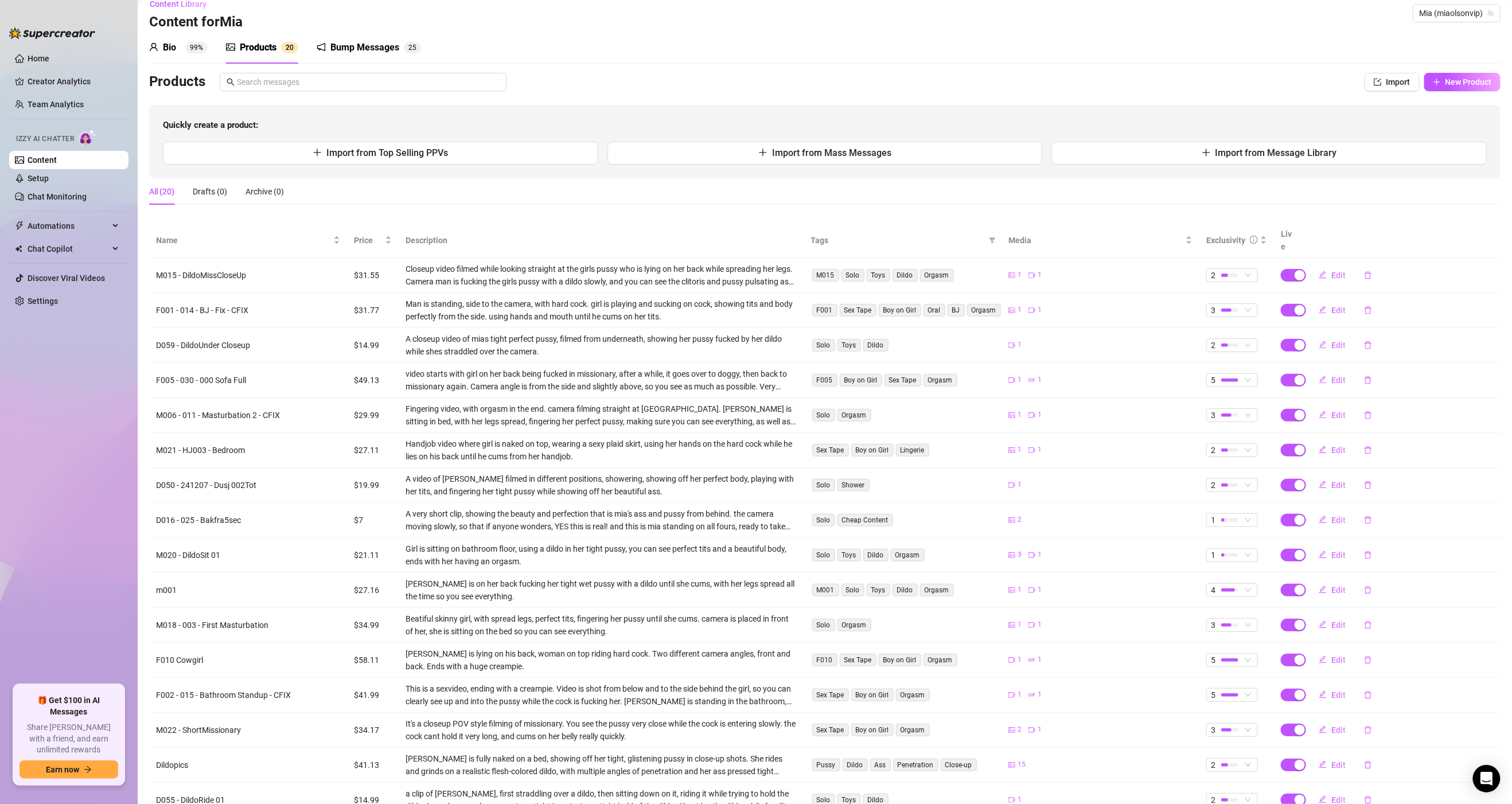
scroll to position [0, 0]
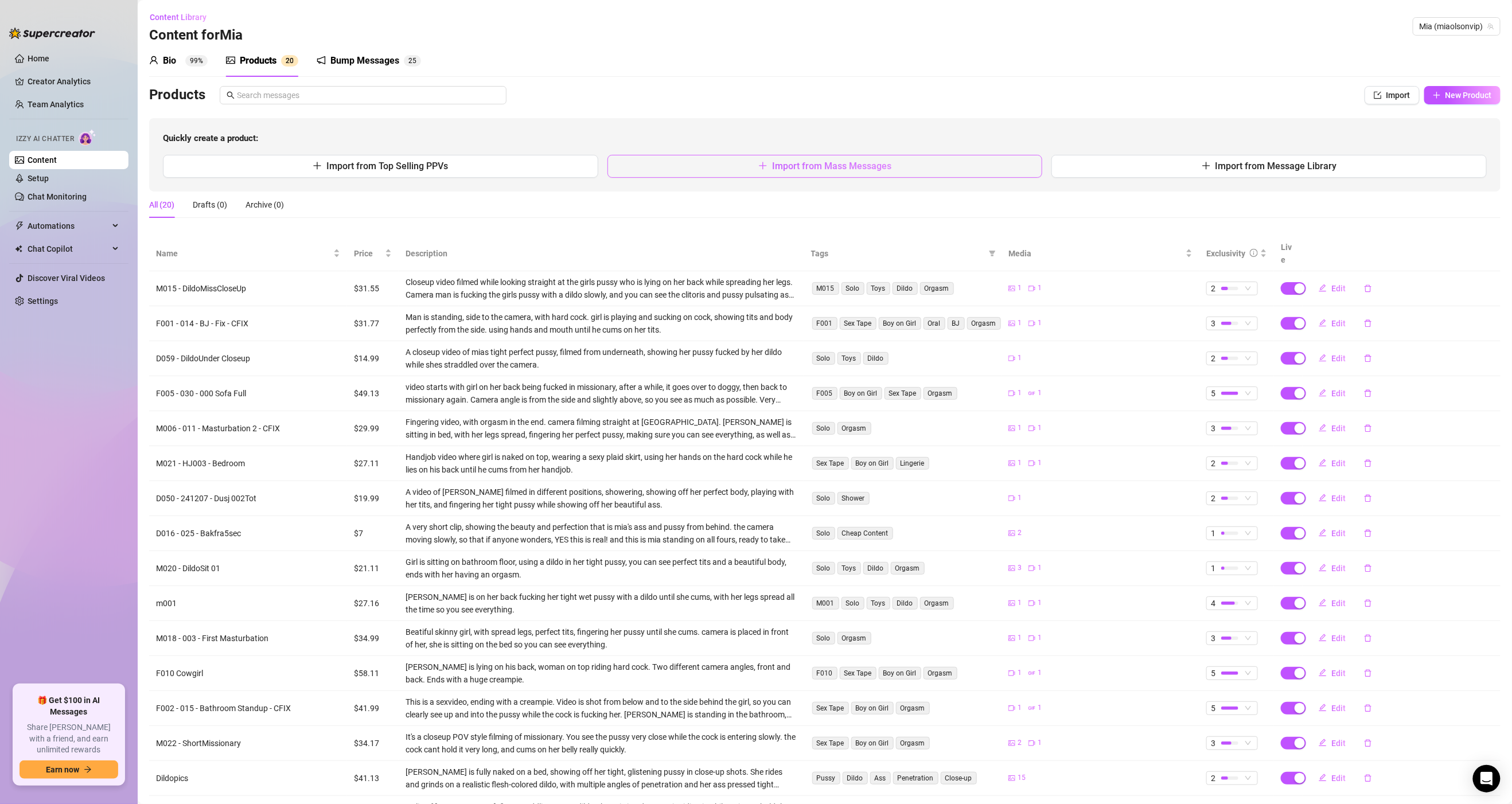
click at [855, 166] on span "Import from Mass Messages" at bounding box center [831, 166] width 119 height 11
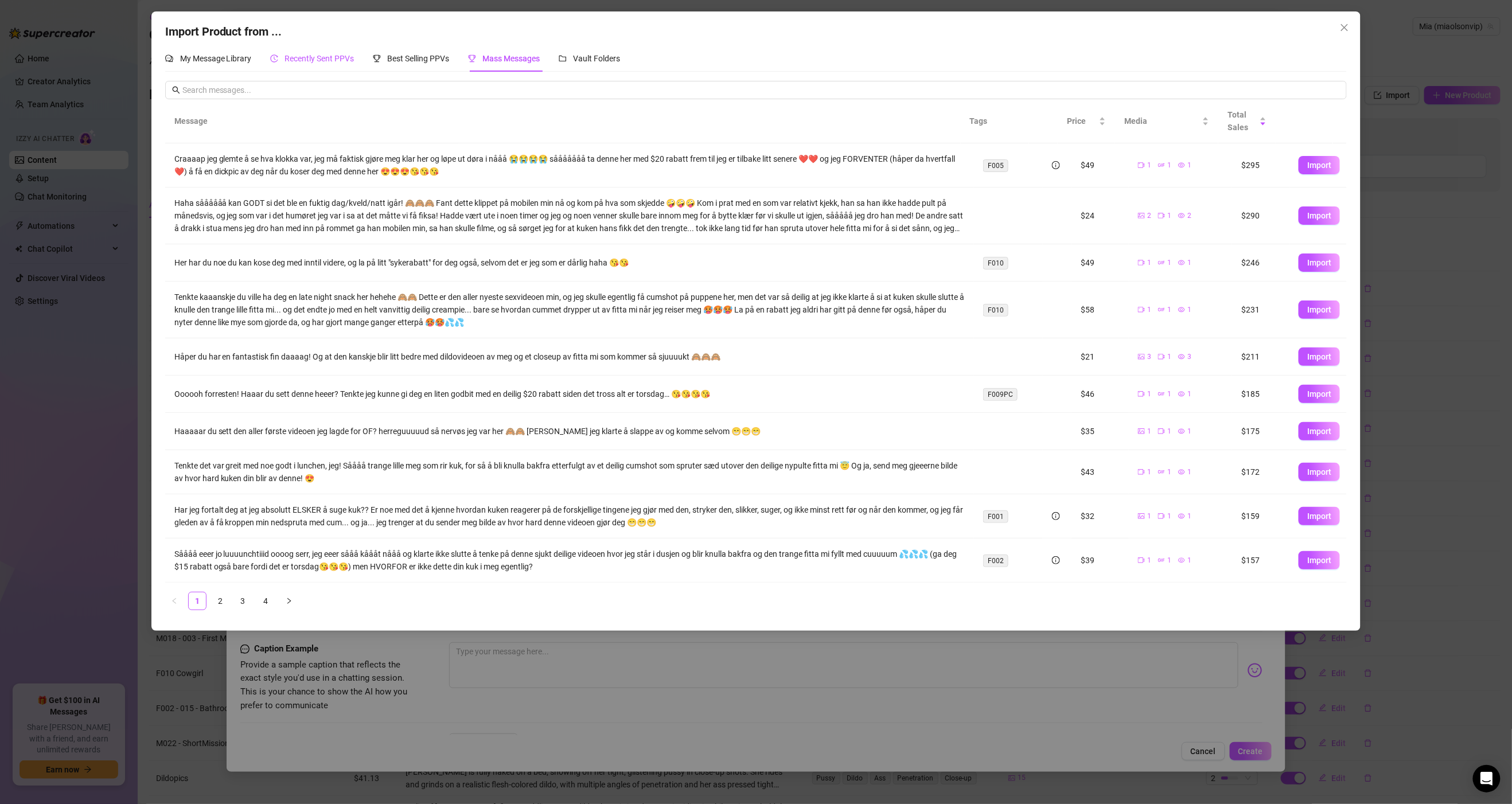
click at [306, 63] on div "Recently Sent PPVs" at bounding box center [312, 58] width 84 height 12
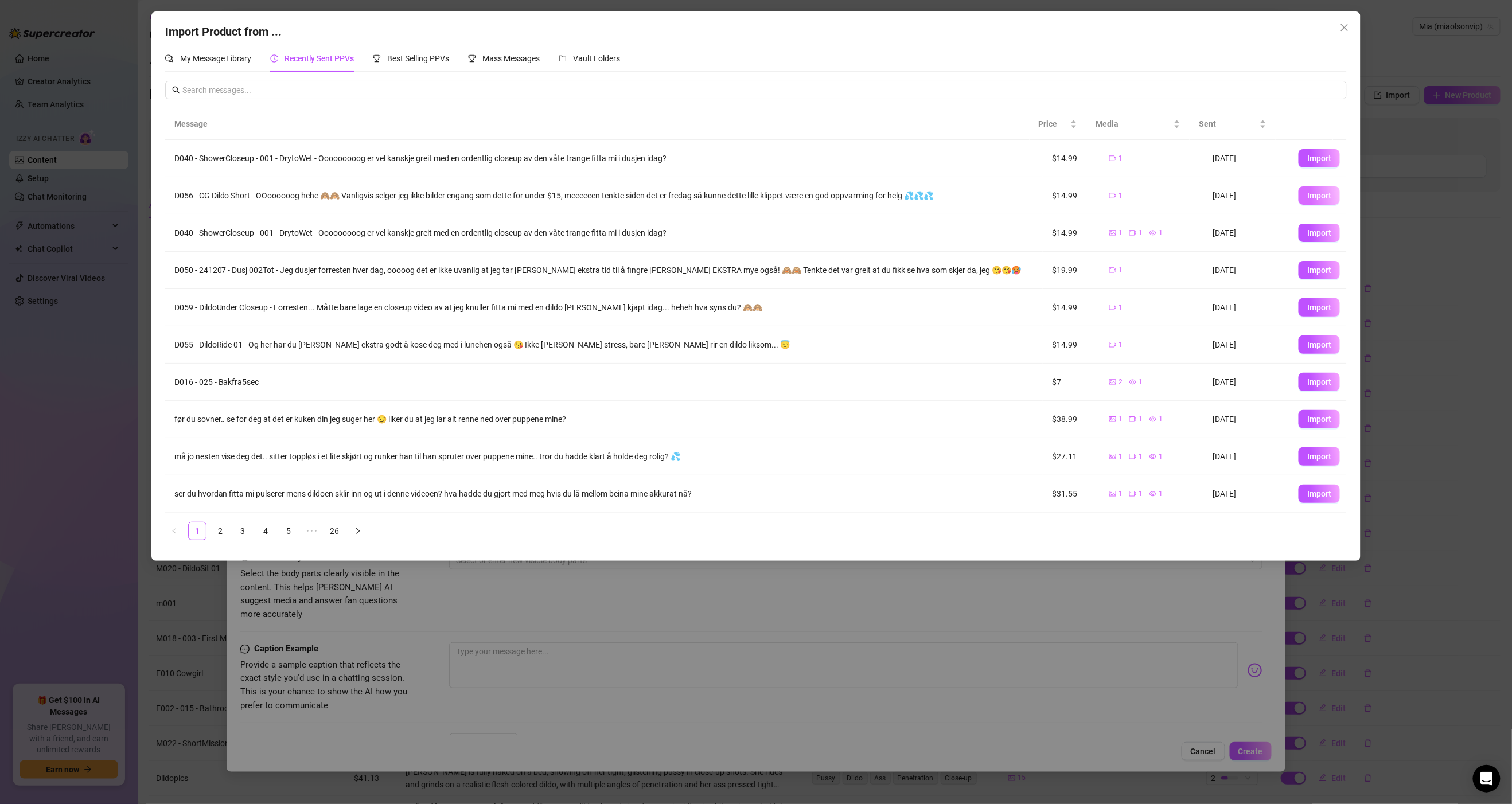
click at [1307, 198] on span "Import" at bounding box center [1319, 196] width 24 height 9
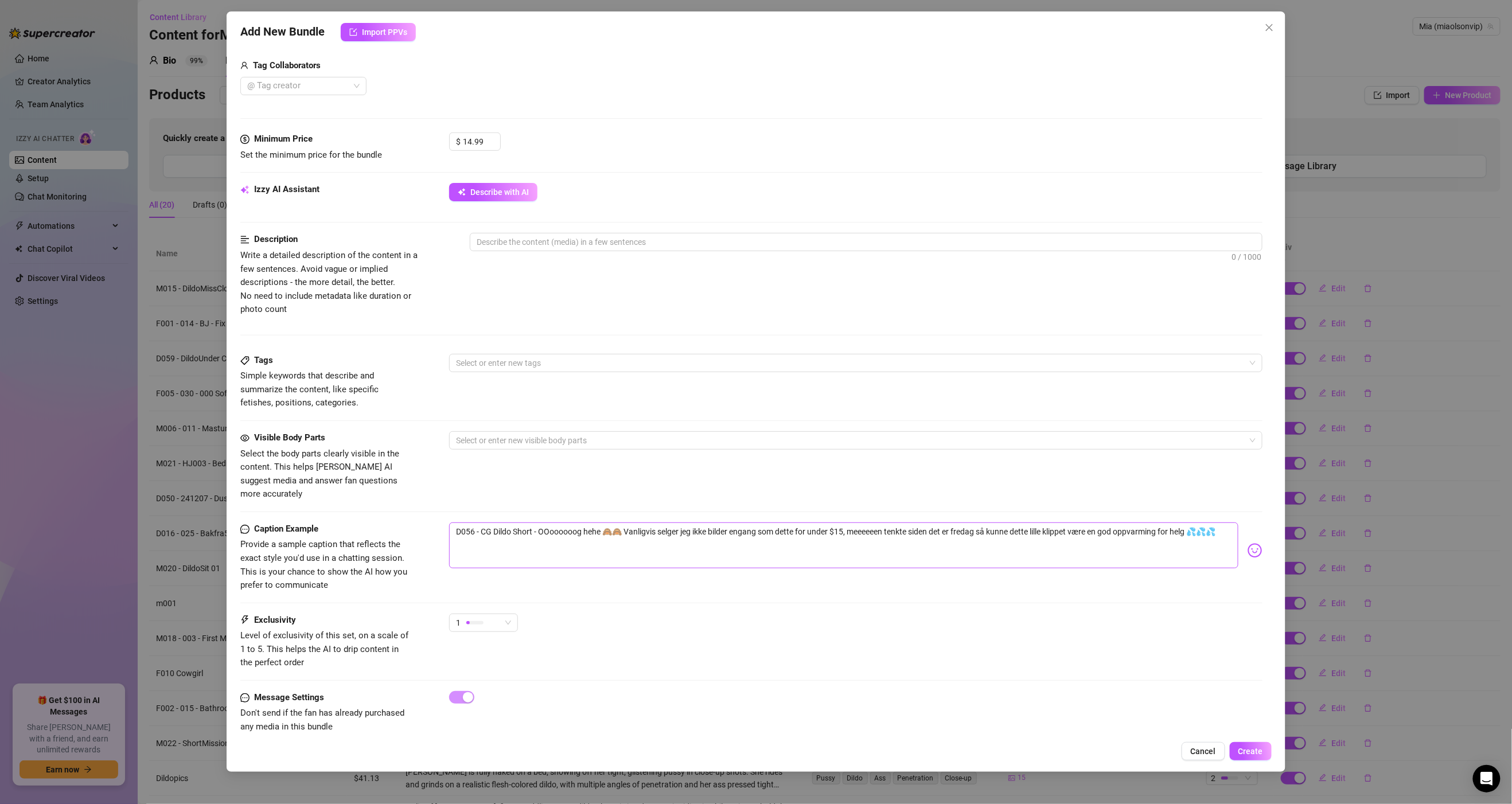
scroll to position [293, 0]
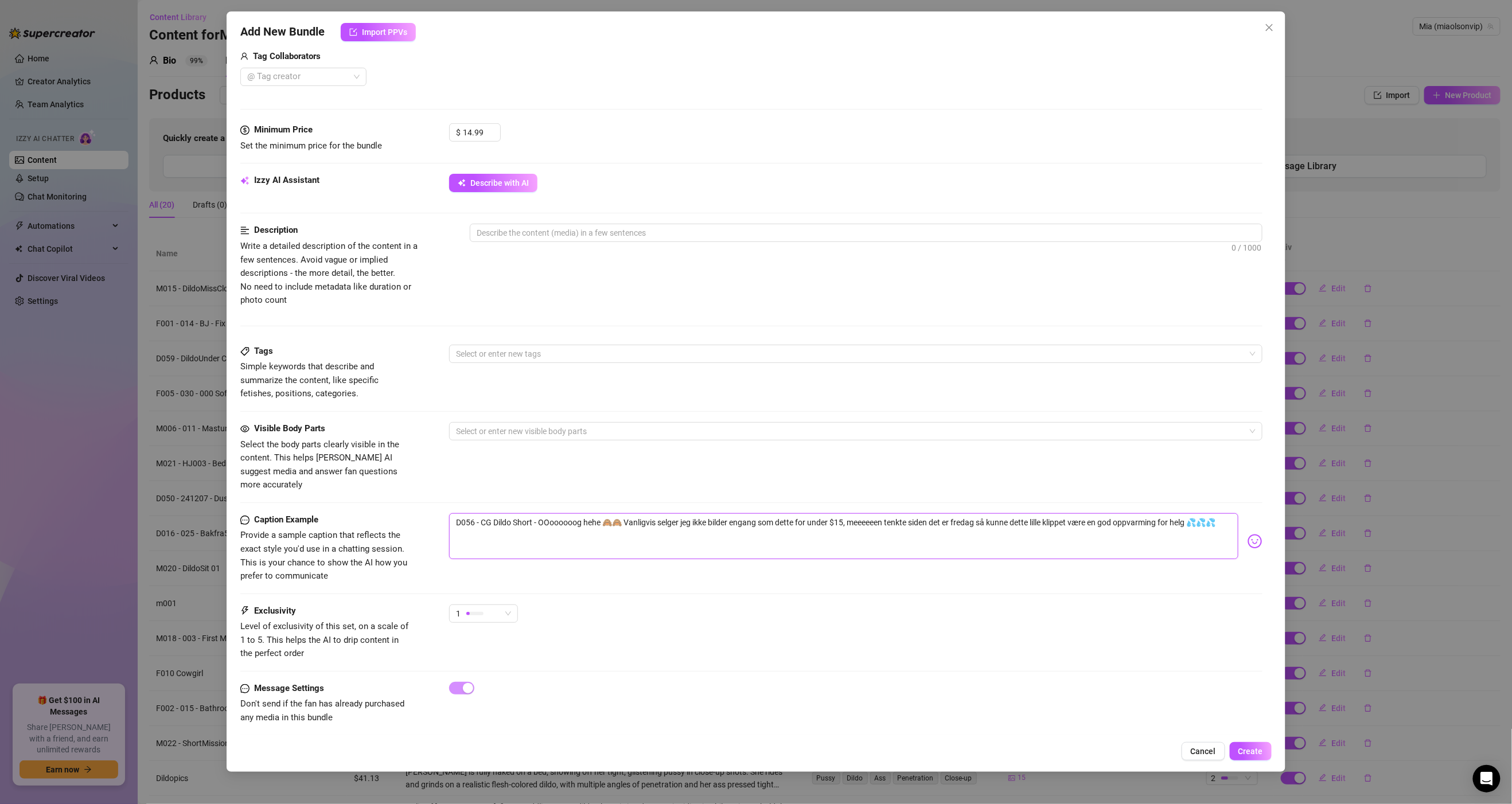
drag, startPoint x: 455, startPoint y: 514, endPoint x: 541, endPoint y: 517, distance: 86.1
click at [541, 517] on textarea "D056 - CG Dildo Short - OOoooooog hehe 🙈🙈 Vanligvis selger jeg ikke bilder enga…" at bounding box center [844, 536] width 789 height 46
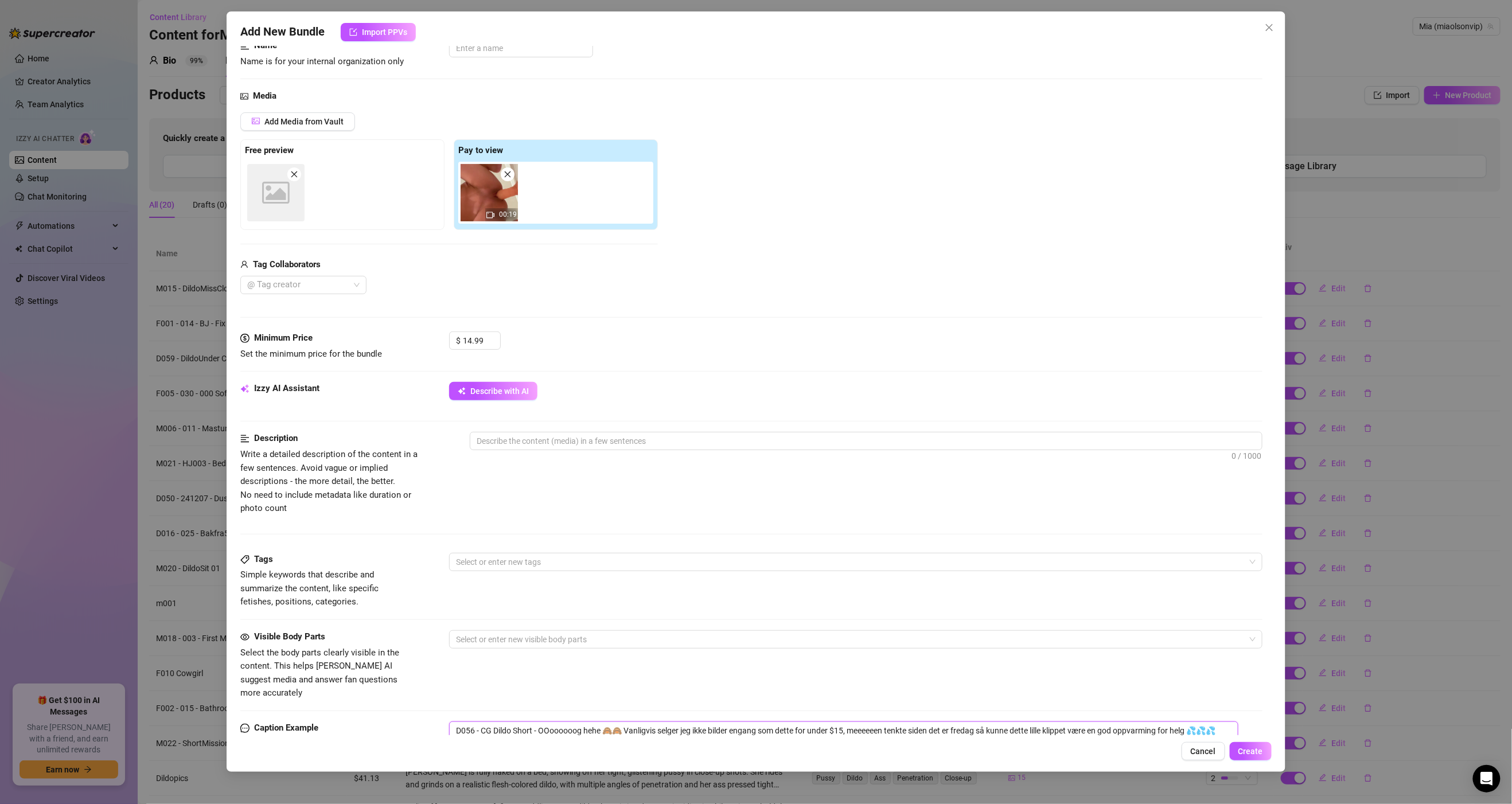
scroll to position [0, 0]
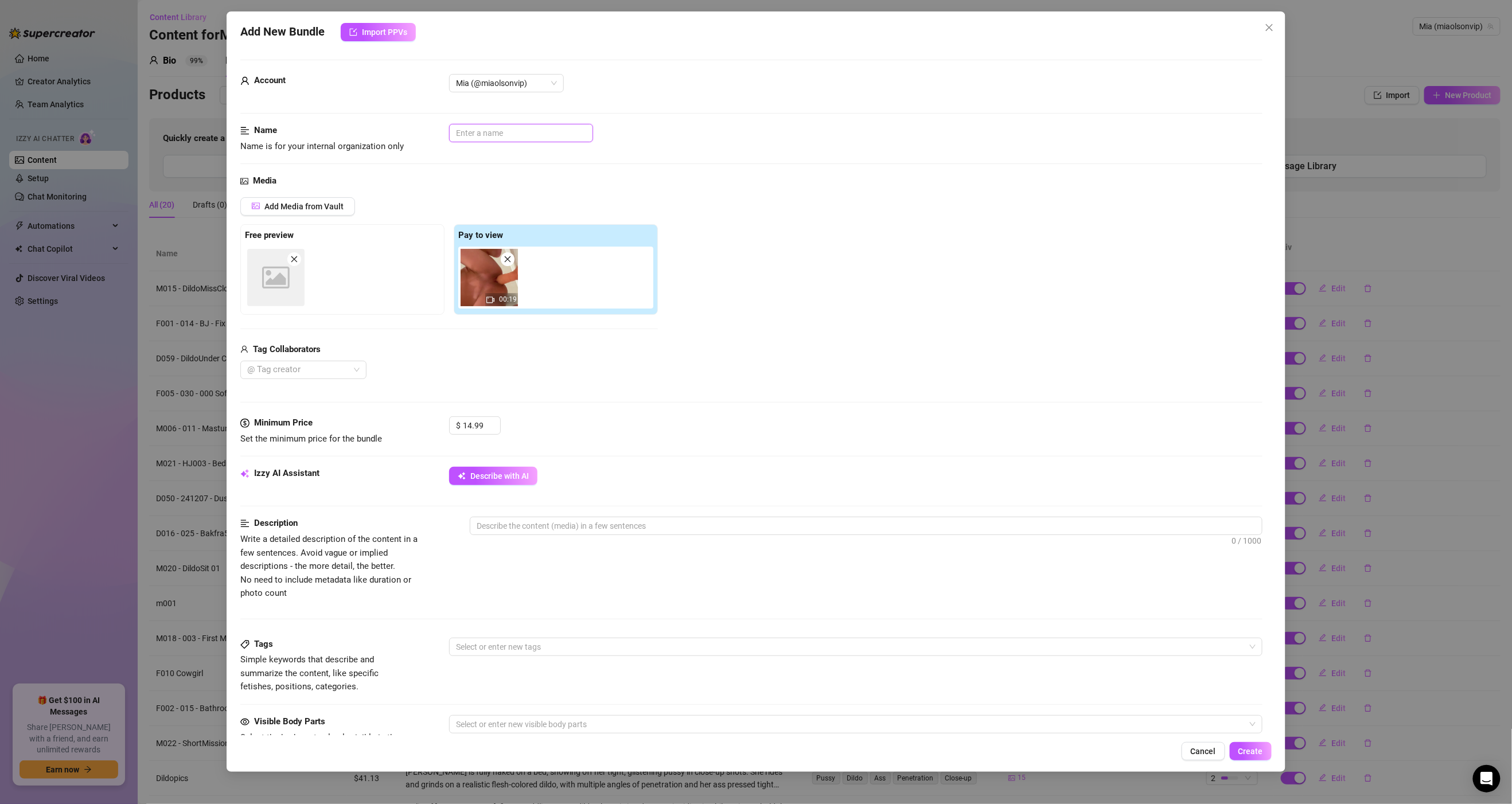
click at [478, 132] on input "text" at bounding box center [521, 133] width 144 height 18
paste input "D056 - CG Dildo Short -"
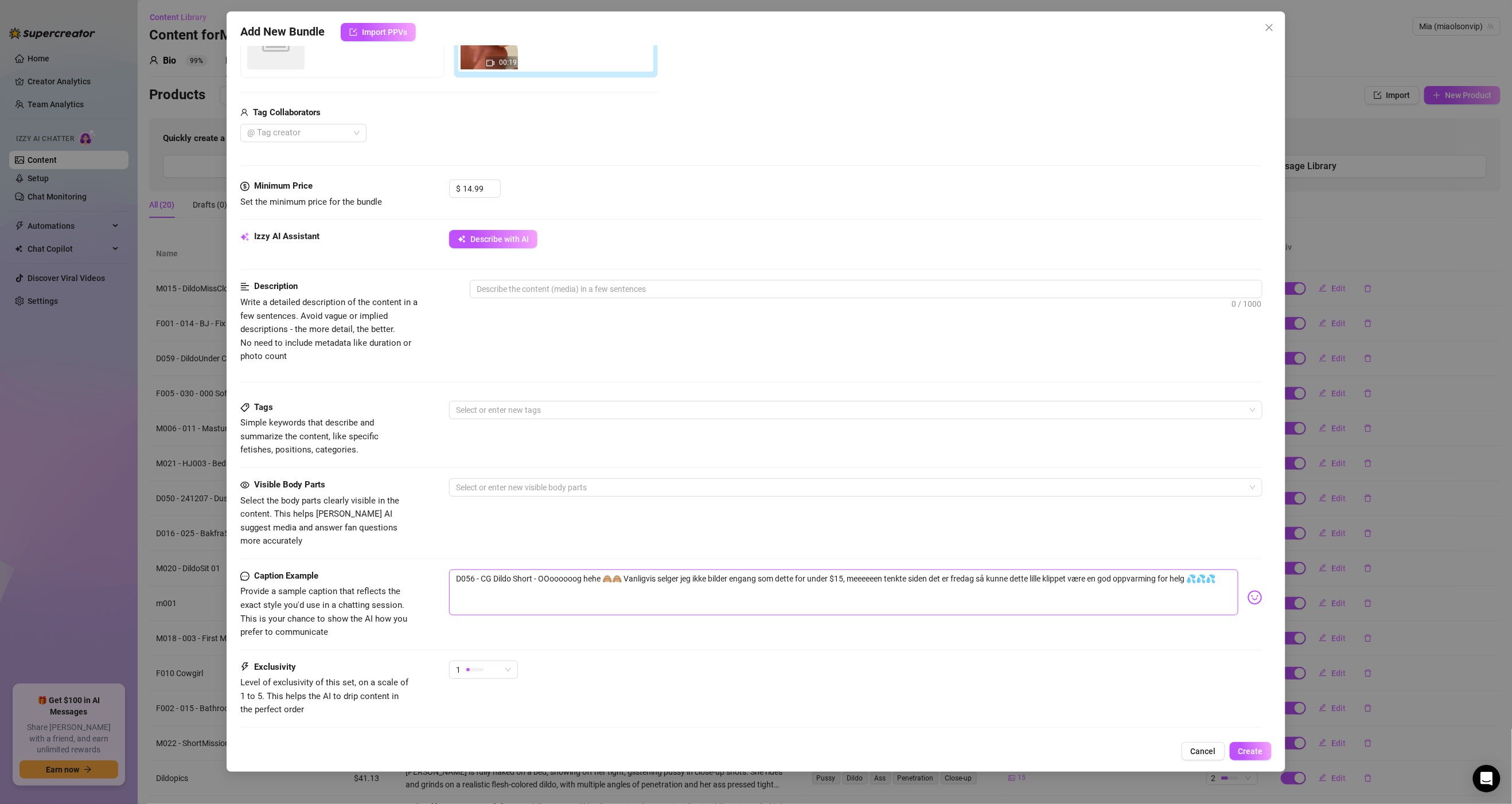
scroll to position [293, 0]
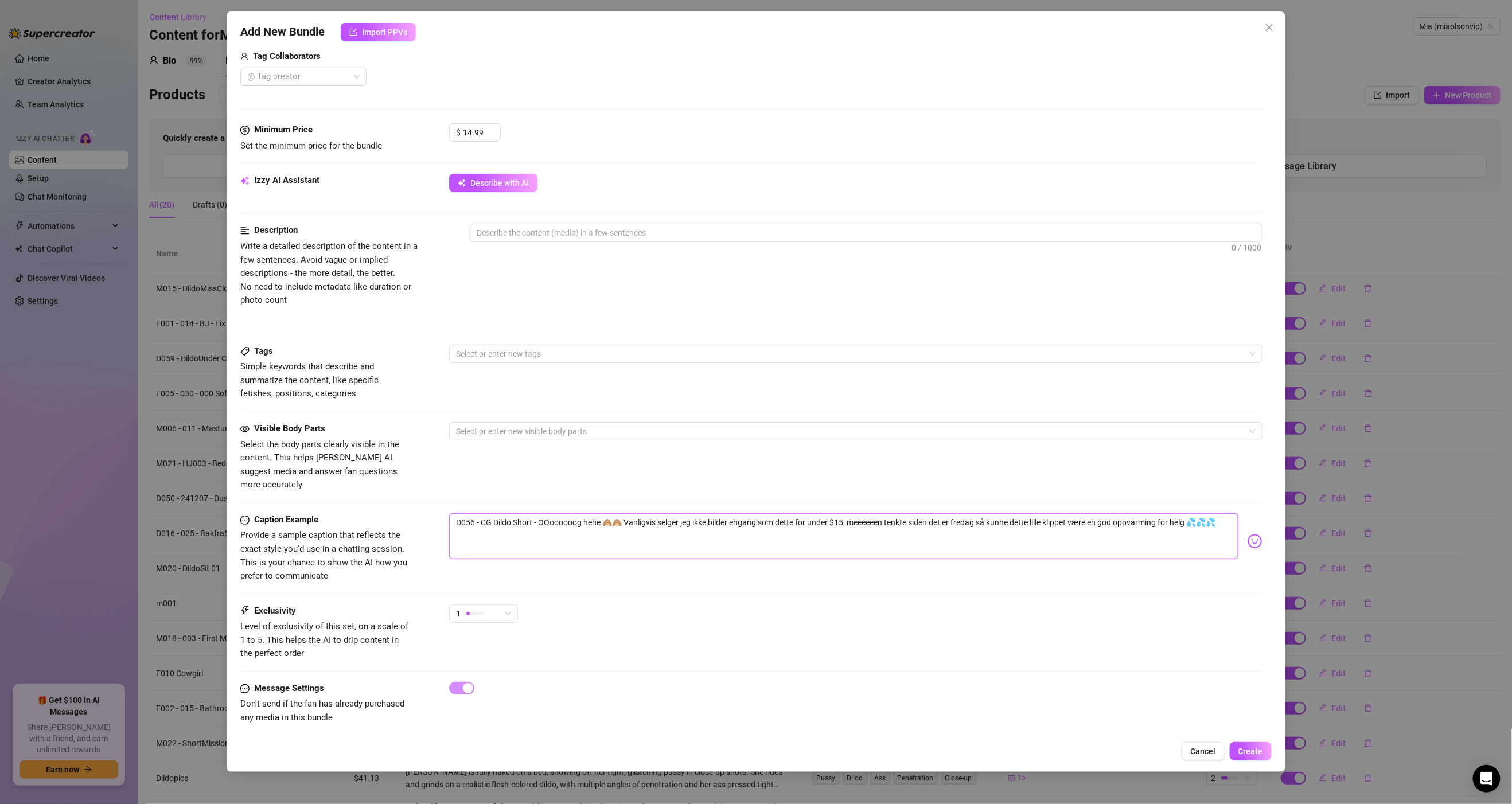
drag, startPoint x: 540, startPoint y: 512, endPoint x: 384, endPoint y: 511, distance: 156.0
click at [384, 514] on div "Caption Example Provide a sample caption that reflects the exact style you'd us…" at bounding box center [751, 548] width 1022 height 70
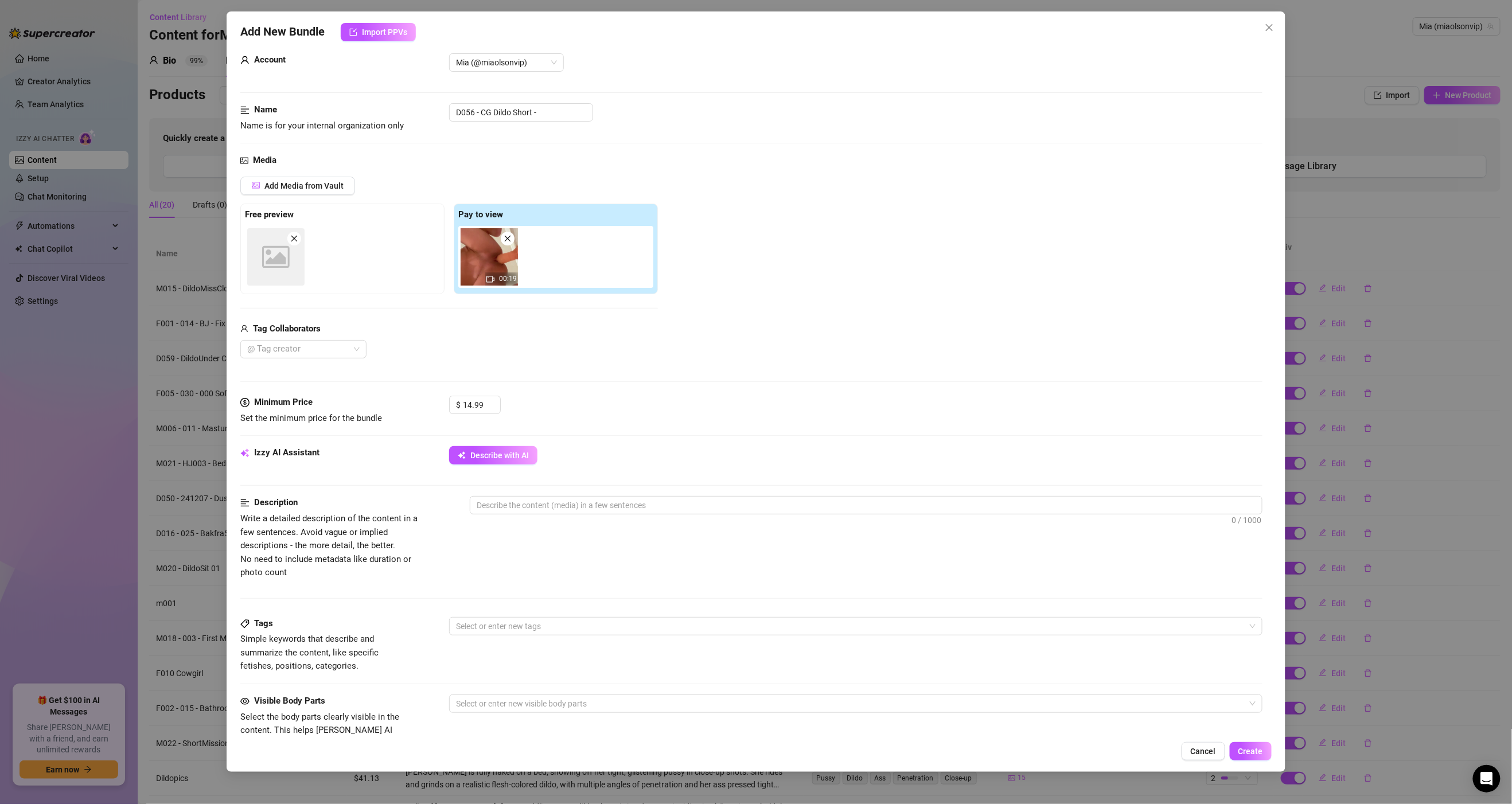
scroll to position [0, 0]
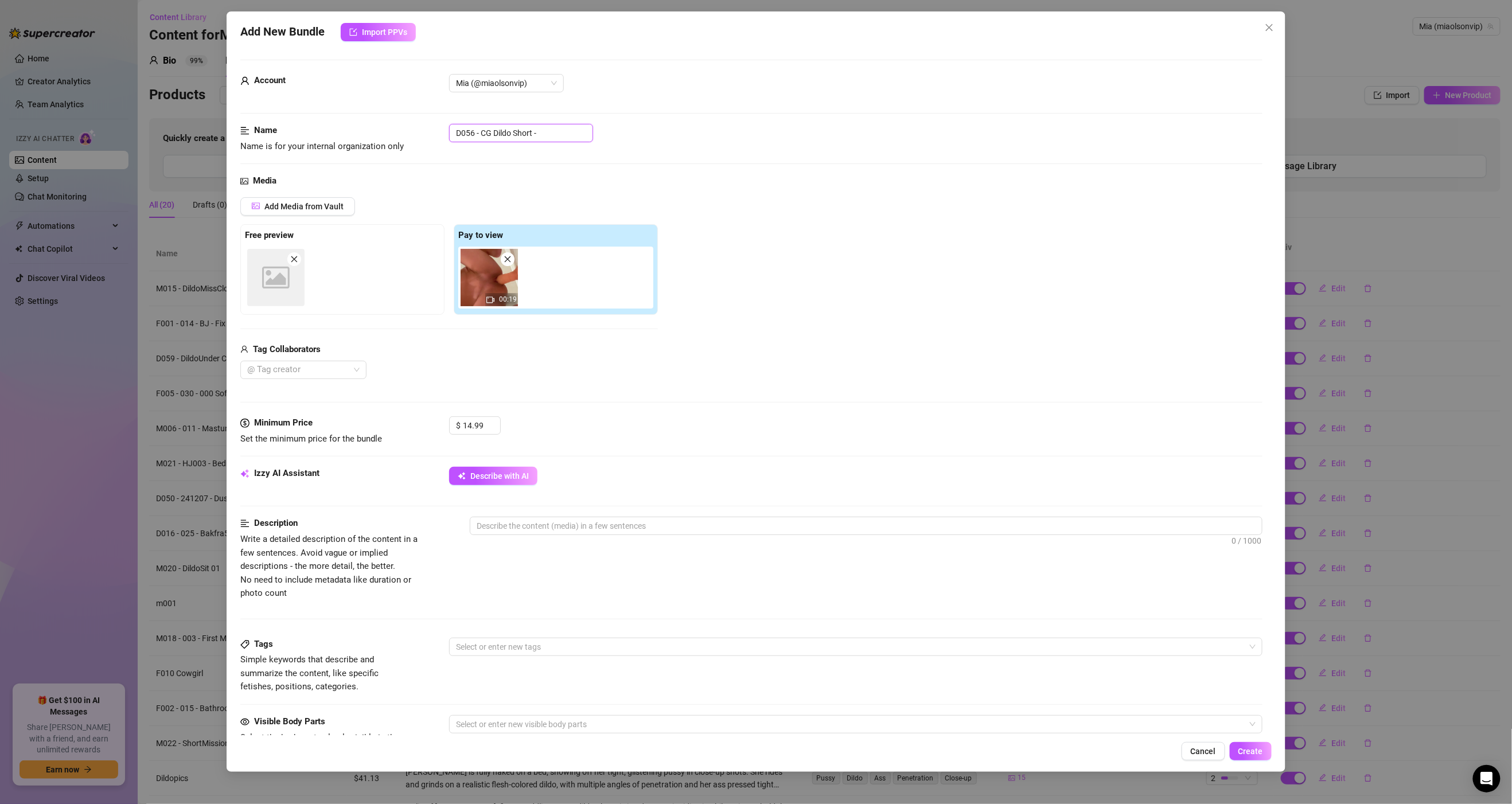
click at [550, 130] on input "D056 - CG Dildo Short -" at bounding box center [521, 133] width 144 height 18
click at [558, 529] on textarea at bounding box center [865, 526] width 791 height 17
click at [748, 528] on textarea "A short clip that loops back and forth, showing [PERSON_NAME]'s perfect body," at bounding box center [865, 526] width 791 height 17
click at [845, 608] on div "Description Write a detailed description of the content in a few sentences. Avo…" at bounding box center [751, 577] width 1022 height 121
click at [543, 649] on div at bounding box center [849, 647] width 796 height 16
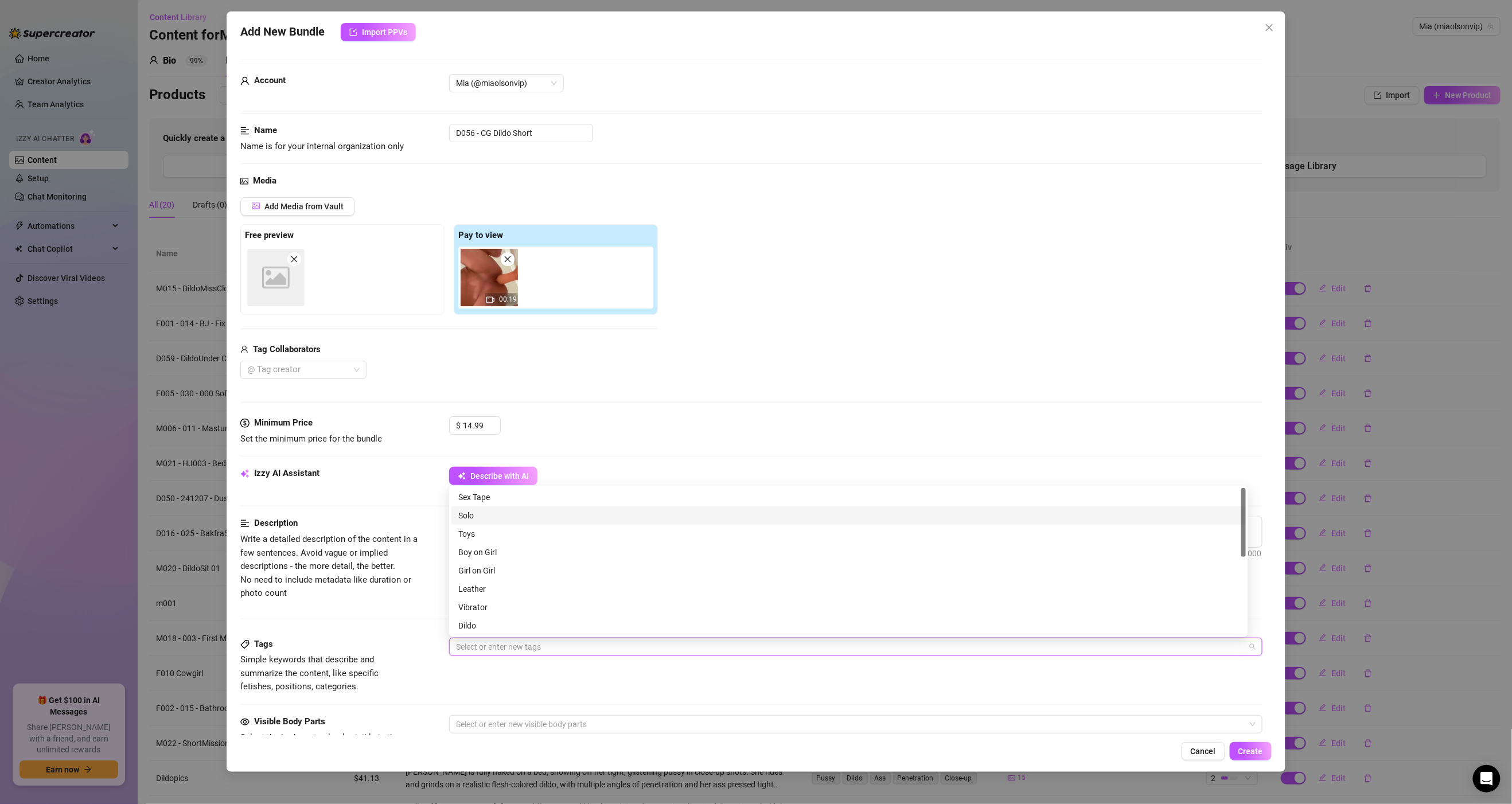
click at [488, 518] on div "Solo" at bounding box center [849, 515] width 781 height 12
click at [481, 531] on div "Toys" at bounding box center [849, 534] width 781 height 12
click at [489, 543] on div "Dildo" at bounding box center [849, 543] width 781 height 12
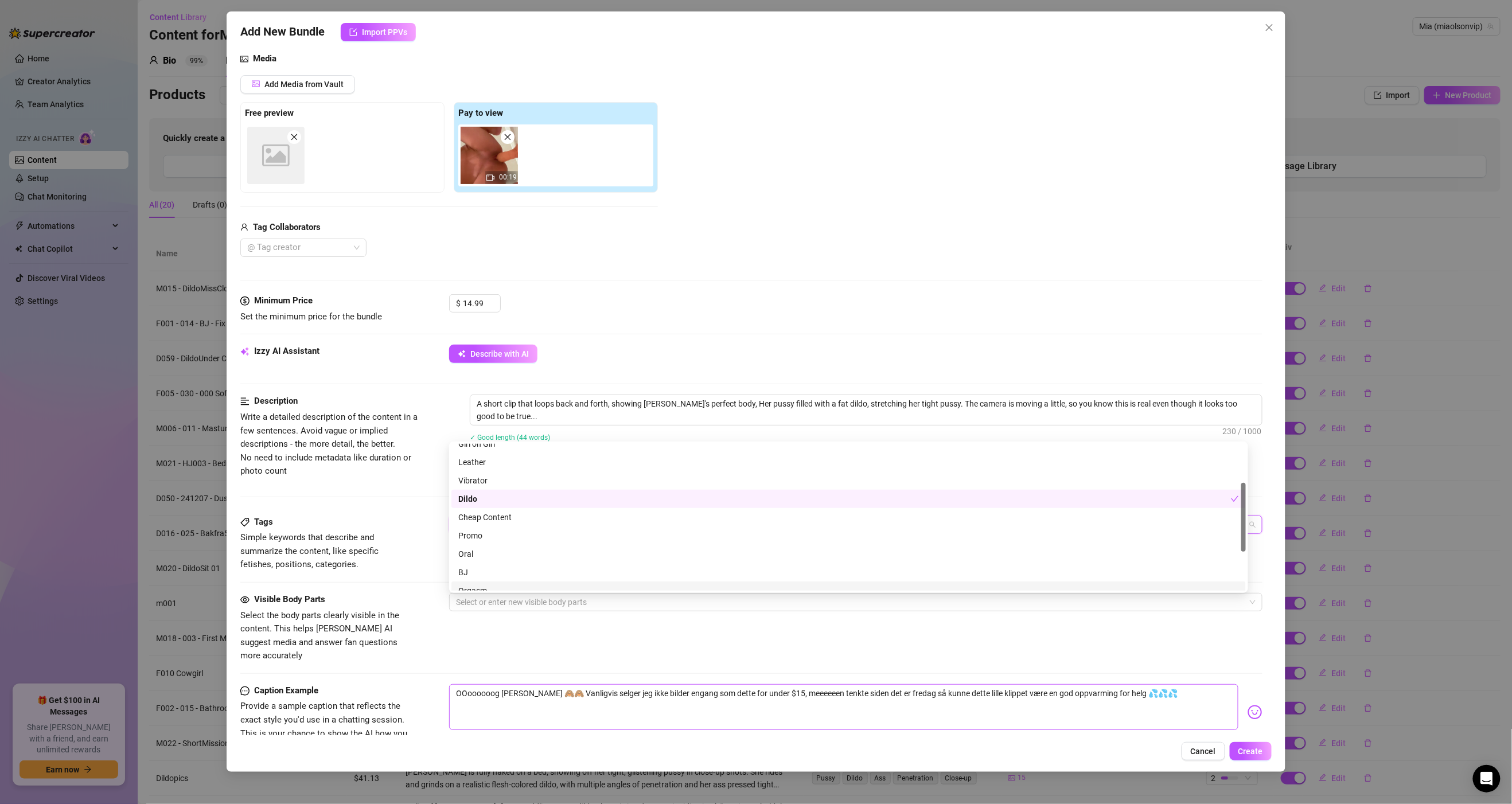
scroll to position [166, 0]
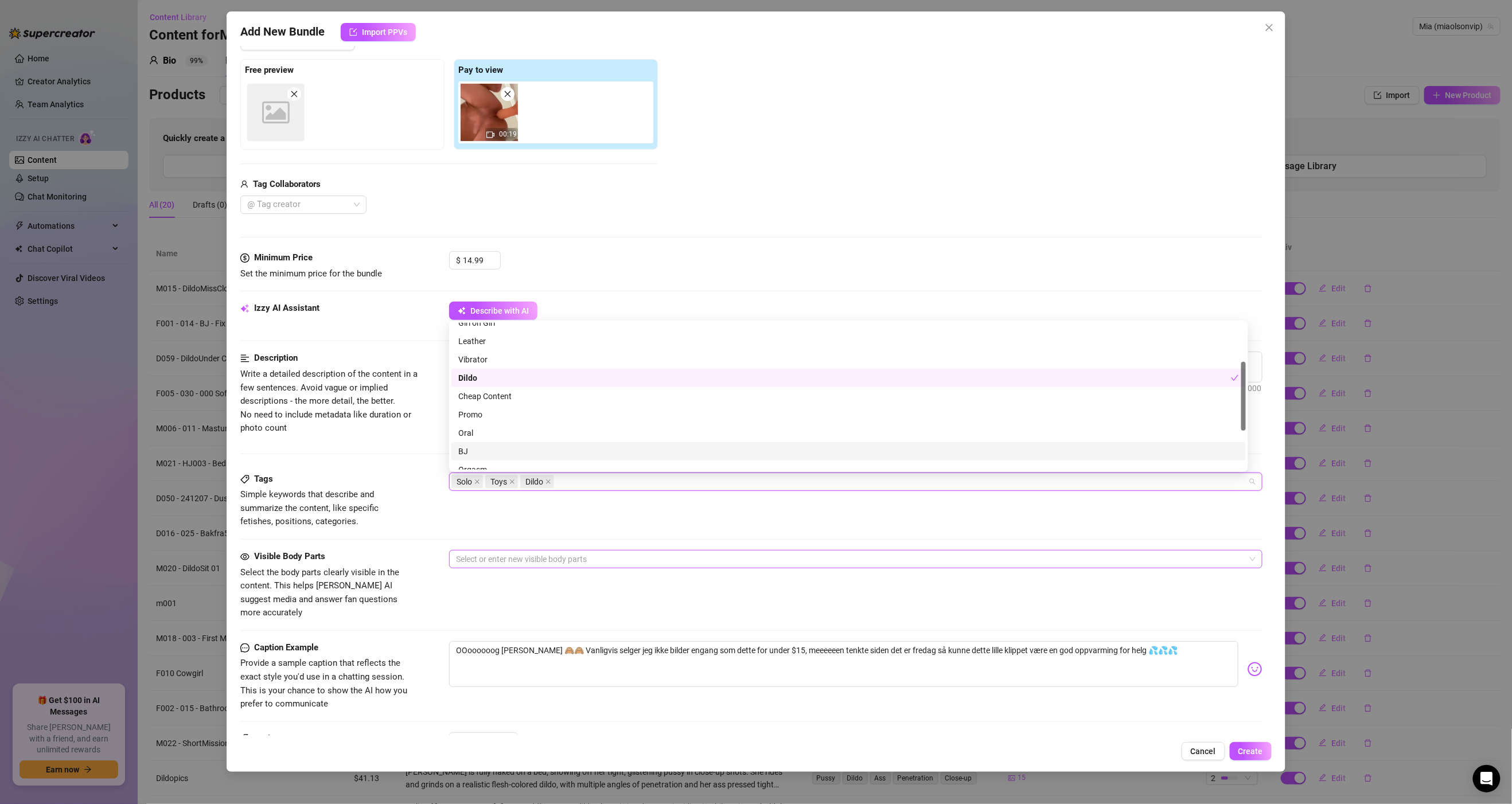
click at [479, 562] on div at bounding box center [849, 558] width 796 height 16
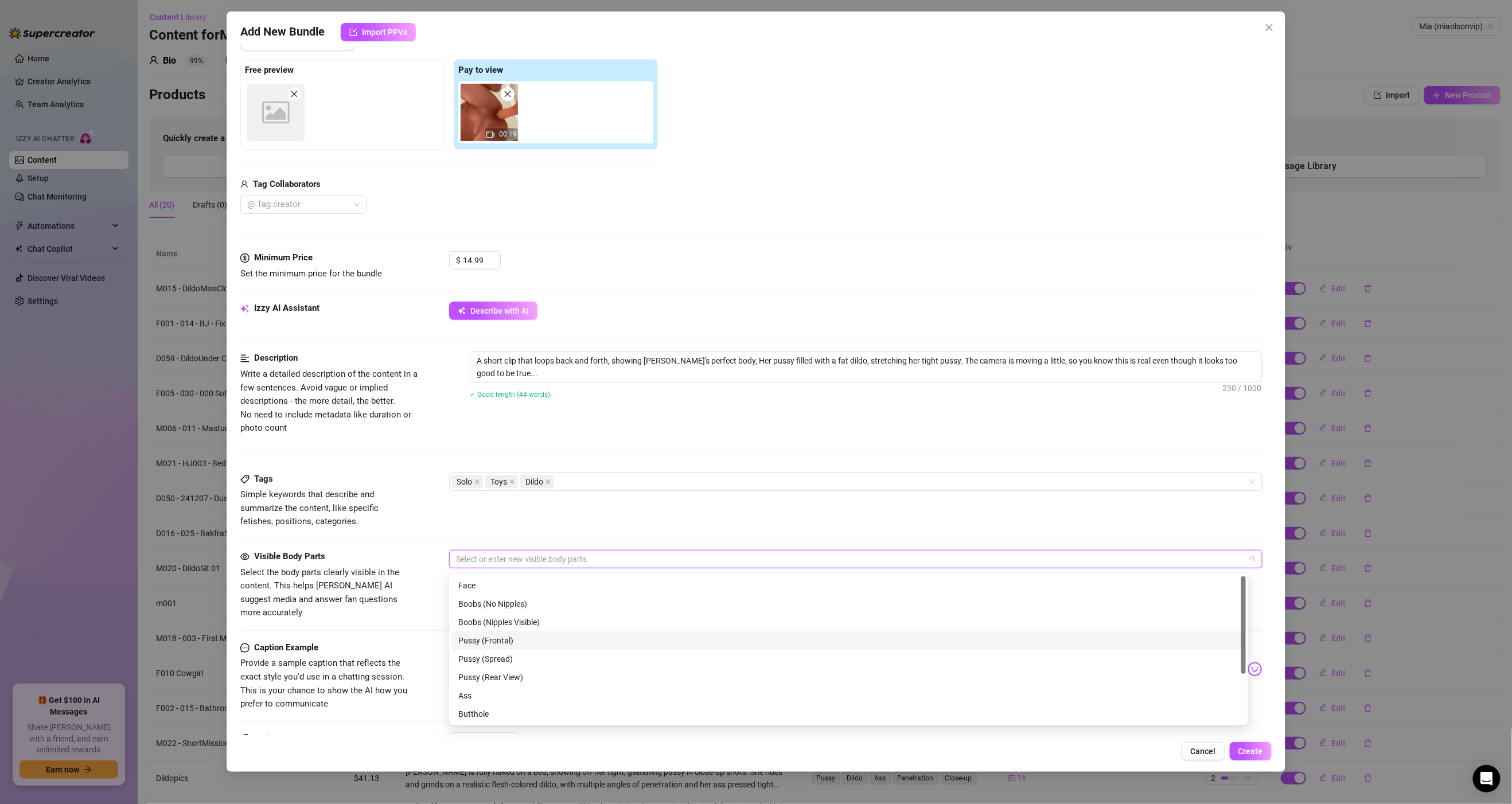
click at [518, 643] on div "Pussy (Frontal)" at bounding box center [849, 640] width 781 height 12
click at [516, 657] on div "Pussy (Spread)" at bounding box center [849, 658] width 781 height 12
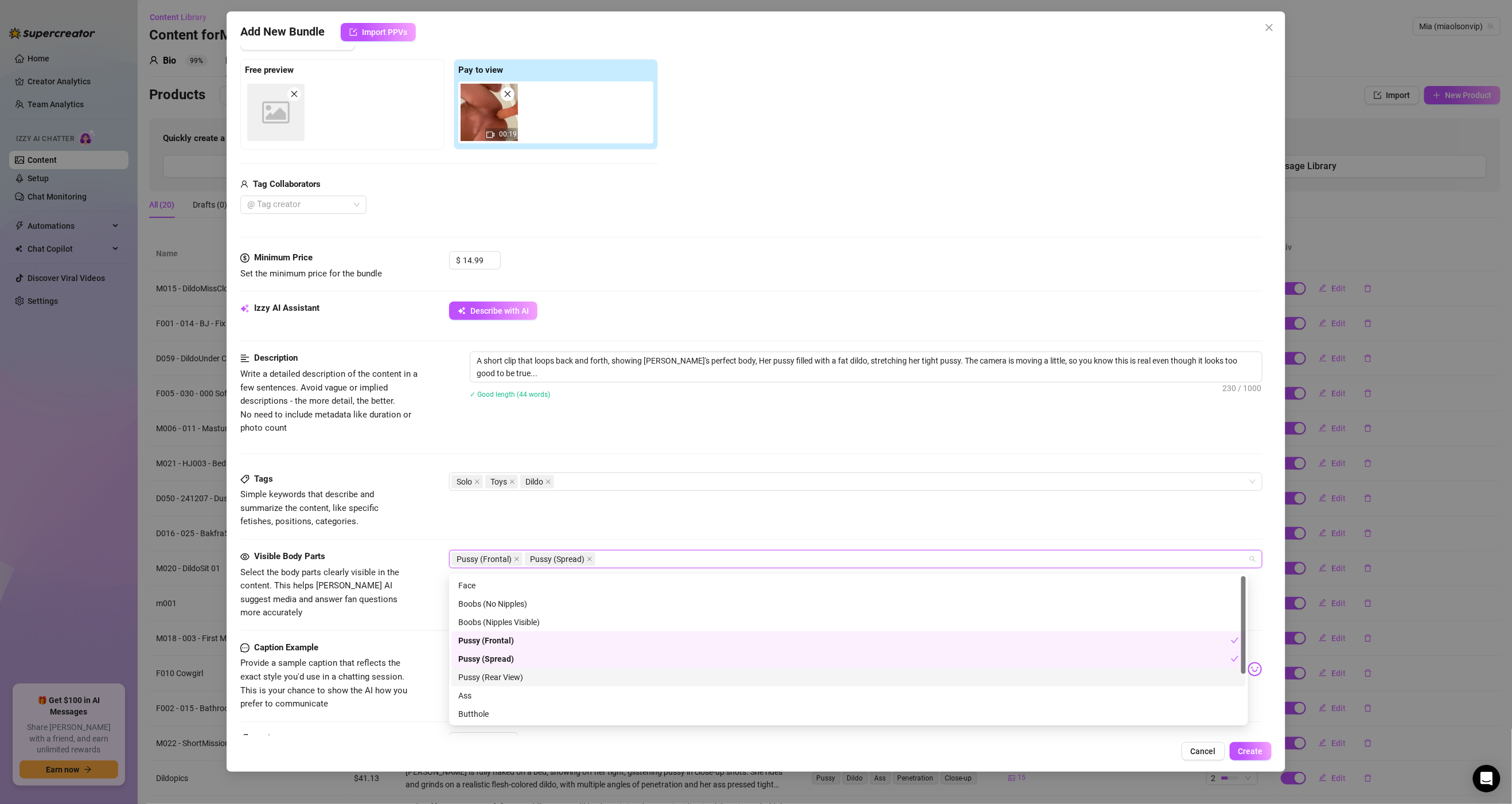
scroll to position [72, 0]
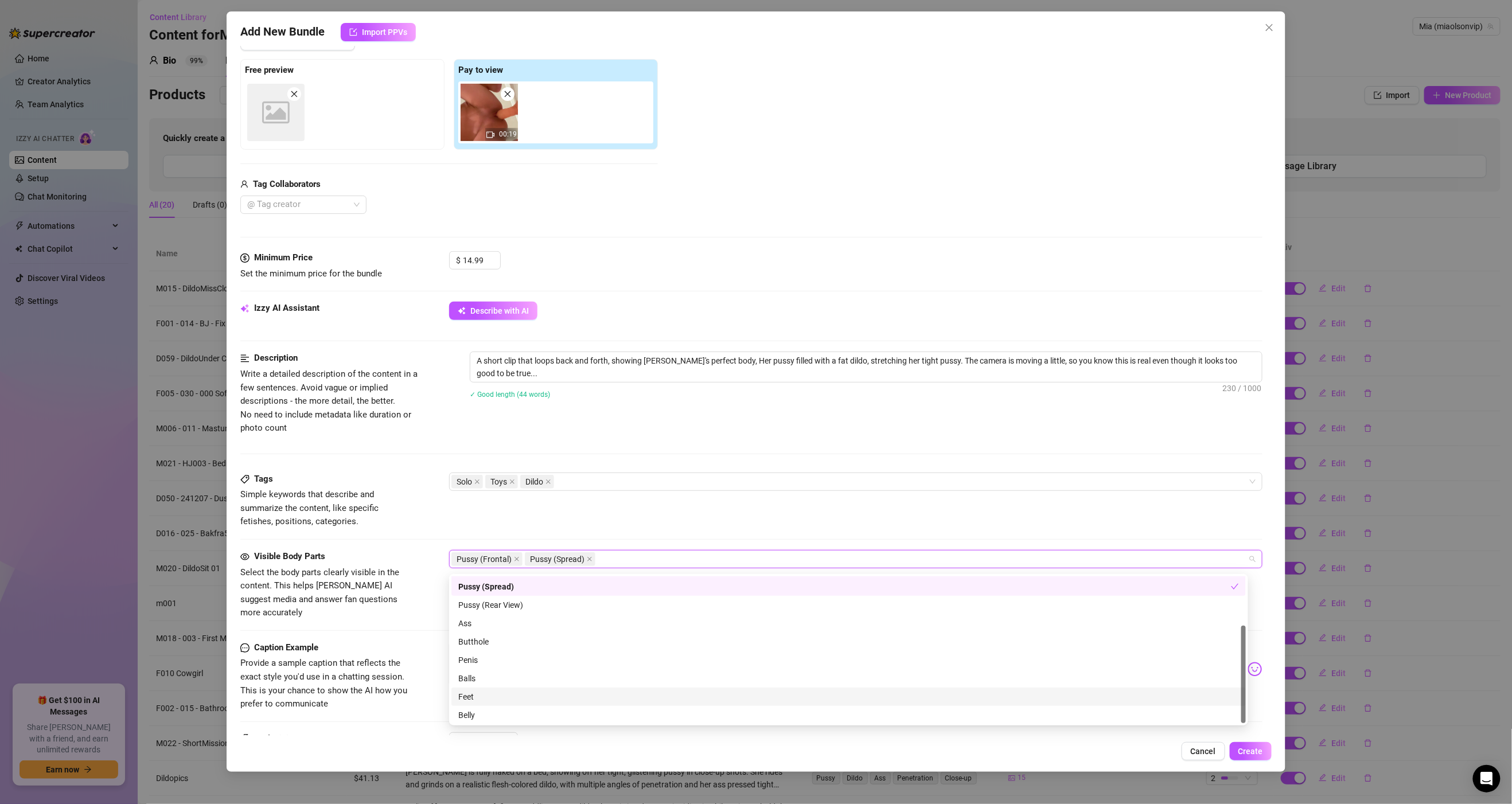
click at [473, 695] on div "Feet" at bounding box center [849, 697] width 781 height 12
click at [476, 716] on div "Belly" at bounding box center [849, 715] width 781 height 12
click at [629, 519] on div "Tags Simple keywords that describe and summarize the content, like specific fet…" at bounding box center [751, 501] width 1022 height 57
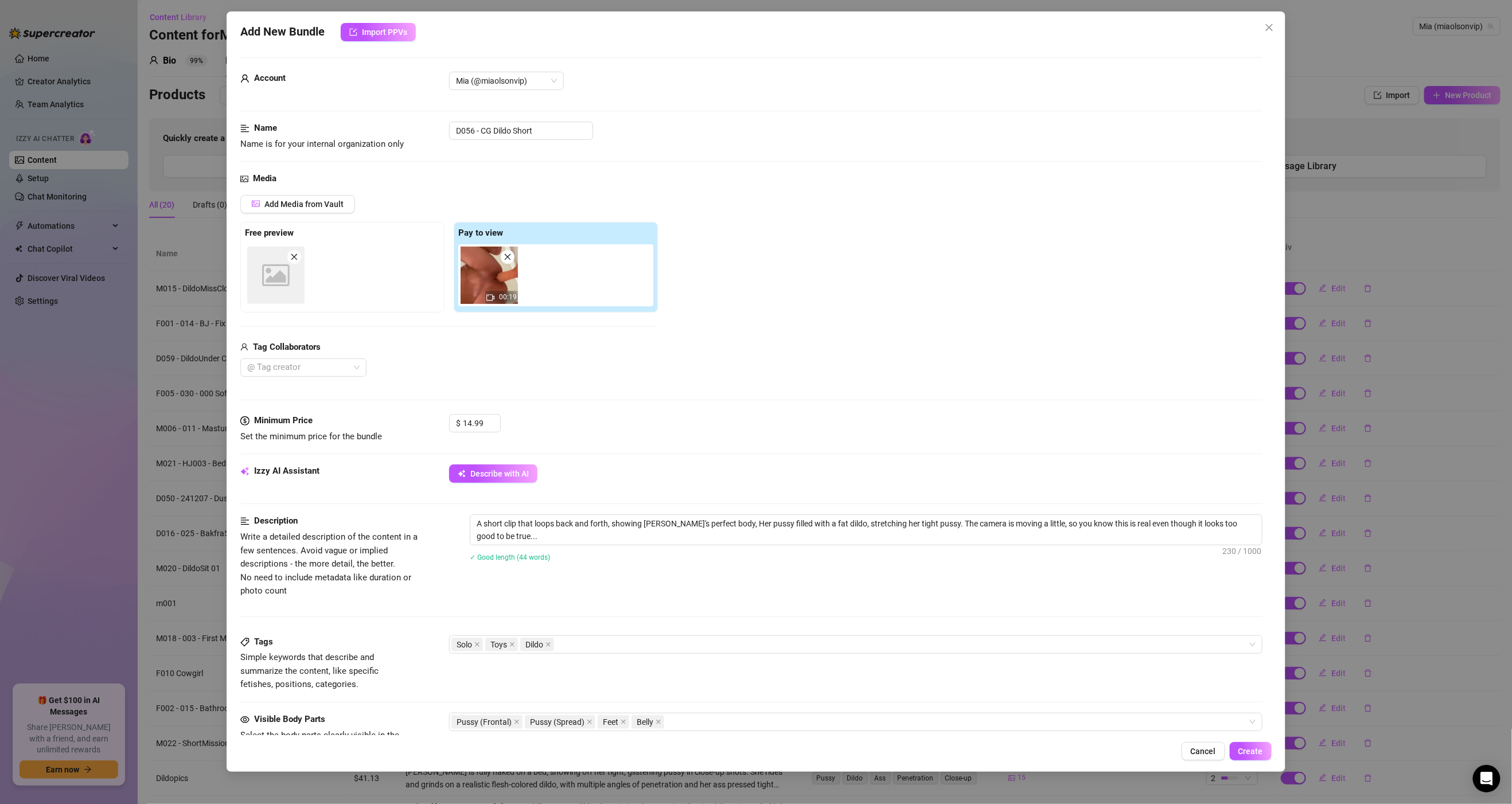
scroll to position [0, 0]
click at [1251, 753] on span "Create" at bounding box center [1251, 751] width 25 height 9
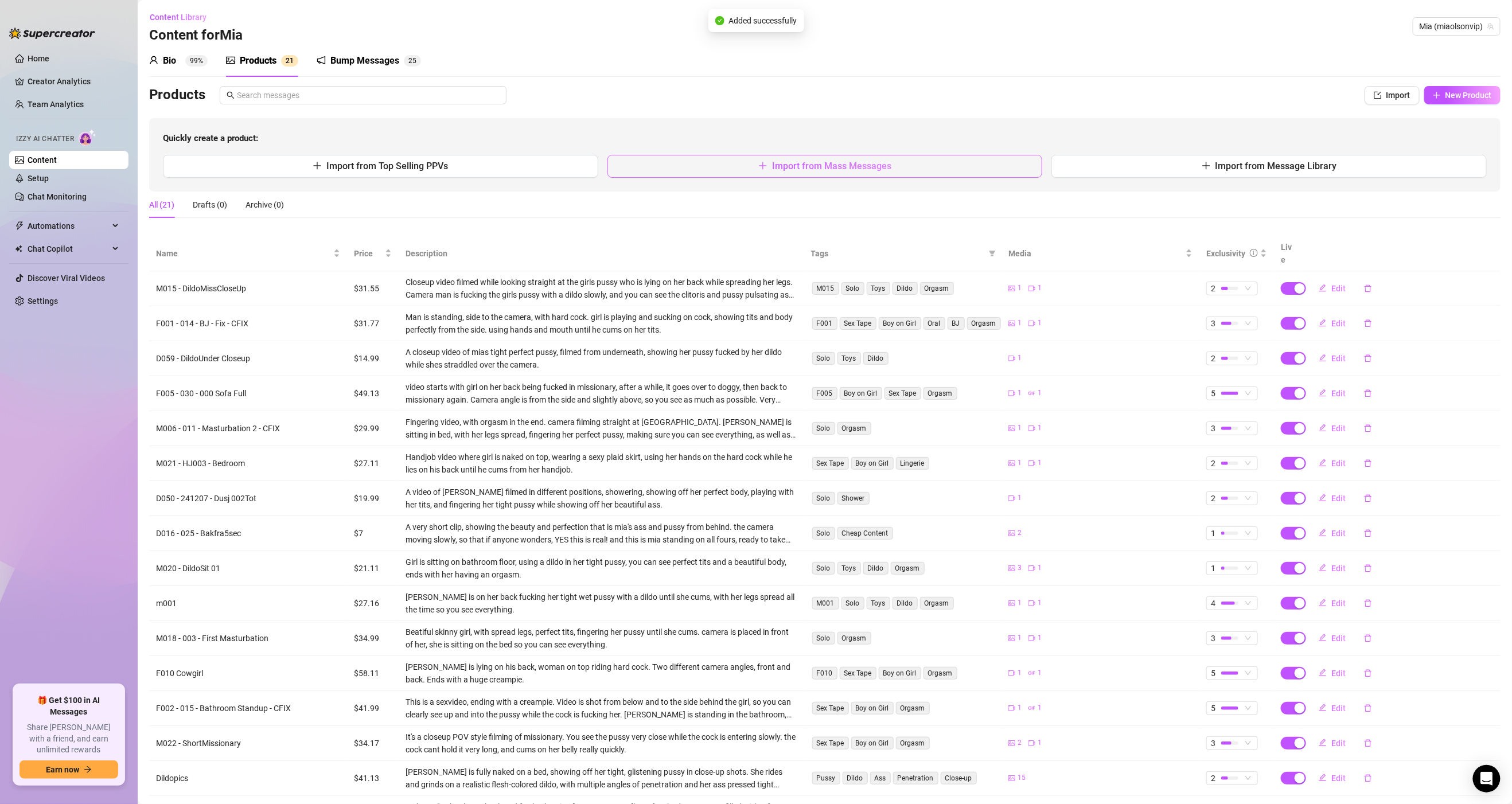
click at [810, 166] on span "Import from Mass Messages" at bounding box center [831, 166] width 119 height 11
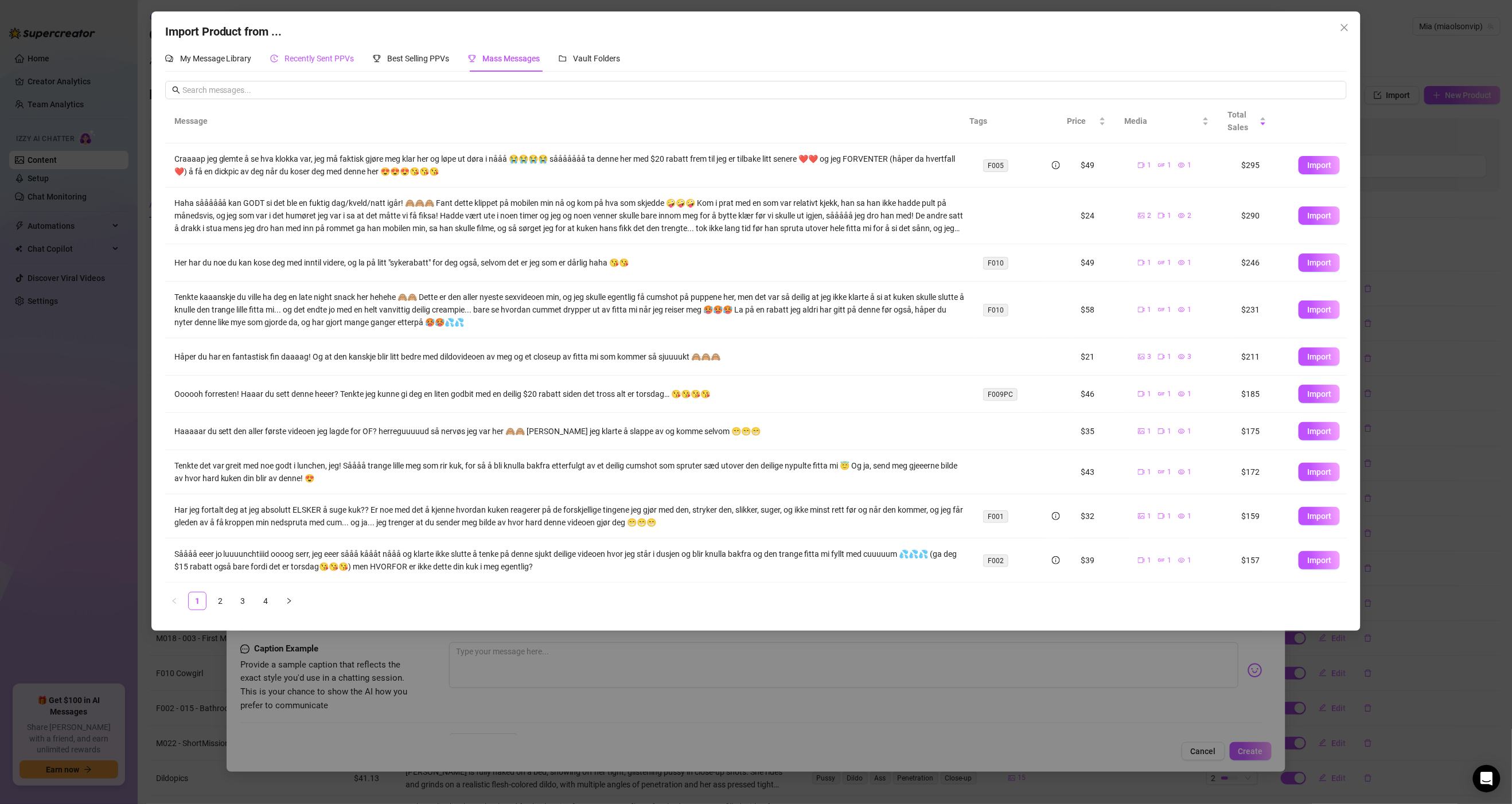
click at [322, 62] on span "Recently Sent PPVs" at bounding box center [320, 58] width 69 height 9
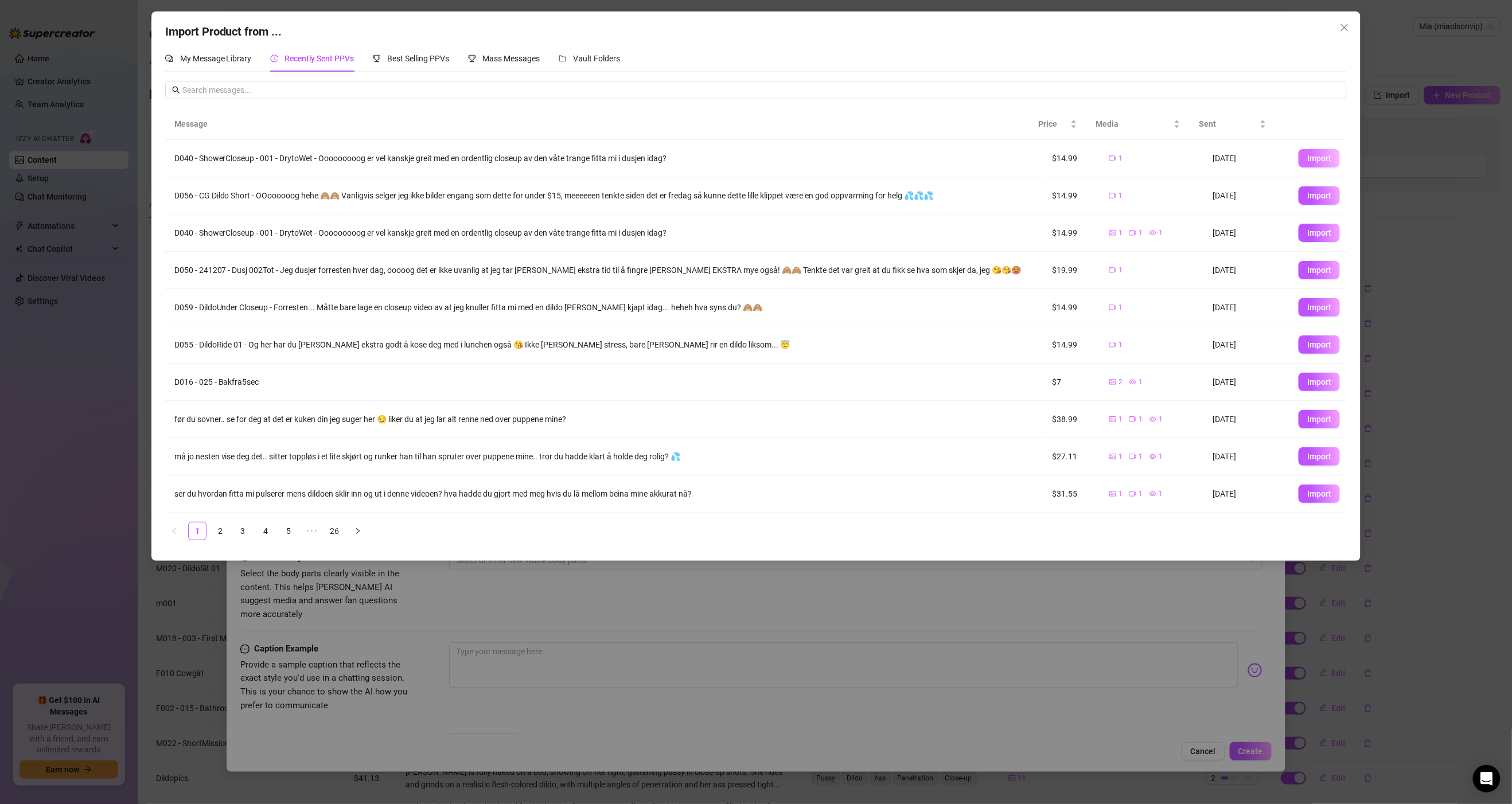
click at [1309, 159] on span "Import" at bounding box center [1319, 158] width 24 height 9
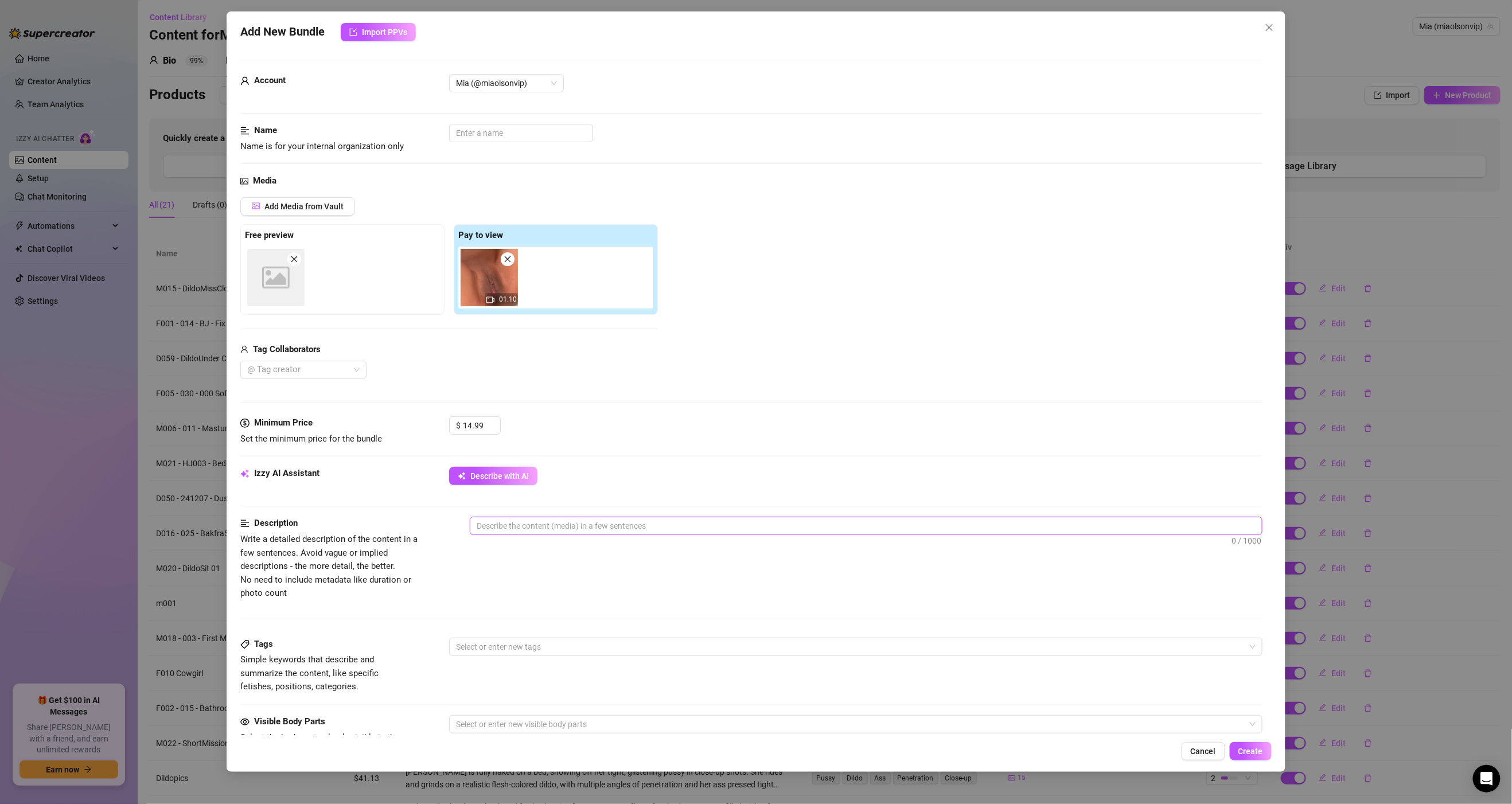
click at [523, 528] on textarea at bounding box center [865, 526] width 791 height 17
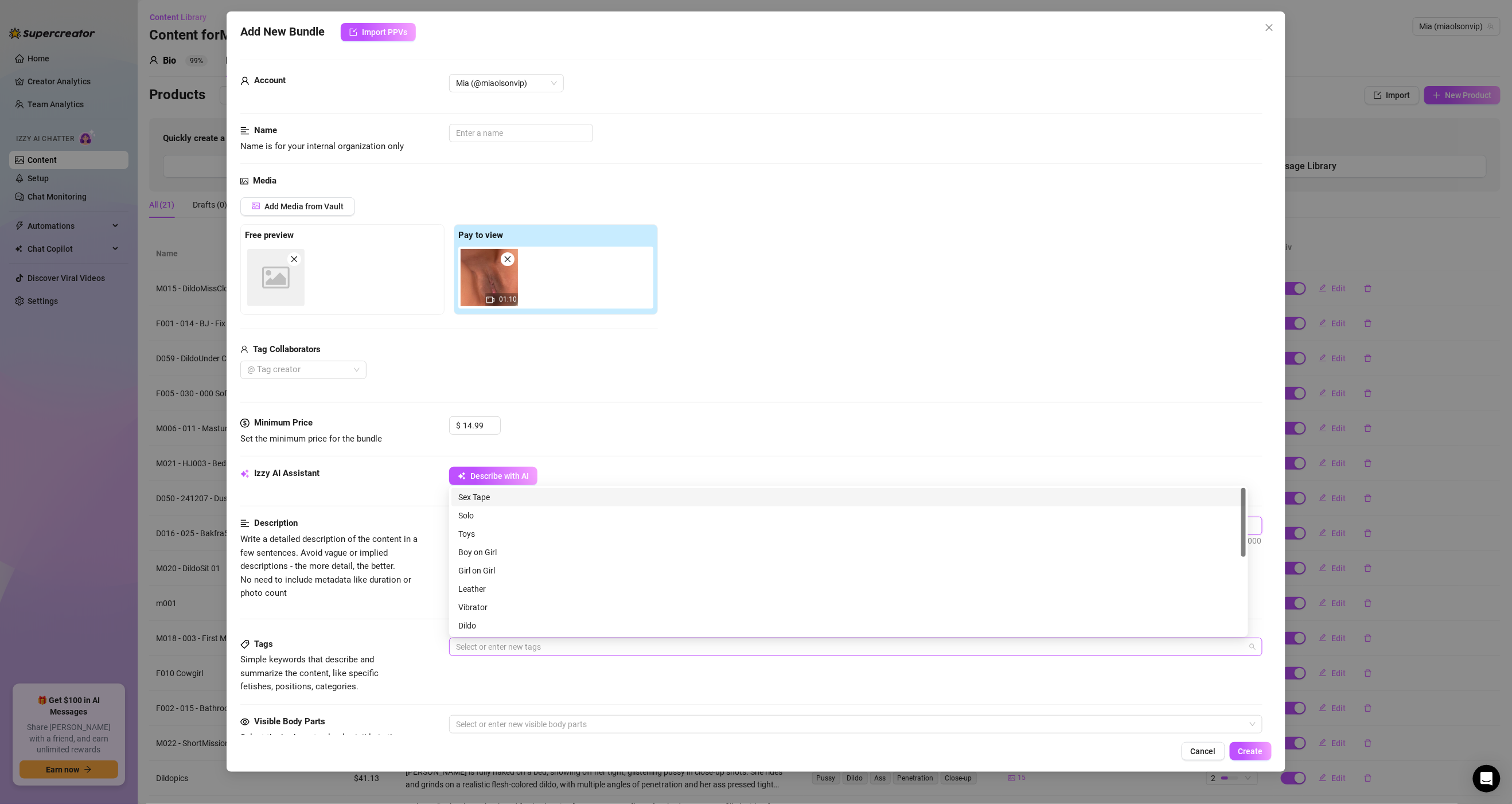
click at [543, 644] on div at bounding box center [849, 647] width 796 height 16
click at [479, 517] on div "Solo" at bounding box center [849, 515] width 781 height 12
click at [498, 606] on div "Shower" at bounding box center [849, 607] width 781 height 12
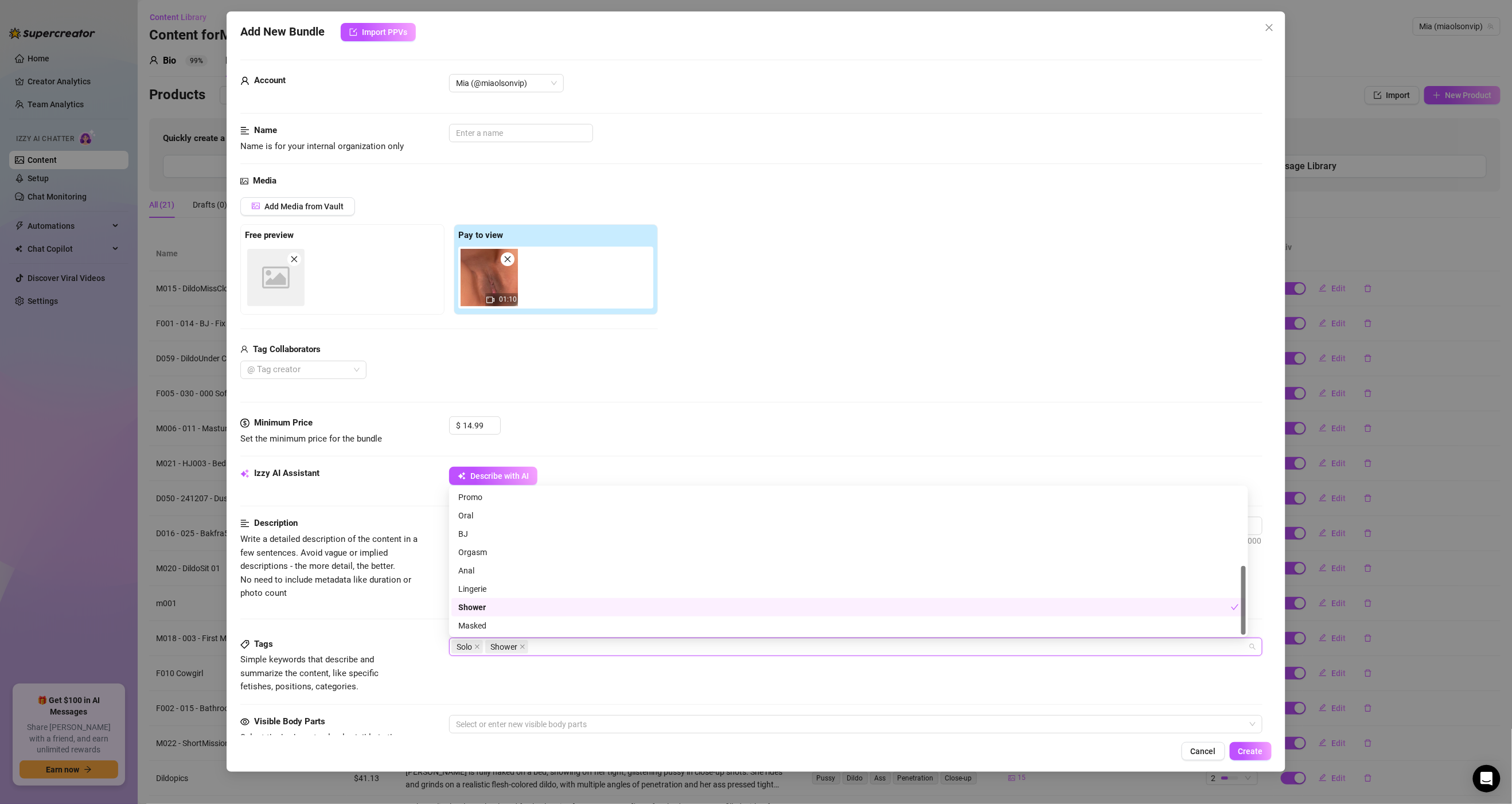
scroll to position [82, 0]
click at [390, 622] on div "Description Write a detailed description of the content in a few sentences. Avo…" at bounding box center [751, 577] width 1022 height 121
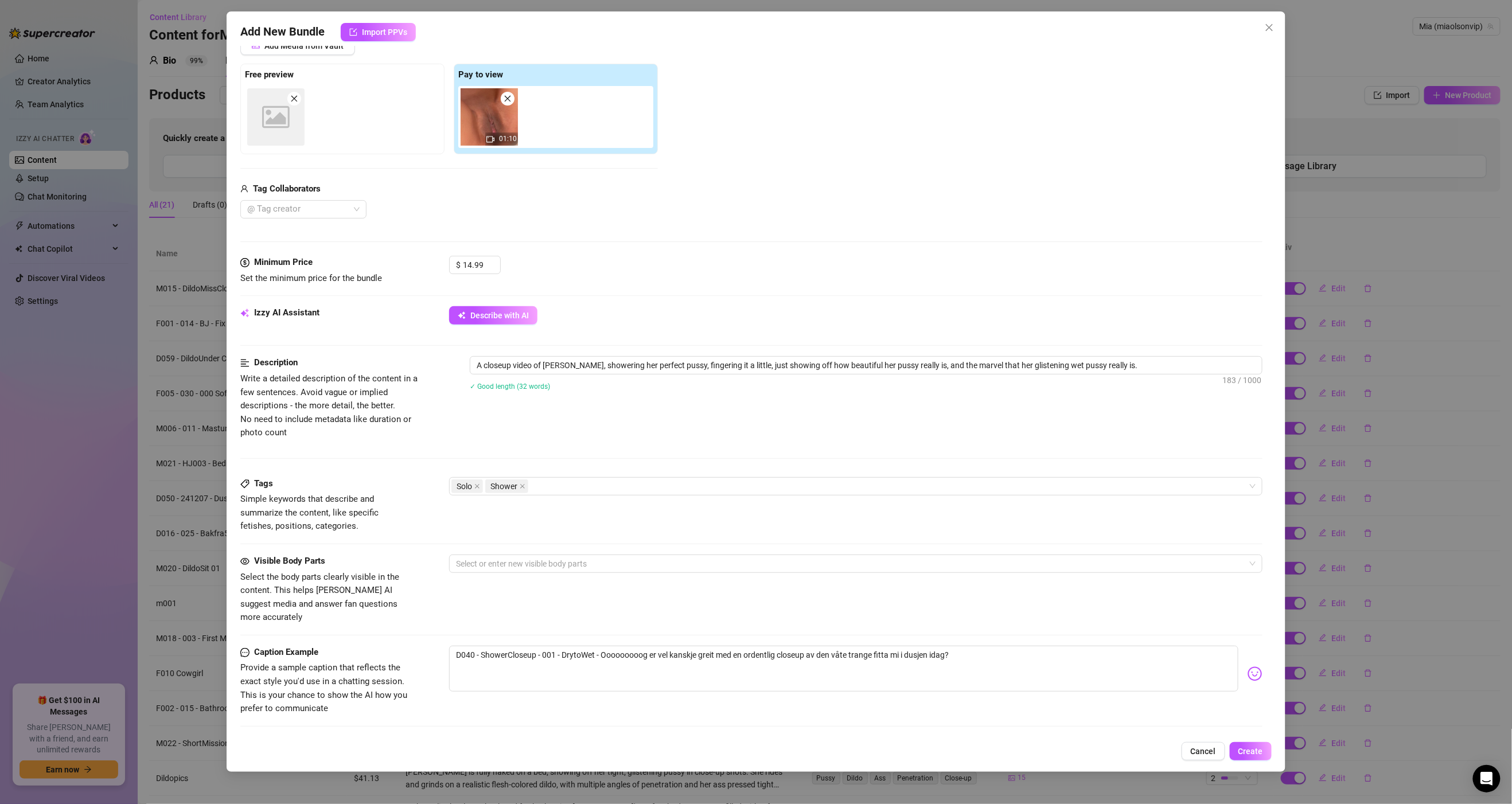
scroll to position [166, 0]
click at [513, 564] on div at bounding box center [849, 558] width 796 height 16
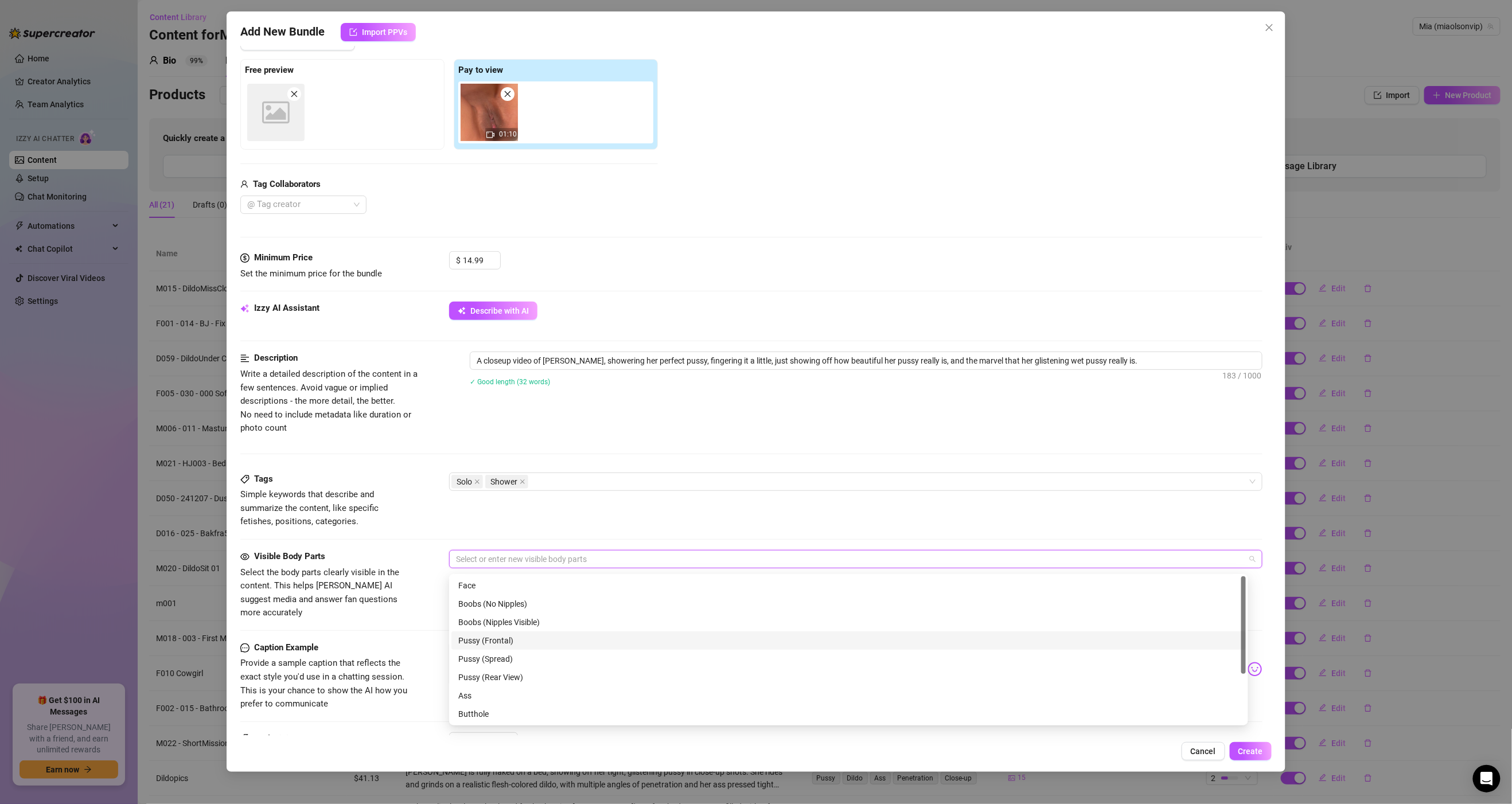
click at [513, 642] on div "Pussy (Frontal)" at bounding box center [849, 640] width 781 height 12
click at [518, 663] on div "Pussy (Spread)" at bounding box center [849, 658] width 781 height 12
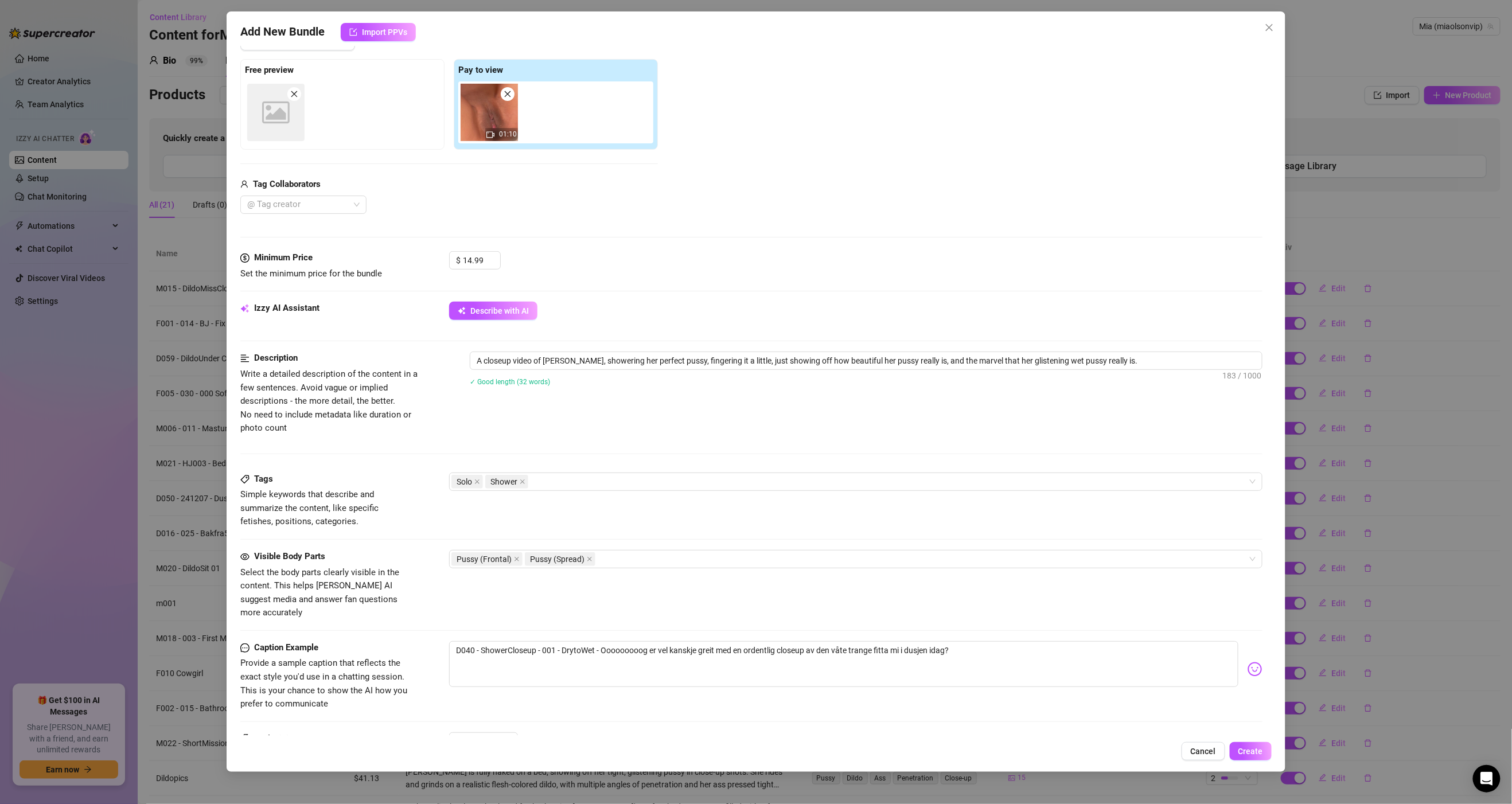
click at [992, 432] on div "Description Write a detailed description of the content in a few sentences. Avo…" at bounding box center [751, 394] width 1022 height 83
drag, startPoint x: 563, startPoint y: 640, endPoint x: 523, endPoint y: 640, distance: 40.0
click at [523, 642] on textarea "D040 - ShowerCloseup - 001 - DrytoWet - Ooooooooog er vel kanskje greit med en …" at bounding box center [844, 664] width 789 height 46
drag, startPoint x: 603, startPoint y: 643, endPoint x: 369, endPoint y: 635, distance: 234.1
click at [369, 642] on div "Caption Example Provide a sample caption that reflects the exact style you'd us…" at bounding box center [751, 677] width 1022 height 70
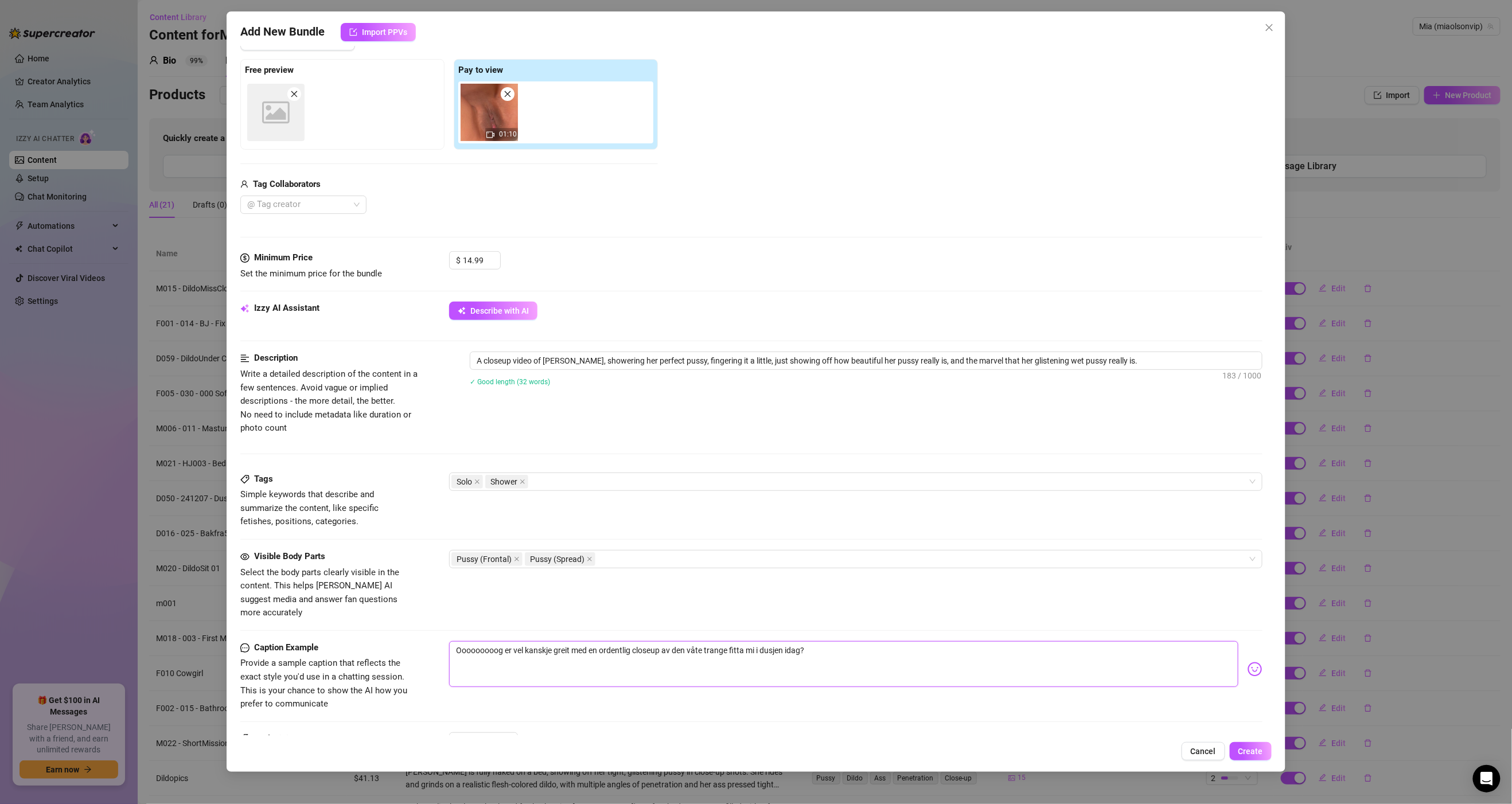
drag, startPoint x: 508, startPoint y: 639, endPoint x: 280, endPoint y: 656, distance: 228.6
click at [280, 656] on div "Caption Example Provide a sample caption that reflects the exact style you'd us…" at bounding box center [751, 677] width 1022 height 70
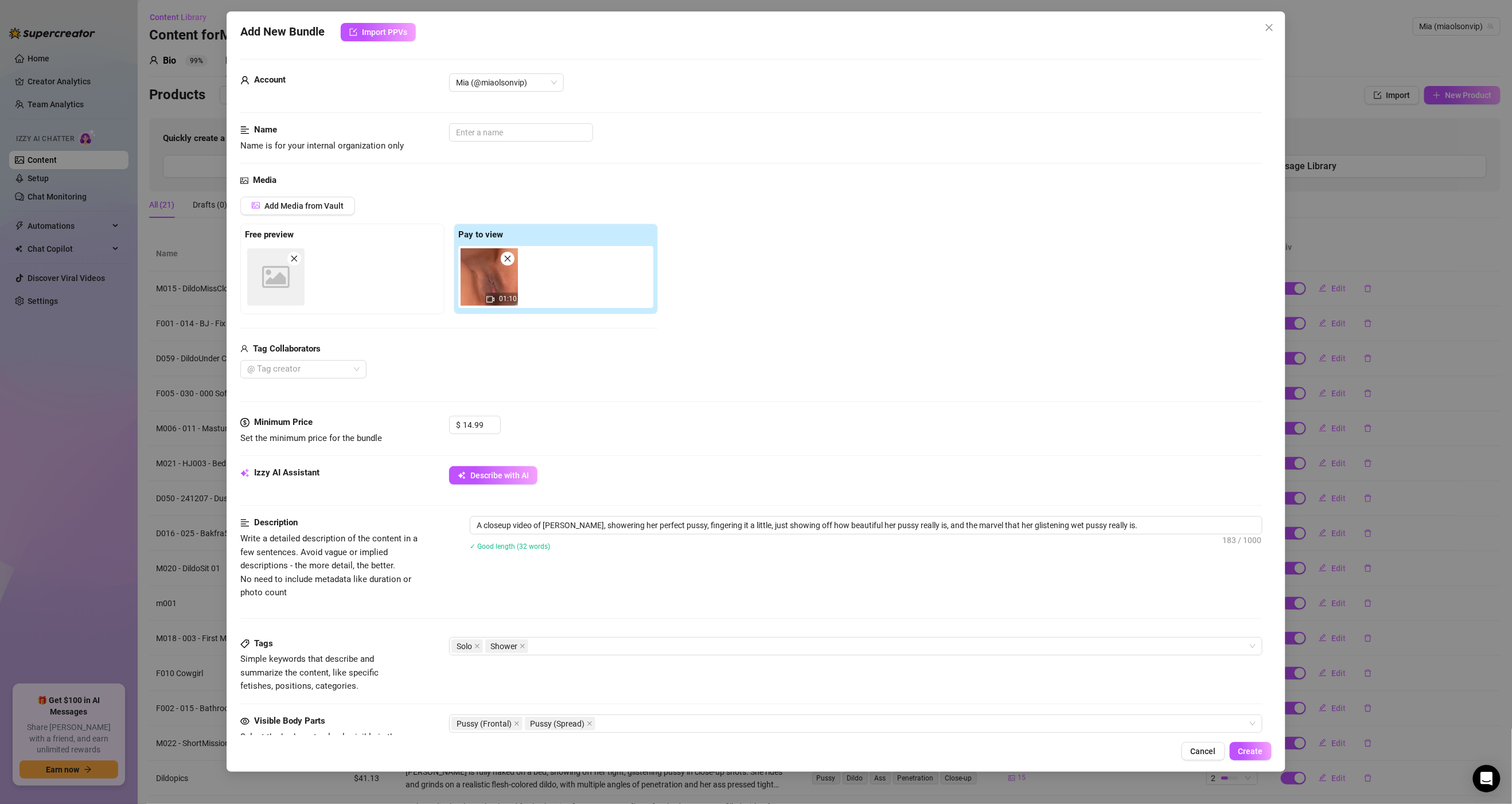
scroll to position [0, 0]
click at [484, 132] on input "text" at bounding box center [521, 133] width 144 height 18
paste input "D040 - ShowerCloseup - 001 - DrytoWet -"
click at [828, 301] on div "Add Media from Vault Free preview Image placeholder Pay to view 01:10 Tag Colla…" at bounding box center [751, 288] width 1022 height 182
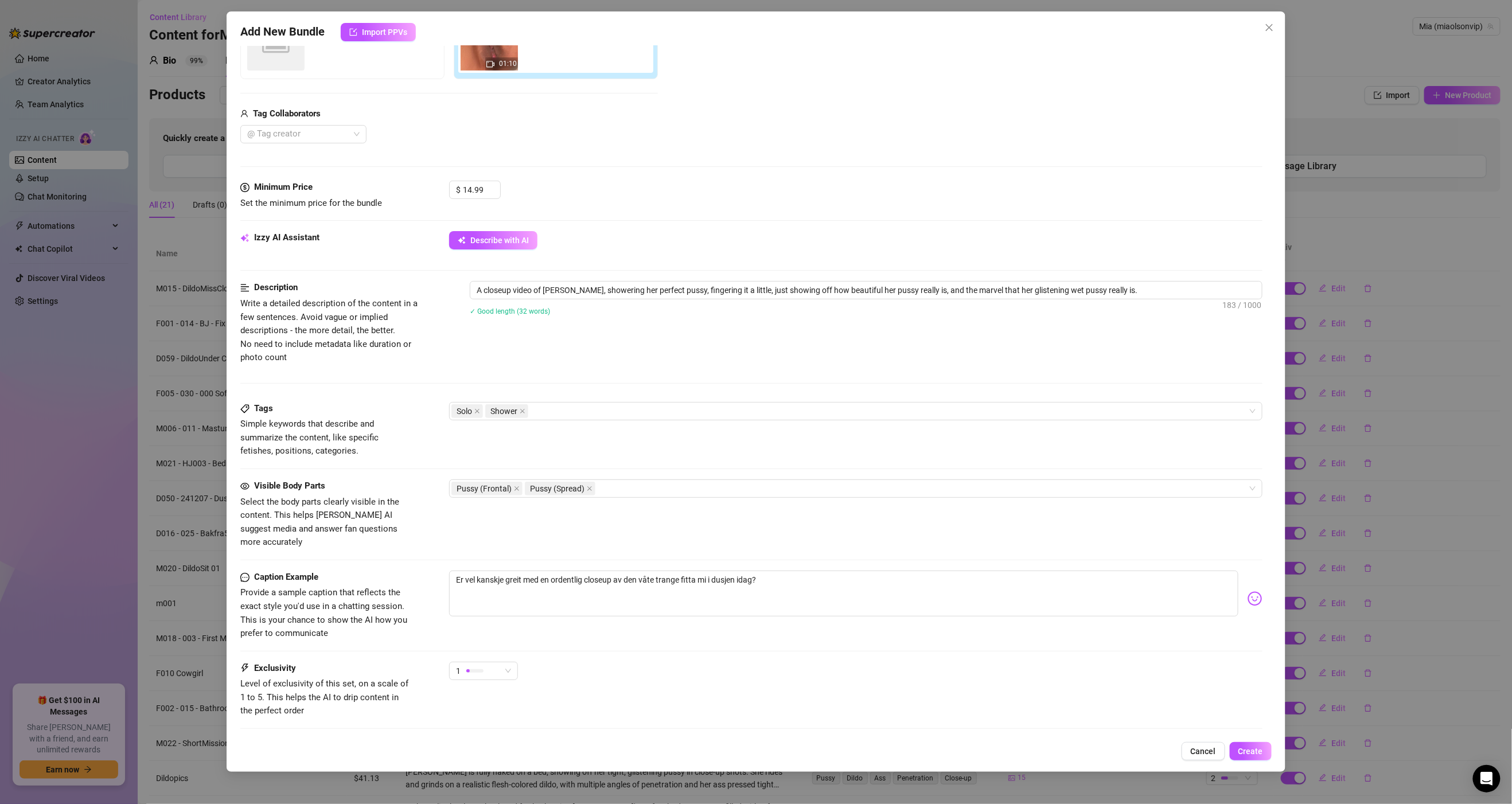
scroll to position [293, 0]
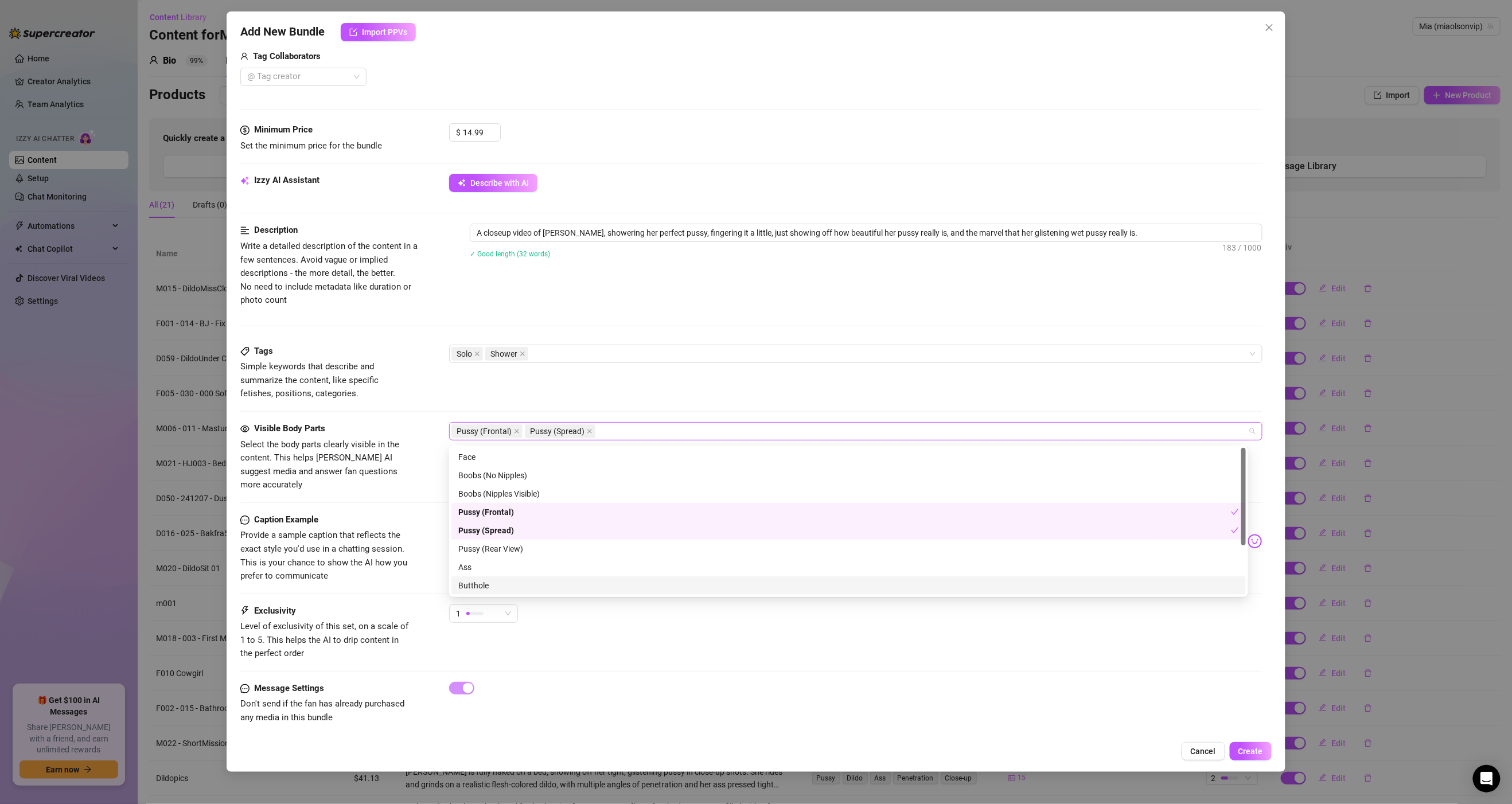
click at [633, 437] on div "Pussy (Frontal) Pussy (Spread)" at bounding box center [849, 431] width 796 height 16
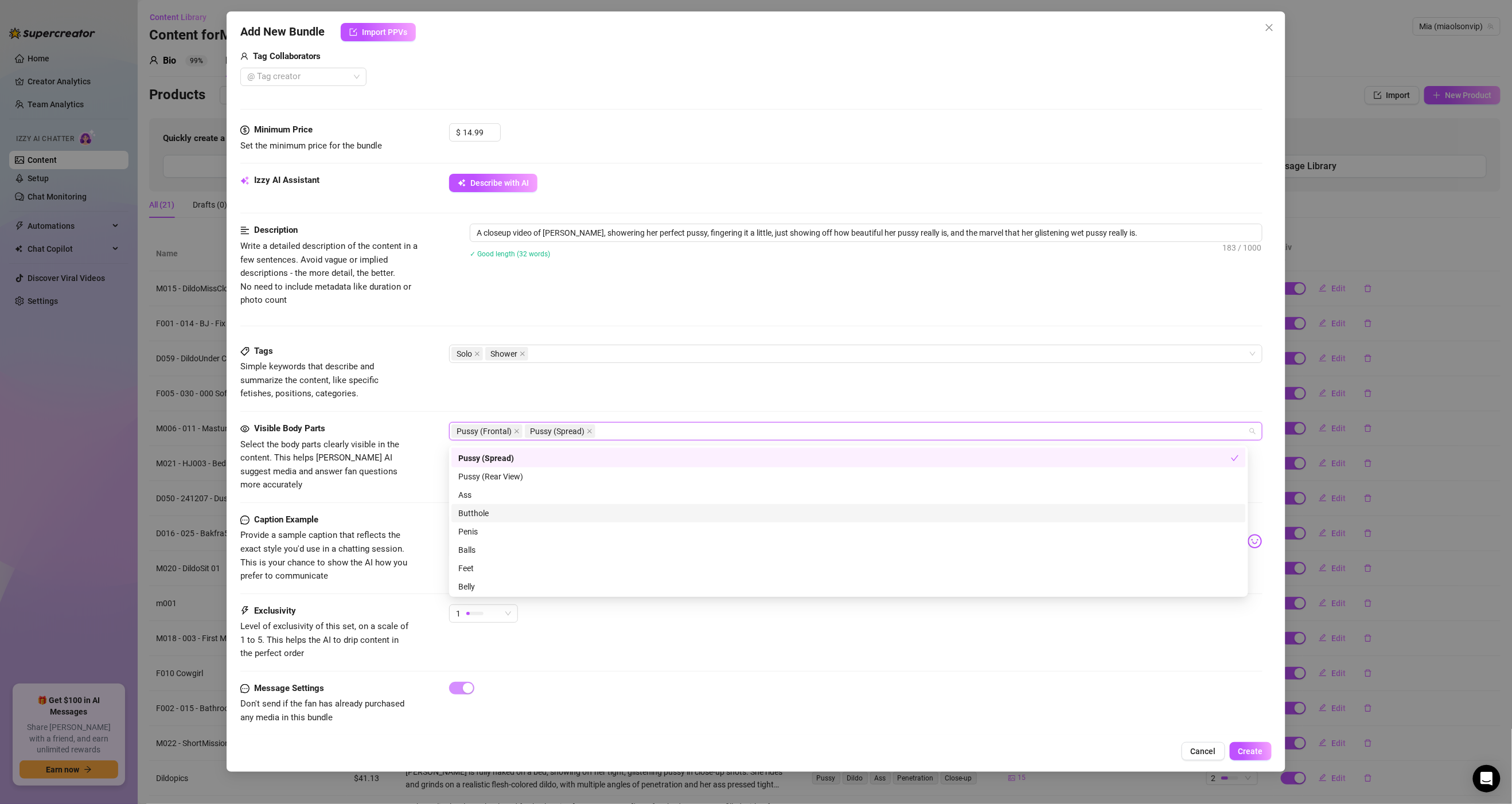
click at [503, 511] on div "Butthole" at bounding box center [849, 513] width 781 height 12
click at [484, 514] on div "Butthole" at bounding box center [845, 513] width 772 height 12
click at [482, 583] on div "Belly" at bounding box center [849, 587] width 781 height 12
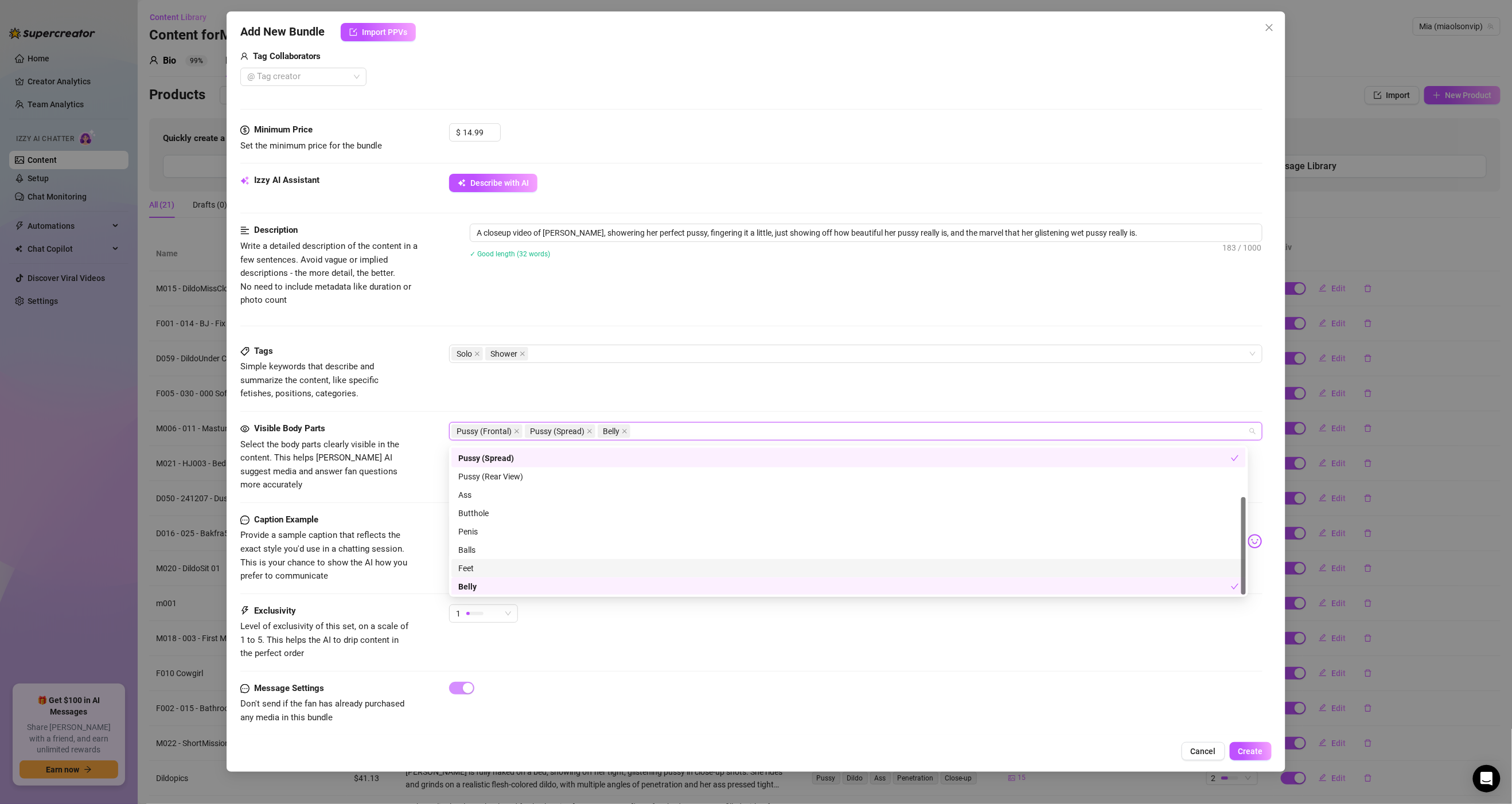
scroll to position [0, 0]
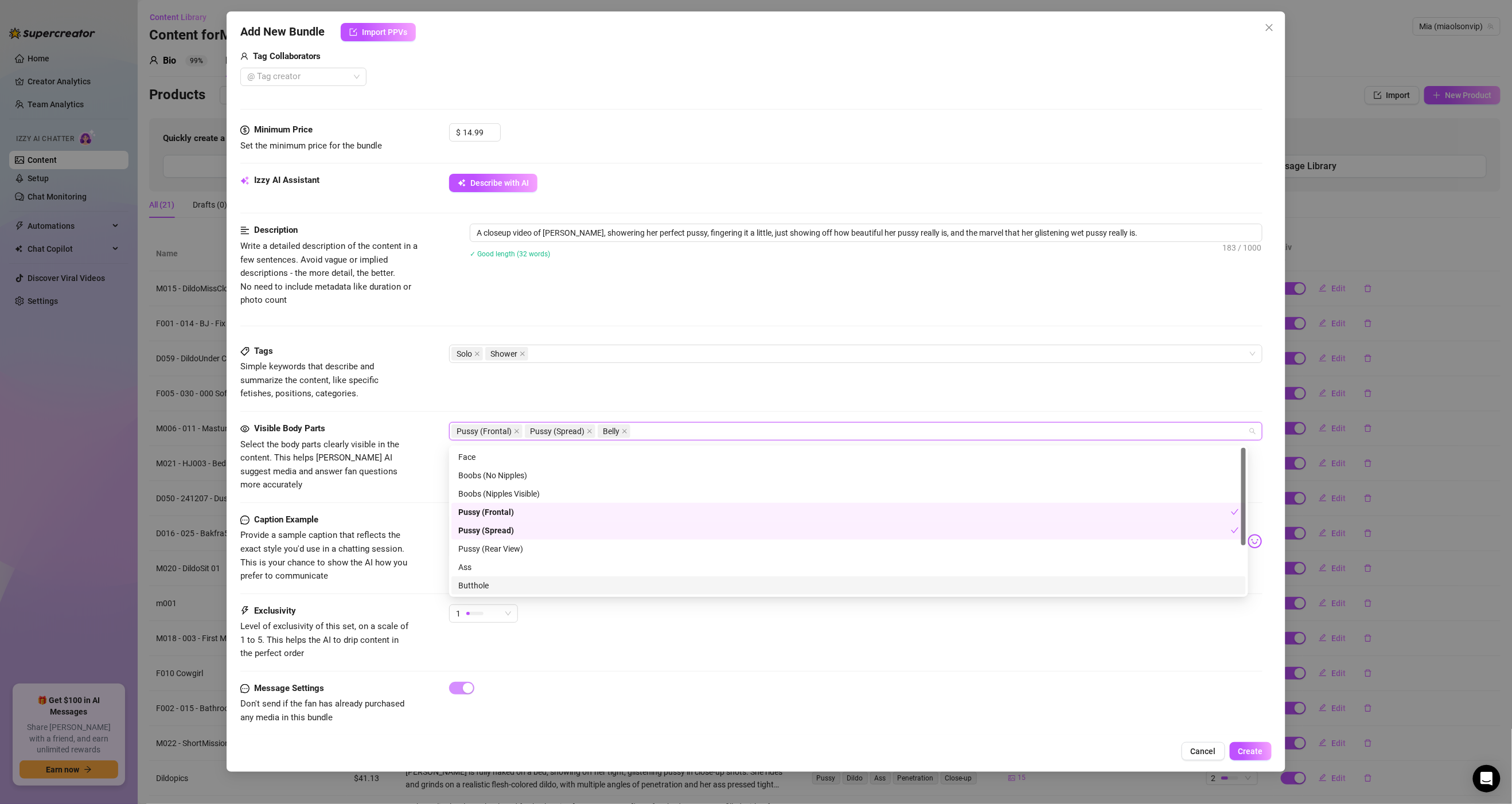
click at [806, 712] on div "Message Settings Don't send if the fan has already purchased any media in this …" at bounding box center [751, 704] width 1022 height 43
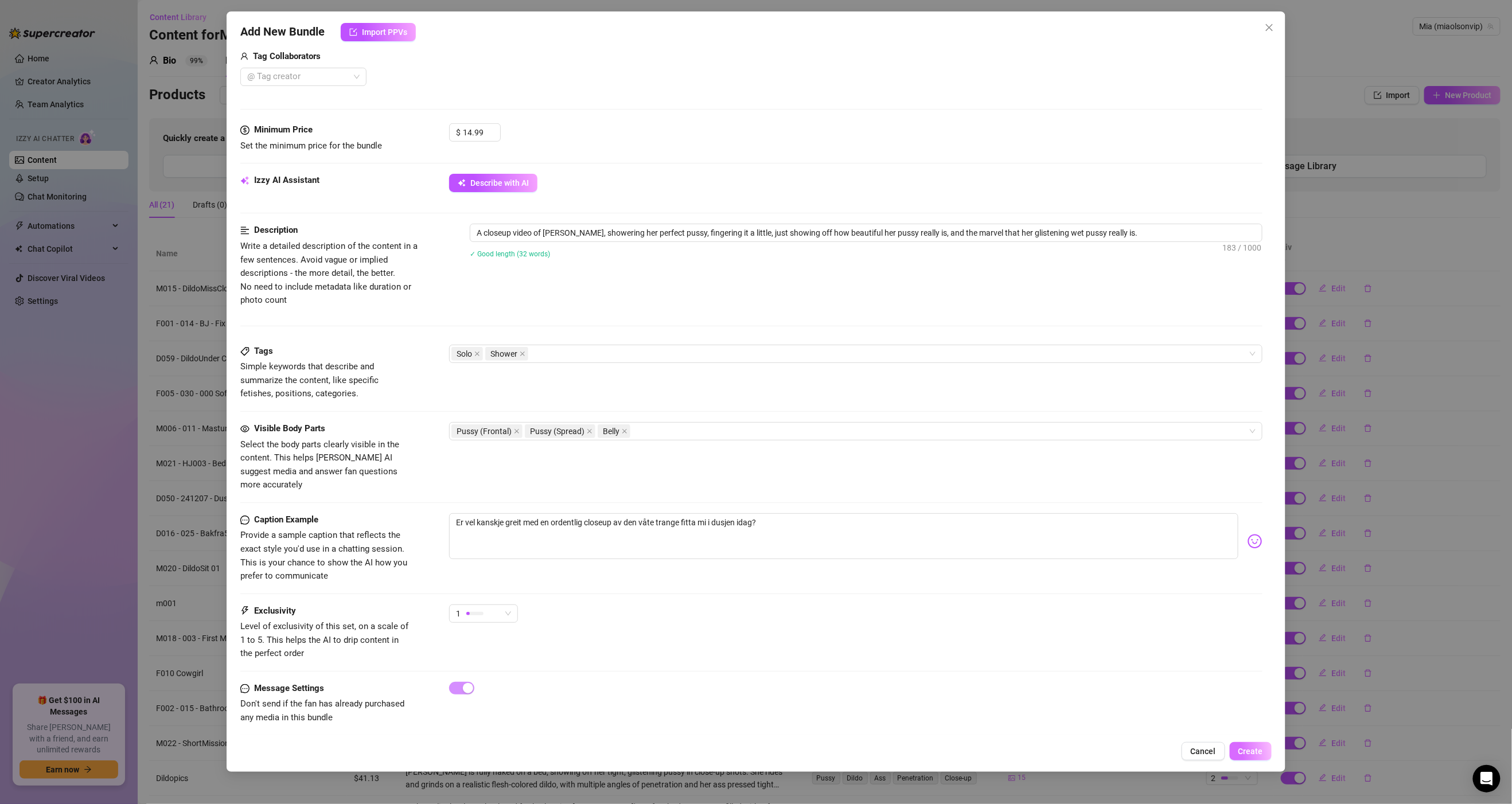
click at [1256, 751] on span "Create" at bounding box center [1251, 751] width 25 height 9
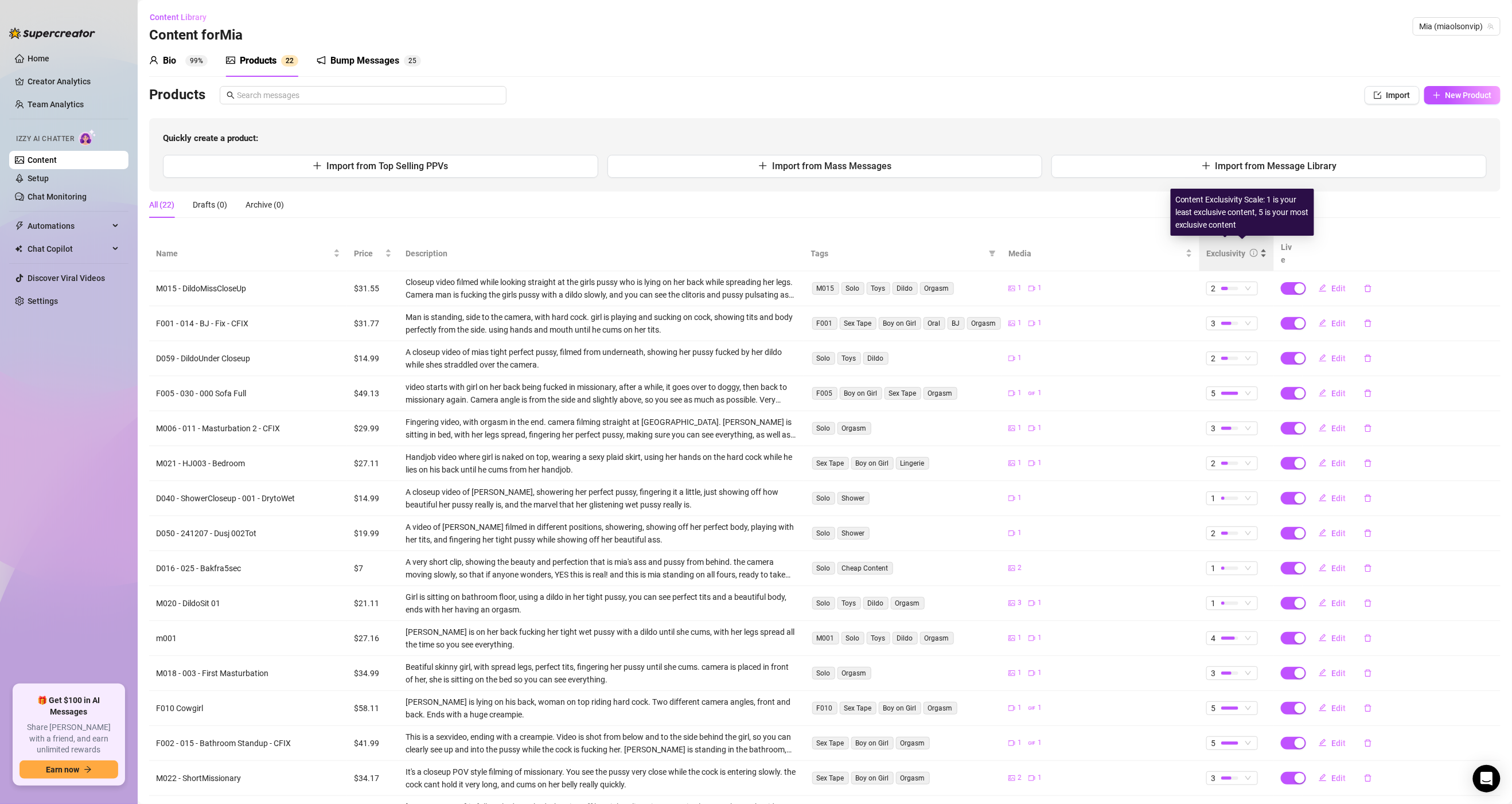
click at [1250, 249] on icon "info-circle" at bounding box center [1254, 253] width 8 height 8
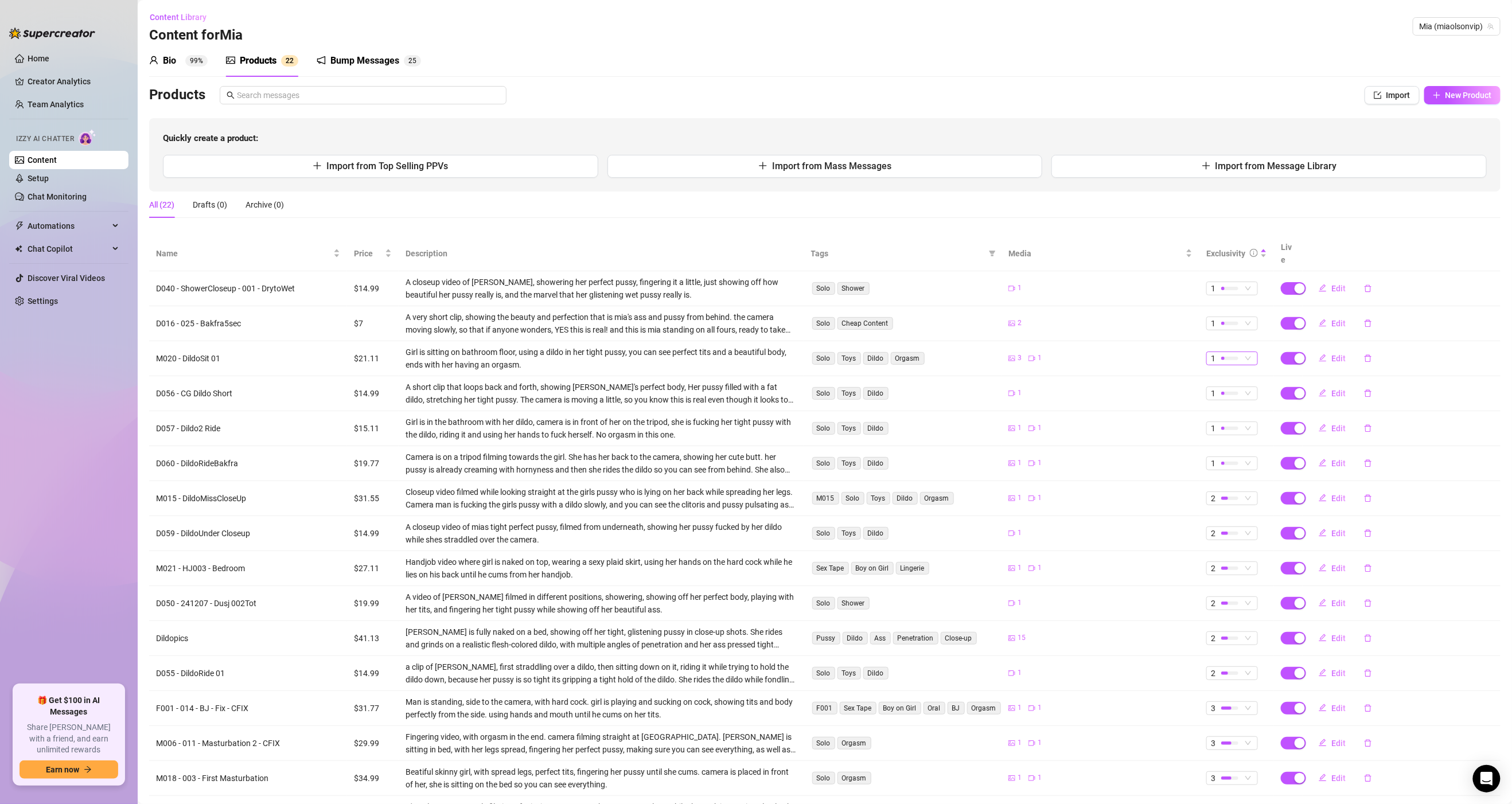
click at [1224, 357] on div at bounding box center [1229, 359] width 17 height 3
click at [1221, 399] on span "3" at bounding box center [1242, 404] width 75 height 12
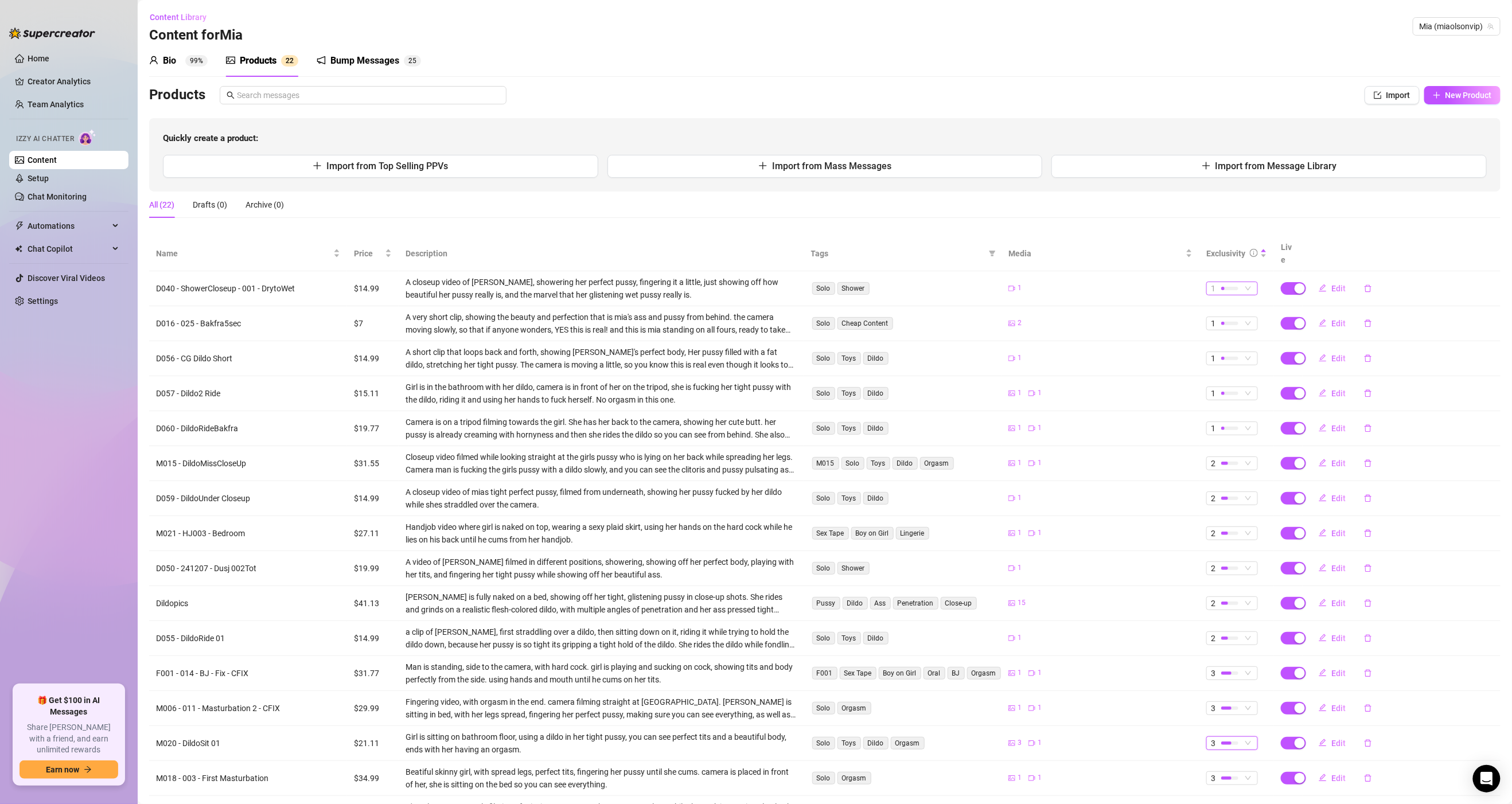
click at [1221, 287] on div at bounding box center [1229, 289] width 17 height 3
click at [1142, 353] on div "1" at bounding box center [1100, 358] width 184 height 11
click at [1222, 357] on div at bounding box center [1229, 359] width 17 height 3
click at [1125, 196] on div "All (22) Drafts (0) Archive (0)" at bounding box center [825, 205] width 1351 height 27
